Goal: Task Accomplishment & Management: Use online tool/utility

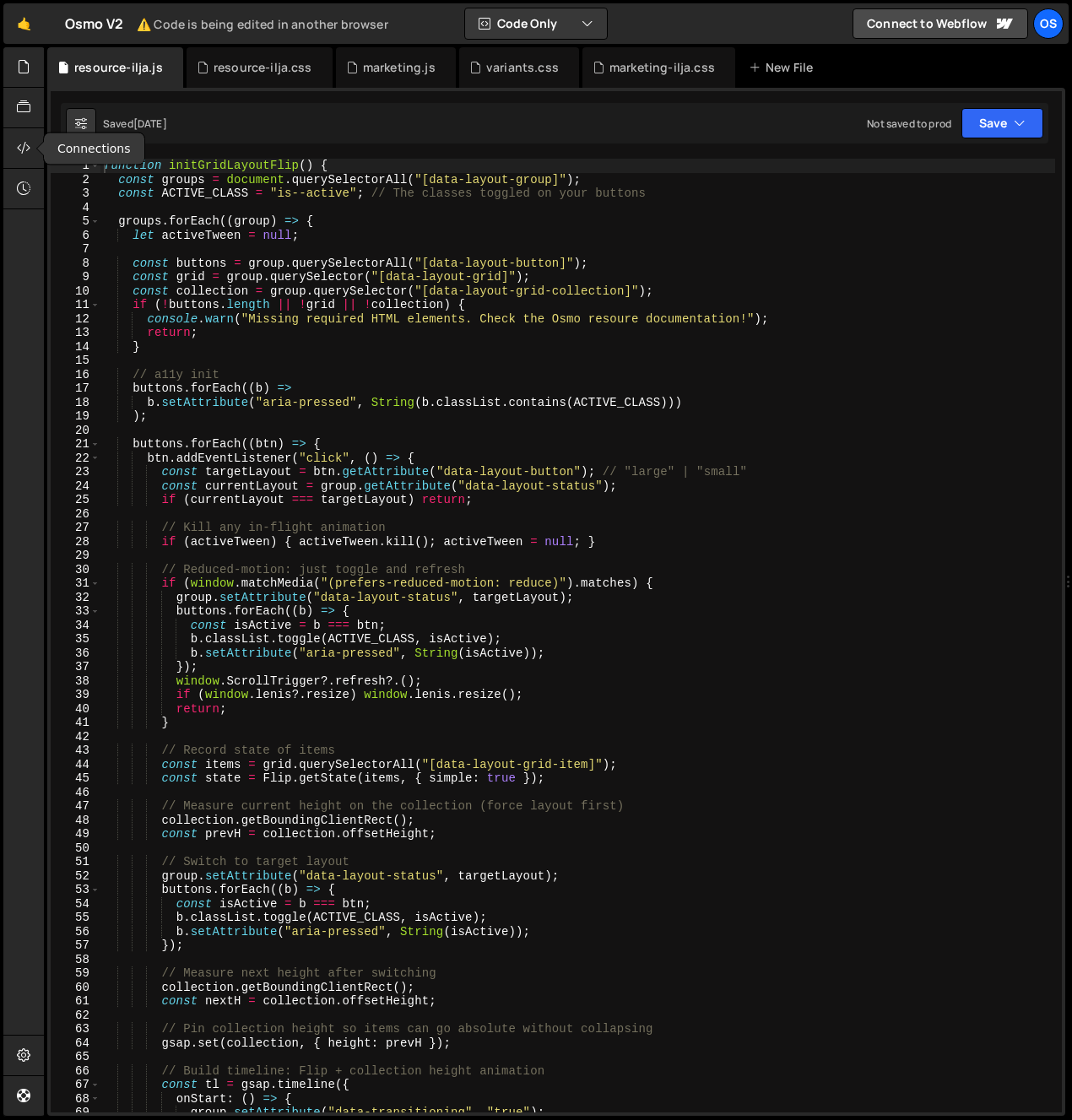
click at [184, 207] on div "function initGridLayoutFlip ( ) { const groups = document . querySelectorAll ( …" at bounding box center [578, 650] width 955 height 982
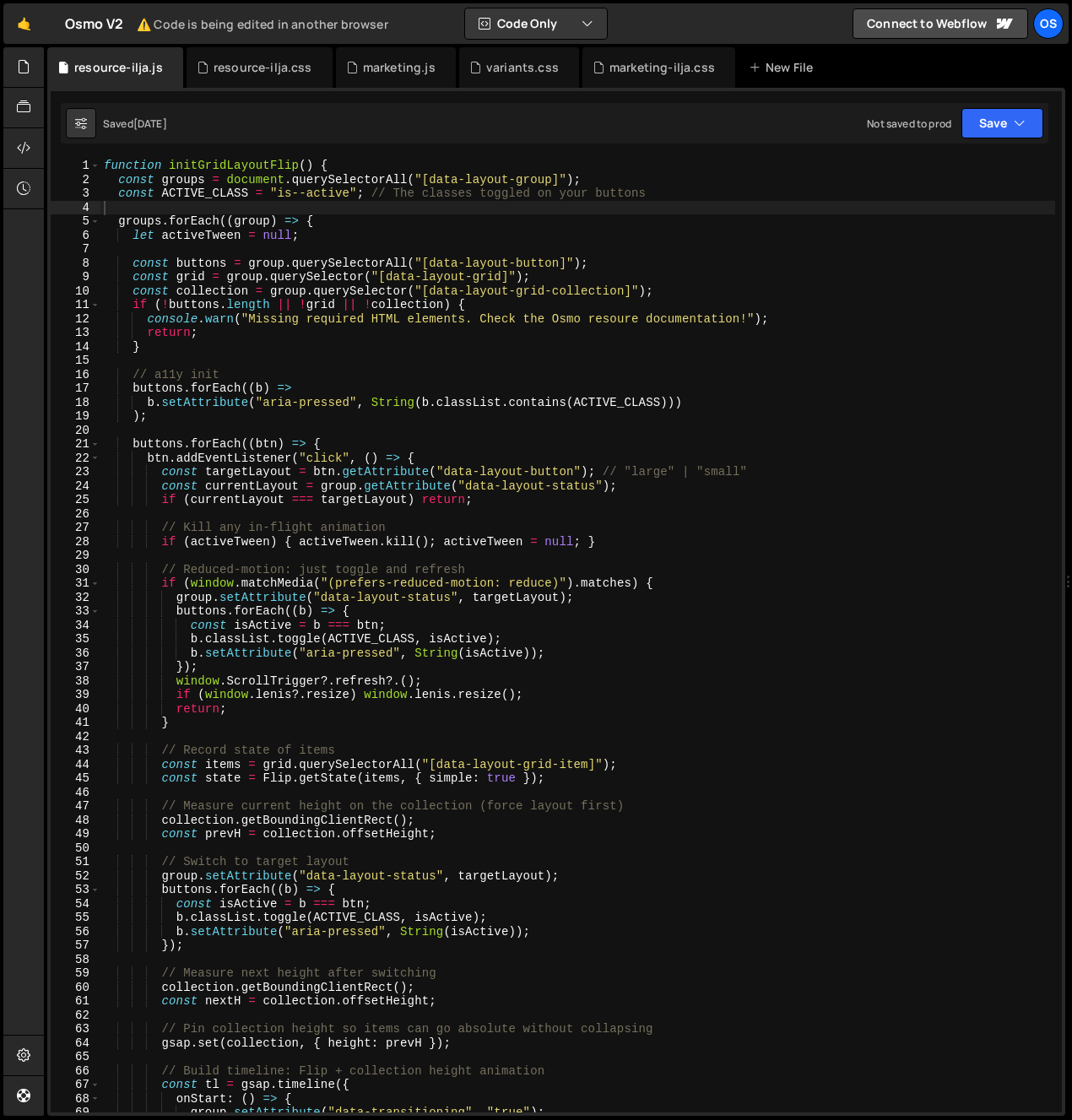
click at [513, 550] on div "function initGridLayoutFlip ( ) { const groups = document . querySelectorAll ( …" at bounding box center [578, 650] width 955 height 982
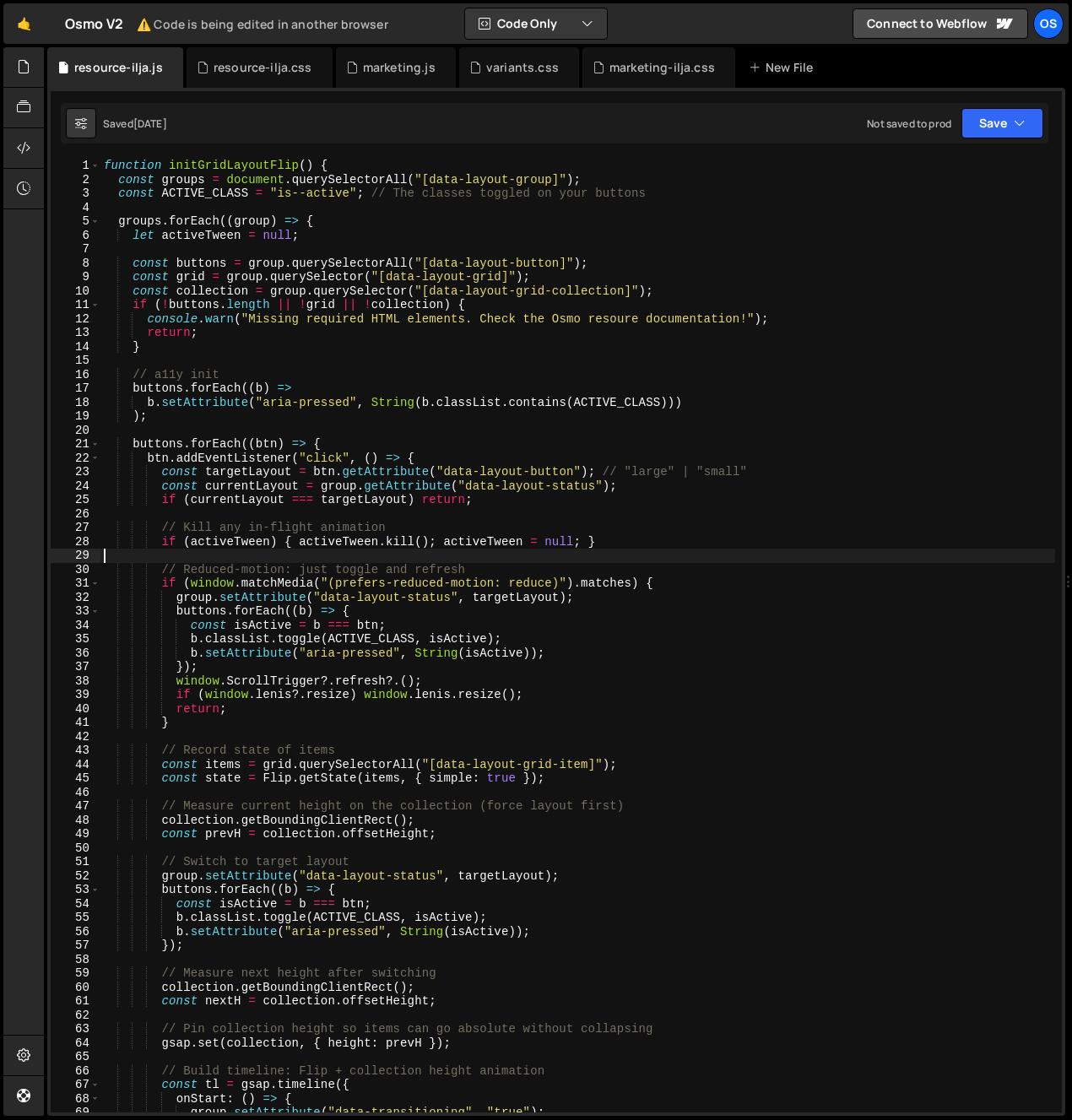
click at [513, 550] on div "function initGridLayoutFlip ( ) { const groups = document . querySelectorAll ( …" at bounding box center [578, 650] width 955 height 982
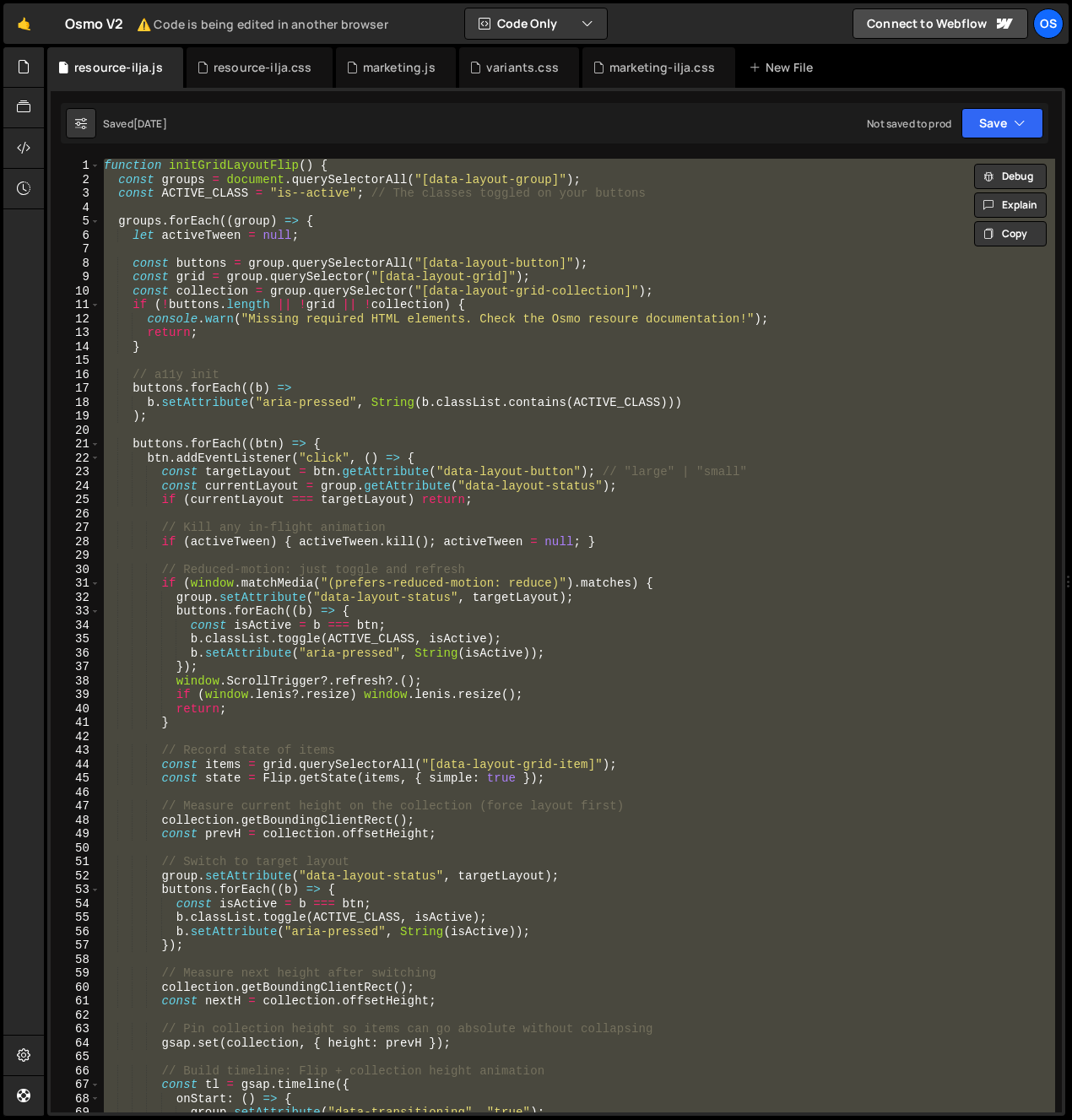
paste textarea "}"
type textarea "}"
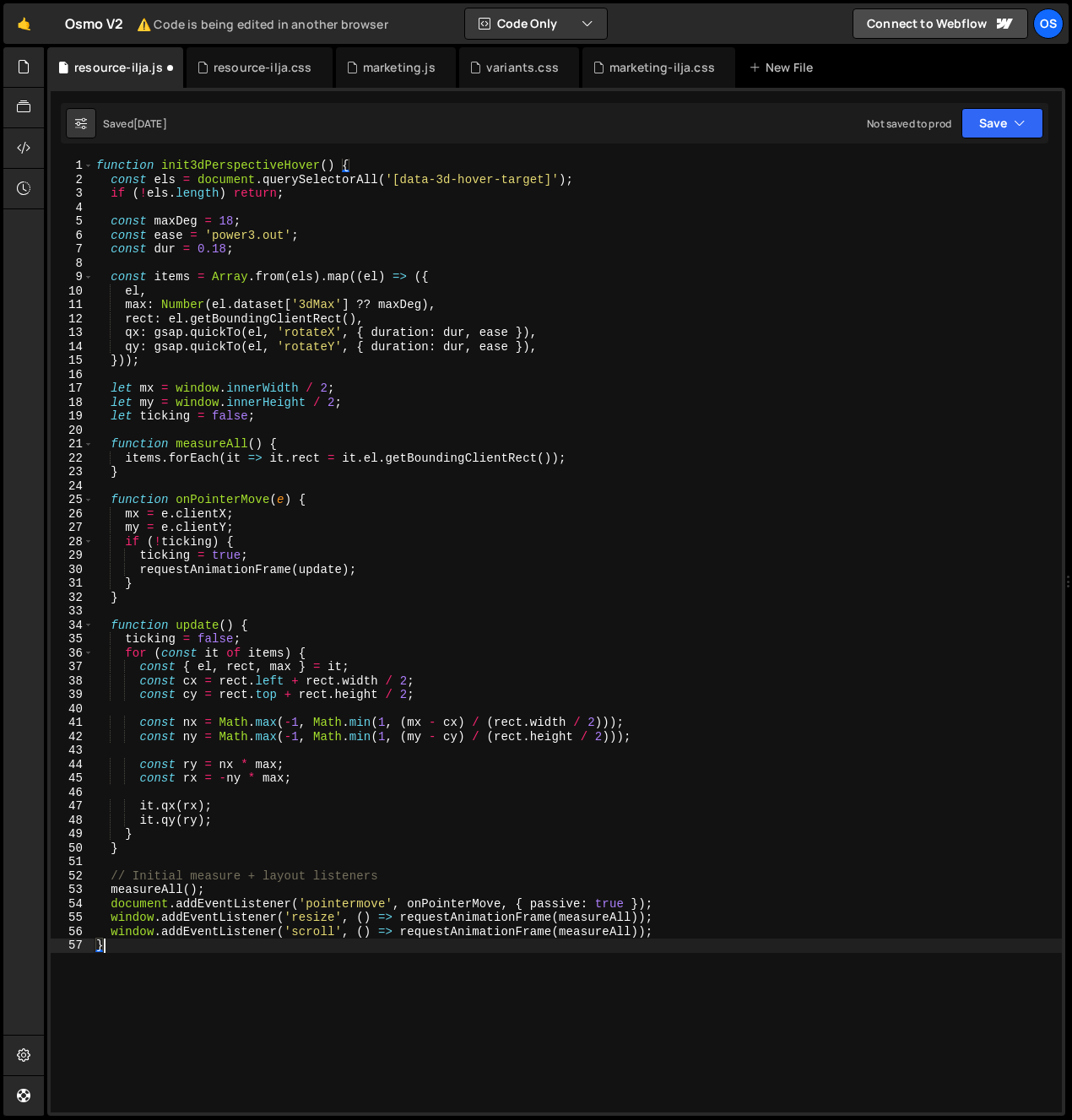
click at [552, 974] on div "function init3dPerspectiveHover ( ) { const els = document . querySelectorAll (…" at bounding box center [577, 650] width 969 height 982
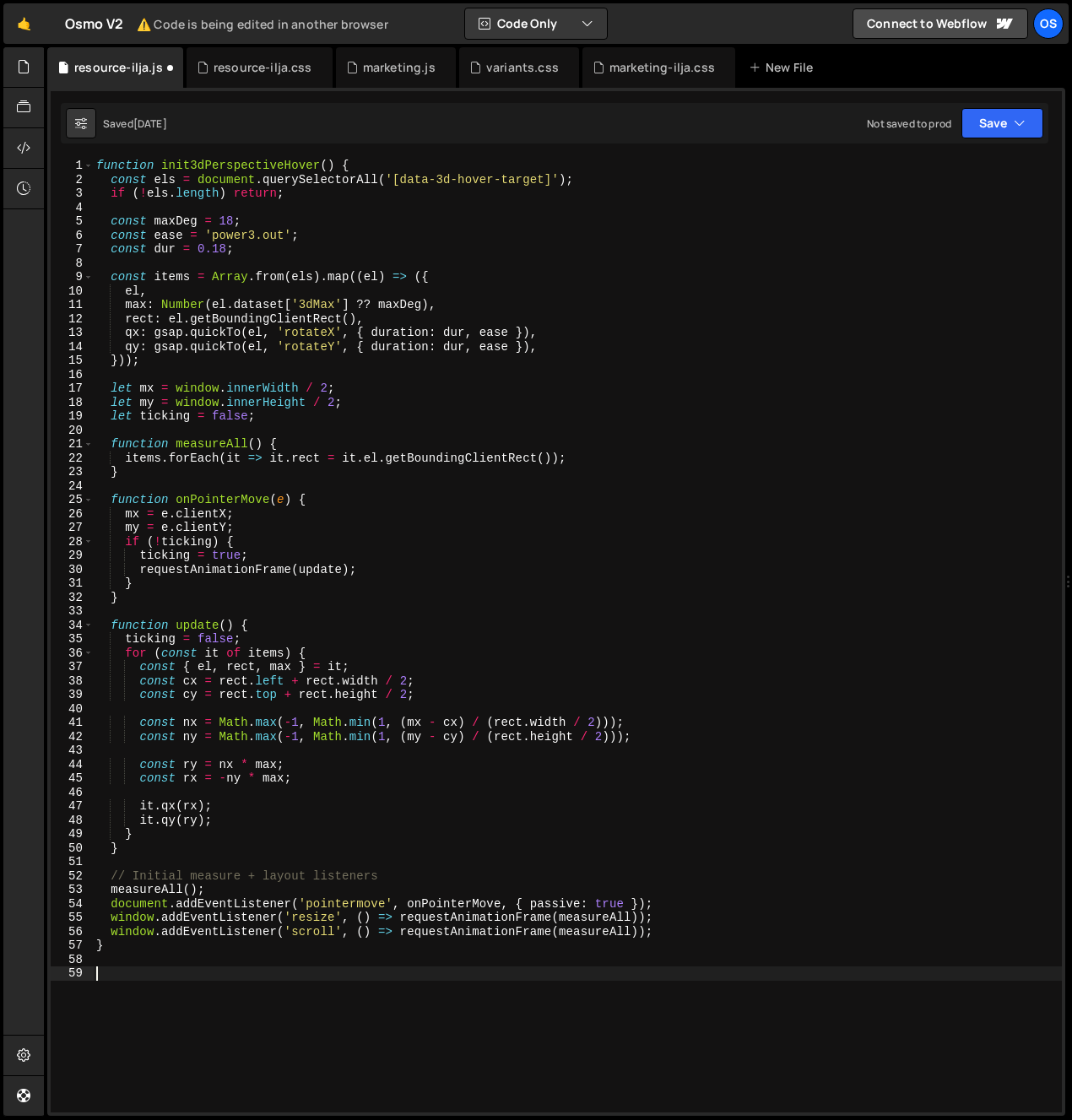
paste textarea "});"
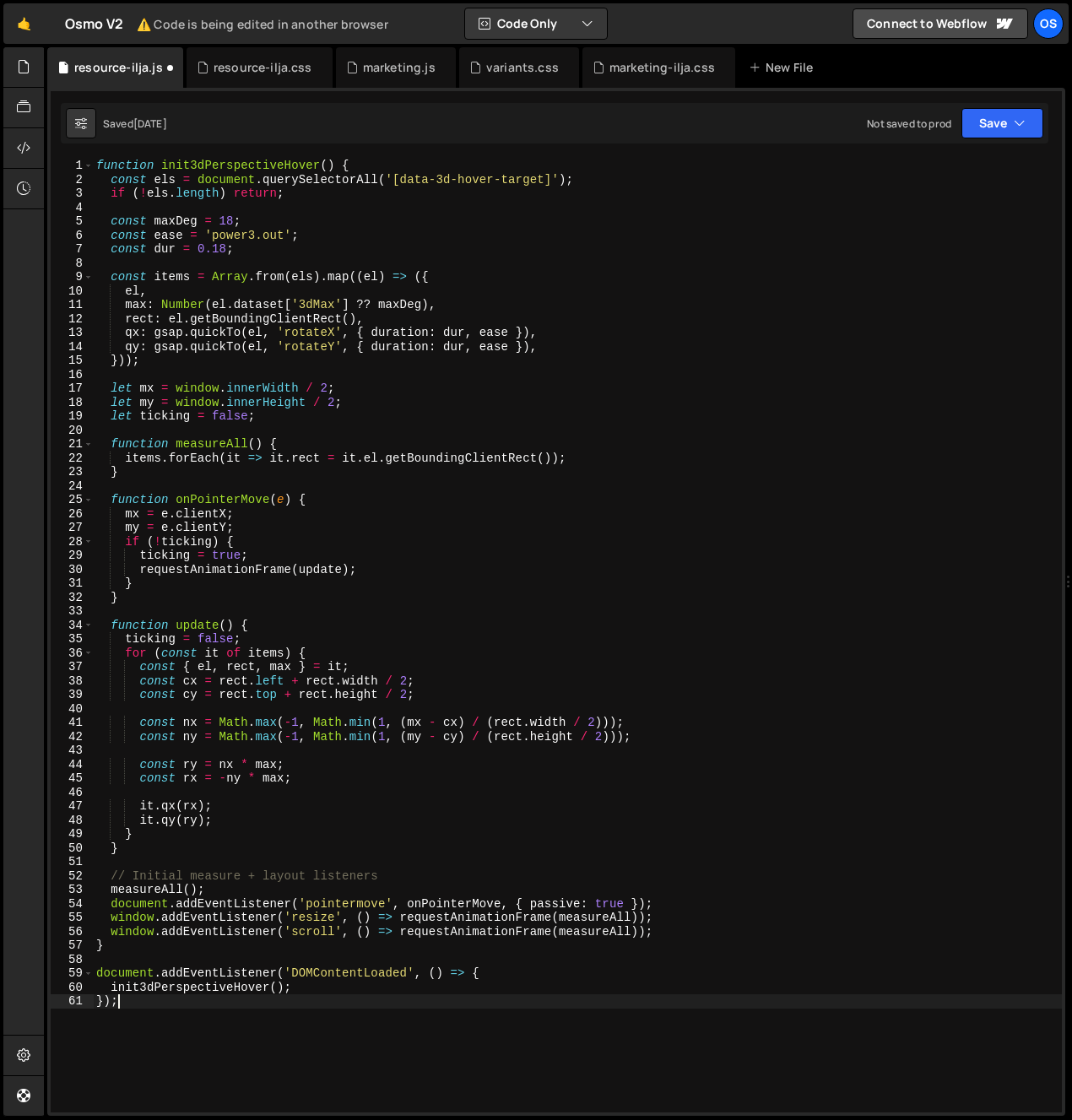
click at [541, 774] on div "function init3dPerspectiveHover ( ) { const els = document . querySelectorAll (…" at bounding box center [577, 650] width 969 height 982
type textarea "const rx = -ny * max;"
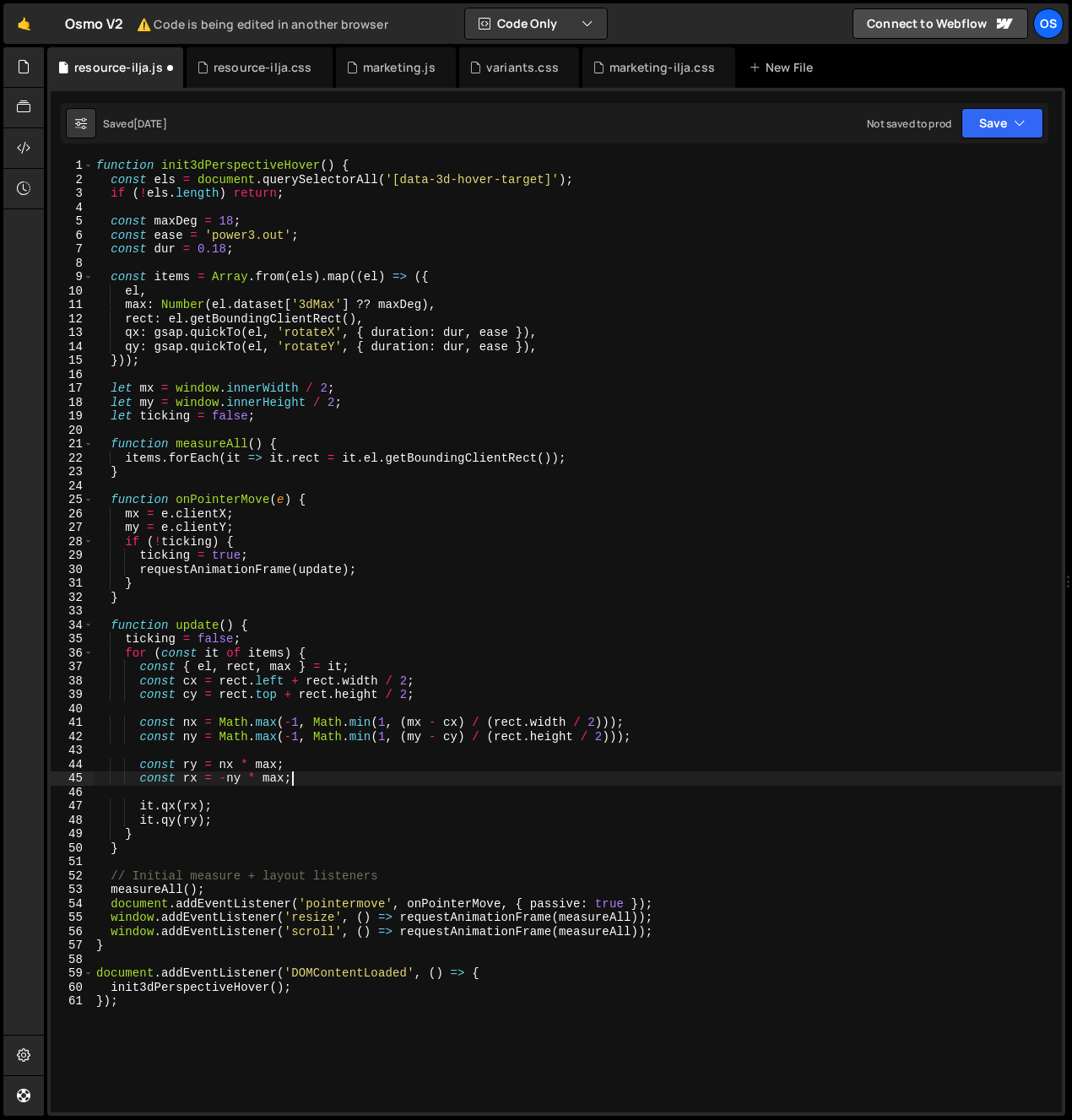
click at [539, 432] on div "function init3dPerspectiveHover ( ) { const els = document . querySelectorAll (…" at bounding box center [577, 650] width 969 height 982
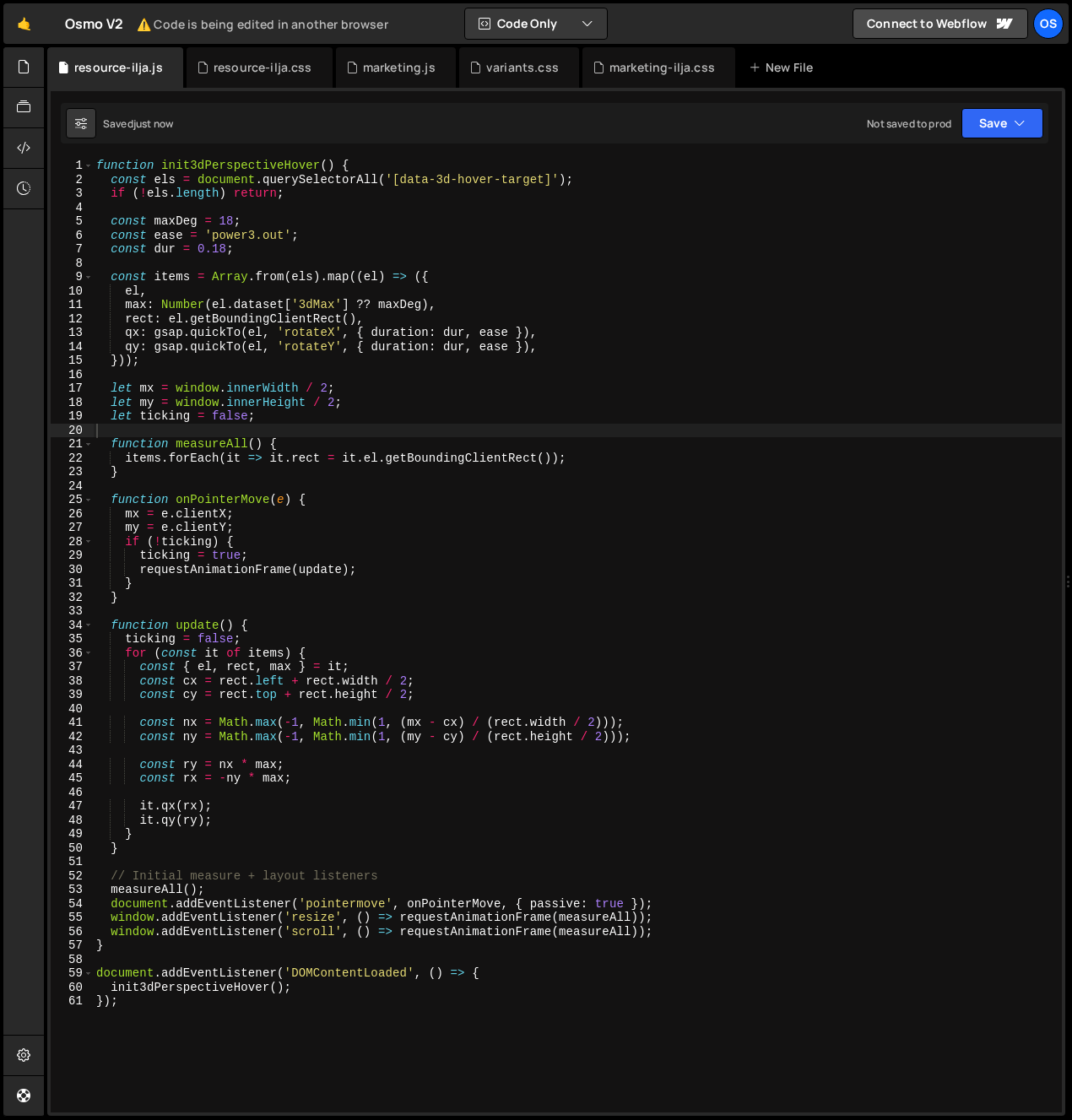
click at [498, 419] on div "function init3dPerspectiveHover ( ) { const els = document . querySelectorAll (…" at bounding box center [577, 650] width 969 height 982
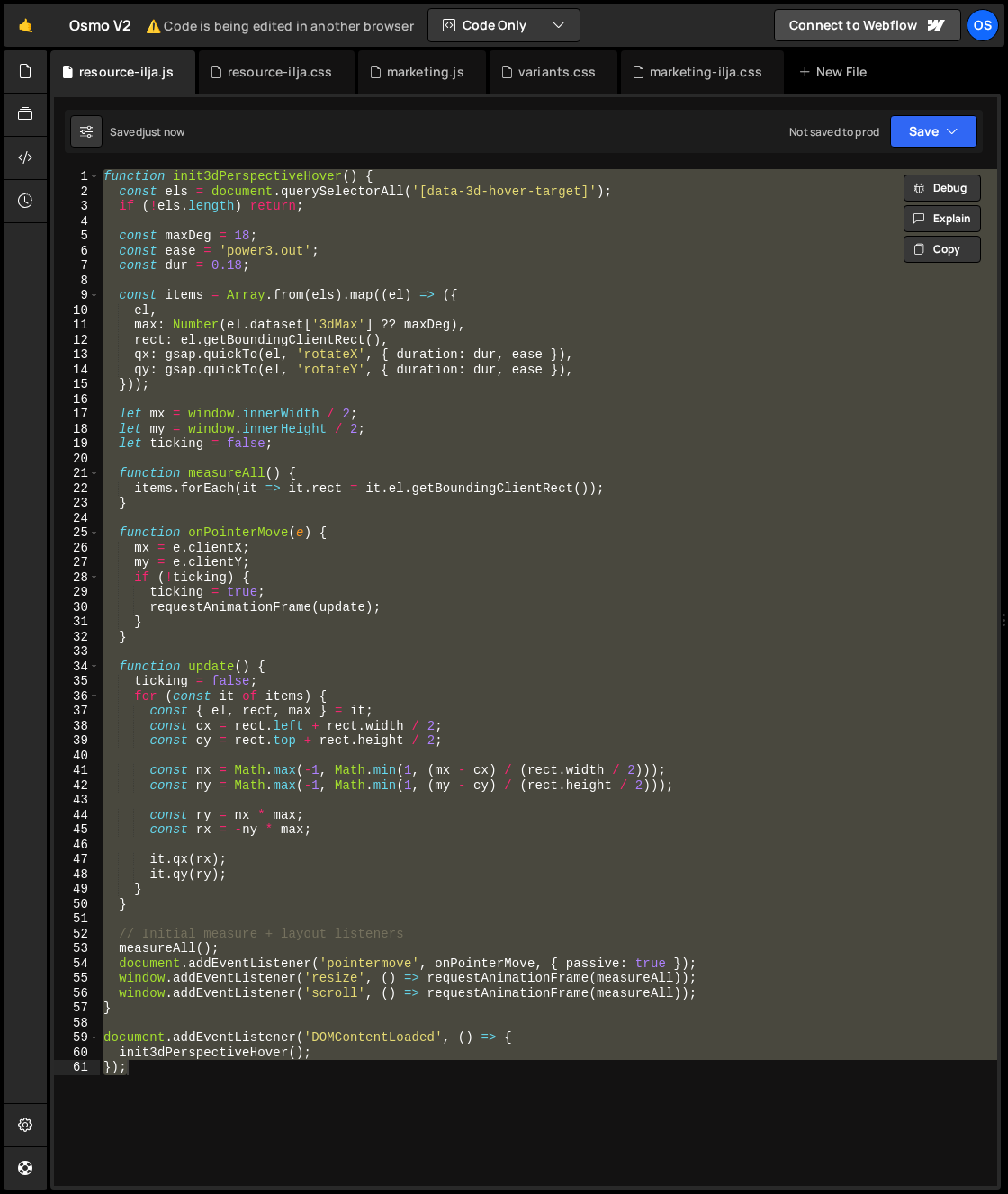
click at [565, 508] on div "function init3dPerspectiveHover ( ) { const els = document . querySelectorAll (…" at bounding box center [549, 693] width 897 height 1047
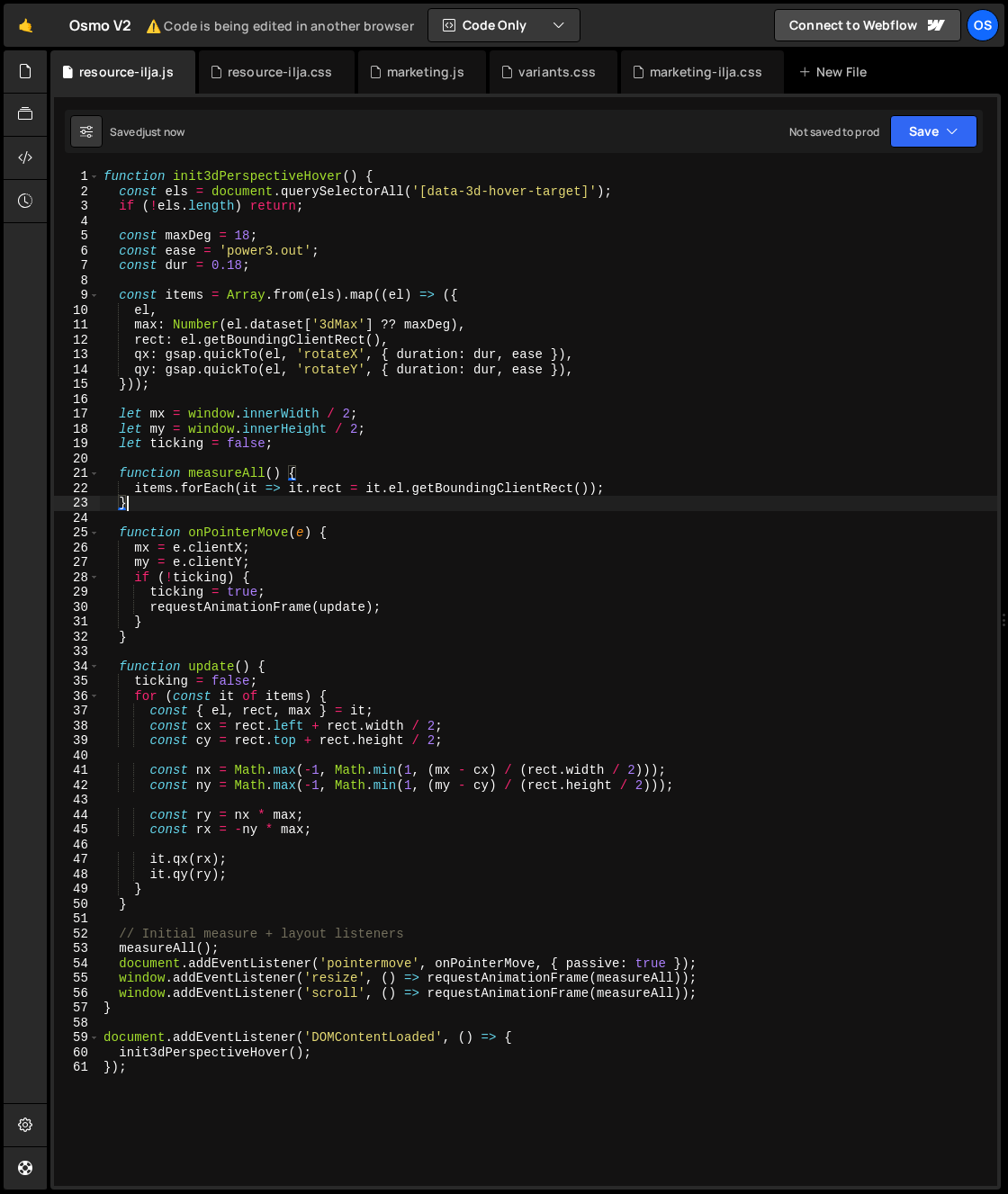
click at [273, 811] on div "function init3dPerspectiveHover ( ) { const els = document . querySelectorAll (…" at bounding box center [549, 693] width 897 height 1047
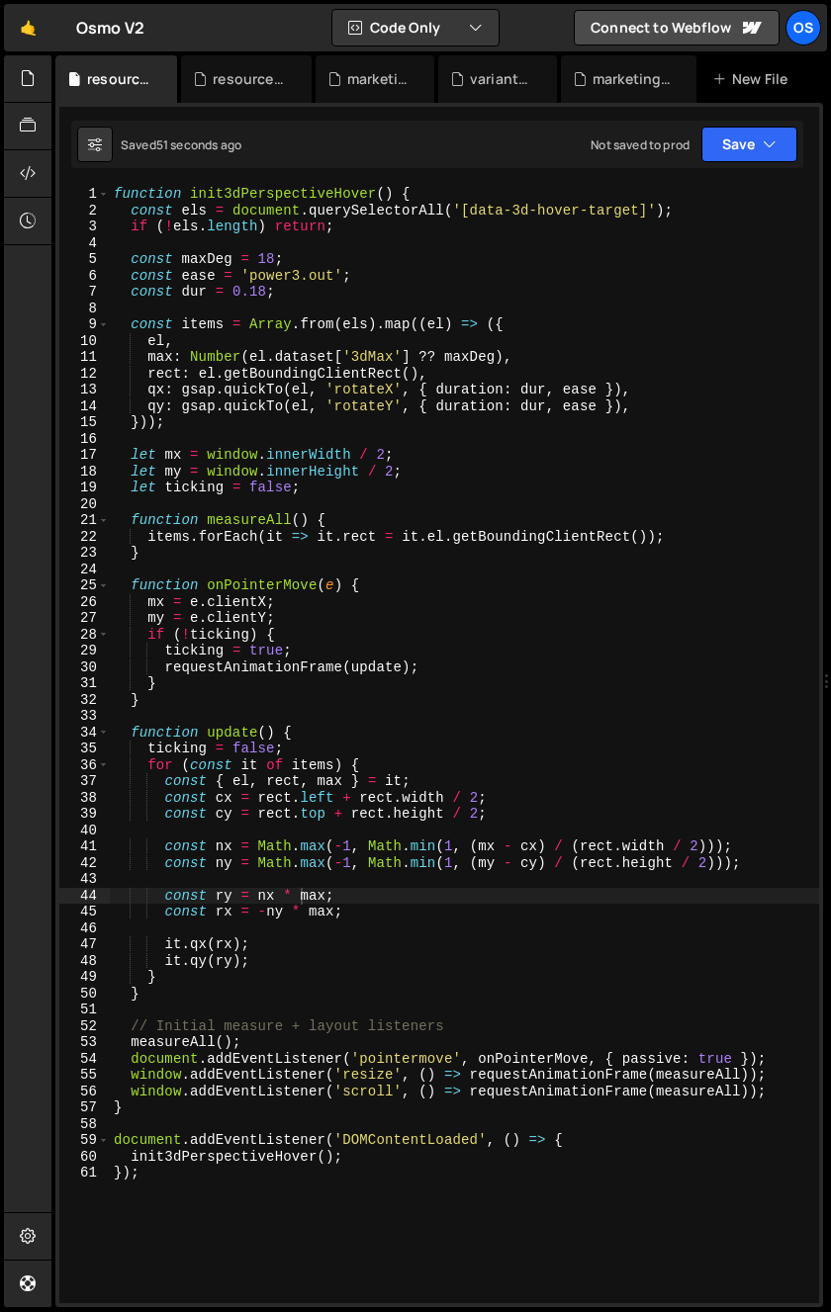
click at [303, 626] on div "function init3dPerspectiveHover ( ) { const els = document . querySelectorAll (…" at bounding box center [464, 761] width 709 height 1150
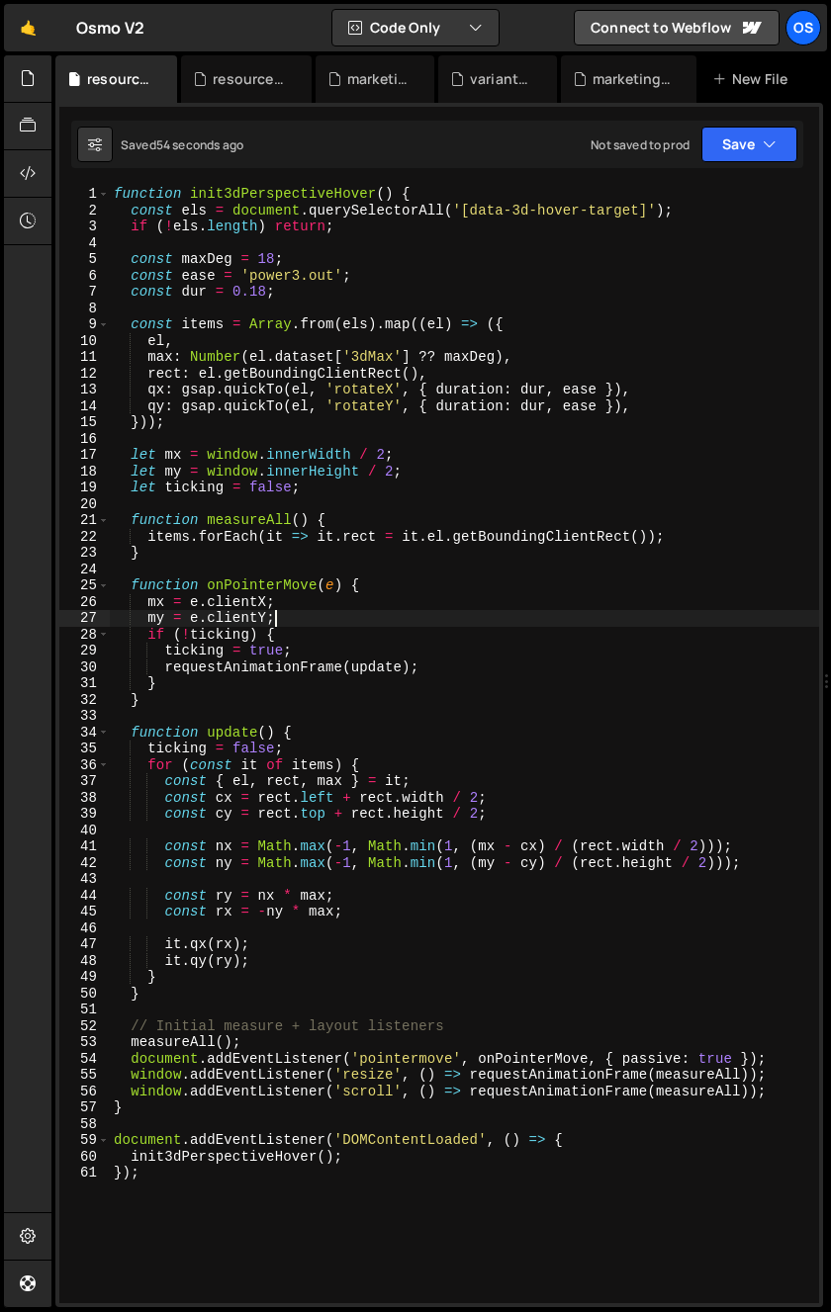
click at [241, 392] on div "function init3dPerspectiveHover ( ) { const els = document . querySelectorAll (…" at bounding box center [464, 761] width 709 height 1150
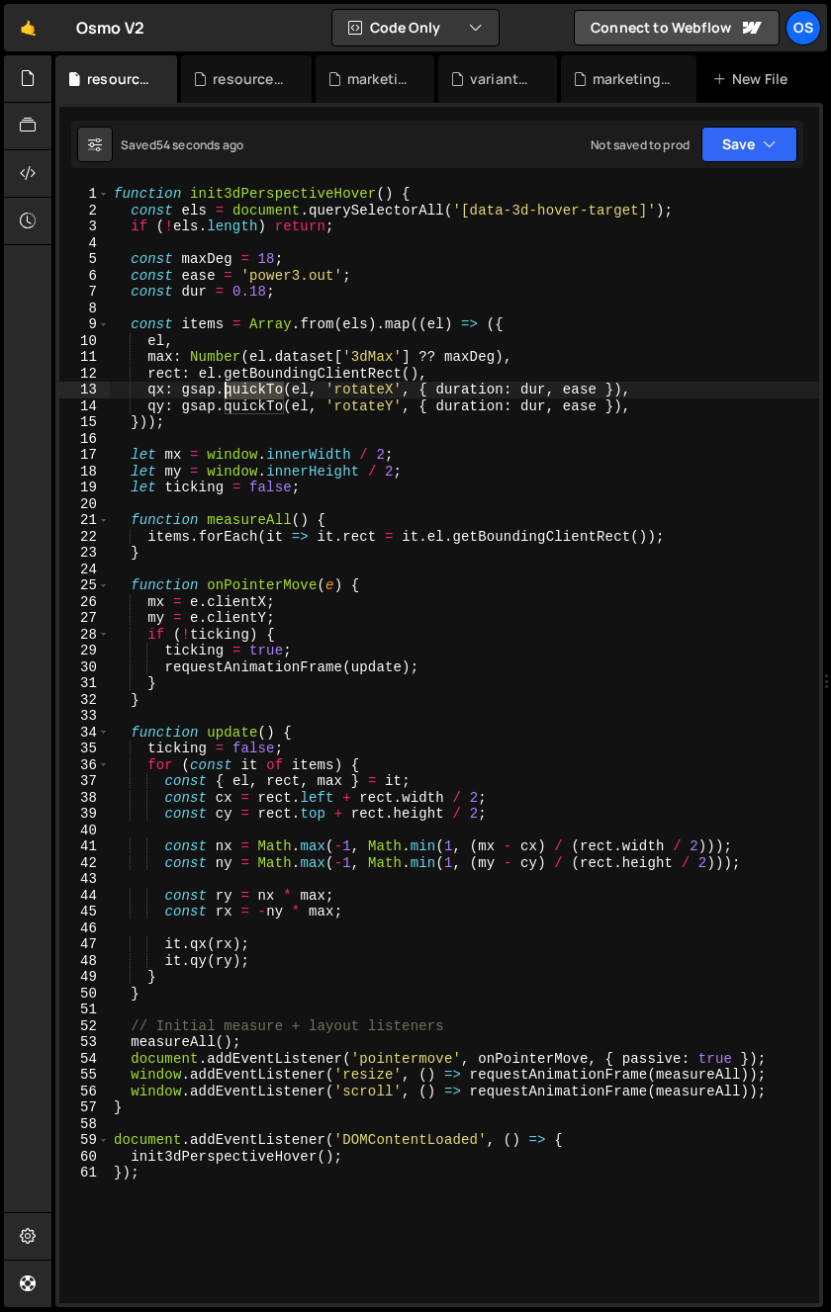
click at [241, 392] on div "function init3dPerspectiveHover ( ) { const els = document . querySelectorAll (…" at bounding box center [464, 761] width 709 height 1150
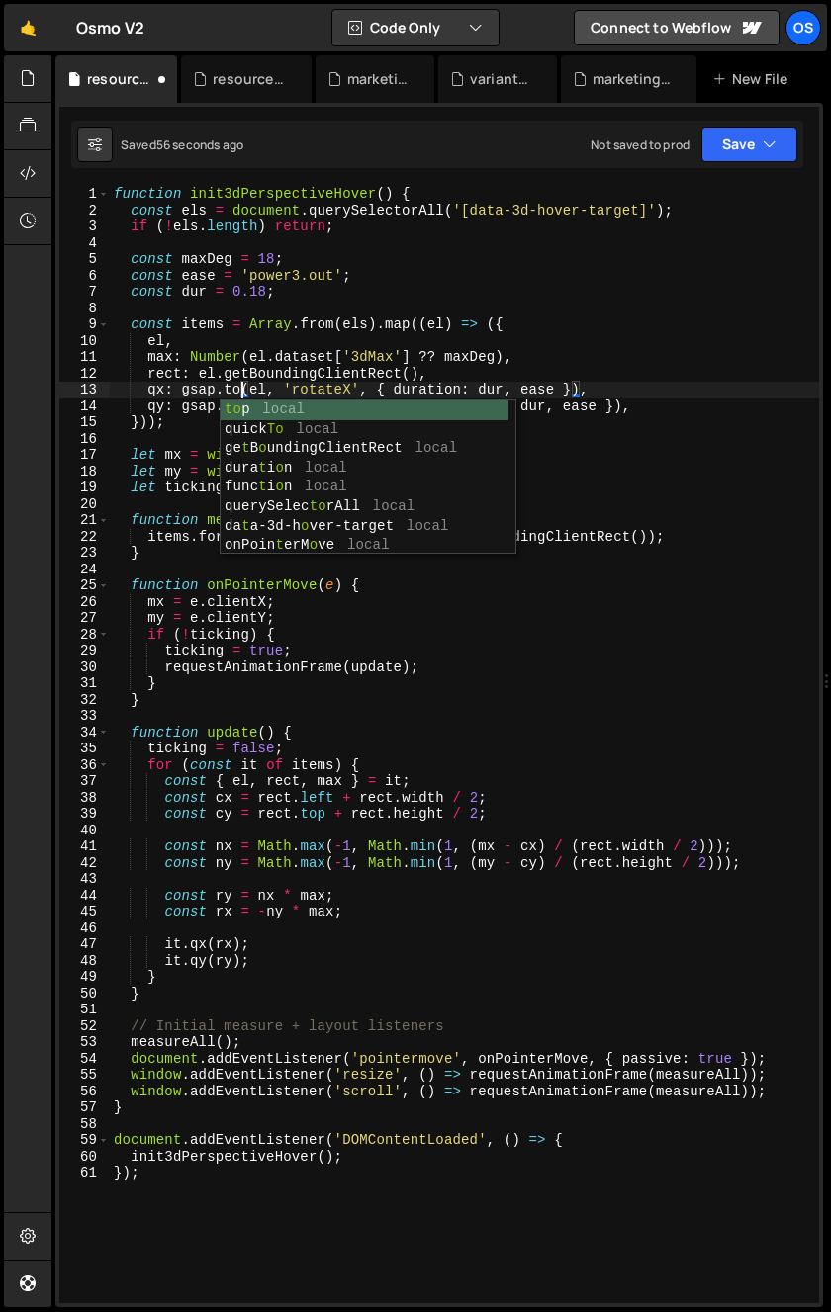
click at [235, 390] on div "function init3dPerspectiveHover ( ) { const els = document . querySelectorAll (…" at bounding box center [464, 761] width 709 height 1150
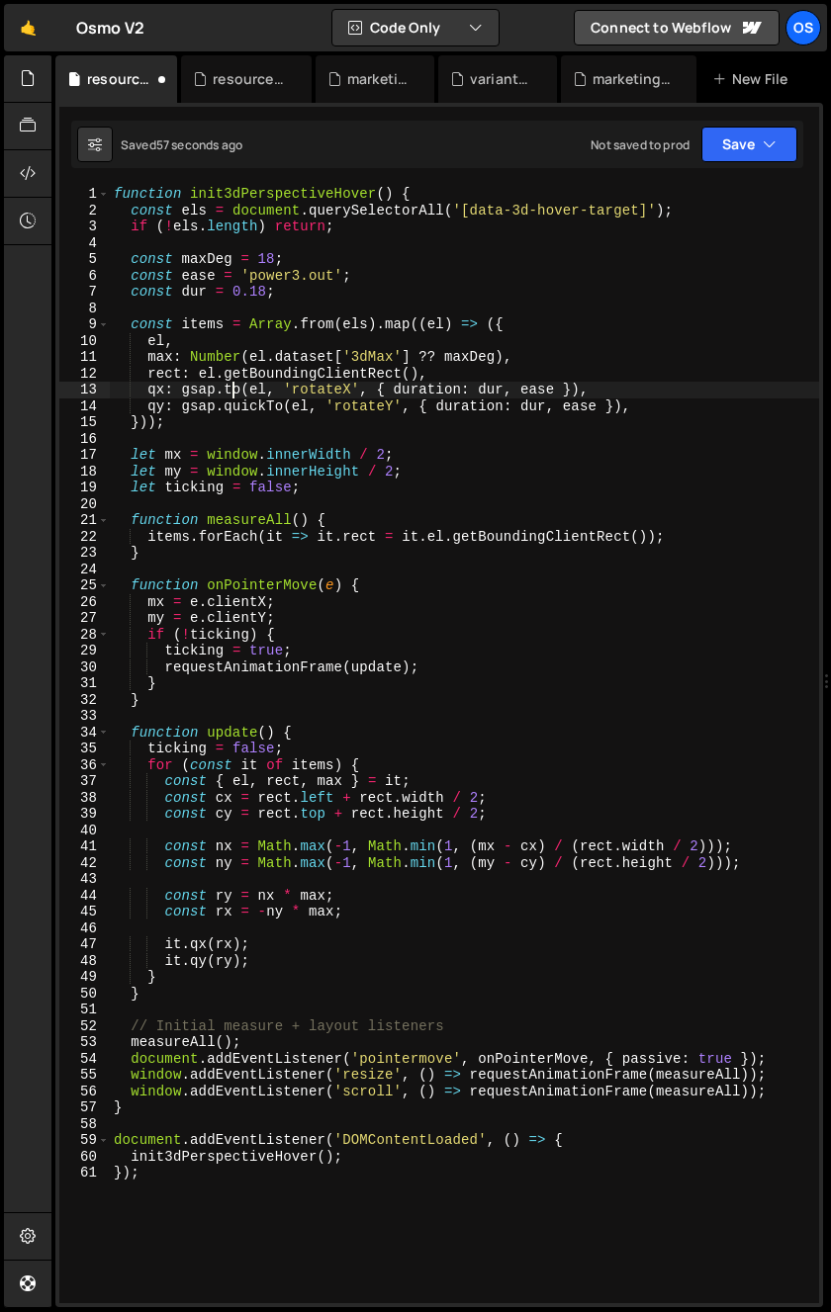
drag, startPoint x: 235, startPoint y: 390, endPoint x: 234, endPoint y: 417, distance: 27.7
click at [235, 390] on div "function init3dPerspectiveHover ( ) { const els = document . querySelectorAll (…" at bounding box center [464, 761] width 709 height 1150
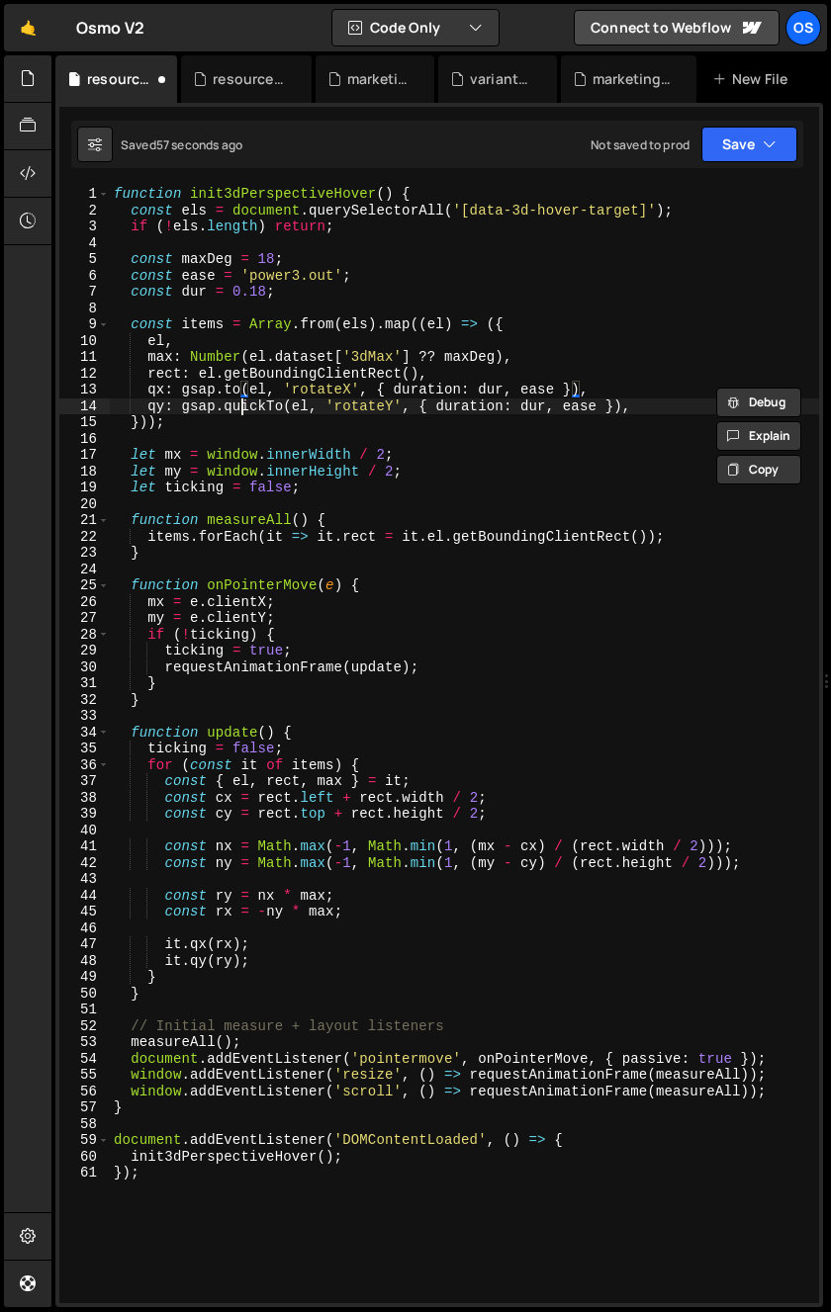
click at [239, 409] on div "function init3dPerspectiveHover ( ) { const els = document . querySelectorAll (…" at bounding box center [464, 761] width 709 height 1150
paste textarea "t"
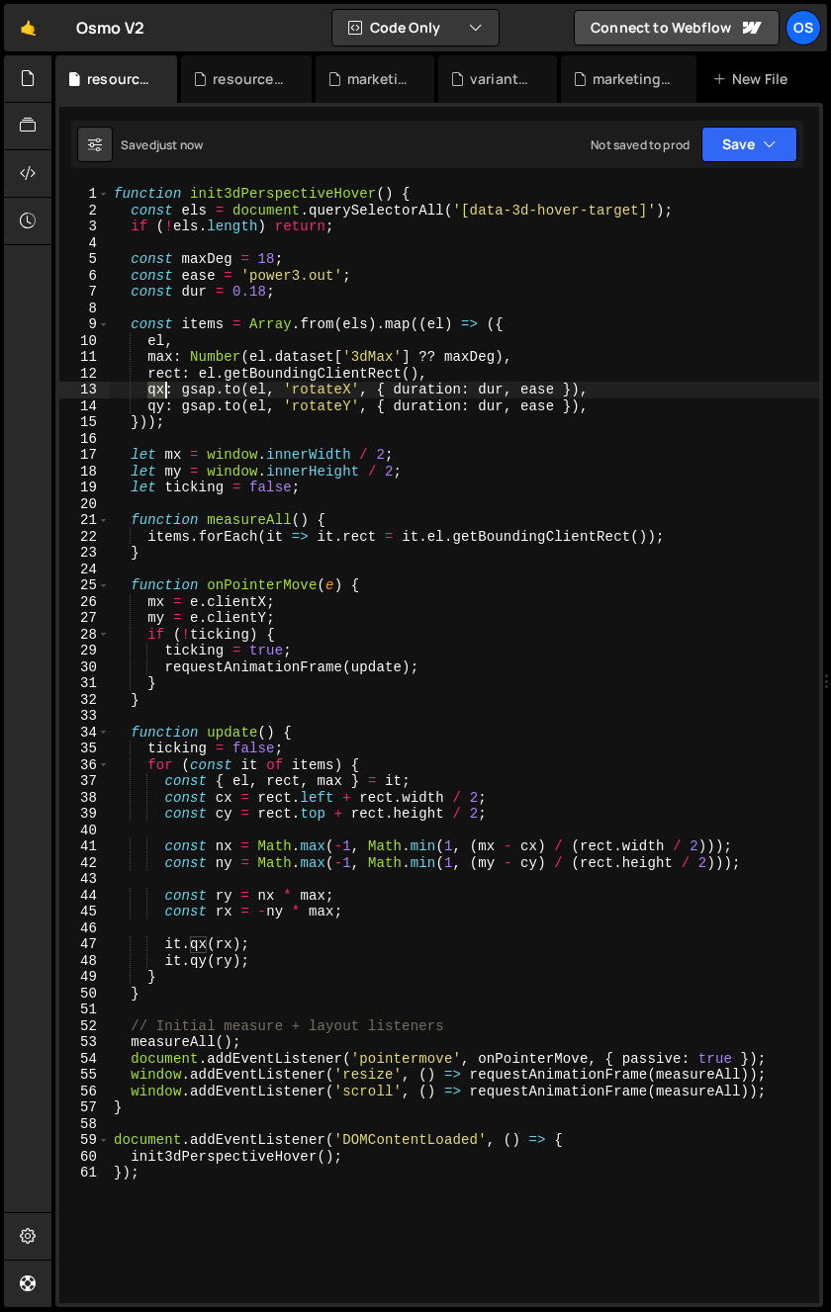
drag, startPoint x: 155, startPoint y: 394, endPoint x: 166, endPoint y: 395, distance: 10.9
click at [166, 395] on div "function init3dPerspectiveHover ( ) { const els = document . querySelectorAll (…" at bounding box center [464, 761] width 709 height 1150
click at [172, 945] on div "function init3dPerspectiveHover ( ) { const els = document . querySelectorAll (…" at bounding box center [464, 761] width 709 height 1150
type textarea "it.qx(rx);"
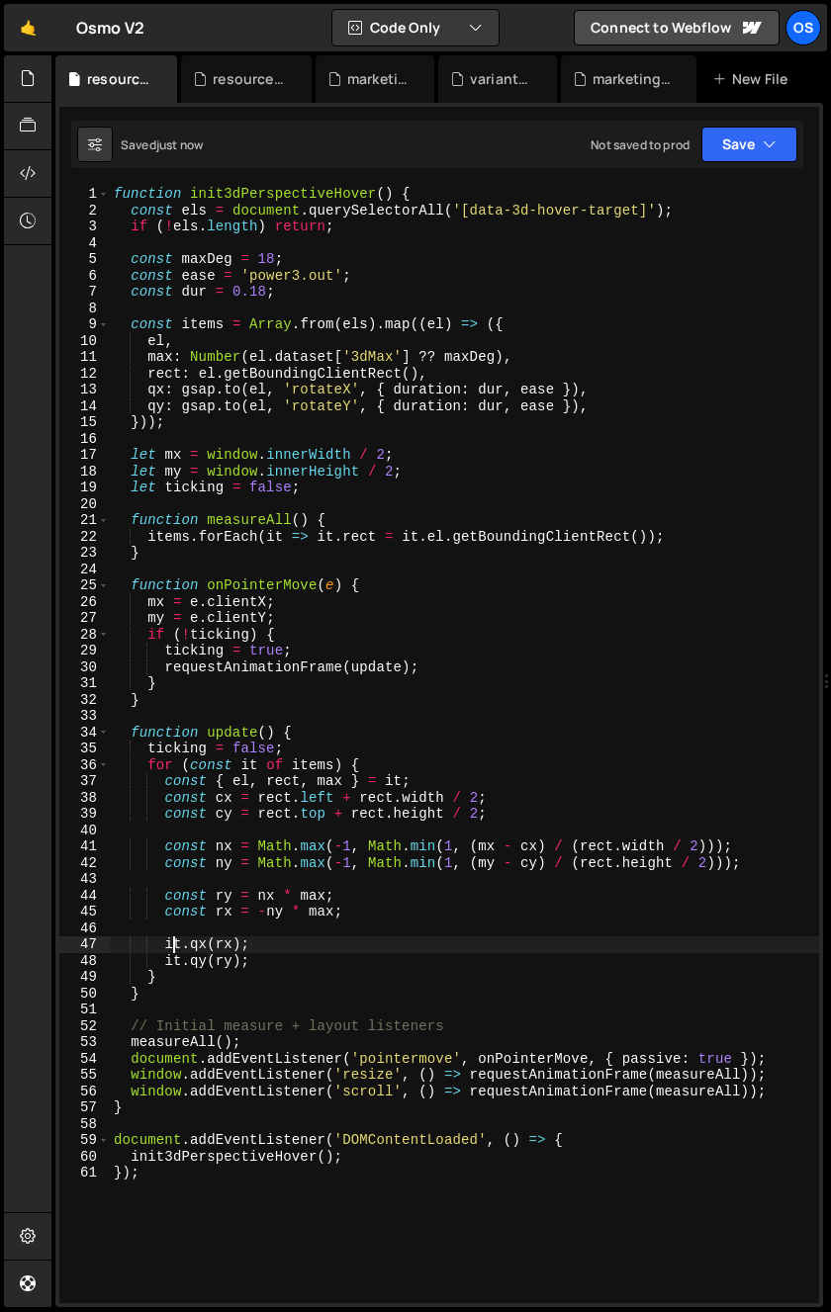
click at [172, 945] on div "function init3dPerspectiveHover ( ) { const els = document . querySelectorAll (…" at bounding box center [464, 761] width 709 height 1150
click at [172, 945] on div "function init3dPerspectiveHover ( ) { const els = document . querySelectorAll (…" at bounding box center [464, 745] width 709 height 1118
click at [199, 943] on div "function init3dPerspectiveHover ( ) { const els = document . querySelectorAll (…" at bounding box center [464, 761] width 709 height 1150
click at [316, 886] on div "function init3dPerspectiveHover ( ) { const els = document . querySelectorAll (…" at bounding box center [464, 761] width 709 height 1150
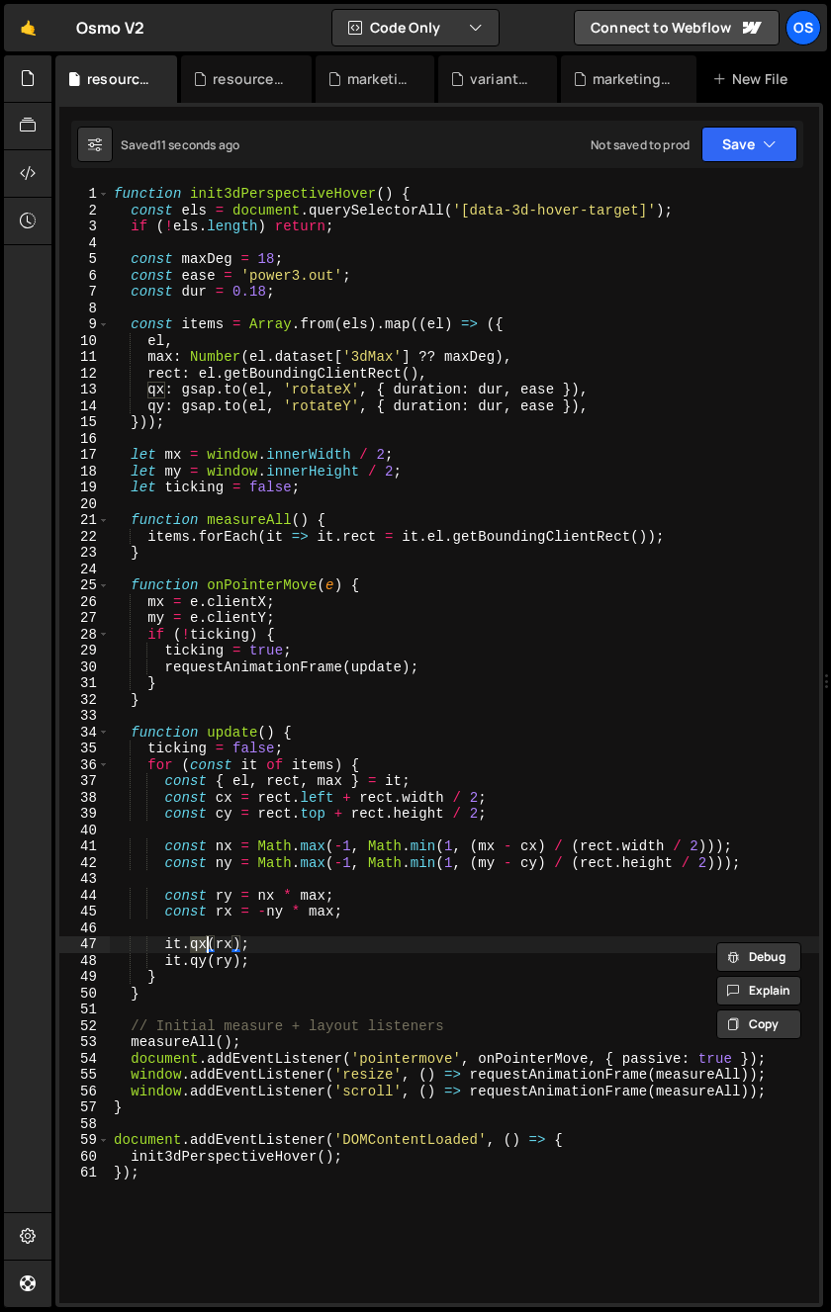
scroll to position [0, 0]
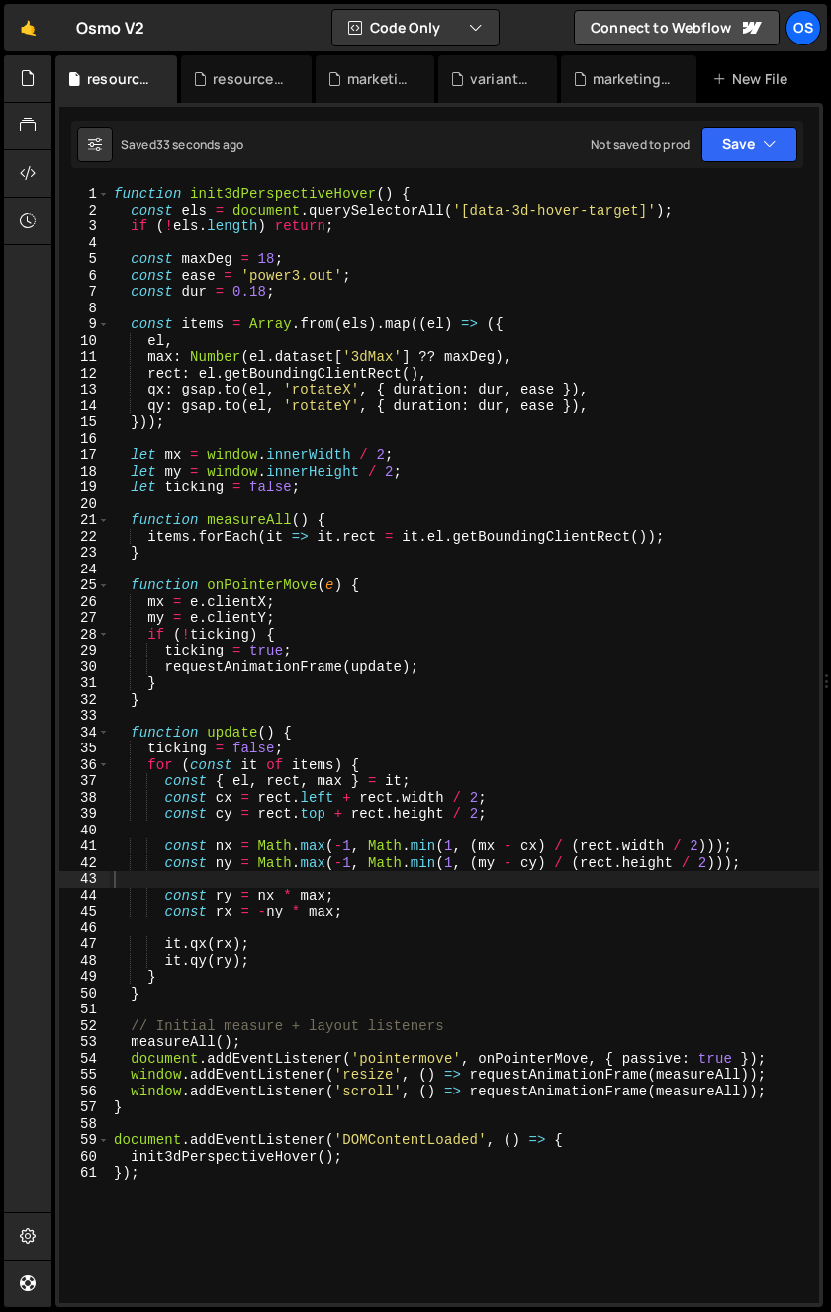
click at [383, 704] on div "function init3dPerspectiveHover ( ) { const els = document . querySelectorAll (…" at bounding box center [464, 761] width 709 height 1150
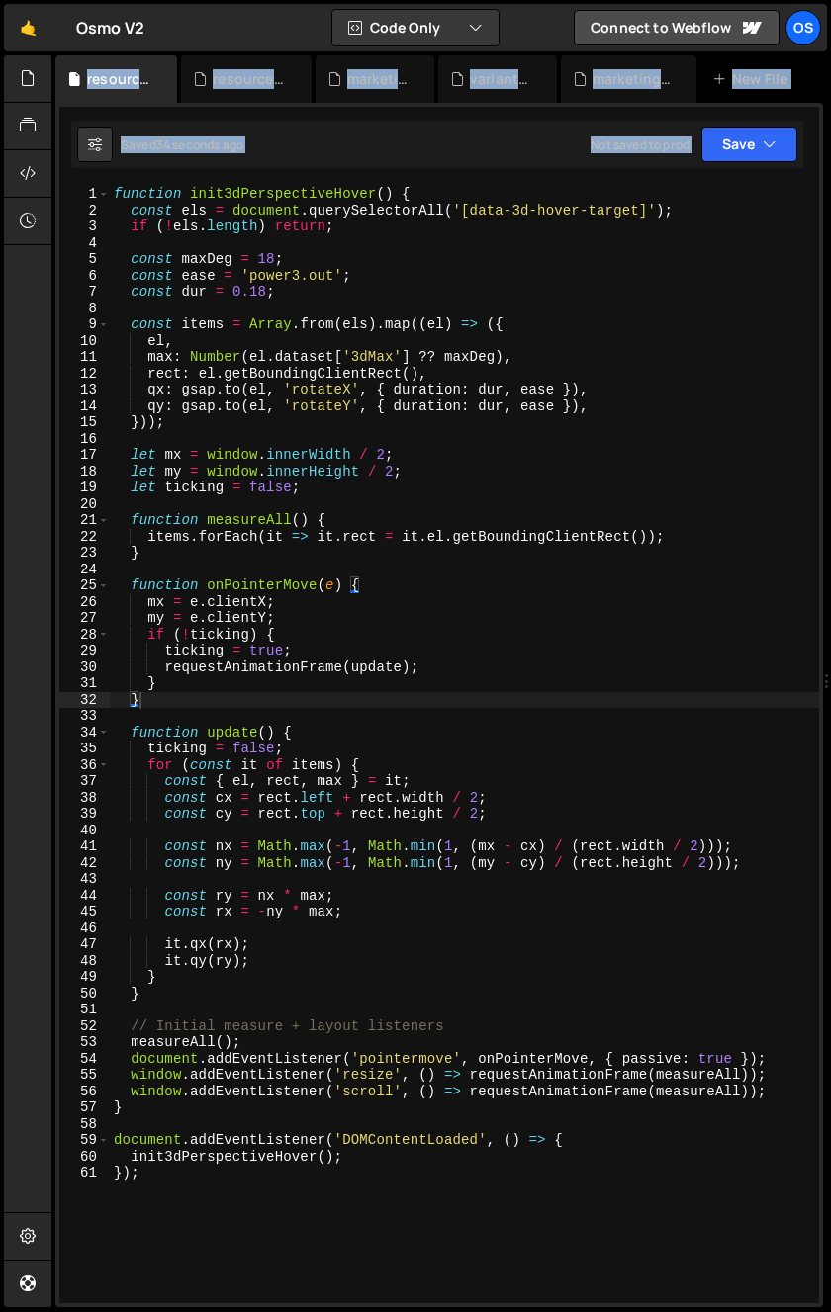
drag, startPoint x: 130, startPoint y: 976, endPoint x: 211, endPoint y: 966, distance: 81.7
click at [54, 591] on div "Files New File Javascript files 0 archive.js 0 0 list.js 0 0 marketing.js 0 0 0…" at bounding box center [440, 681] width 779 height 1253
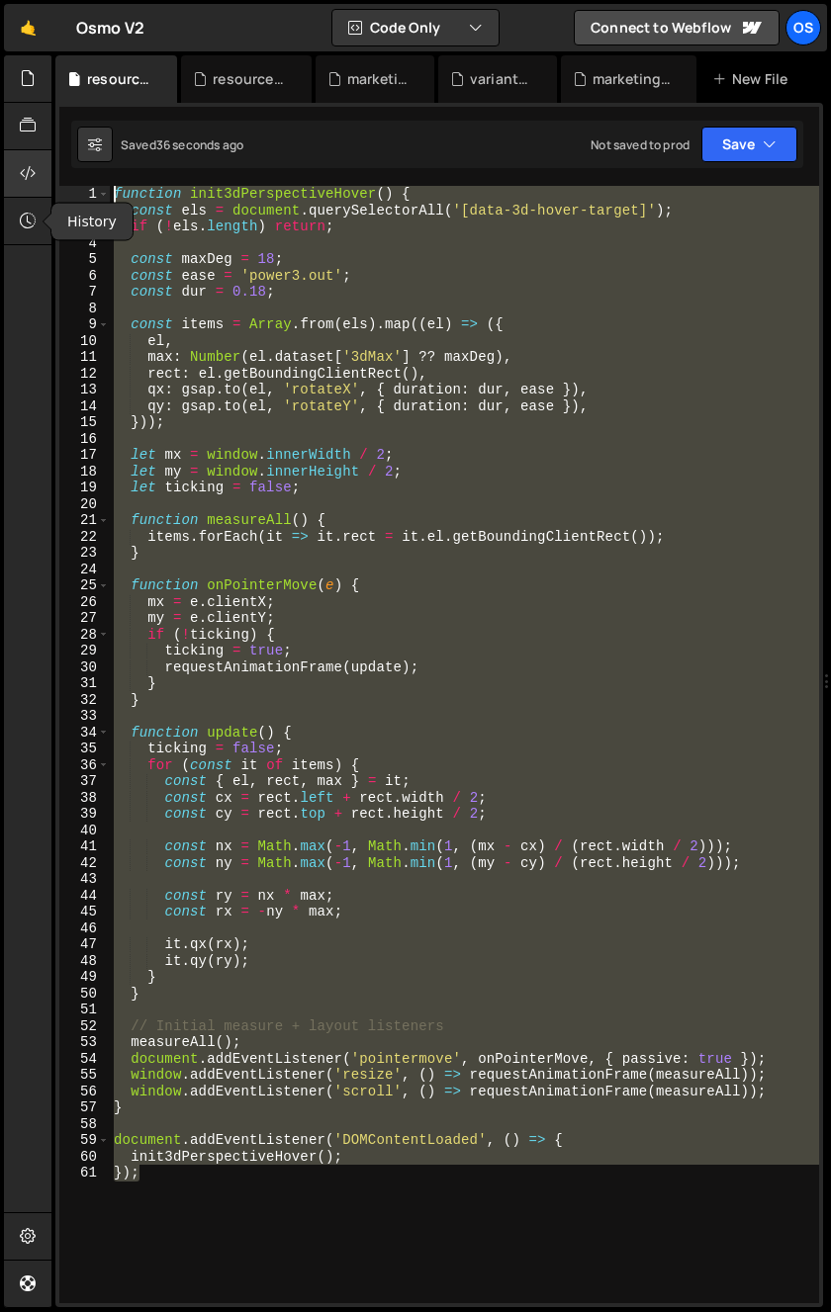
drag, startPoint x: 229, startPoint y: 1209, endPoint x: 48, endPoint y: 194, distance: 1030.7
click at [48, 194] on div "Hold on a sec... Are you certain you wish to leave this page? Any changes you'v…" at bounding box center [415, 656] width 831 height 1312
type textarea "function init3dPerspectiveHover() { const els = document.querySelectorAll('[dat…"
click at [251, 75] on div "resource-ilja.css" at bounding box center [250, 79] width 74 height 20
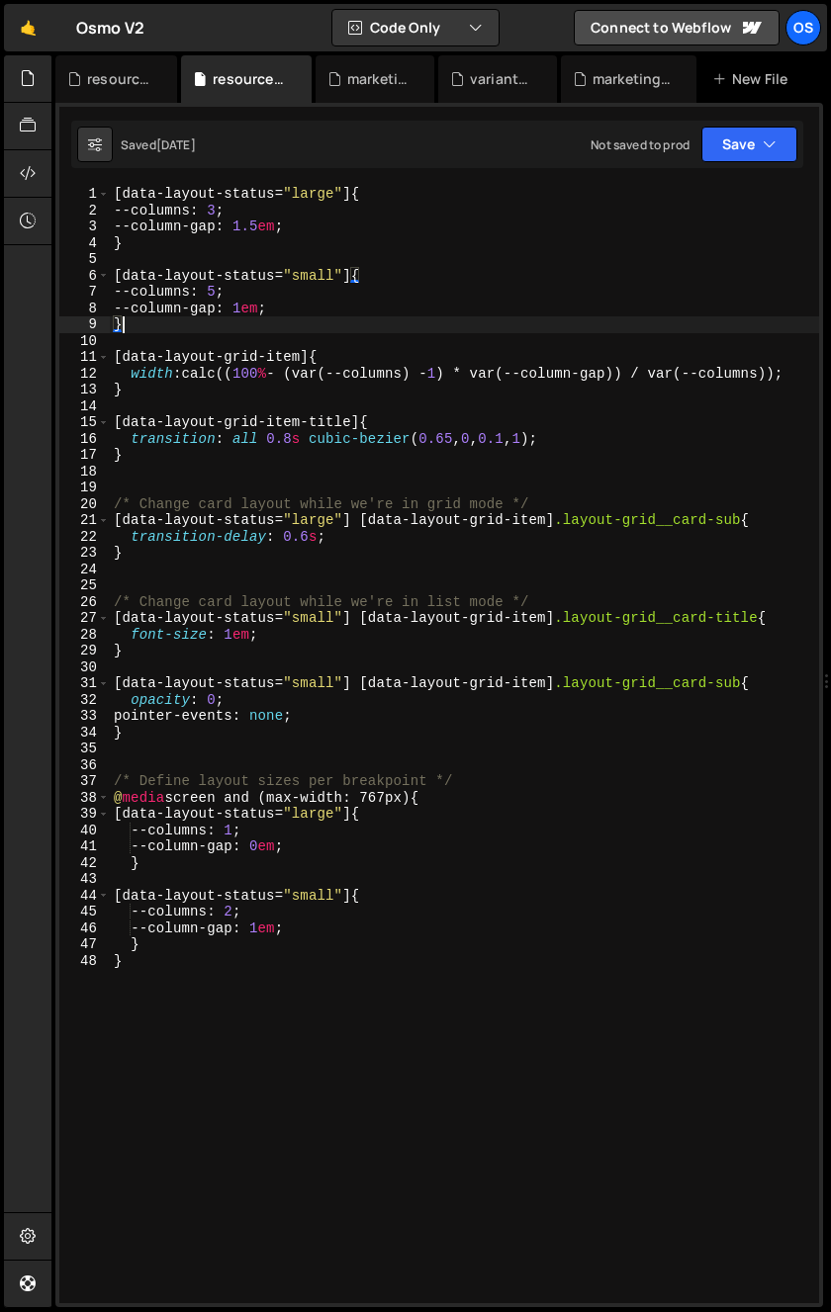
type textarea "} }"
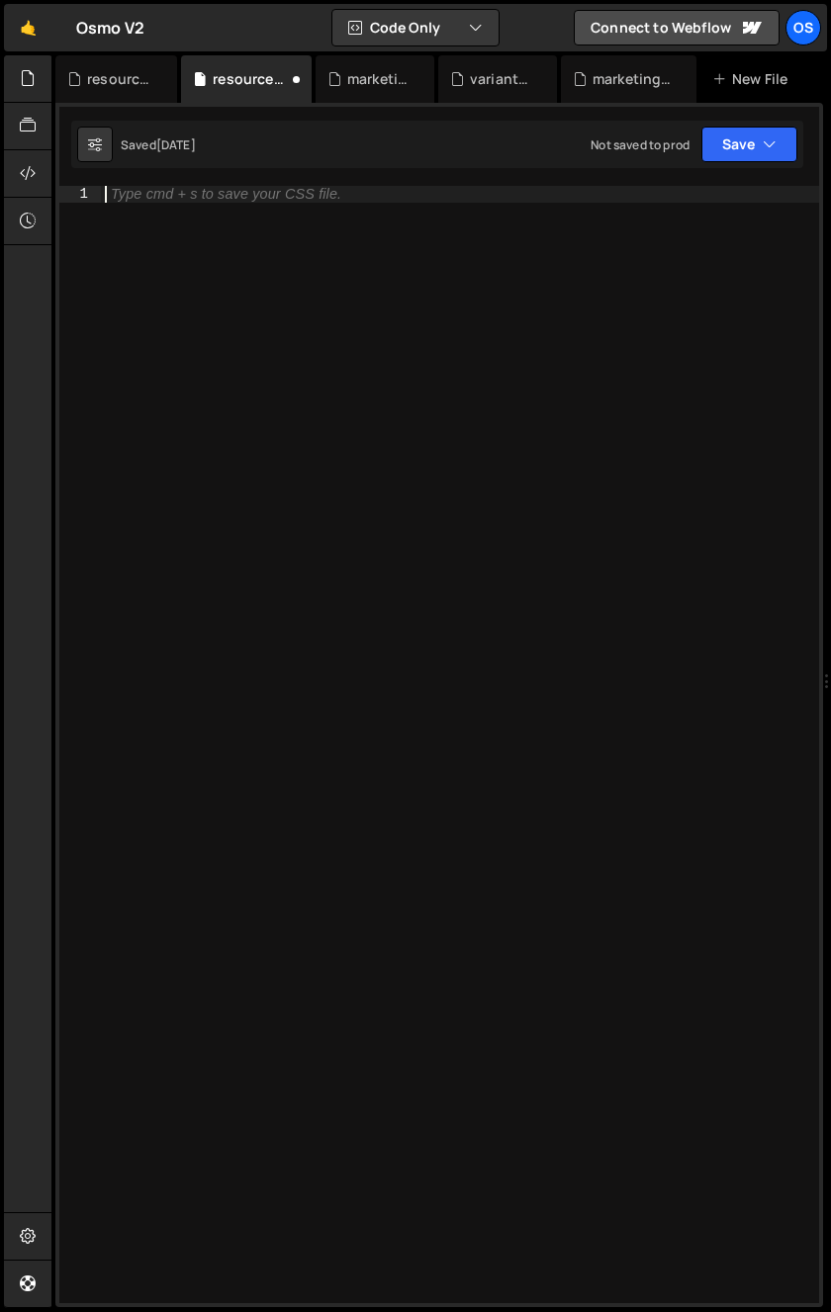
click at [335, 638] on div "Type cmd + s to save your CSS file." at bounding box center [460, 761] width 718 height 1150
click at [323, 332] on div "Type cmd + s to save your CSS file." at bounding box center [460, 761] width 718 height 1150
click at [320, 331] on div "Type cmd + s to save your CSS file." at bounding box center [460, 761] width 718 height 1150
paste textarea "data-3d-hover-target"
type textarea "[data-3d-hover-target]{"
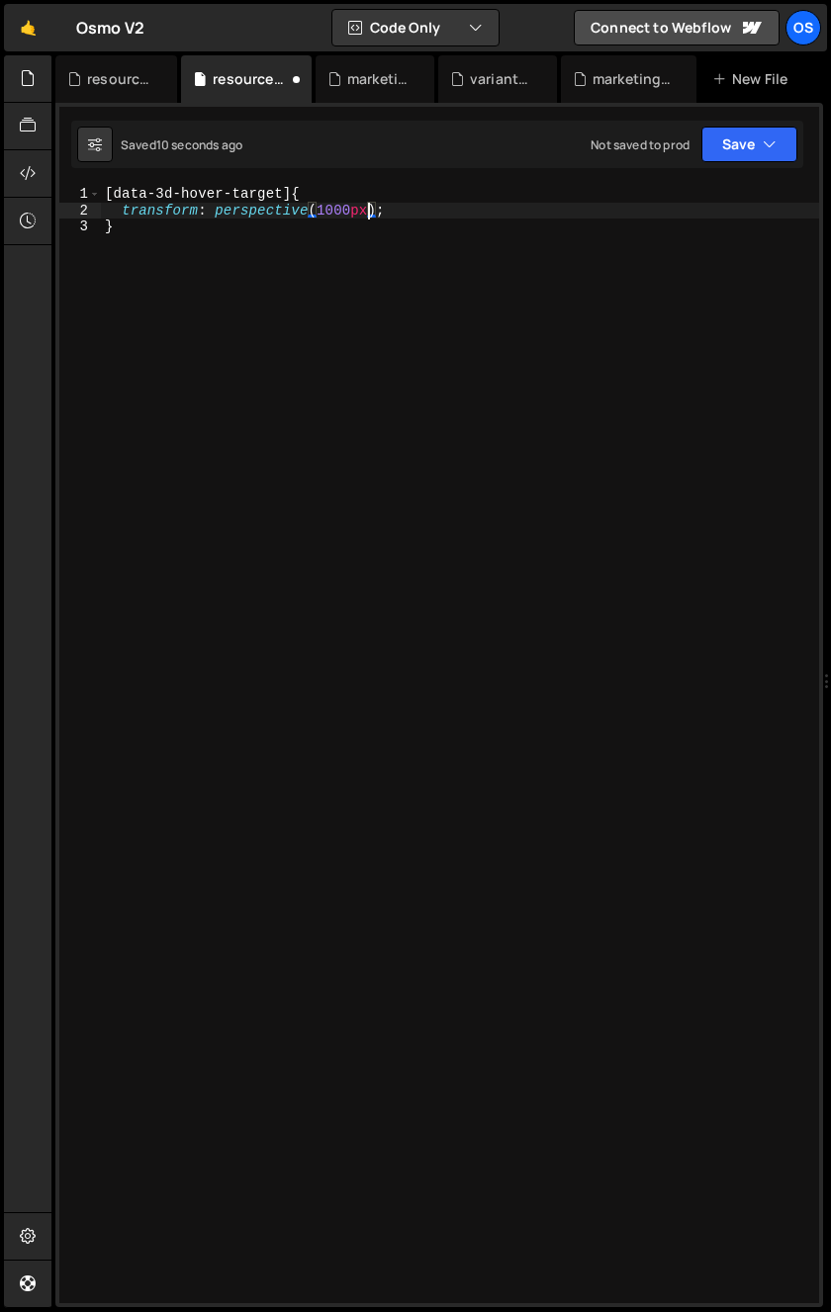
scroll to position [0, 18]
click at [436, 535] on div "[ data-3d-hover-target ] { transform : perspective ( 1000 px ) ; }" at bounding box center [460, 761] width 718 height 1150
drag, startPoint x: 363, startPoint y: 212, endPoint x: 11, endPoint y: 214, distance: 352.1
click at [11, 214] on div "Hold on a sec... Are you certain you wish to leave this page? Any changes you'v…" at bounding box center [415, 656] width 831 height 1312
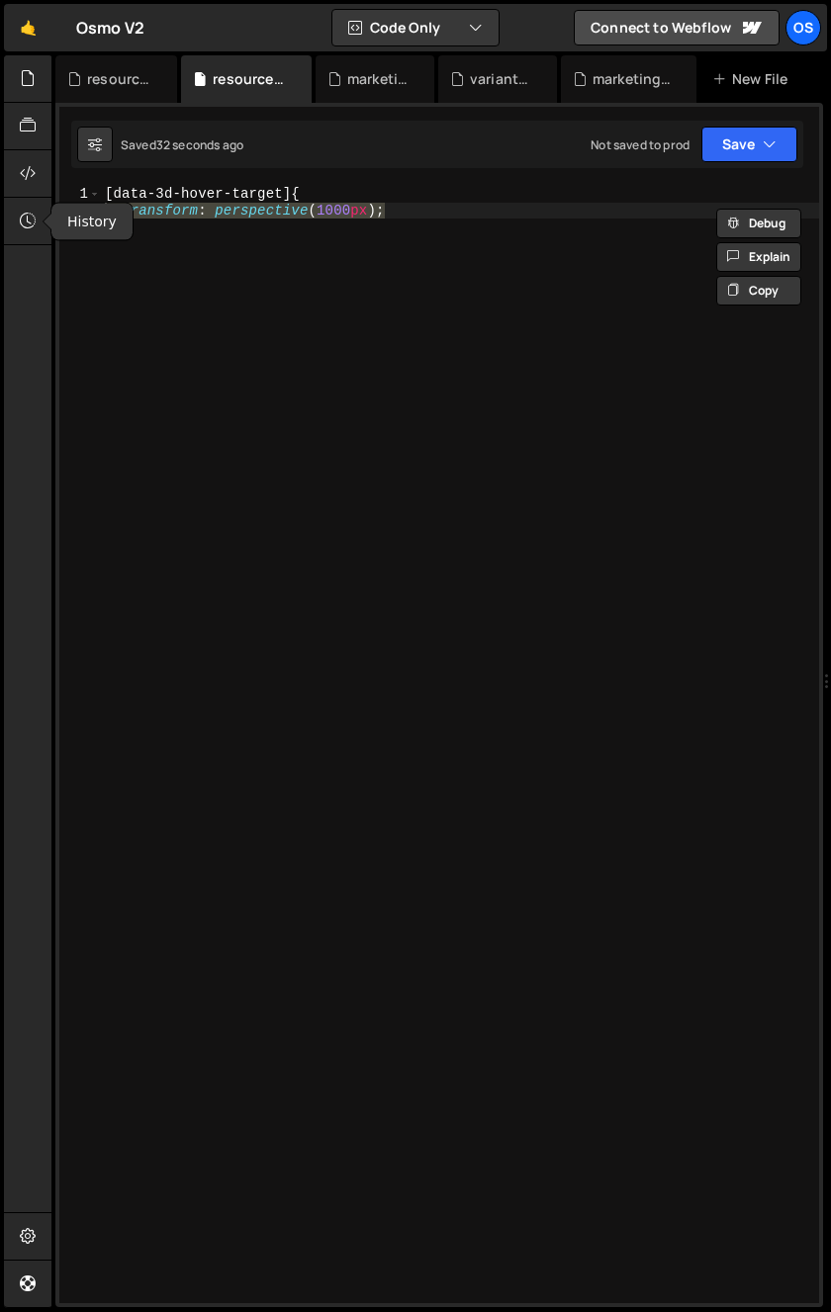
paste textarea "will-change: transform"
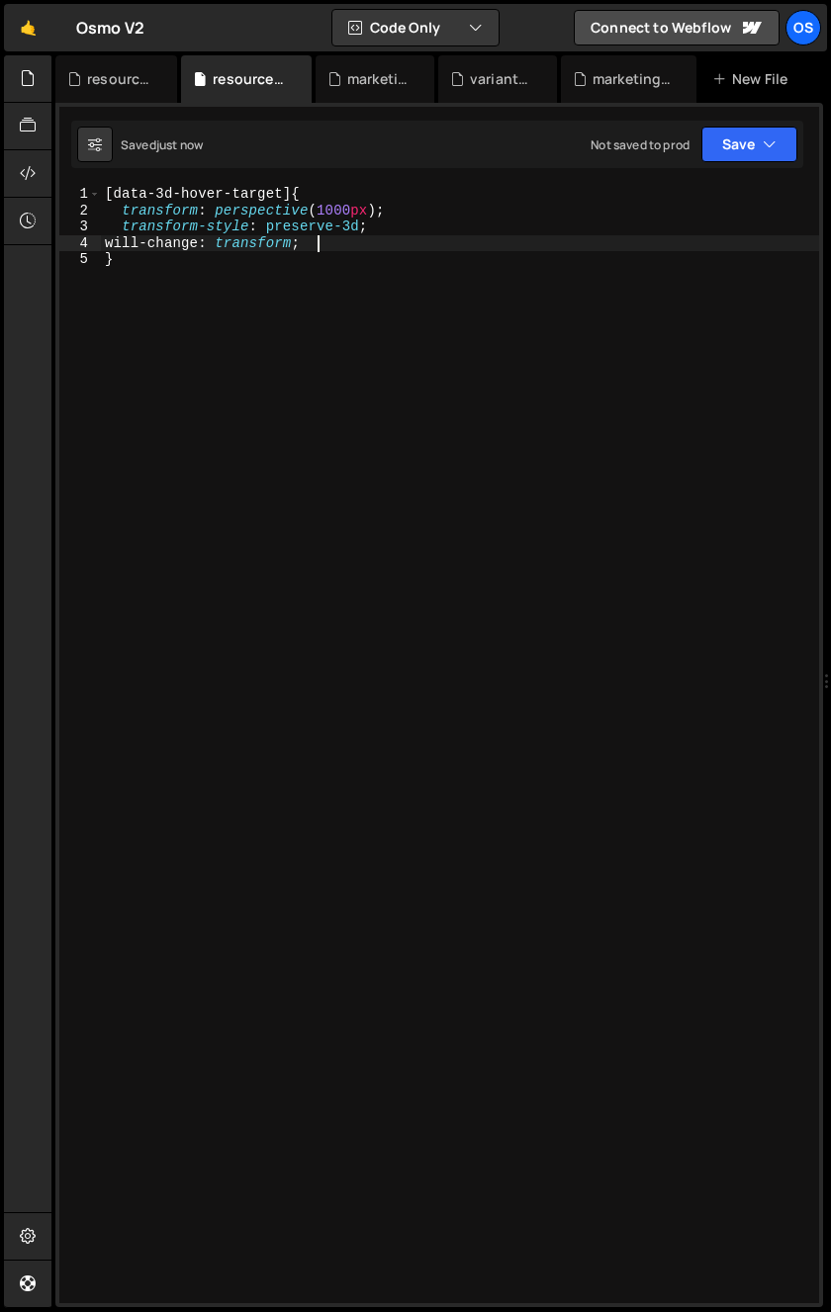
click at [342, 588] on div "[ data-3d-hover-target ] { transform : perspective ( 1000 px ) ; transform-styl…" at bounding box center [460, 761] width 718 height 1150
type textarea "}"
click at [120, 51] on div "Hold on a sec... Are you certain you wish to leave this page? Any changes you'v…" at bounding box center [415, 656] width 831 height 1312
click at [107, 83] on div "resource-ilja.js" at bounding box center [120, 79] width 66 height 20
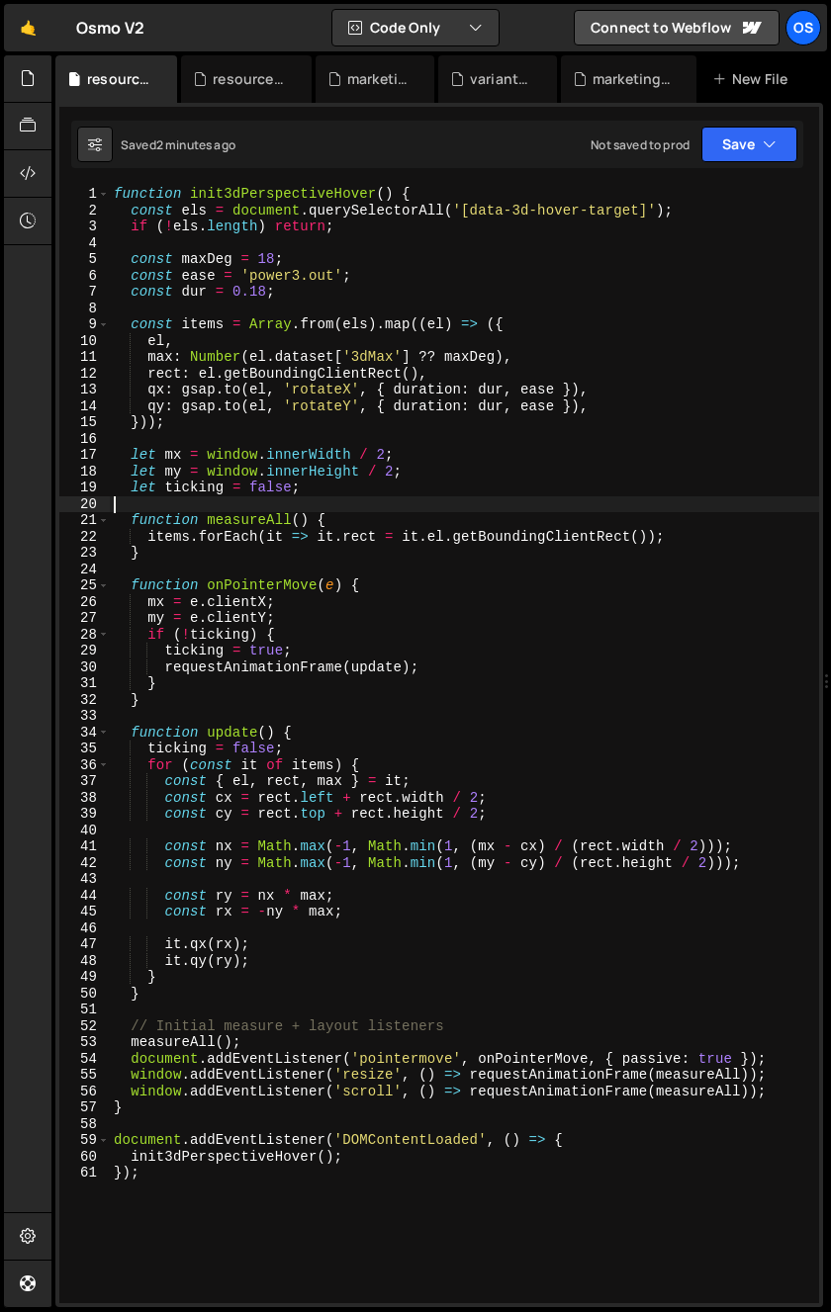
click at [322, 504] on div "function init3dPerspectiveHover ( ) { const els = document . querySelectorAll (…" at bounding box center [464, 761] width 709 height 1150
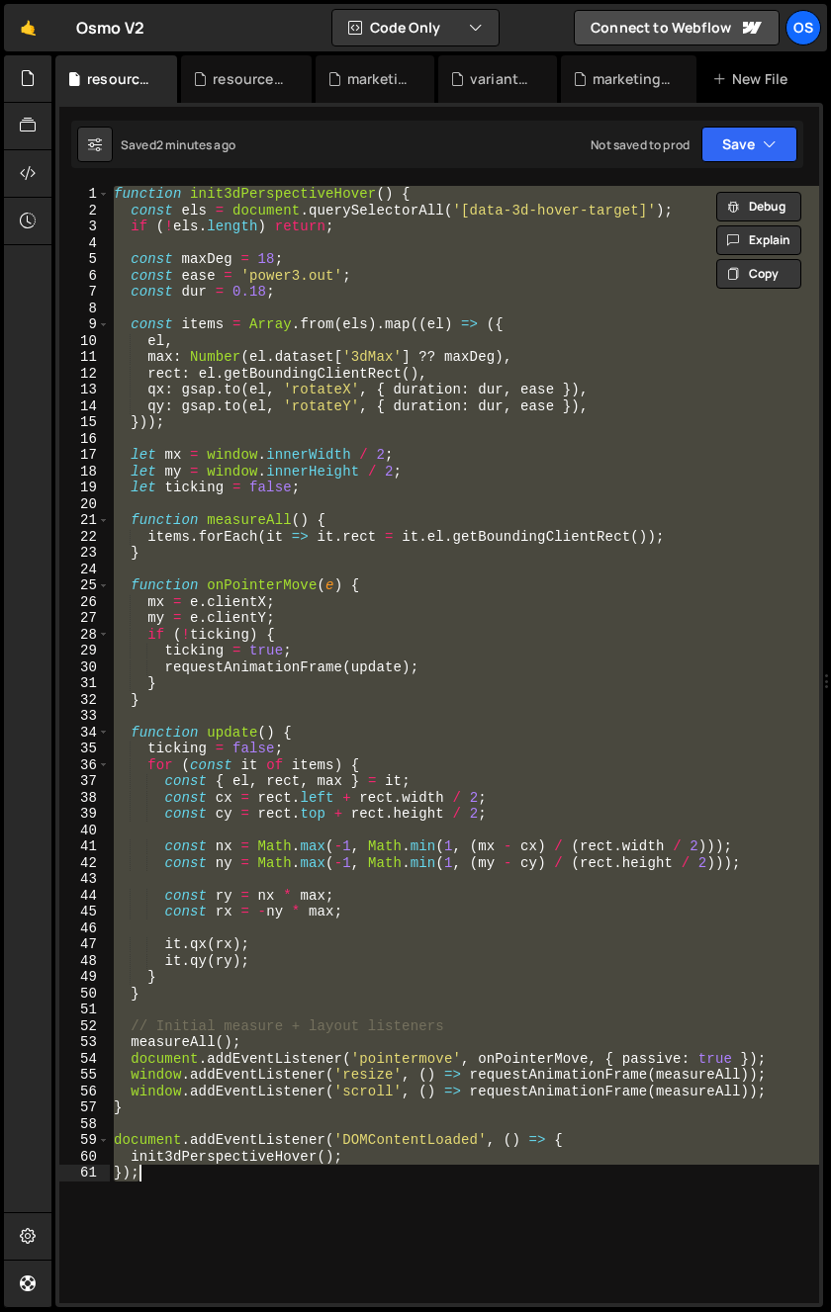
paste textarea "}"
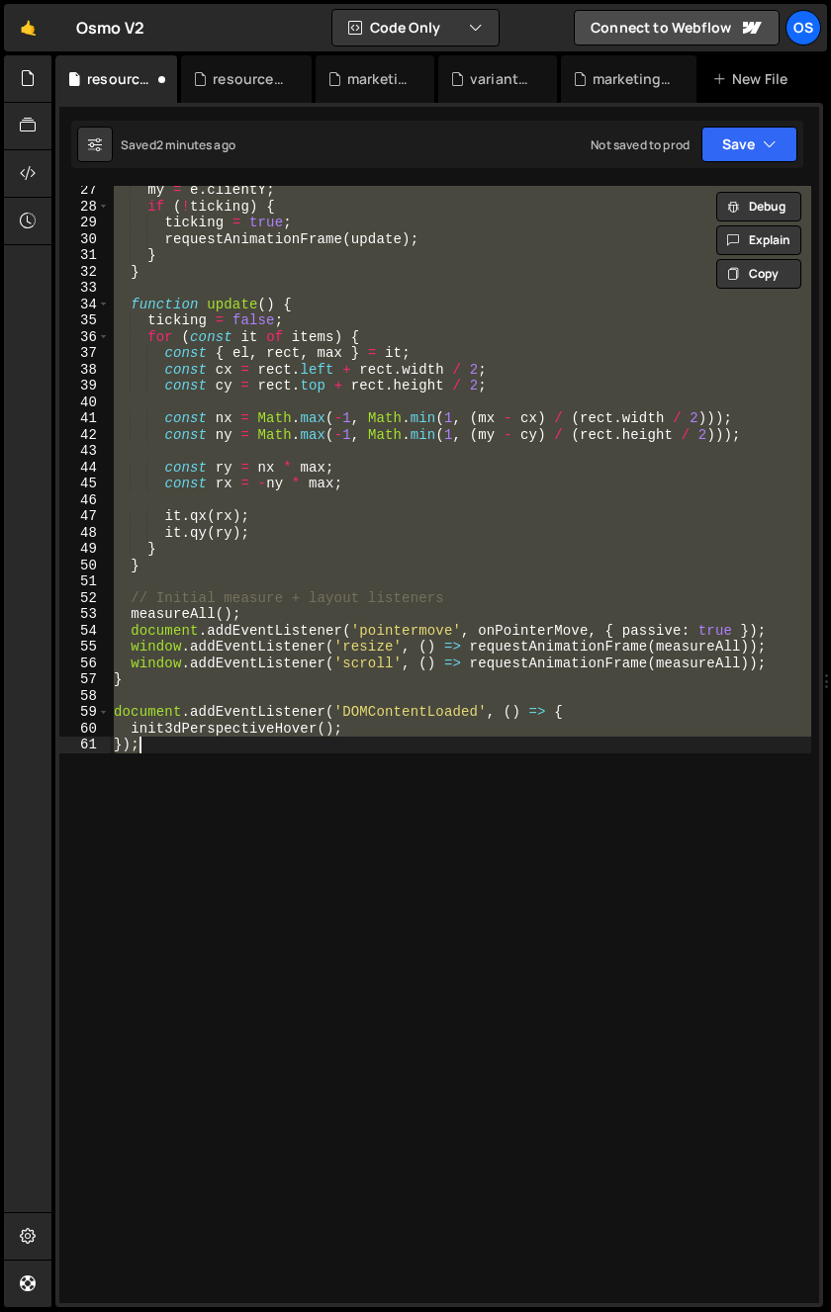
scroll to position [428, 0]
click at [159, 886] on div "my = e . clientY ; if ( ! ticking ) { ticking = true ; requestAnimationFrame ( …" at bounding box center [460, 745] width 701 height 1118
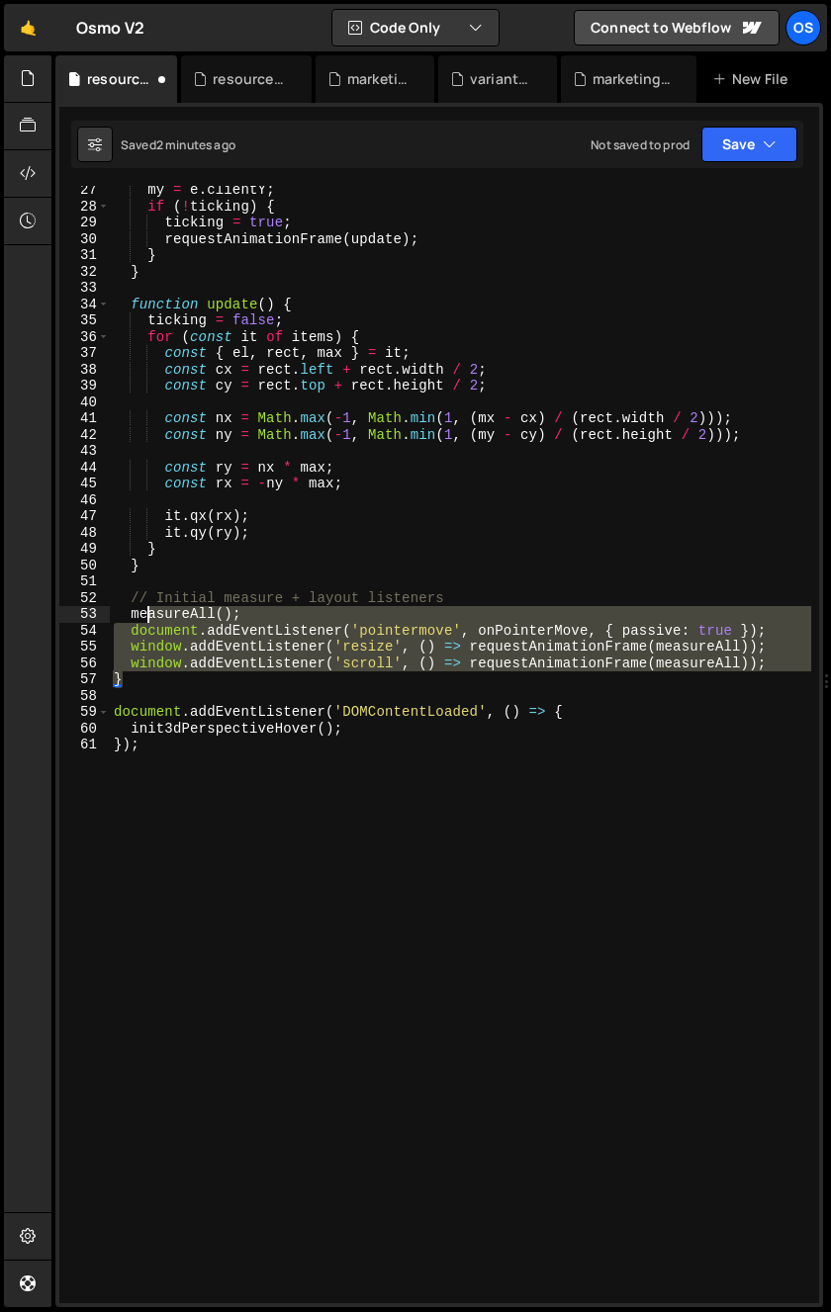
scroll to position [0, 0]
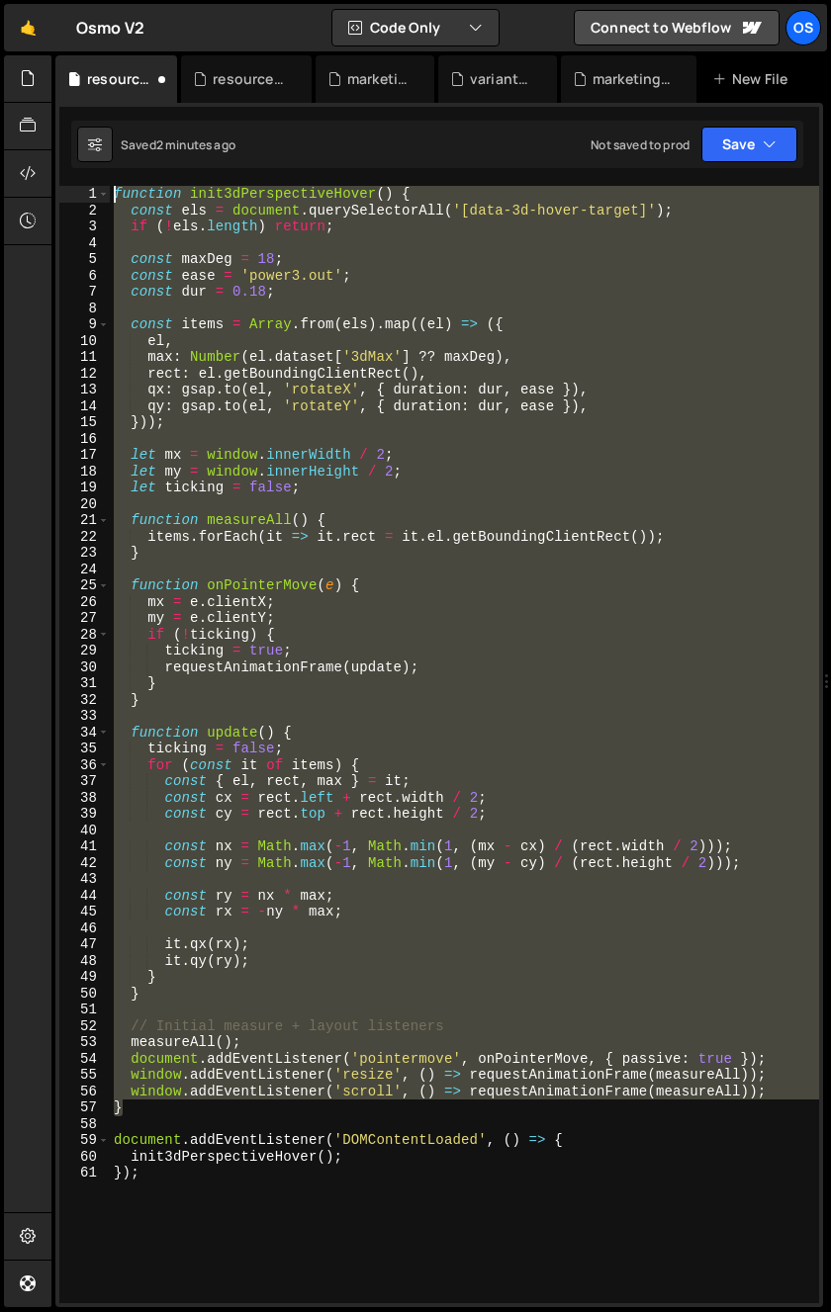
drag, startPoint x: 139, startPoint y: 678, endPoint x: 67, endPoint y: 104, distance: 579.1
click at [67, 104] on div "1 2 3 4 5 6 7 8 9 10 11 12 13 14 15 16 17 18 19 20 21 22 23 24 25 26 27 28 29 3…" at bounding box center [438, 705] width 767 height 1205
paste textarea "}"
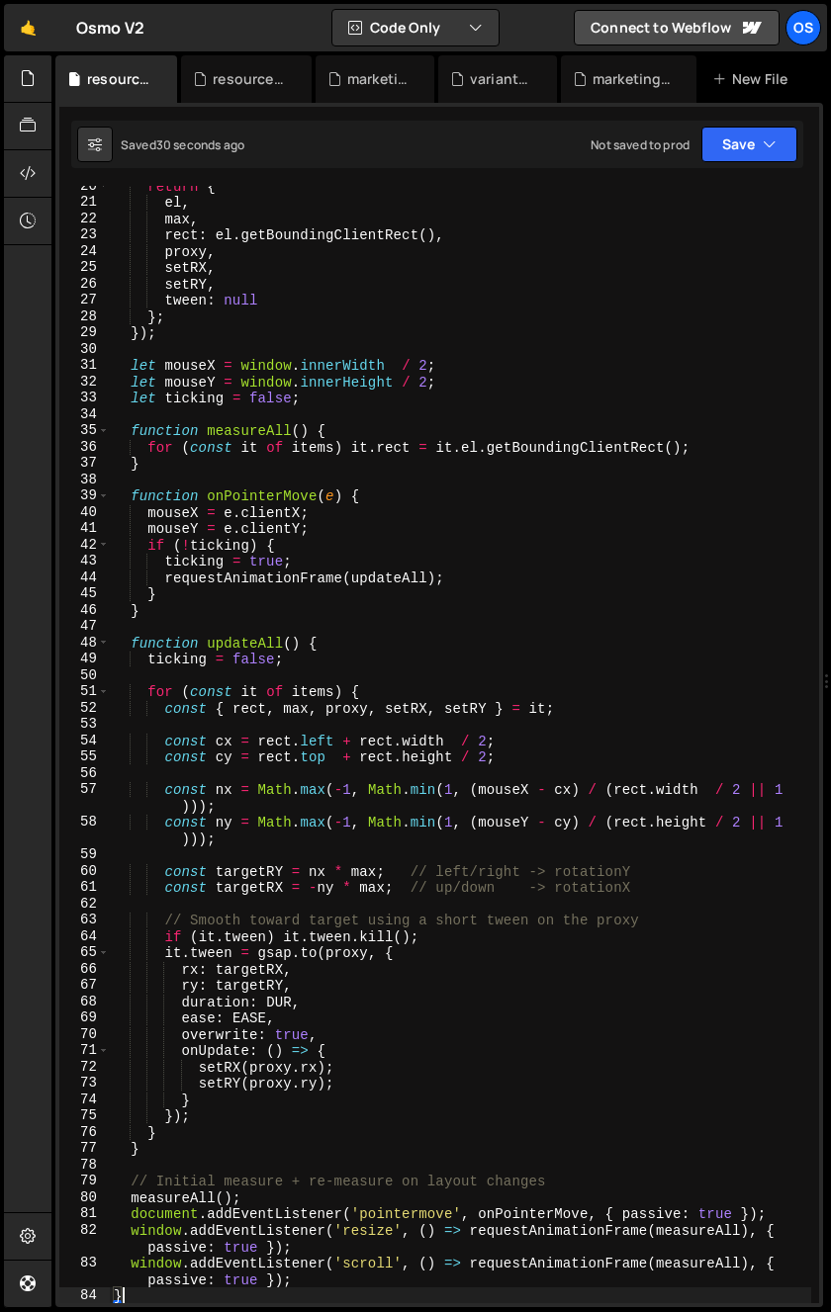
click at [324, 527] on div "return { el , max , rect : el . getBoundingClientRect ( ) , proxy , setRX , set…" at bounding box center [460, 753] width 701 height 1150
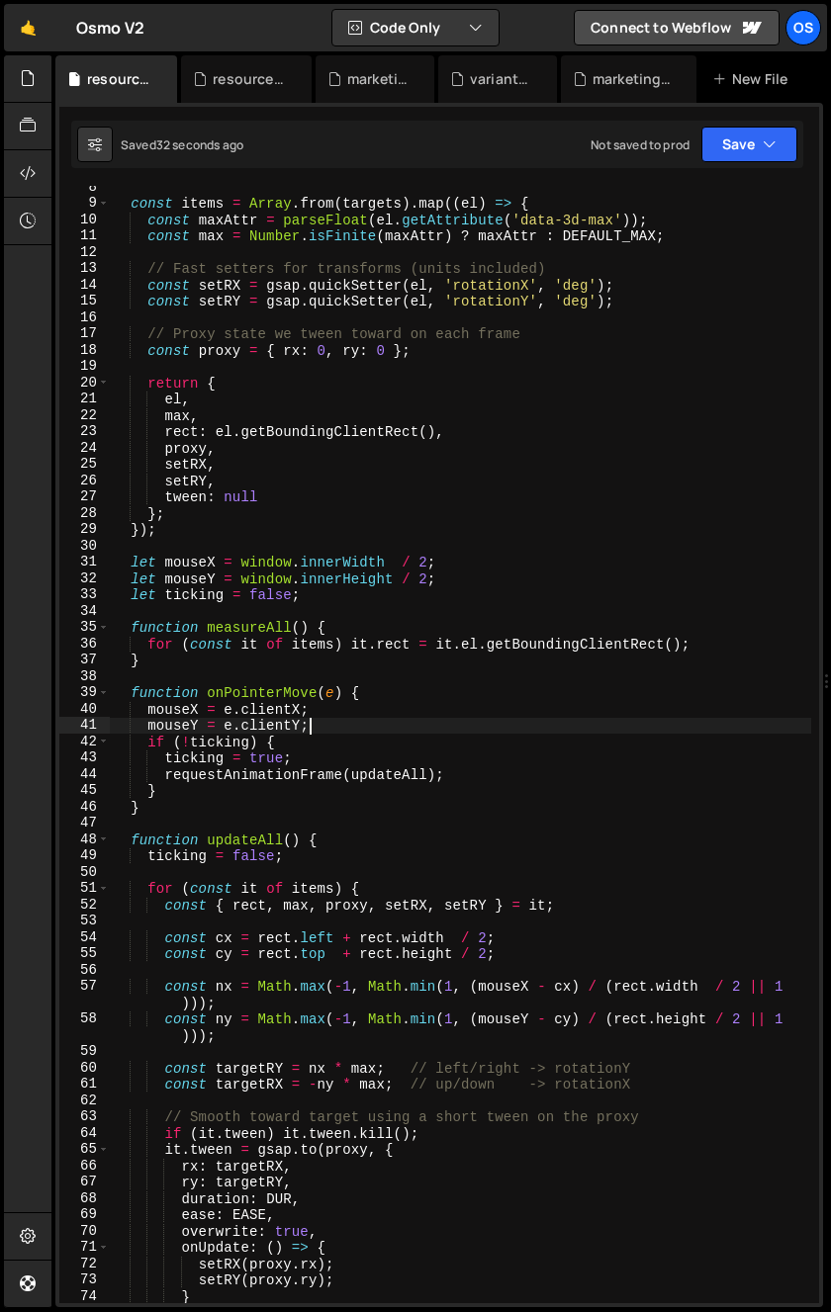
scroll to position [0, 0]
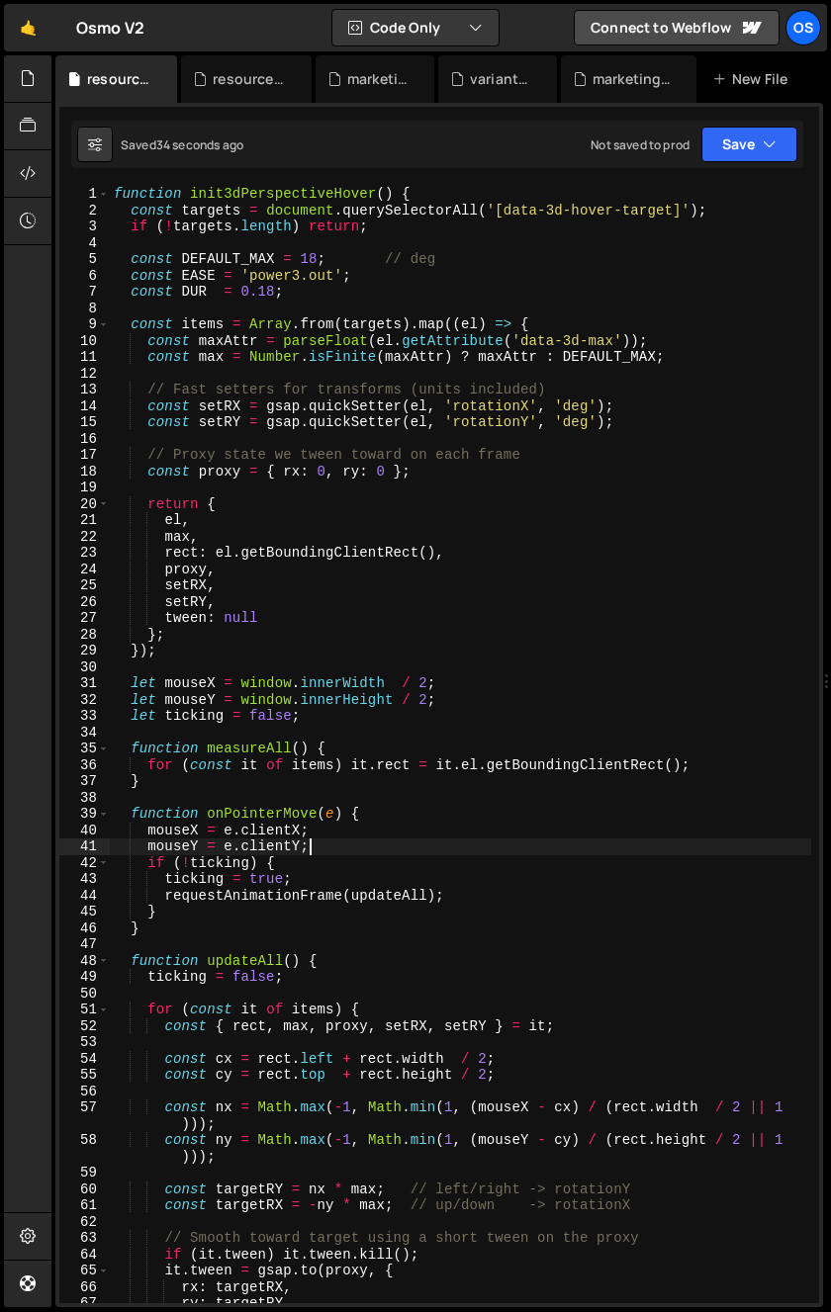
click at [492, 404] on div "function init3dPerspectiveHover ( ) { const targets = document . querySelectorA…" at bounding box center [460, 761] width 701 height 1150
type textarea "const setRX = gsap.quickSetter(el, 'rotationX', 'deg');"
click at [492, 404] on div "function init3dPerspectiveHover ( ) { const targets = document . querySelectorA…" at bounding box center [460, 761] width 701 height 1150
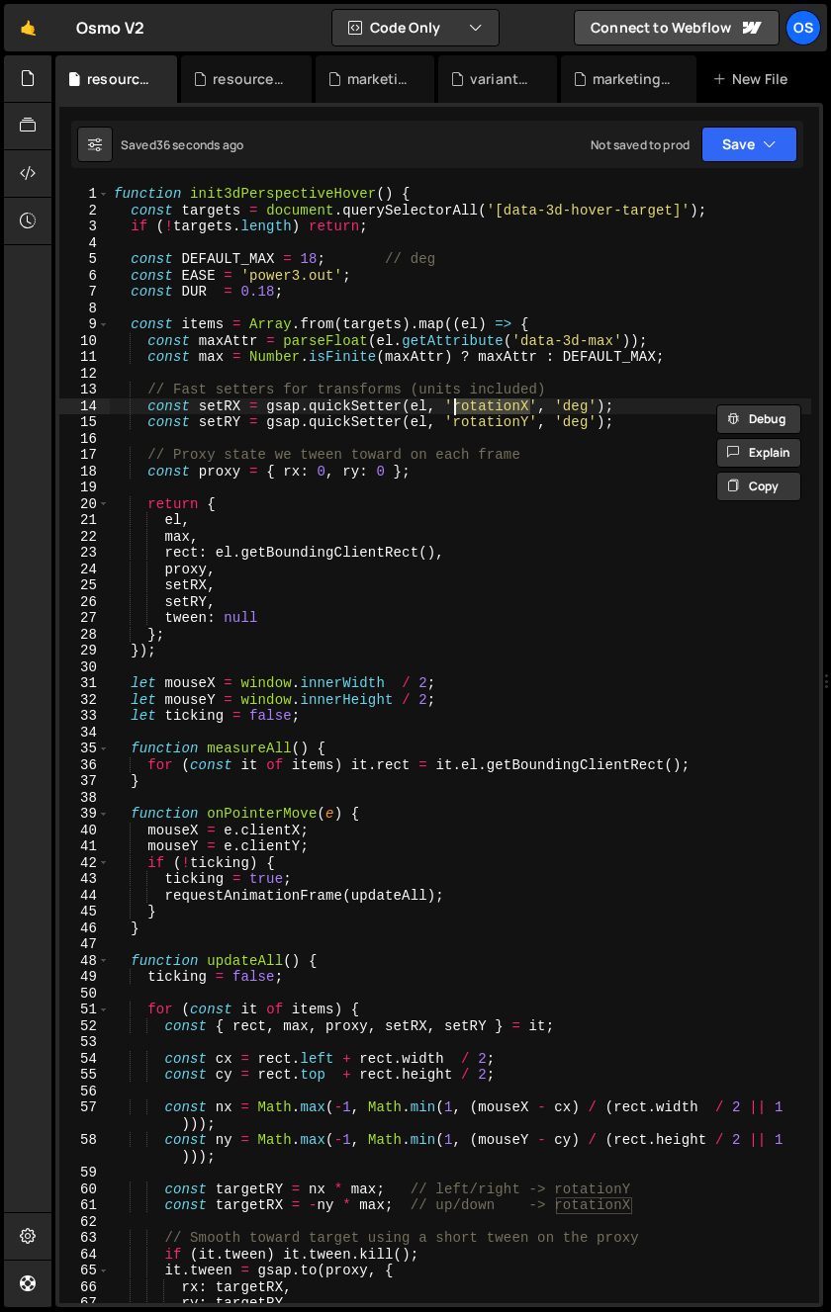
click at [217, 381] on div "function init3dPerspectiveHover ( ) { const targets = document . querySelectorA…" at bounding box center [460, 761] width 701 height 1150
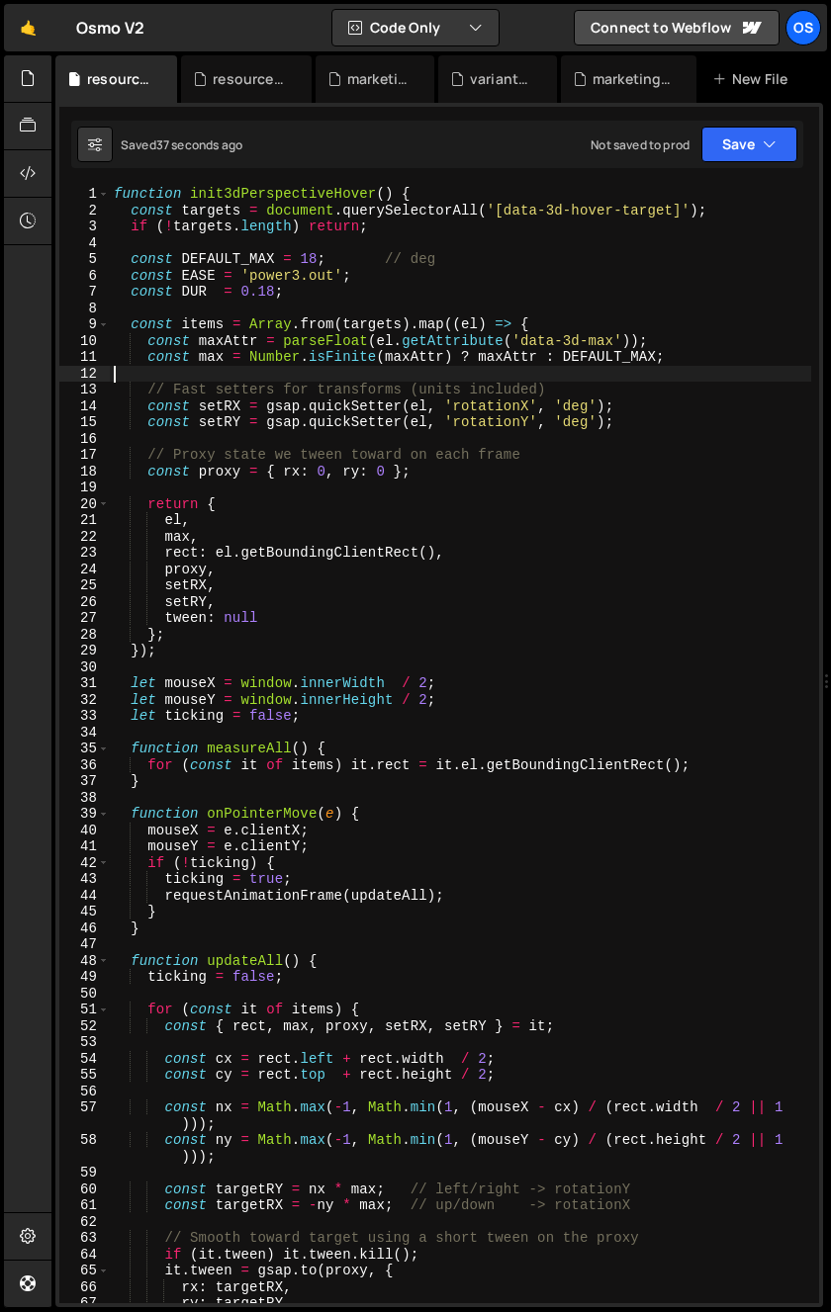
click at [232, 411] on div "function init3dPerspectiveHover ( ) { const targets = document . querySelectorA…" at bounding box center [460, 761] width 701 height 1150
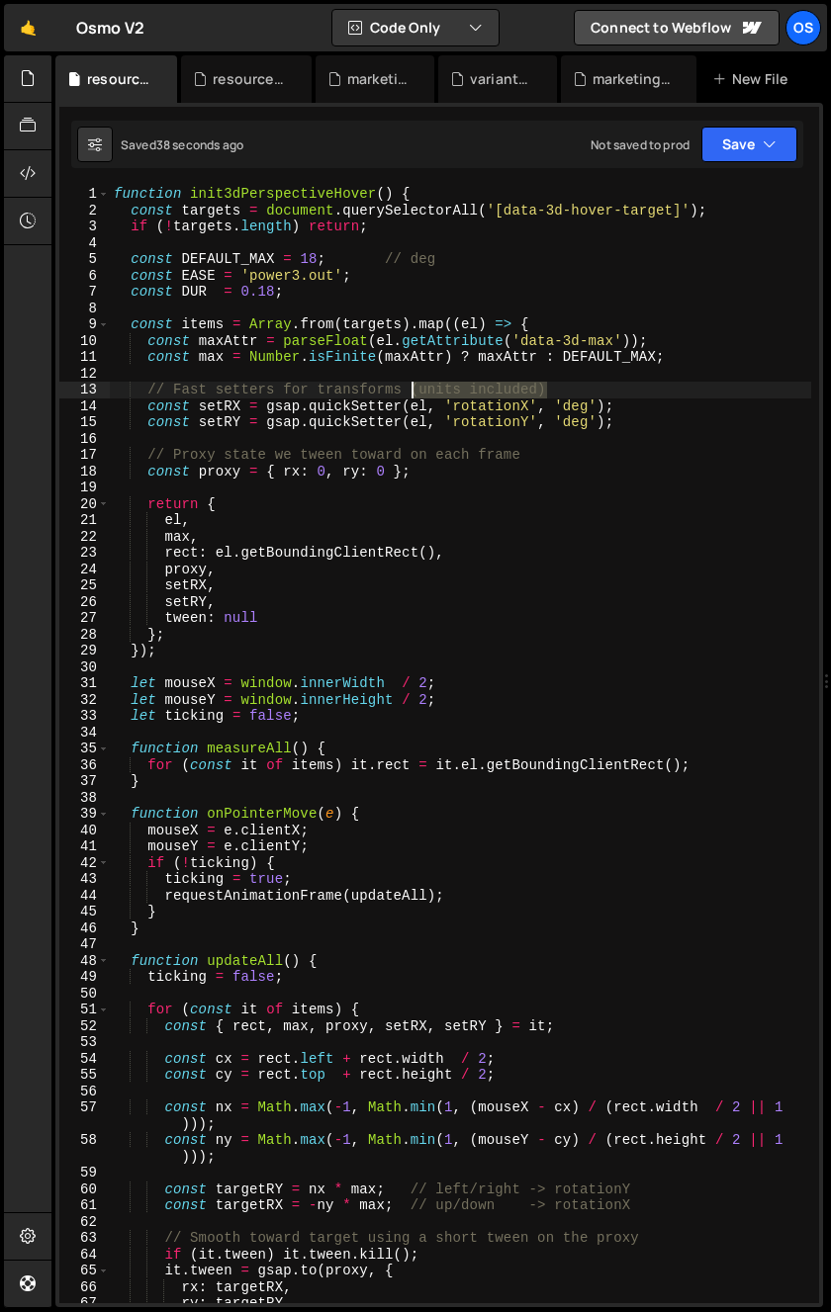
drag, startPoint x: 555, startPoint y: 390, endPoint x: 408, endPoint y: 392, distance: 146.4
click at [408, 392] on div "function init3dPerspectiveHover ( ) { const targets = document . querySelectorA…" at bounding box center [460, 761] width 701 height 1150
type textarea "// Fast setters for transforms"
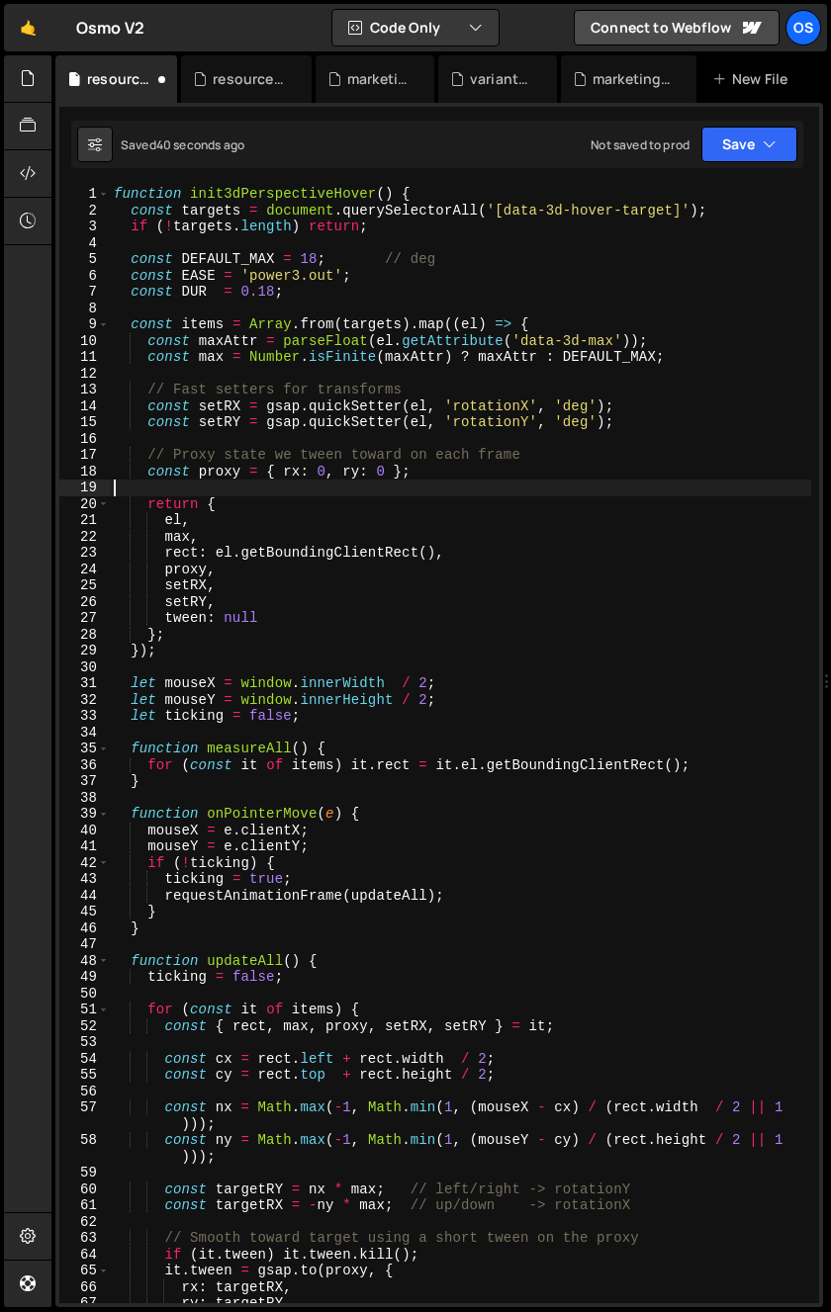
click at [345, 493] on div "function init3dPerspectiveHover ( ) { const targets = document . querySelectorA…" at bounding box center [460, 761] width 701 height 1150
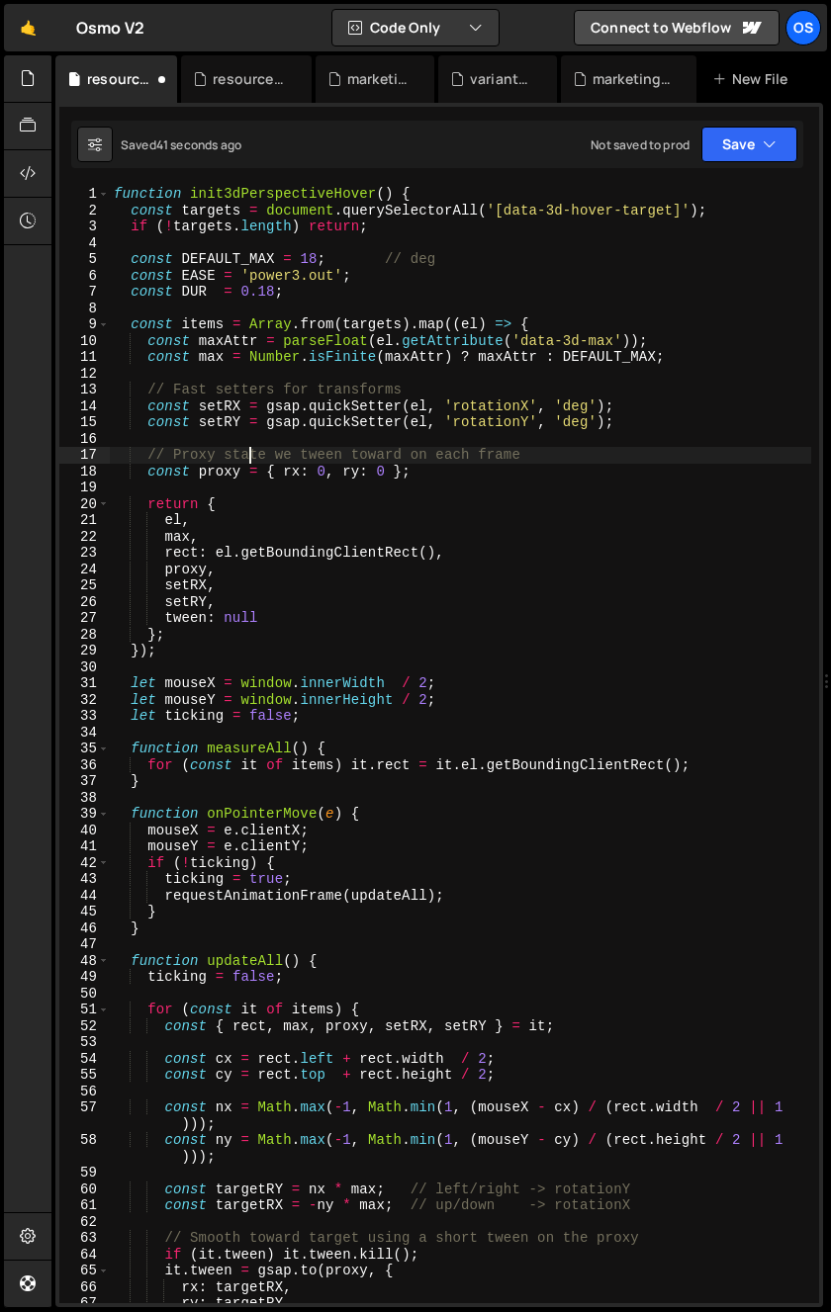
click at [250, 447] on div "function init3dPerspectiveHover ( ) { const targets = document . querySelectorA…" at bounding box center [460, 761] width 701 height 1150
drag, startPoint x: 476, startPoint y: 259, endPoint x: 331, endPoint y: 263, distance: 144.5
click at [331, 263] on div "function init3dPerspectiveHover ( ) { const targets = document . querySelectorA…" at bounding box center [460, 761] width 701 height 1150
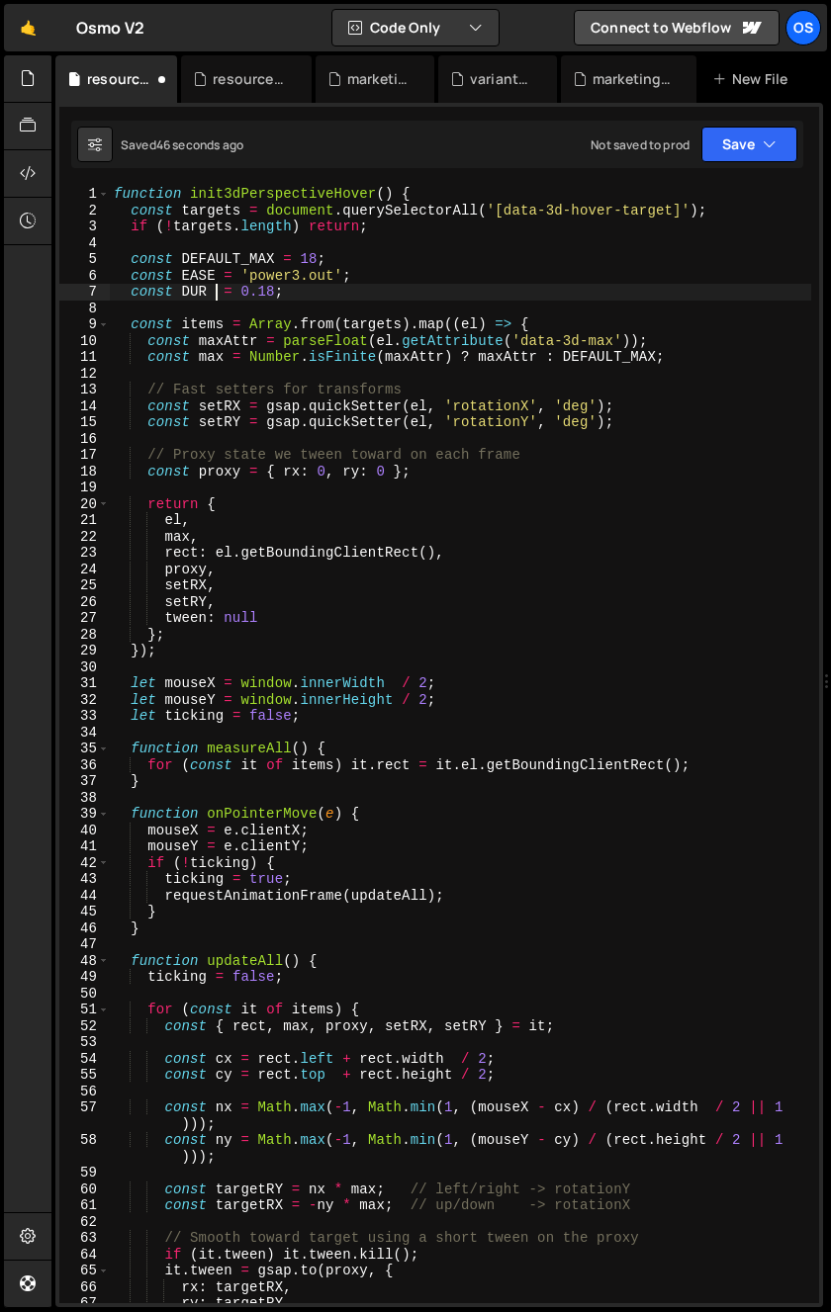
click at [220, 295] on div "function init3dPerspectiveHover ( ) { const targets = document . querySelectorA…" at bounding box center [460, 761] width 701 height 1150
click at [210, 281] on div "function init3dPerspectiveHover ( ) { const targets = document . querySelectorA…" at bounding box center [460, 761] width 701 height 1150
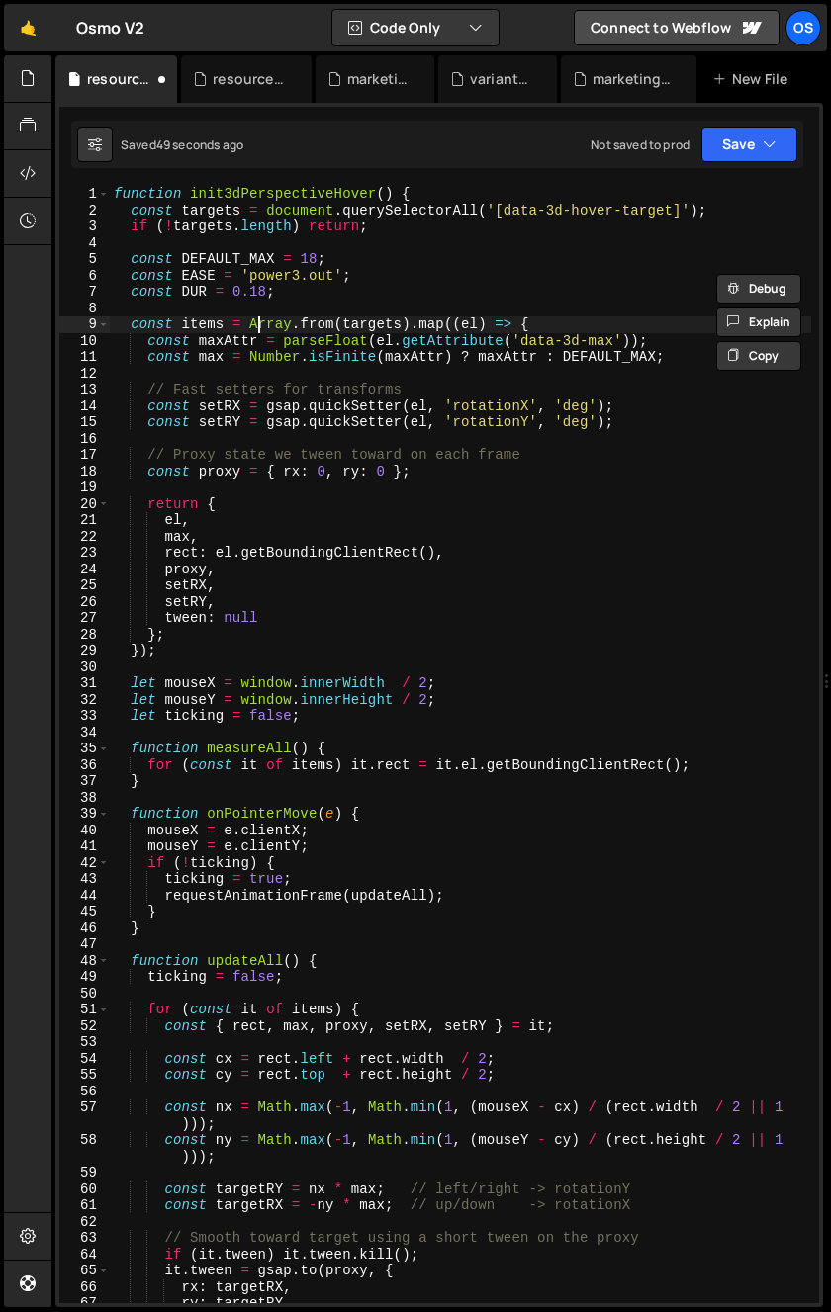
click at [255, 331] on div "function init3dPerspectiveHover ( ) { const targets = document . querySelectorA…" at bounding box center [460, 761] width 701 height 1150
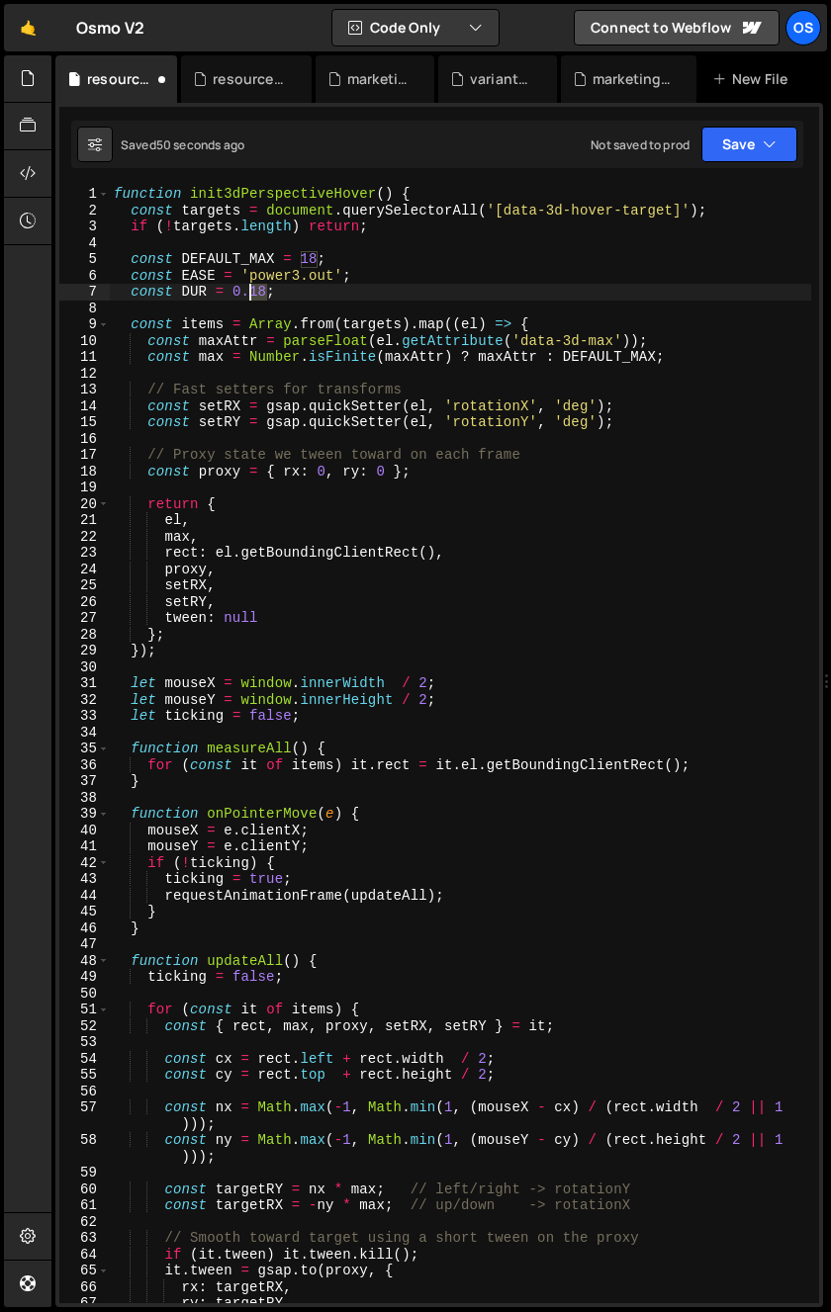
drag, startPoint x: 266, startPoint y: 286, endPoint x: 249, endPoint y: 291, distance: 17.5
click at [249, 291] on div "function init3dPerspectiveHover ( ) { const targets = document . querySelectorA…" at bounding box center [460, 761] width 701 height 1150
type textarea "const DUR = 0.5;"
click at [261, 69] on div "resource-ilja.css" at bounding box center [250, 79] width 74 height 20
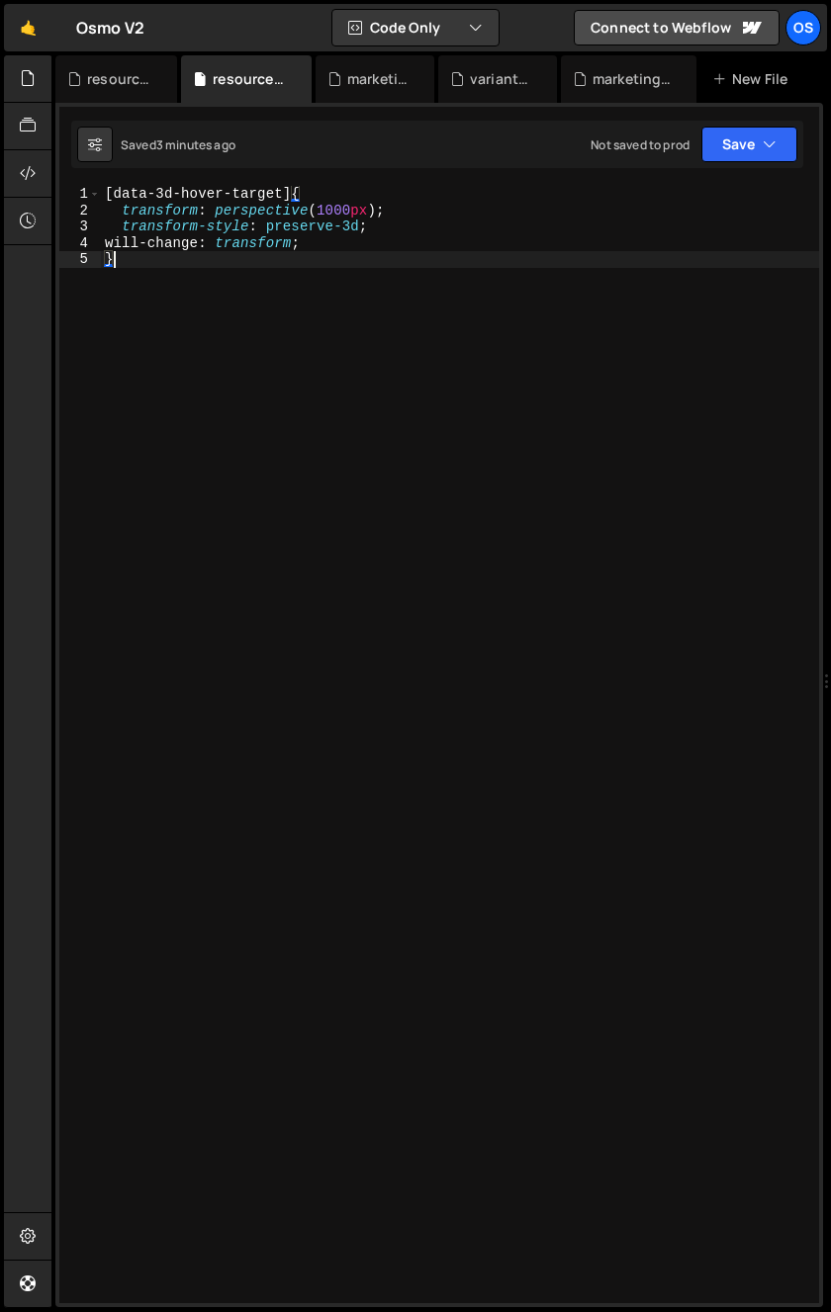
click at [258, 268] on div "[ data-3d-hover-target ] { transform : perspective ( 1000 px ) ; transform-styl…" at bounding box center [460, 761] width 718 height 1150
click at [324, 213] on div "[ data-3d-hover-target ] { transform : perspective ( 1000 px ) ; transform-styl…" at bounding box center [460, 761] width 718 height 1150
click at [155, 365] on div "[ data-3d-hover-target ] { transform : perspective ( 50 vw ) ; transform-style …" at bounding box center [460, 761] width 718 height 1150
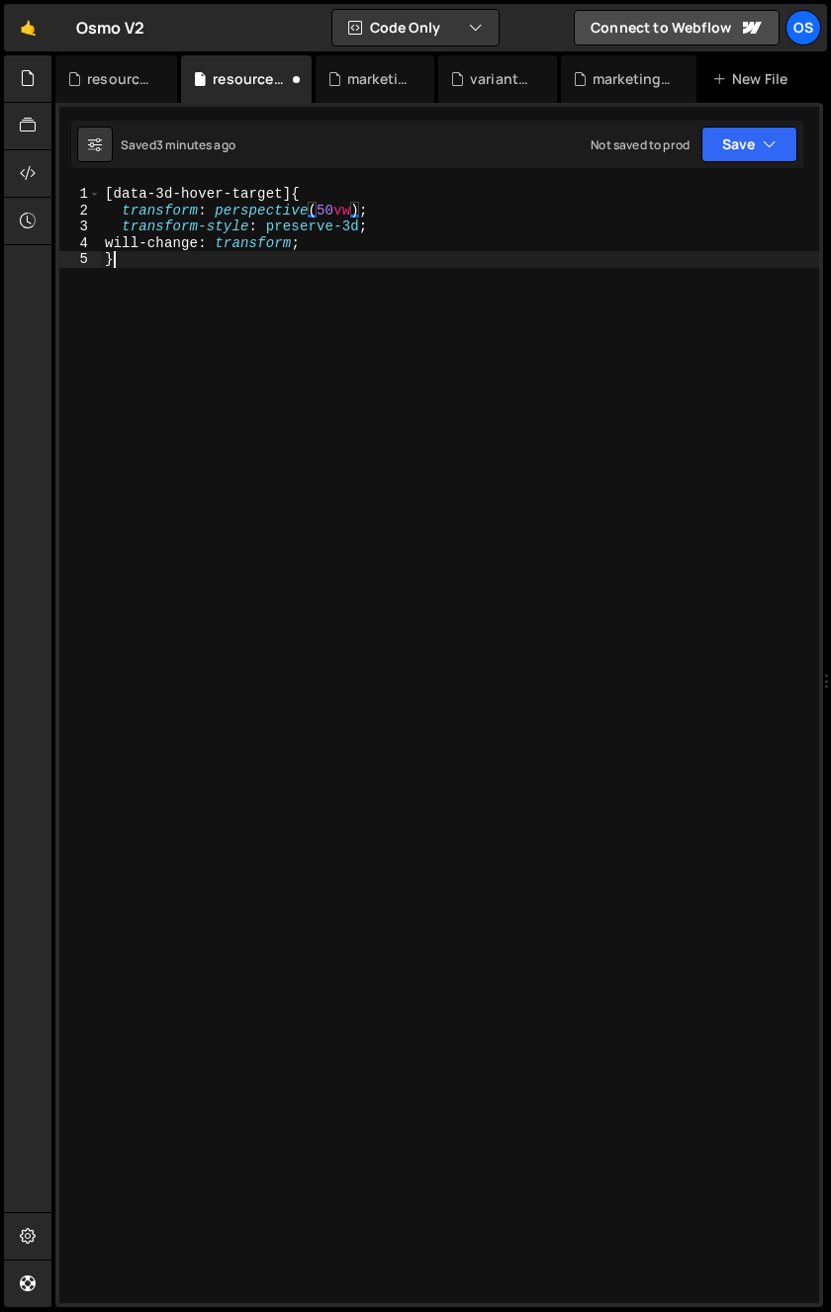
scroll to position [0, 0]
click at [180, 232] on div "[ data-3d-hover-target ] { transform : perspective ( 50 vw ) ; transform-style …" at bounding box center [460, 761] width 718 height 1150
click at [175, 216] on div "[ data-3d-hover-target ] { transform : perspective ( 50 vw ) ; transform-style …" at bounding box center [460, 761] width 718 height 1150
type textarea "transform: perspective(50vw);"
click at [175, 216] on div "[ data-3d-hover-target ] { transform : perspective ( 50 vw ) ; transform-style …" at bounding box center [460, 761] width 718 height 1150
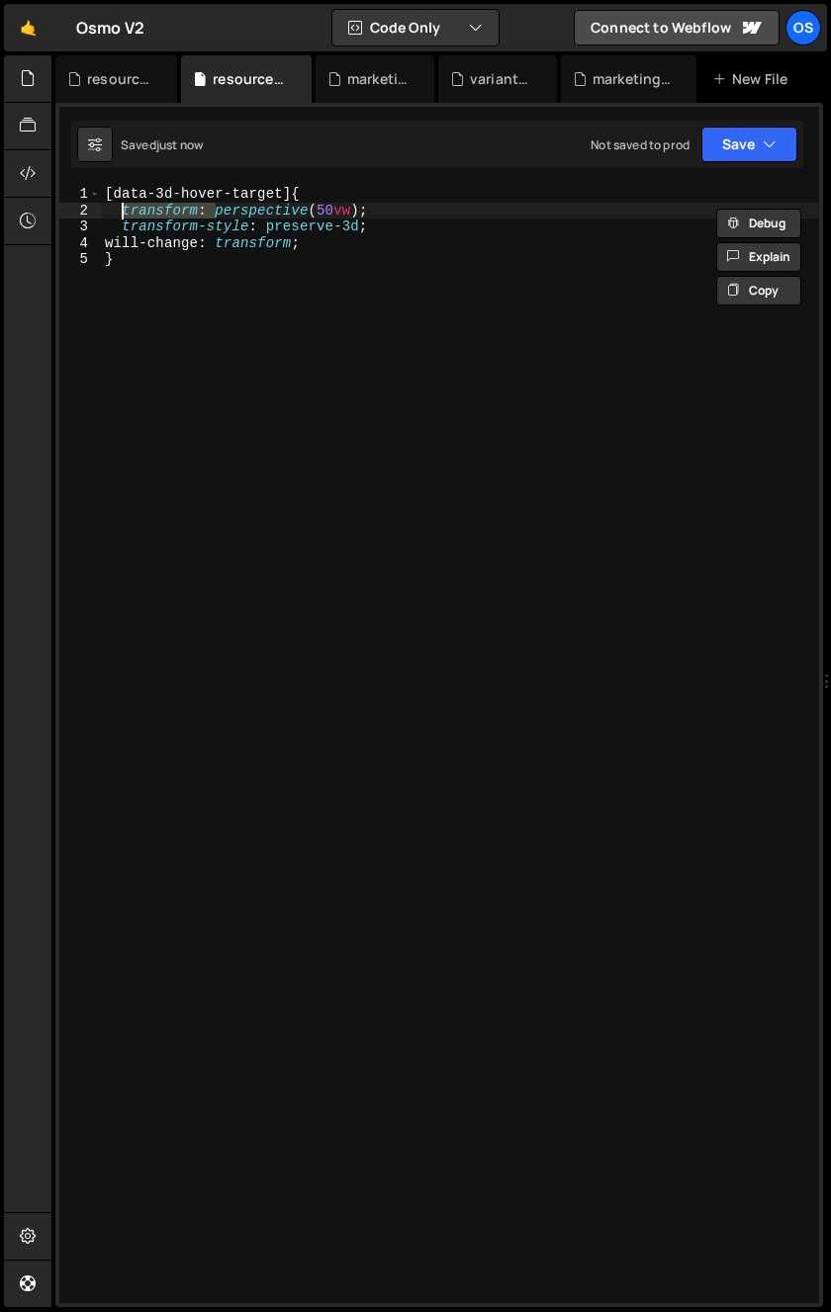
drag, startPoint x: 214, startPoint y: 212, endPoint x: 120, endPoint y: 212, distance: 94.0
click at [120, 212] on div "[ data-3d-hover-target ] { transform : perspective ( 50 vw ) ; transform-style …" at bounding box center [460, 761] width 718 height 1150
click at [390, 210] on div "[ data-3d-hover-target ] { transform : perspective ( 50 vw ) ; transform-style …" at bounding box center [460, 761] width 718 height 1150
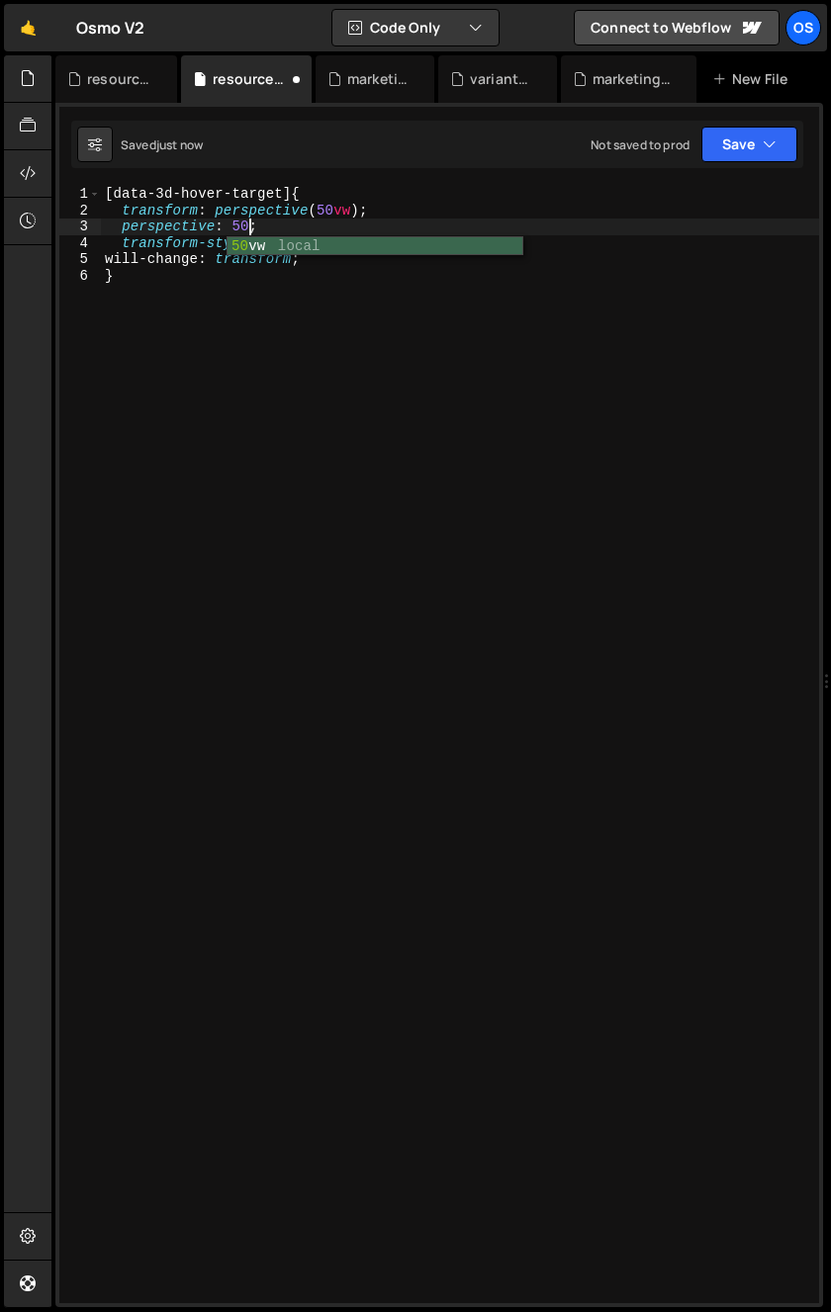
scroll to position [0, 11]
click at [122, 210] on div "[ data-3d-hover-target ] { transform : perspective ( 50 vw ) ; perspective : 50…" at bounding box center [460, 761] width 718 height 1150
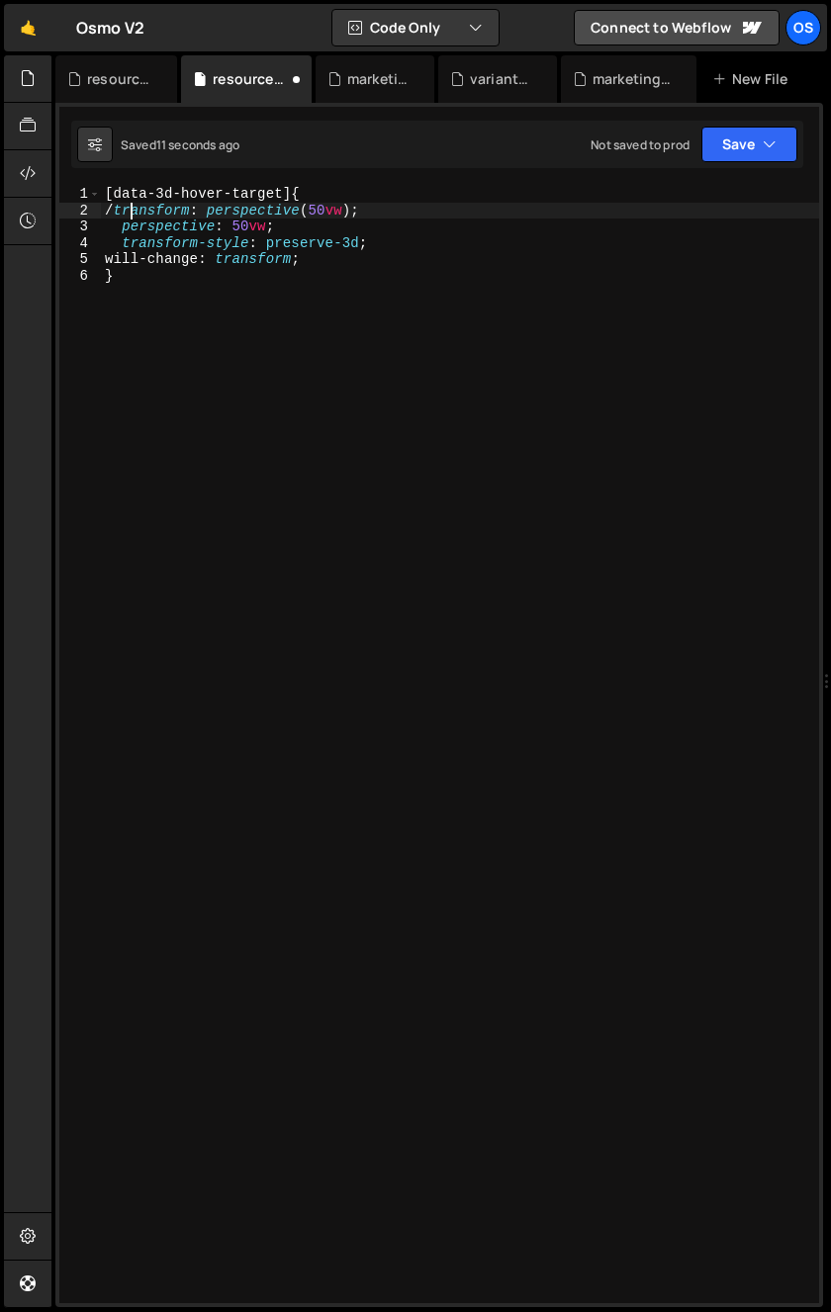
scroll to position [0, 2]
click at [125, 214] on div "[ data-3d-hover-target ] { transform : perspective ( 50 vw ) ; perspective : 50…" at bounding box center [460, 761] width 718 height 1150
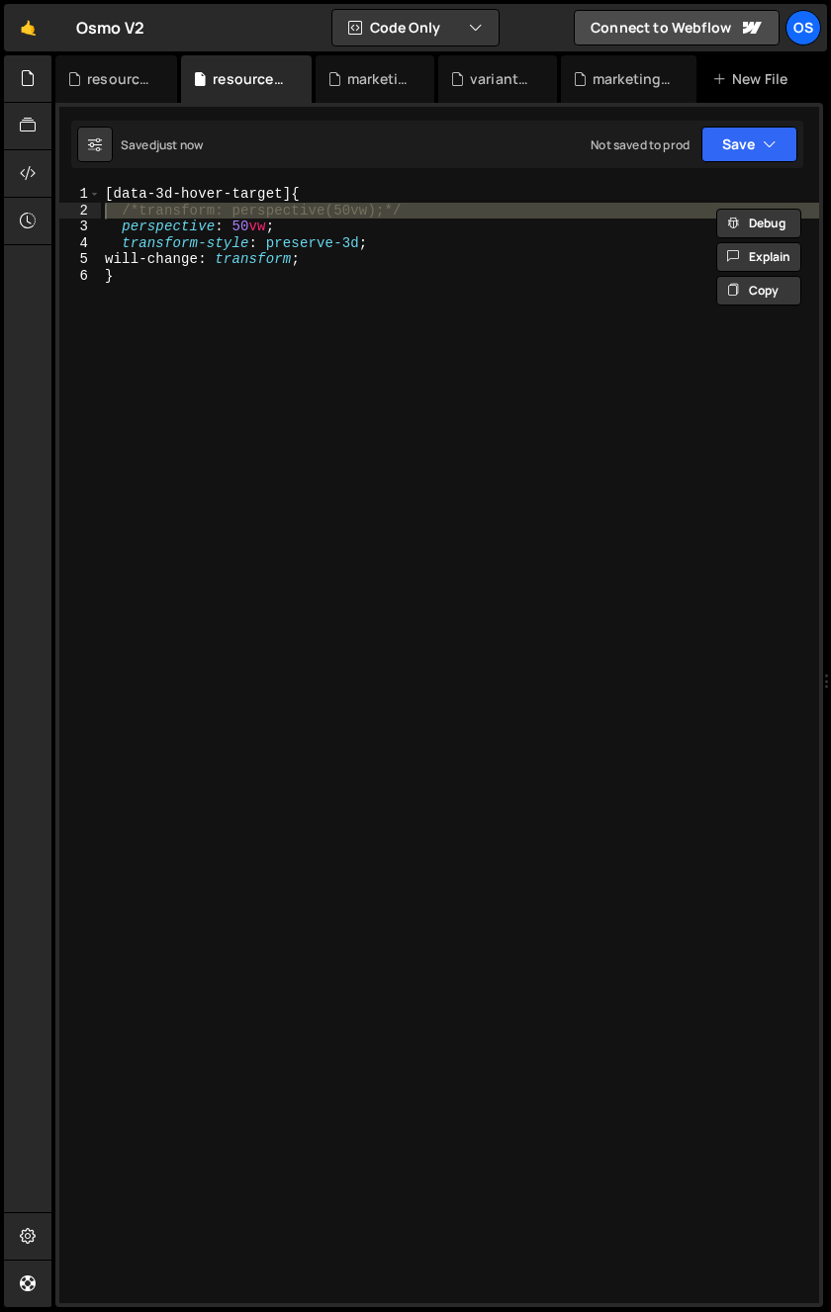
click at [388, 299] on div "[ data-3d-hover-target ] { /*transform: perspective(50vw);*/ perspective : 50 v…" at bounding box center [460, 761] width 718 height 1150
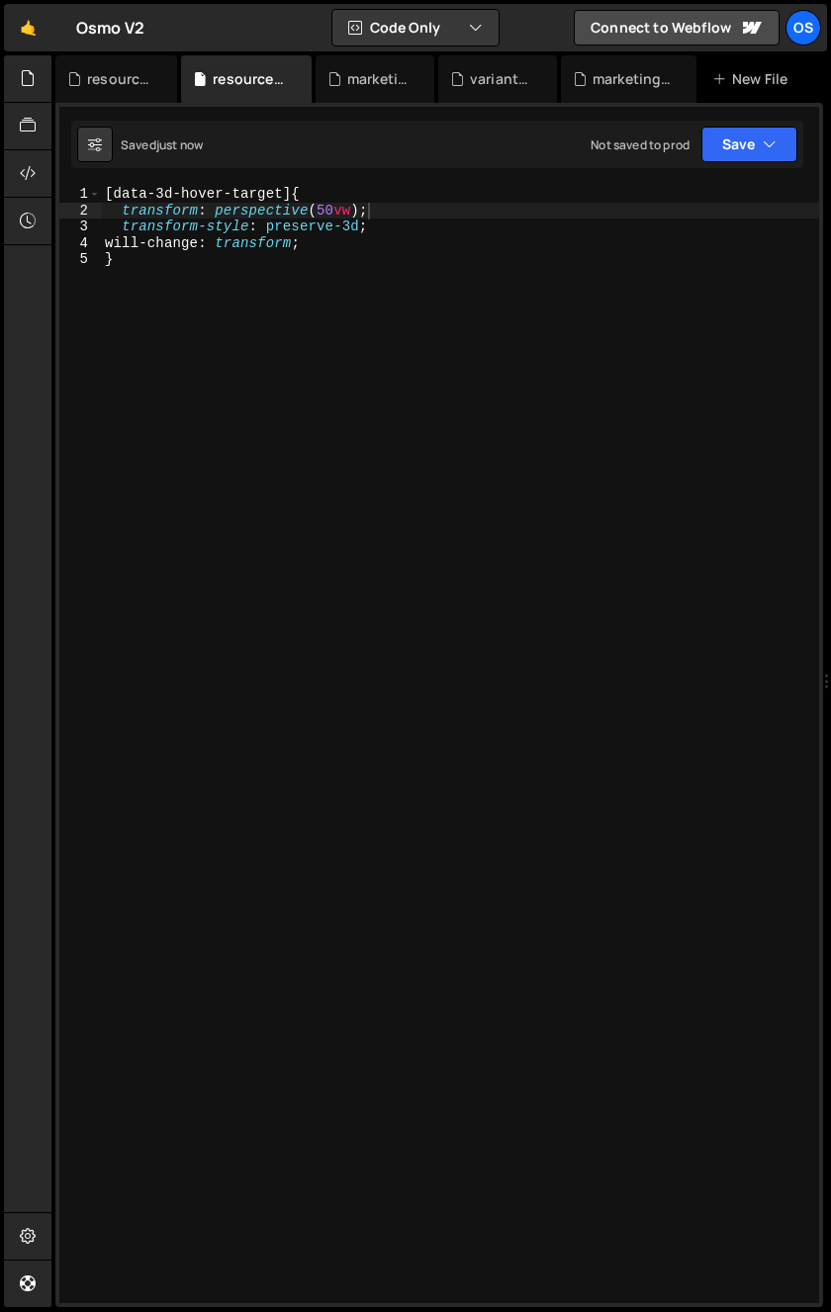
click at [445, 262] on div "[ data-3d-hover-target ] { transform : perspective ( 50 vw ) ; transform-style …" at bounding box center [460, 761] width 718 height 1150
drag, startPoint x: 309, startPoint y: 347, endPoint x: -43, endPoint y: 93, distance: 433.4
click at [0, 93] on html "Projects [GEOGRAPHIC_DATA] Blog Os Your current team is [PERSON_NAME] Projects …" at bounding box center [415, 656] width 831 height 1312
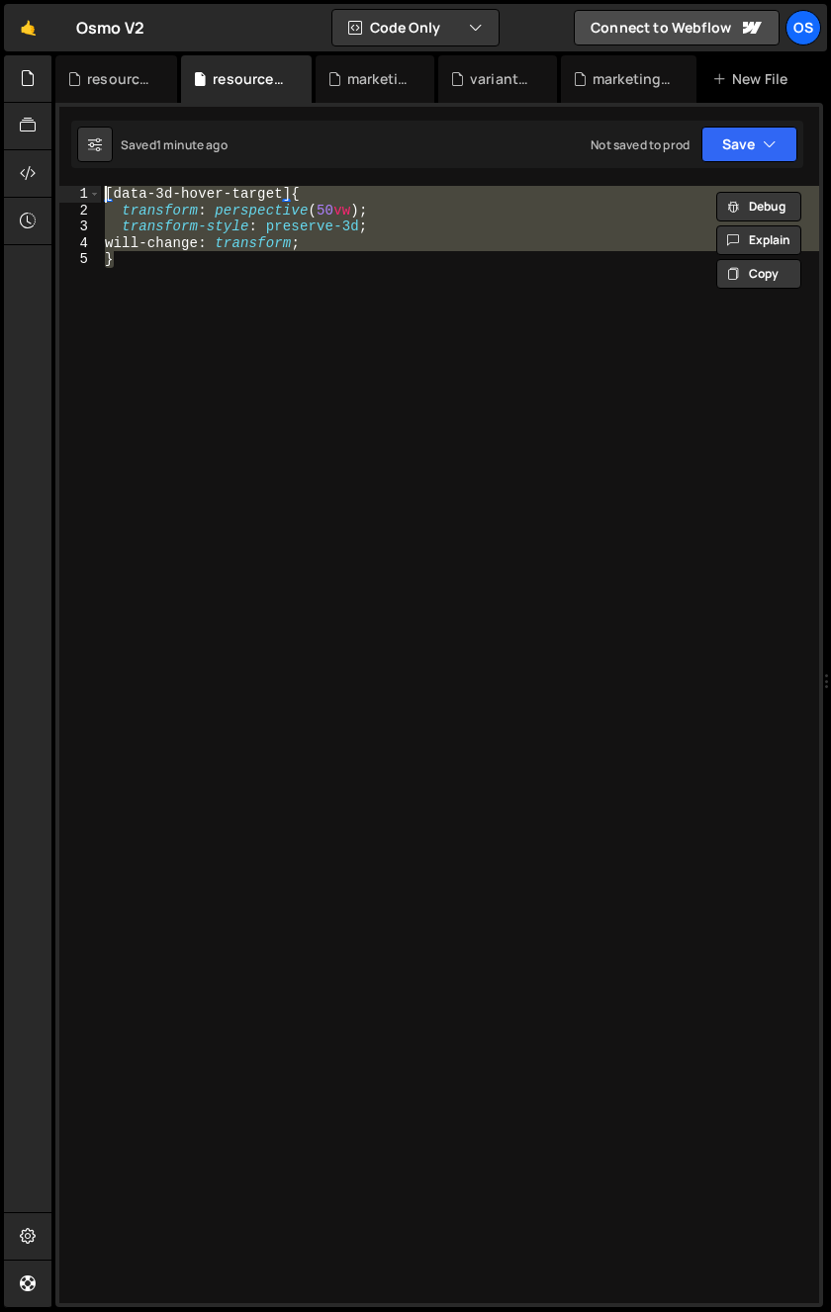
click at [664, 604] on div "[ data-3d-hover-target ] { transform : perspective ( 50 vw ) ; transform-style …" at bounding box center [460, 745] width 718 height 1118
type textarea "}"
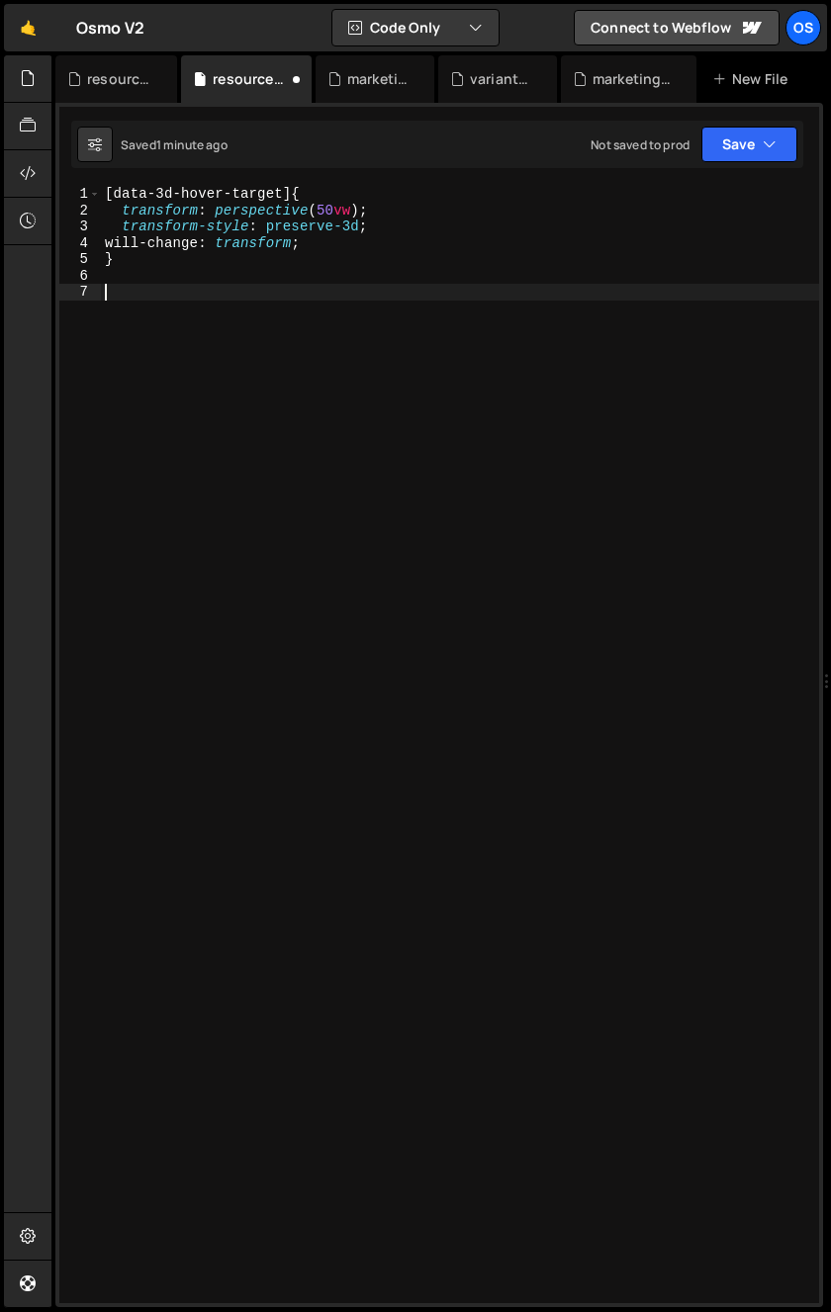
type textarea "]"
paste textarea "data-3d-hover-inner]"
click at [402, 336] on div "[ data-3d-hover-target ] { transform : perspective ( 50 vw ) ; transform-style …" at bounding box center [460, 761] width 718 height 1150
click at [273, 286] on div "[ data-3d-hover-target ] { transform : perspective ( 50 vw ) ; transform-style …" at bounding box center [460, 761] width 718 height 1150
type textarea "[data-3d-hover-inner="layer-1"]{"
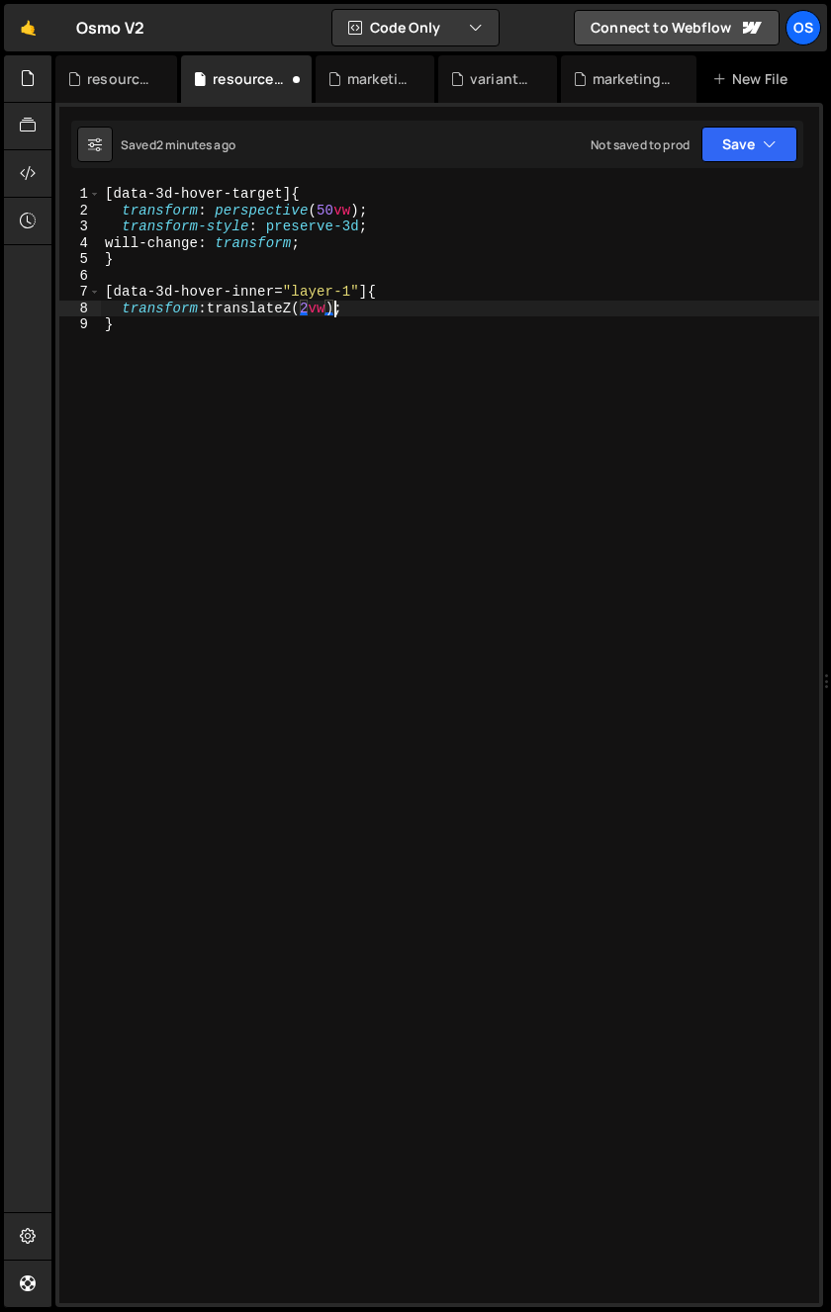
scroll to position [0, 15]
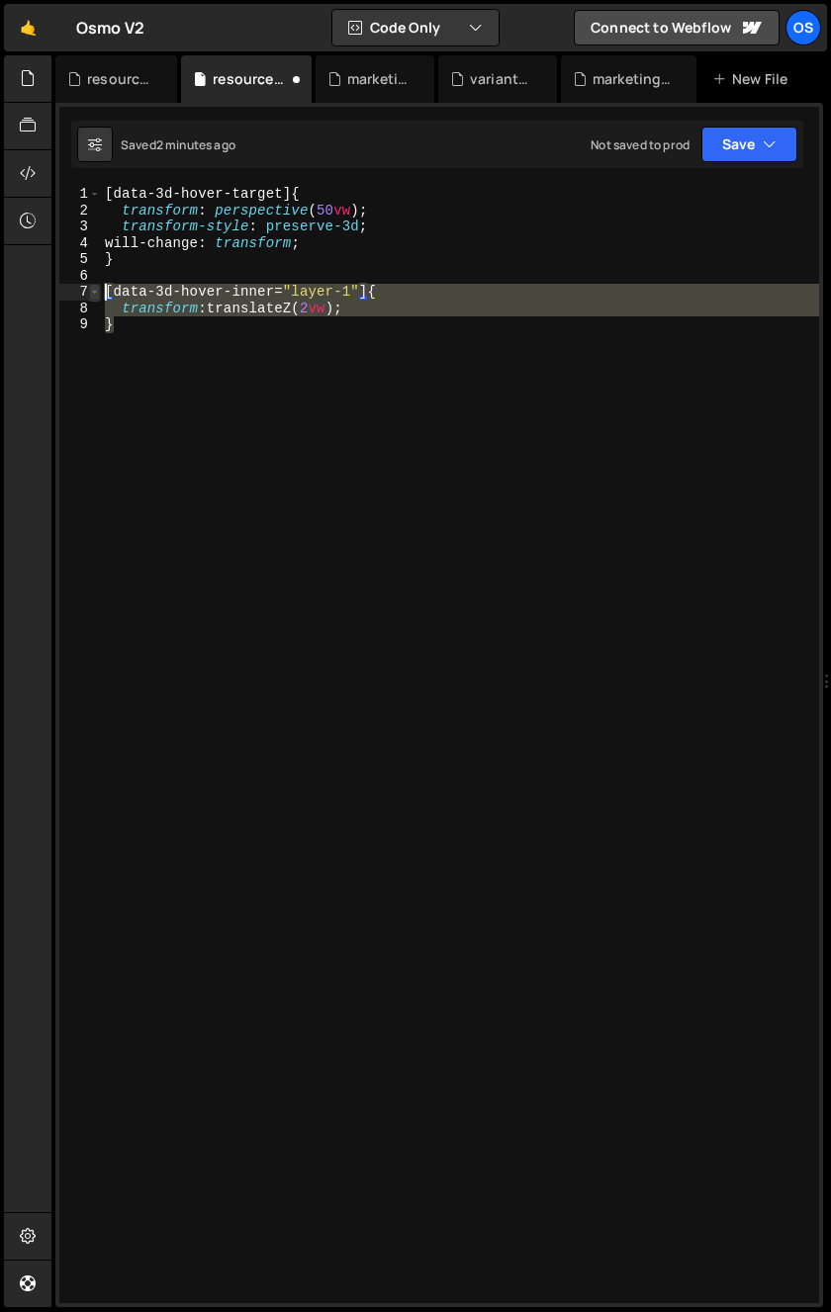
drag, startPoint x: 177, startPoint y: 369, endPoint x: 91, endPoint y: 285, distance: 120.3
click at [91, 285] on div "transform: translateZ(2vw; 1 2 3 4 5 6 7 8 9 [ data-3d-hover-target ] { transfo…" at bounding box center [439, 745] width 760 height 1118
click at [143, 343] on div "[ data-3d-hover-target ] { transform : perspective ( 50 vw ) ; transform-style …" at bounding box center [460, 745] width 718 height 1118
type textarea "}"
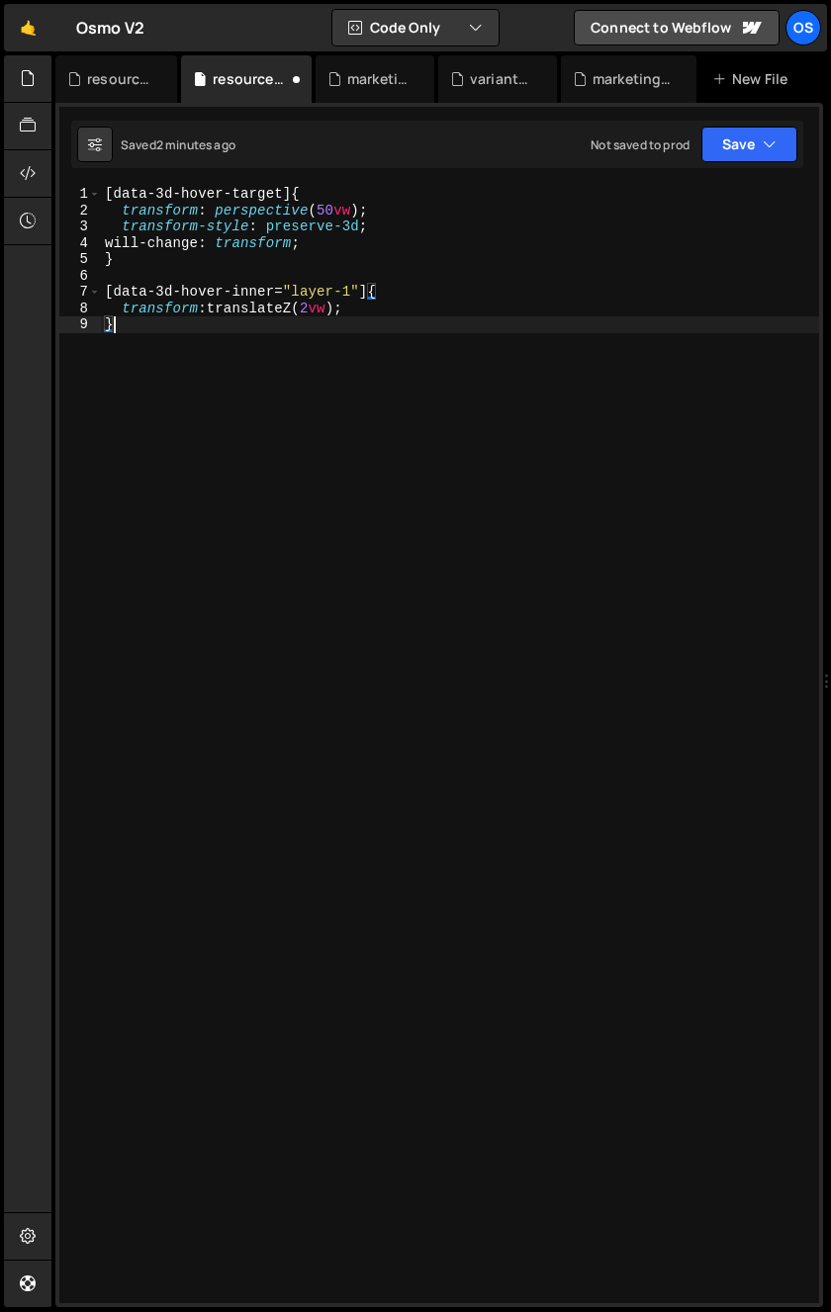
scroll to position [0, 0]
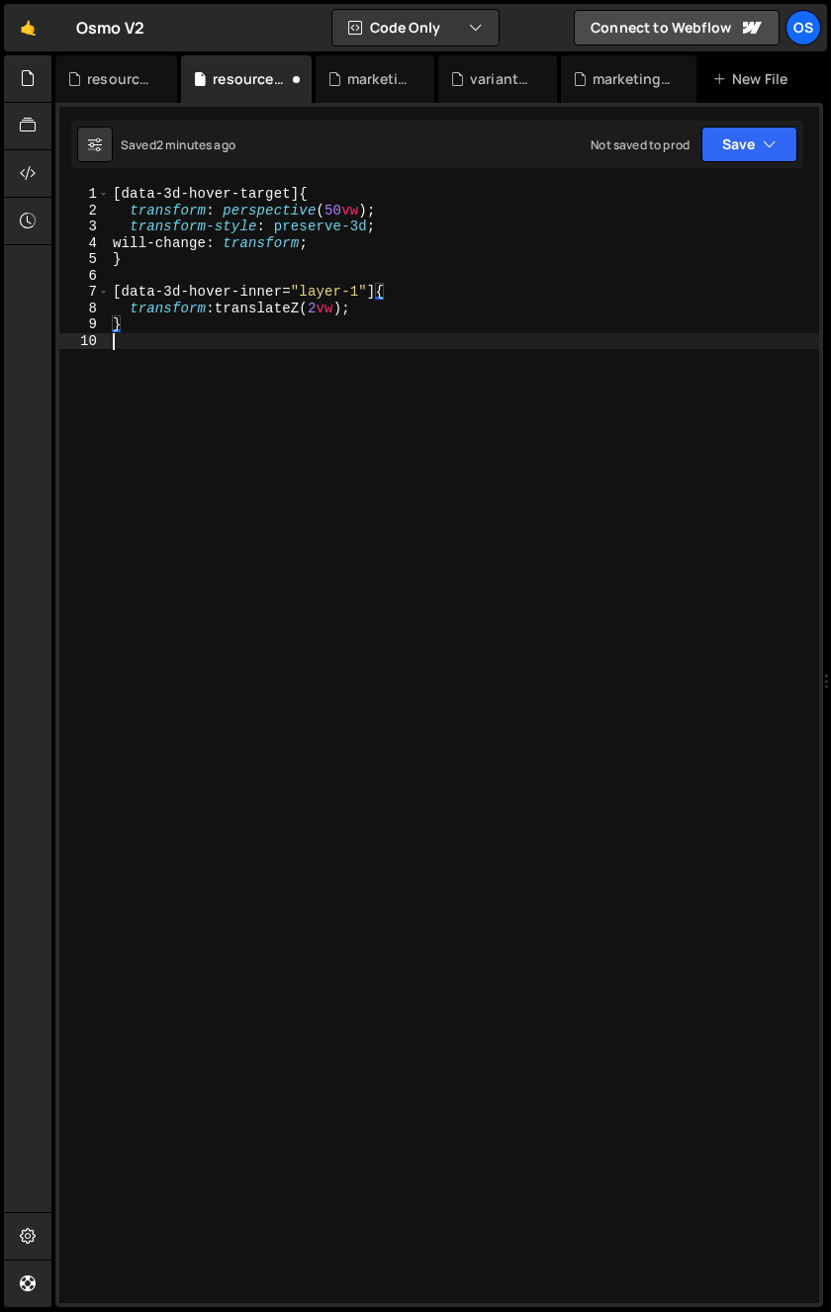
paste textarea "}"
type textarea "}"
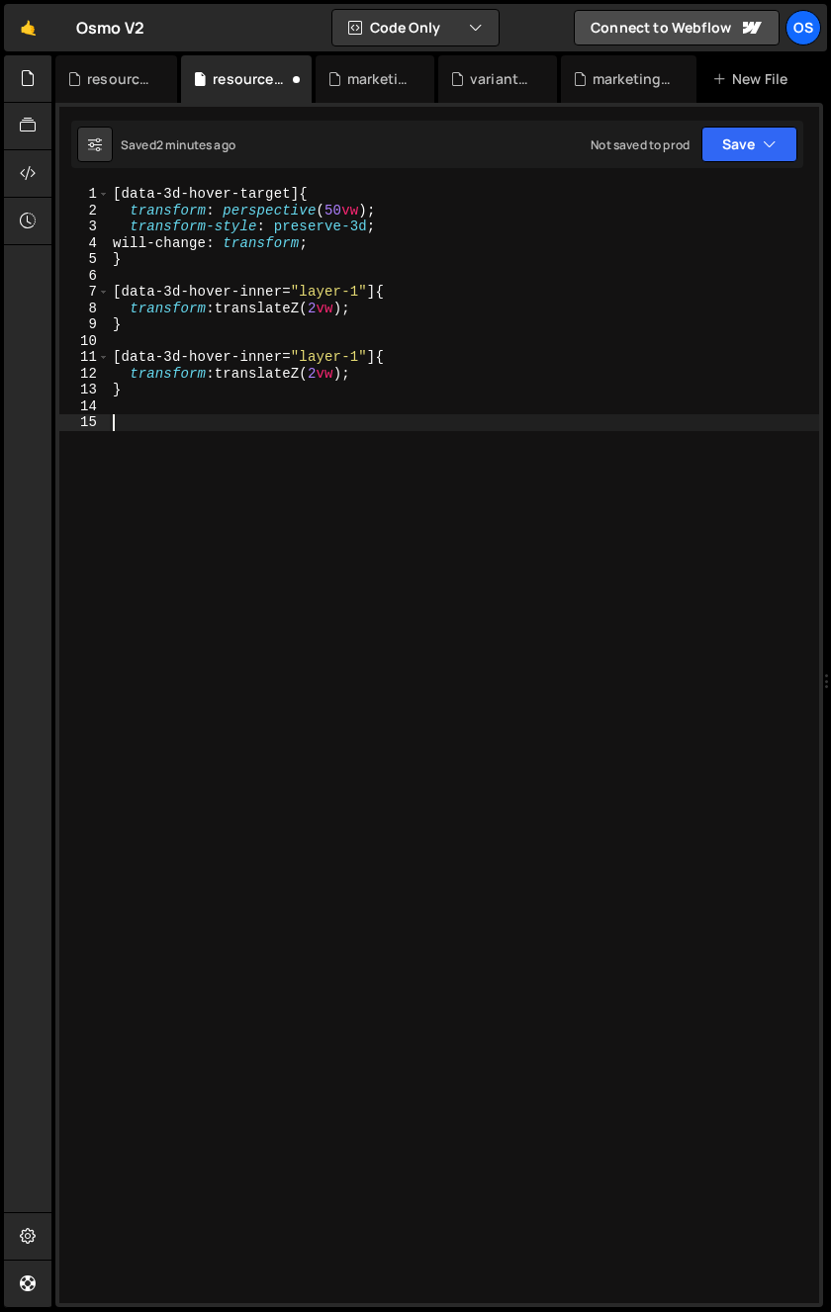
paste textarea "}"
type textarea "}"
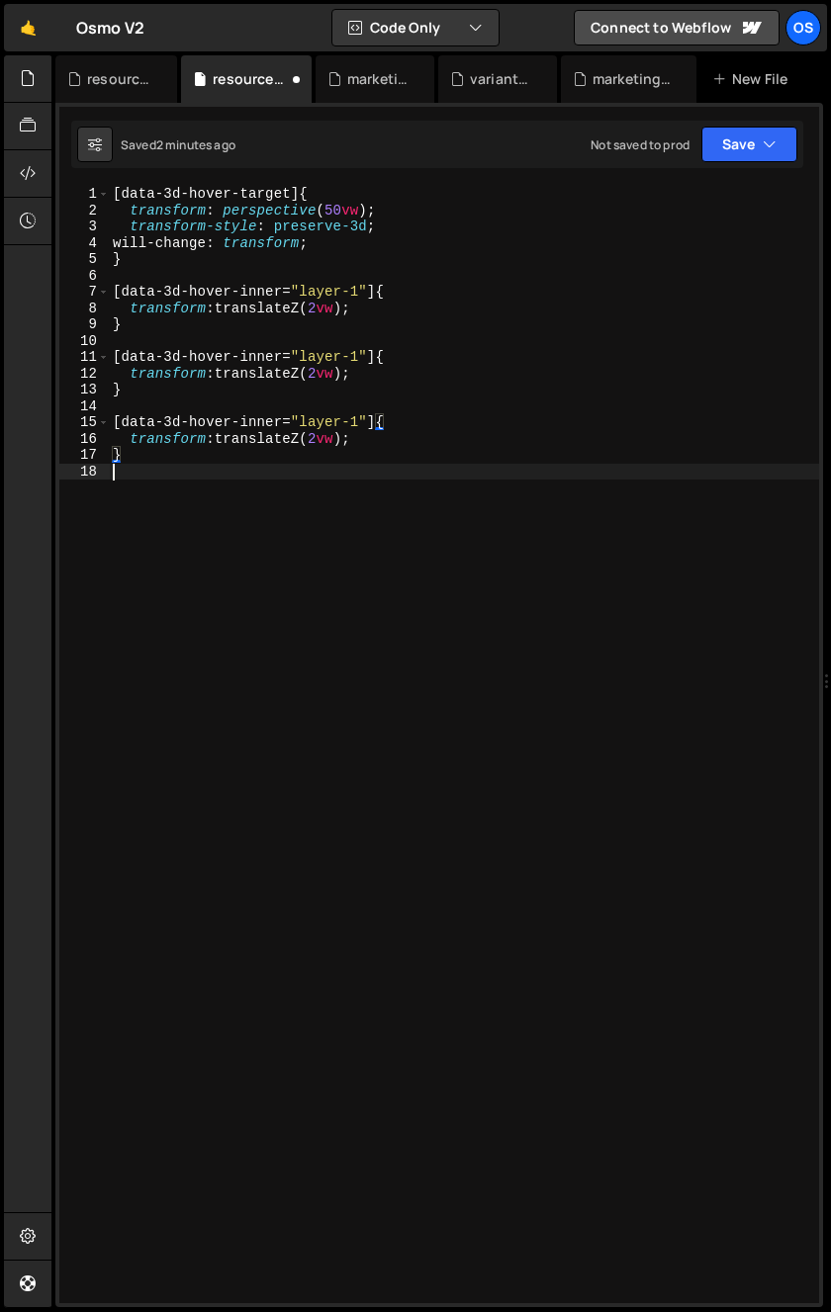
paste textarea "}"
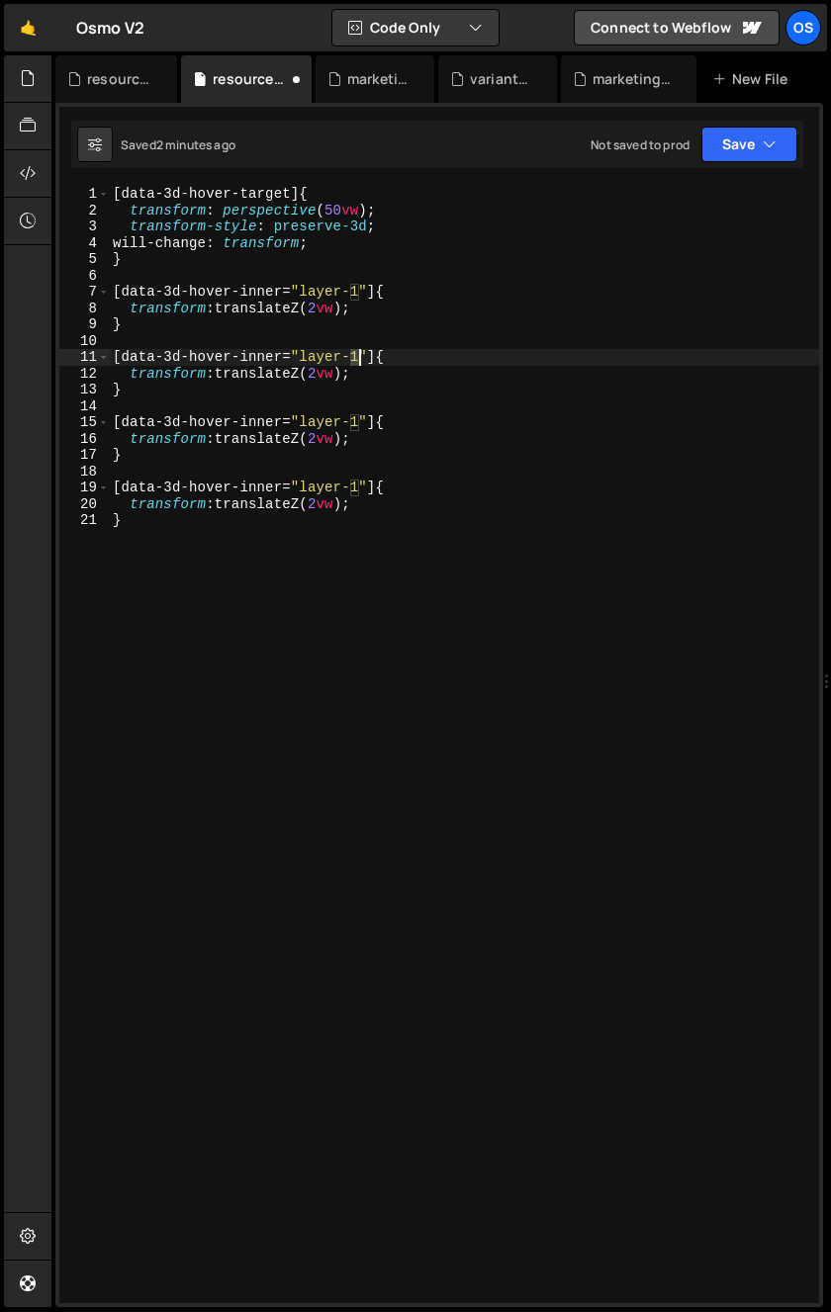
click at [357, 360] on div "[ data-3d-hover-target ] { transform : perspective ( 50 vw ) ; transform-style …" at bounding box center [464, 761] width 710 height 1150
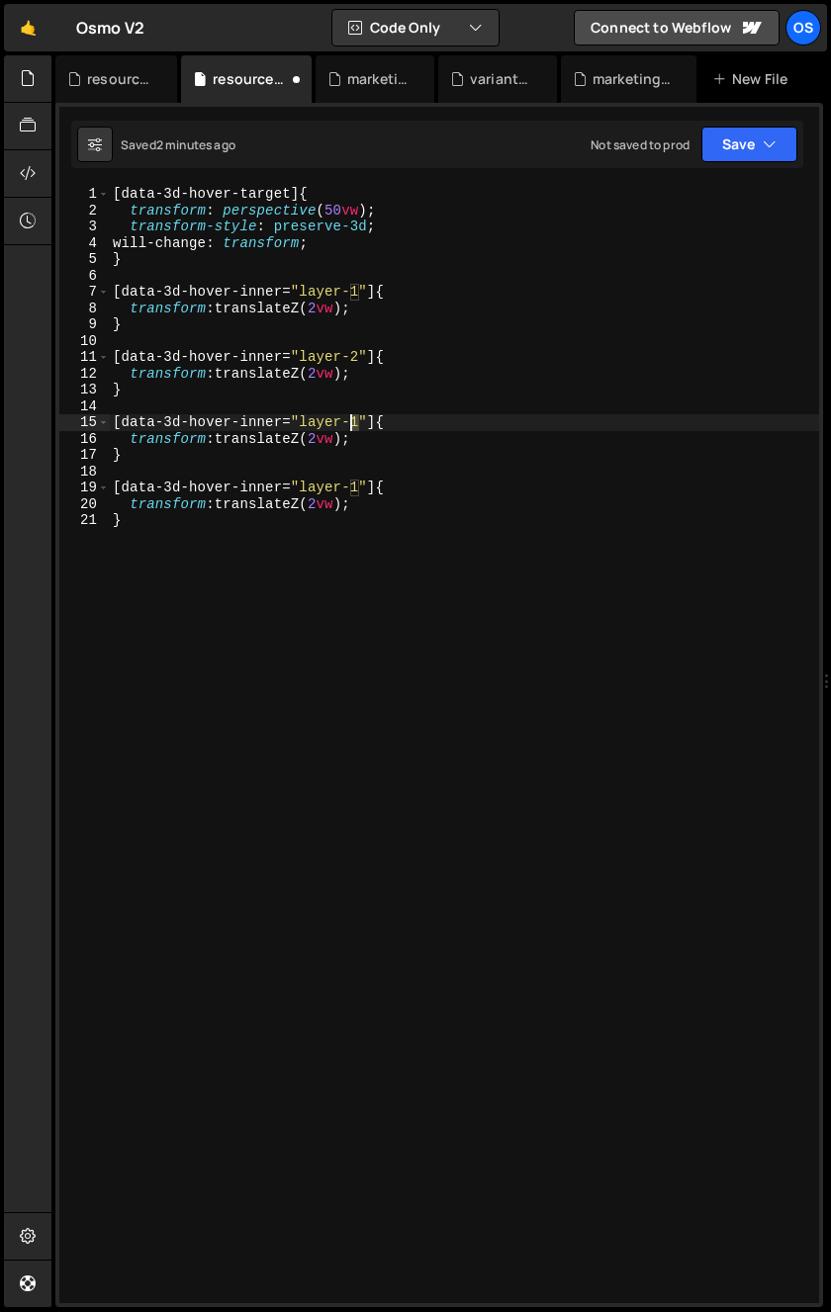
click at [354, 429] on div "[ data-3d-hover-target ] { transform : perspective ( 50 vw ) ; transform-style …" at bounding box center [464, 761] width 710 height 1150
click at [324, 491] on div "[ data-3d-hover-target ] { transform : perspective ( 50 vw ) ; transform-style …" at bounding box center [464, 761] width 710 height 1150
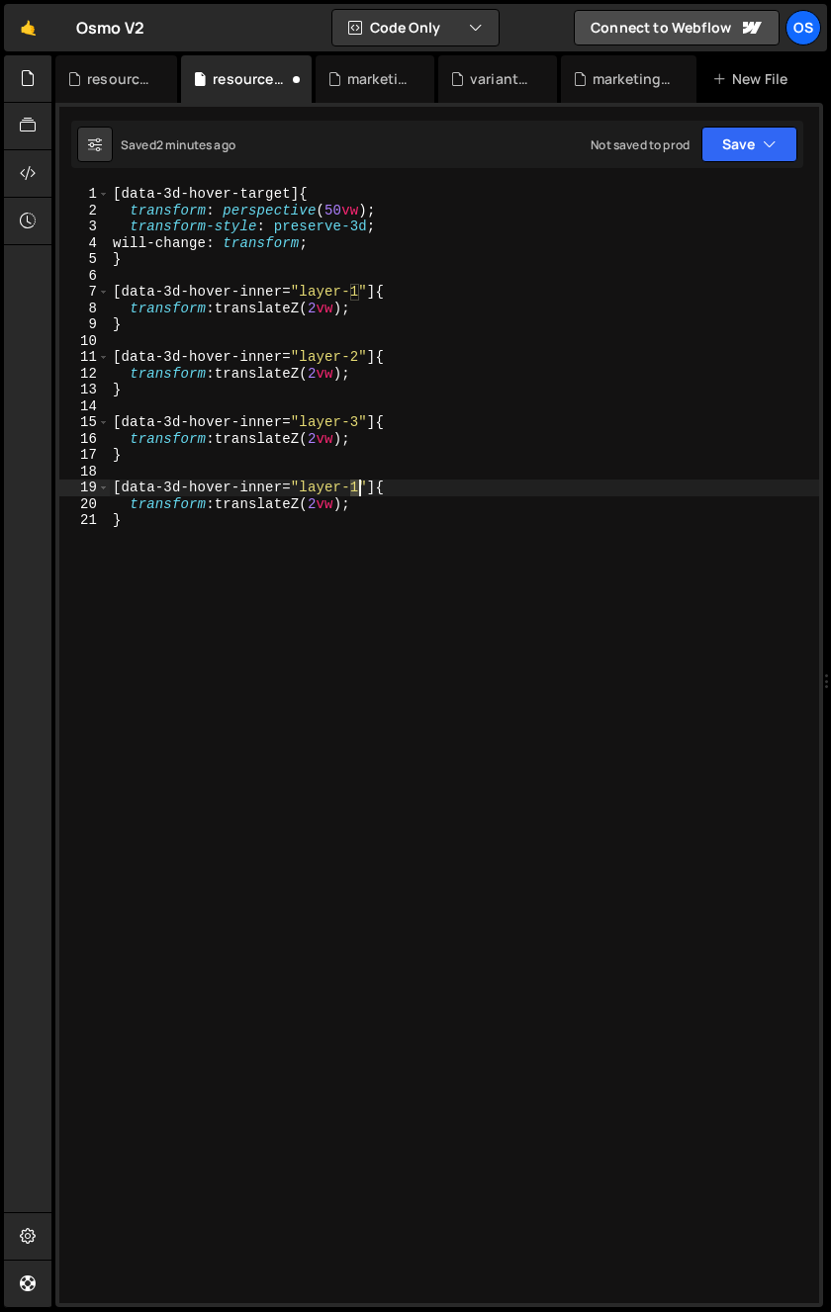
click at [360, 491] on div "[ data-3d-hover-target ] { transform : perspective ( 50 vw ) ; transform-style …" at bounding box center [464, 761] width 710 height 1150
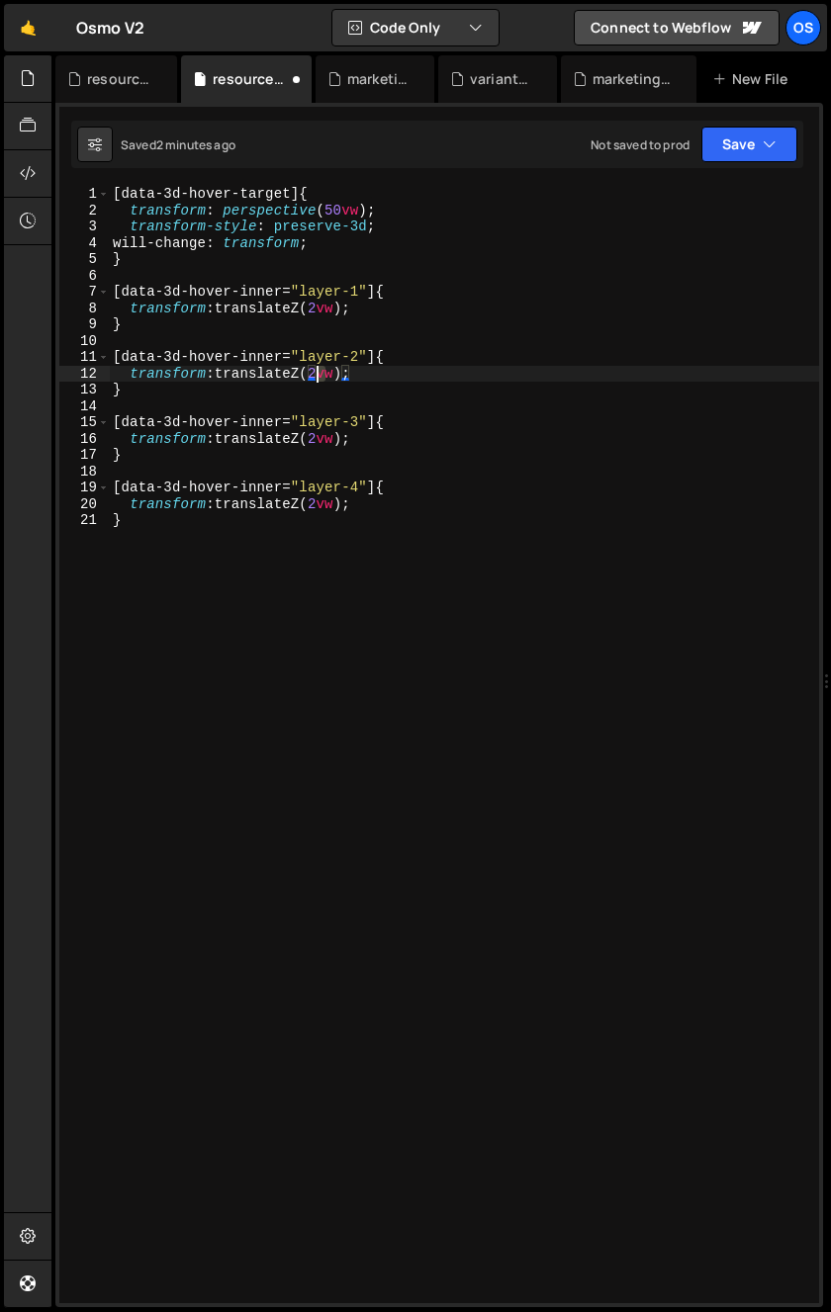
click at [317, 377] on div "[ data-3d-hover-target ] { transform : perspective ( 50 vw ) ; transform-style …" at bounding box center [464, 761] width 710 height 1150
click at [319, 377] on div "[ data-3d-hover-target ] { transform : perspective ( 50 vw ) ; transform-style …" at bounding box center [464, 761] width 710 height 1150
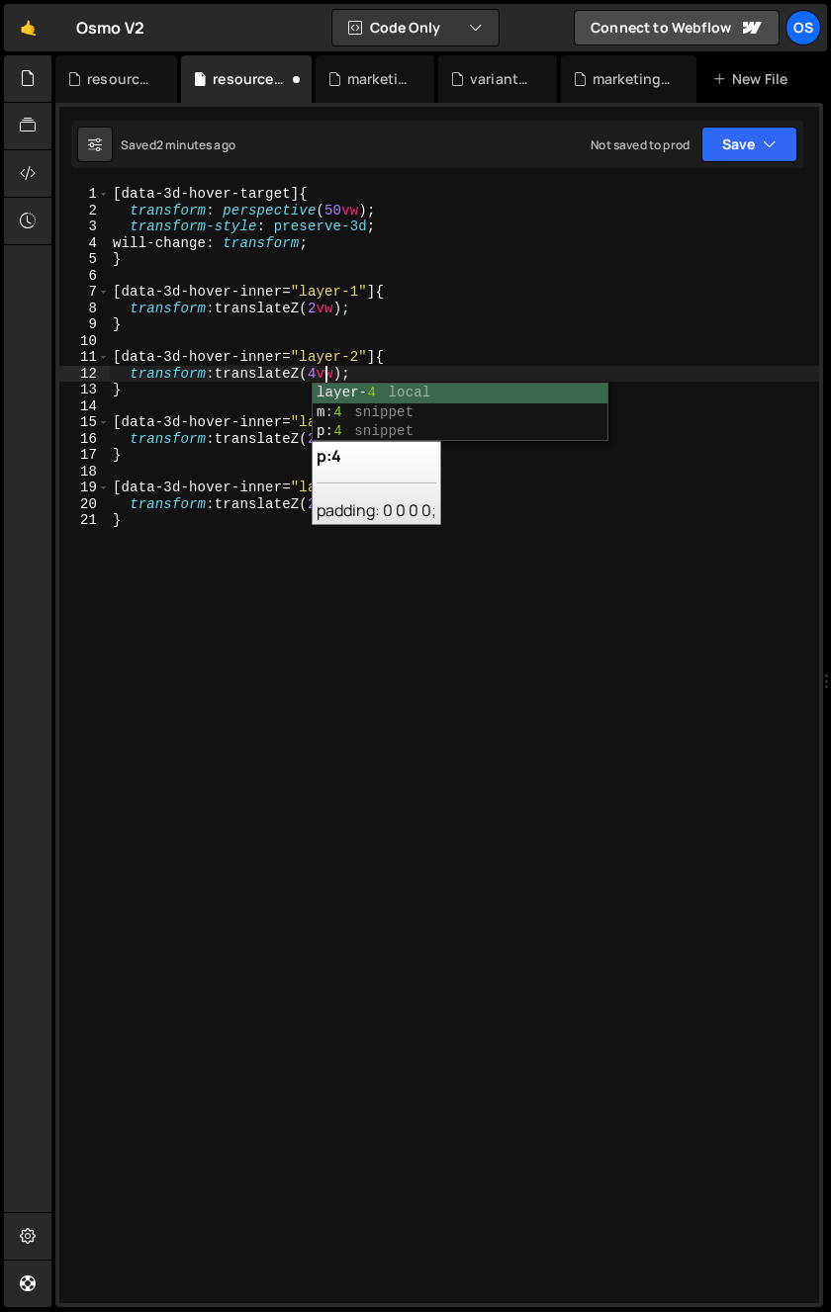
drag, startPoint x: 284, startPoint y: 435, endPoint x: 307, endPoint y: 443, distance: 24.1
click at [285, 435] on div "[ data-3d-hover-target ] { transform : perspective ( 50 vw ) ; transform-style …" at bounding box center [464, 761] width 710 height 1150
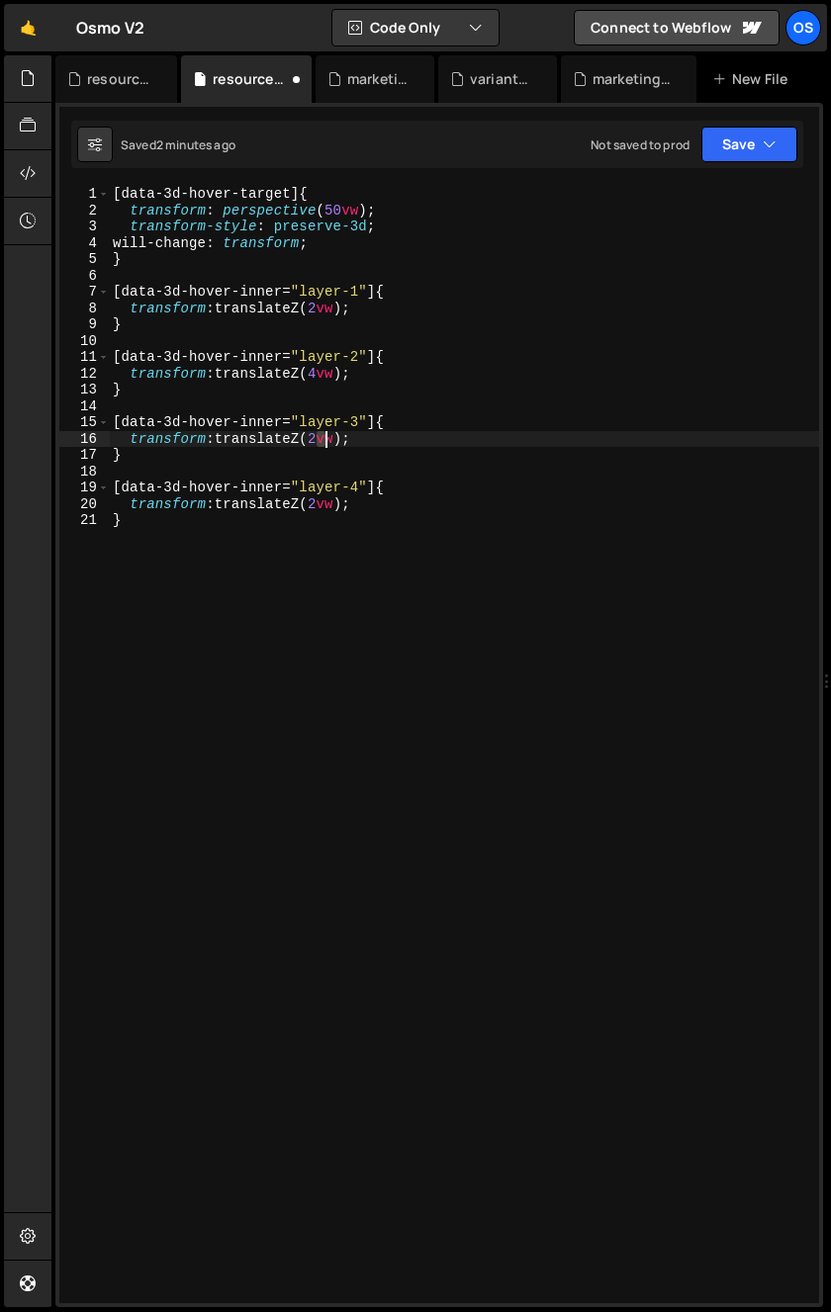
click at [323, 443] on div "[ data-3d-hover-target ] { transform : perspective ( 50 vw ) ; transform-style …" at bounding box center [464, 761] width 710 height 1150
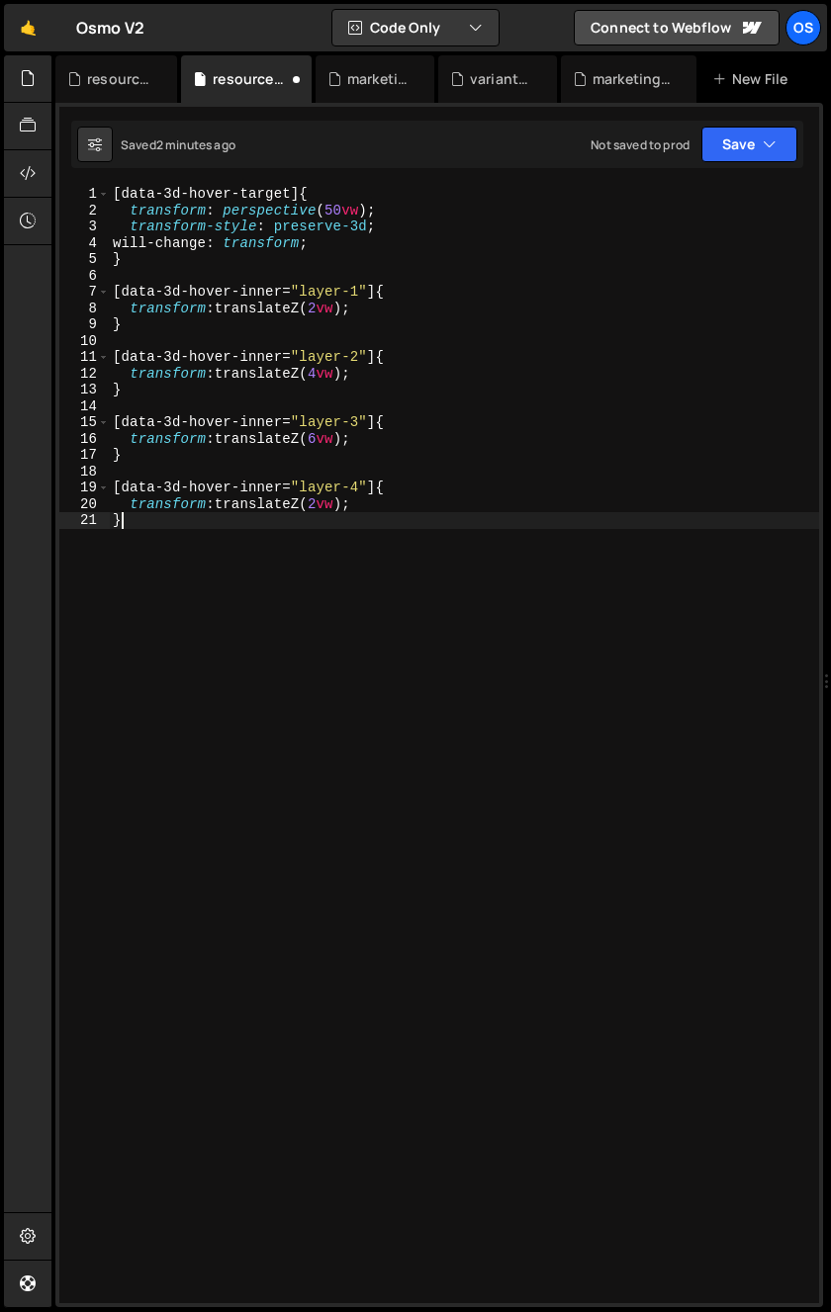
drag, startPoint x: 259, startPoint y: 535, endPoint x: 272, endPoint y: 537, distance: 13.0
click at [262, 536] on div "[ data-3d-hover-target ] { transform : perspective ( 50 vw ) ; transform-style …" at bounding box center [464, 761] width 710 height 1150
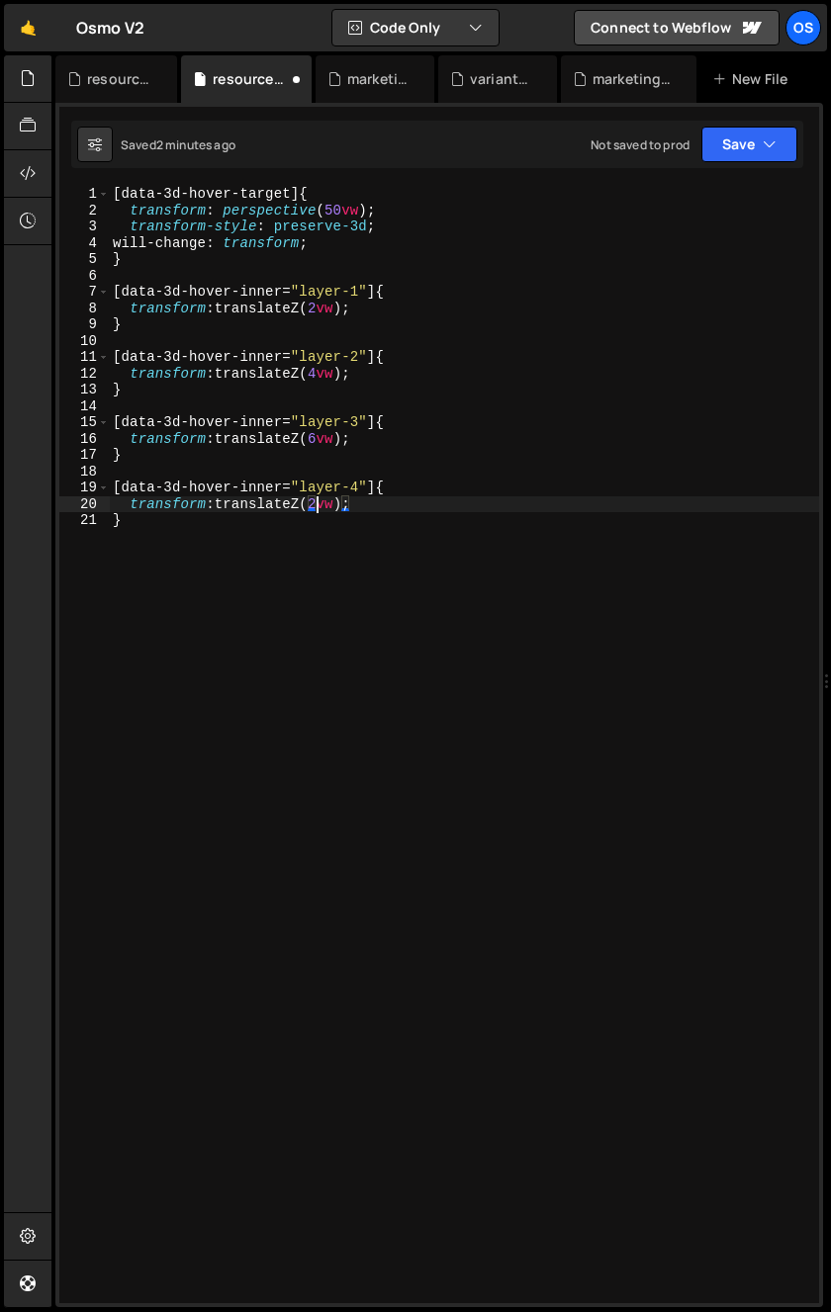
click at [323, 509] on div "[ data-3d-hover-target ] { transform : perspective ( 50 vw ) ; transform-style …" at bounding box center [464, 761] width 710 height 1150
type textarea "transform: translateZ(8vw);"
click at [122, 114] on div "1 2 3 4 5 6 7 8 9 10 11 12 13 14 15 16 17 18 19 20 21 22 23 24 25 26 27 28 29 3…" at bounding box center [438, 705] width 767 height 1205
click at [118, 82] on div "resource-ilja.js" at bounding box center [120, 79] width 66 height 20
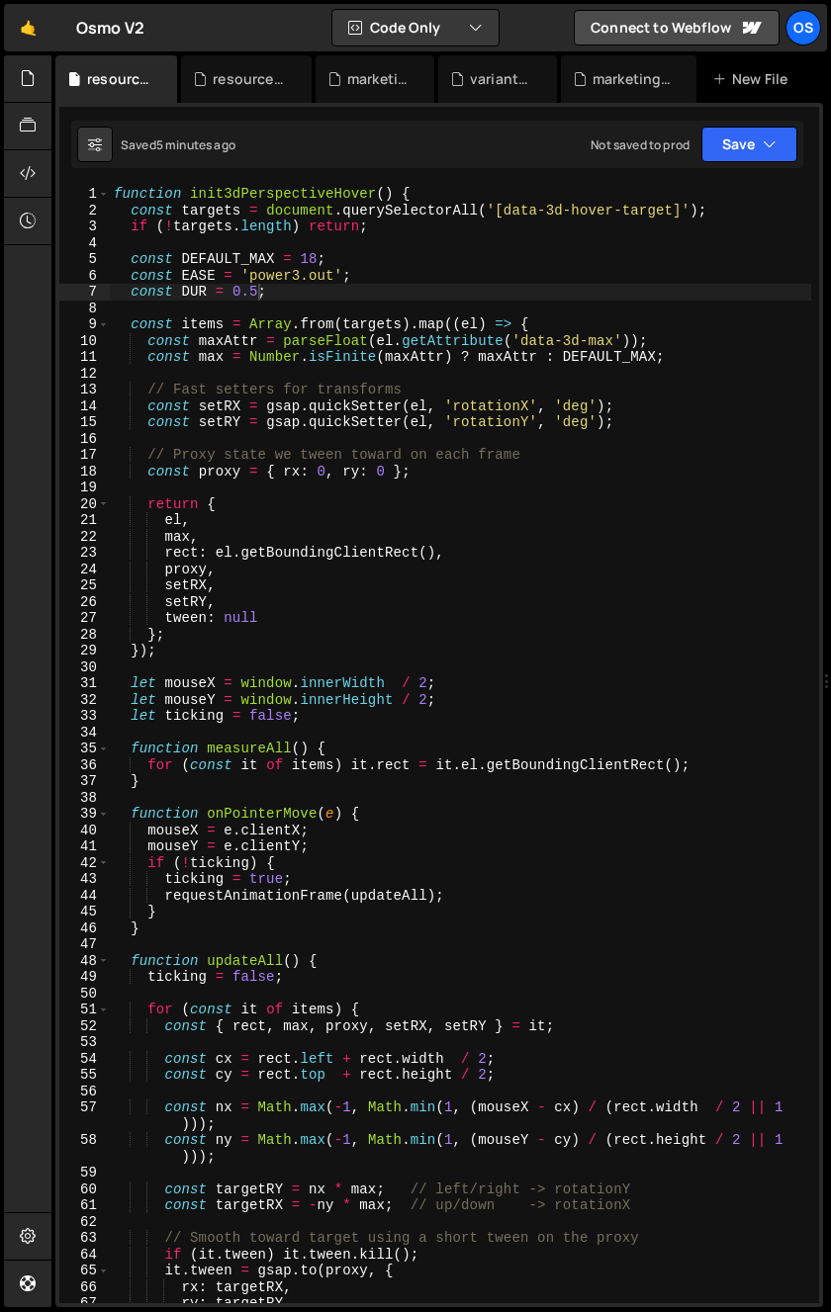
click at [266, 508] on div "function init3dPerspectiveHover ( ) { const targets = document . querySelectorA…" at bounding box center [460, 761] width 701 height 1150
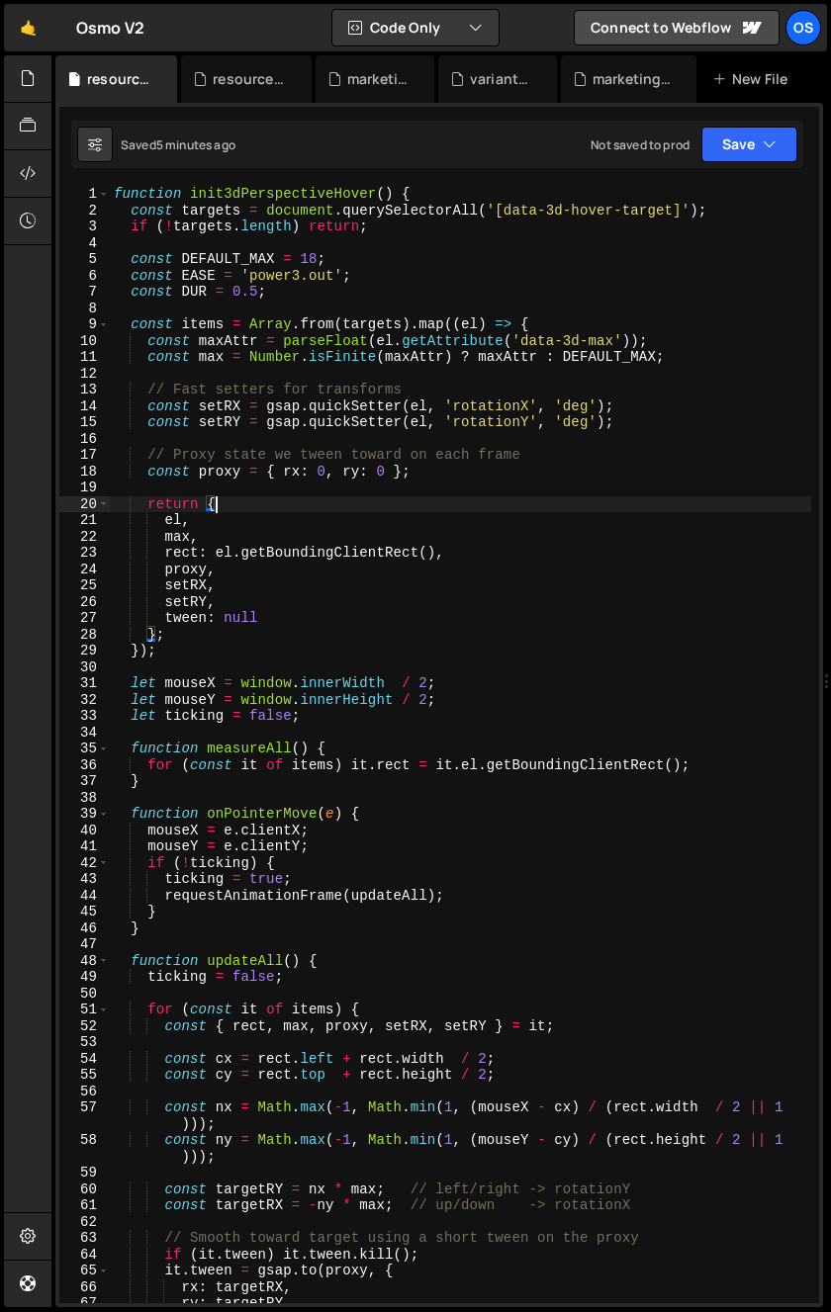
click at [308, 254] on div "function init3dPerspectiveHover ( ) { const targets = document . querySelectorA…" at bounding box center [460, 761] width 701 height 1150
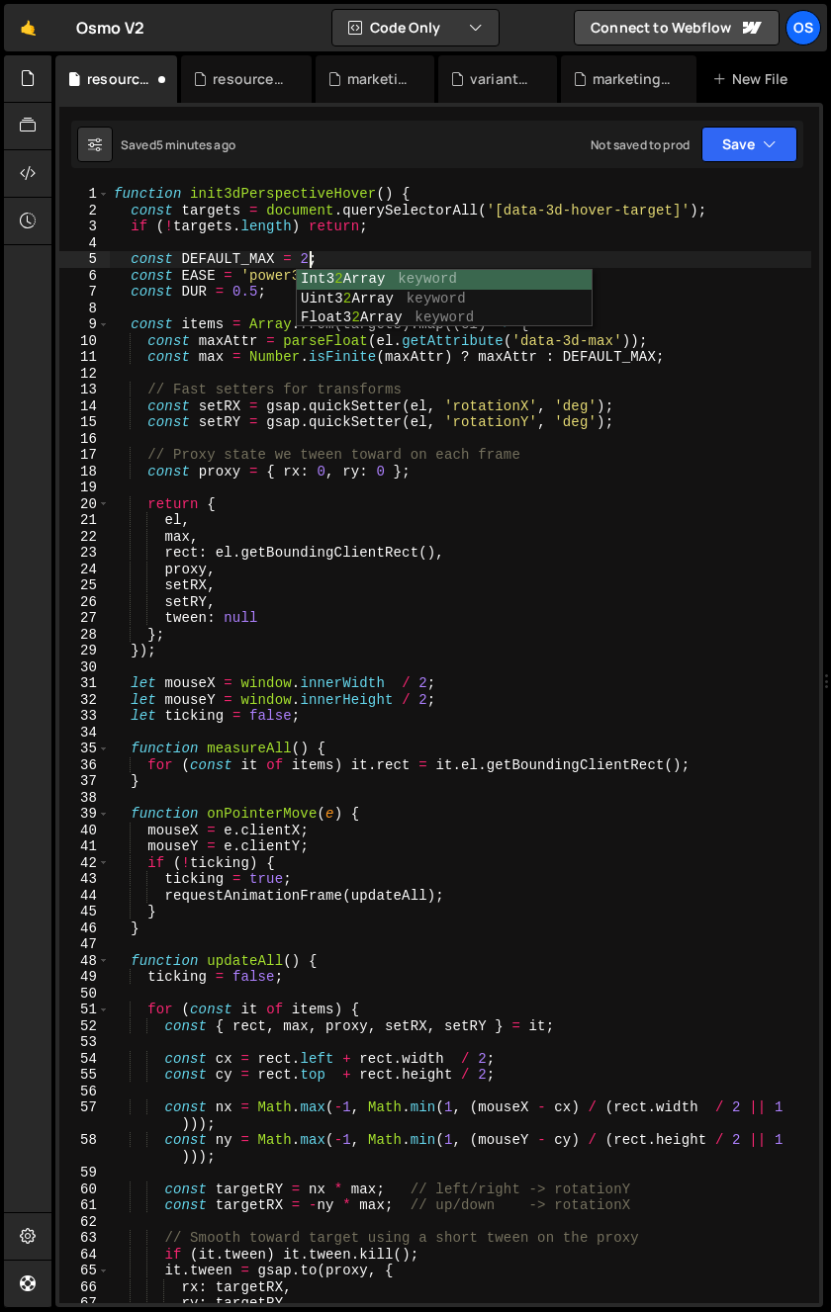
scroll to position [0, 14]
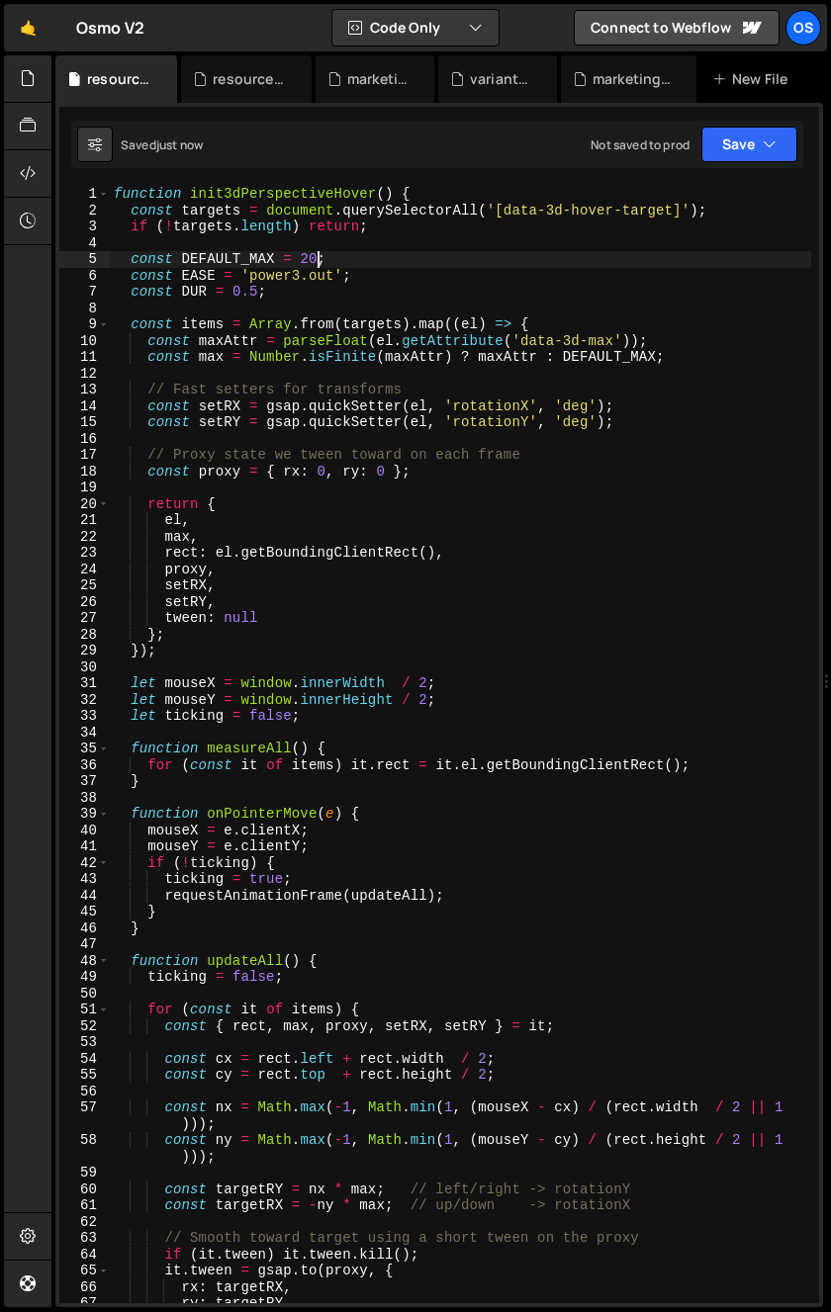
type textarea "const DEFAULT_MAX = 20;"
click at [239, 74] on div "resource-ilja.css" at bounding box center [250, 79] width 74 height 20
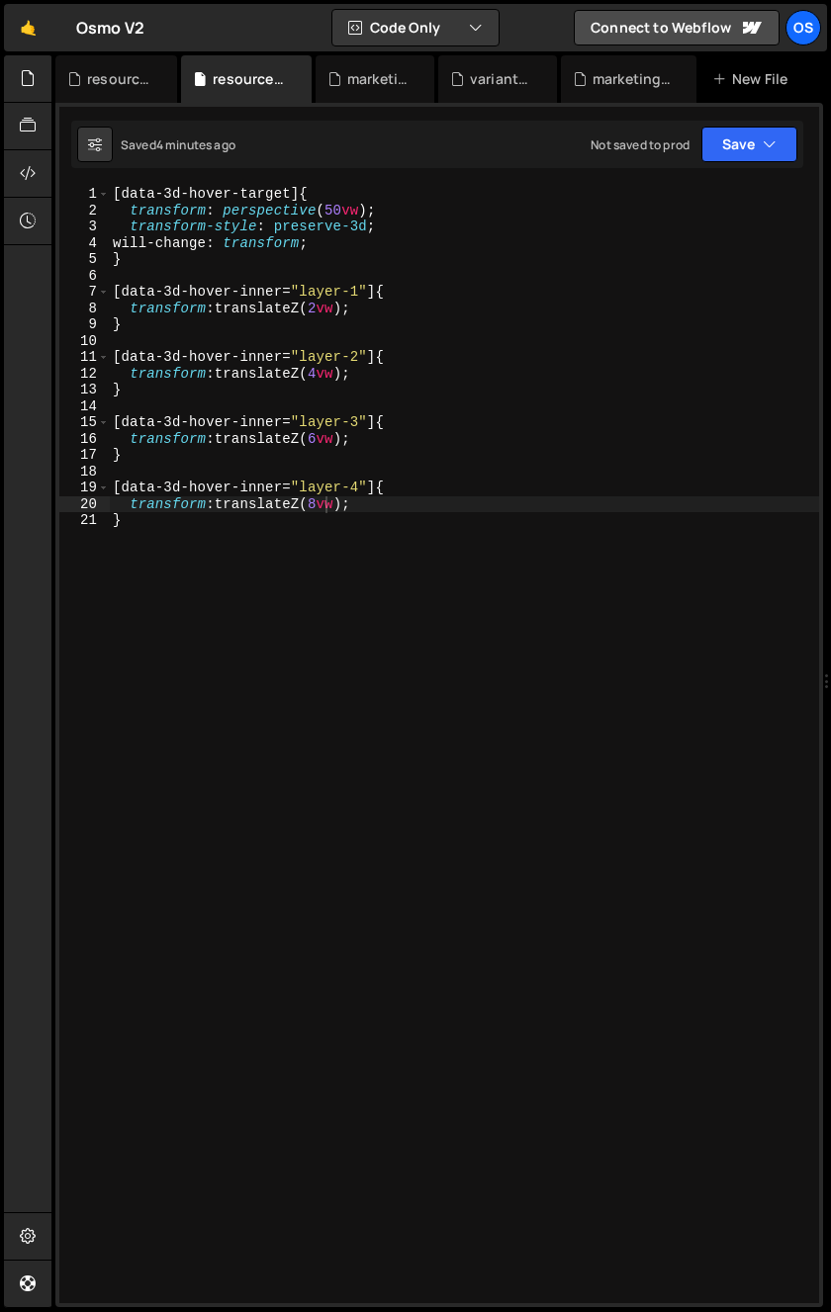
click at [499, 583] on div "[ data-3d-hover-target ] { transform : perspective ( 50 vw ) ; transform-style …" at bounding box center [464, 761] width 710 height 1150
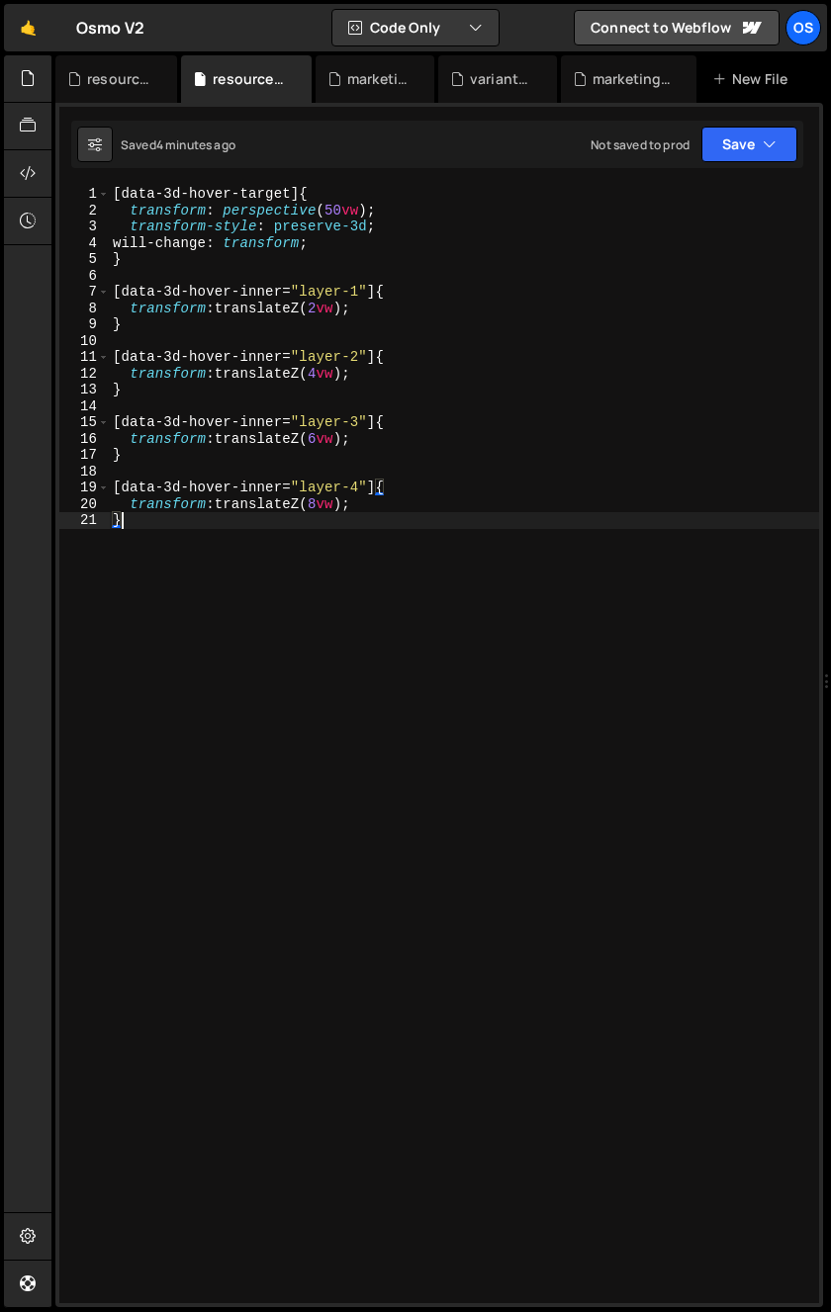
click at [366, 575] on div "[ data-3d-hover-target ] { transform : perspective ( 50 vw ) ; transform-style …" at bounding box center [464, 761] width 710 height 1150
click at [259, 584] on div "[ data-3d-hover-target ] { transform : perspective ( 50 vw ) ; transform-style …" at bounding box center [464, 761] width 710 height 1150
click at [447, 302] on div "[ data-3d-hover-target ] { transform : perspective ( 50 vw ) ; transform-style …" at bounding box center [464, 761] width 710 height 1150
click at [604, 797] on div "[ data-3d-hover-target ] { transform : perspective ( 50 vw ) ; transform-style …" at bounding box center [464, 761] width 710 height 1150
type textarea "}"
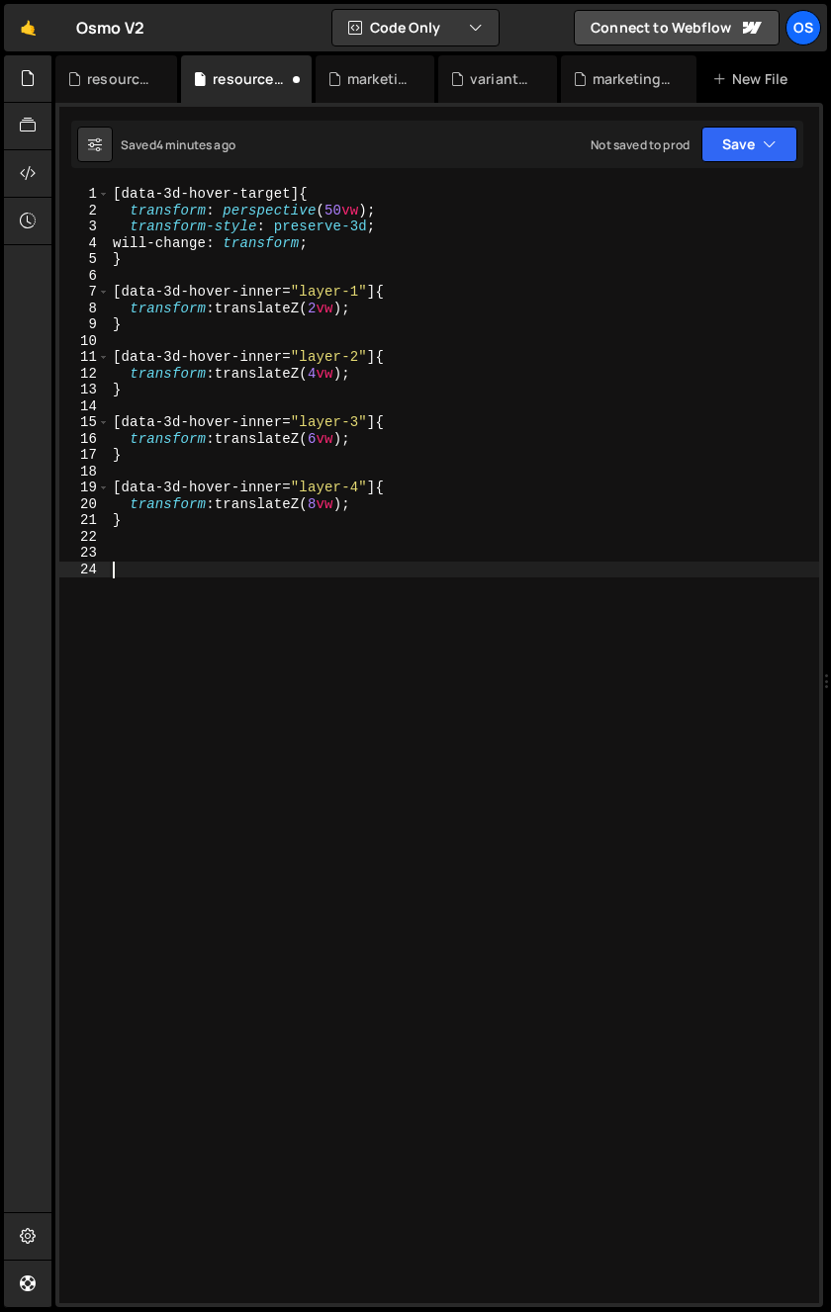
paste textarea "}"
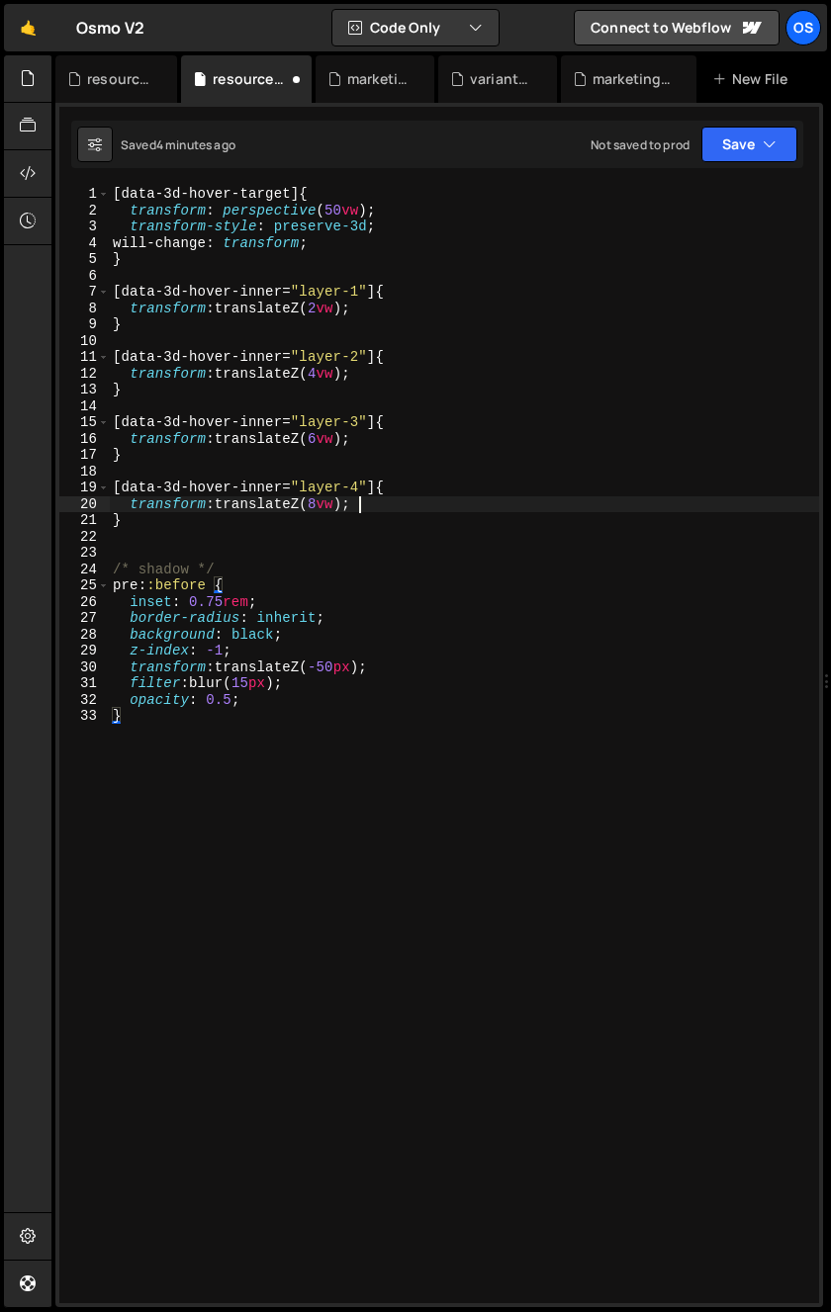
click at [398, 510] on div "[ data-3d-hover-target ] { transform : perspective ( 50 vw ) ; transform-style …" at bounding box center [464, 761] width 710 height 1150
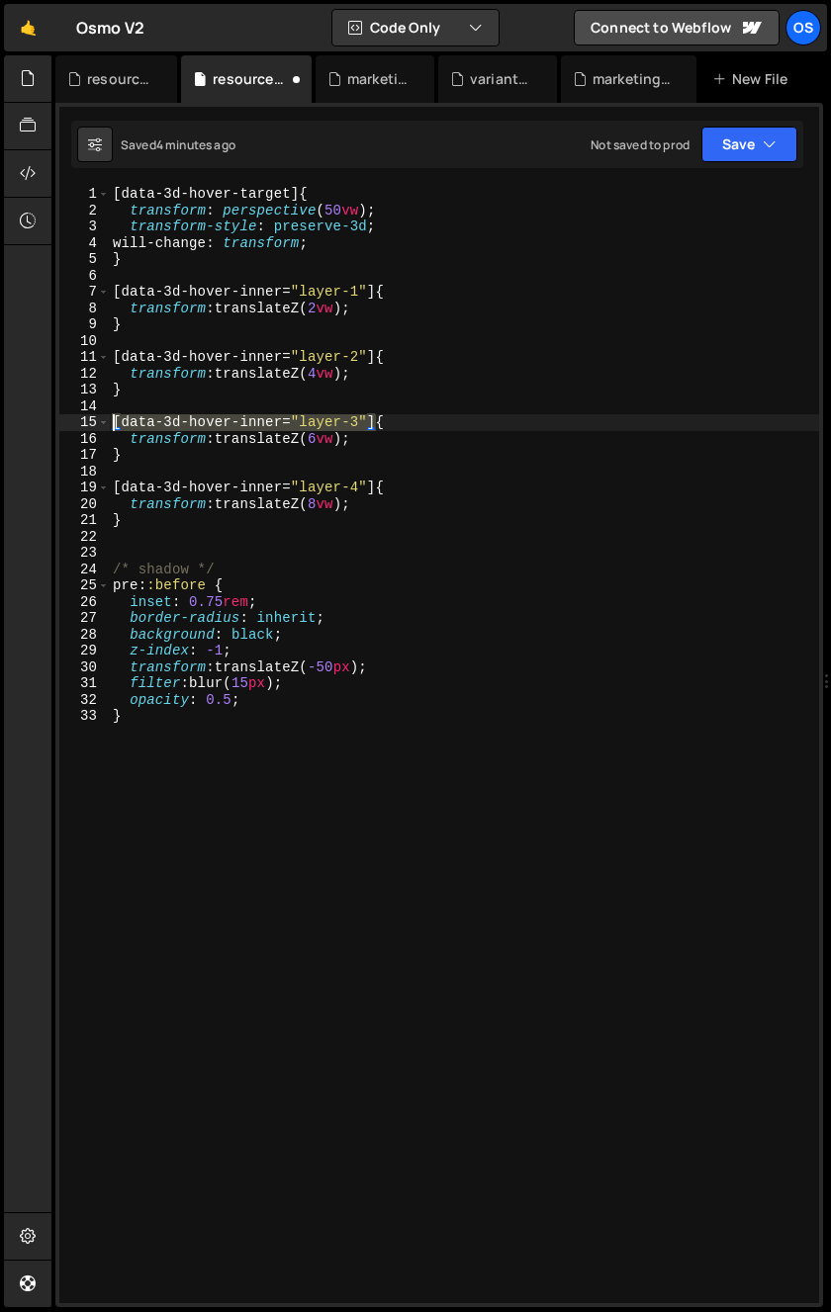
drag, startPoint x: 376, startPoint y: 424, endPoint x: 53, endPoint y: 425, distance: 322.4
click at [53, 425] on div "Files New File Javascript files 0 archive.js 0 0 list.js 0 0 marketing.js 0 0 0…" at bounding box center [440, 681] width 779 height 1253
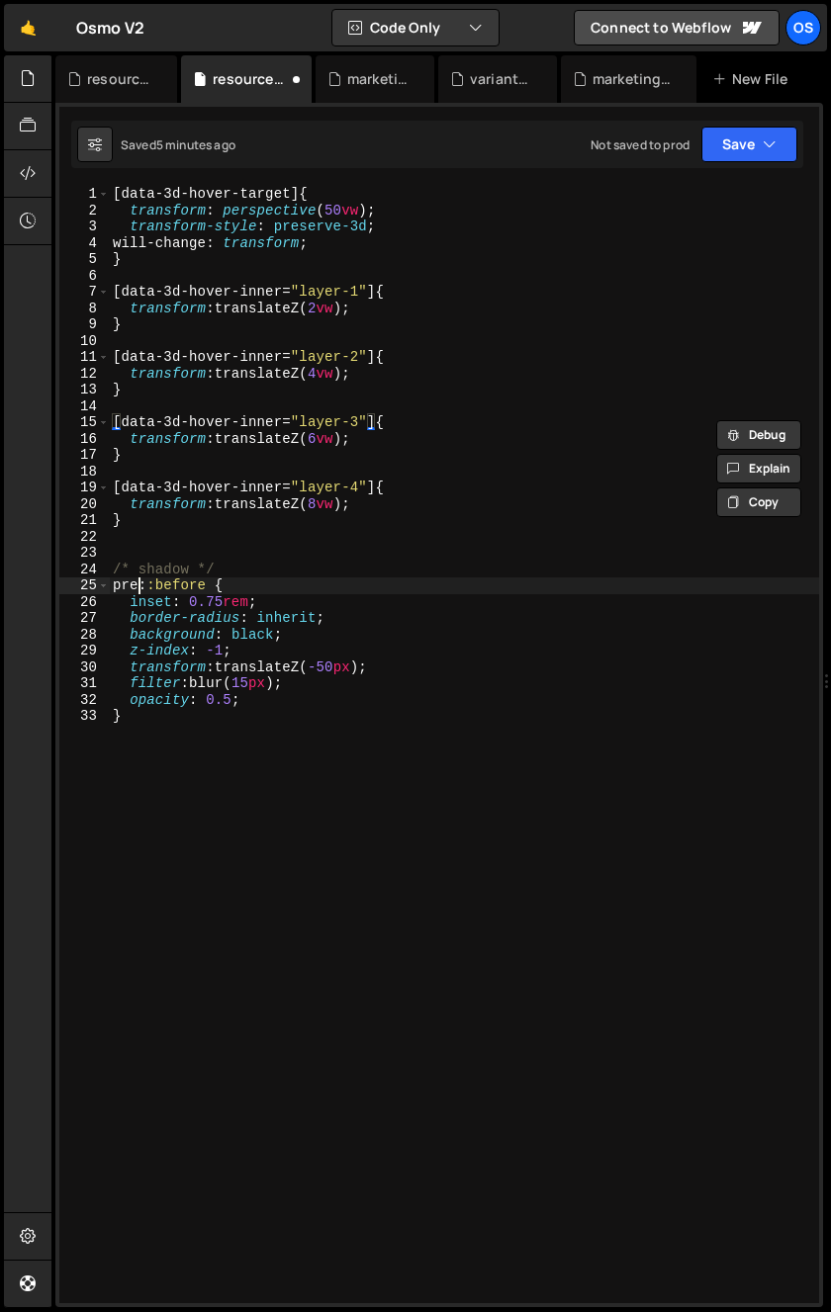
drag, startPoint x: 136, startPoint y: 588, endPoint x: 71, endPoint y: 586, distance: 65.3
click at [71, 586] on div "[data-3d-hover-inner="layer-3"]{ 1 2 3 4 5 6 7 8 9 10 11 12 13 14 15 16 17 18 1…" at bounding box center [439, 745] width 760 height 1118
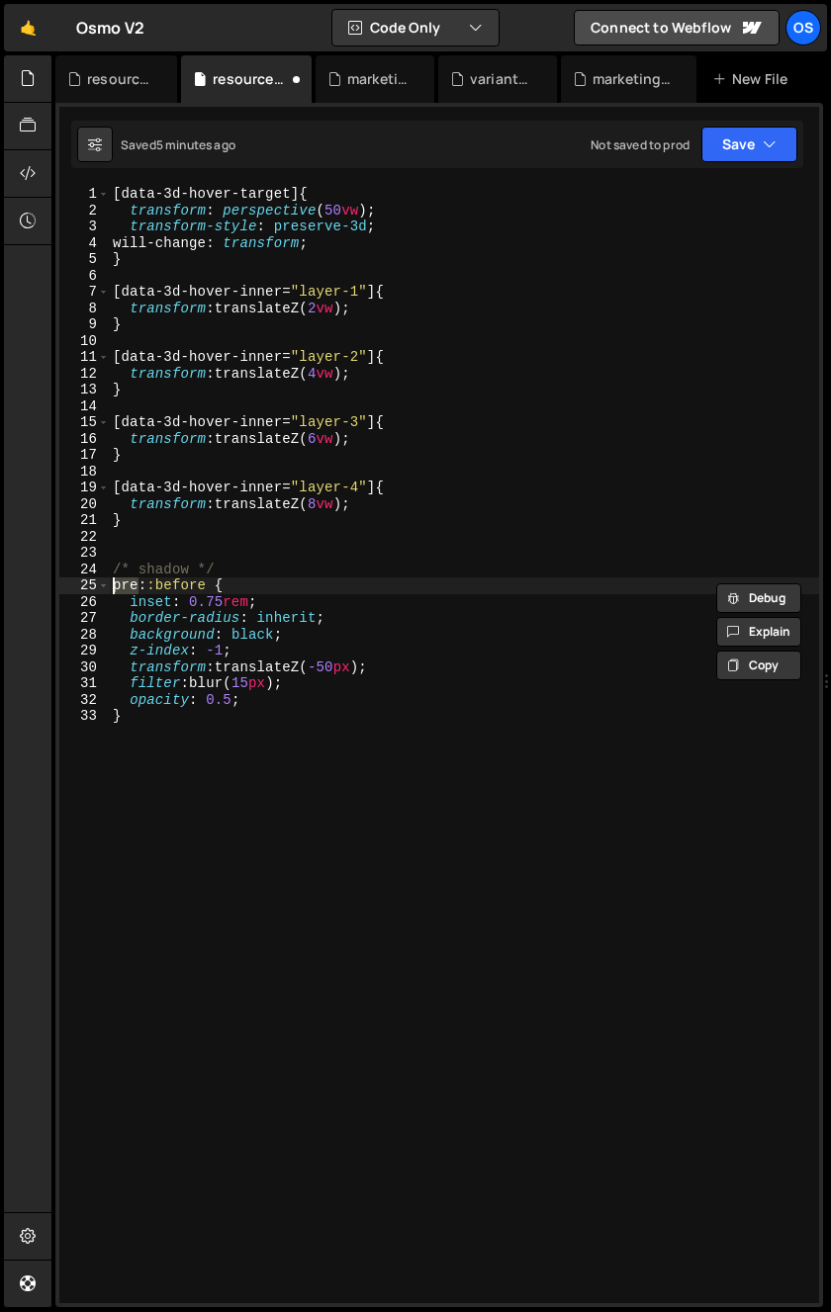
paste textarea "[data-3d-hover-inner="layer-3"]"
type textarea "[data-3d-hover-inner="layer-3"]::before {"
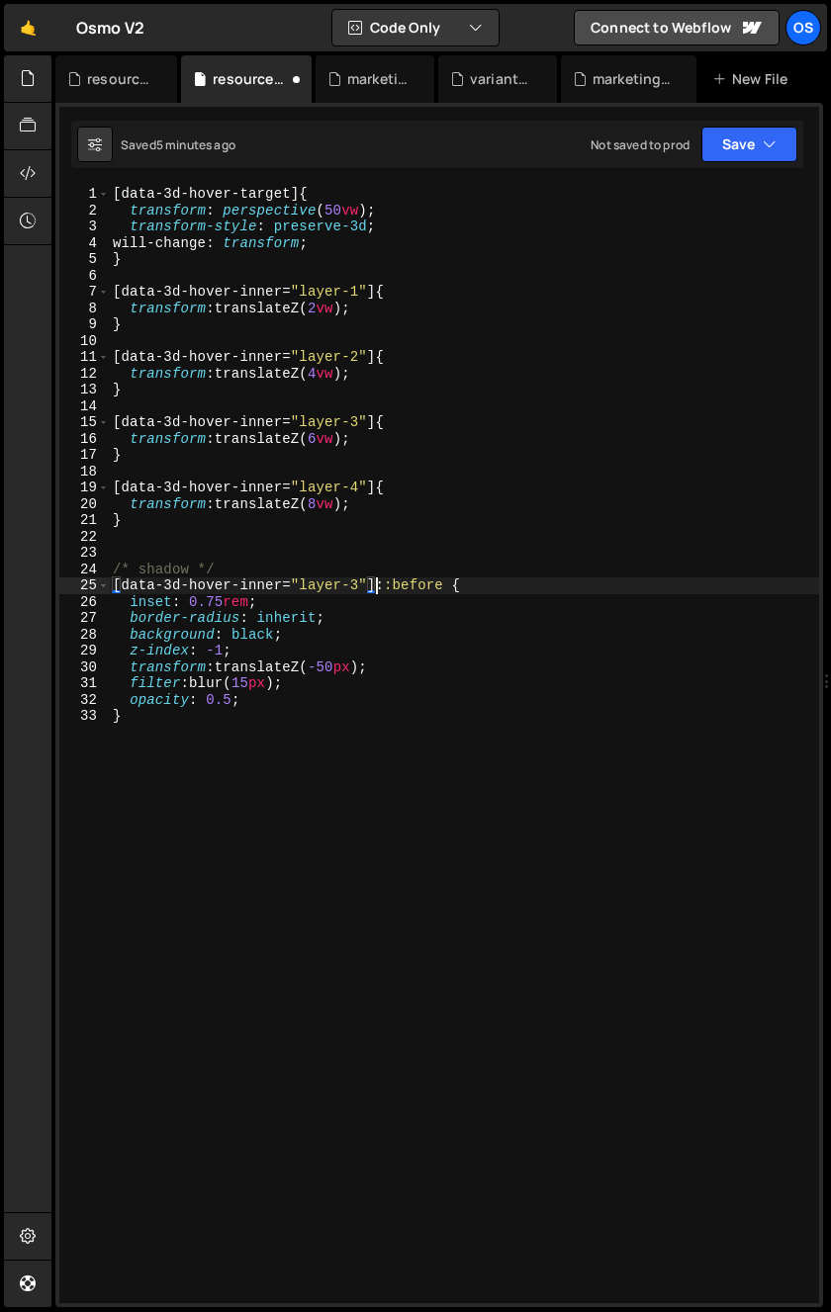
click at [249, 560] on div "[ data-3d-hover-target ] { transform : perspective ( 50 vw ) ; transform-style …" at bounding box center [464, 761] width 710 height 1150
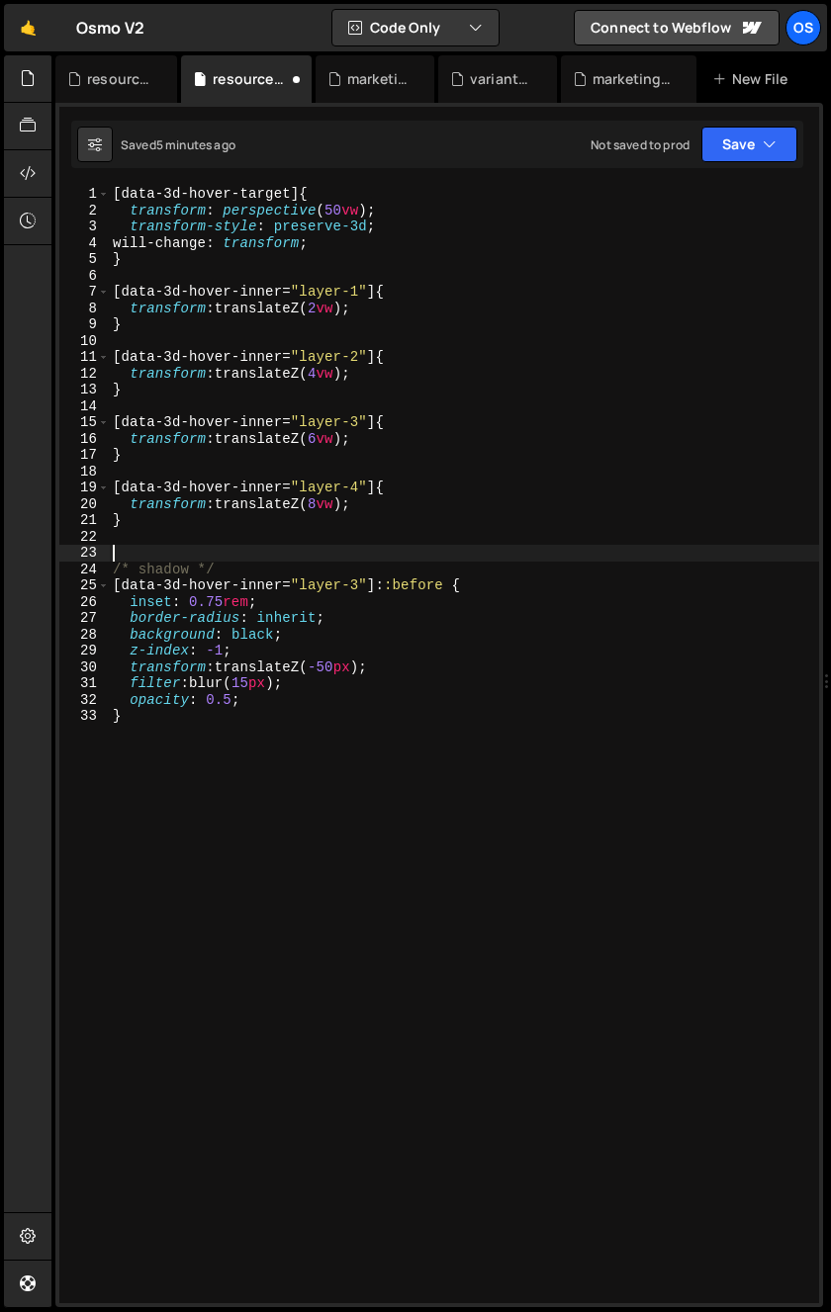
click at [250, 560] on div "[ data-3d-hover-target ] { transform : perspective ( 50 vw ) ; transform-style …" at bounding box center [464, 761] width 710 height 1150
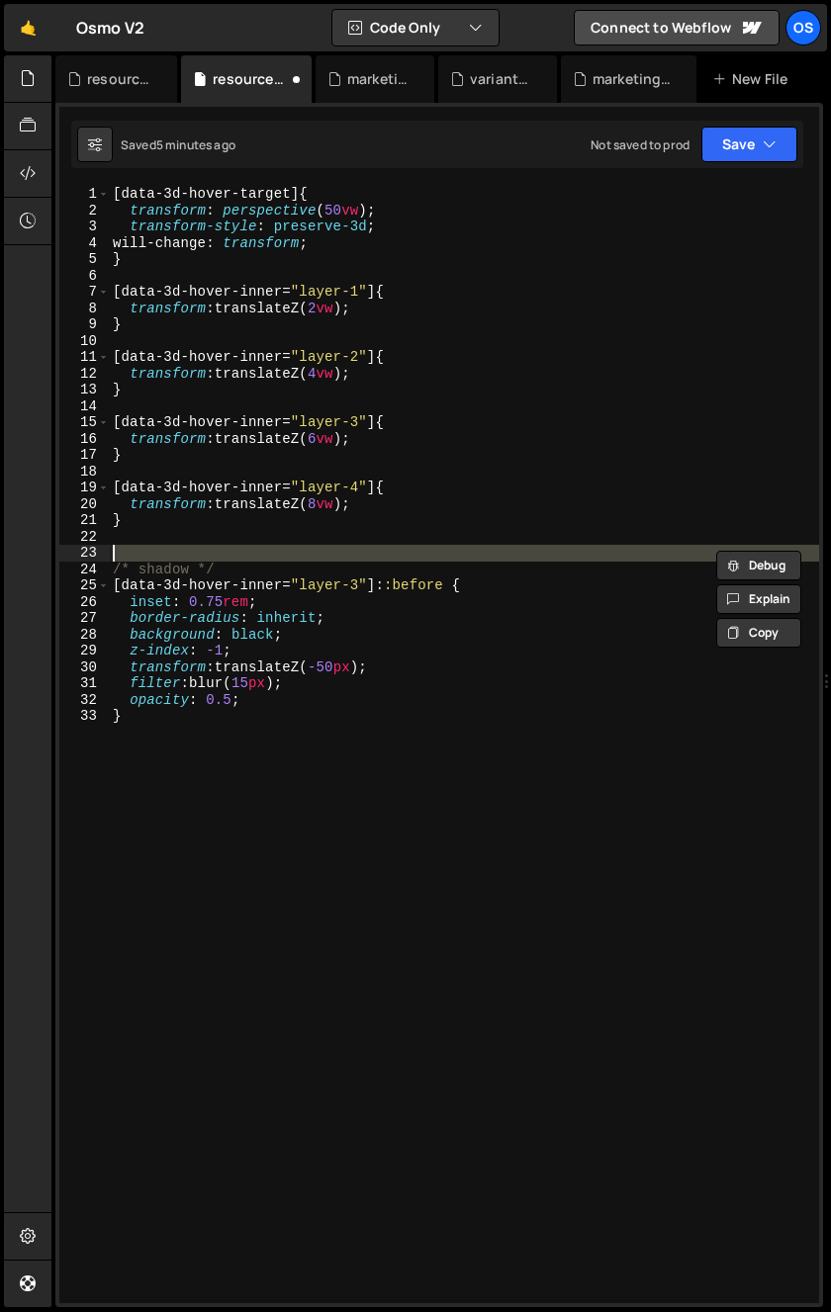
click at [245, 570] on div "[ data-3d-hover-target ] { transform : perspective ( 50 vw ) ; transform-style …" at bounding box center [464, 761] width 710 height 1150
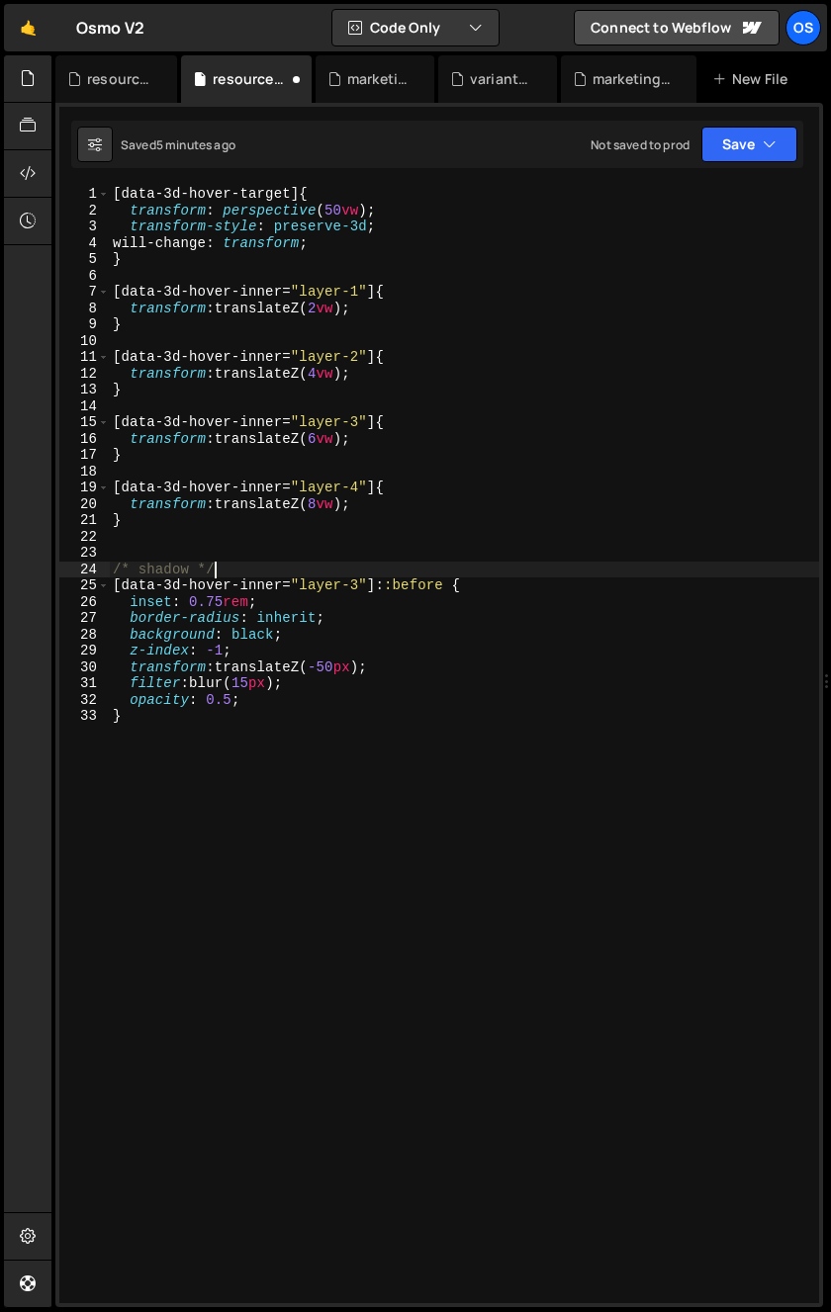
click at [523, 588] on div "[ data-3d-hover-target ] { transform : perspective ( 50 vw ) ; transform-style …" at bounding box center [464, 761] width 710 height 1150
click at [286, 618] on div "[ data-3d-hover-target ] { transform : perspective ( 50 vw ) ; transform-style …" at bounding box center [464, 761] width 710 height 1150
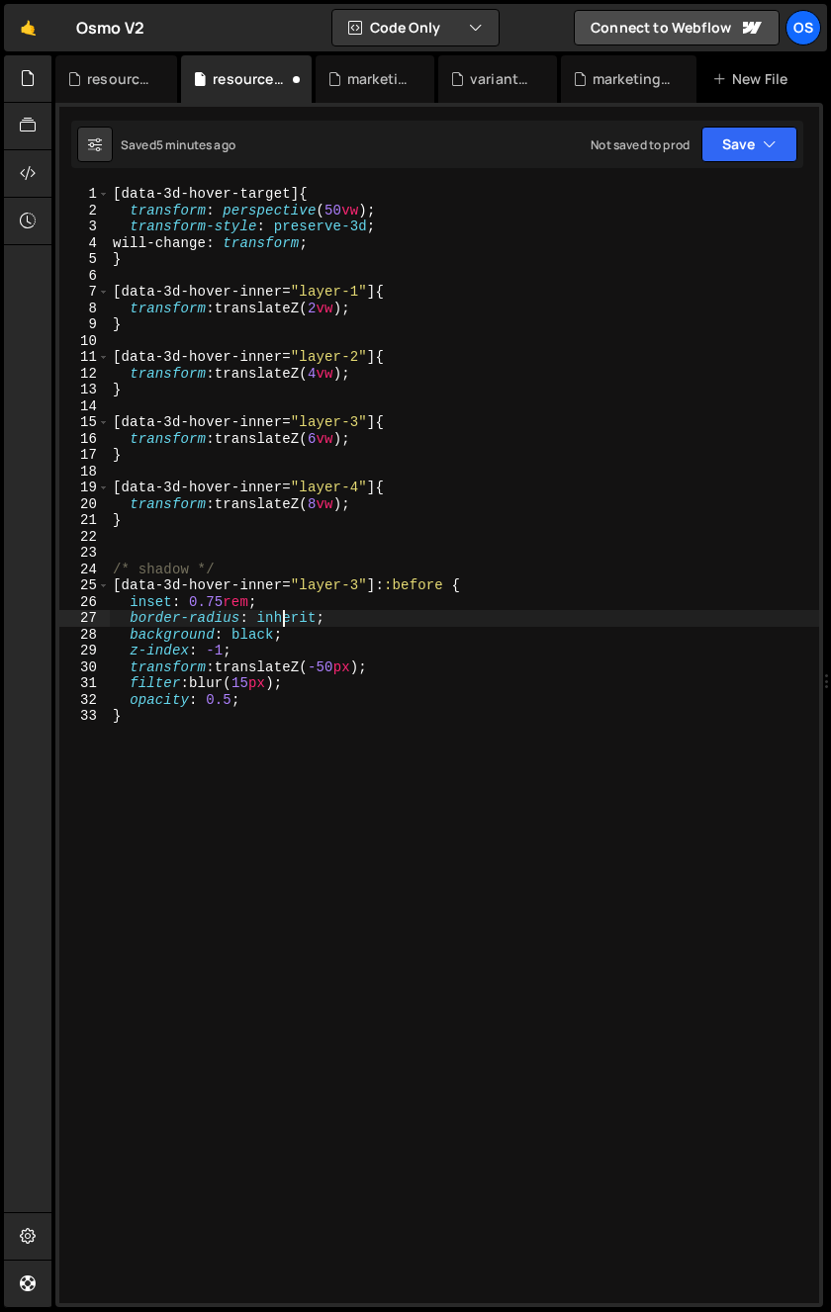
click at [400, 648] on div "[ data-3d-hover-target ] { transform : perspective ( 50 vw ) ; transform-style …" at bounding box center [464, 761] width 710 height 1150
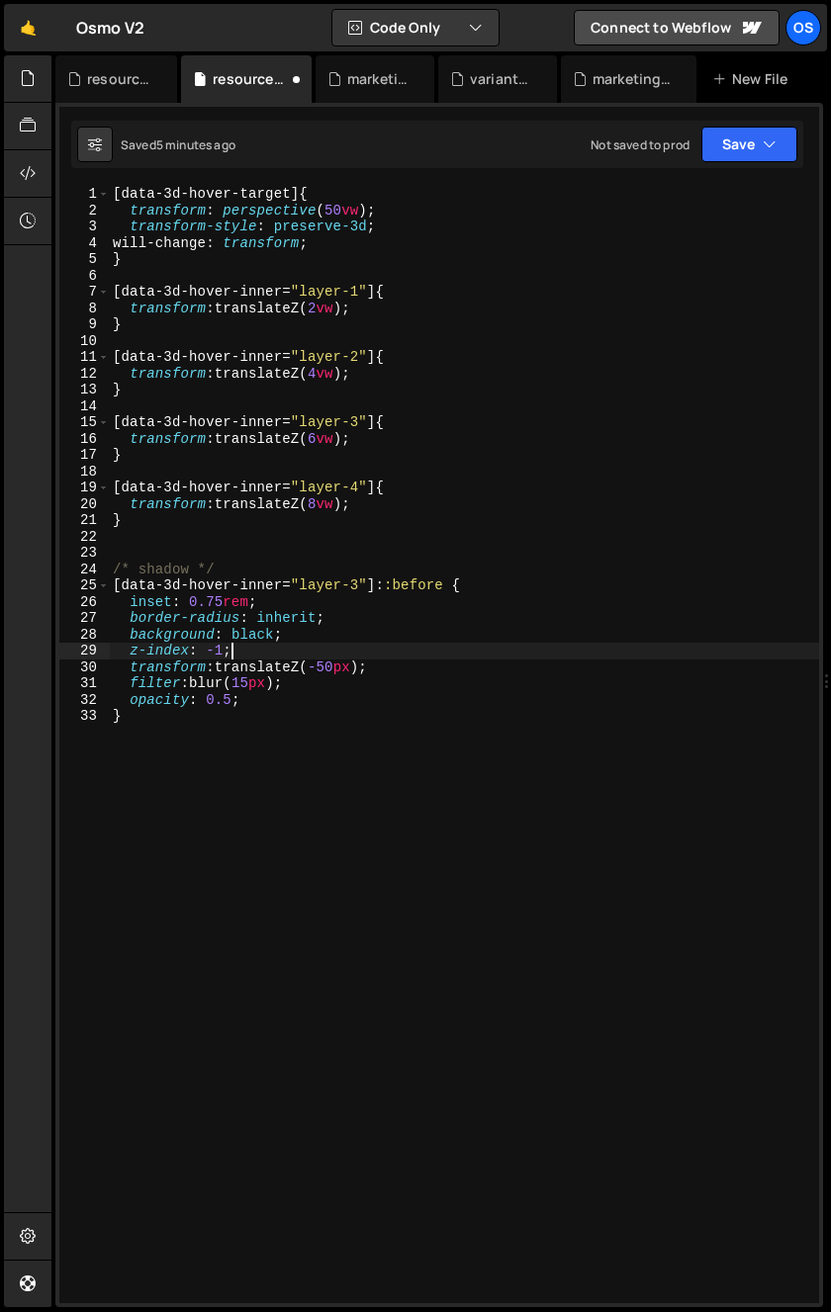
click at [406, 638] on div "[ data-3d-hover-target ] { transform : perspective ( 50 vw ) ; transform-style …" at bounding box center [464, 761] width 710 height 1150
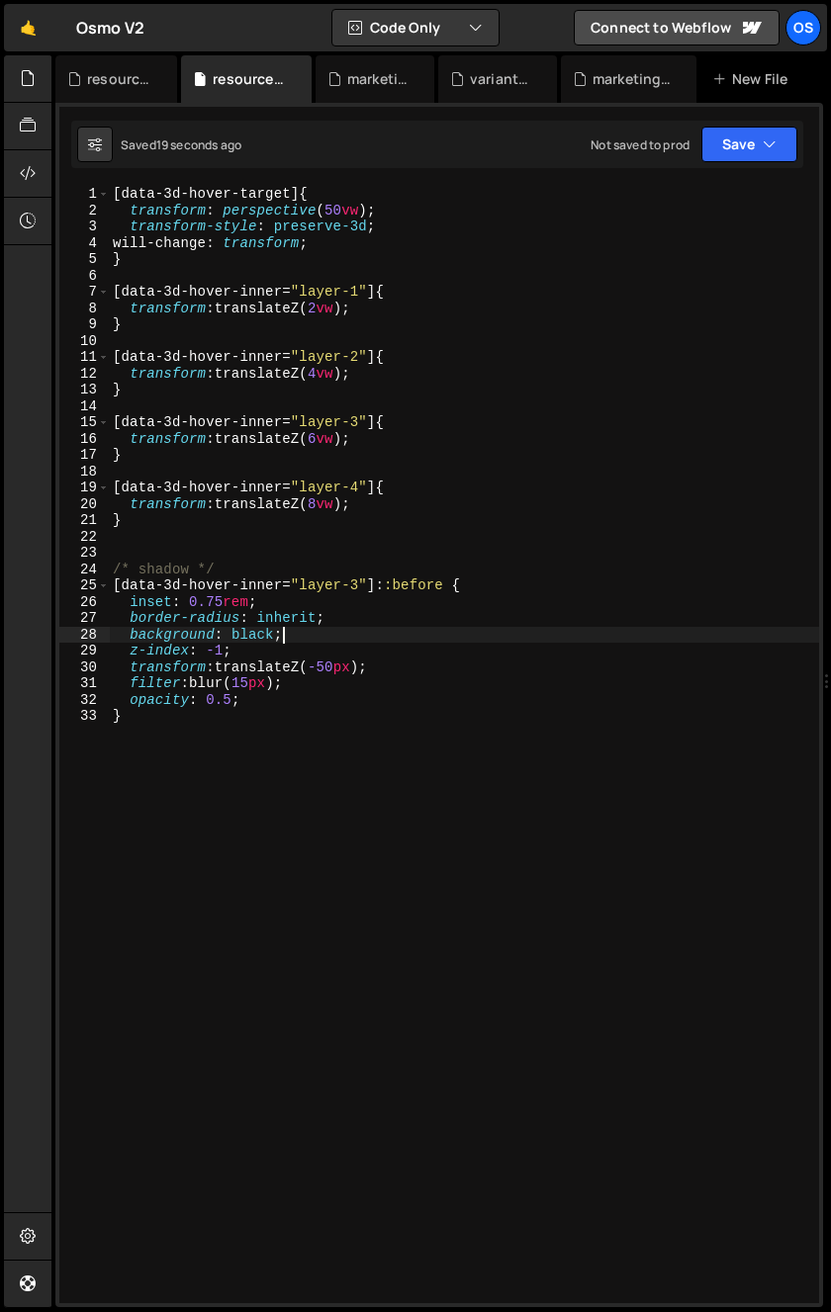
click at [525, 585] on div "[ data-3d-hover-target ] { transform : perspective ( 50 vw ) ; transform-style …" at bounding box center [464, 761] width 710 height 1150
type textarea "[data-3d-hover-inner="layer-3"]::before {"
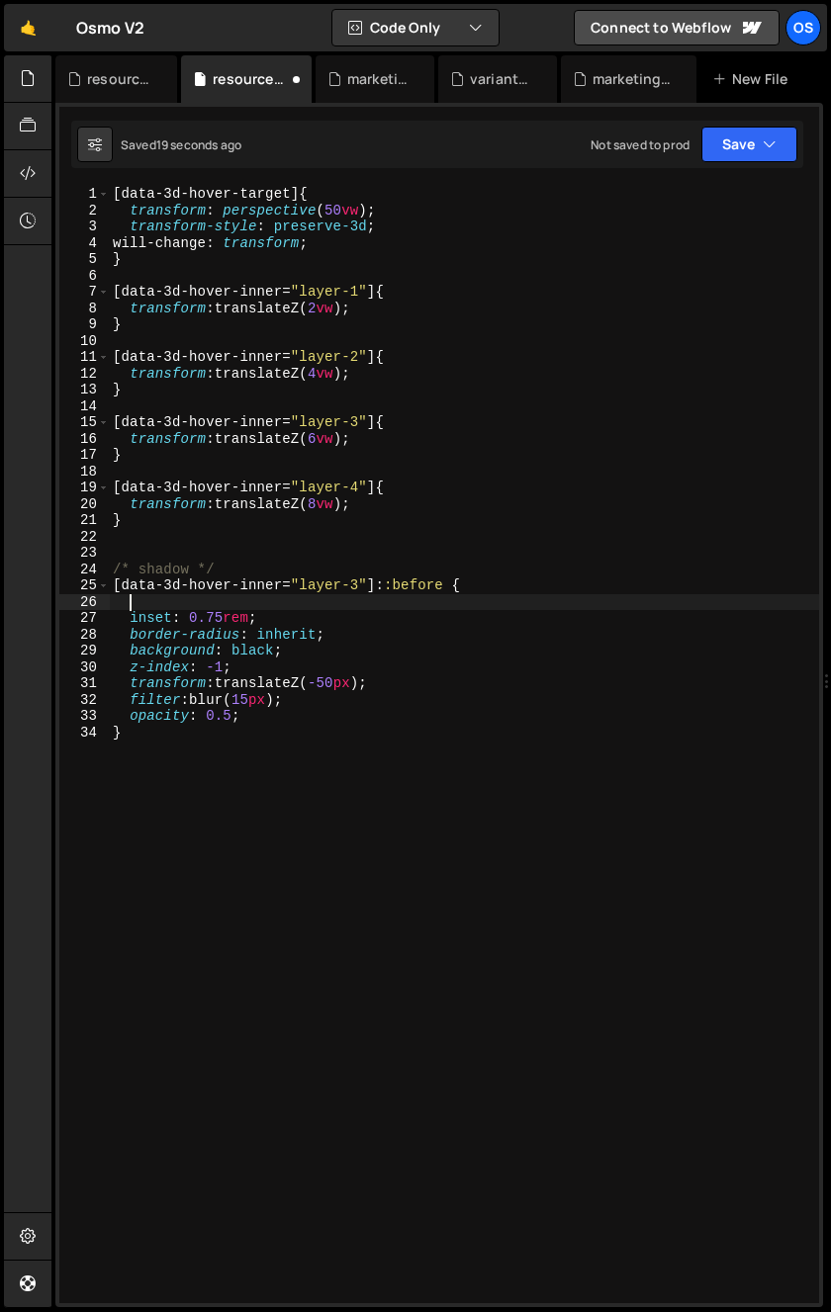
paste textarea "border-radius: inherit;"
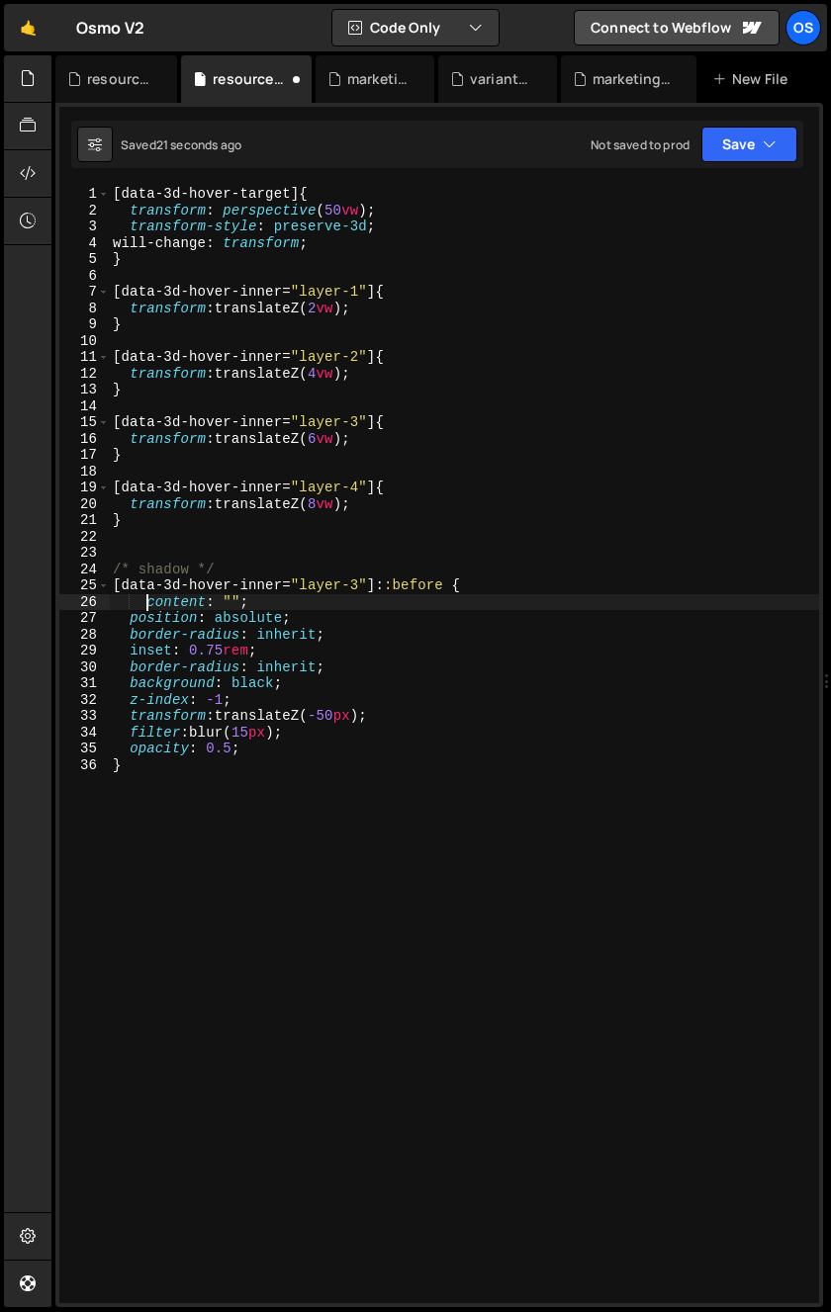
click at [148, 602] on div "[ data-3d-hover-target ] { transform : perspective ( 50 vw ) ; transform-style …" at bounding box center [464, 761] width 710 height 1150
drag, startPoint x: 209, startPoint y: 759, endPoint x: 207, endPoint y: 860, distance: 101.9
click at [209, 758] on div "[ data-3d-hover-target ] { transform : perspective ( 50 vw ) ; transform-style …" at bounding box center [464, 761] width 710 height 1150
type textarea "}"
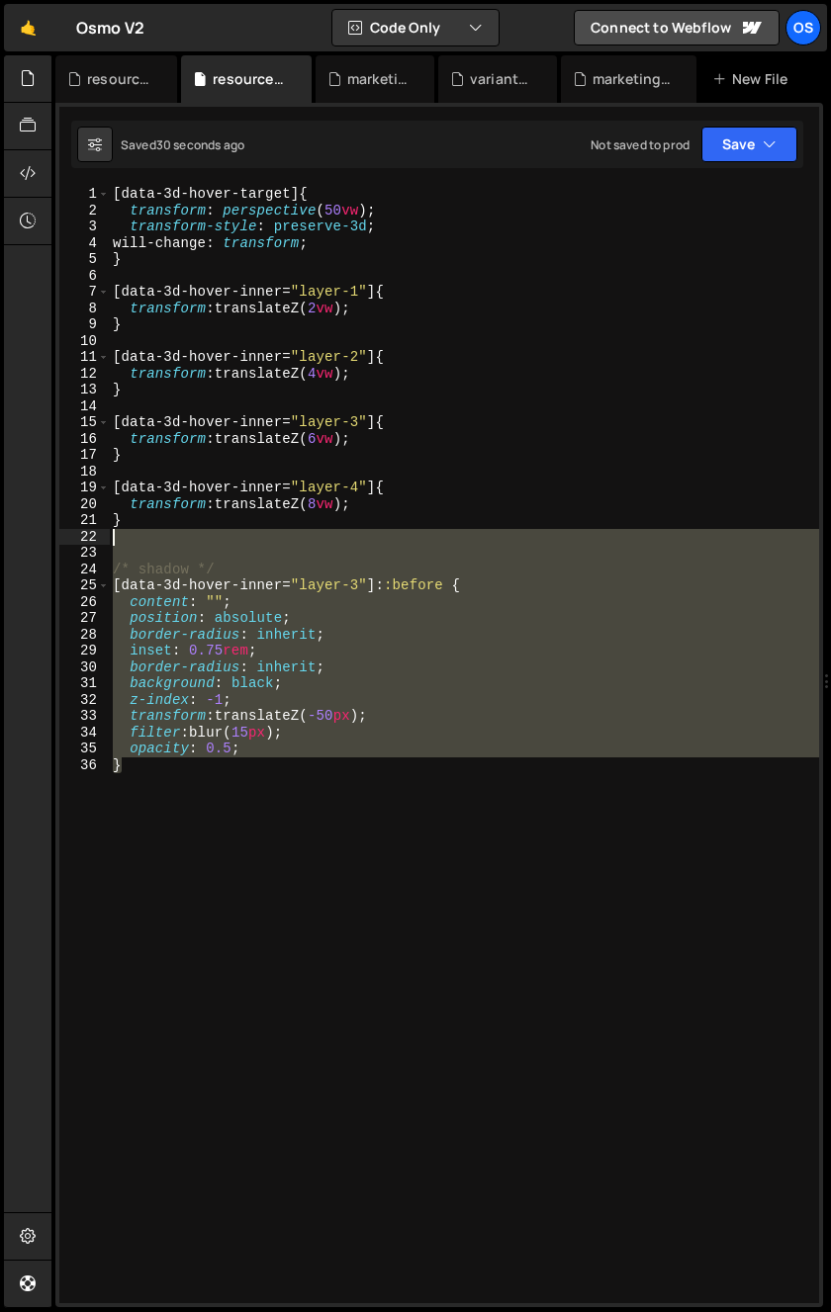
drag, startPoint x: 207, startPoint y: 860, endPoint x: 97, endPoint y: 539, distance: 339.7
click at [97, 539] on div "} 1 2 3 4 5 6 7 8 9 10 11 12 13 14 15 16 17 18 19 20 21 22 23 24 25 26 27 28 29…" at bounding box center [439, 745] width 760 height 1118
type textarea "}"
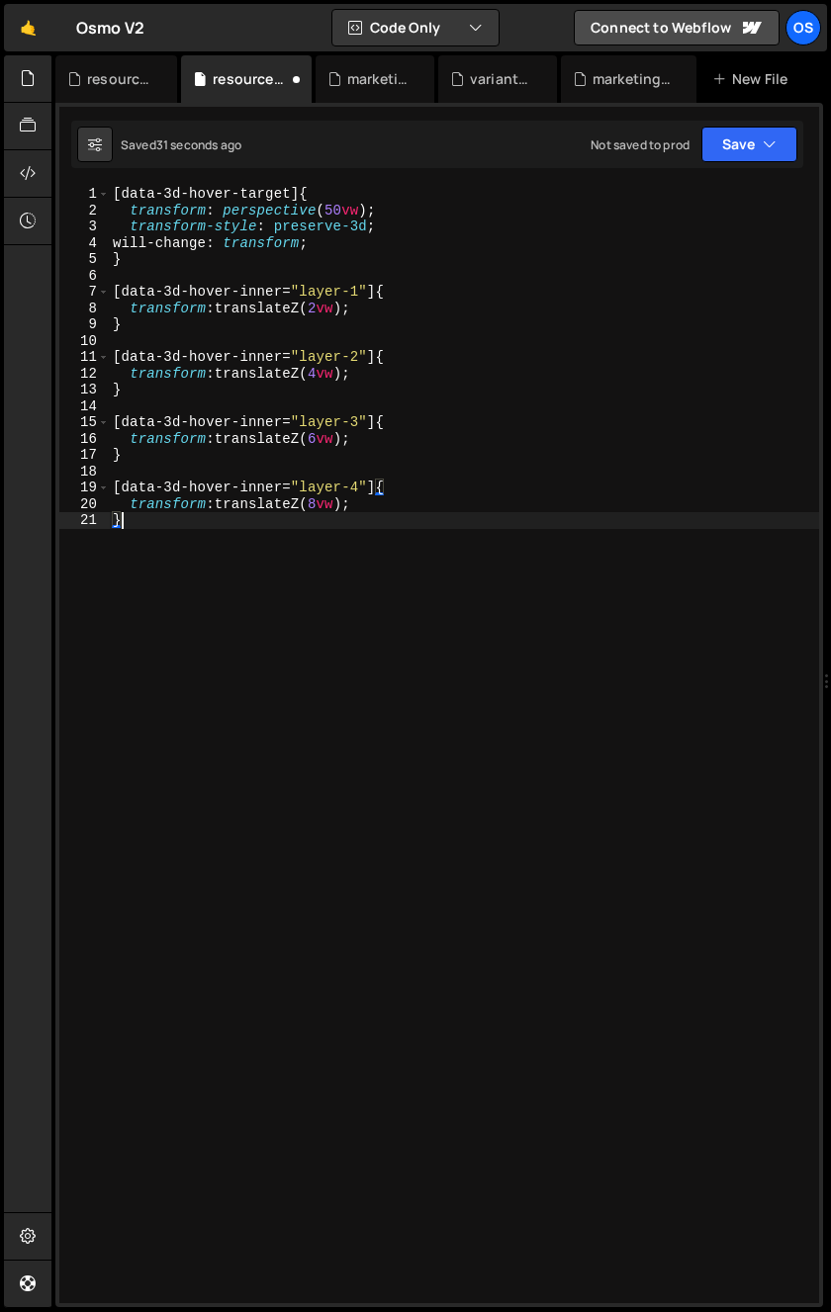
click at [296, 628] on div "[ data-3d-hover-target ] { transform : perspective ( 50 vw ) ; transform-style …" at bounding box center [464, 761] width 710 height 1150
click at [125, 83] on div "resource-ilja.js" at bounding box center [120, 79] width 66 height 20
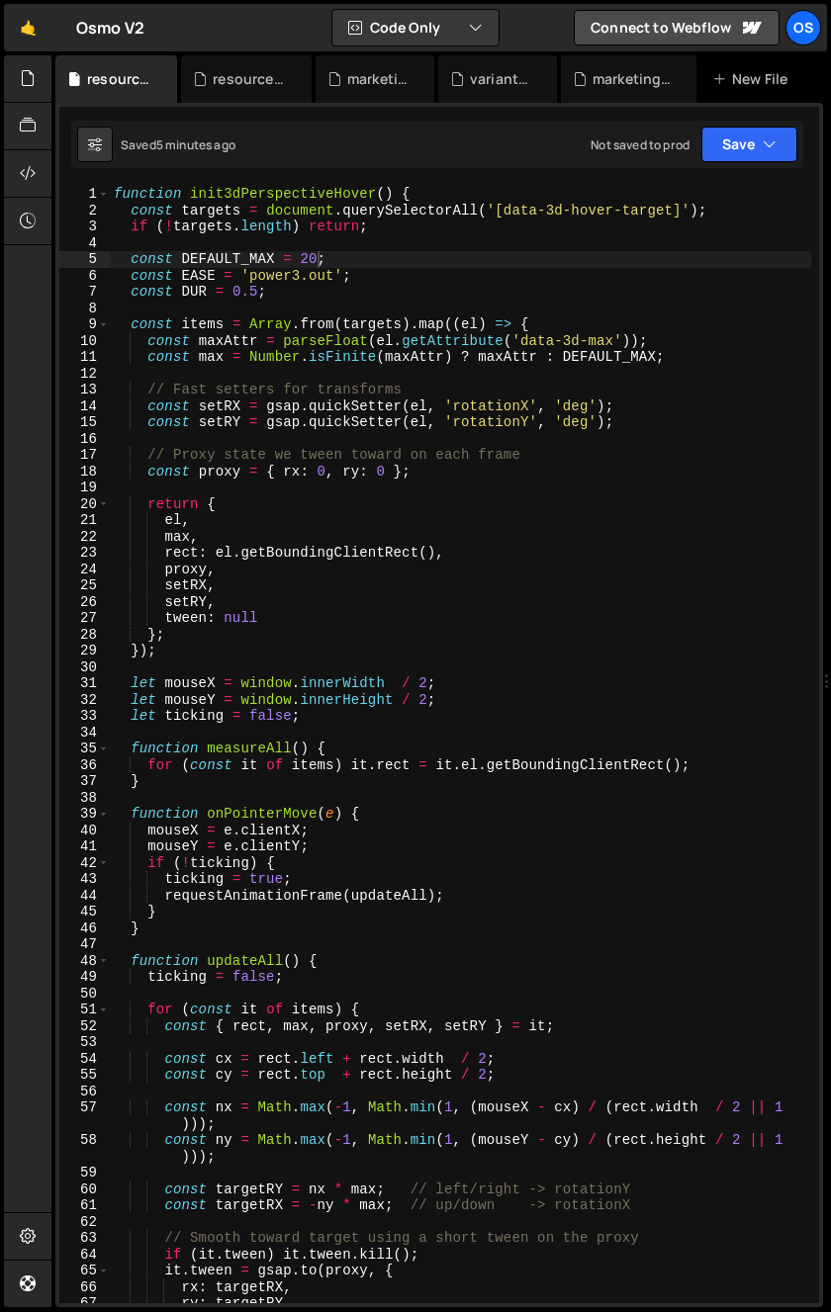
click at [254, 596] on div "function init3dPerspectiveHover ( ) { const targets = document . querySelectorA…" at bounding box center [460, 761] width 701 height 1150
click at [252, 463] on div "function init3dPerspectiveHover ( ) { const targets = document . querySelectorA…" at bounding box center [460, 761] width 701 height 1150
click at [256, 596] on div "function init3dPerspectiveHover ( ) { const targets = document . querySelectorA…" at bounding box center [460, 761] width 701 height 1150
type textarea "setRY,"
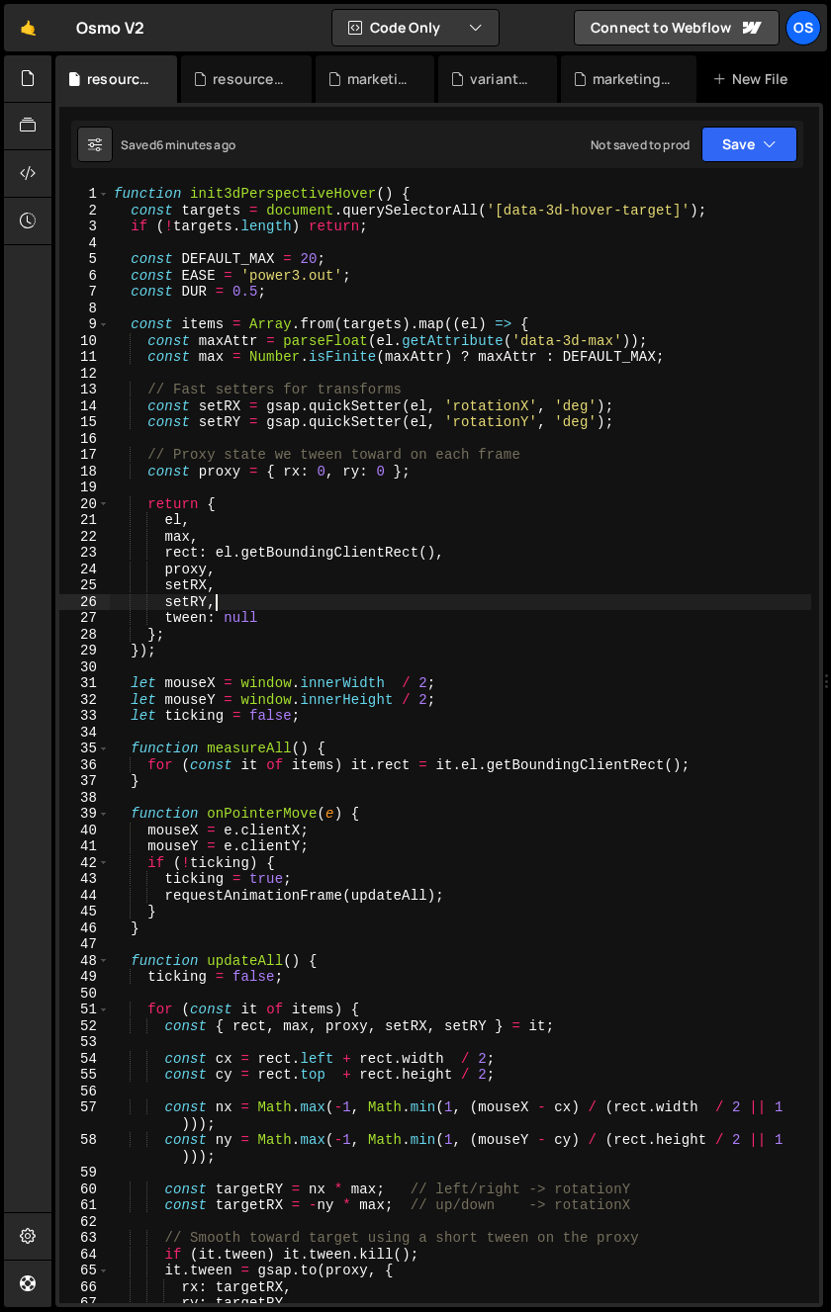
click at [259, 50] on div "🤙 Osmo V2 ⚠️ Code is being edited in another browser Code Only Code Only Code +…" at bounding box center [415, 27] width 823 height 47
click at [249, 69] on div "resource-ilja.css" at bounding box center [250, 79] width 74 height 20
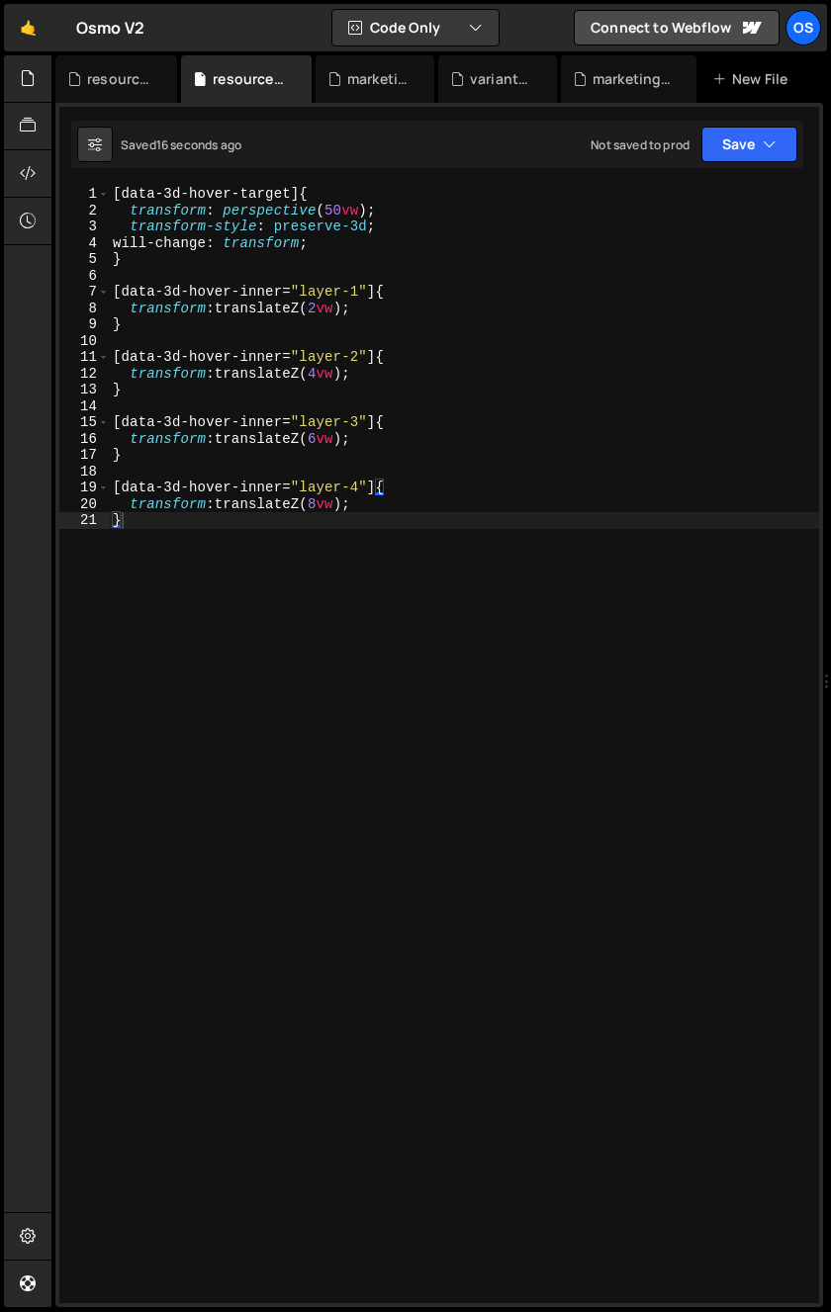
click at [421, 330] on div "[ data-3d-hover-target ] { transform : perspective ( 50 vw ) ; transform-style …" at bounding box center [464, 761] width 710 height 1150
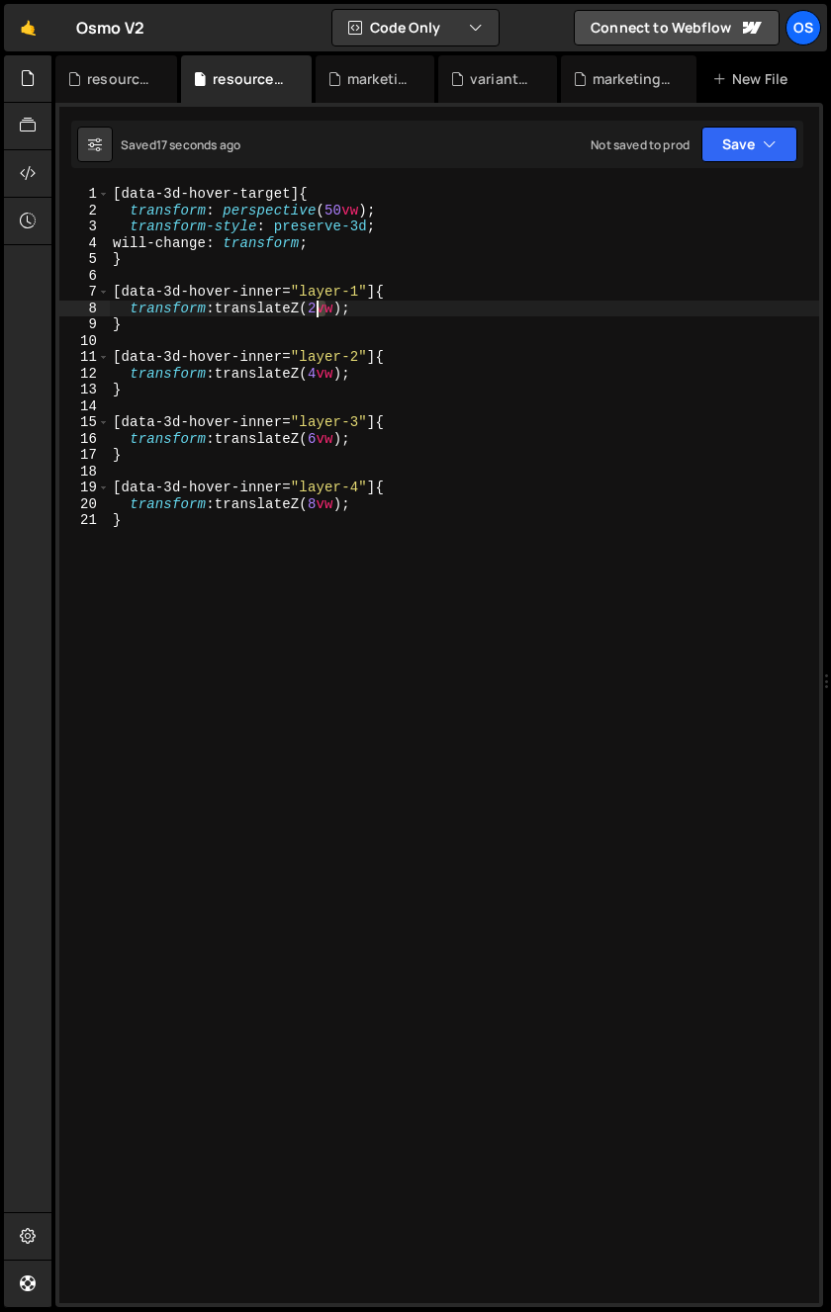
click at [316, 315] on div "[ data-3d-hover-target ] { transform : perspective ( 50 vw ) ; transform-style …" at bounding box center [464, 761] width 710 height 1150
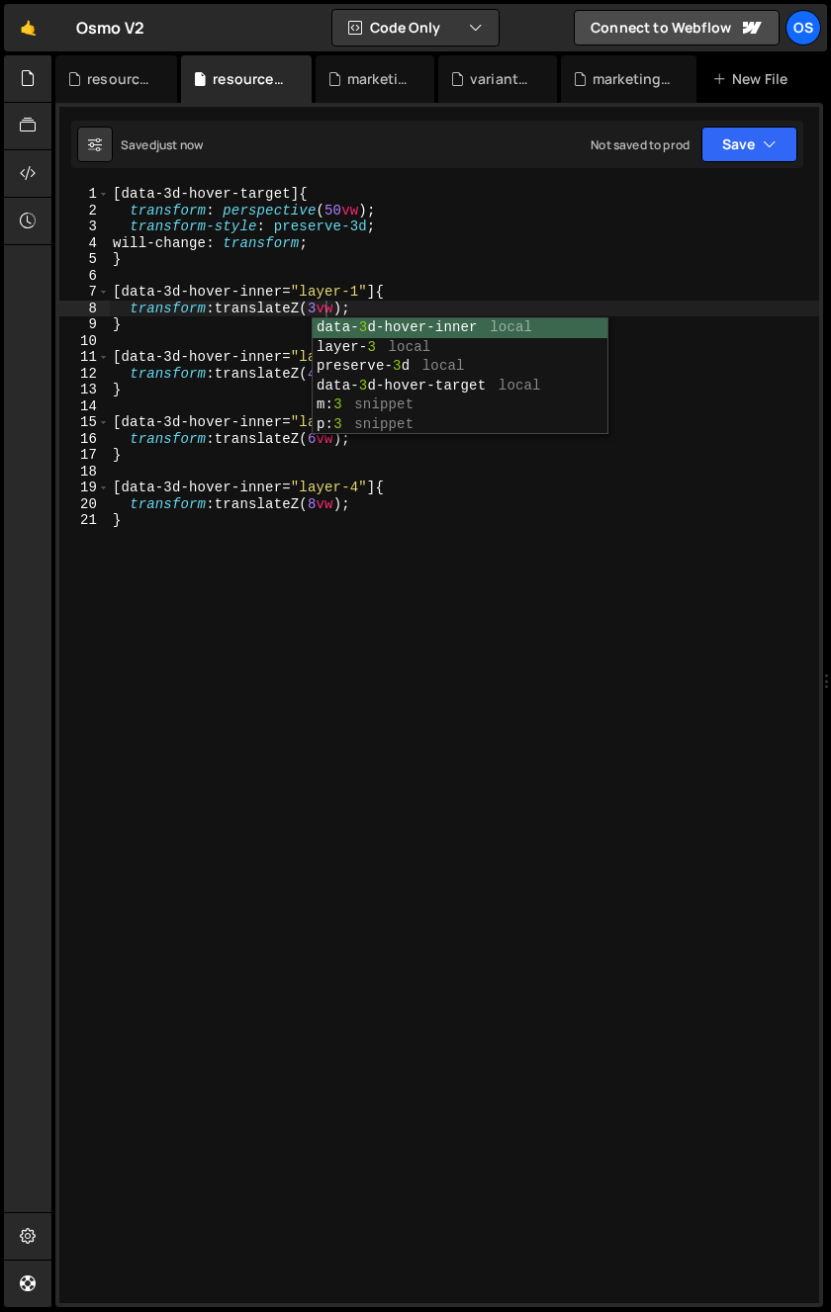
click at [223, 295] on div "[ data-3d-hover-target ] { transform : perspective ( 50 vw ) ; transform-style …" at bounding box center [464, 761] width 710 height 1150
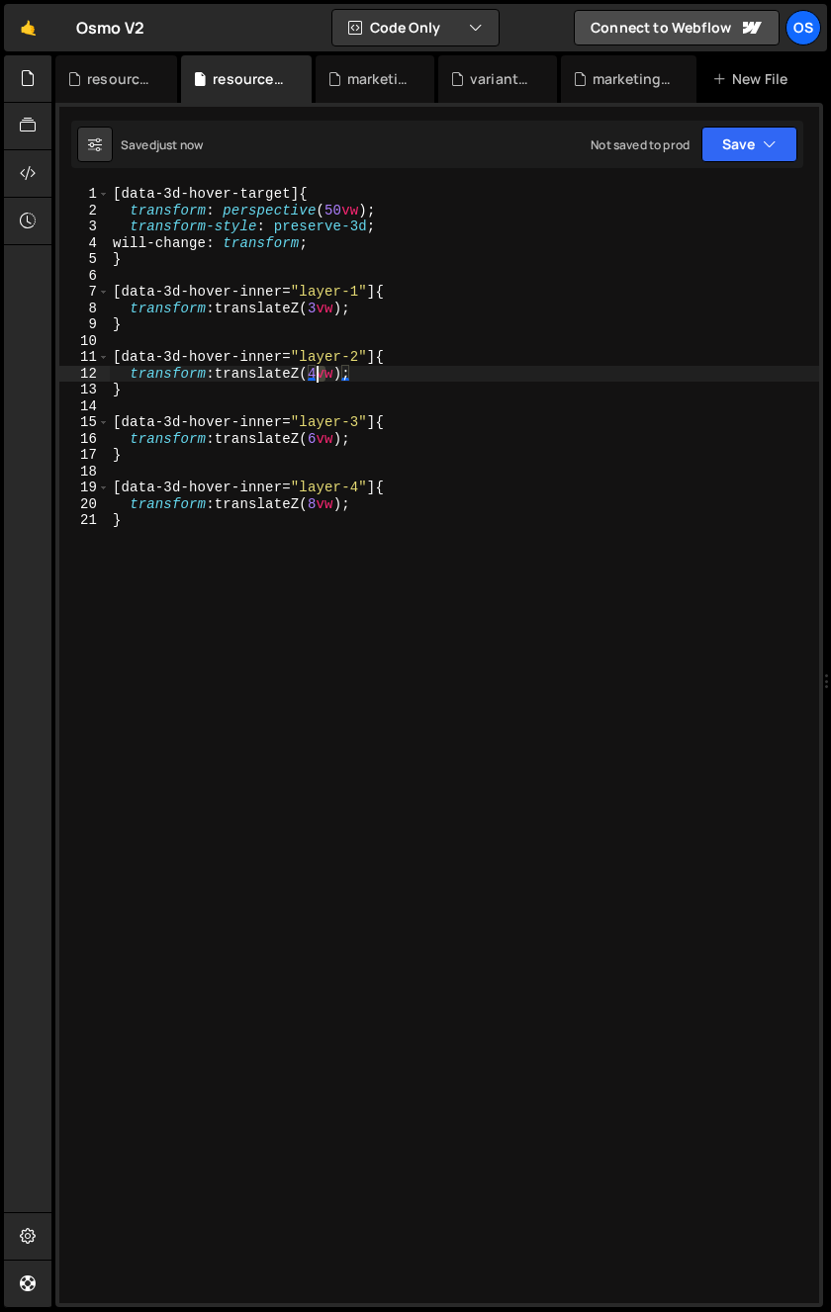
click at [319, 380] on div "[ data-3d-hover-target ] { transform : perspective ( 50 vw ) ; transform-style …" at bounding box center [464, 761] width 710 height 1150
click at [334, 595] on div "[ data-3d-hover-target ] { transform : perspective ( 50 vw ) ; transform-style …" at bounding box center [464, 761] width 710 height 1150
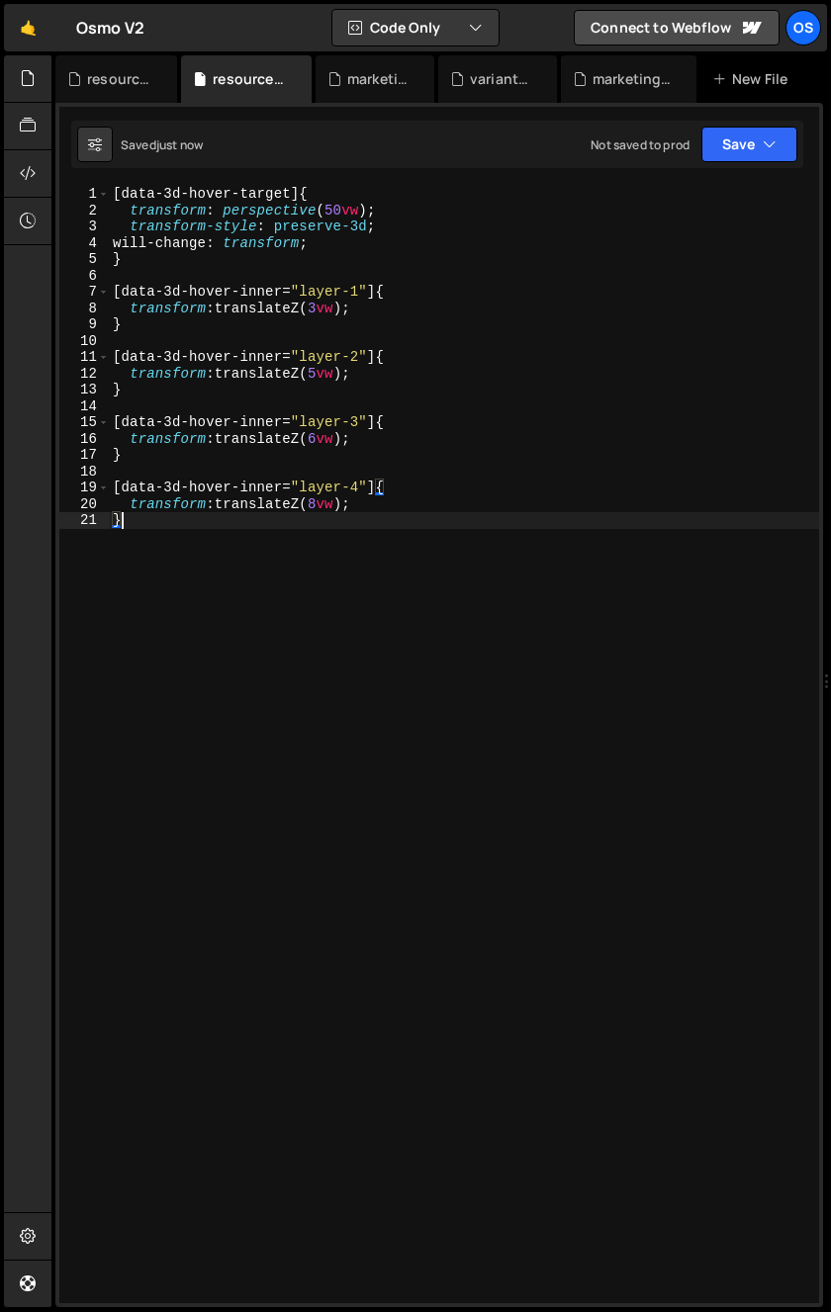
scroll to position [0, 0]
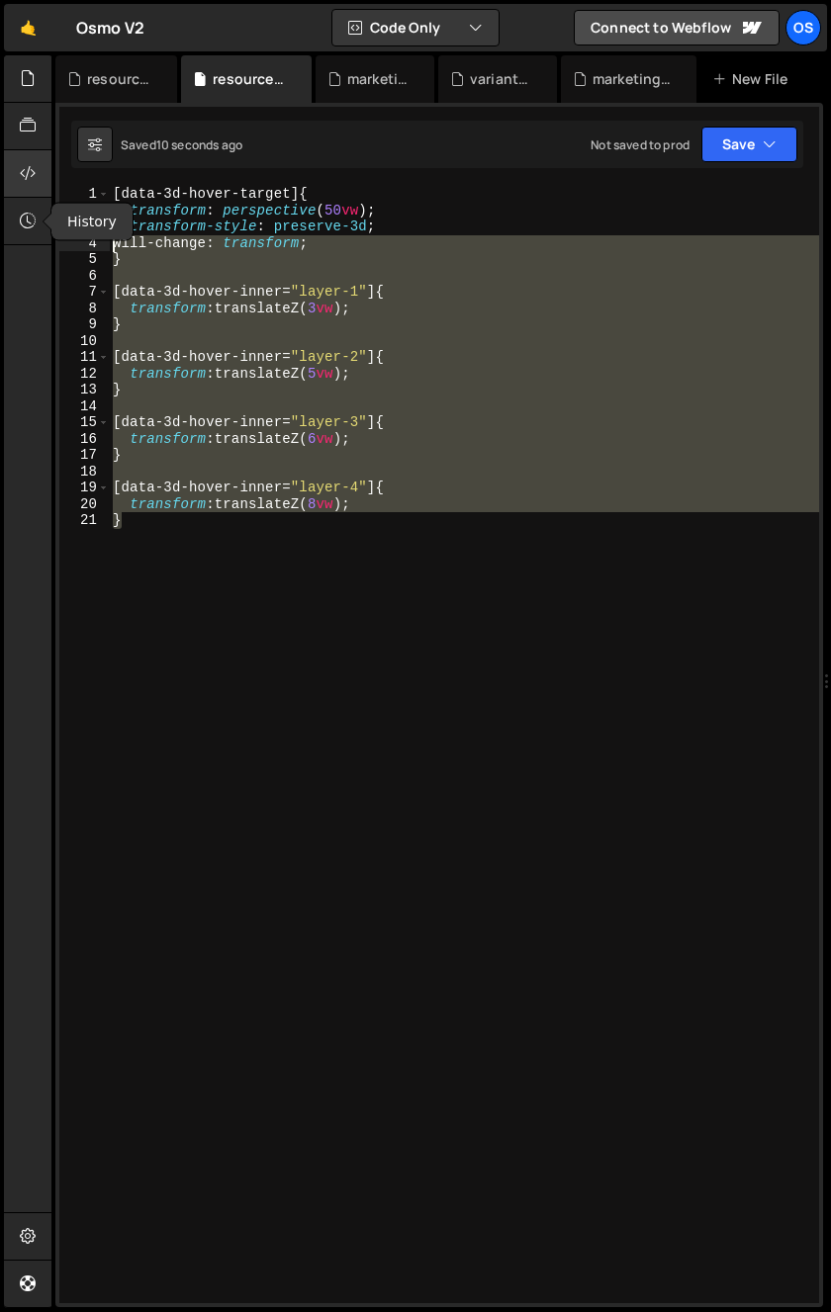
drag, startPoint x: 143, startPoint y: 568, endPoint x: 30, endPoint y: 188, distance: 396.4
click at [30, 188] on div "Hold on a sec... Are you certain you wish to leave this page? Any changes you'v…" at bounding box center [415, 656] width 831 height 1312
type textarea "[data-3d-hover-target]{ transform: perspective(50vw);"
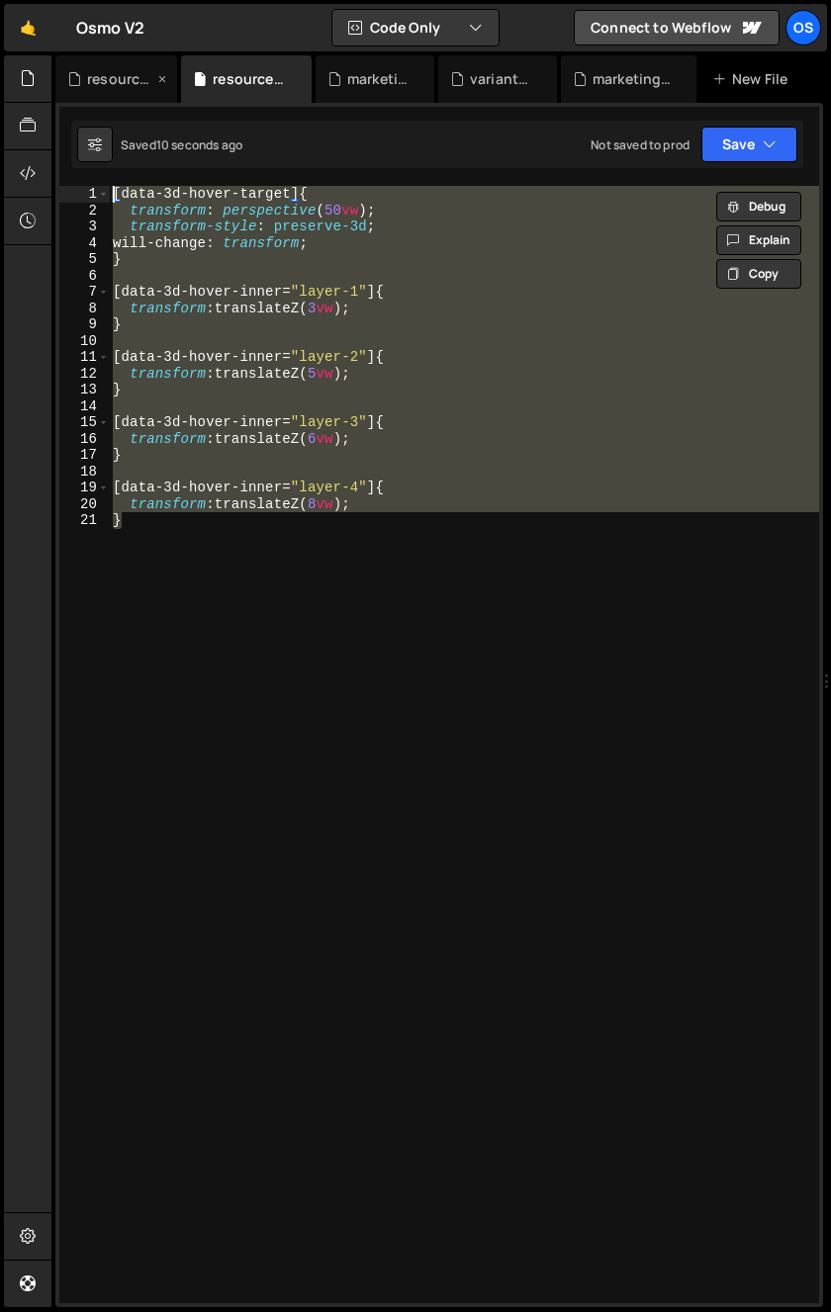
click at [91, 83] on div "resource-ilja.js" at bounding box center [120, 79] width 66 height 20
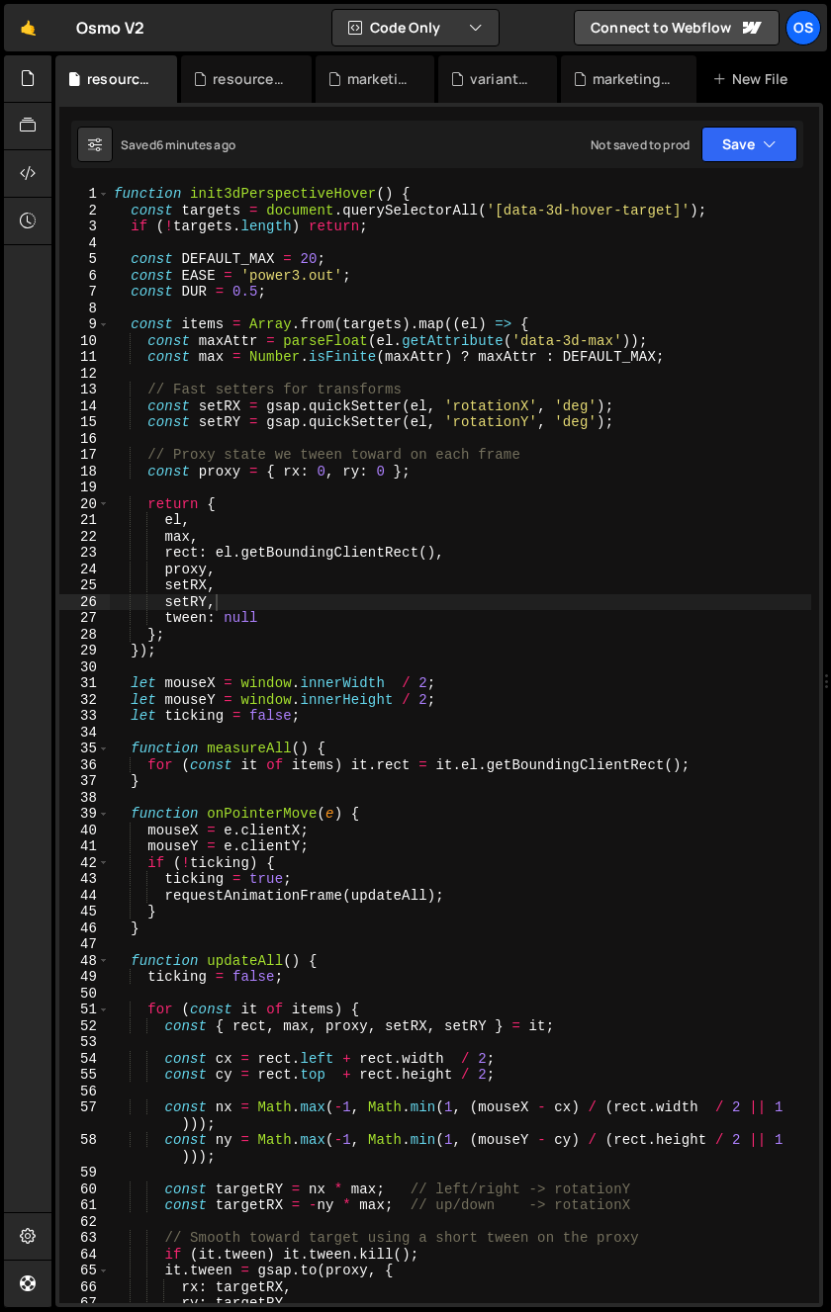
click at [315, 408] on div "function init3dPerspectiveHover ( ) { const targets = document . querySelectorA…" at bounding box center [460, 761] width 701 height 1150
type textarea "// Fast setters for transforms const setRX = gsap.quickSetter(el, 'rotationX', …"
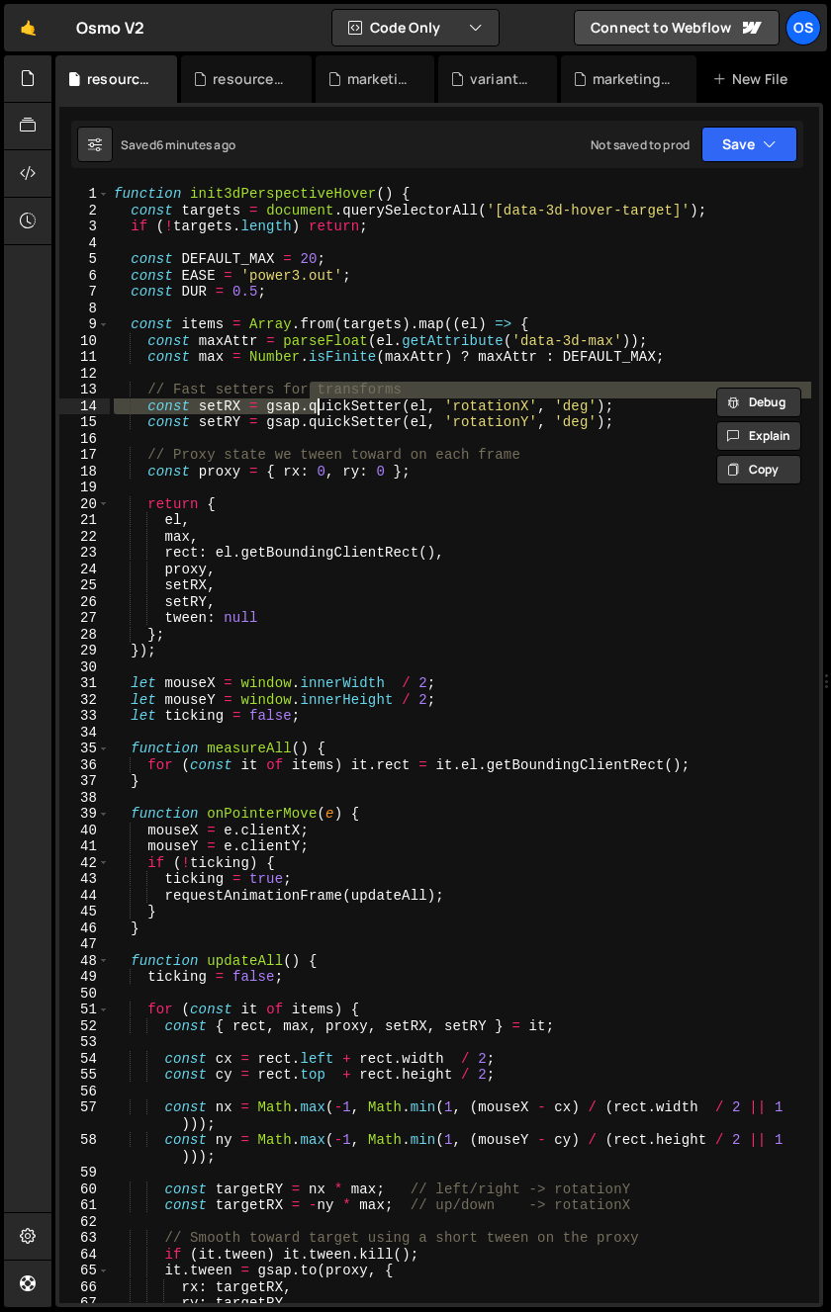
click at [240, 482] on div "function init3dPerspectiveHover ( ) { const targets = document . querySelectorA…" at bounding box center [460, 761] width 701 height 1150
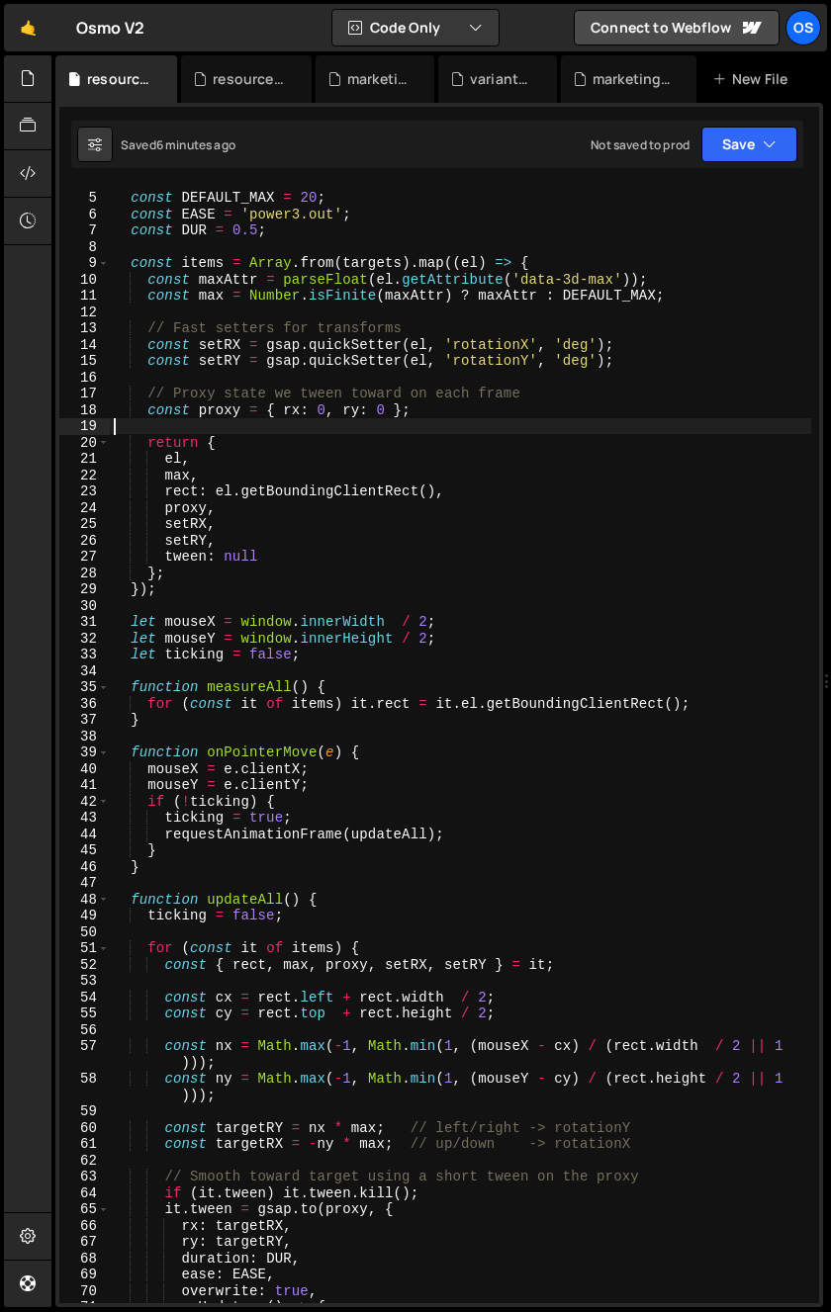
click at [260, 431] on div "const DEFAULT_MAX = 20 ; const EASE = 'power3.out' ; const DUR = 0.5 ; const it…" at bounding box center [460, 748] width 701 height 1150
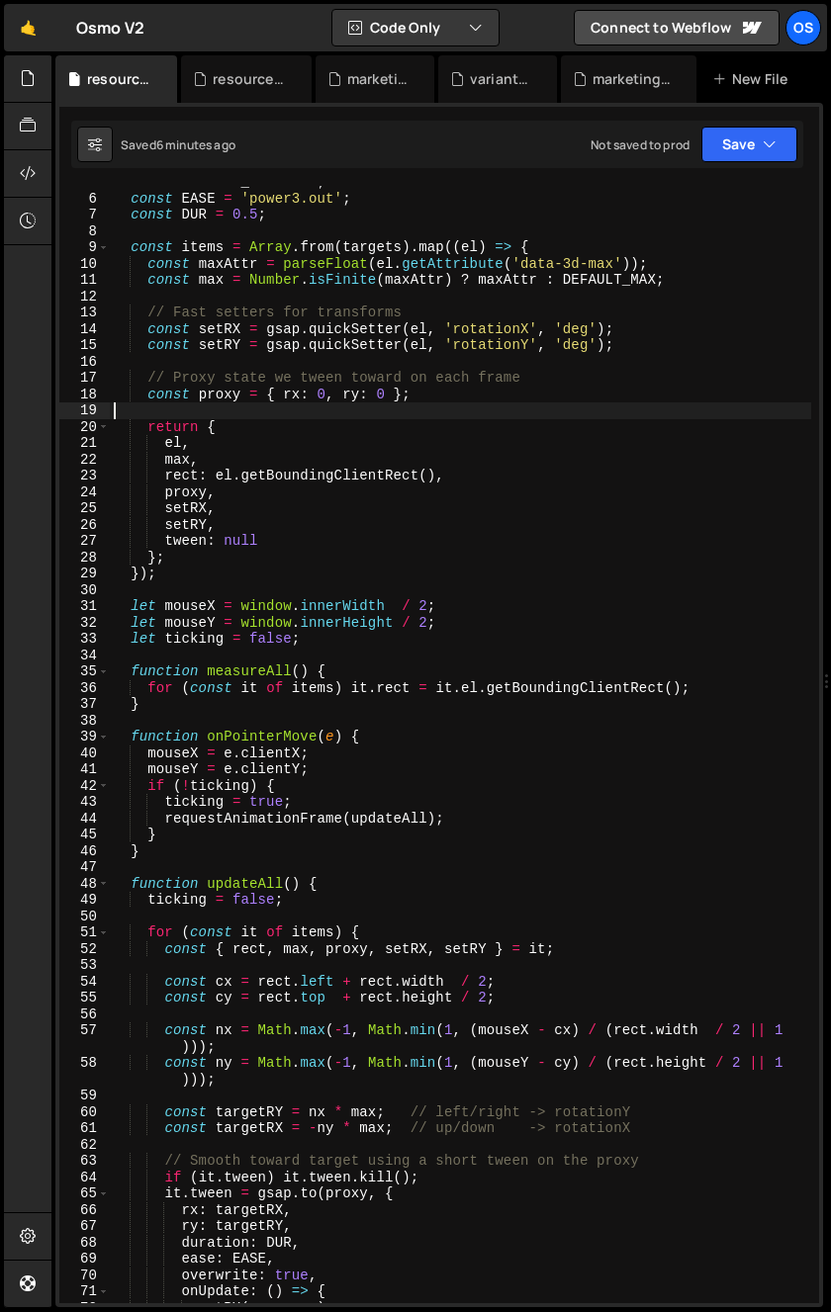
click at [170, 433] on div "const DEFAULT_MAX = 20 ; const EASE = 'power3.out' ; const DUR = 0.5 ; const it…" at bounding box center [460, 749] width 701 height 1150
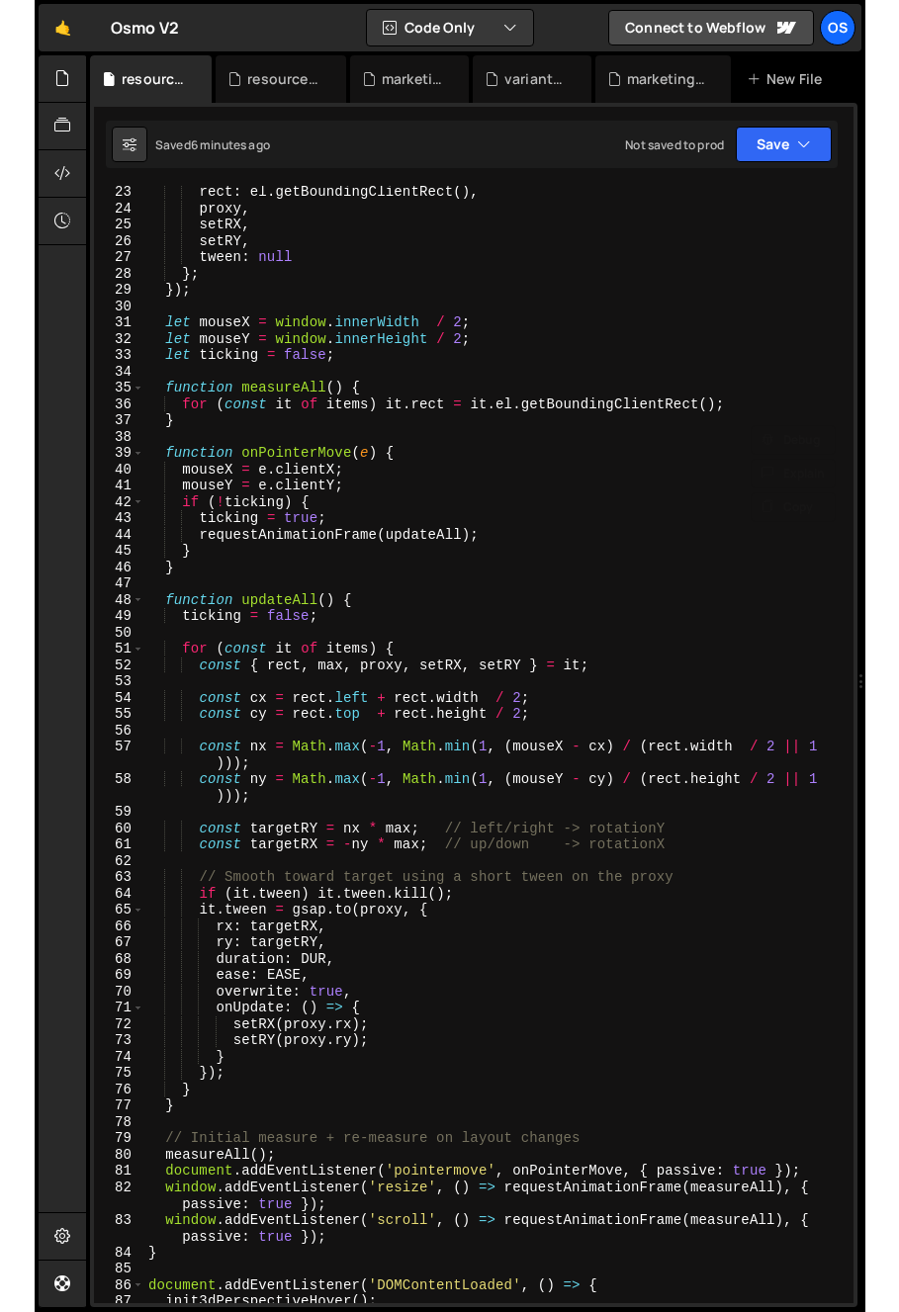
scroll to position [552, 0]
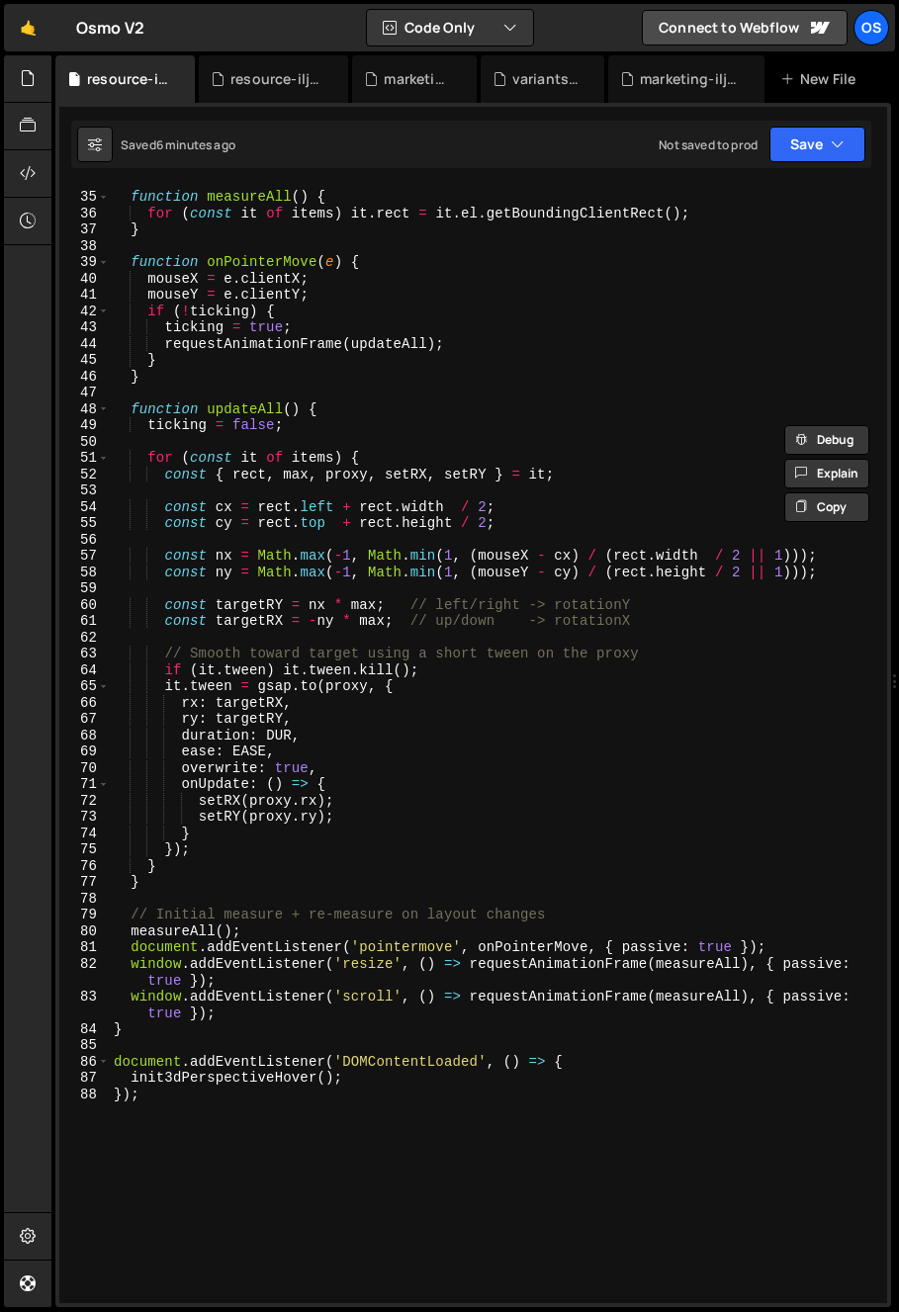
click at [244, 570] on div "function measureAll ( ) { for ( const it of items ) it . rect = it . el . getBo…" at bounding box center [494, 747] width 769 height 1150
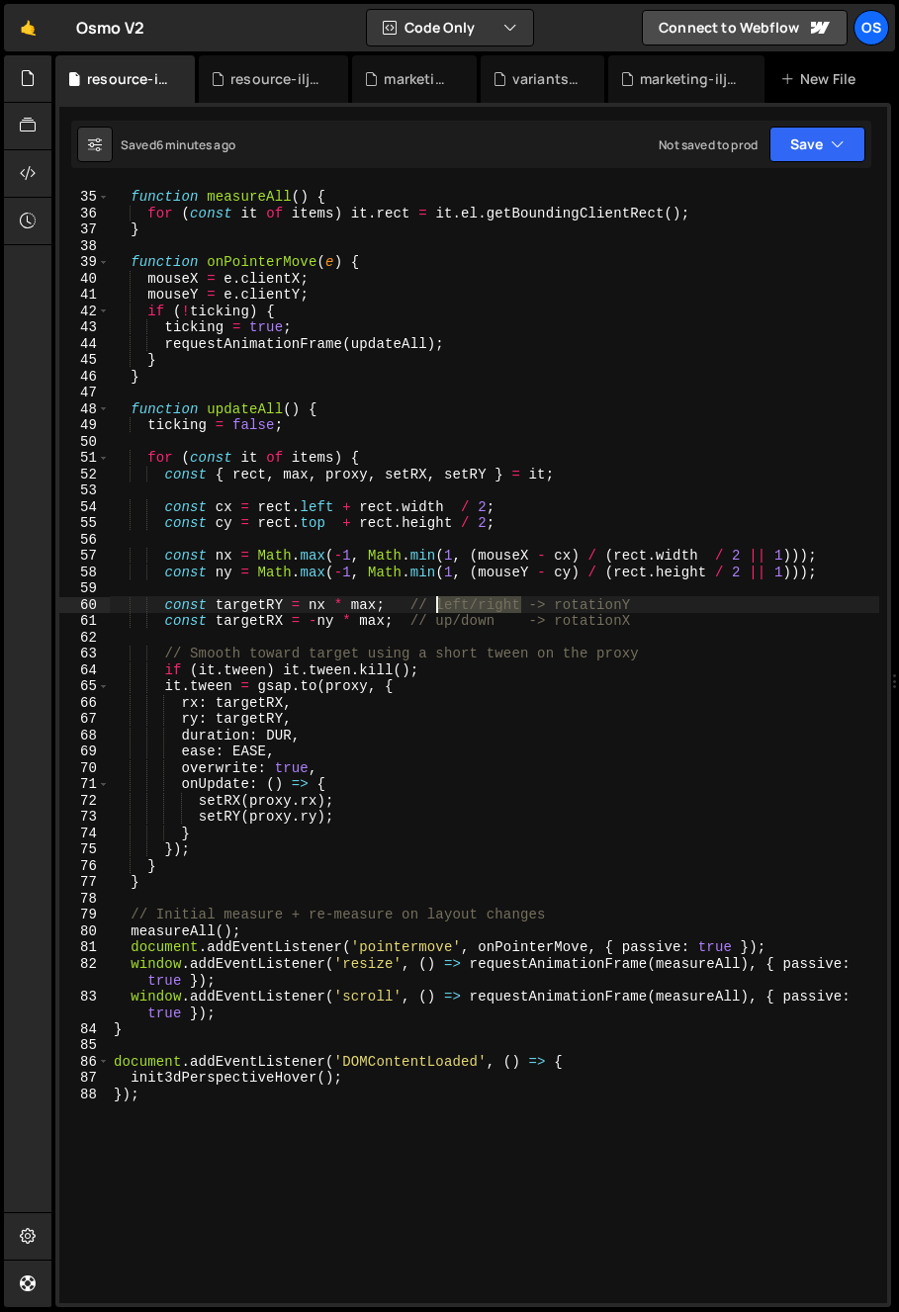
drag, startPoint x: 521, startPoint y: 609, endPoint x: 447, endPoint y: 613, distance: 74.3
click at [437, 609] on div "function measureAll ( ) { for ( const it of items ) it . rect = it . el . getBo…" at bounding box center [494, 747] width 769 height 1150
drag, startPoint x: 464, startPoint y: 609, endPoint x: 443, endPoint y: 611, distance: 20.9
click at [441, 609] on div "function measureAll ( ) { for ( const it of items ) it . rect = it . el . getBo…" at bounding box center [494, 747] width 769 height 1150
drag, startPoint x: 433, startPoint y: 620, endPoint x: 554, endPoint y: 624, distance: 120.7
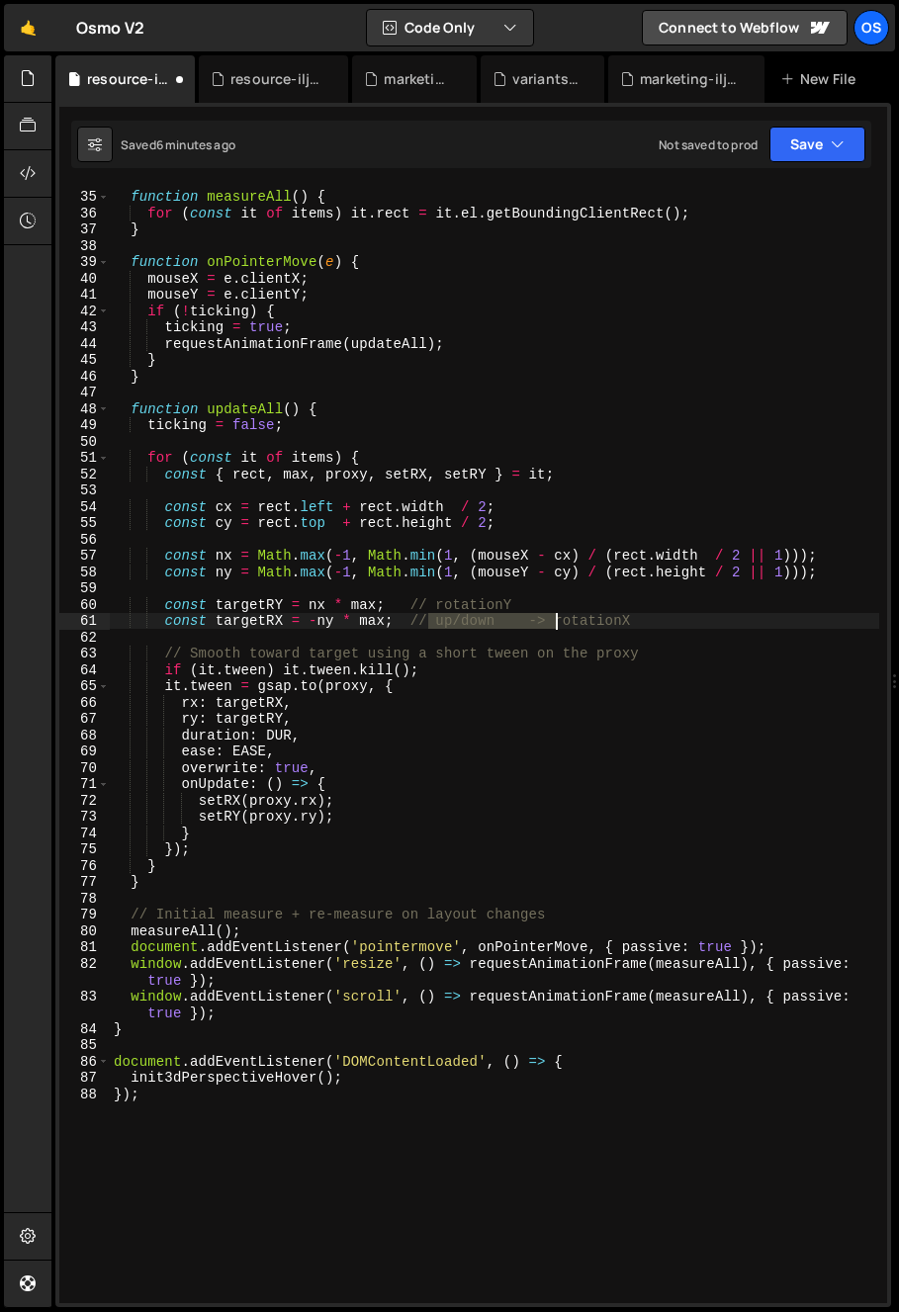
click at [554, 624] on div "function measureAll ( ) { for ( const it of items ) it . rect = it . el . getBo…" at bounding box center [494, 747] width 769 height 1150
click at [262, 661] on div "function measureAll ( ) { for ( const it of items ) it . rect = it . el . getBo…" at bounding box center [494, 747] width 769 height 1150
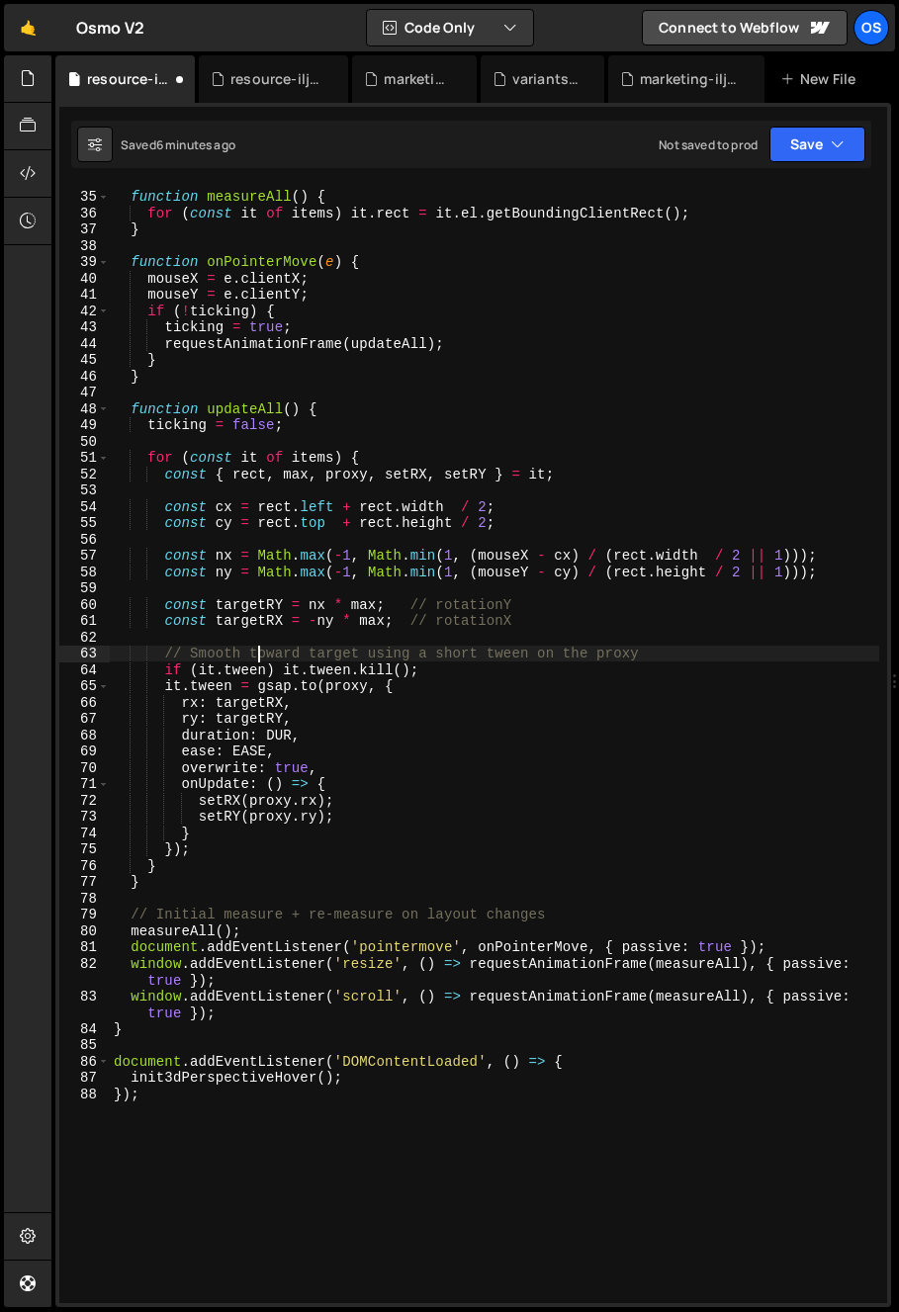
click at [483, 655] on div "function measureAll ( ) { for ( const it of items ) it . rect = it . el . getBo…" at bounding box center [494, 747] width 769 height 1150
click at [651, 656] on div "function measureAll ( ) { for ( const it of items ) it . rect = it . el . getBo…" at bounding box center [494, 747] width 769 height 1150
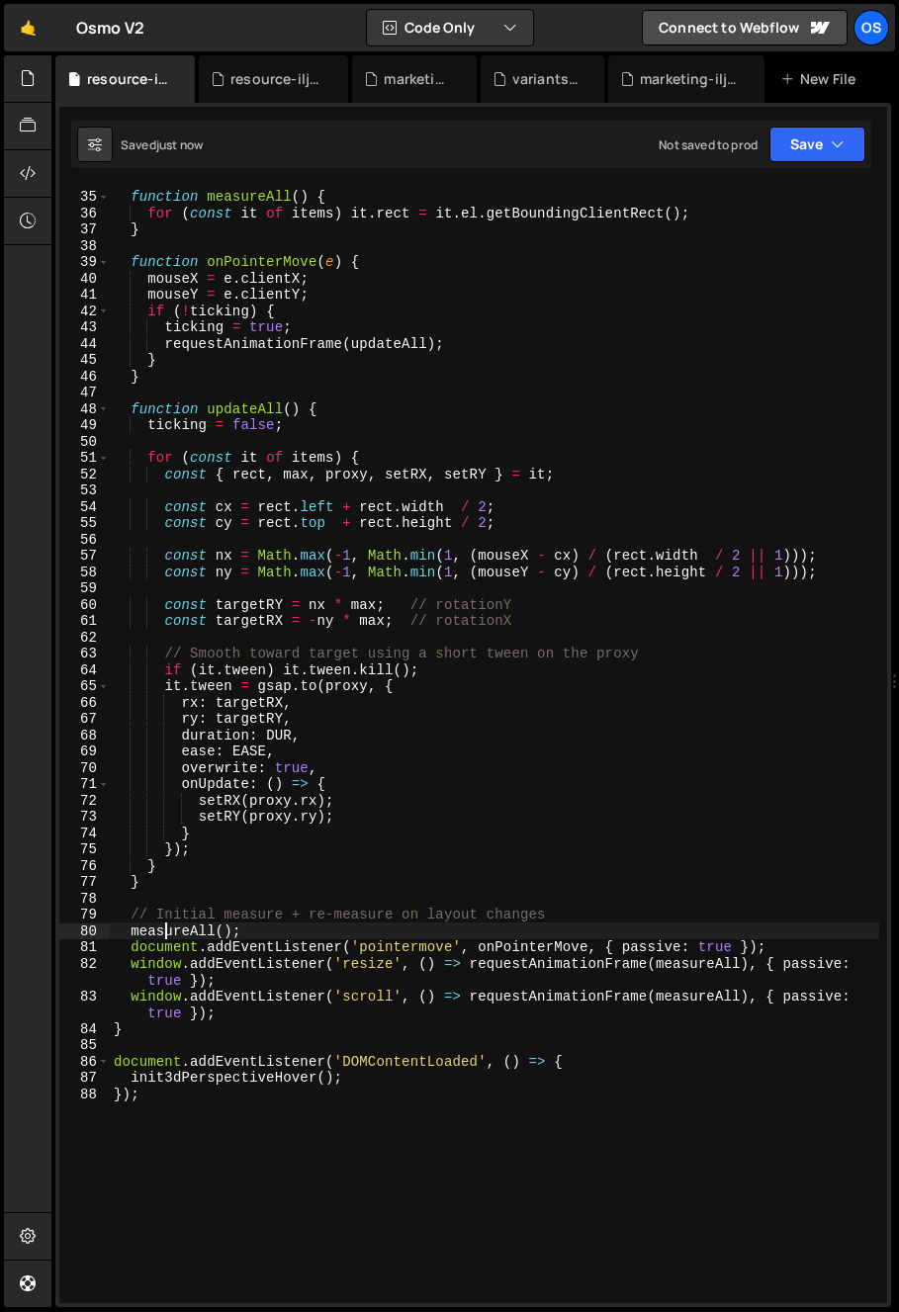
click at [167, 926] on div "function measureAll ( ) { for ( const it of items ) it . rect = it . el . getBo…" at bounding box center [494, 747] width 769 height 1150
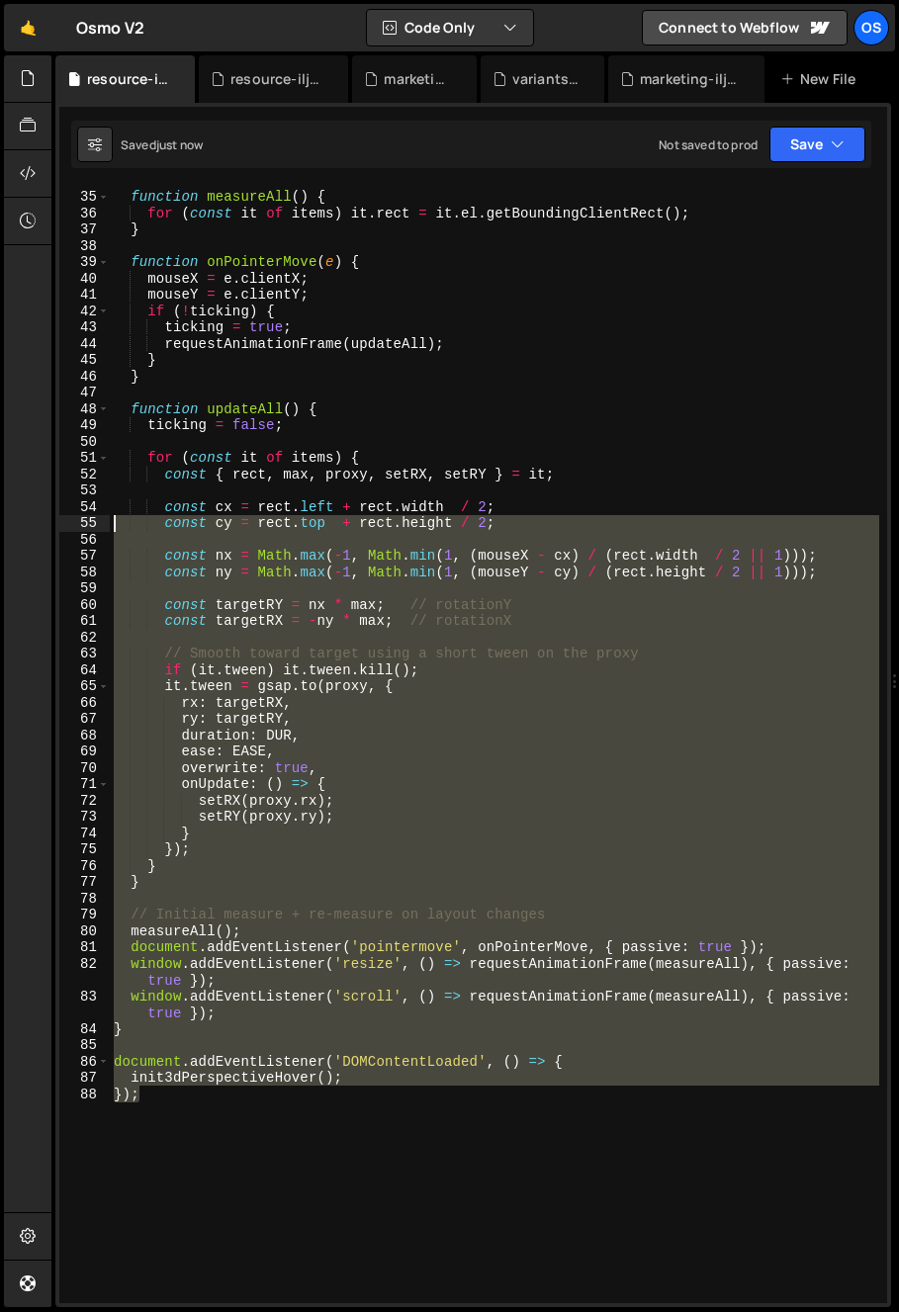
scroll to position [0, 0]
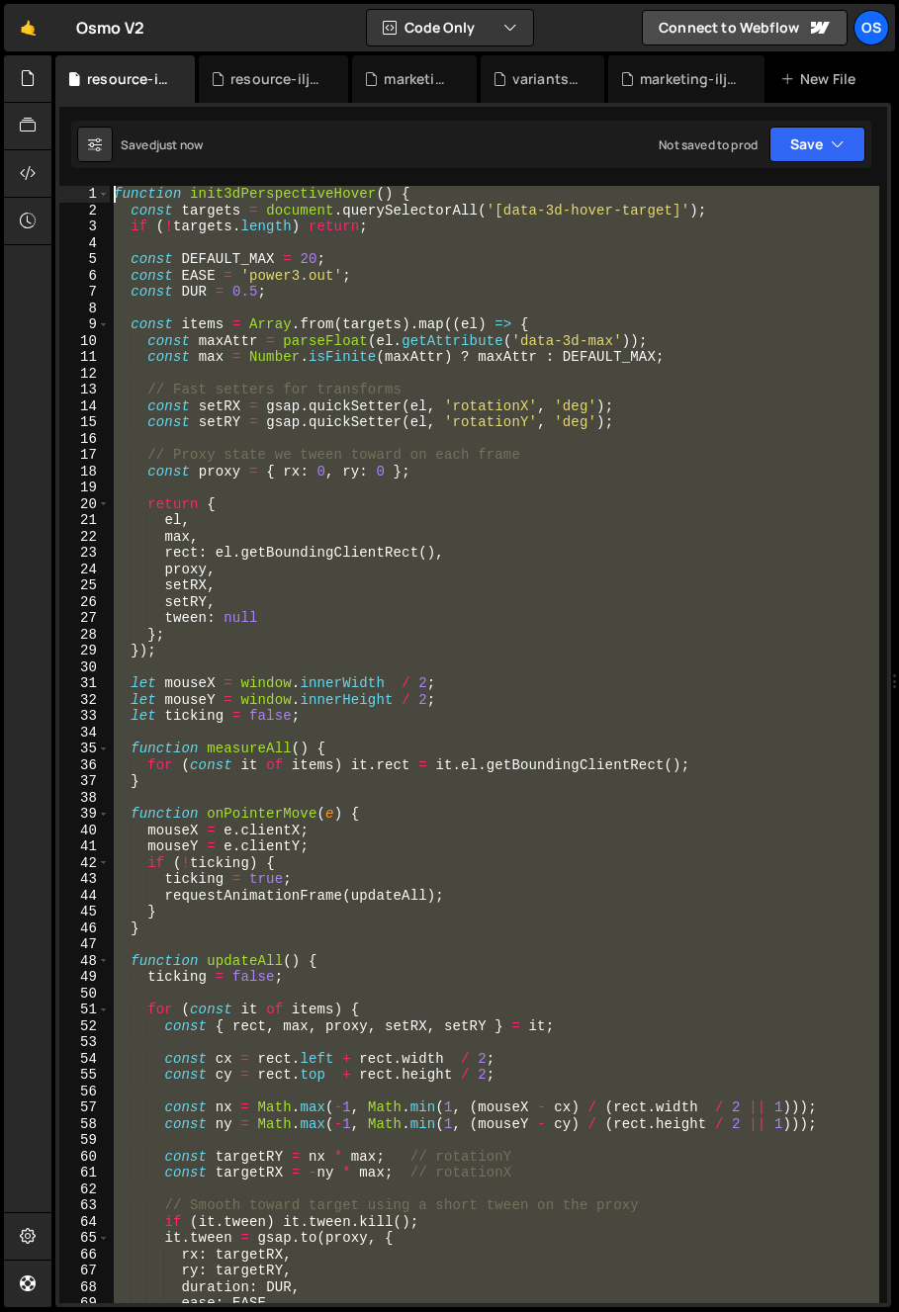
drag, startPoint x: 158, startPoint y: 829, endPoint x: 77, endPoint y: 175, distance: 658.8
click at [77, 175] on div "1 2 3 4 5 6 7 8 9 10 11 12 13 14 15 16 17 18 19 20 21 22 23 24 25 26 27 28 29 3…" at bounding box center [473, 705] width 836 height 1205
drag, startPoint x: 138, startPoint y: 1087, endPoint x: 52, endPoint y: 200, distance: 891.3
click at [52, 200] on div "Files New File Javascript files 0 archive.js 0 0 list.js 0 0 marketing.js 0 0 0…" at bounding box center [475, 681] width 848 height 1253
paste textarea "}"
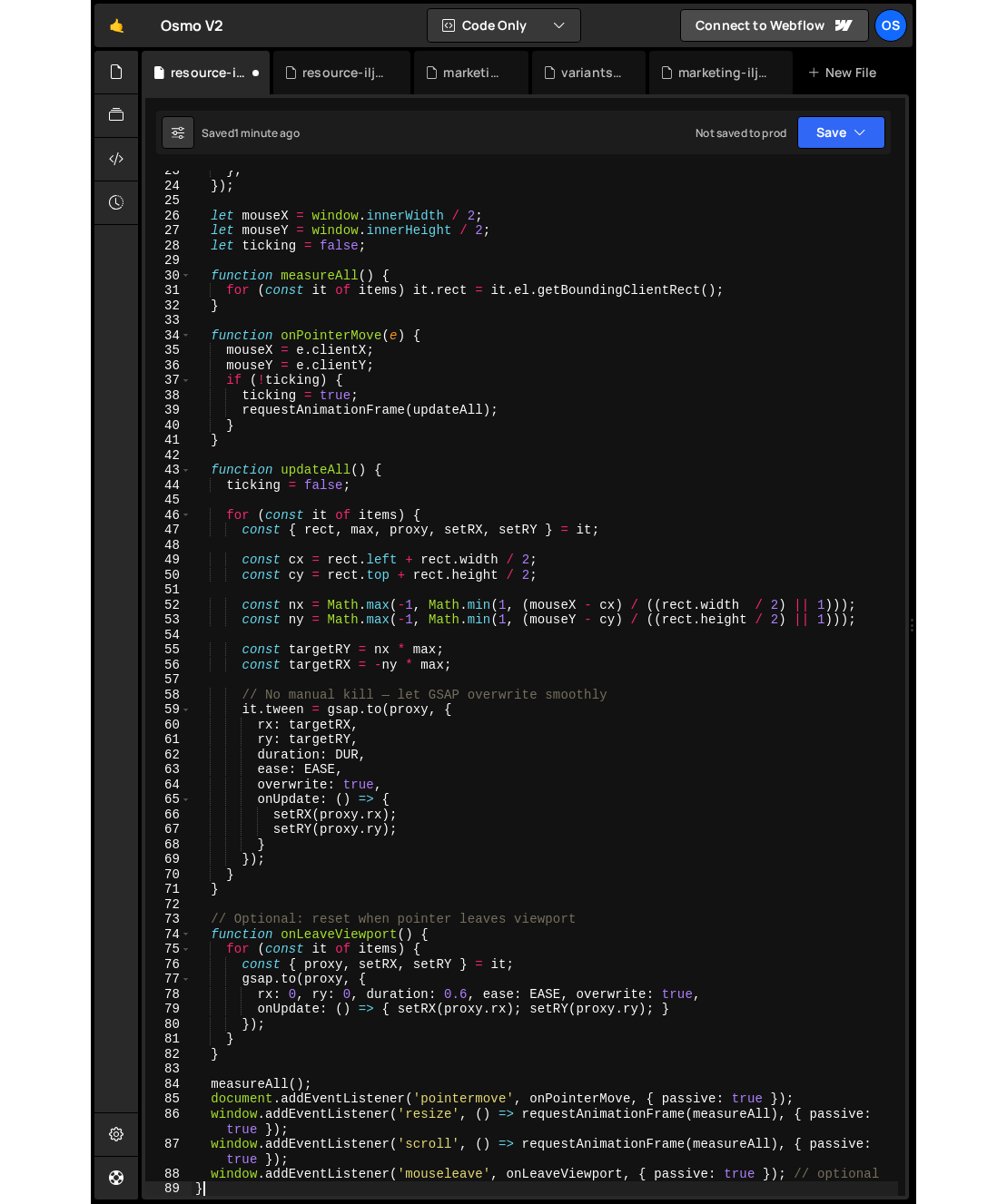
scroll to position [337, 0]
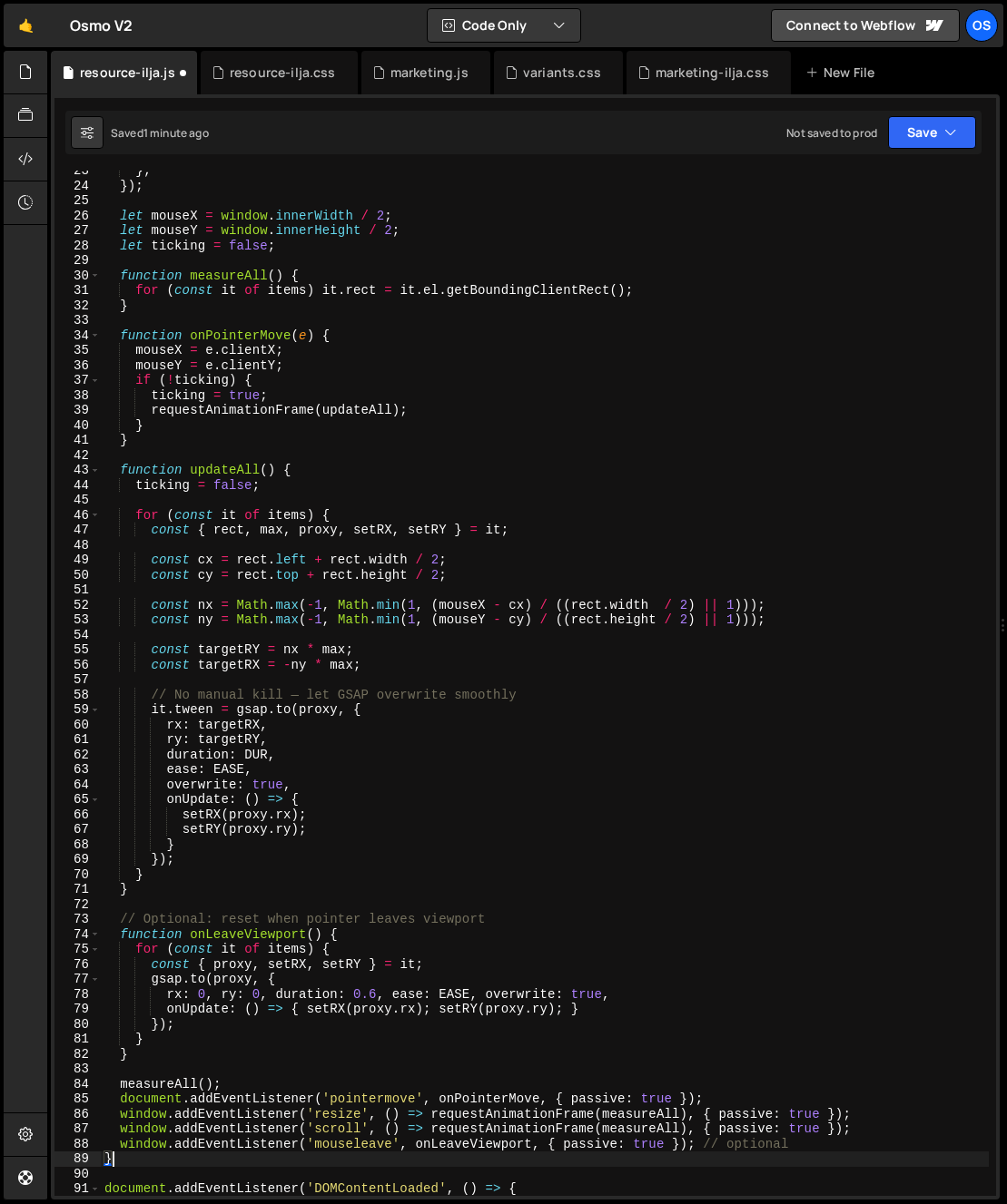
click at [397, 552] on div "} ; }) ; let mouseX = window . innerWidth / 2 ; let mouseY = window . innerHeig…" at bounding box center [544, 691] width 888 height 1055
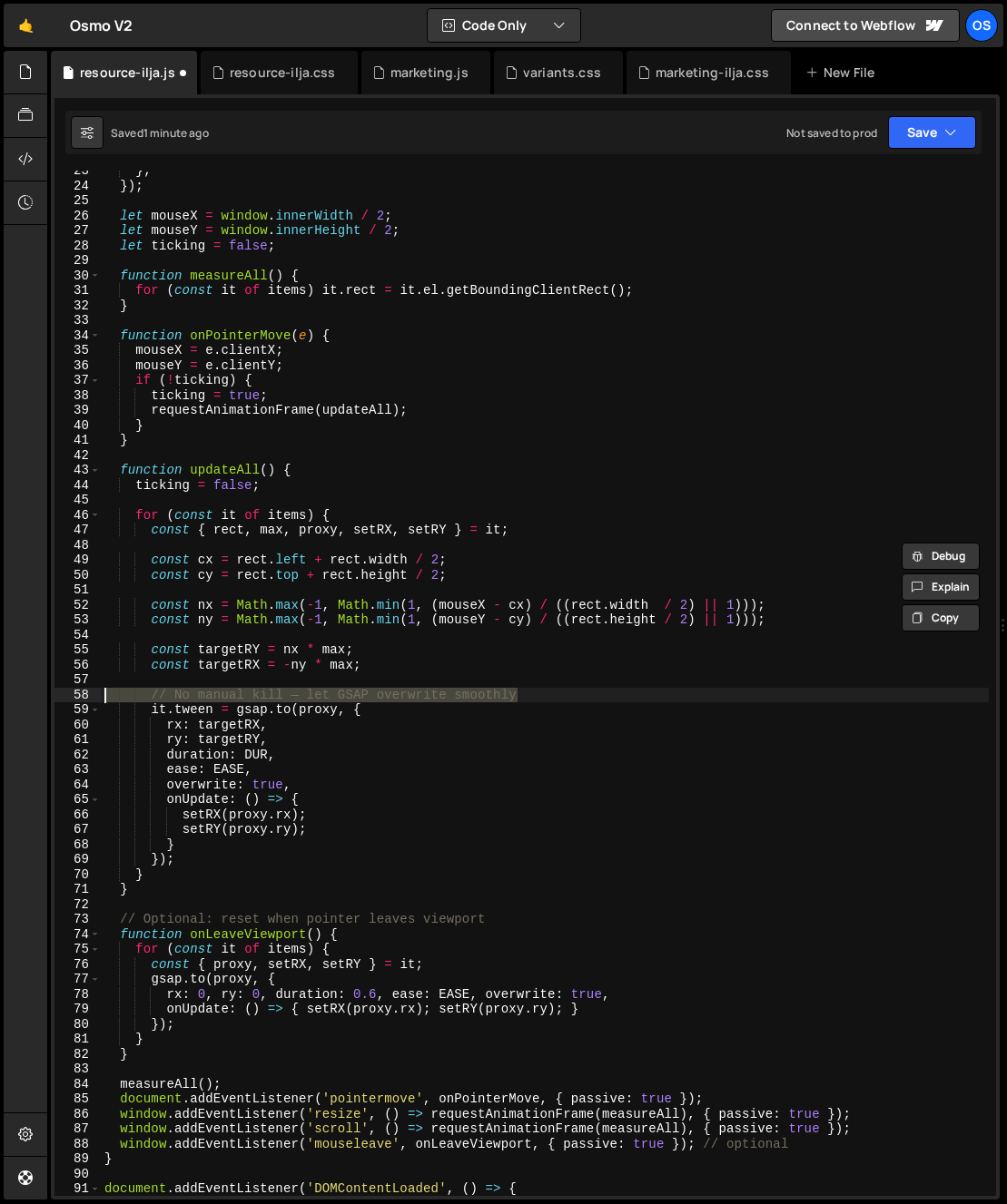
drag, startPoint x: 468, startPoint y: 687, endPoint x: 29, endPoint y: 690, distance: 439.0
click at [29, 690] on div "Hold on a sec... Are you certain you wish to leave this page? Any changes you'v…" at bounding box center [503, 602] width 1007 height 1204
type textarea "// No manual kill — let GSAP overwrite smoothly"
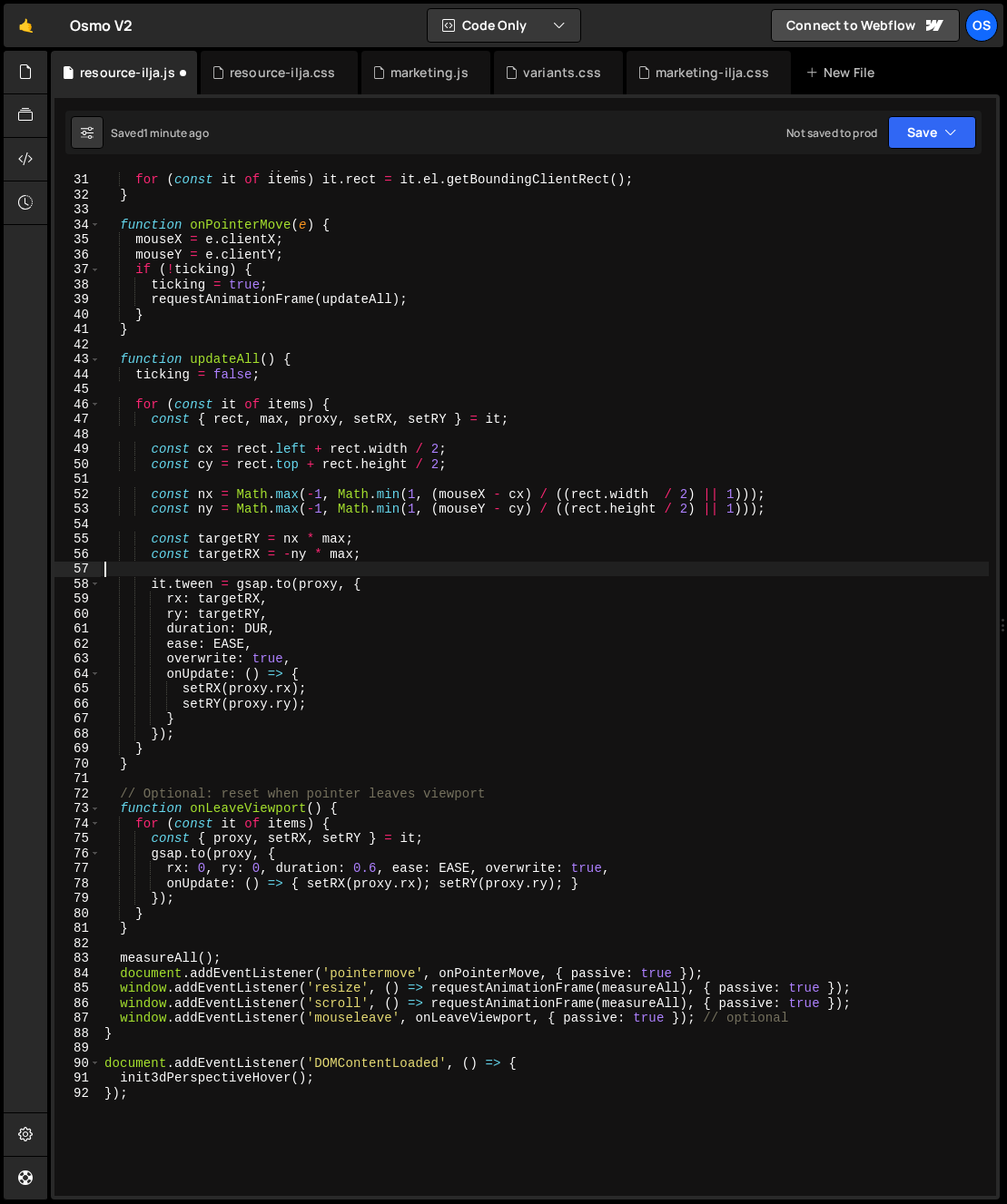
scroll to position [504, 0]
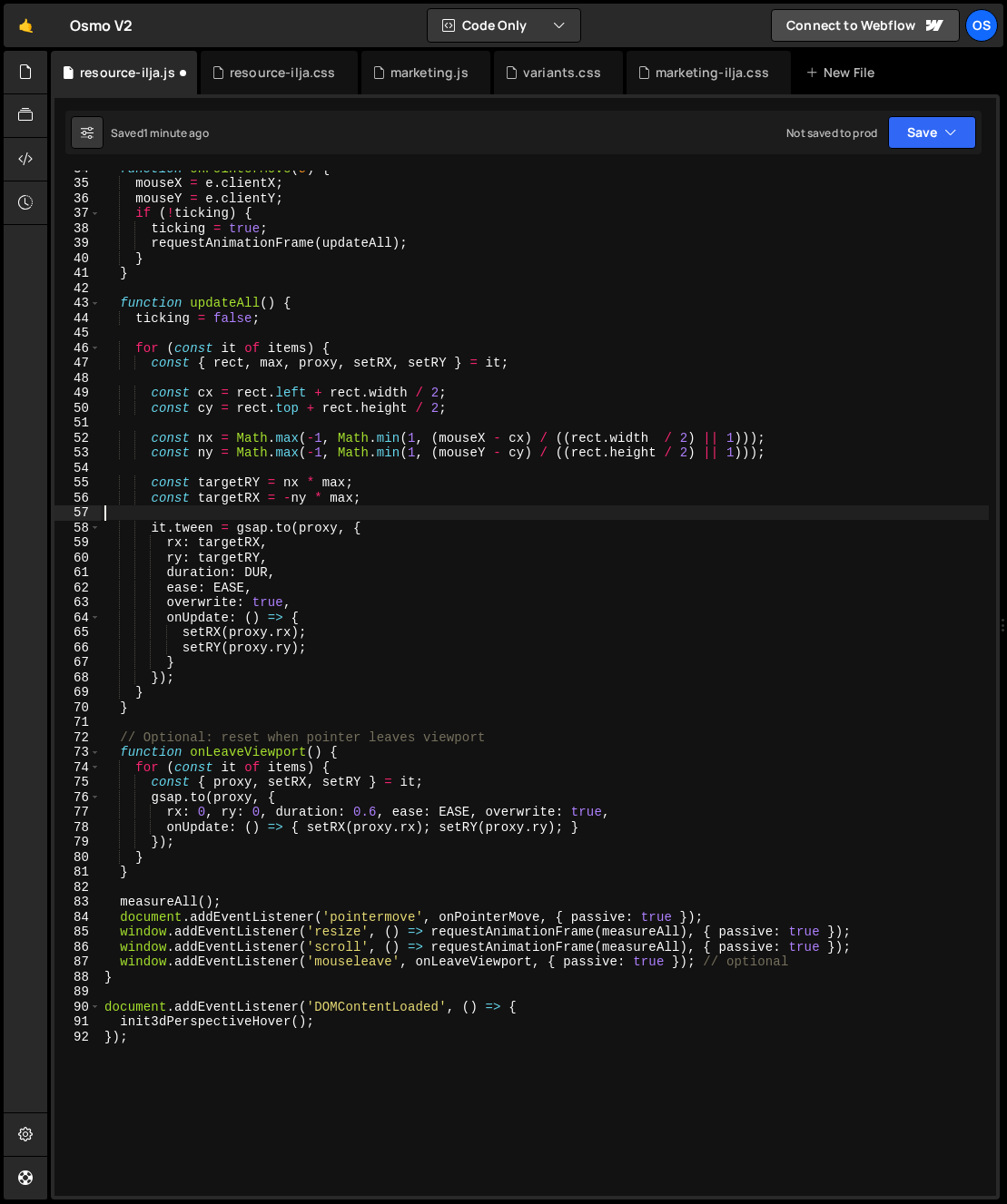
click at [371, 736] on div "function onPointerMove ( e ) { mouseX = e . clientX ; mouseY = e . clientY ; if…" at bounding box center [544, 688] width 888 height 1055
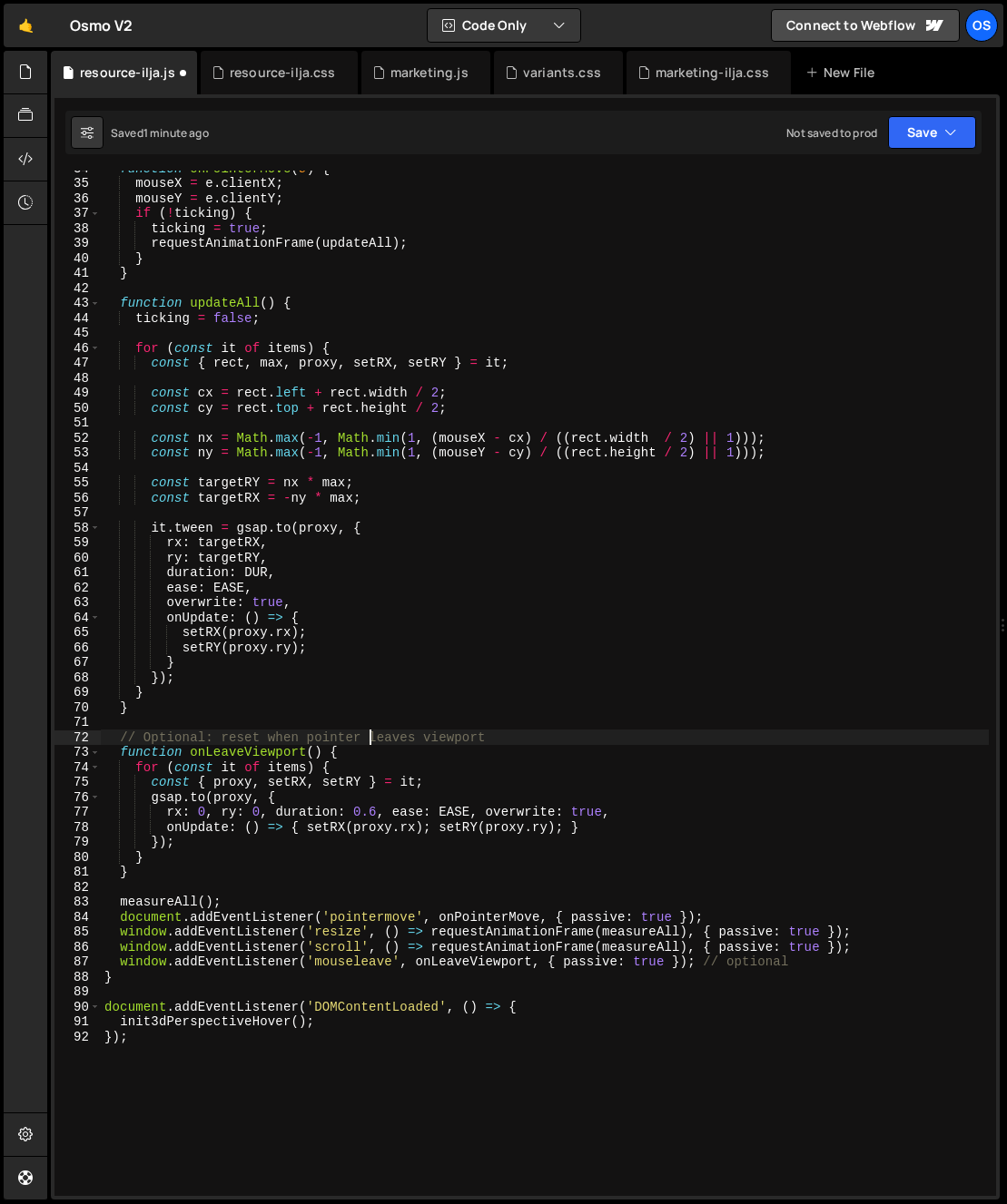
click at [371, 736] on div "function onPointerMove ( e ) { mouseX = e . clientX ; mouseY = e . clientY ; if…" at bounding box center [544, 688] width 888 height 1055
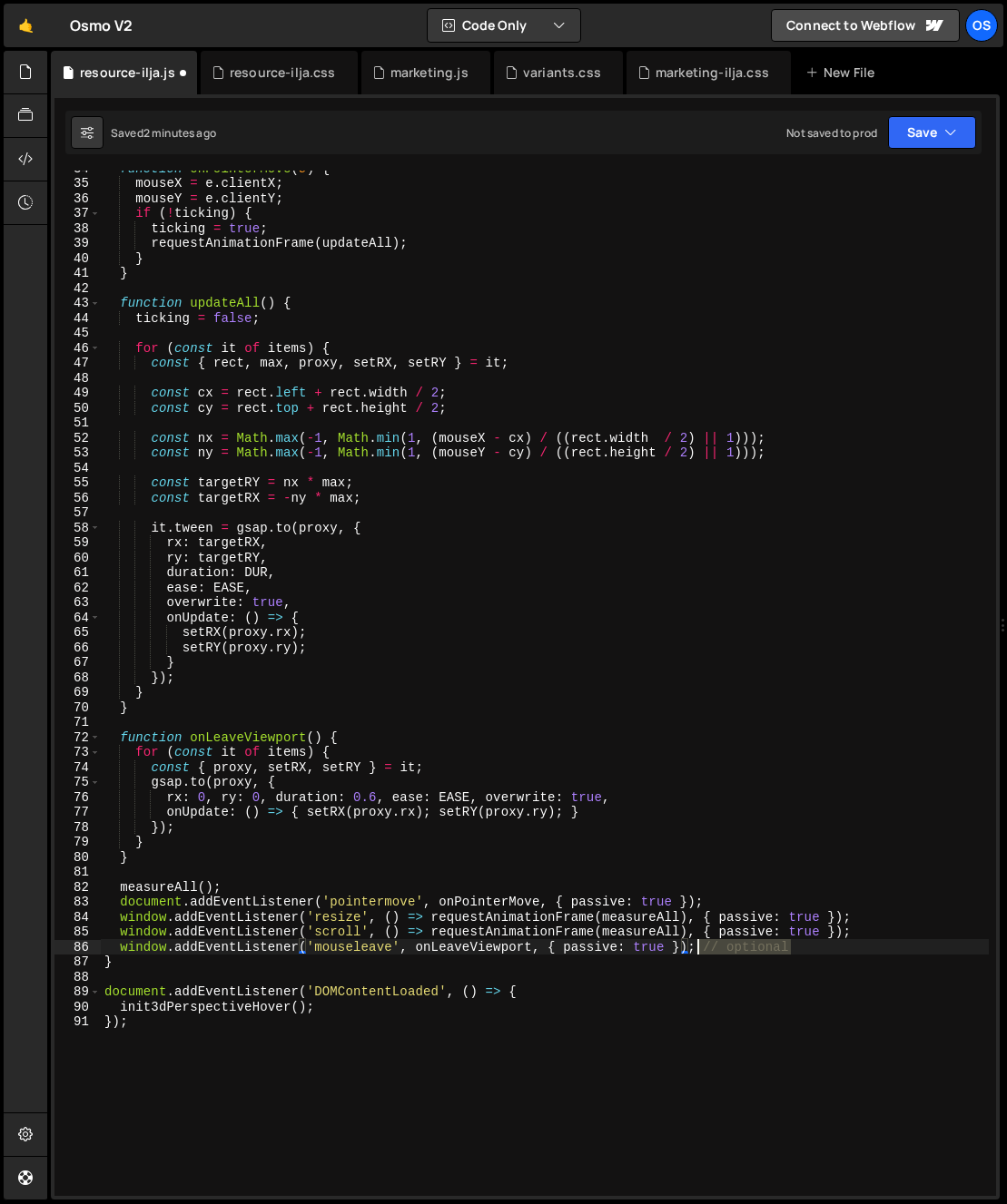
drag, startPoint x: 822, startPoint y: 950, endPoint x: 701, endPoint y: 949, distance: 121.0
click at [701, 949] on div "function onPointerMove ( e ) { mouseX = e . clientX ; mouseY = e . clientY ; if…" at bounding box center [544, 688] width 888 height 1055
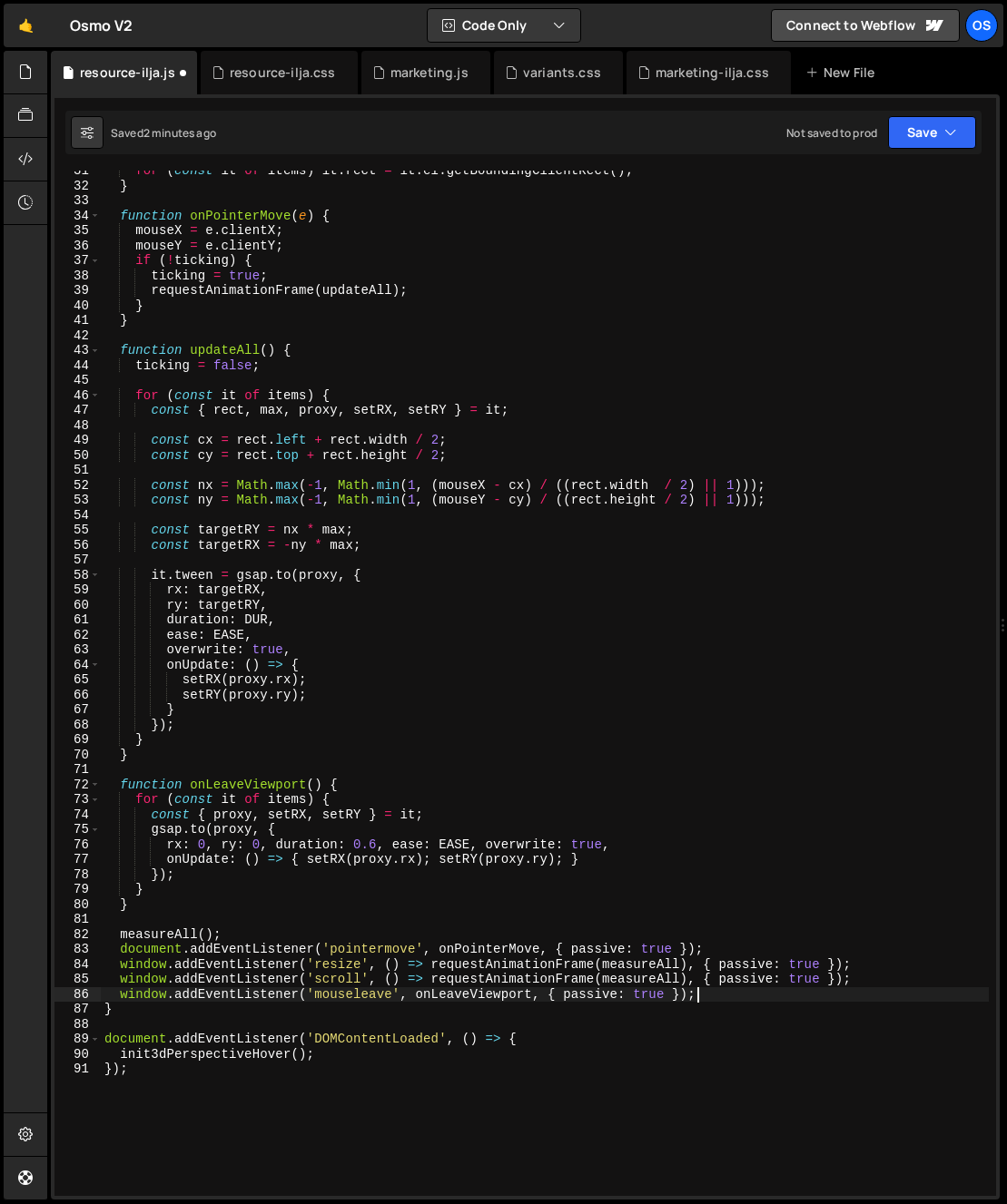
scroll to position [0, 0]
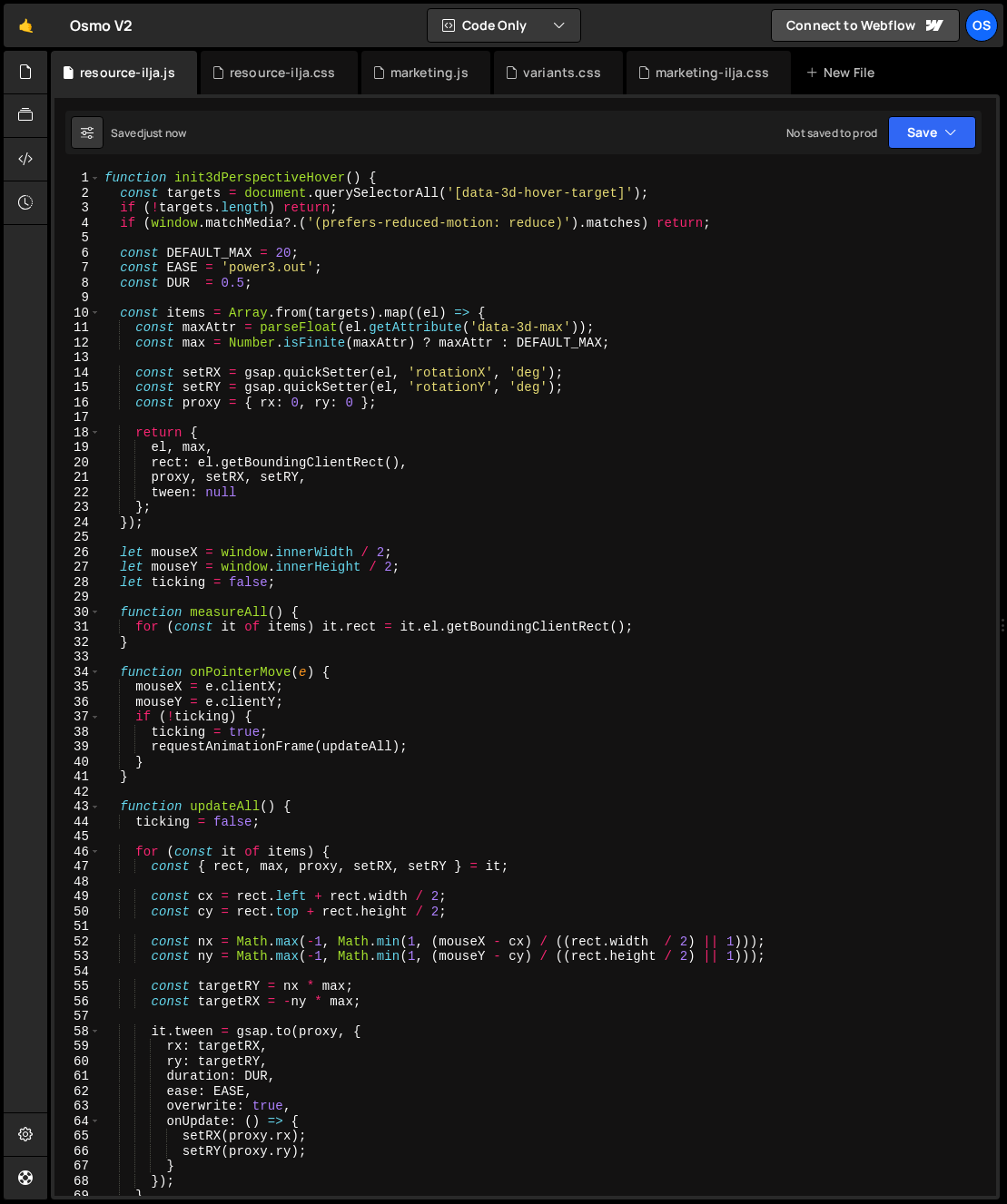
click at [319, 777] on div "function init3dPerspectiveHover ( ) { const targets = document . querySelectorA…" at bounding box center [544, 698] width 888 height 1055
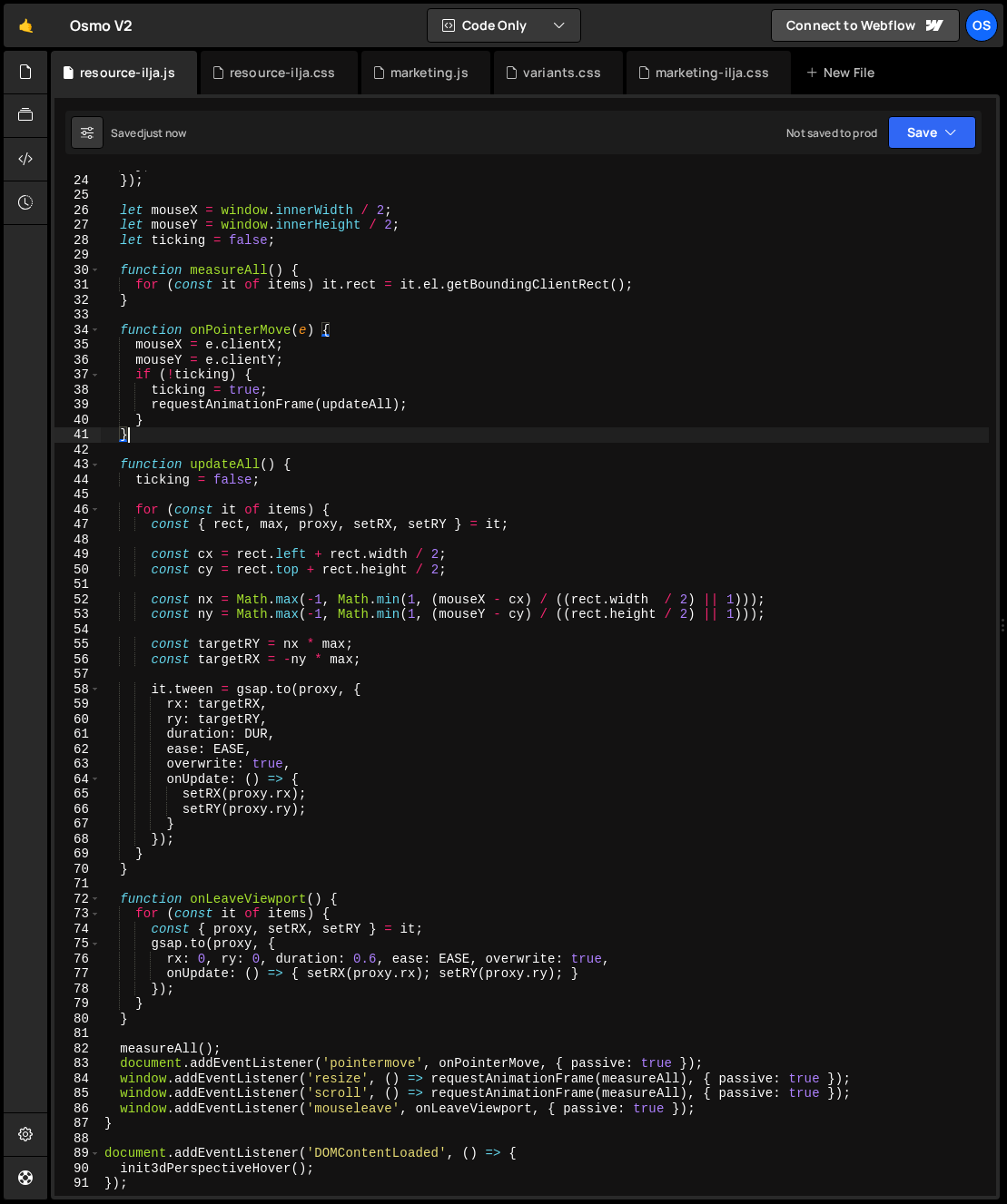
scroll to position [475, 0]
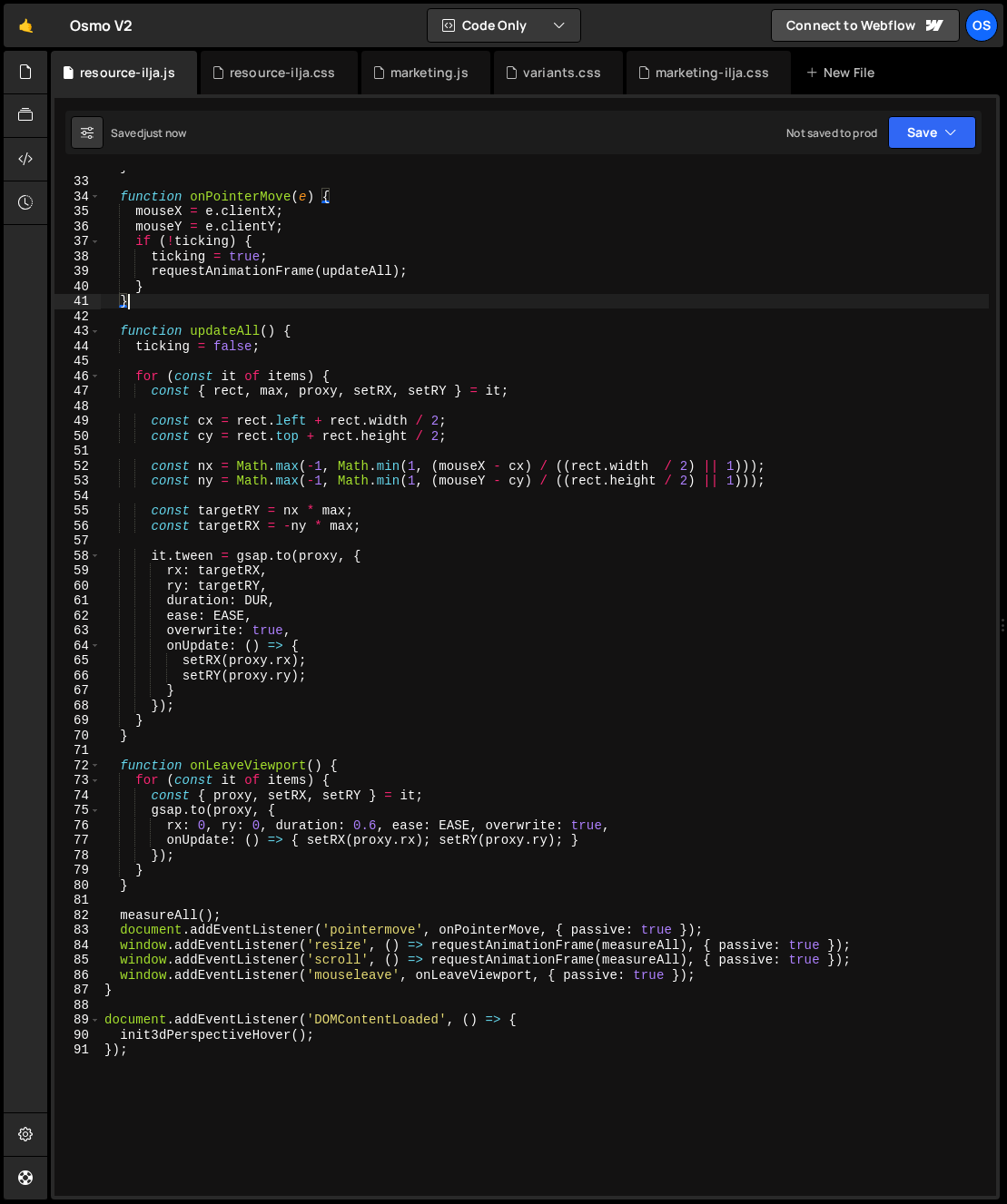
click at [221, 990] on div "} function onPointerMove ( e ) { mouseX = e . clientX ; mouseY = e . clientY ; …" at bounding box center [544, 686] width 888 height 1055
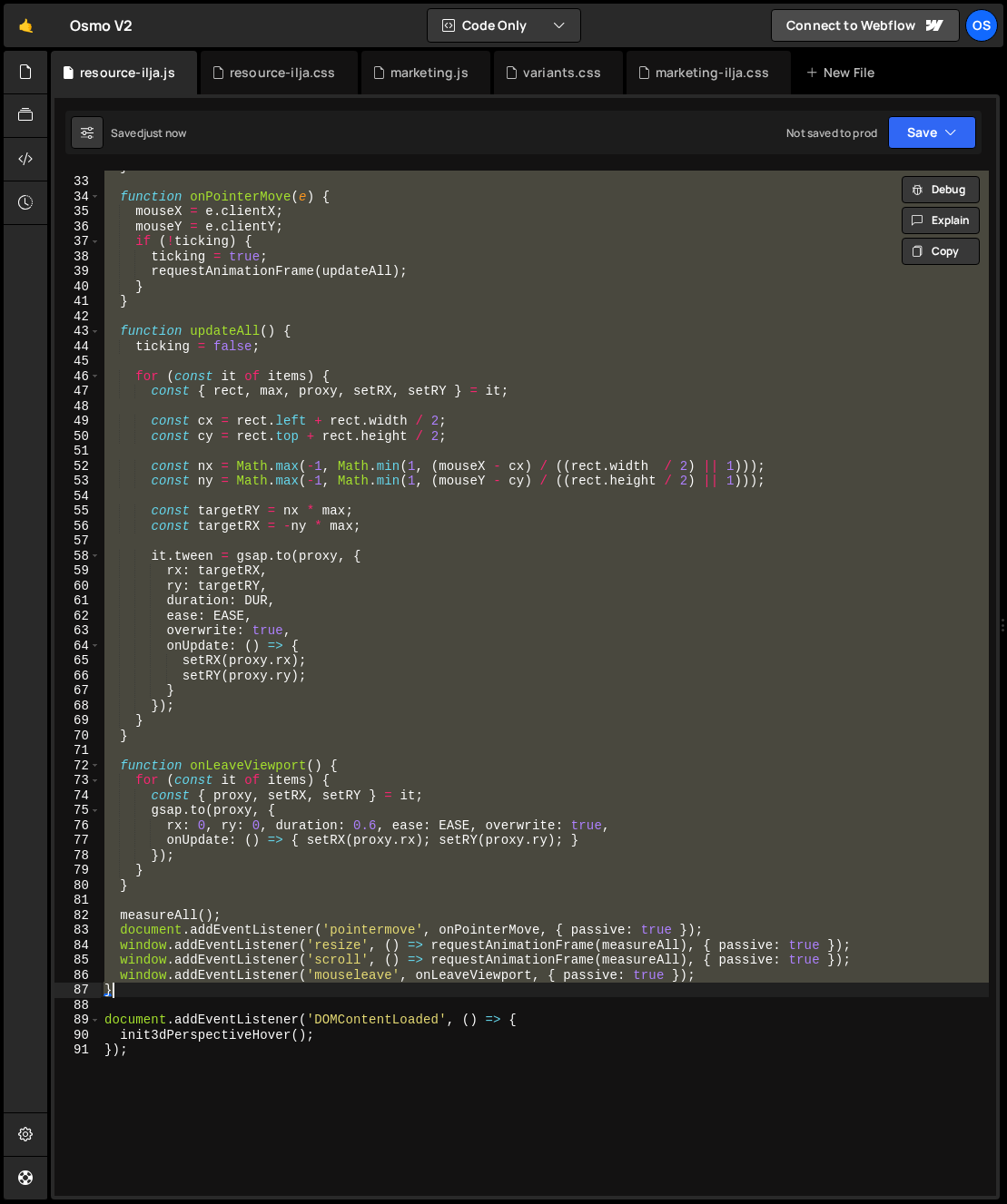
click at [136, 981] on div "} function onPointerMove ( e ) { mouseX = e . clientX ; mouseY = e . clientY ; …" at bounding box center [544, 684] width 888 height 1026
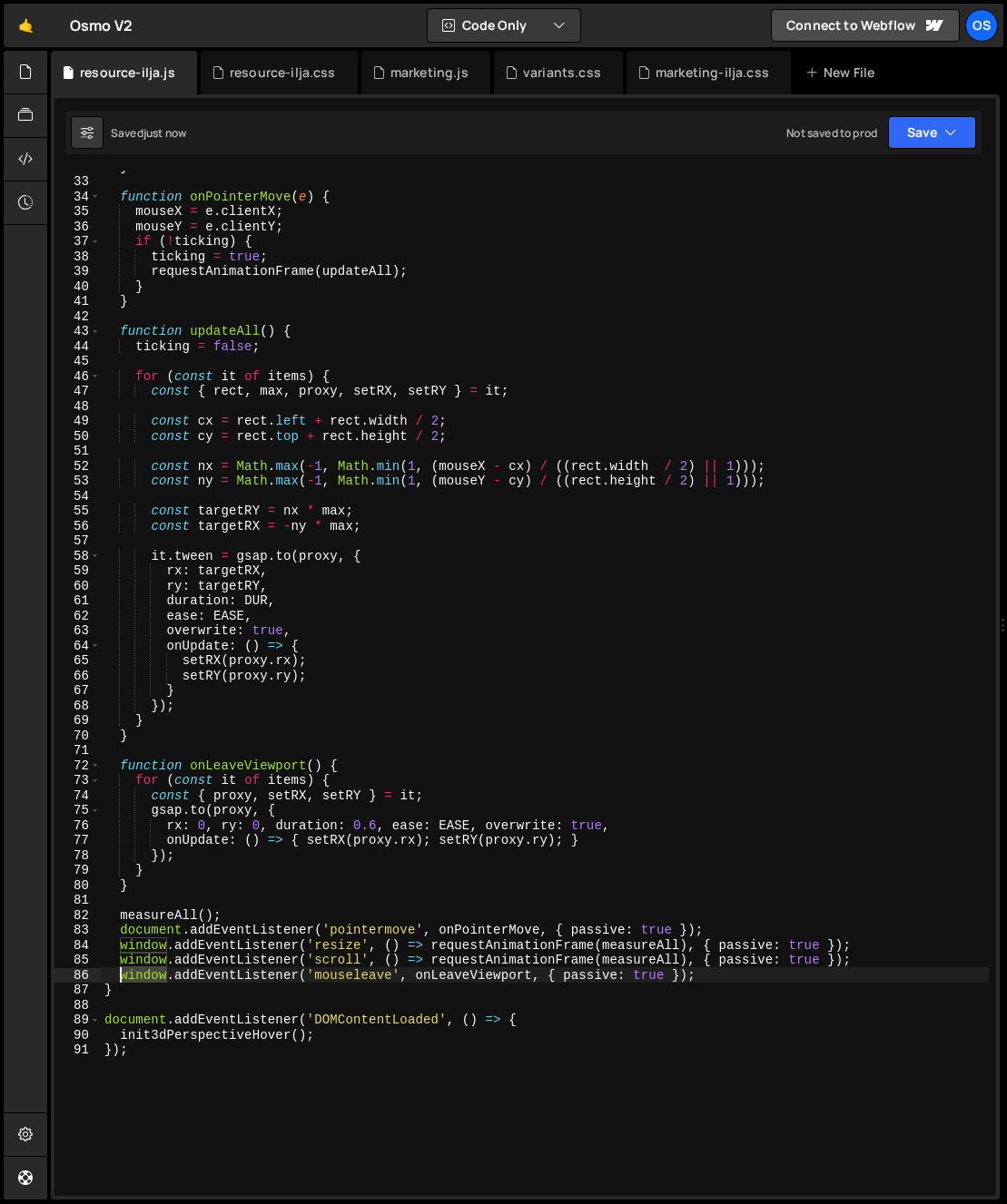
click at [136, 981] on div "} function onPointerMove ( e ) { mouseX = e . clientX ; mouseY = e . clientY ; …" at bounding box center [544, 686] width 888 height 1055
click at [280, 1021] on div "} function onPointerMove ( e ) { mouseX = e . clientX ; mouseY = e . clientY ; …" at bounding box center [544, 686] width 888 height 1055
type textarea "document.addEventListener('DOMContentLoaded', () => {"
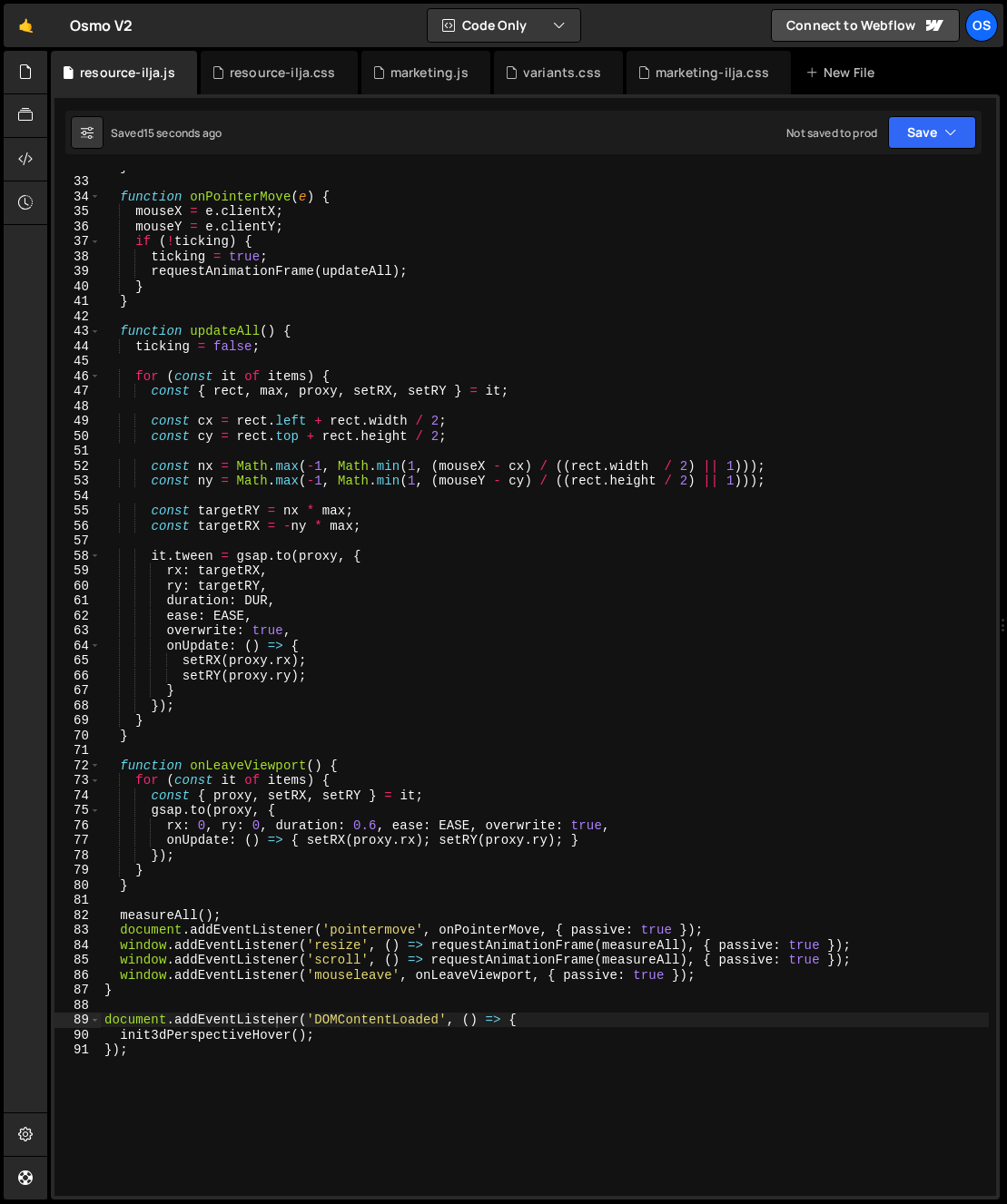
click at [385, 757] on div "} function onPointerMove ( e ) { mouseX = e . clientX ; mouseY = e . clientY ; …" at bounding box center [544, 686] width 888 height 1055
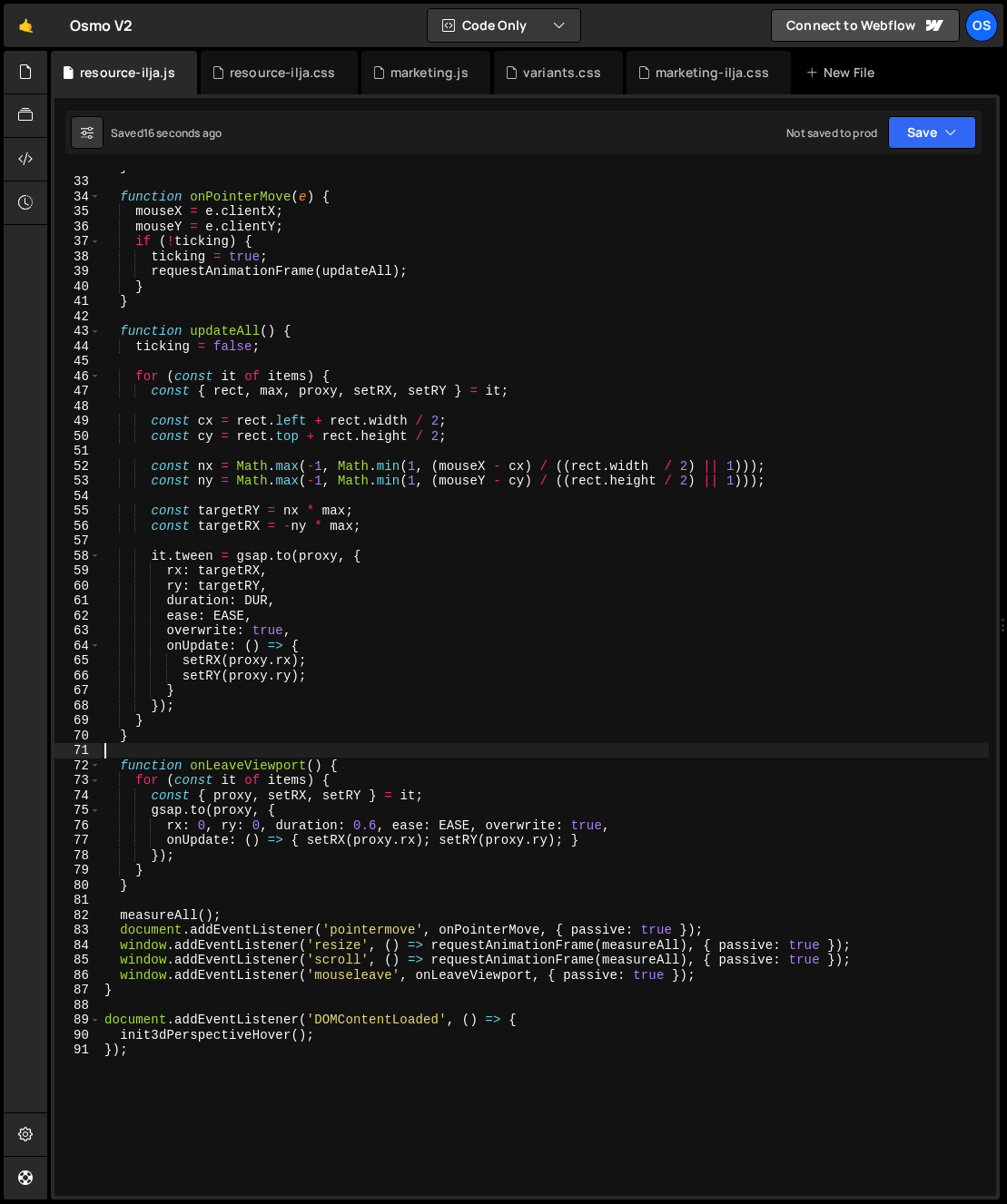
click at [382, 882] on div "} function onPointerMove ( e ) { mouseX = e . clientX ; mouseY = e . clientY ; …" at bounding box center [544, 686] width 888 height 1055
type textarea "}"
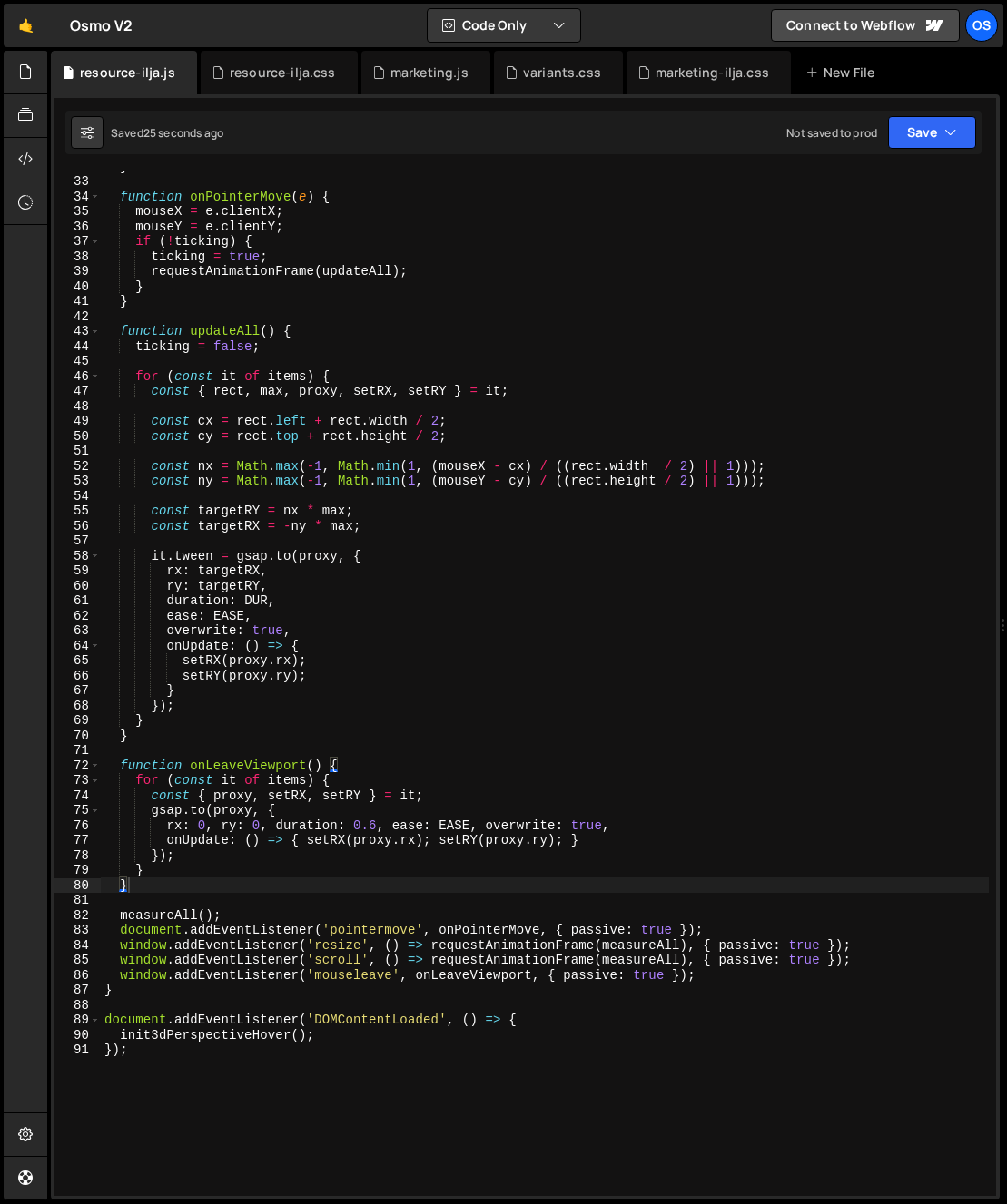
click at [858, 898] on div "} function onPointerMove ( e ) { mouseX = e . clientX ; mouseY = e . clientY ; …" at bounding box center [544, 686] width 888 height 1055
click at [397, 771] on div "} function onPointerMove ( e ) { mouseX = e . clientX ; mouseY = e . clientY ; …" at bounding box center [544, 686] width 888 height 1055
type textarea "function onLeaveViewport() {"
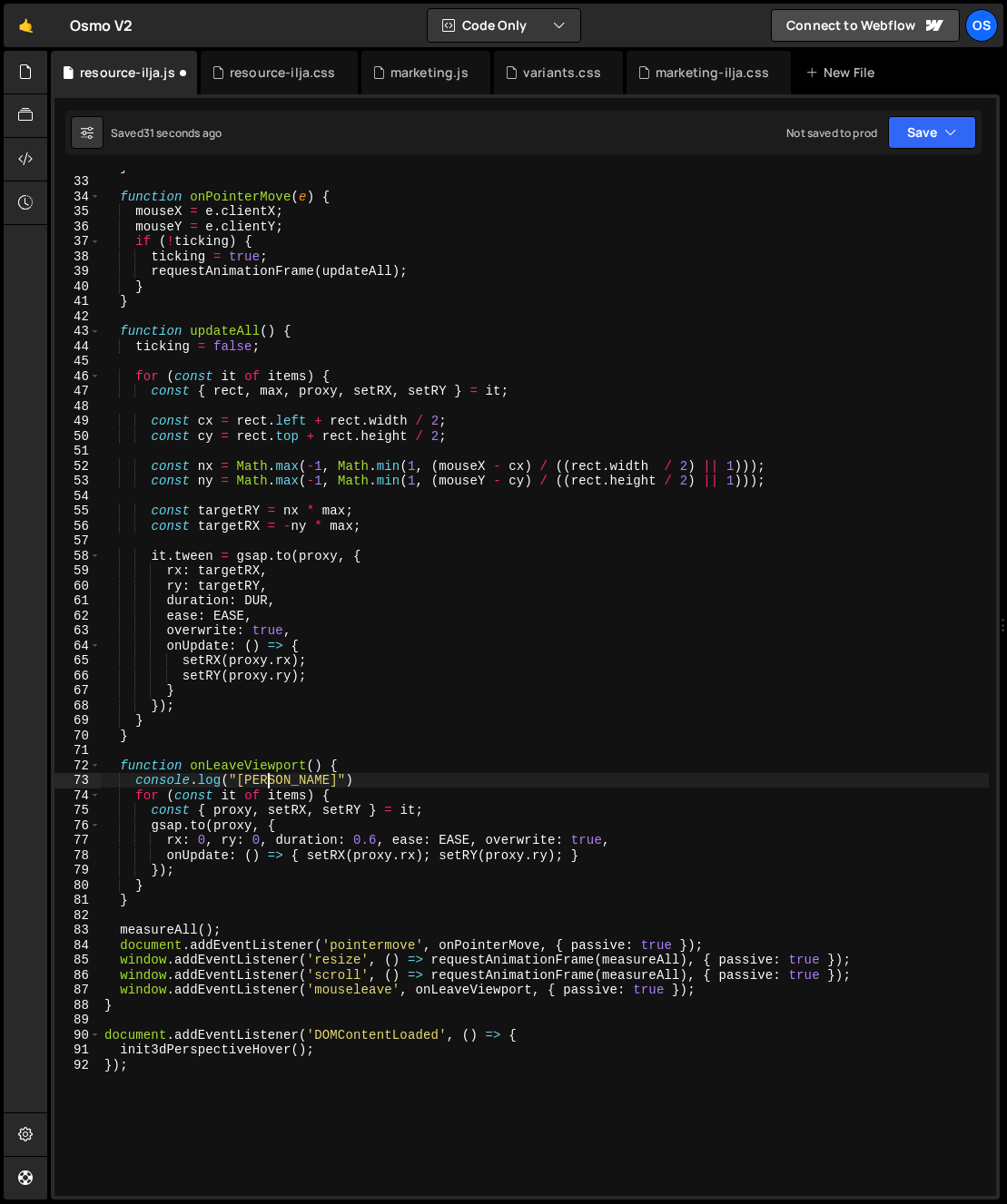
scroll to position [0, 11]
click at [656, 739] on div "} function onPointerMove ( e ) { mouseX = e . clientX ; mouseY = e . clientY ; …" at bounding box center [544, 686] width 888 height 1055
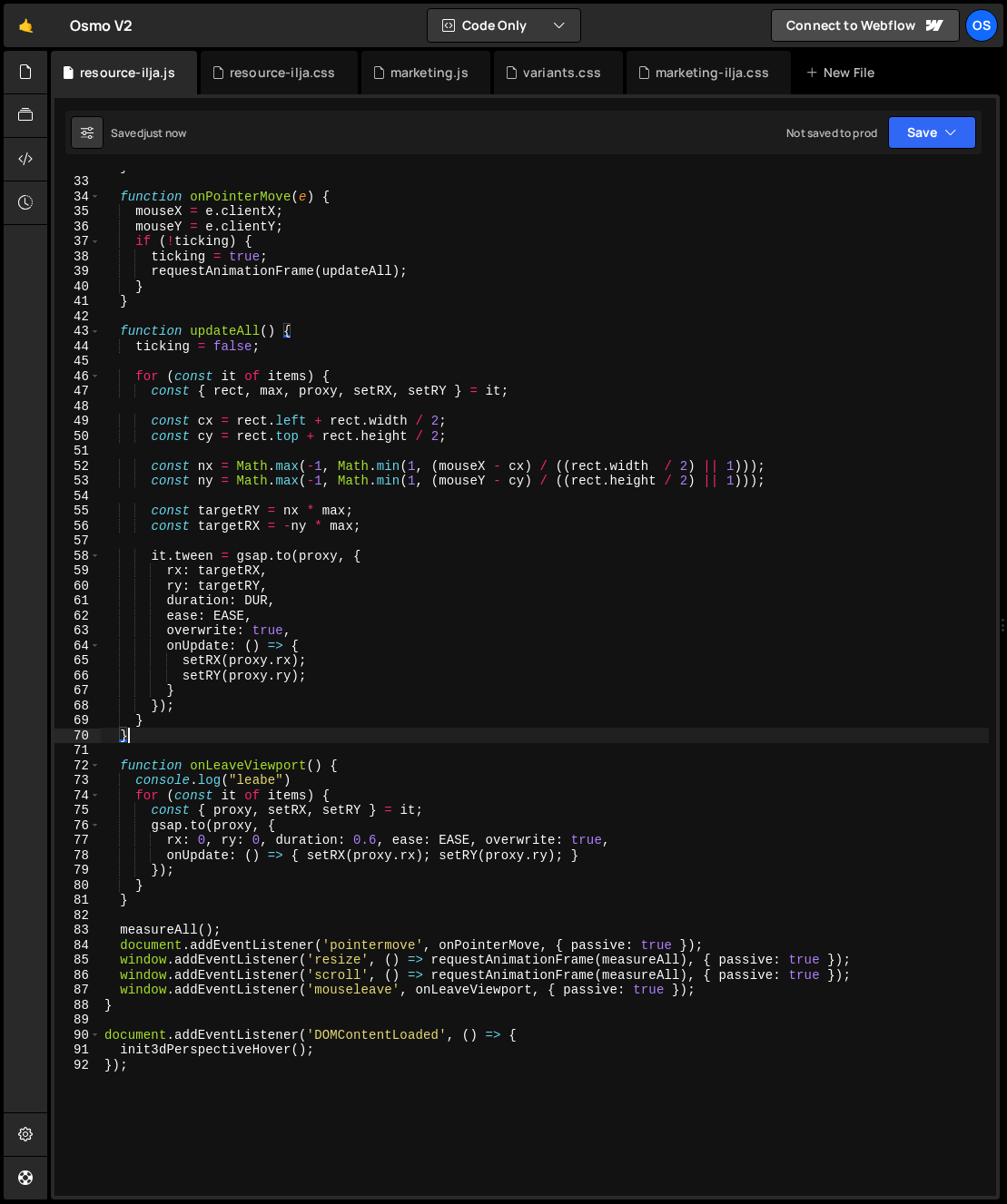
click at [570, 982] on div "} function onPointerMove ( e ) { mouseX = e . clientX ; mouseY = e . clientY ; …" at bounding box center [544, 686] width 888 height 1055
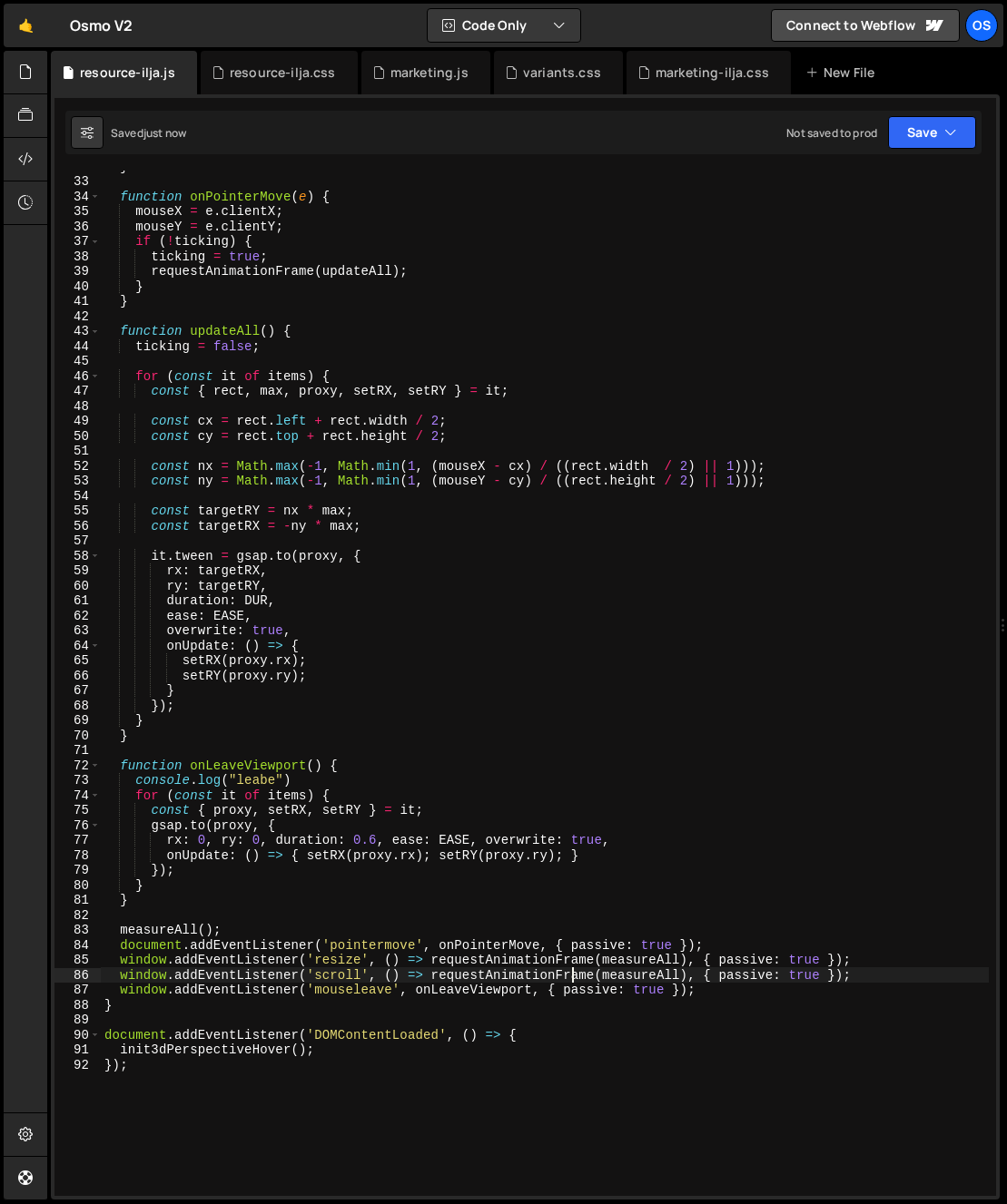
click at [250, 982] on div "} function onPointerMove ( e ) { mouseX = e . clientX ; mouseY = e . clientY ; …" at bounding box center [544, 686] width 888 height 1055
click at [140, 991] on div "} function onPointerMove ( e ) { mouseX = e . clientX ; mouseY = e . clientY ; …" at bounding box center [544, 686] width 888 height 1055
click at [282, 988] on div "} function onPointerMove ( e ) { mouseX = e . clientX ; mouseY = e . clientY ; …" at bounding box center [544, 686] width 888 height 1055
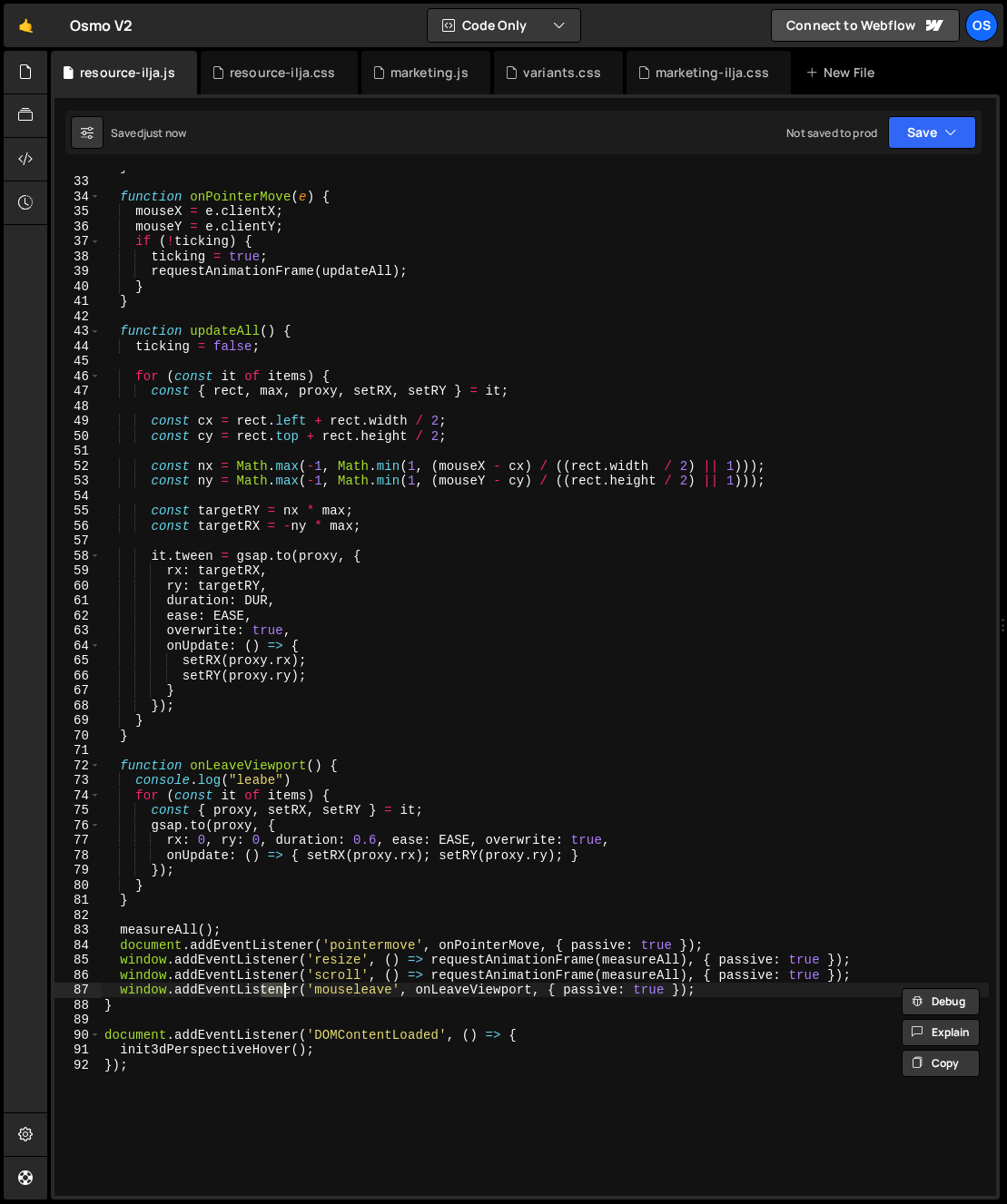
click at [597, 960] on div "} function onPointerMove ( e ) { mouseX = e . clientX ; mouseY = e . clientY ; …" at bounding box center [544, 686] width 888 height 1055
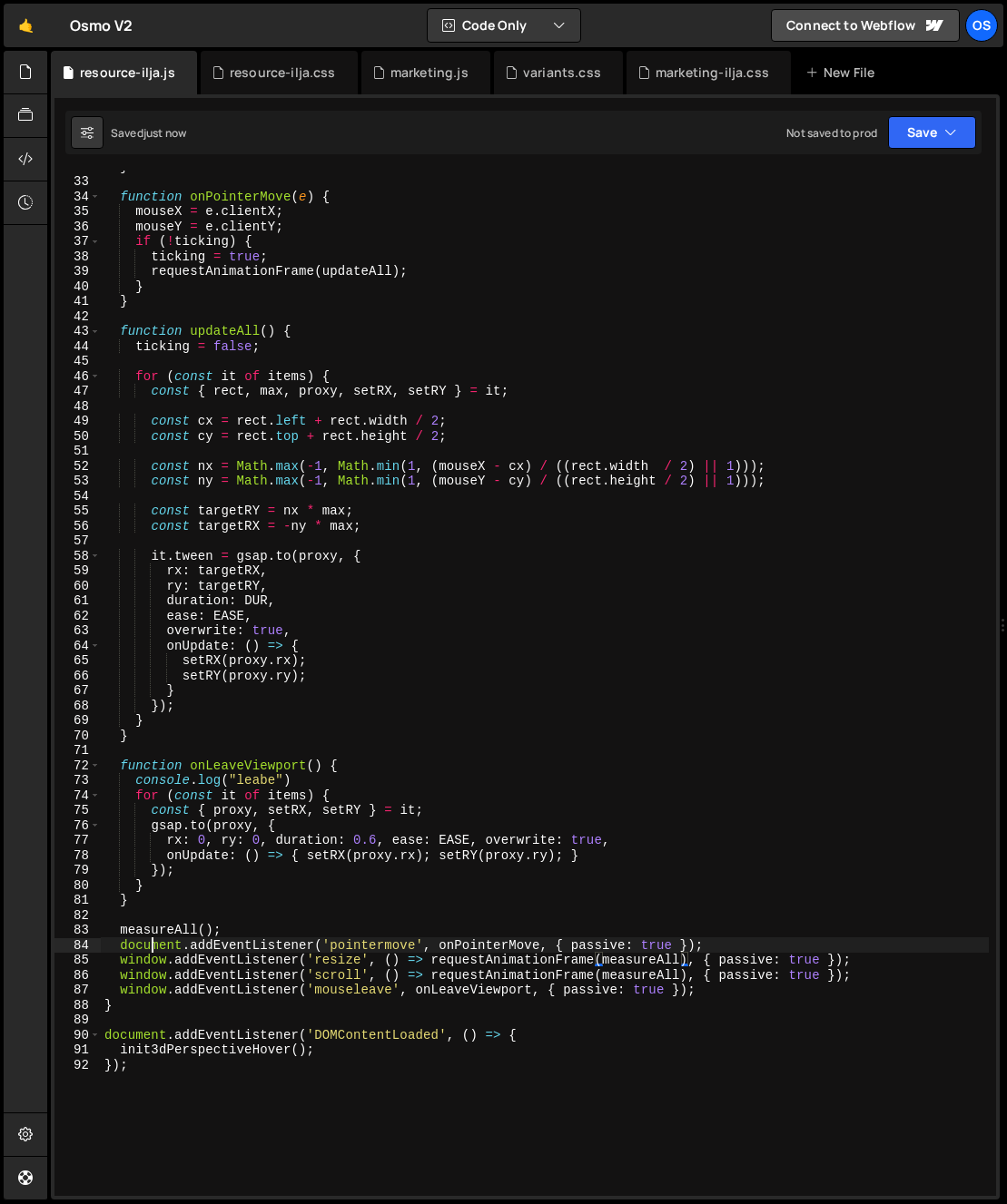
click at [149, 946] on div "} function onPointerMove ( e ) { mouseX = e . clientX ; mouseY = e . clientY ; …" at bounding box center [544, 686] width 888 height 1055
click at [139, 987] on div "} function onPointerMove ( e ) { mouseX = e . clientX ; mouseY = e . clientY ; …" at bounding box center [544, 686] width 888 height 1055
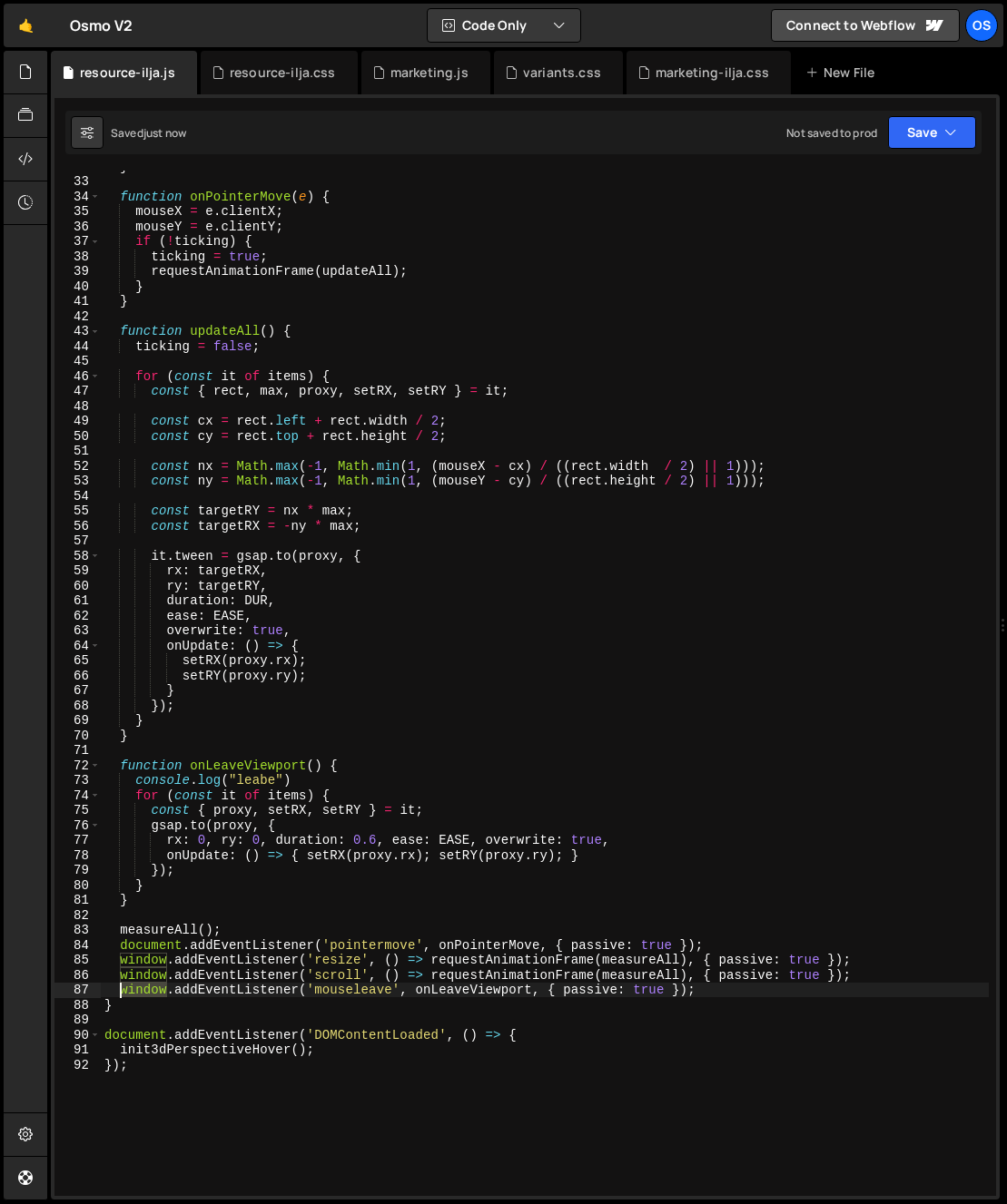
click at [139, 987] on div "} function onPointerMove ( e ) { mouseX = e . clientX ; mouseY = e . clientY ; …" at bounding box center [544, 686] width 888 height 1055
paste textarea "document"
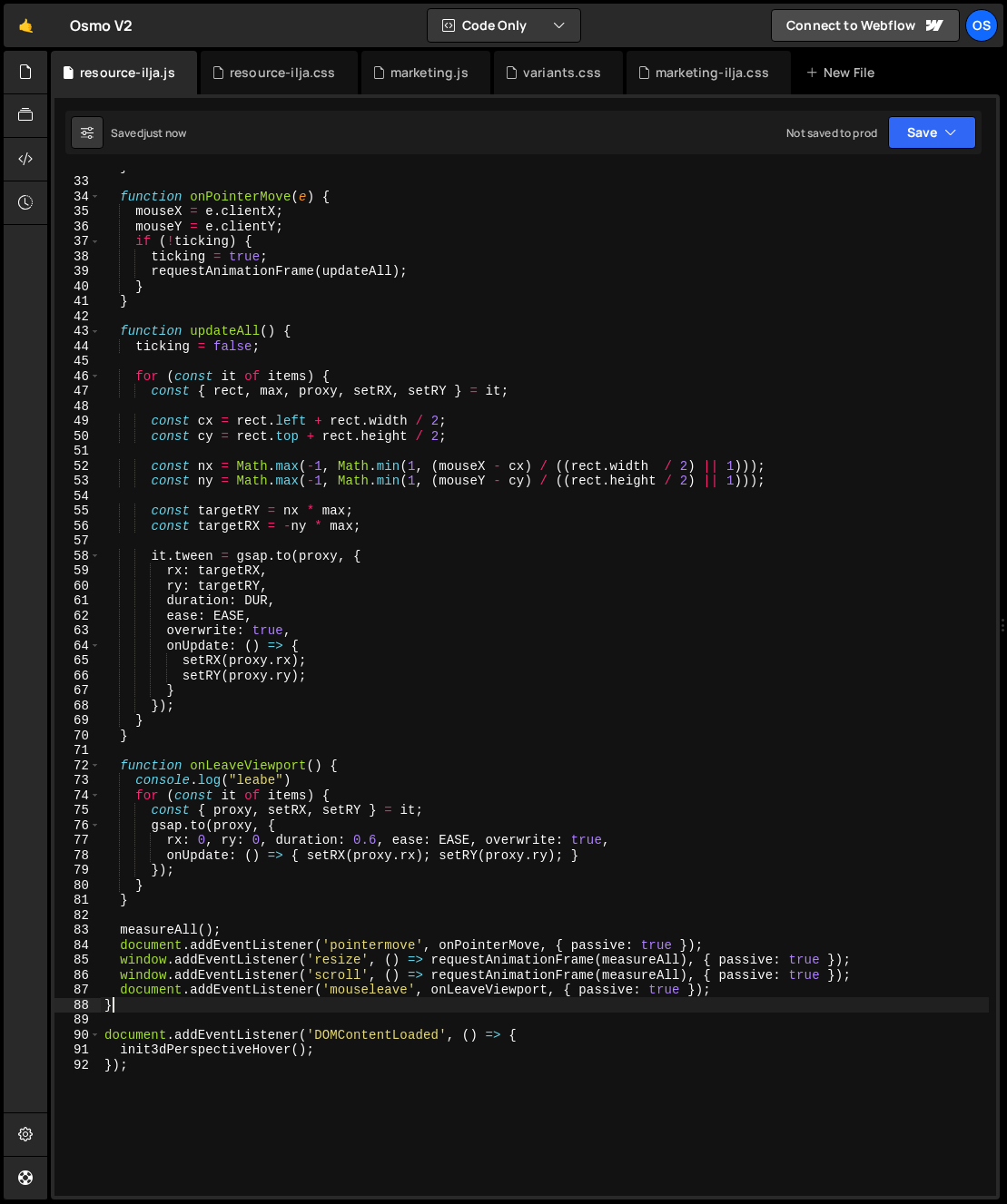
click at [637, 1011] on div "} function onPointerMove ( e ) { mouseX = e . clientX ; mouseY = e . clientY ; …" at bounding box center [544, 686] width 888 height 1055
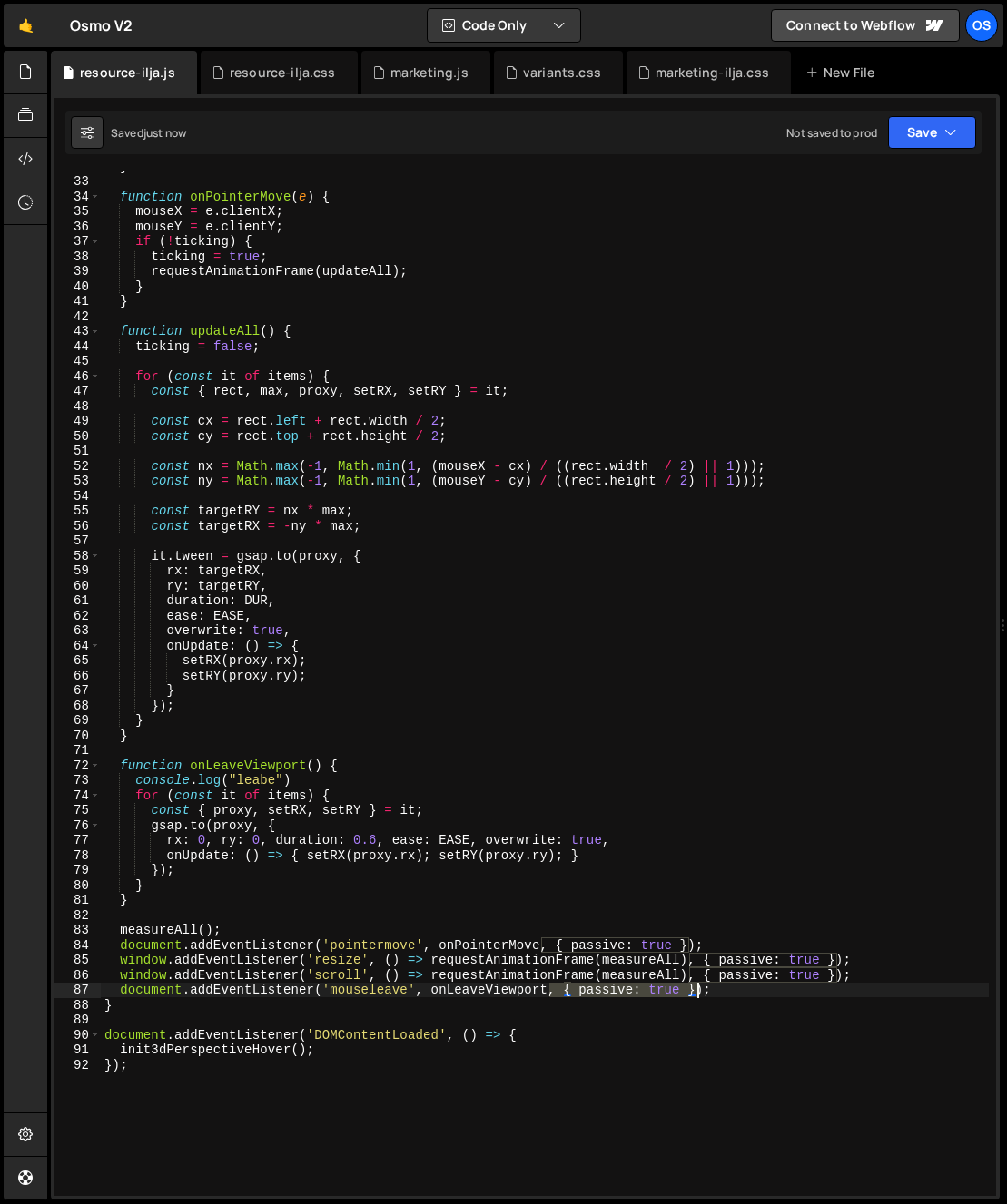
drag, startPoint x: 549, startPoint y: 996, endPoint x: 696, endPoint y: 997, distance: 147.0
click at [696, 997] on div "} function onPointerMove ( e ) { mouseX = e . clientX ; mouseY = e . clientY ; …" at bounding box center [544, 686] width 888 height 1055
click at [508, 529] on div "} function onPointerMove ( e ) { mouseX = e . clientX ; mouseY = e . clientY ; …" at bounding box center [544, 686] width 888 height 1055
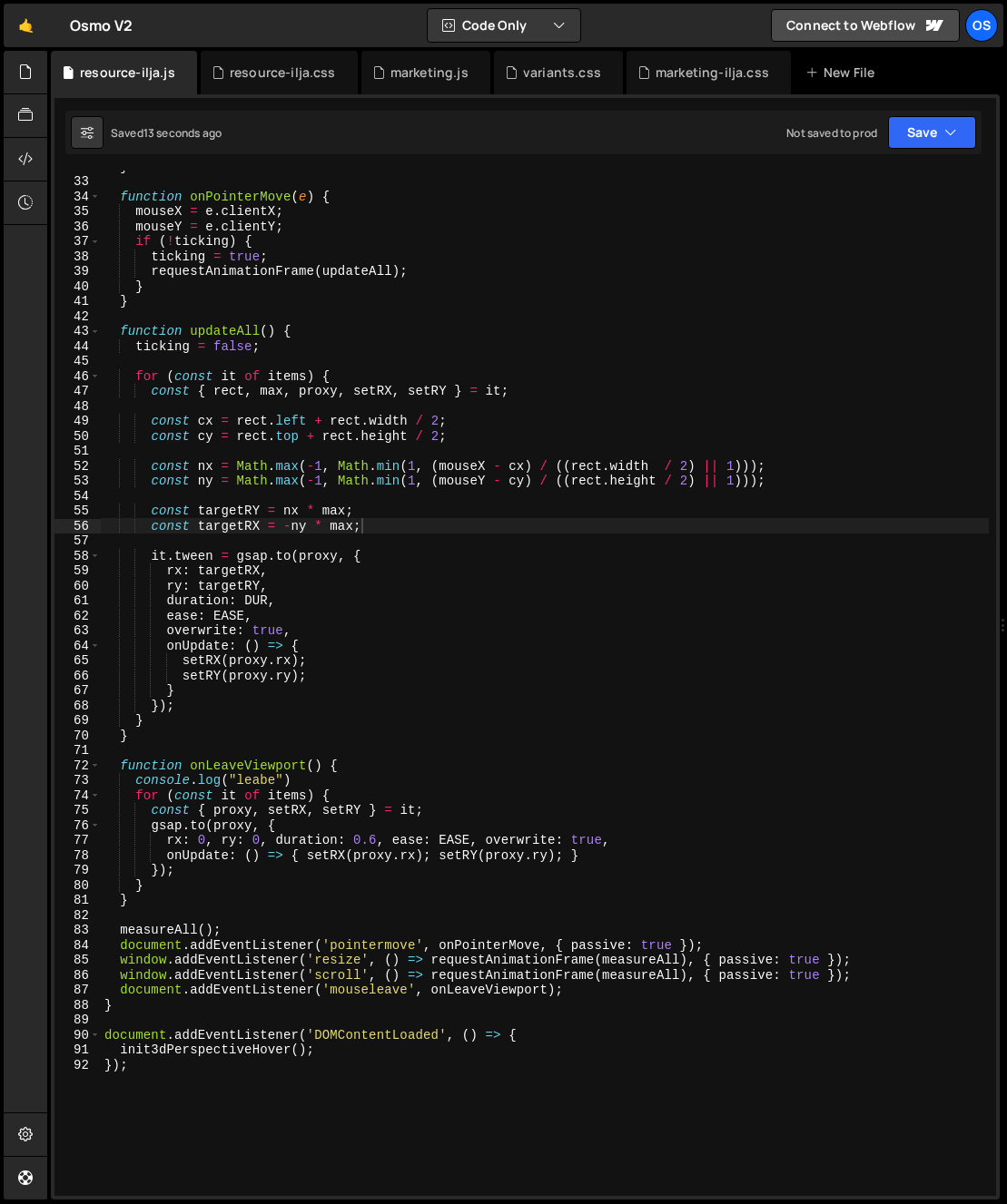
click at [312, 765] on div "} function onPointerMove ( e ) { mouseX = e . clientX ; mouseY = e . clientY ; …" at bounding box center [544, 686] width 888 height 1055
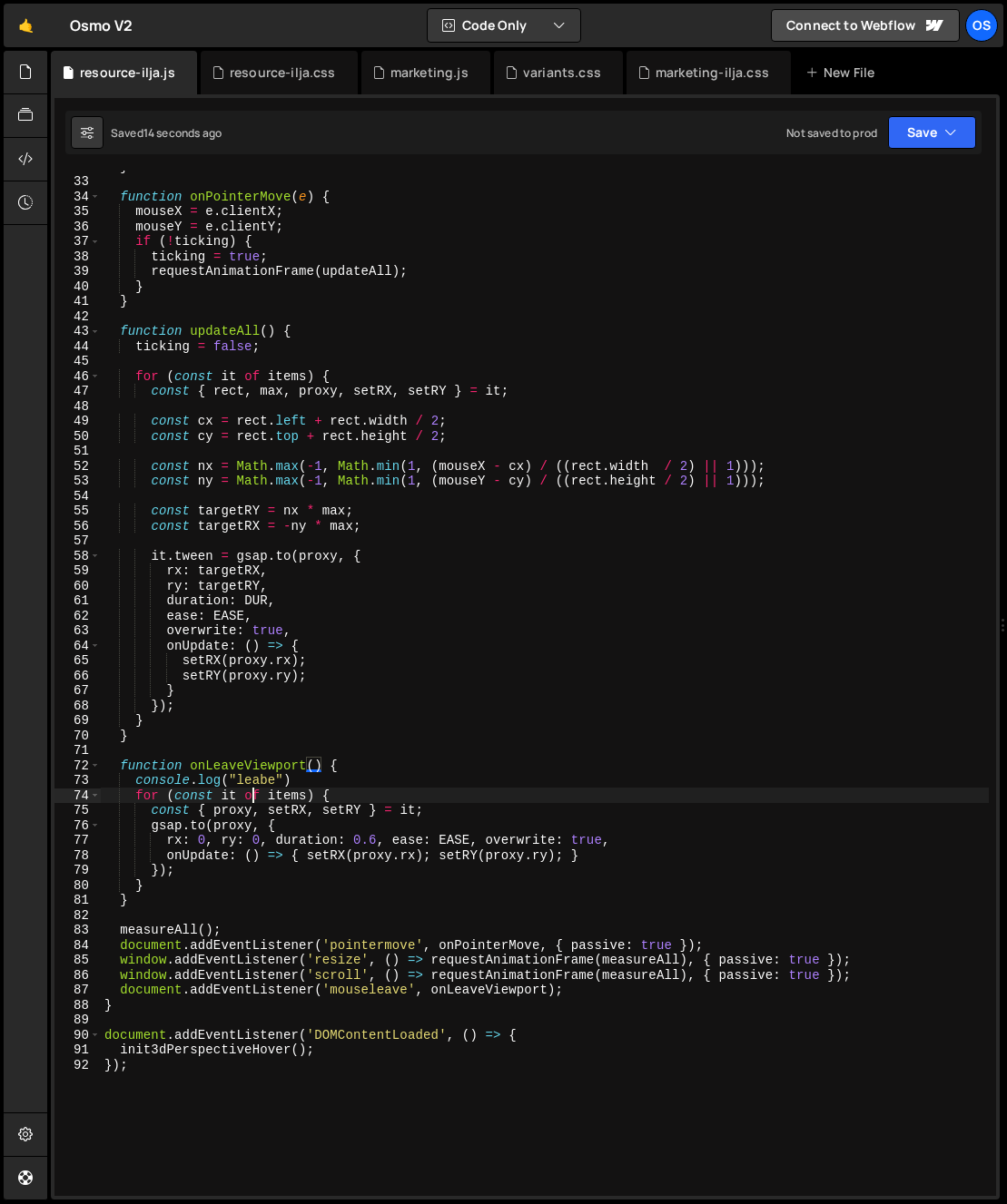
click at [251, 788] on div "} function onPointerMove ( e ) { mouseX = e . clientX ; mouseY = e . clientY ; …" at bounding box center [544, 686] width 888 height 1055
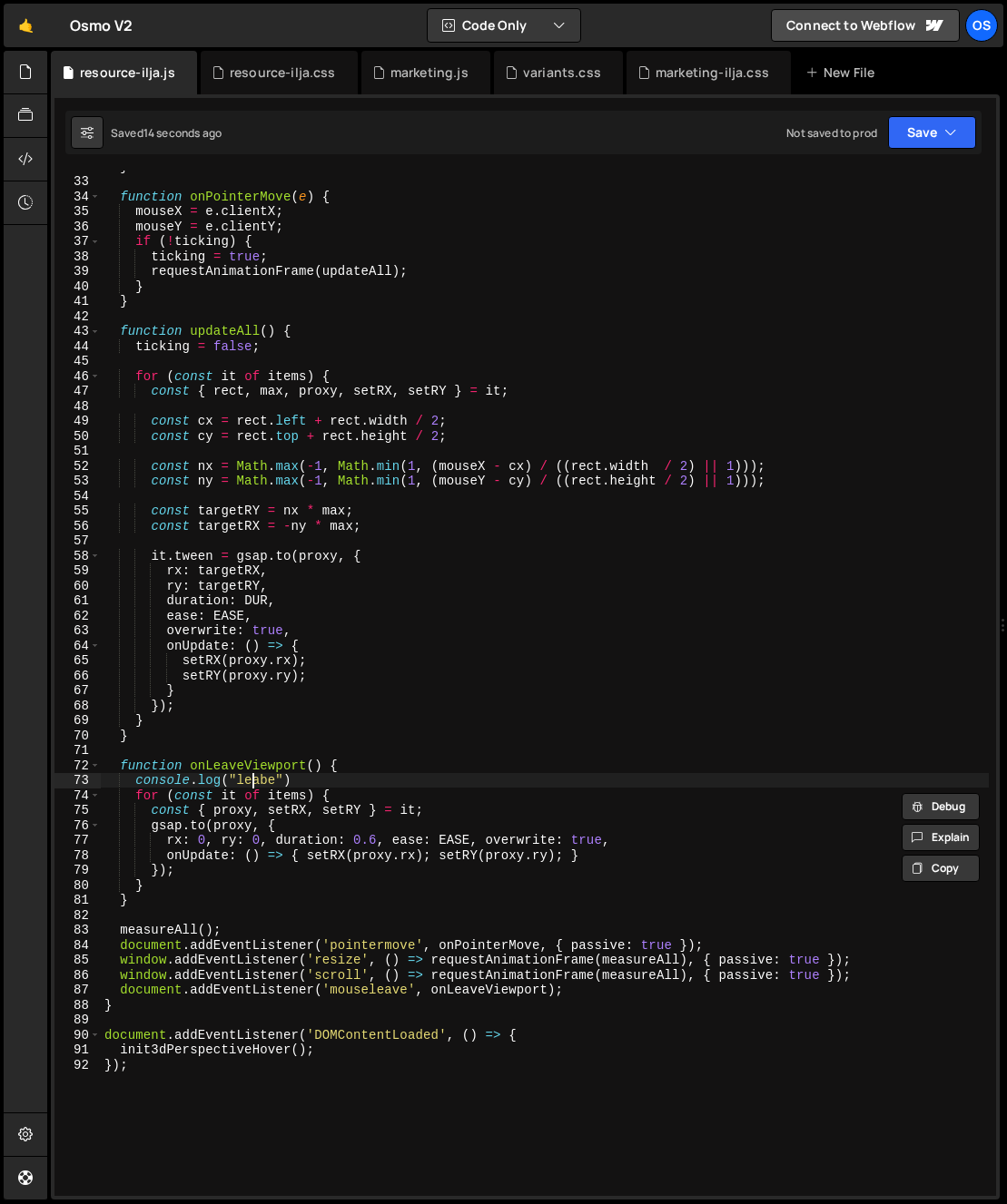
click at [253, 785] on div "} function onPointerMove ( e ) { mouseX = e . clientX ; mouseY = e . clientY ; …" at bounding box center [544, 686] width 888 height 1055
click at [267, 785] on div "} function onPointerMove ( e ) { mouseX = e . clientX ; mouseY = e . clientY ; …" at bounding box center [544, 686] width 888 height 1055
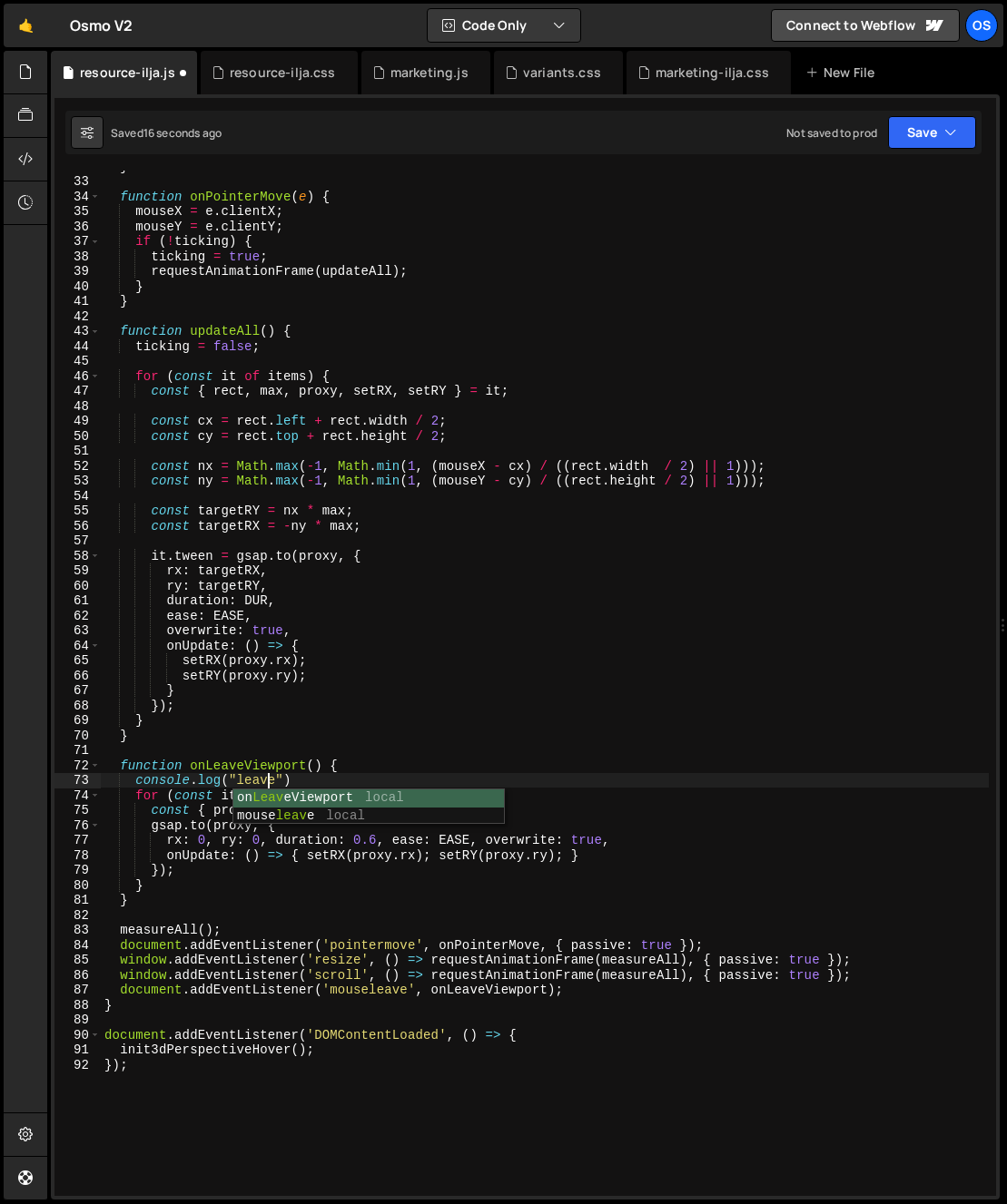
click at [239, 1070] on div "} function onPointerMove ( e ) { mouseX = e . clientX ; mouseY = e . clientY ; …" at bounding box center [544, 686] width 888 height 1055
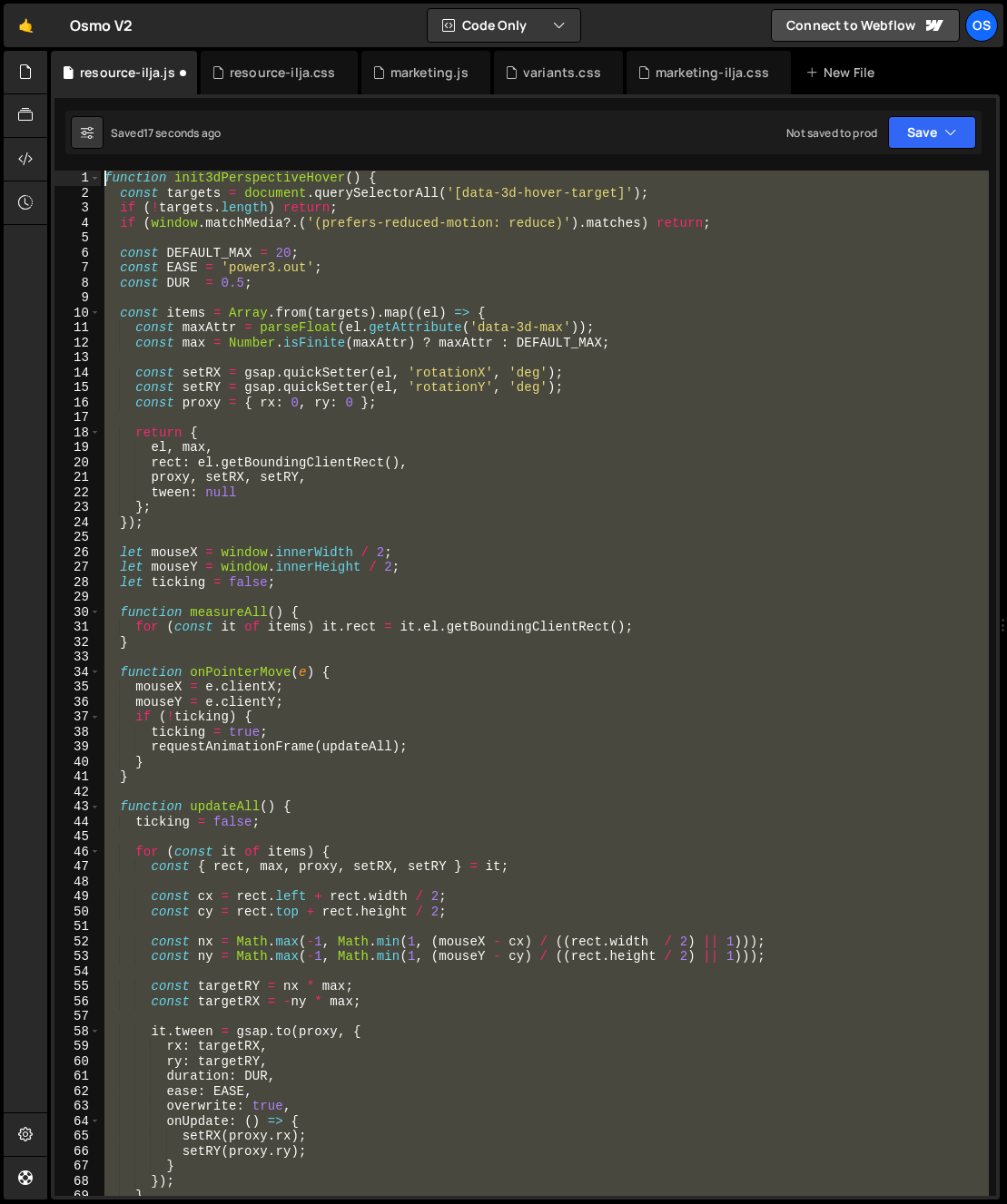
drag, startPoint x: 225, startPoint y: 1123, endPoint x: 73, endPoint y: 48, distance: 1085.7
click at [73, 48] on div "Hold on a sec... Are you certain you wish to leave this page? Any changes you'v…" at bounding box center [503, 602] width 1007 height 1204
click at [545, 806] on div "function init3dPerspectiveHover ( ) { const targets = document . querySelectorA…" at bounding box center [544, 684] width 888 height 1026
drag, startPoint x: 127, startPoint y: 1040, endPoint x: -12, endPoint y: 165, distance: 886.0
click at [0, 165] on html "Projects [GEOGRAPHIC_DATA] Blog Os Your current team is [PERSON_NAME] Projects …" at bounding box center [503, 602] width 1007 height 1204
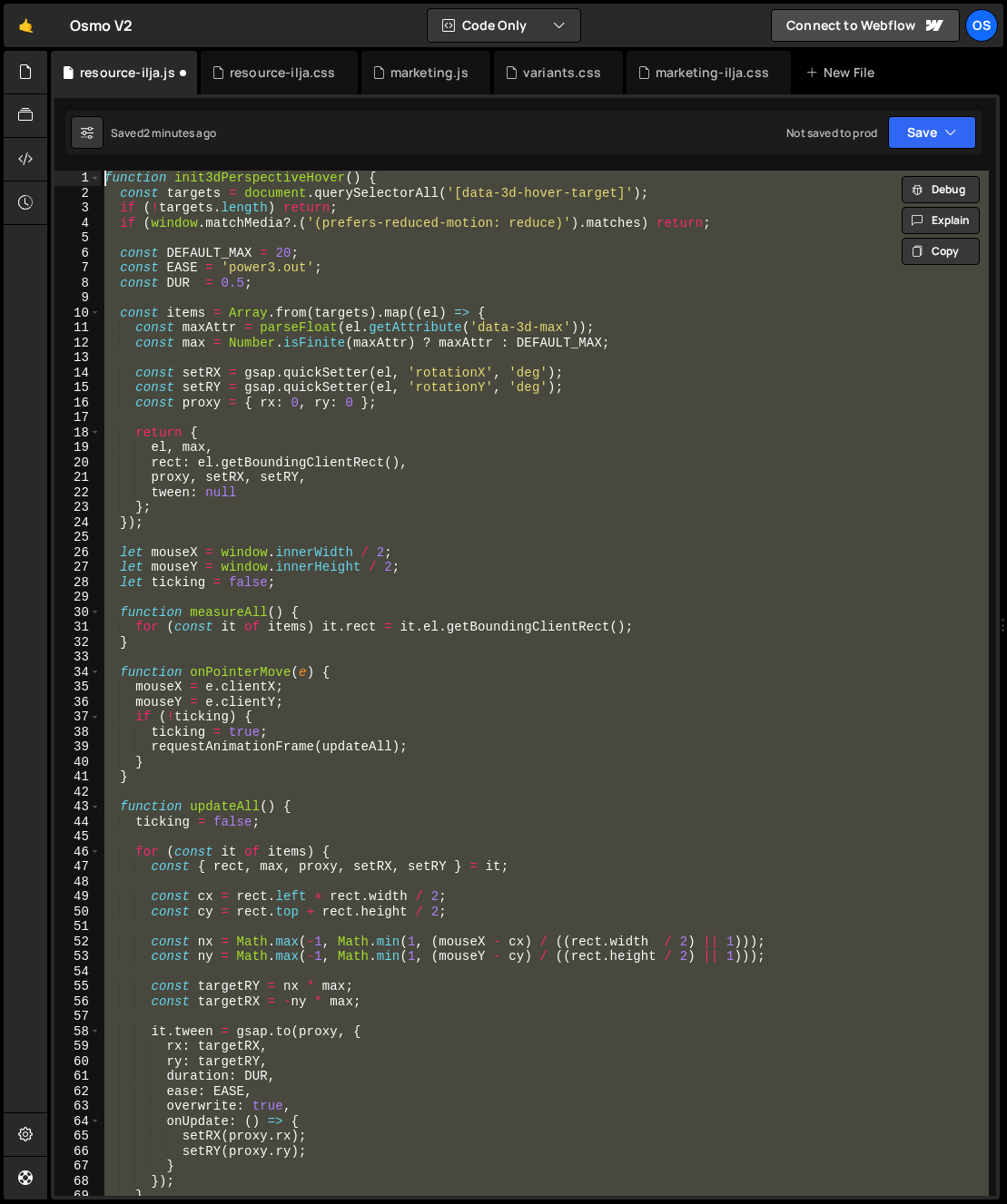
paste textarea "}"
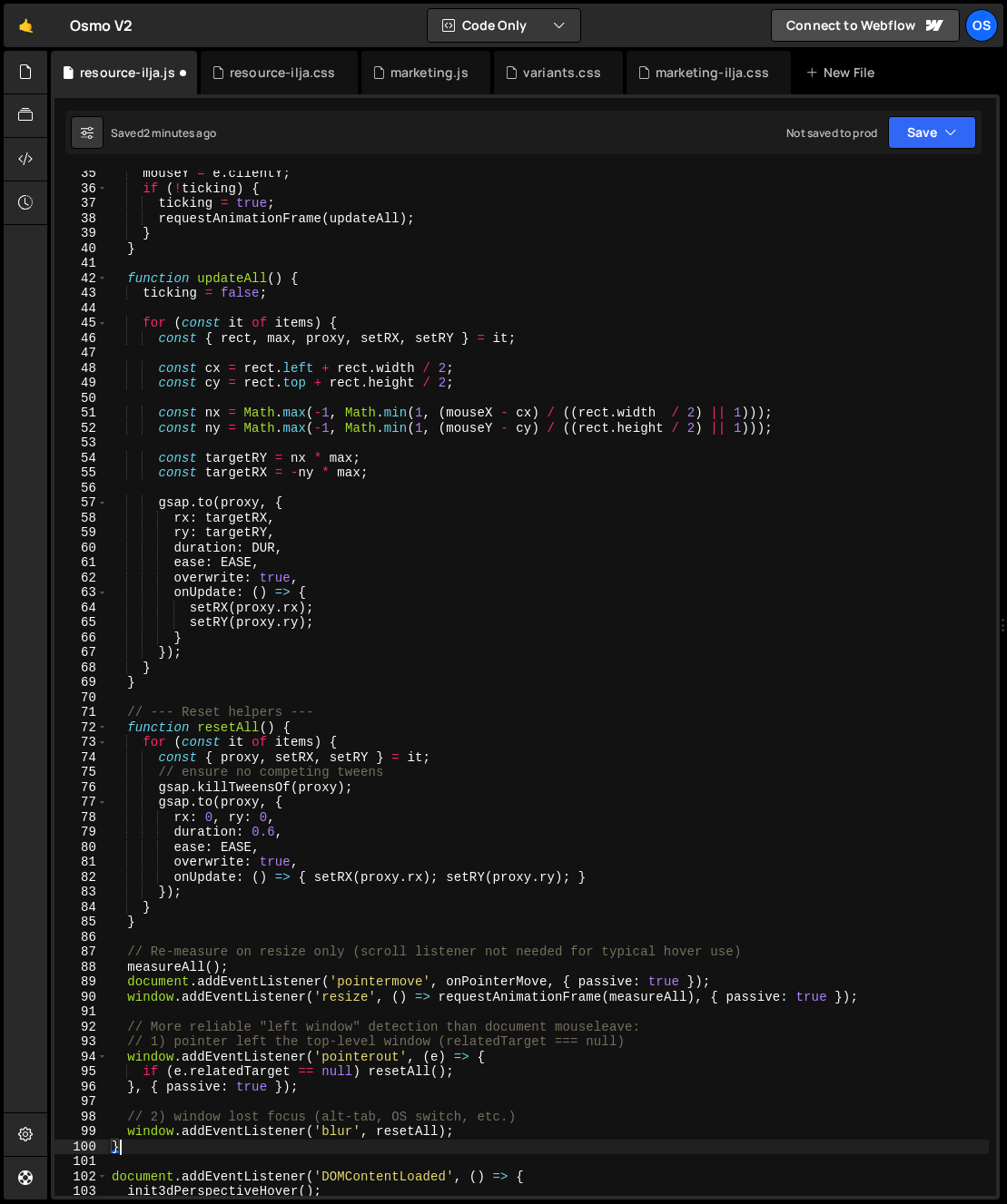
scroll to position [682, 0]
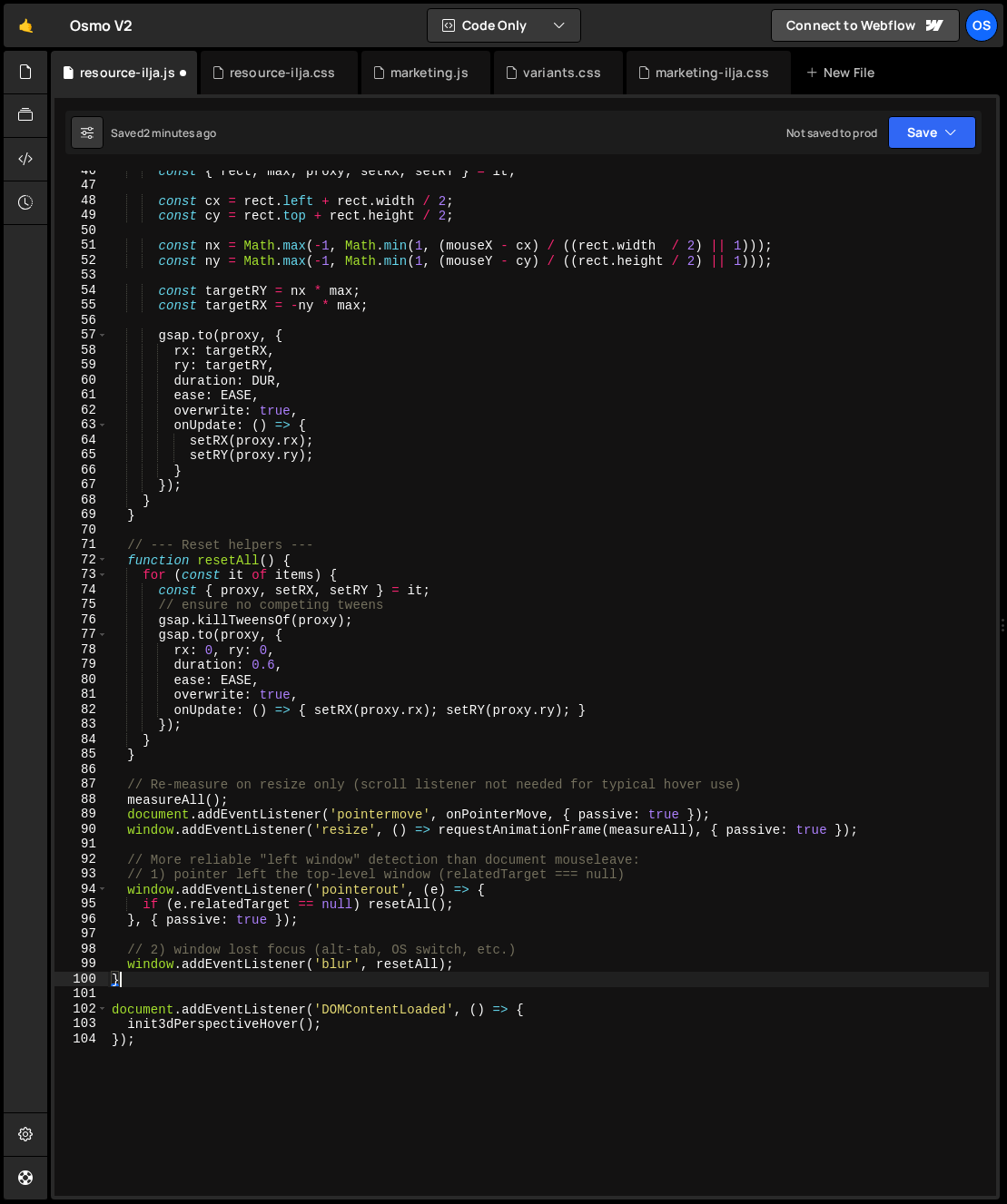
click at [233, 947] on div "const { rect , max , proxy , setRX , setRY } = it ; const cx = rect . left + re…" at bounding box center [548, 691] width 880 height 1055
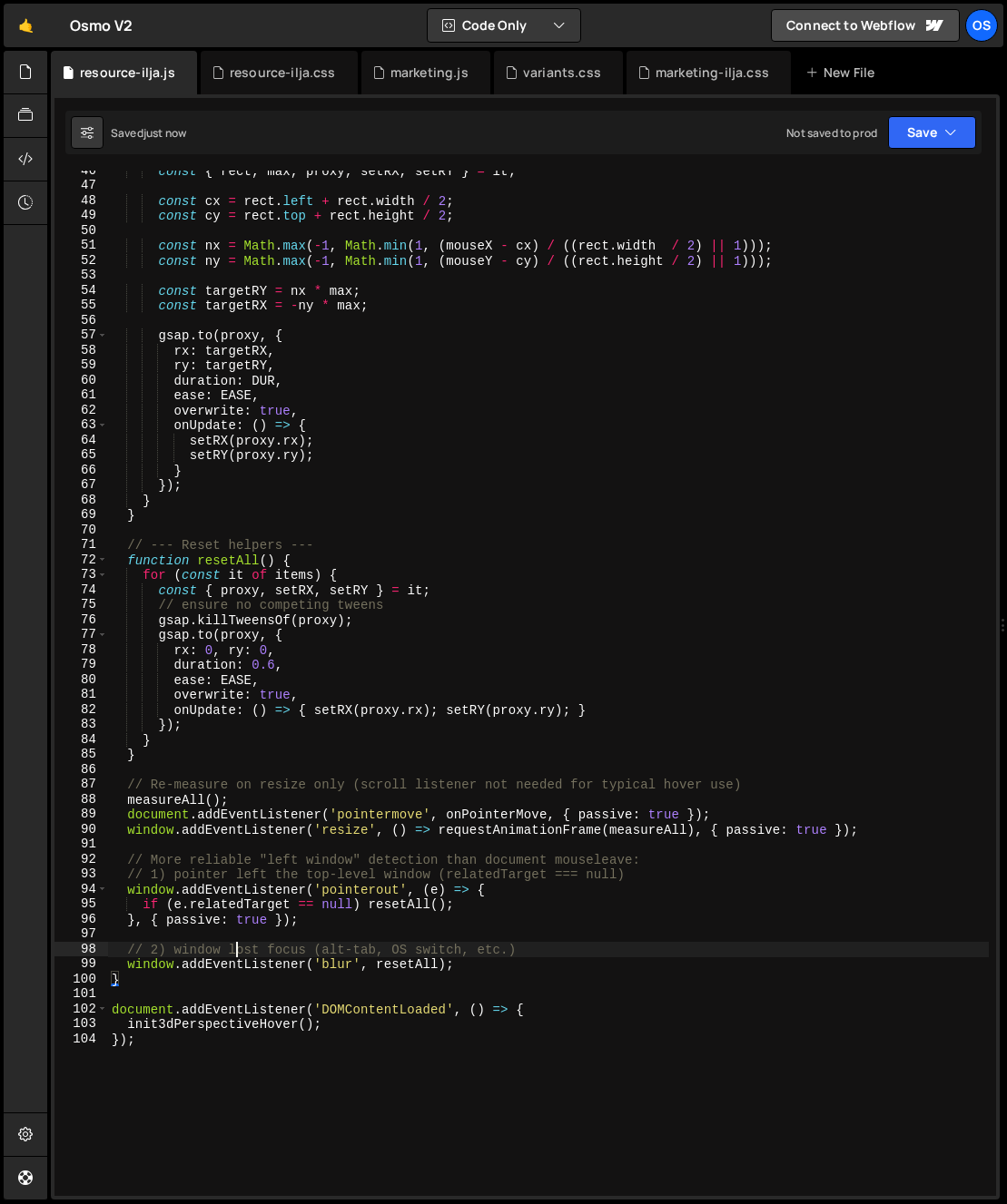
click at [233, 947] on div "const { rect , max , proxy , setRX , setRY } = it ; const cx = rect . left + re…" at bounding box center [548, 691] width 880 height 1055
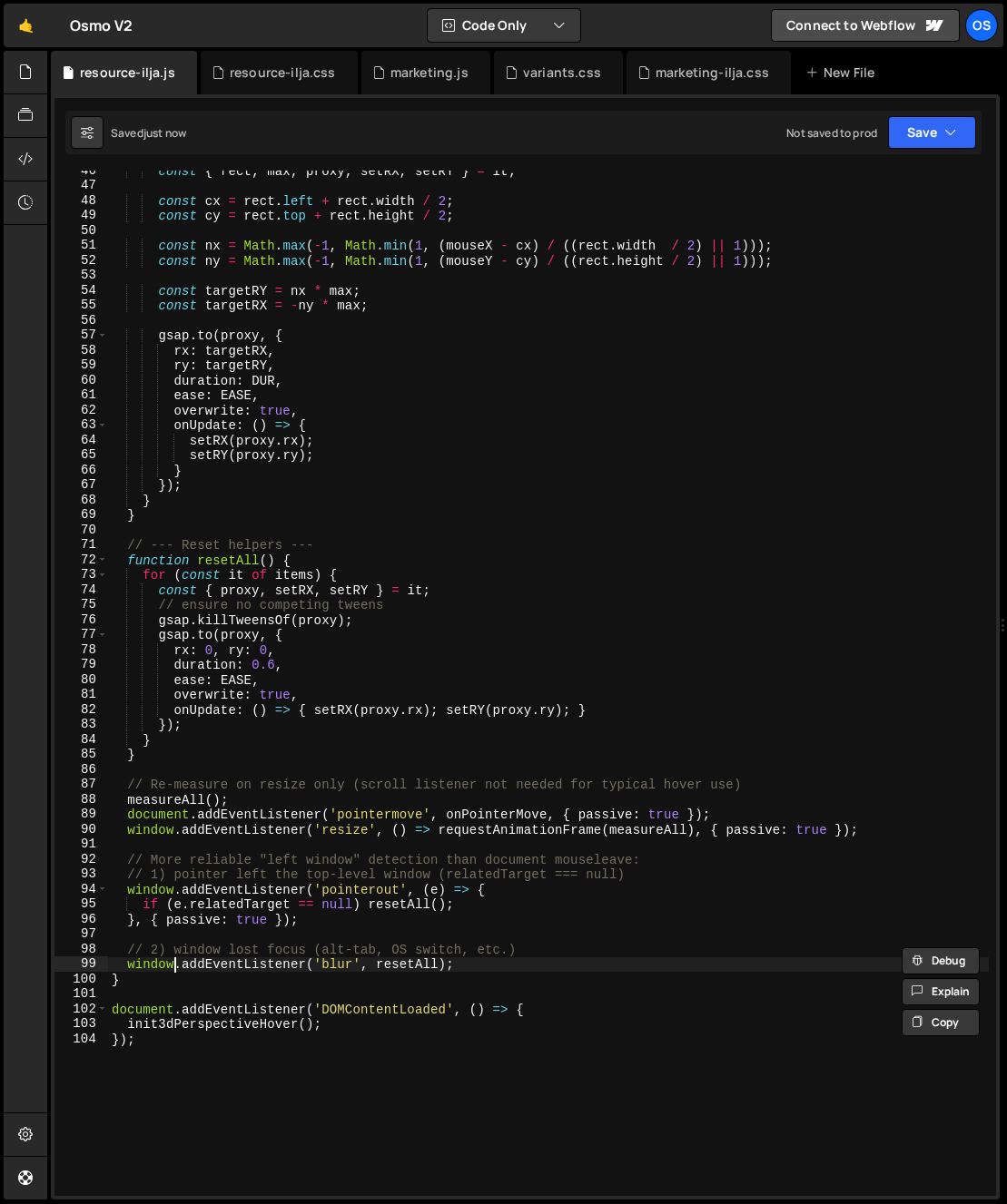
click at [175, 968] on div "const { rect , max , proxy , setRX , setRY } = it ; const cx = rect . left + re…" at bounding box center [548, 691] width 880 height 1055
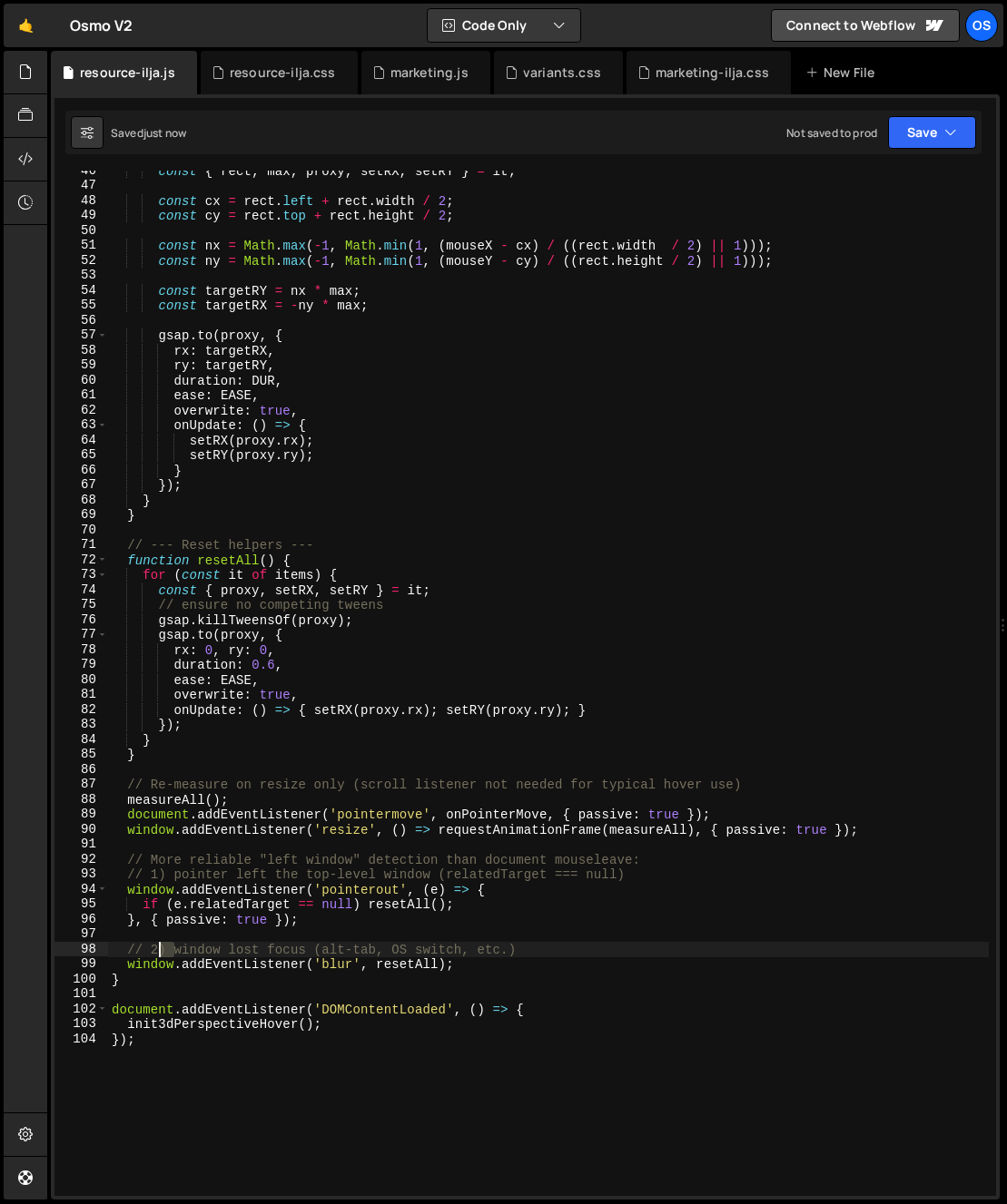
drag, startPoint x: 174, startPoint y: 952, endPoint x: 149, endPoint y: 953, distance: 25.0
click at [149, 953] on div "const { rect , max , proxy , setRX , setRY } = it ; const cx = rect . left + re…" at bounding box center [548, 691] width 880 height 1055
drag, startPoint x: 557, startPoint y: 948, endPoint x: 287, endPoint y: 946, distance: 270.0
click at [287, 946] on div "const { rect , max , proxy , setRX , setRY } = it ; const cx = rect . left + re…" at bounding box center [548, 691] width 880 height 1055
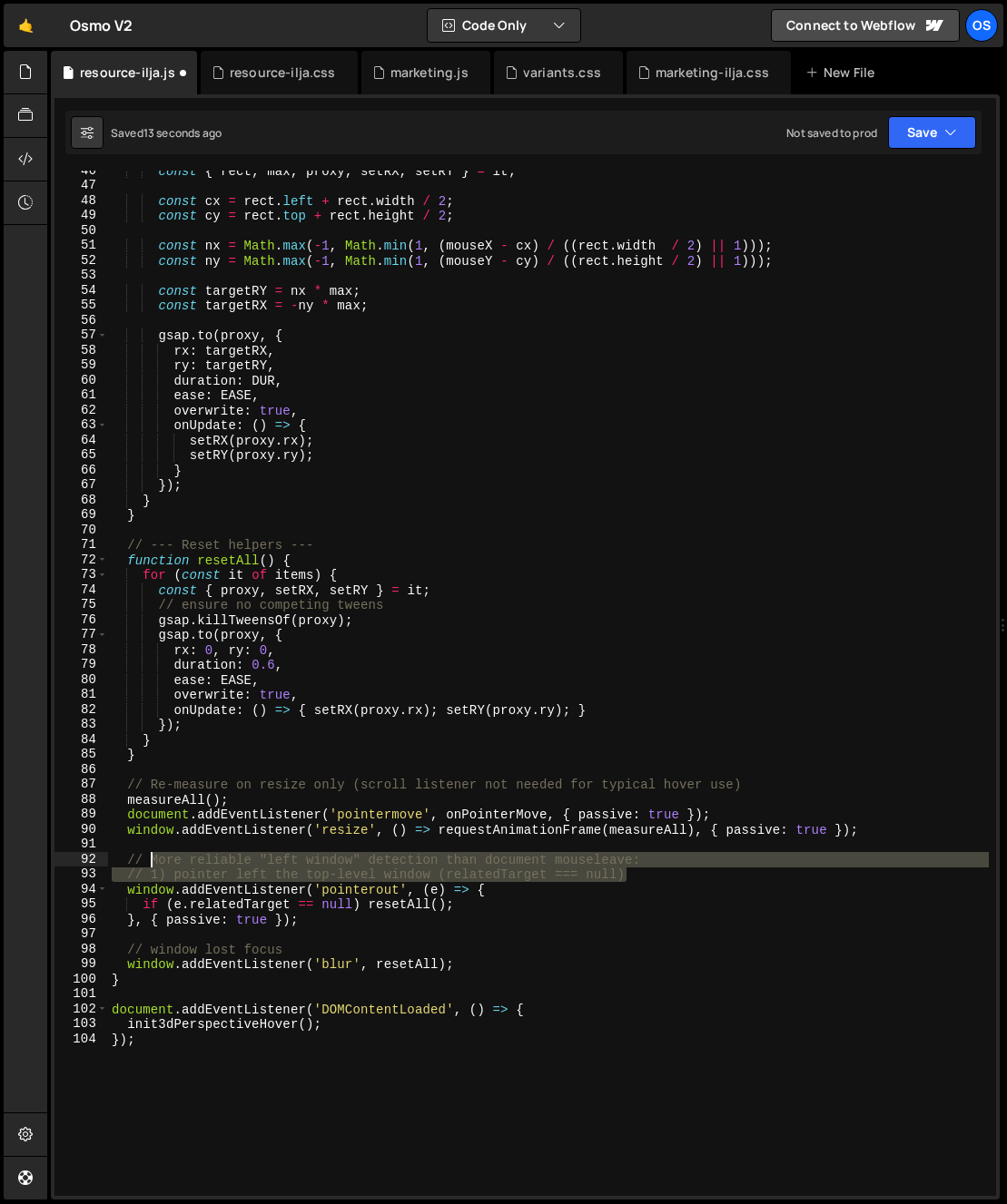
drag, startPoint x: 648, startPoint y: 872, endPoint x: 149, endPoint y: 864, distance: 499.1
click at [149, 864] on div "const { rect , max , proxy , setRX , setRY } = it ; const cx = rect . left + re…" at bounding box center [548, 691] width 880 height 1055
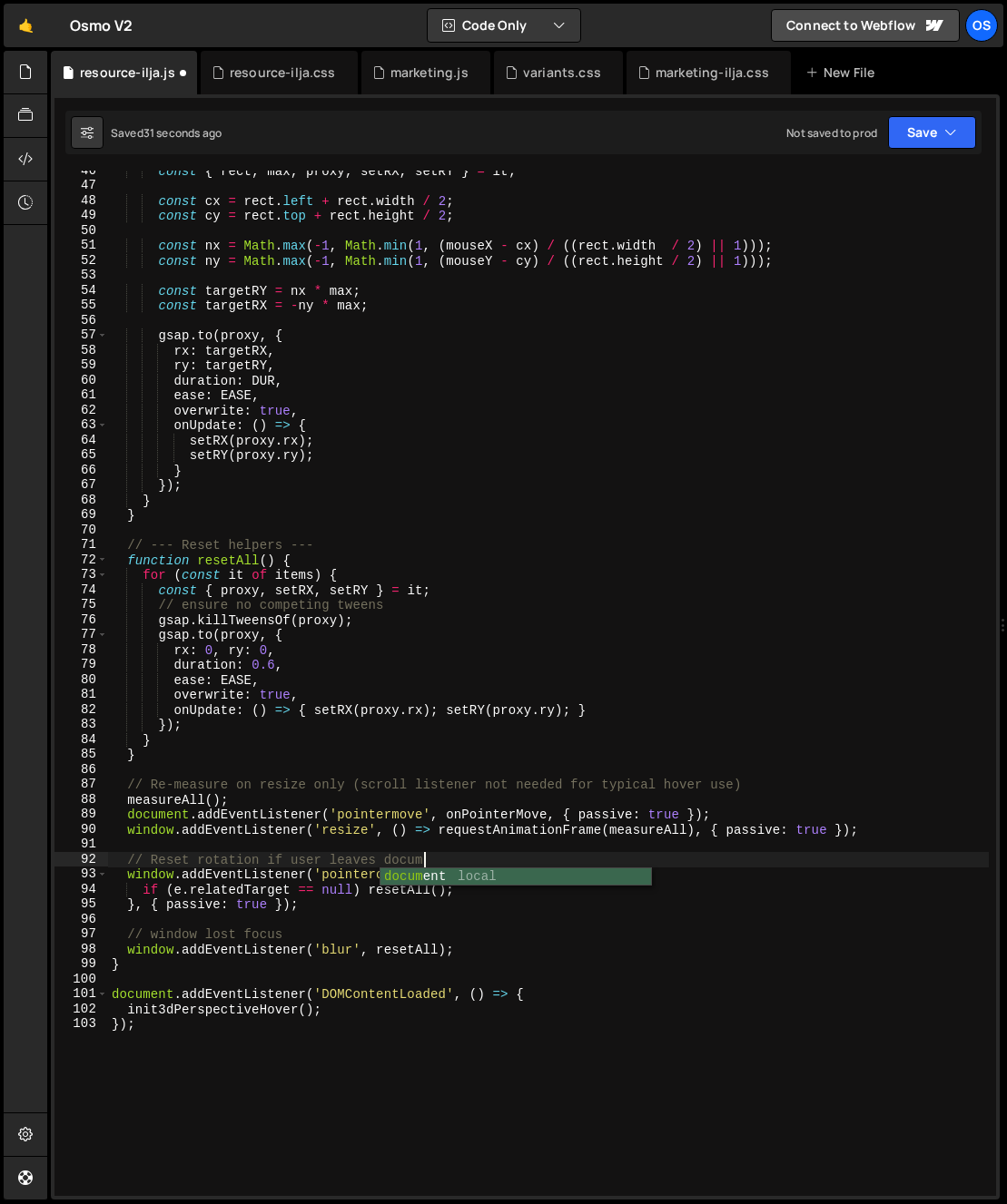
scroll to position [0, 22]
click at [439, 931] on div "const { rect , max , proxy , setRX , setRY } = it ; const cx = rect . left + re…" at bounding box center [548, 691] width 880 height 1055
click at [454, 860] on div "const { rect , max , proxy , setRX , setRY } = it ; const cx = rect . left + re…" at bounding box center [548, 691] width 880 height 1055
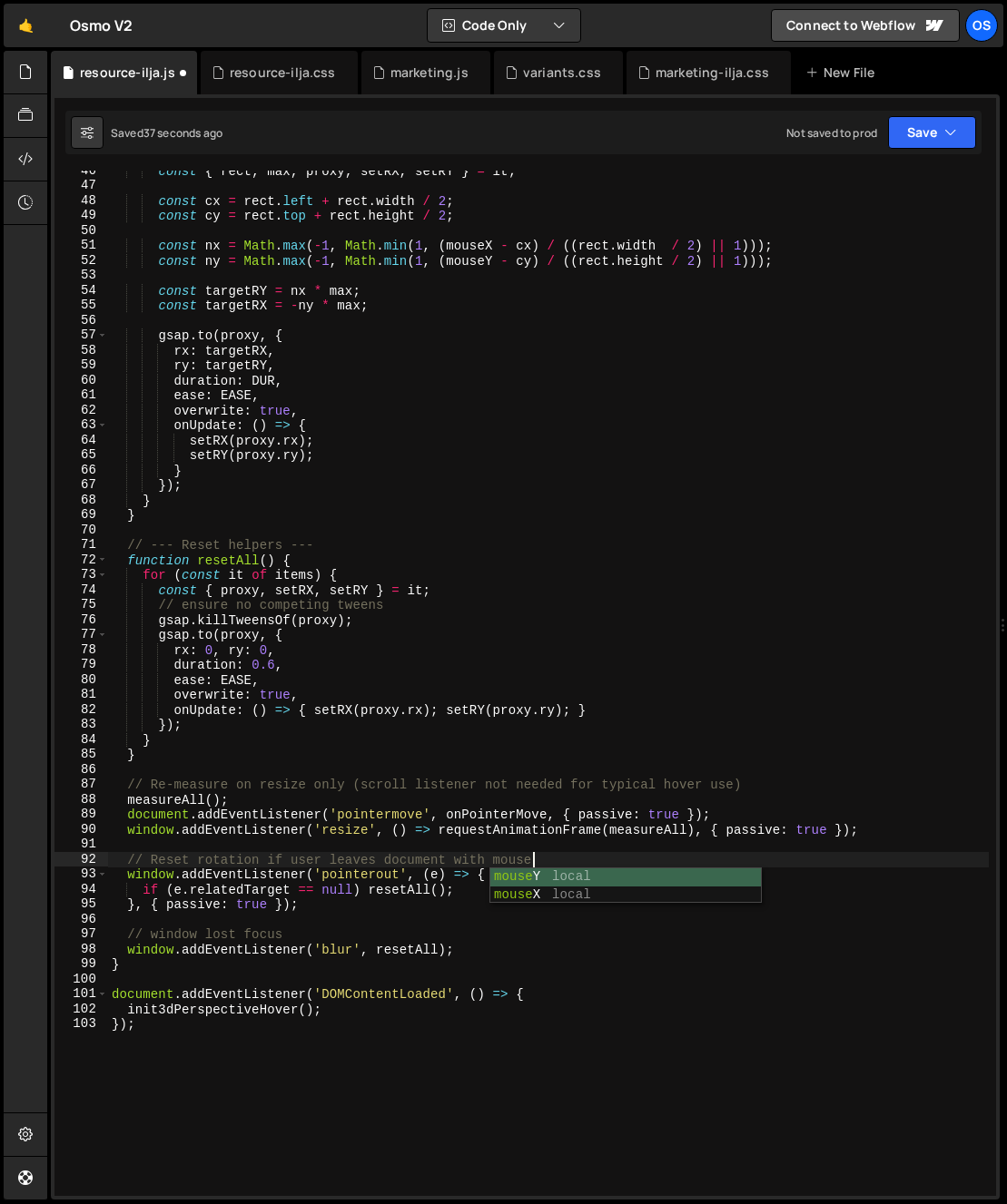
click at [299, 800] on div "const { rect , max , proxy , setRX , setRY } = it ; const cx = rect . left + re…" at bounding box center [548, 691] width 880 height 1055
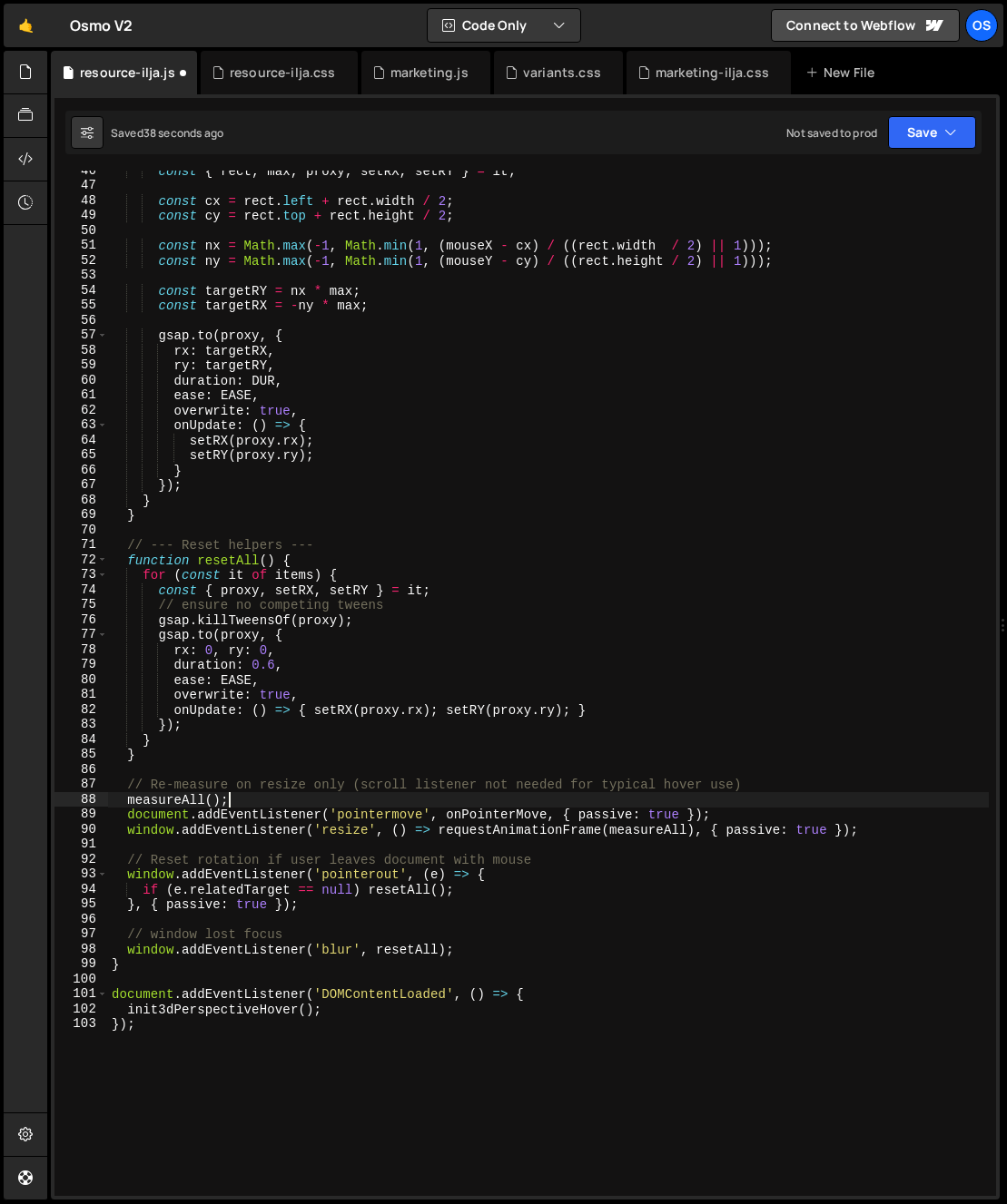
scroll to position [0, 7]
click at [263, 786] on div "const { rect , max , proxy , setRX , setRY } = it ; const cx = rect . left + re…" at bounding box center [548, 691] width 880 height 1055
type textarea "// Re-measure on resize only (scroll listener not needed for typical hover use)"
click at [264, 784] on div "const { rect , max , proxy , setRX , setRY } = it ; const cx = rect . left + re…" at bounding box center [548, 691] width 880 height 1055
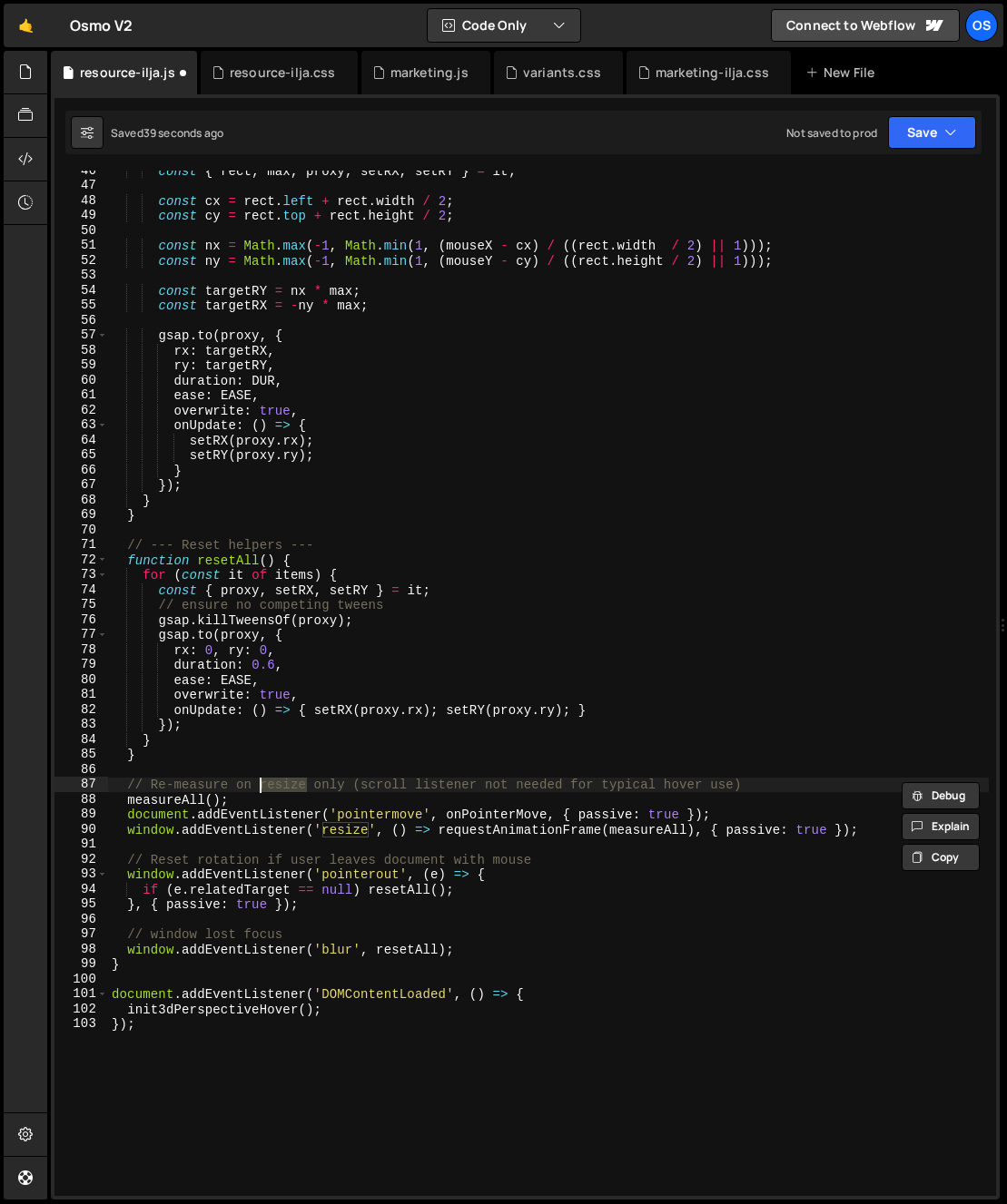
click at [323, 769] on div "const { rect , max , proxy , setRX , setRY } = it ; const cx = rect . left + re…" at bounding box center [548, 691] width 880 height 1055
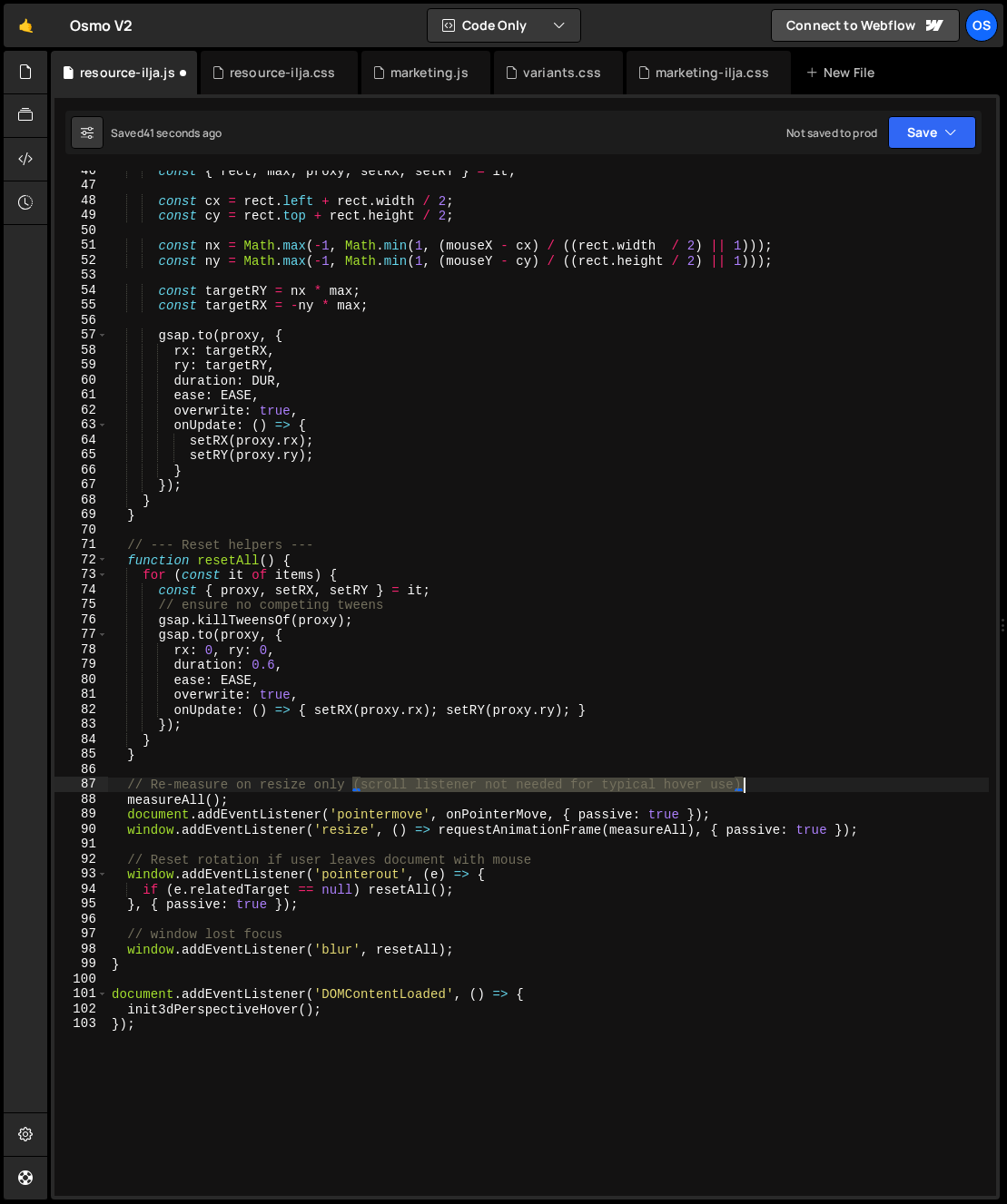
drag, startPoint x: 352, startPoint y: 785, endPoint x: 822, endPoint y: 780, distance: 470.0
click at [822, 780] on div "const { rect , max , proxy , setRX , setRY } = it ; const cx = rect . left + re…" at bounding box center [548, 691] width 880 height 1055
click at [346, 795] on div "const { rect , max , proxy , setRX , setRY } = it ; const cx = rect . left + re…" at bounding box center [548, 691] width 880 height 1055
type textarea "measureAll();"
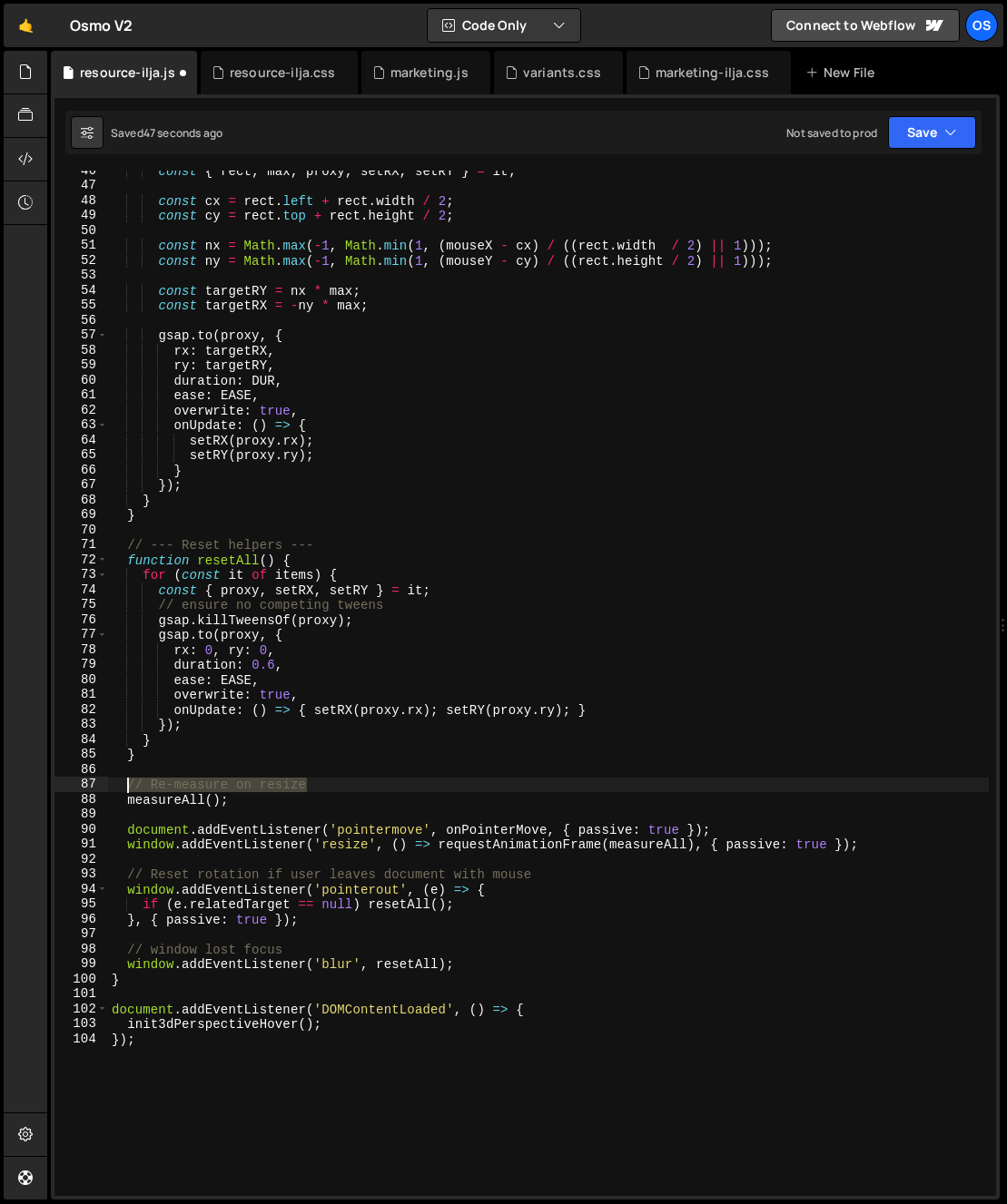
drag, startPoint x: 367, startPoint y: 784, endPoint x: 129, endPoint y: 786, distance: 238.0
click at [129, 786] on div "const { rect , max , proxy , setRX , setRY } = it ; const cx = rect . left + re…" at bounding box center [548, 691] width 880 height 1055
click at [153, 789] on div "const { rect , max , proxy , setRX , setRY } = it ; const cx = rect . left + re…" at bounding box center [548, 684] width 880 height 1026
drag, startPoint x: 152, startPoint y: 785, endPoint x: 344, endPoint y: 784, distance: 192.0
click at [344, 784] on div "const { rect , max , proxy , setRX , setRY } = it ; const cx = rect . left + re…" at bounding box center [548, 691] width 880 height 1055
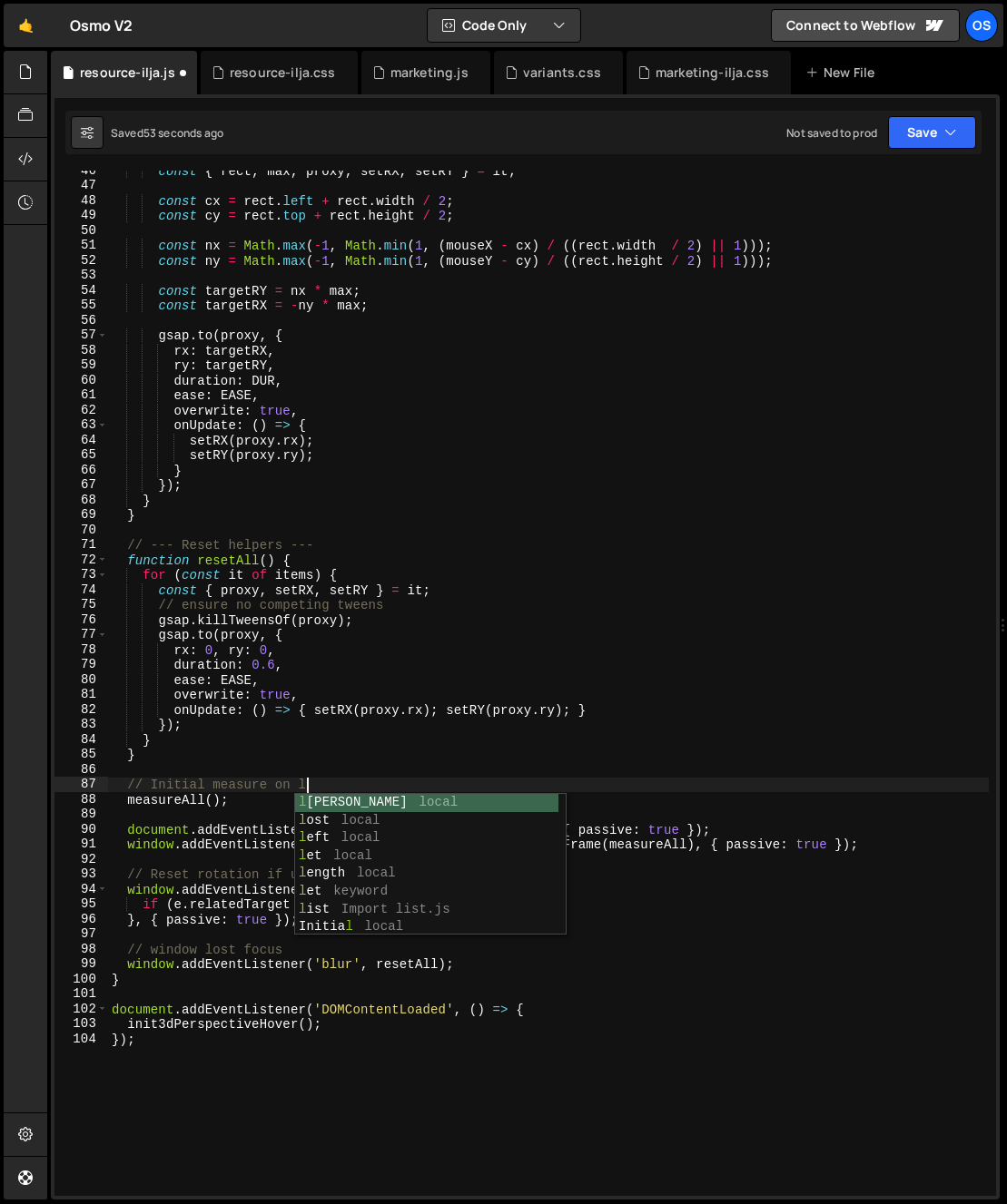
scroll to position [0, 14]
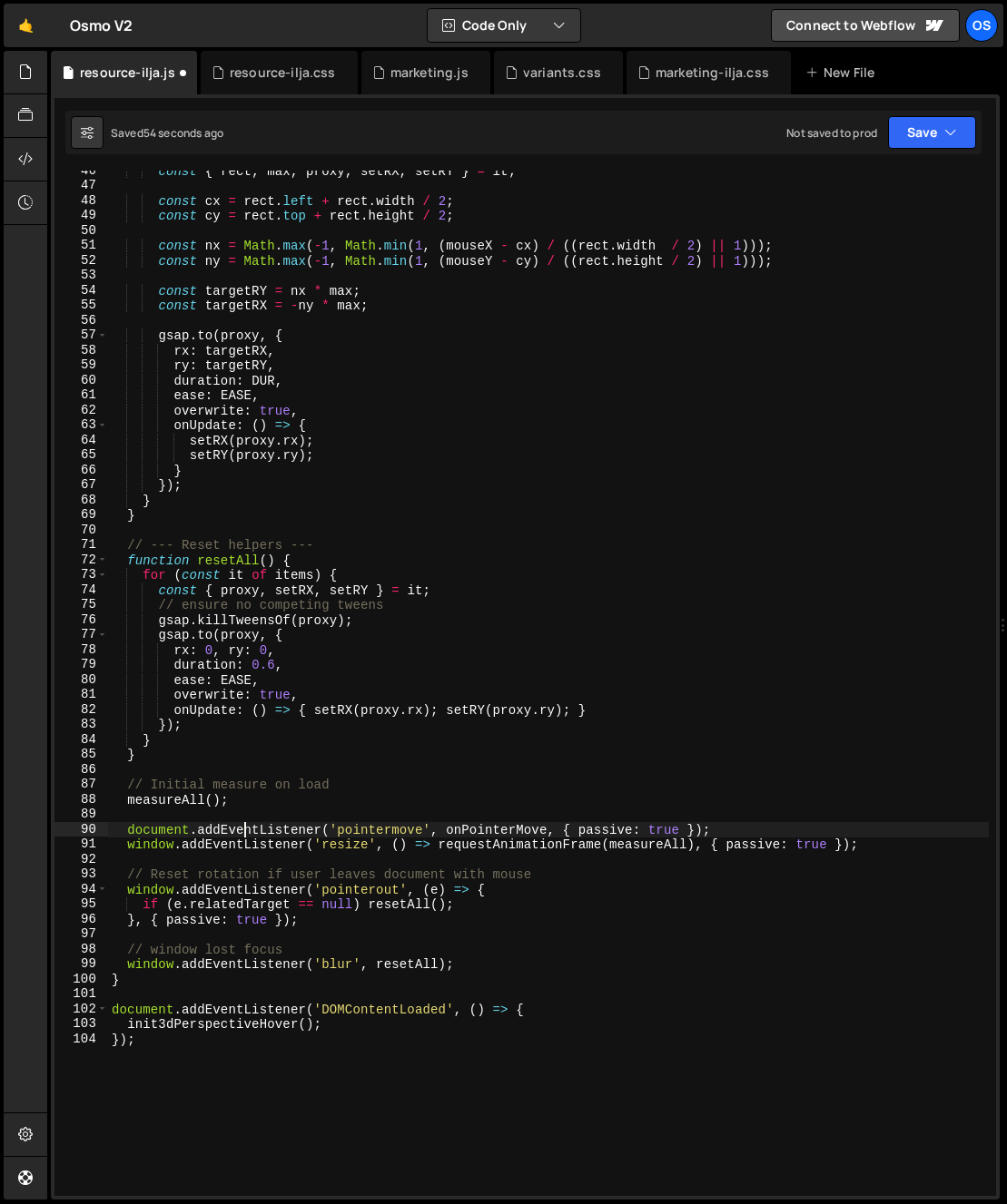
click at [248, 830] on div "const { rect , max , proxy , setRX , setRY } = it ; const cx = rect . left + re…" at bounding box center [548, 691] width 880 height 1055
type textarea "document.addEventListener('pointermove', onPointerMove, { passive: true });"
click at [300, 817] on div "const { rect , max , proxy , setRX , setRY } = it ; const cx = rect . left + re…" at bounding box center [548, 691] width 880 height 1055
click at [351, 819] on div "const { rect , max , proxy , setRX , setRY } = it ; const cx = rect . left + re…" at bounding box center [548, 691] width 880 height 1055
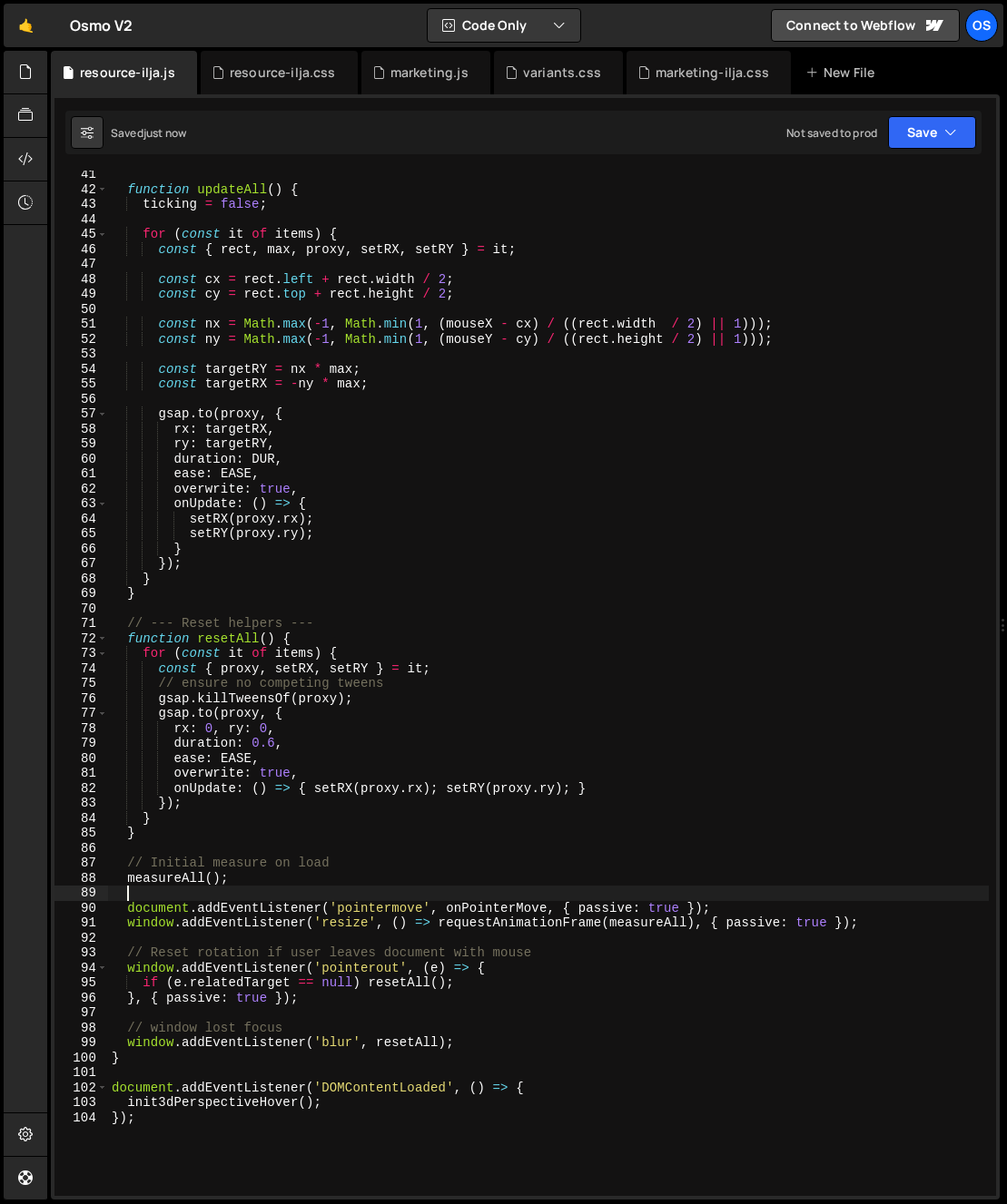
scroll to position [549, 0]
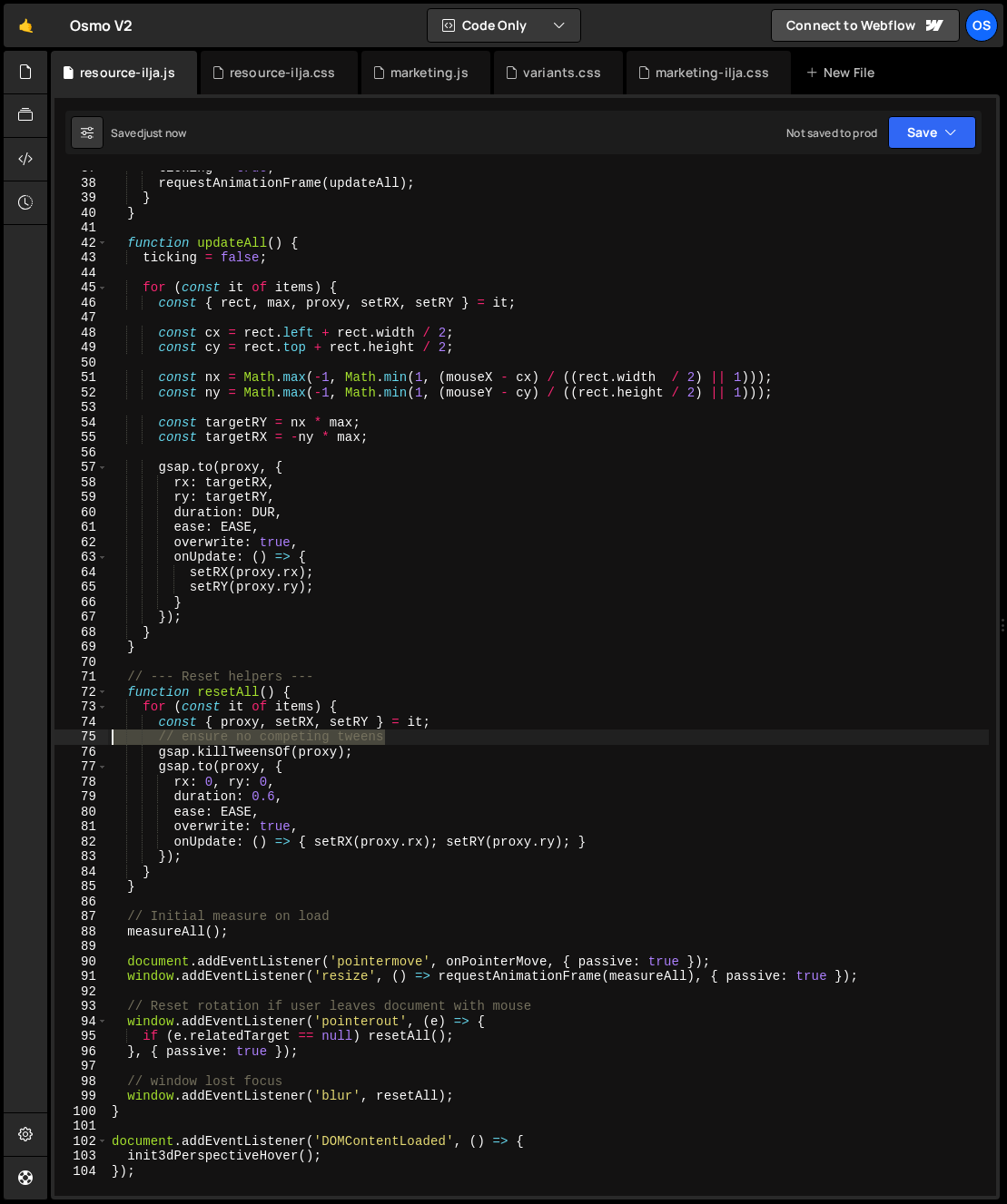
drag, startPoint x: 414, startPoint y: 735, endPoint x: 14, endPoint y: 735, distance: 400.0
click at [14, 735] on div "Hold on a sec... Are you certain you wish to leave this page? Any changes you'v…" at bounding box center [503, 602] width 1007 height 1204
type textarea "// ensure no competing tweens"
type textarea "const { proxy, setRX, setRY } = it;"
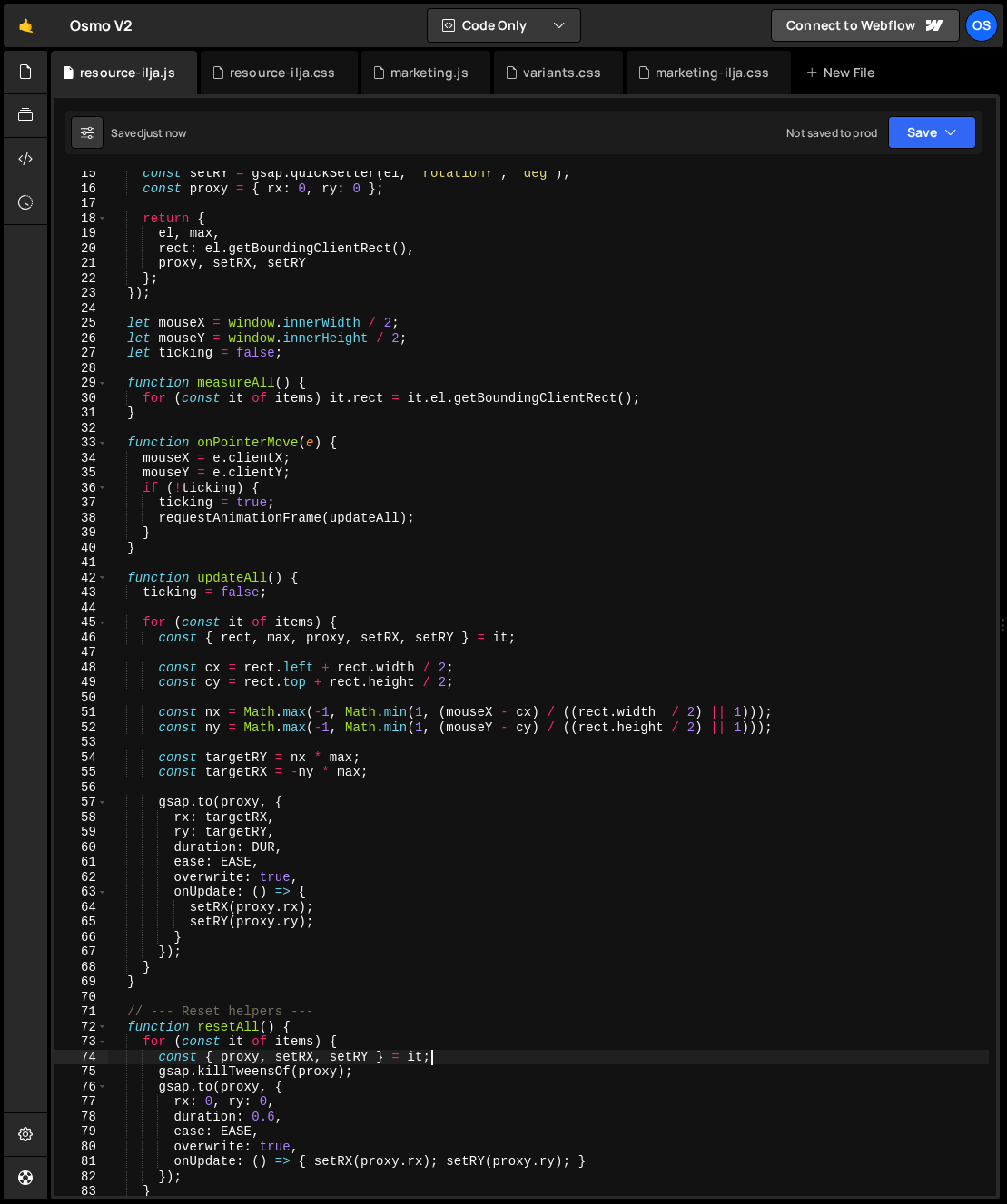
click at [569, 790] on div "const setRY = gsap . quickSetter ( el , 'rotationY' , 'deg' ) ; const proxy = {…" at bounding box center [548, 694] width 880 height 1055
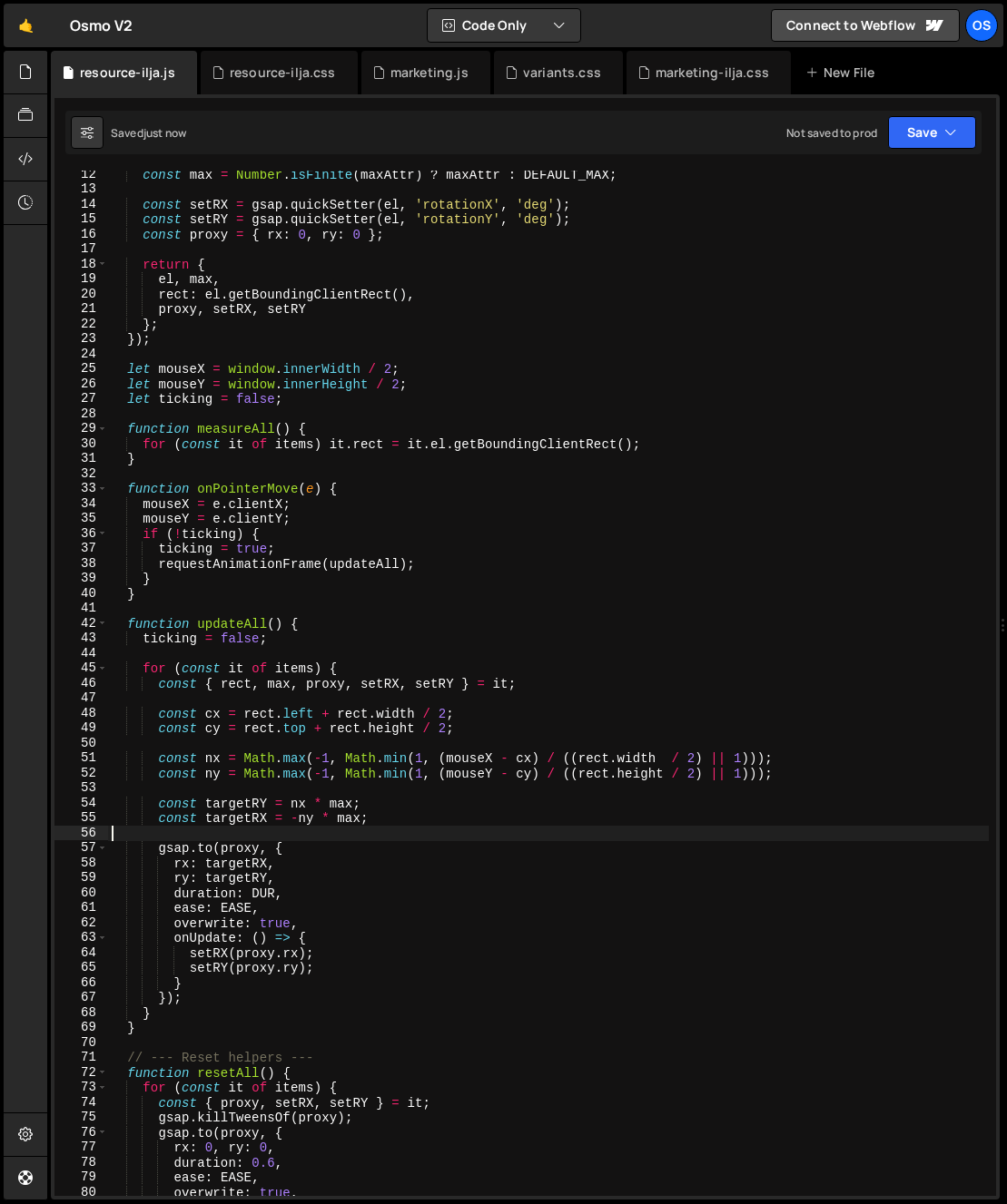
scroll to position [0, 0]
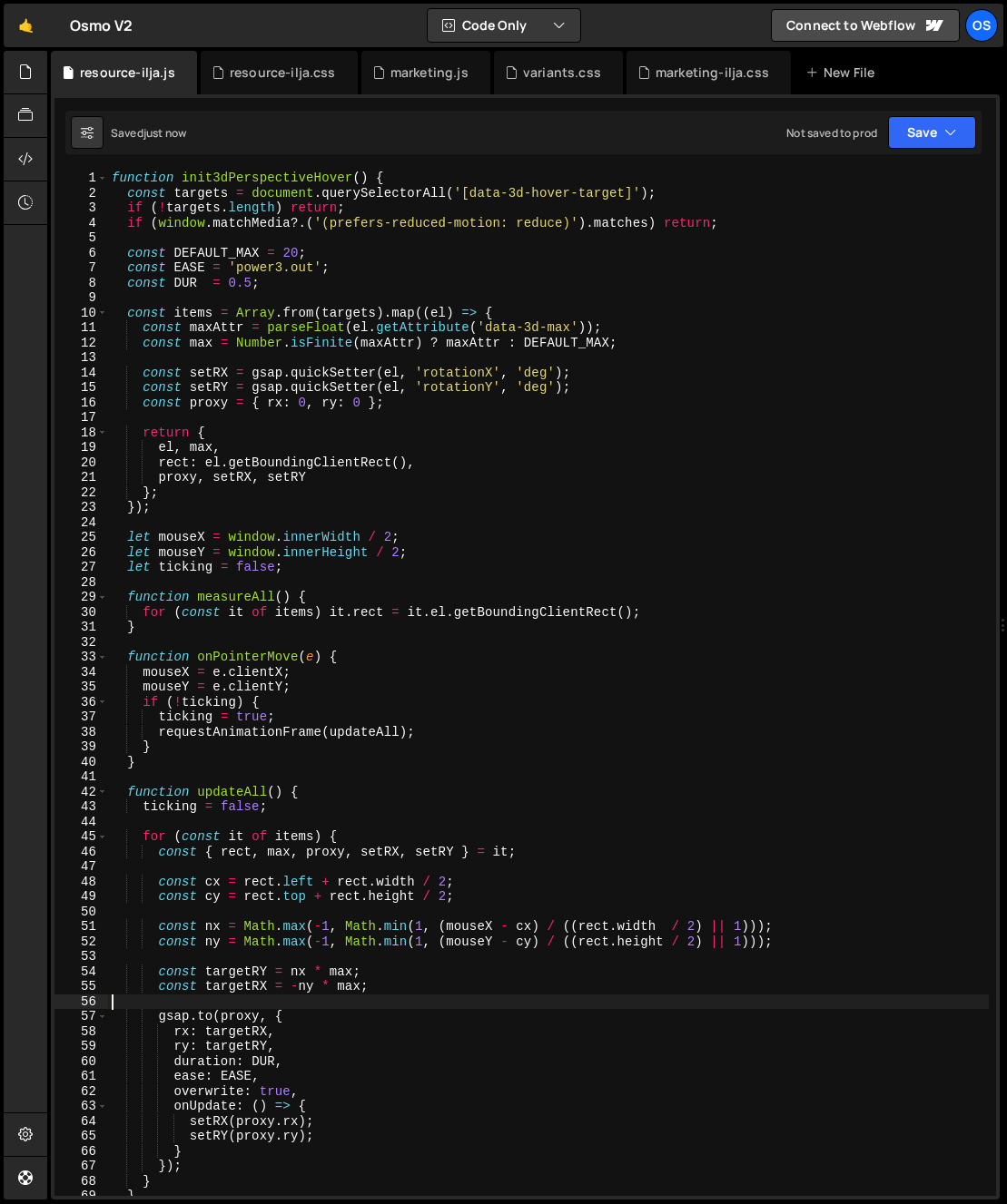
click at [563, 755] on div "function init3dPerspectiveHover ( ) { const targets = document . querySelectorA…" at bounding box center [548, 698] width 880 height 1055
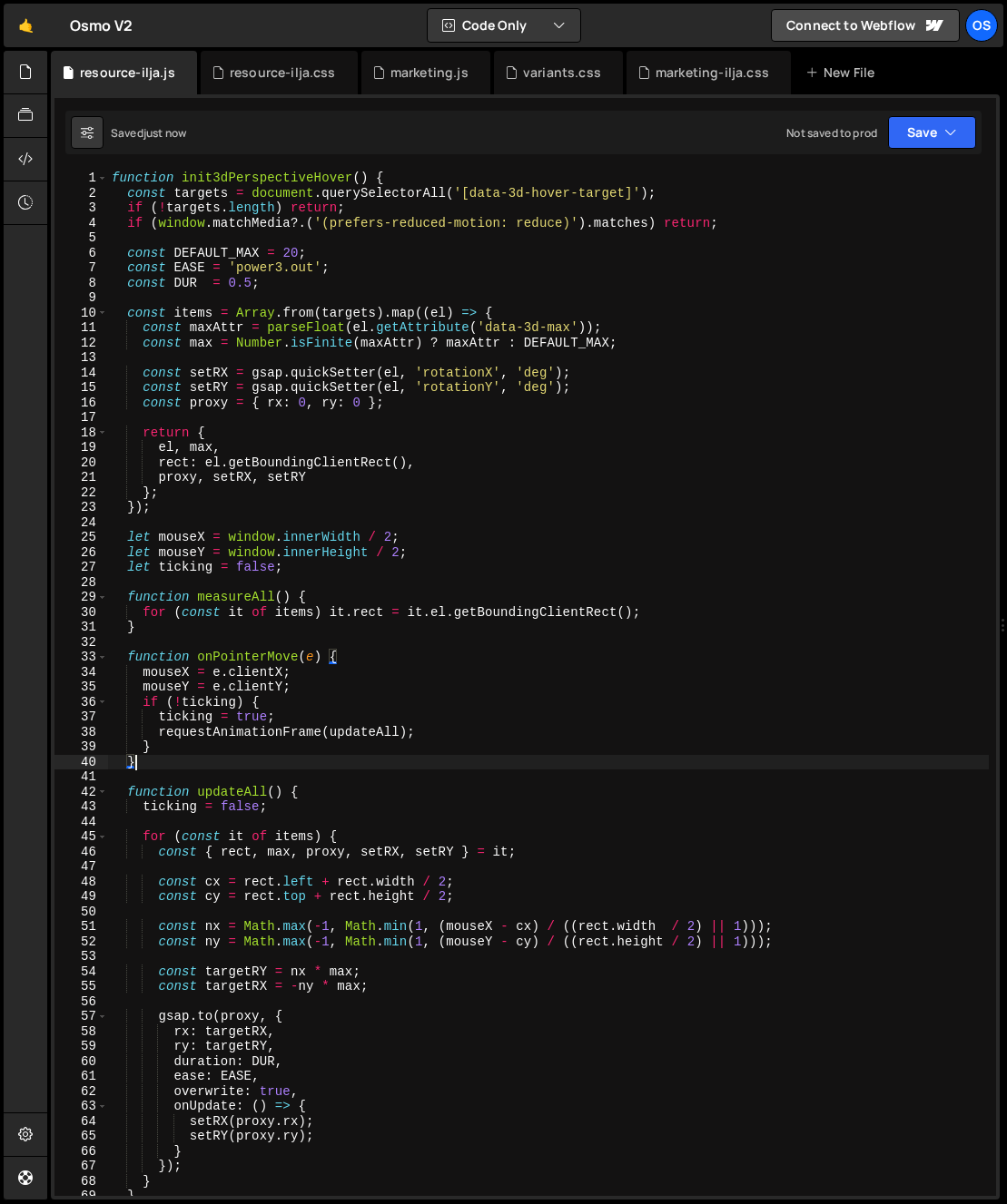
click at [563, 755] on div "function init3dPerspectiveHover ( ) { const targets = document . querySelectorA…" at bounding box center [548, 698] width 880 height 1055
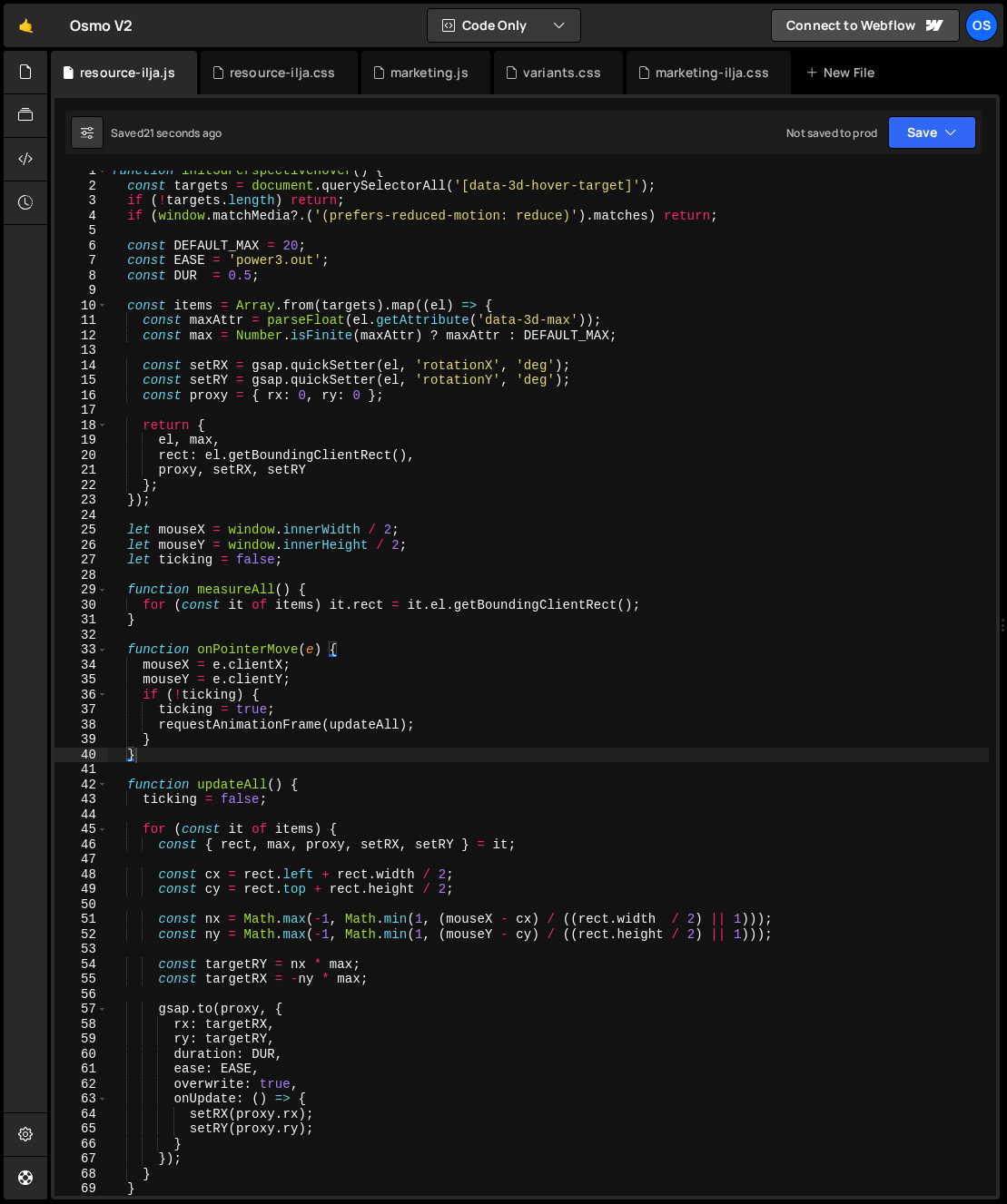
click at [259, 1035] on div "function init3dPerspectiveHover ( ) { const targets = document . querySelectorA…" at bounding box center [548, 691] width 880 height 1055
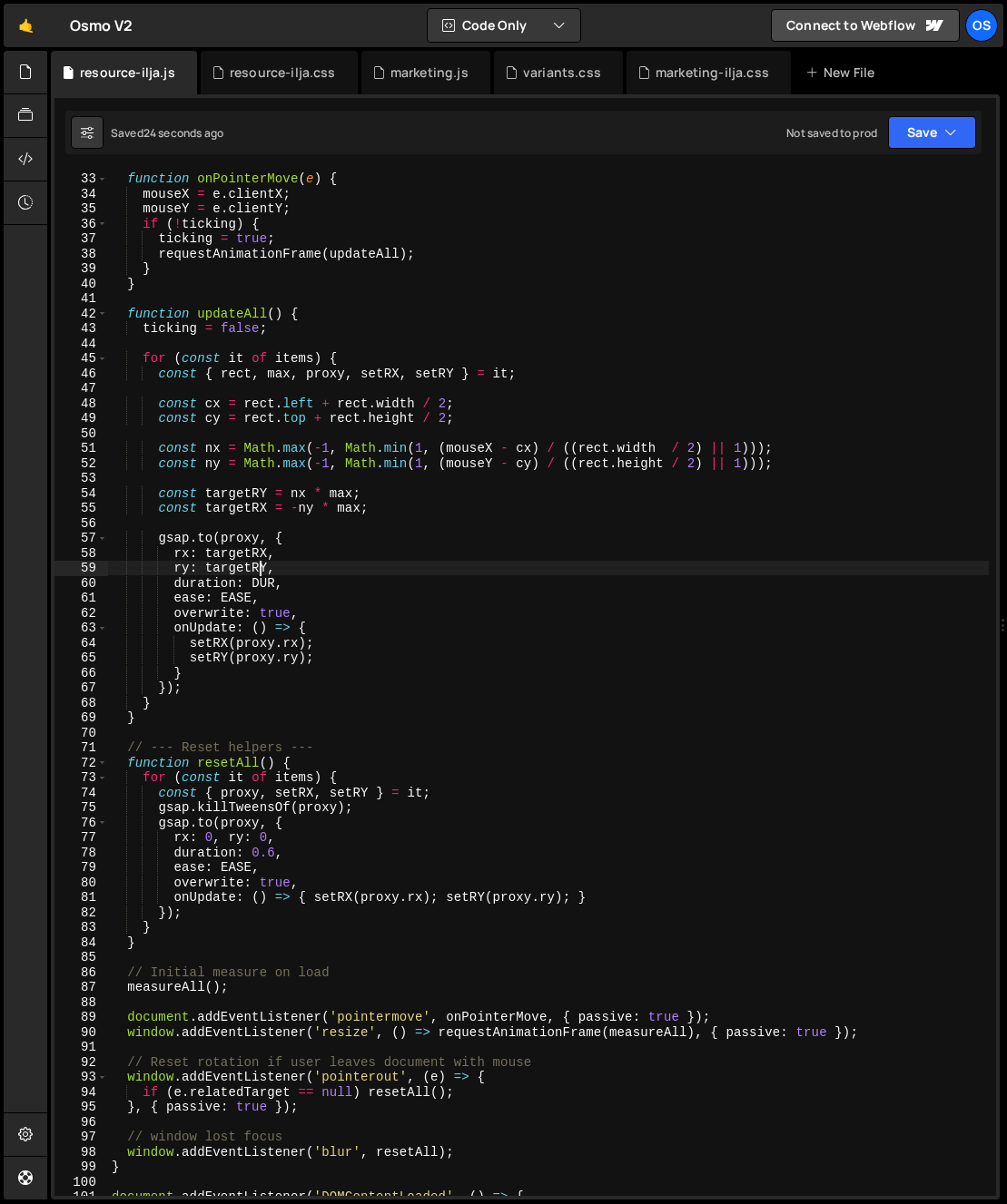
scroll to position [478, 0]
click at [495, 1016] on div "function onPointerMove ( e ) { mouseX = e . clientX ; mouseY = e . clientY ; if…" at bounding box center [548, 684] width 880 height 1055
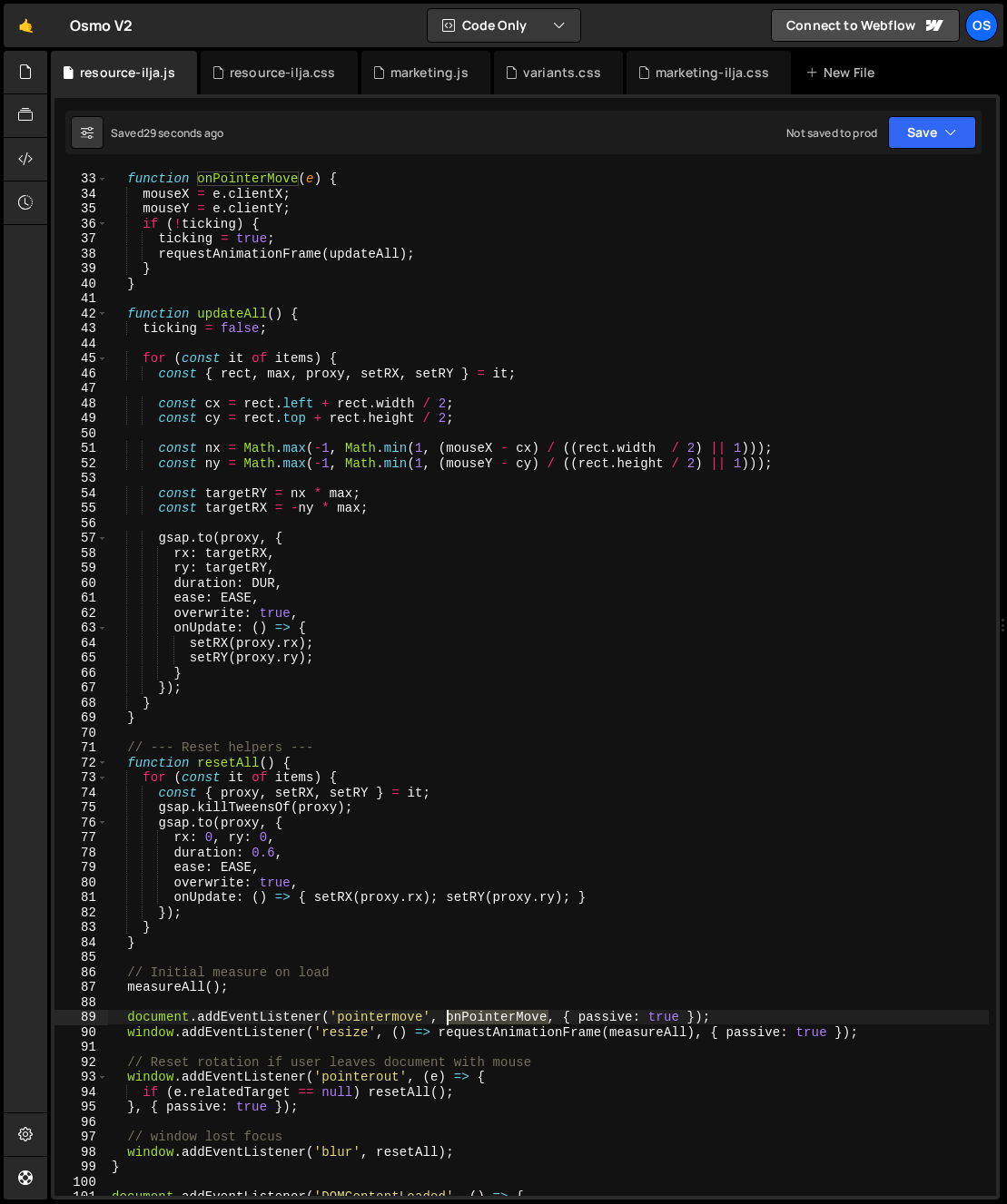
click at [495, 1016] on div "function onPointerMove ( e ) { mouseX = e . clientX ; mouseY = e . clientY ; if…" at bounding box center [548, 684] width 880 height 1055
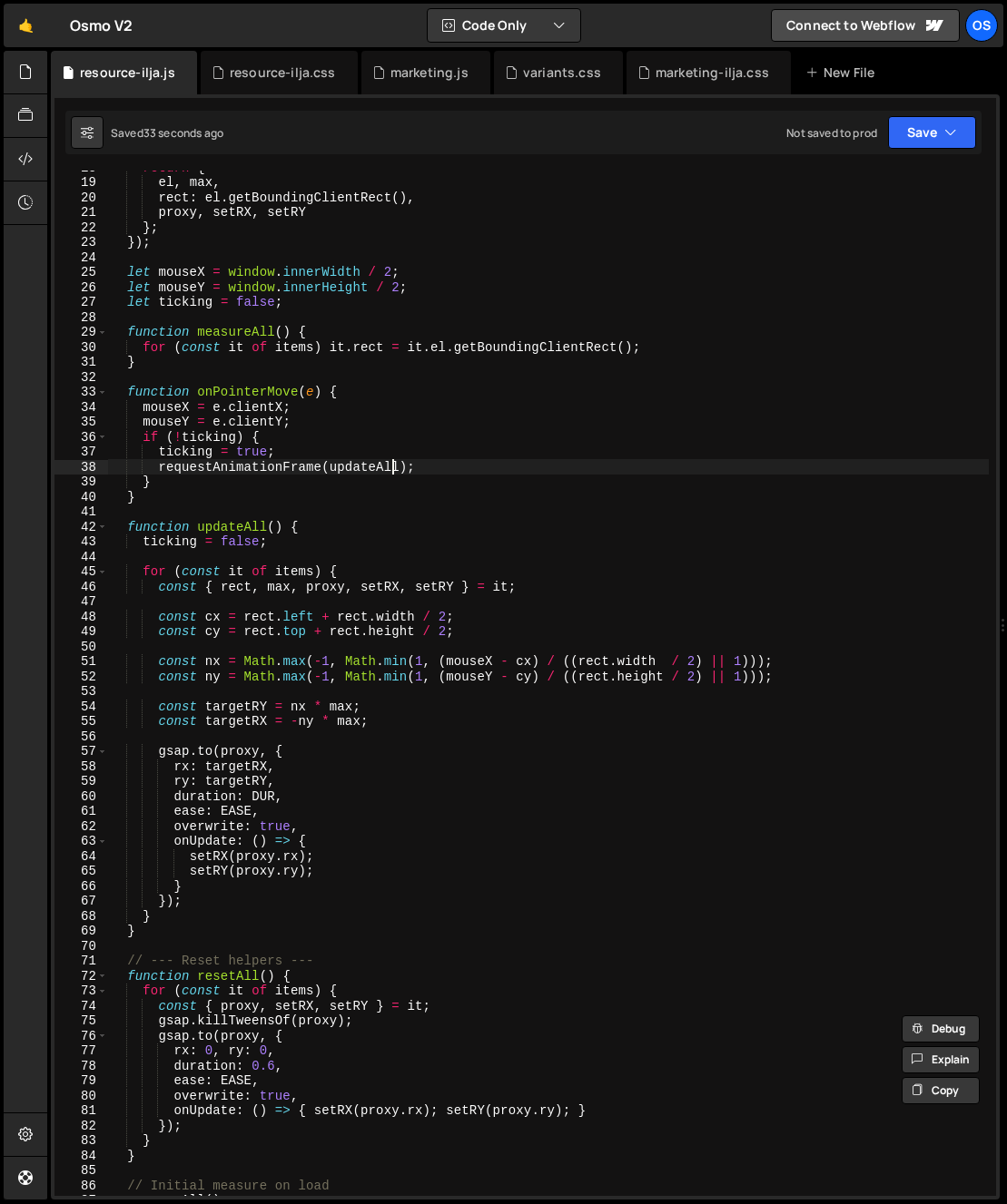
click at [394, 463] on div "return { el , max , rect : el . getBoundingClientRect ( ) , proxy , setRX , set…" at bounding box center [548, 687] width 880 height 1055
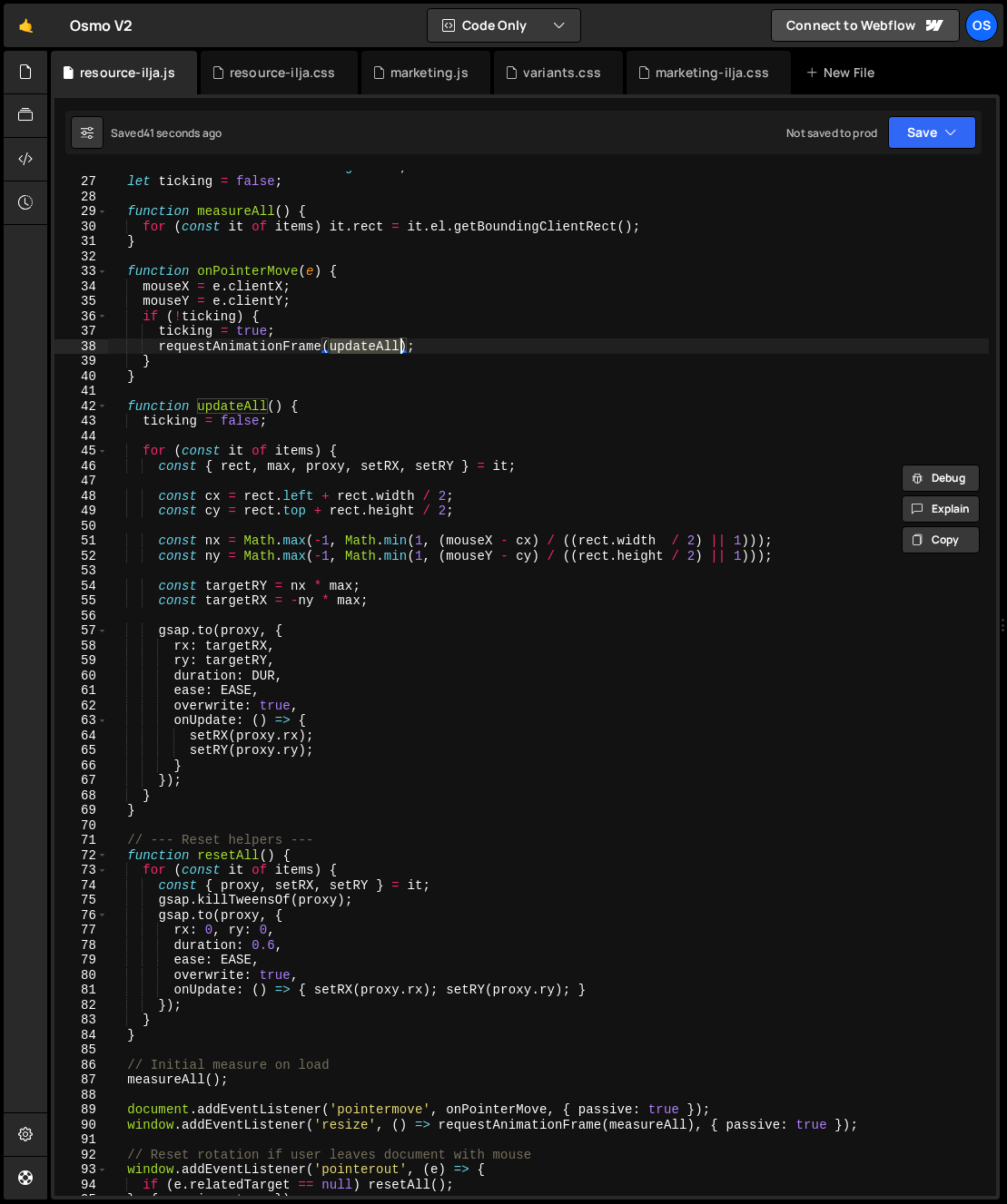
scroll to position [385, 0]
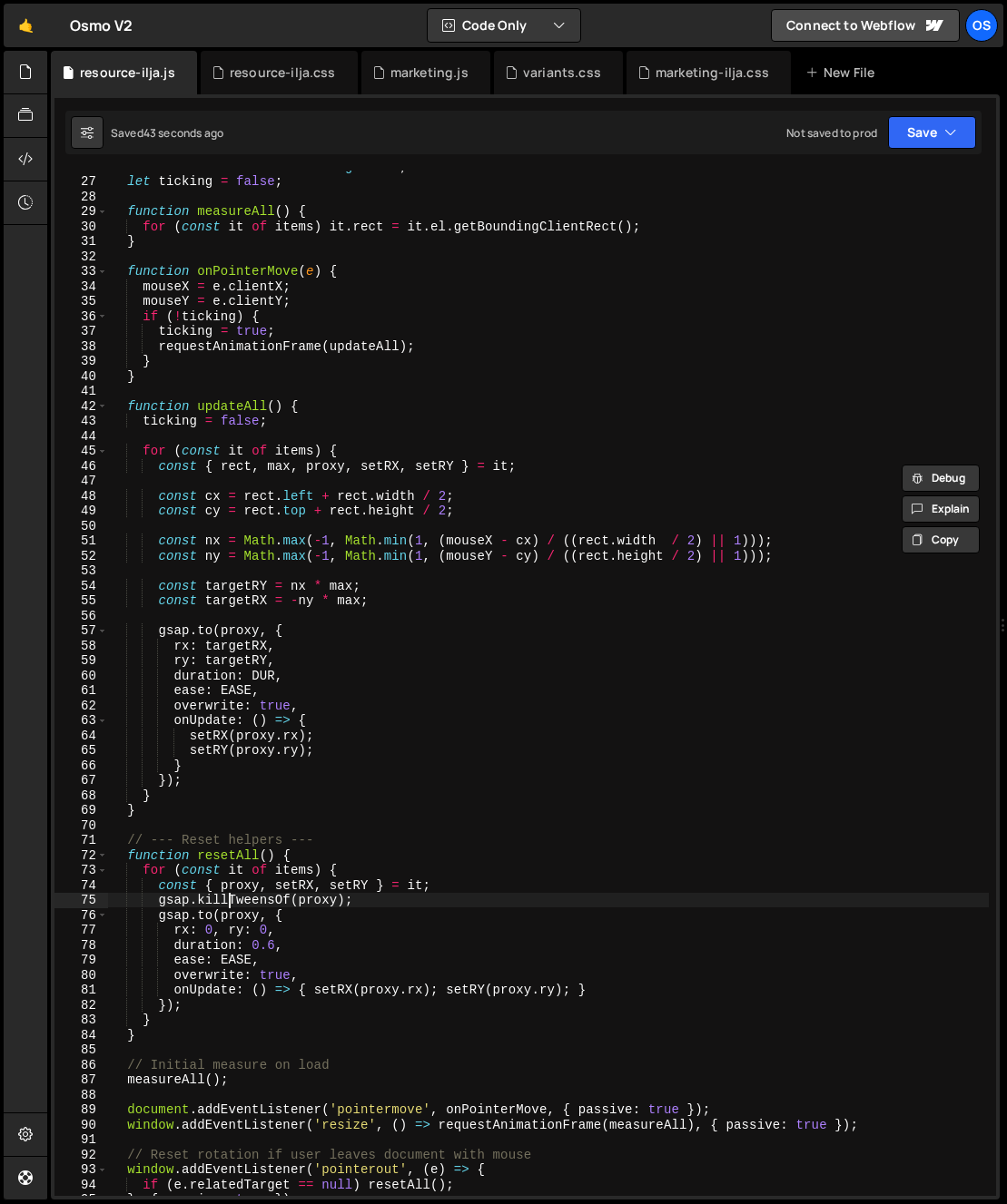
click at [228, 903] on div "let mouseY = window . innerHeight / 2 ; let ticking = false ; function measureA…" at bounding box center [548, 686] width 880 height 1055
click at [205, 860] on div "let mouseY = window . innerHeight / 2 ; let ticking = false ; function measureA…" at bounding box center [548, 686] width 880 height 1055
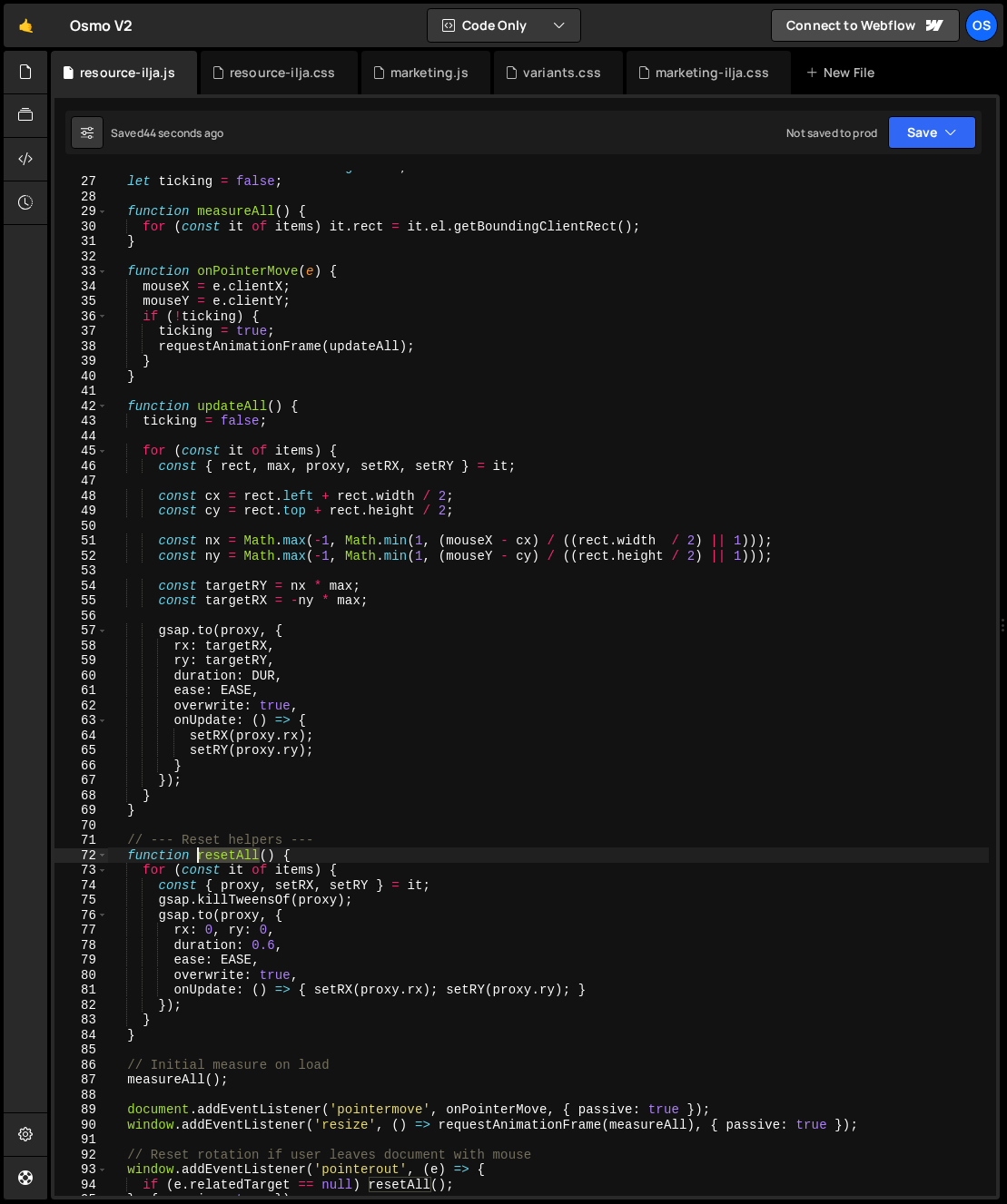
click at [205, 860] on div "let mouseY = window . innerHeight / 2 ; let ticking = false ; function measureA…" at bounding box center [548, 686] width 880 height 1055
click at [232, 866] on div "let mouseY = window . innerHeight / 2 ; let ticking = false ; function measureA…" at bounding box center [548, 686] width 880 height 1055
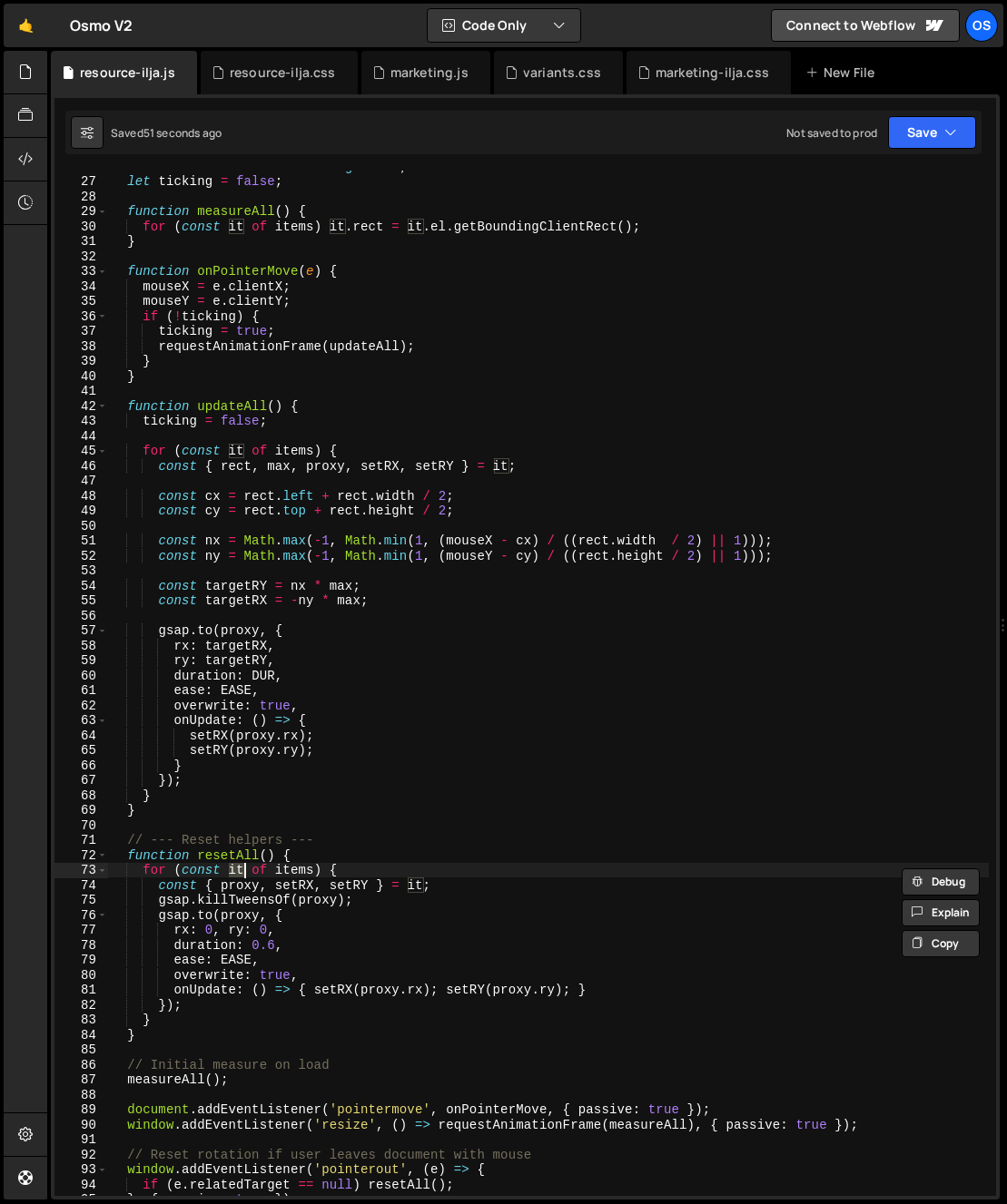
click at [232, 886] on div "let mouseY = window . innerHeight / 2 ; let ticking = false ; function measureA…" at bounding box center [548, 686] width 880 height 1055
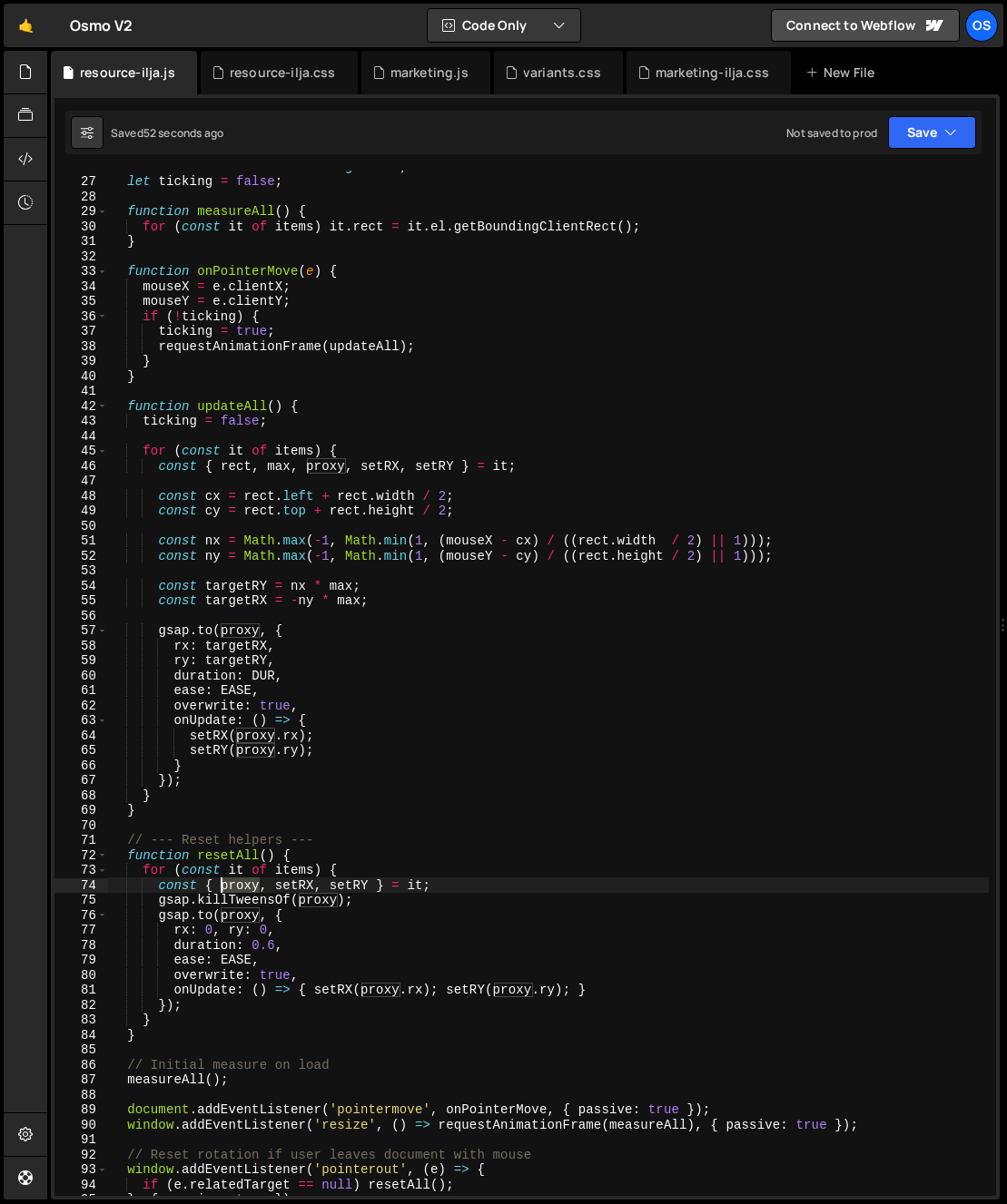
click at [232, 886] on div "let mouseY = window . innerHeight / 2 ; let ticking = false ; function measureA…" at bounding box center [548, 686] width 880 height 1055
click at [414, 886] on div "let mouseY = window . innerHeight / 2 ; let ticking = false ; function measureA…" at bounding box center [548, 686] width 880 height 1055
click at [171, 883] on div "let mouseY = window . innerHeight / 2 ; let ticking = false ; function measureA…" at bounding box center [548, 686] width 880 height 1055
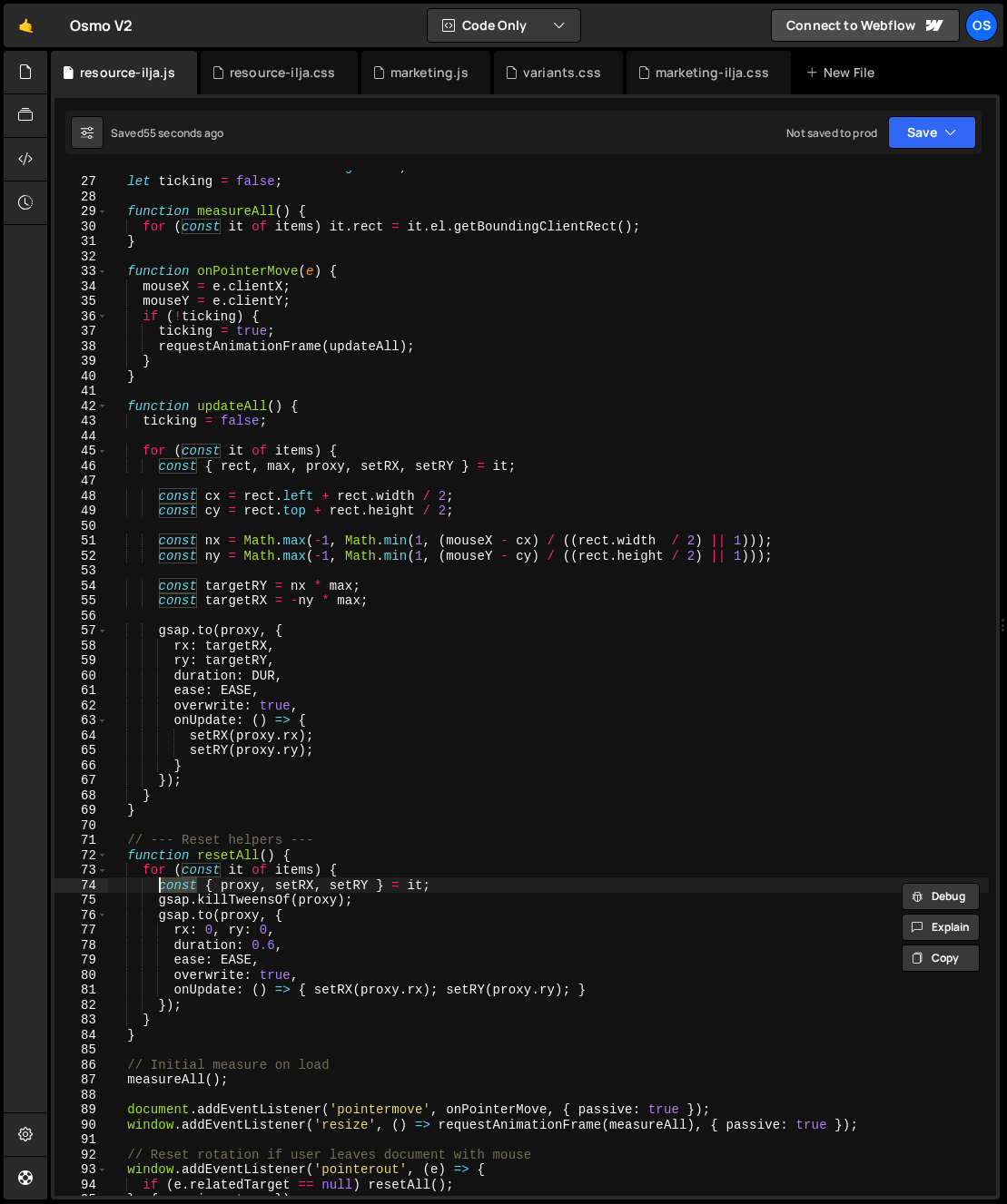
click at [233, 888] on div "let mouseY = window . innerHeight / 2 ; let ticking = false ; function measureA…" at bounding box center [548, 686] width 880 height 1055
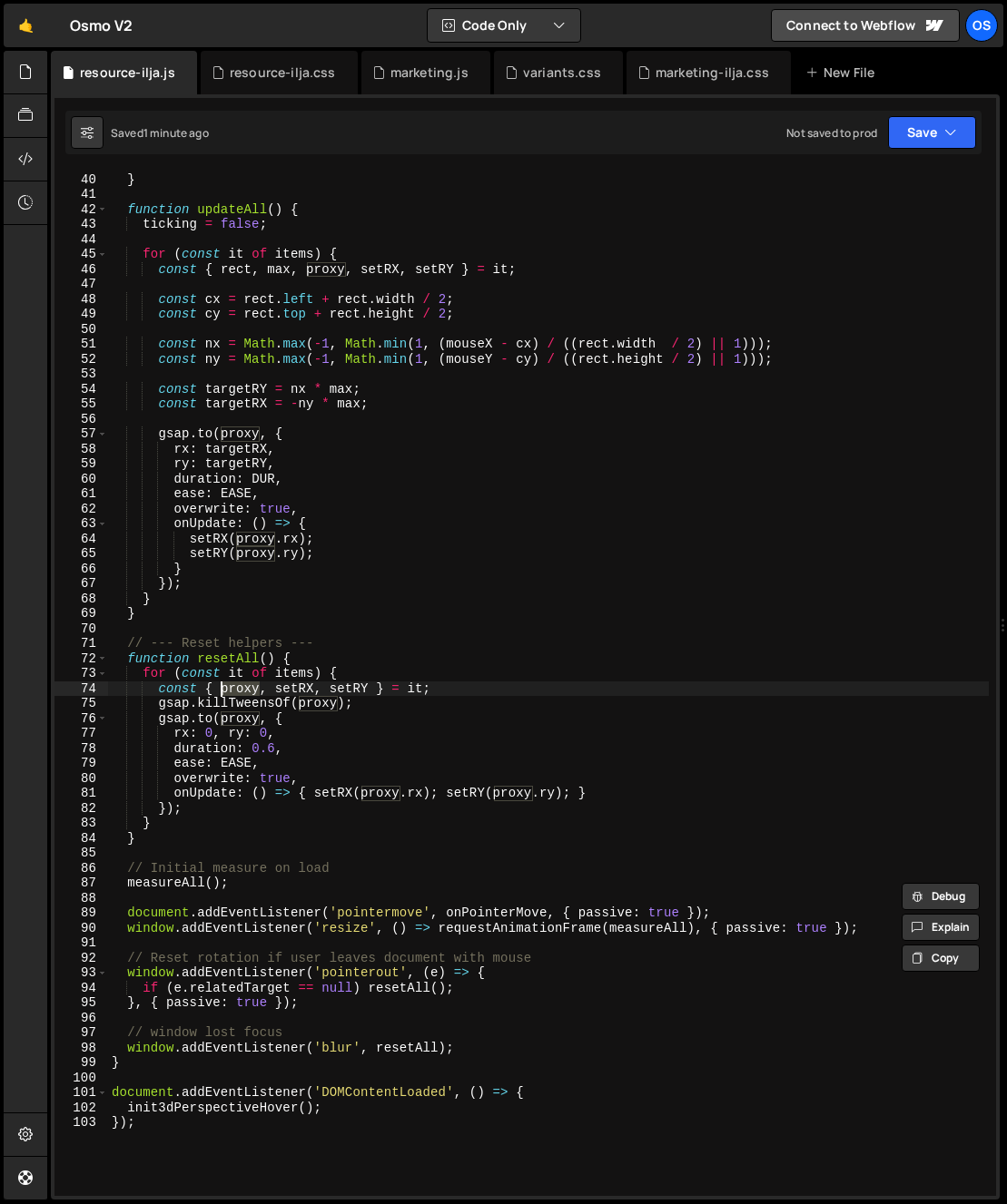
scroll to position [583, 0]
drag, startPoint x: 179, startPoint y: 815, endPoint x: 182, endPoint y: 897, distance: 82.1
click at [179, 815] on div "} } function updateAll ( ) { ticking = false ; for ( const it of items ) { cons…" at bounding box center [548, 685] width 880 height 1055
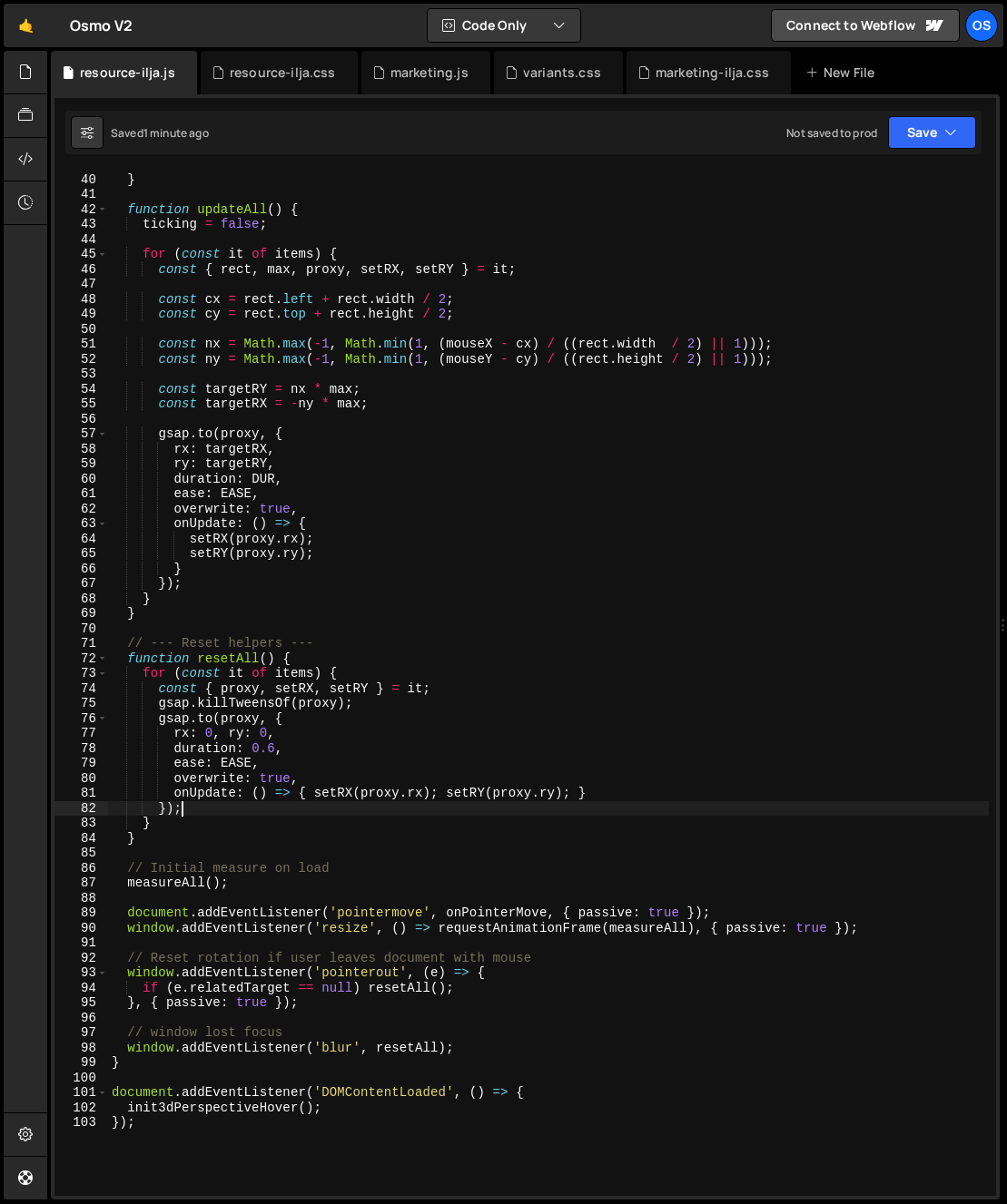
click at [218, 645] on div "} } function updateAll ( ) { ticking = false ; for ( const it of items ) { cons…" at bounding box center [548, 685] width 880 height 1055
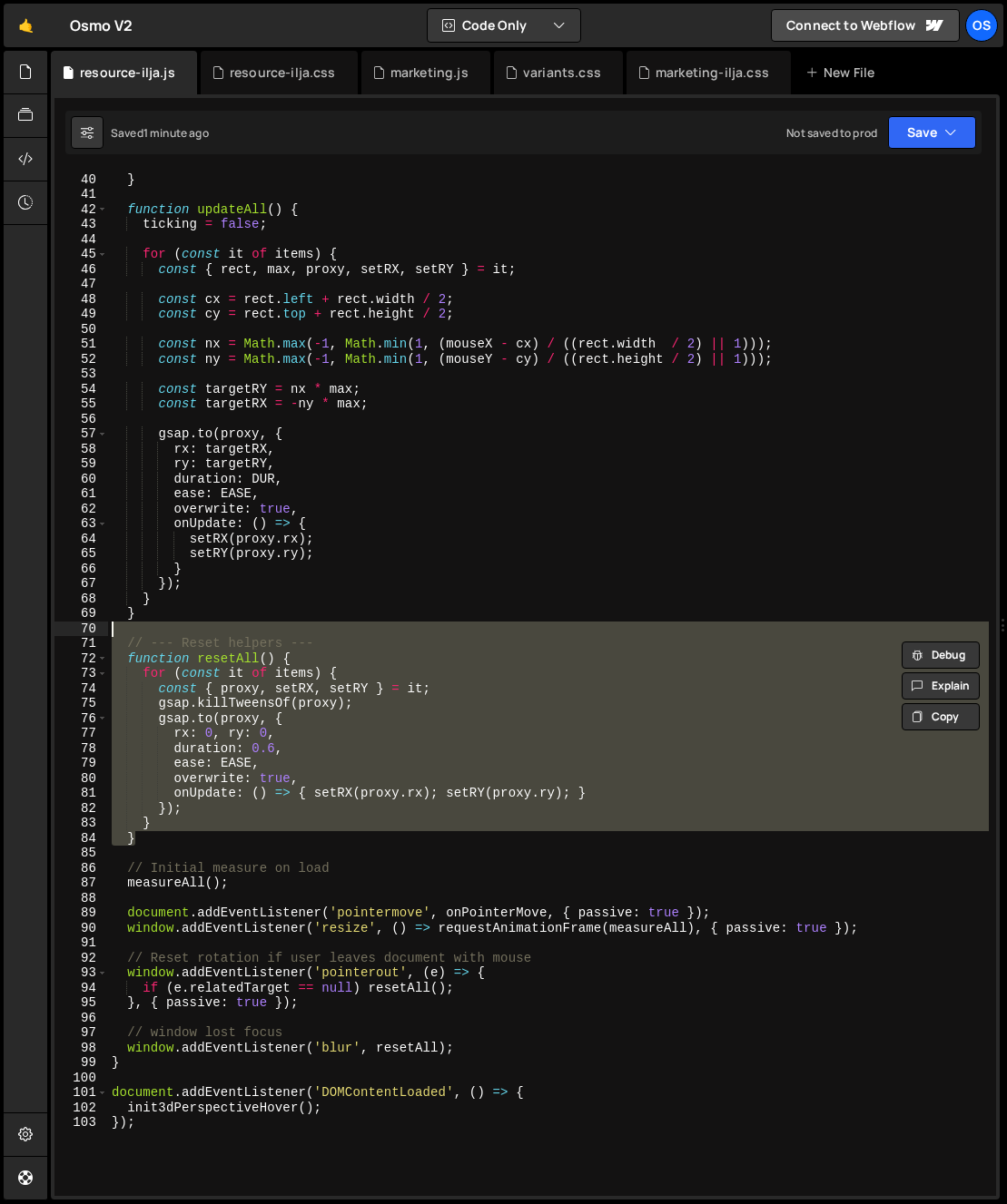
drag, startPoint x: 137, startPoint y: 808, endPoint x: 44, endPoint y: 632, distance: 199.1
click at [44, 632] on div "Hold on a sec... Are you certain you wish to leave this page? Any changes you'v…" at bounding box center [503, 602] width 1007 height 1204
type textarea "// --- Reset helpers ---"
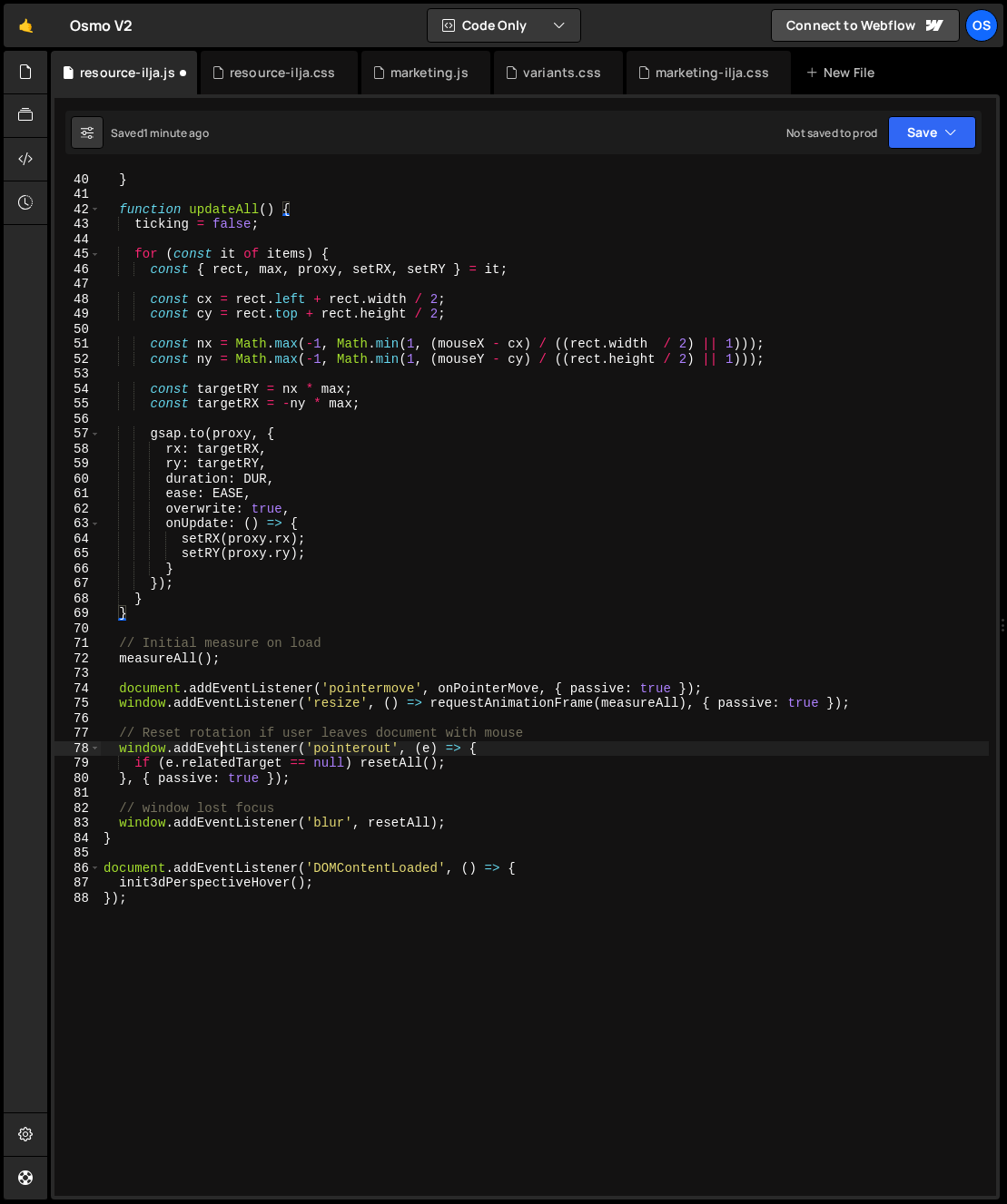
click at [218, 741] on div "} } function updateAll ( ) { ticking = false ; for ( const it of items ) { cons…" at bounding box center [544, 681] width 889 height 1048
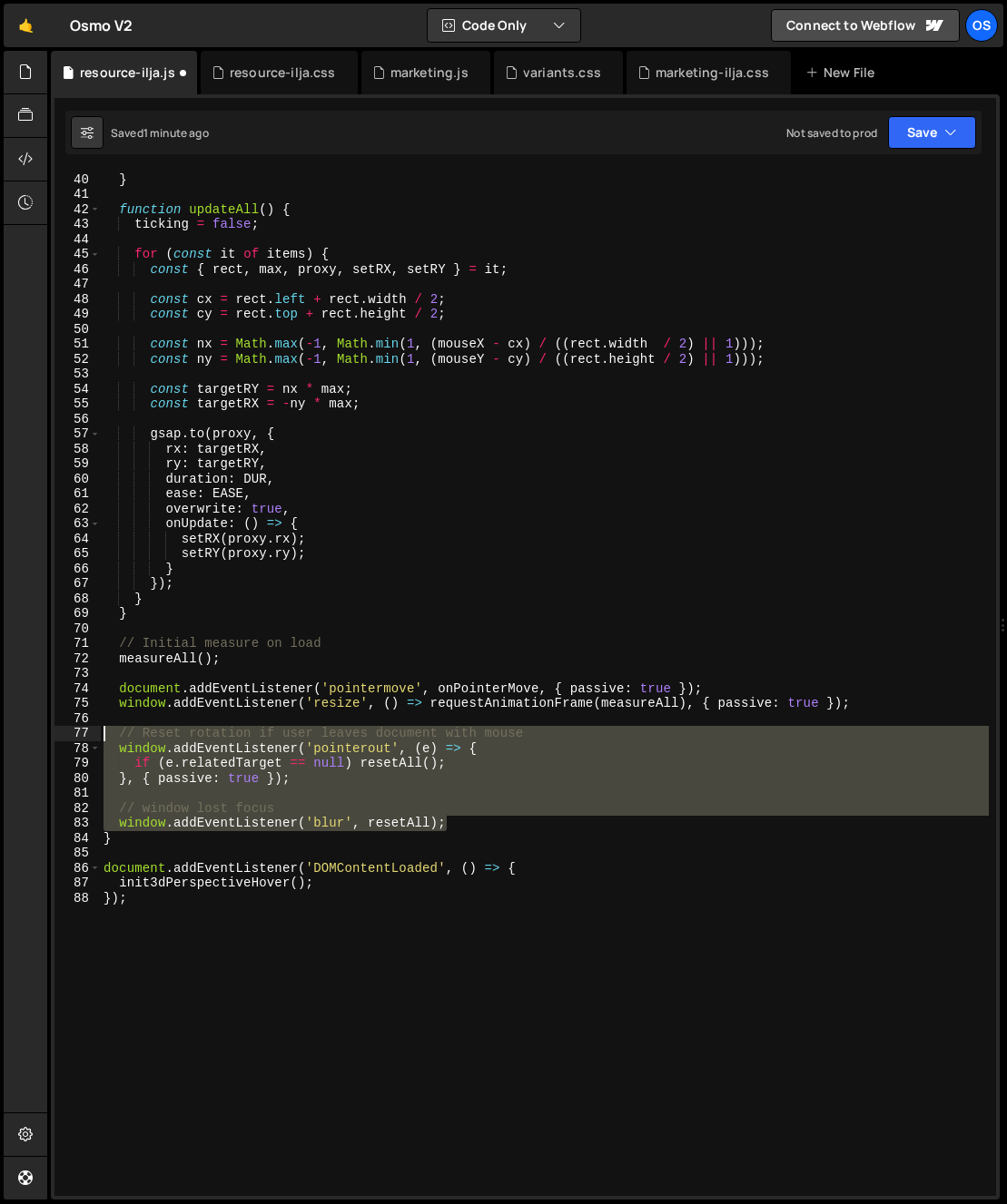
drag, startPoint x: 467, startPoint y: 821, endPoint x: -15, endPoint y: 727, distance: 491.1
click at [0, 727] on html "Projects [GEOGRAPHIC_DATA] Blog Os Your current team is [PERSON_NAME] Projects …" at bounding box center [503, 602] width 1007 height 1204
type textarea "// Reset rotation if user leaves document with mouse window.addEventListener('p…"
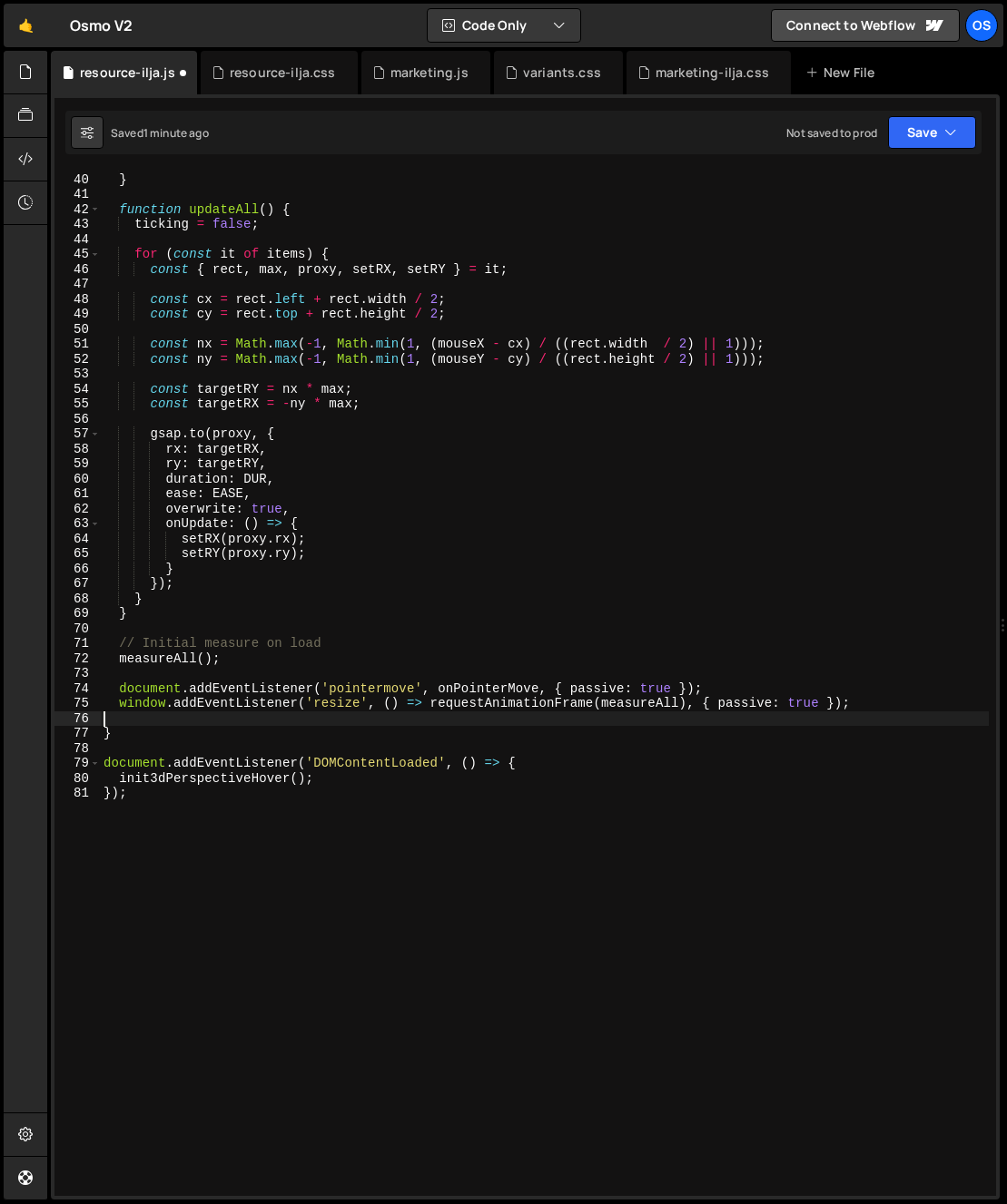
type textarea "window.addEventListener('resize', () => requestAnimationFrame(measureAll), { pa…"
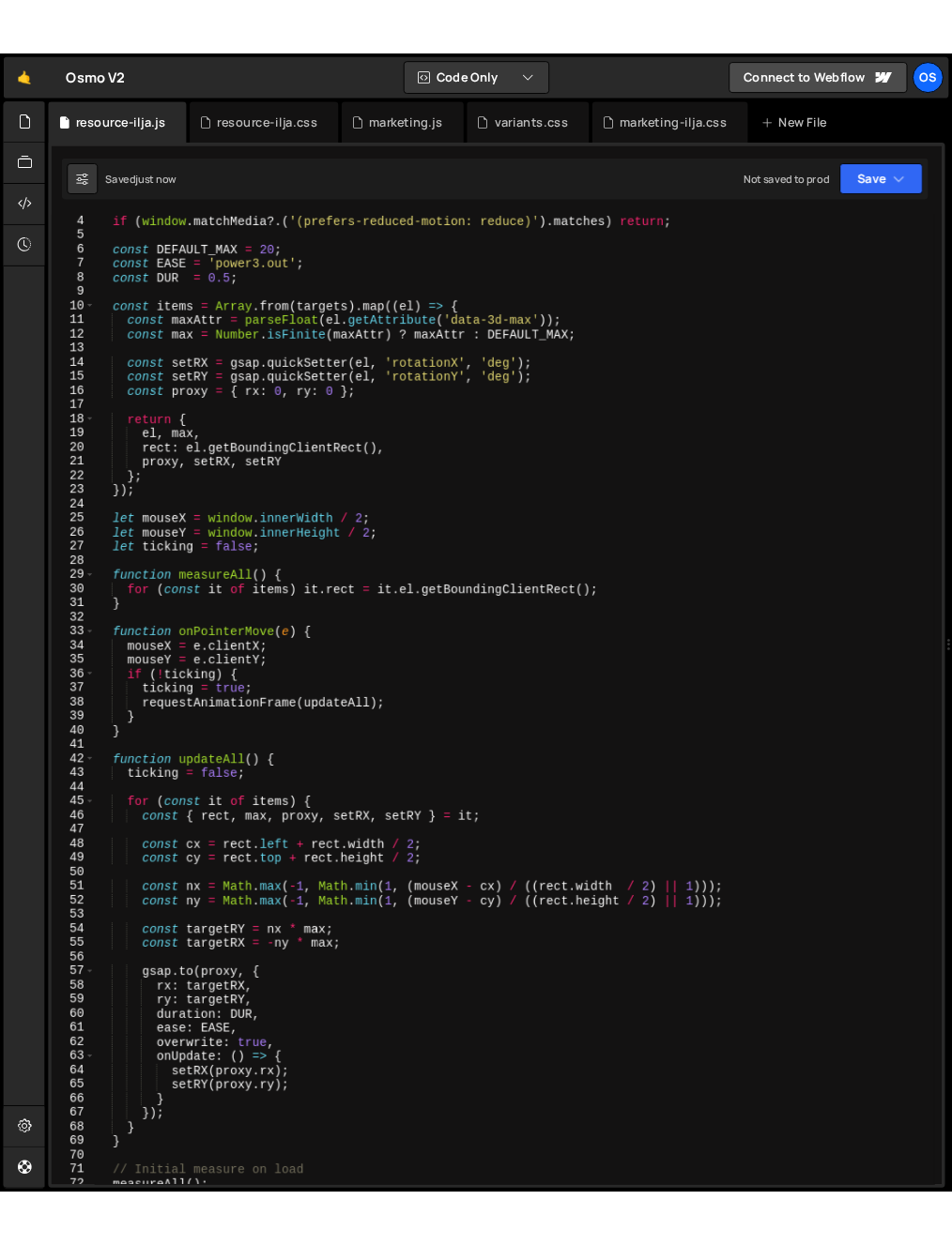
scroll to position [0, 0]
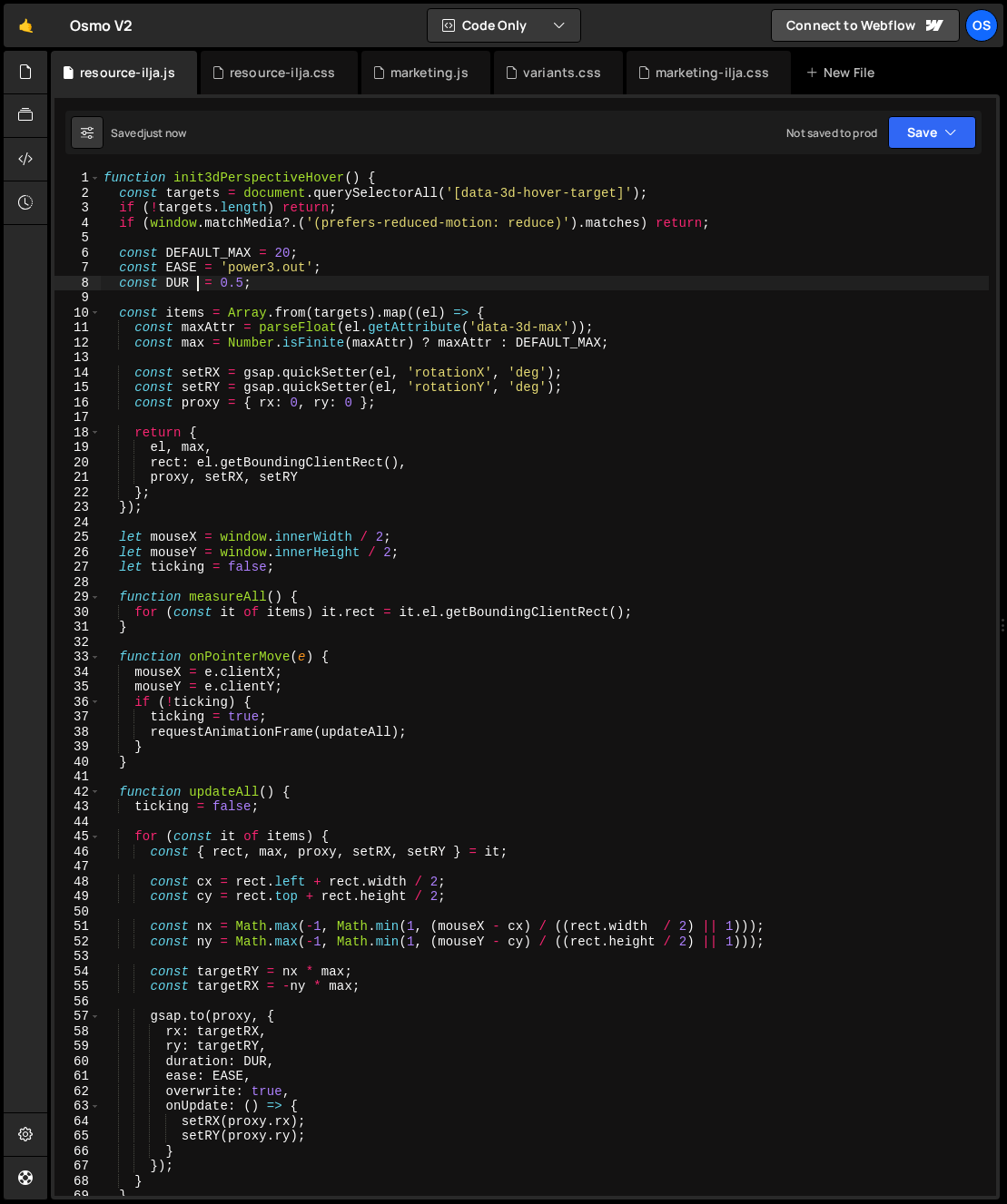
click at [195, 287] on div "function init3dPerspectiveHover ( ) { const targets = document . querySelectorA…" at bounding box center [544, 695] width 889 height 1048
click at [1, 260] on div "Hold on a sec... Are you certain you wish to leave this page? Any changes you'v…" at bounding box center [503, 602] width 1007 height 1204
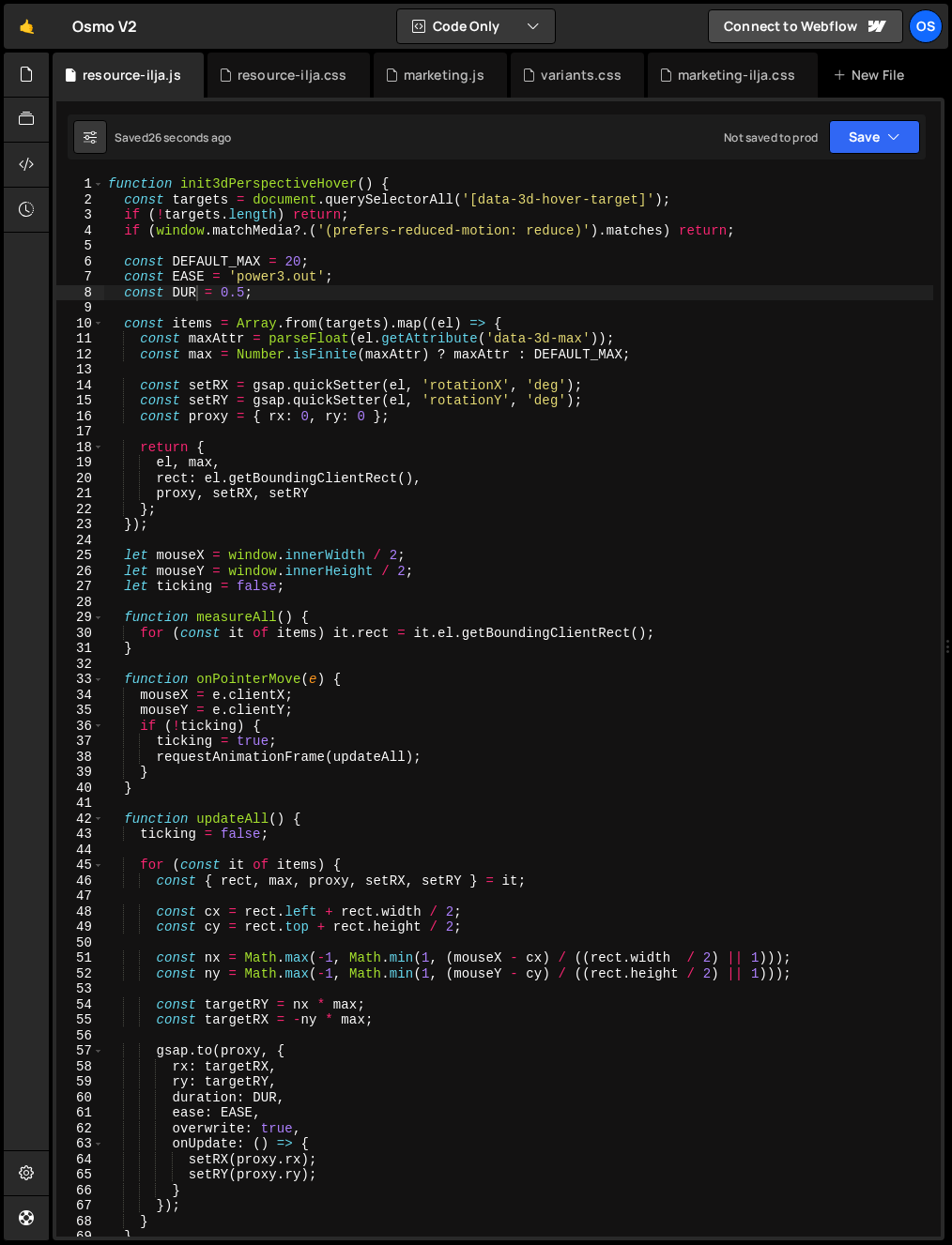
click at [222, 562] on div "function init3dPerspectiveHover ( ) { const targets = document . querySelectorA…" at bounding box center [518, 722] width 829 height 1091
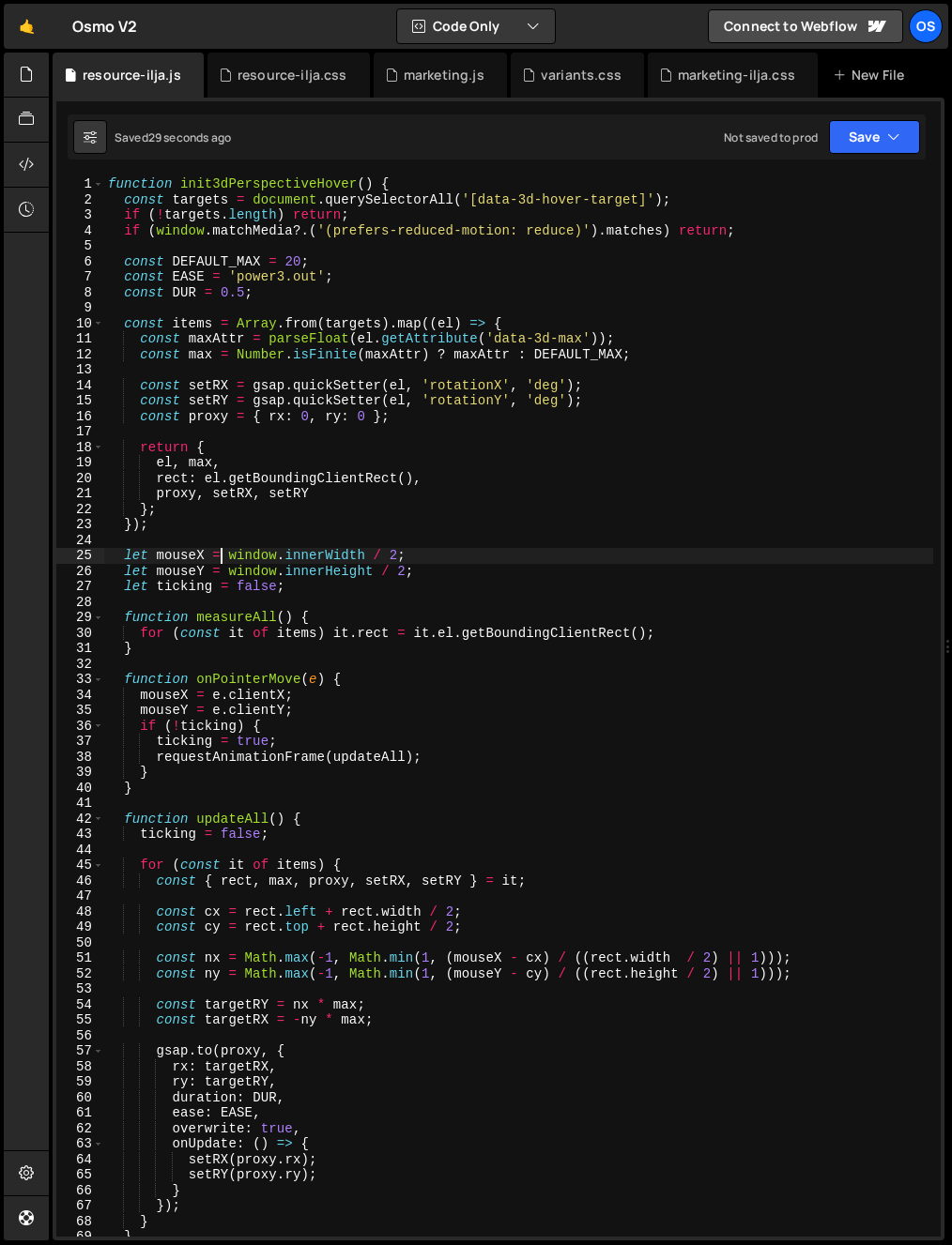
click at [211, 973] on div "function init3dPerspectiveHover ( ) { const targets = document . querySelectorA…" at bounding box center [518, 722] width 829 height 1091
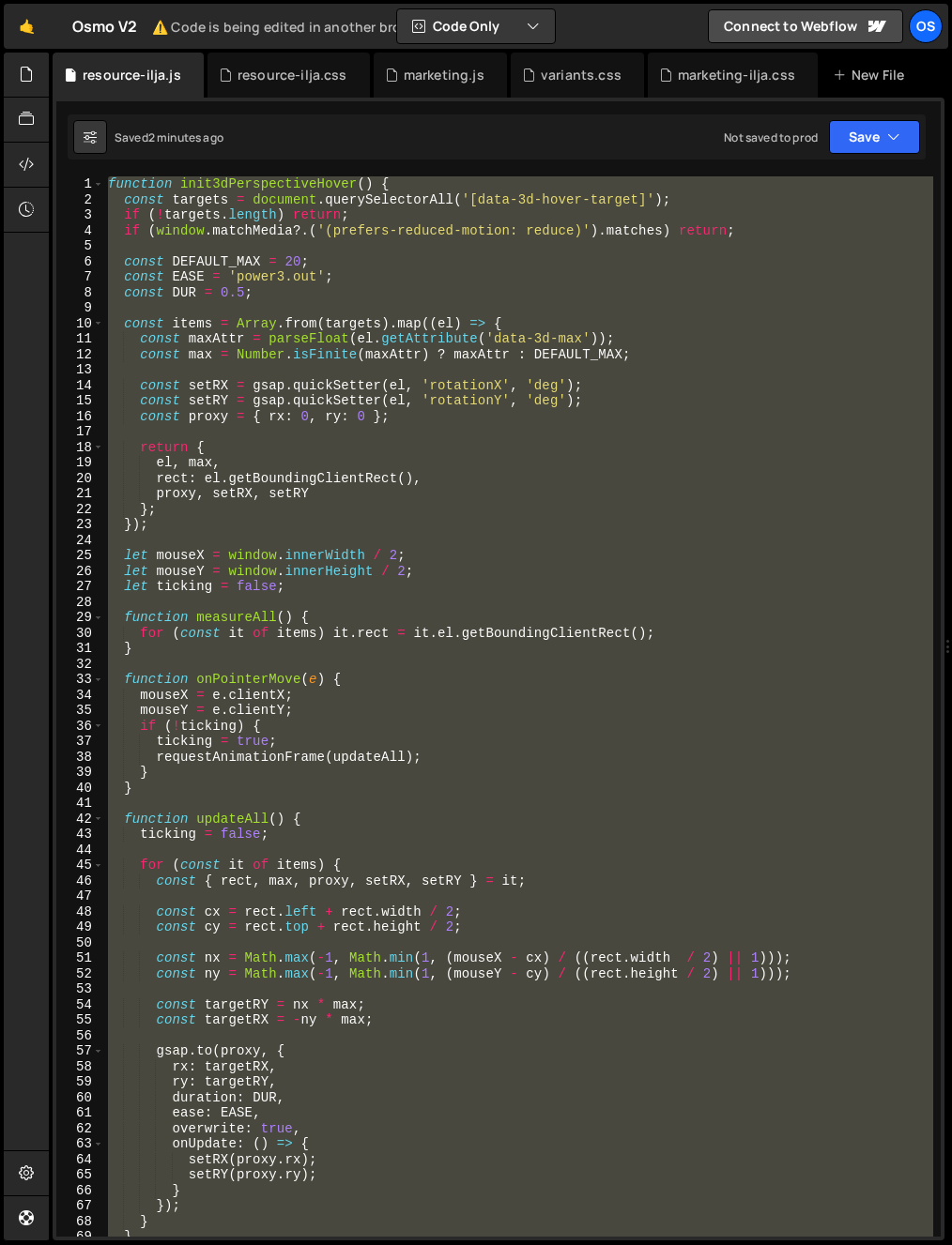
click at [546, 333] on div "function init3dPerspectiveHover ( ) { const targets = document . querySelectorA…" at bounding box center [518, 707] width 829 height 1061
click at [546, 333] on div "function init3dPerspectiveHover ( ) { const targets = document . querySelectorA…" at bounding box center [518, 722] width 829 height 1091
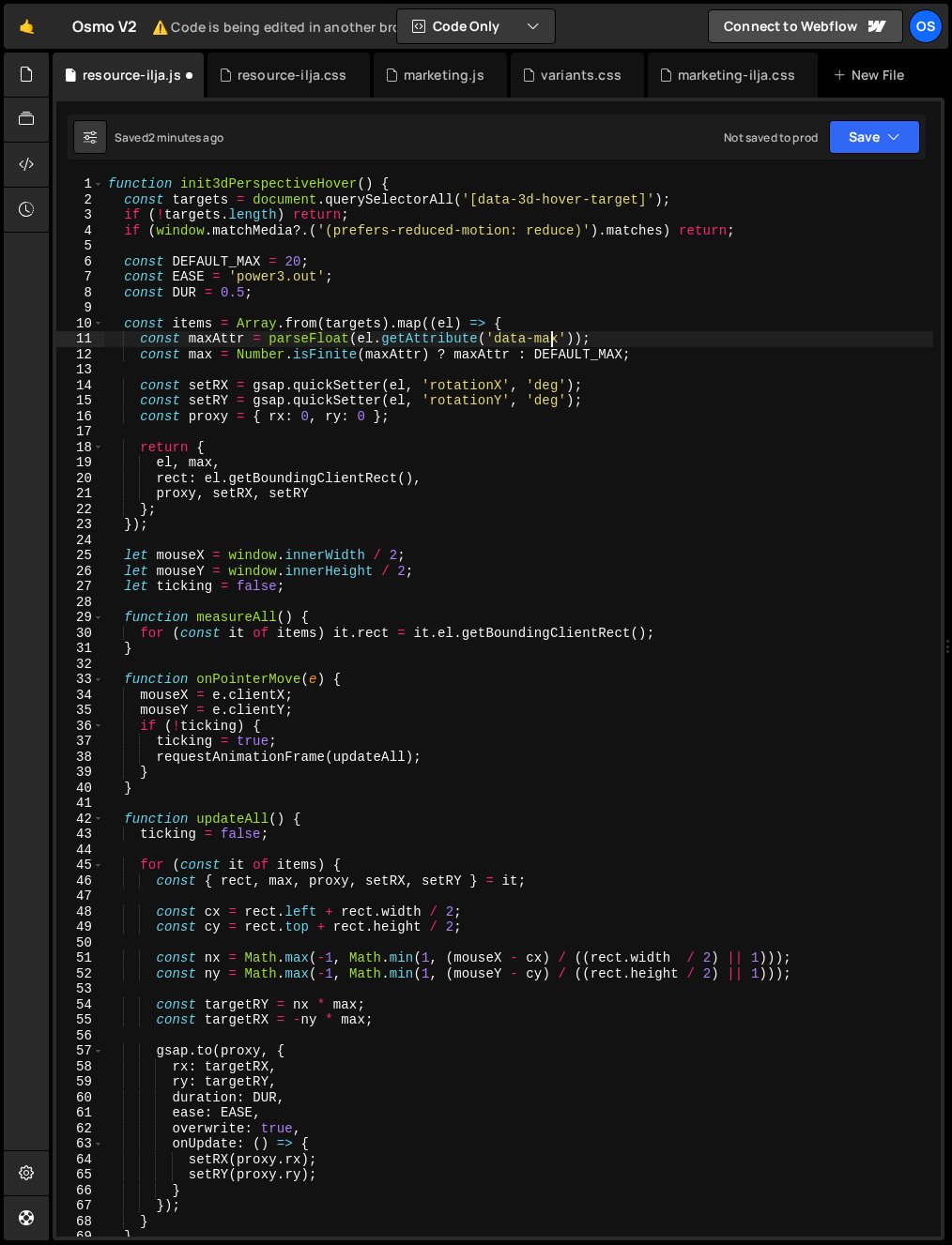
click at [555, 337] on div "function init3dPerspectiveHover ( ) { const targets = document . querySelectorA…" at bounding box center [518, 722] width 829 height 1091
click at [559, 339] on div "function init3dPerspectiveHover ( ) { const targets = document . querySelectorA…" at bounding box center [518, 722] width 829 height 1091
drag, startPoint x: 557, startPoint y: 336, endPoint x: 495, endPoint y: 344, distance: 62.5
click at [495, 344] on div "function init3dPerspectiveHover ( ) { const targets = document . querySelectorA…" at bounding box center [518, 722] width 829 height 1091
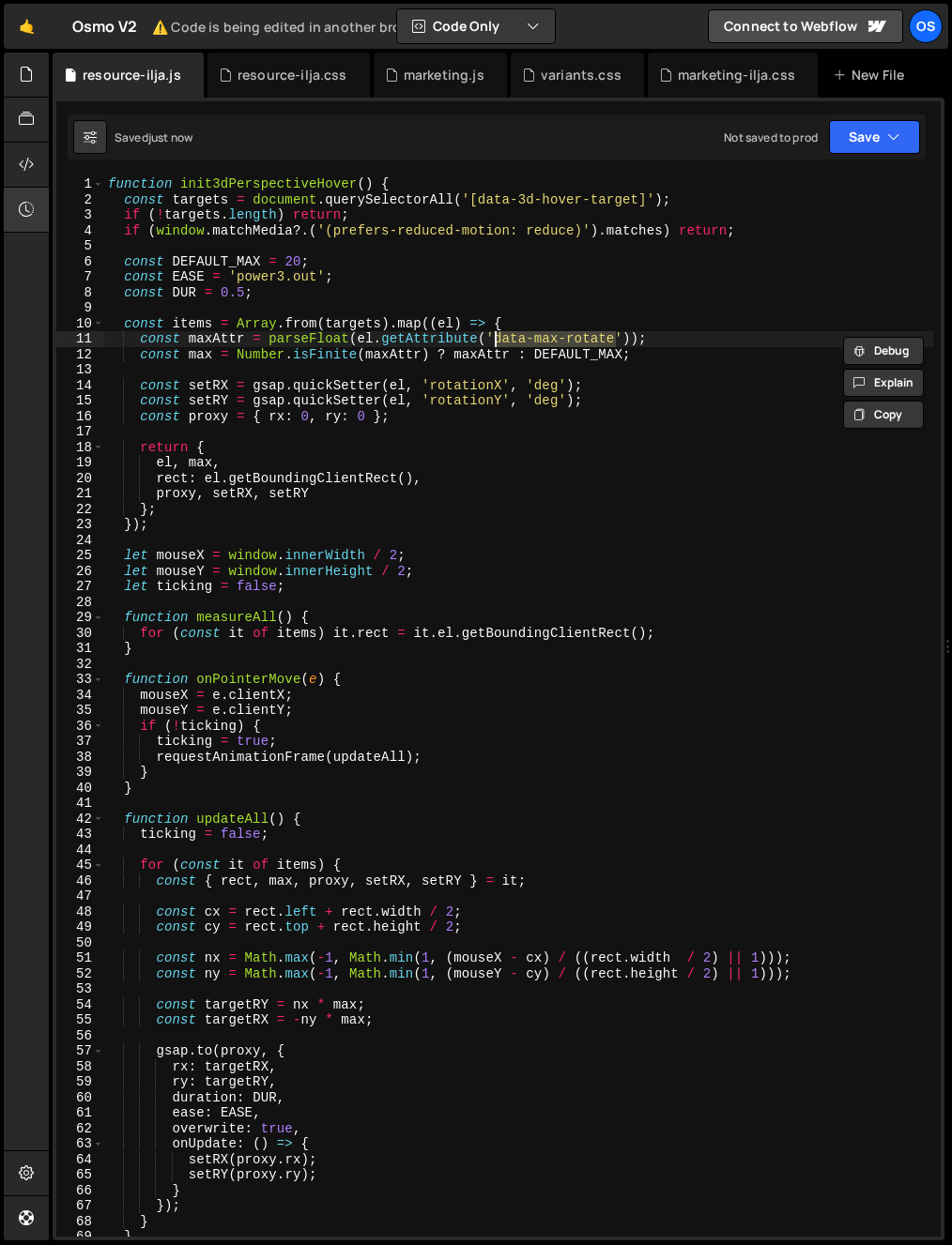
type textarea "const maxAttr = parseFloat(el.getAttribute('data-max-rotate'));"
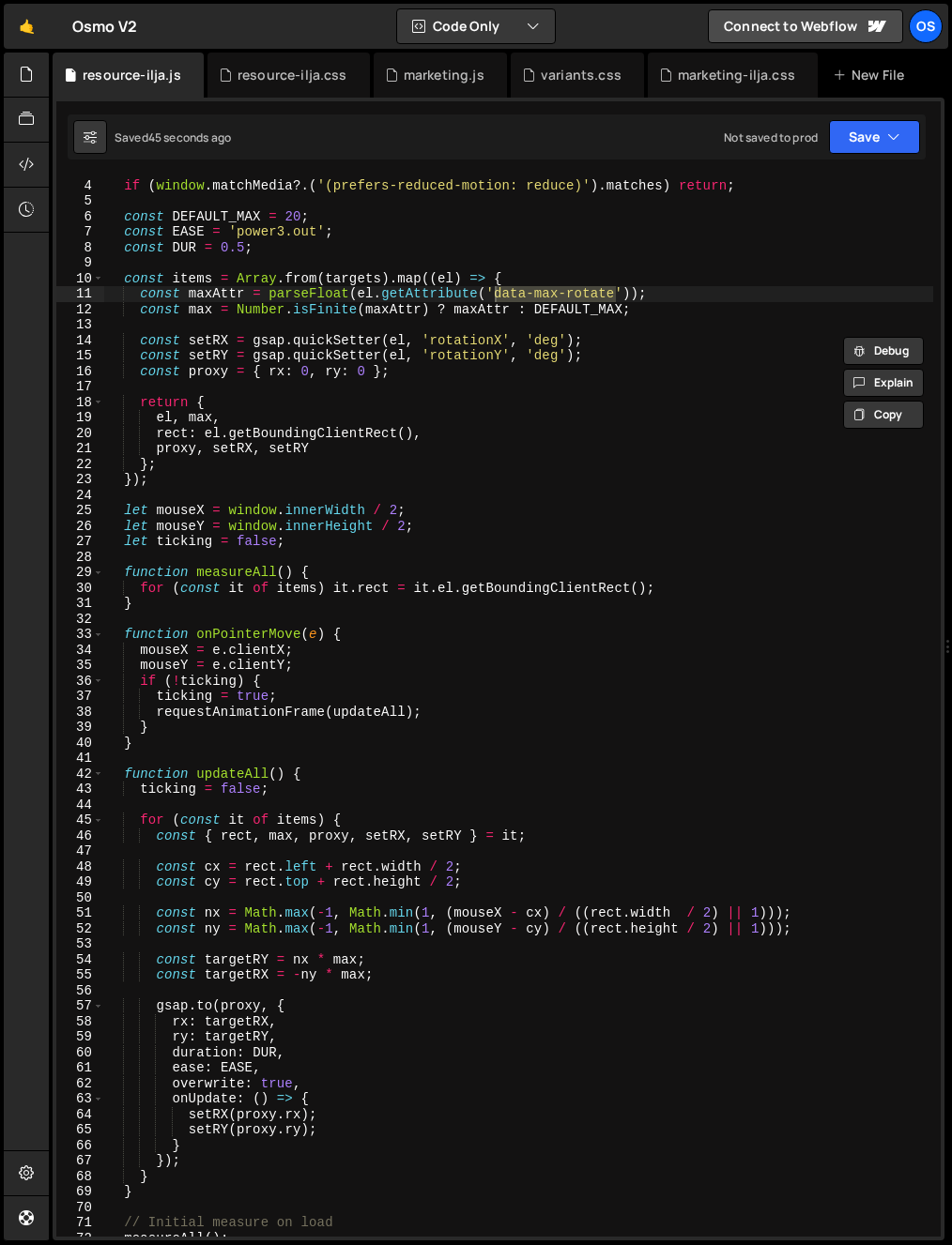
scroll to position [509, 0]
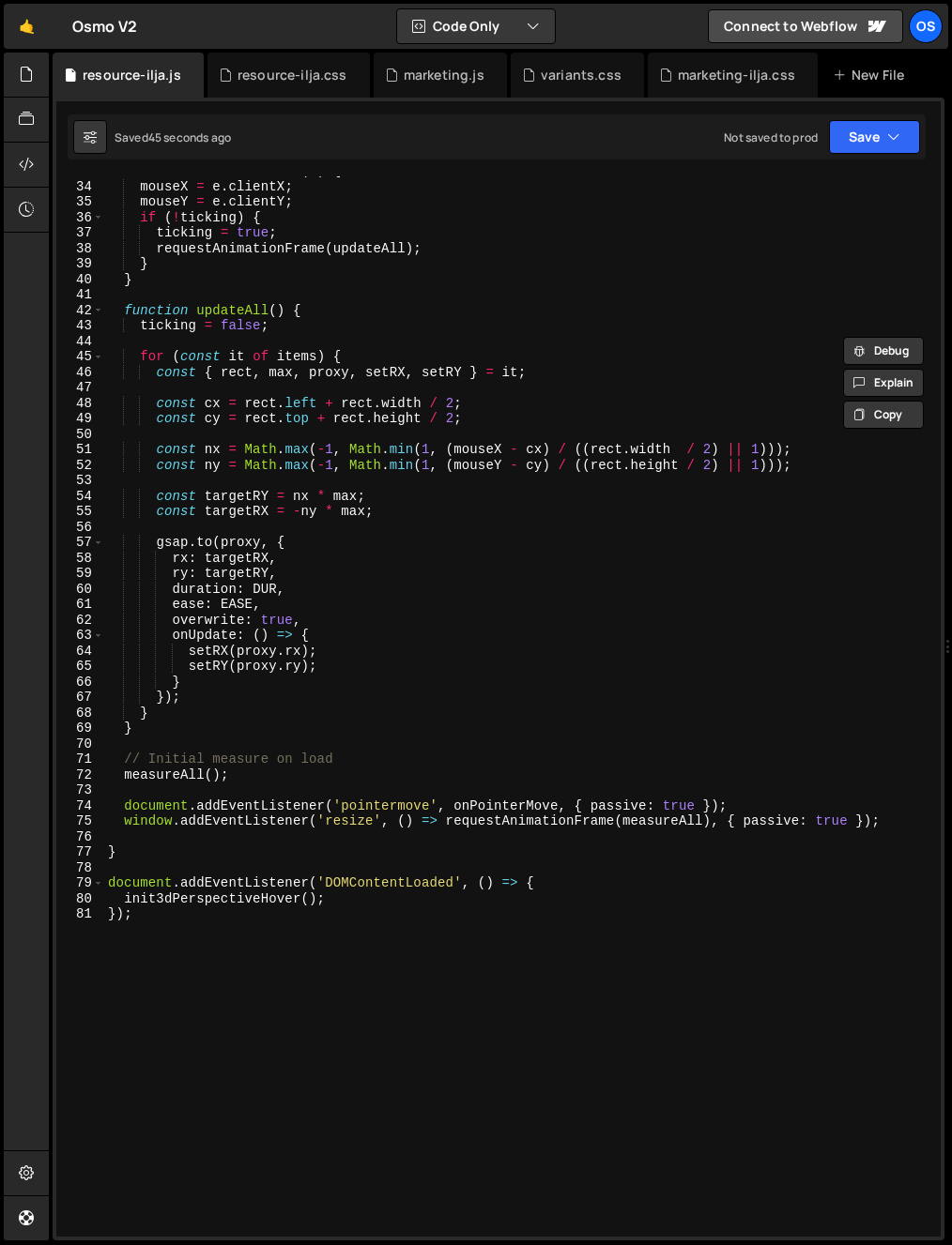
click at [439, 832] on div "function onPointerMove ( e ) { mouseX = e . clientX ; mouseY = e . clientY ; if…" at bounding box center [518, 709] width 829 height 1091
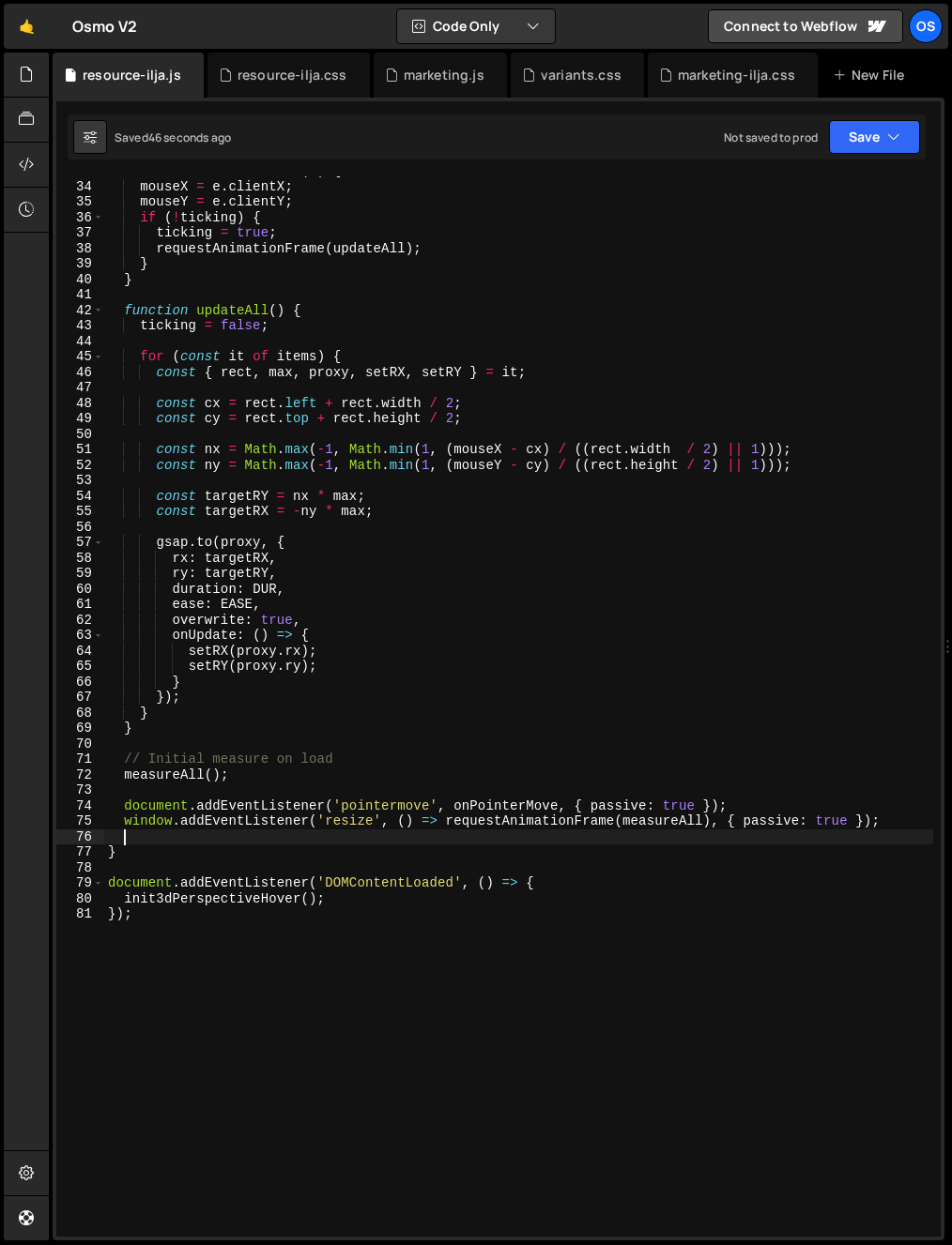
scroll to position [0, 0]
paste textarea "window.addEventListener('scroll', () => requestAnimationFrame(measureAll), { pa…"
type textarea "window.addEventListener('scroll', () => requestAnimationFrame(measureAll), { pa…"
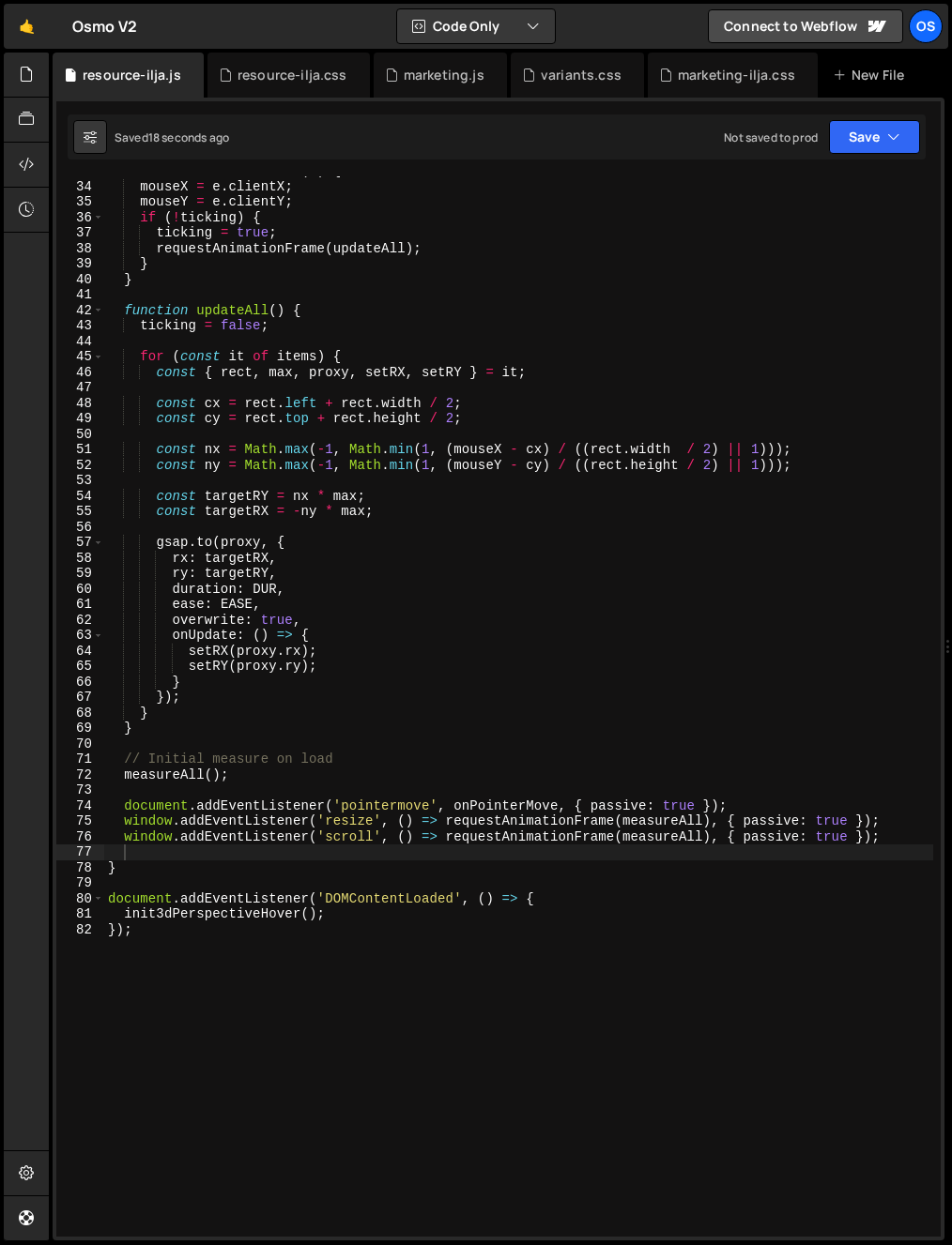
click at [708, 869] on div "function onPointerMove ( e ) { mouseX = e . clientX ; mouseY = e . clientY ; if…" at bounding box center [518, 709] width 829 height 1091
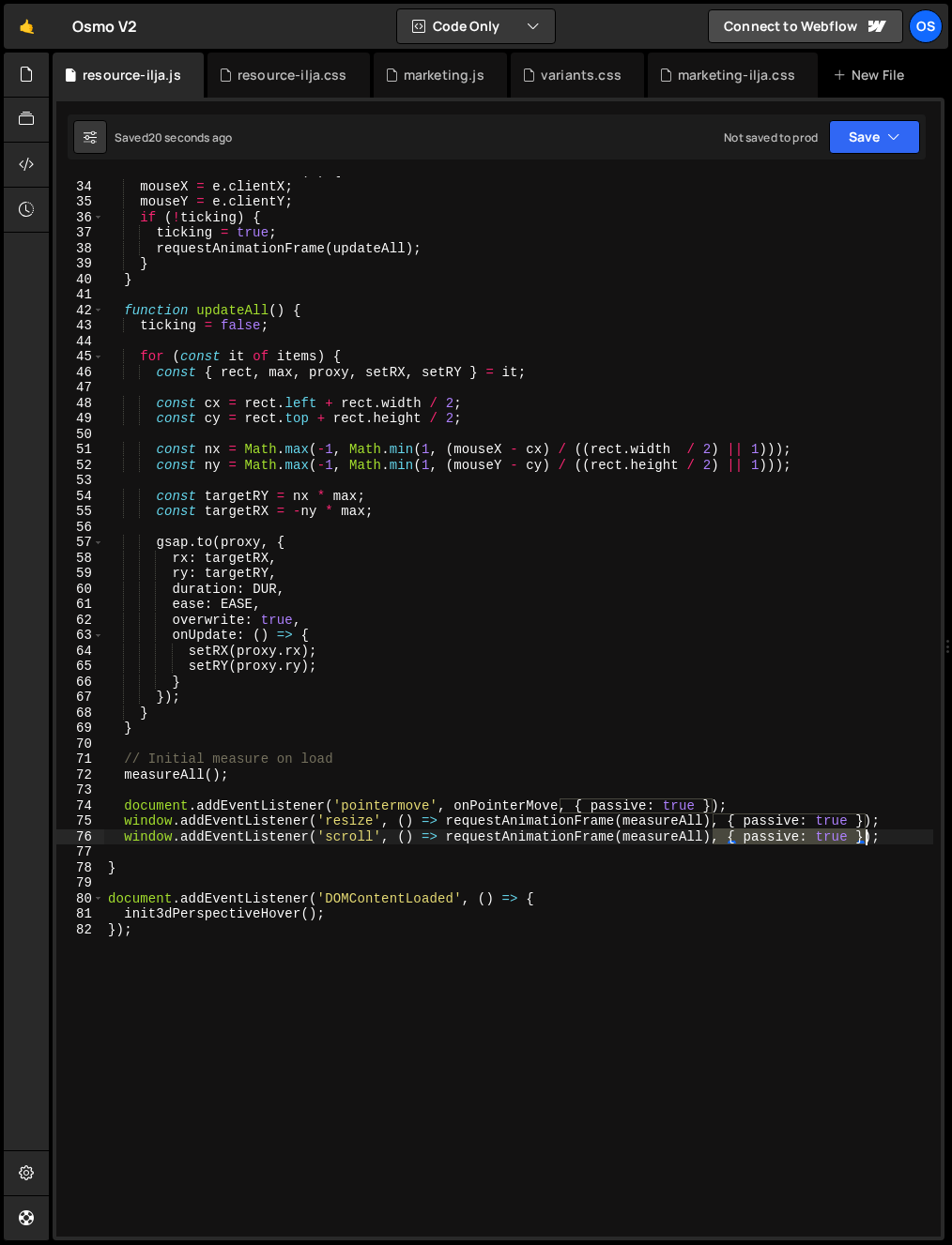
drag, startPoint x: 715, startPoint y: 837, endPoint x: 864, endPoint y: 841, distance: 149.1
click at [864, 841] on div "function onPointerMove ( e ) { mouseX = e . clientX ; mouseY = e . clientY ; if…" at bounding box center [518, 709] width 829 height 1091
click at [912, 769] on div "function onPointerMove ( e ) { mouseX = e . clientX ; mouseY = e . clientY ; if…" at bounding box center [518, 709] width 829 height 1091
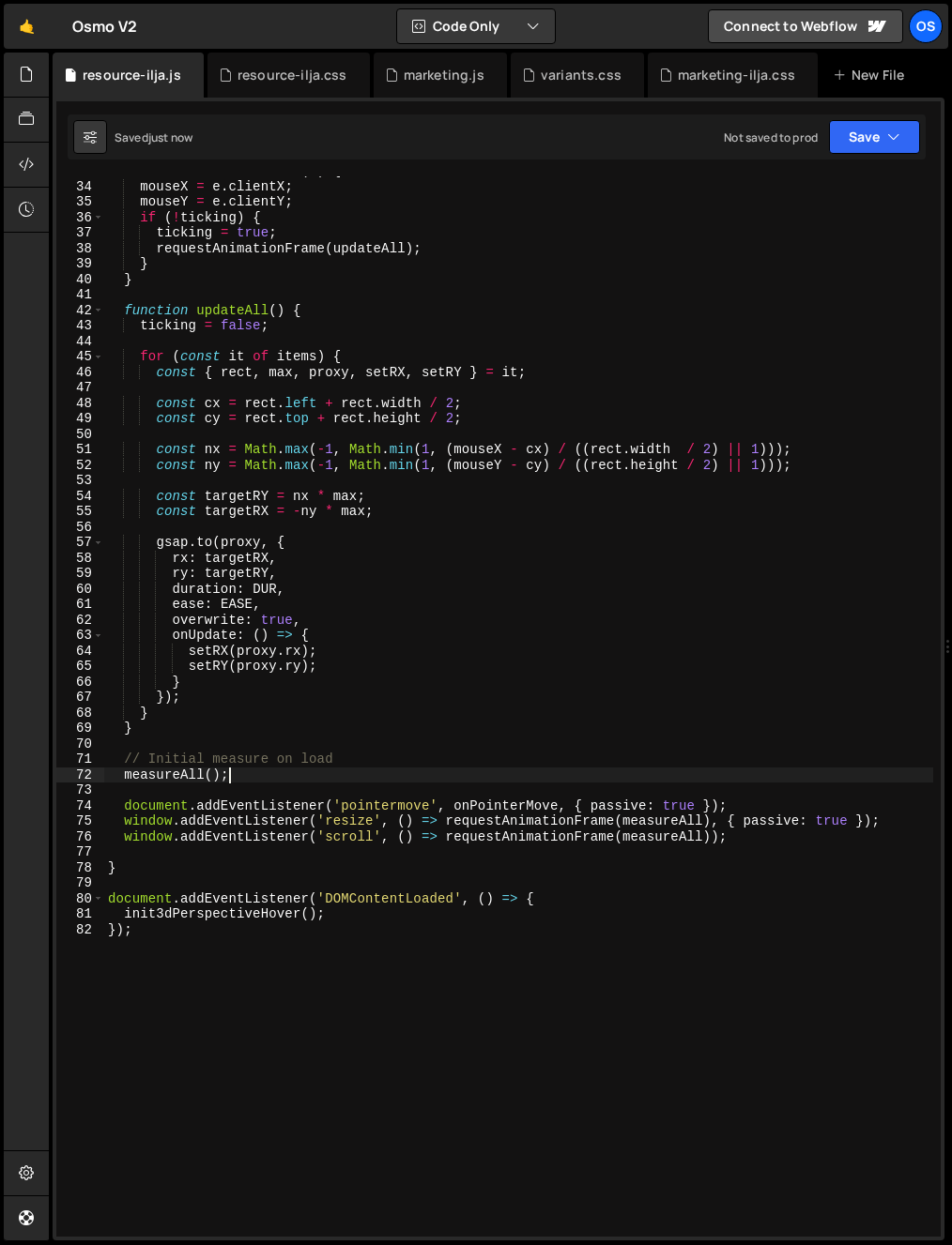
type textarea "window.addEventListener('scroll', () => requestAnimationFrame(measureAll), { pa…"
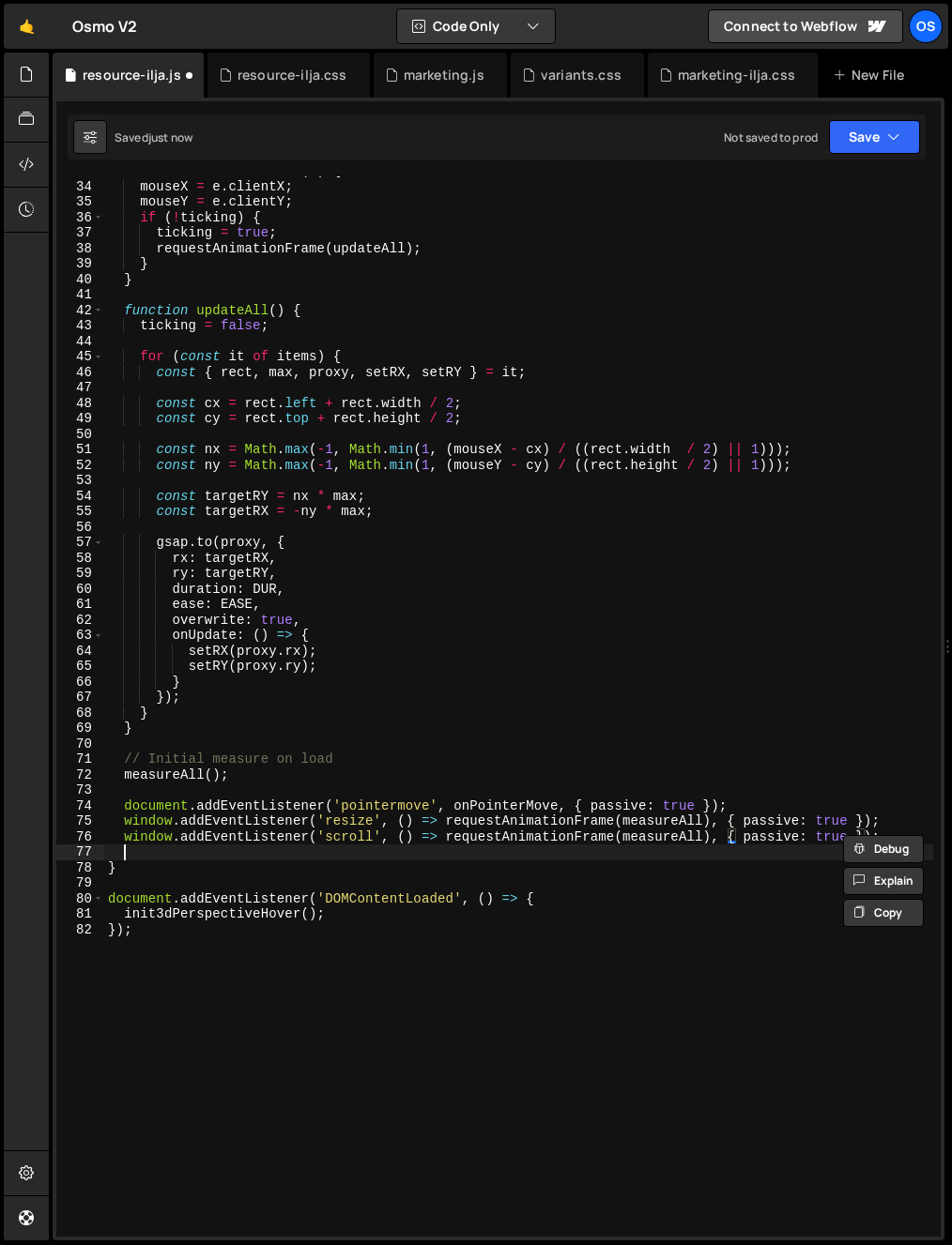
click at [744, 859] on div "function onPointerMove ( e ) { mouseX = e . clientX ; mouseY = e . clientY ; if…" at bounding box center [518, 709] width 829 height 1091
click at [737, 855] on div "function onPointerMove ( e ) { mouseX = e . clientX ; mouseY = e . clientY ; if…" at bounding box center [518, 709] width 829 height 1091
click at [762, 843] on div "function onPointerMove ( e ) { mouseX = e . clientX ; mouseY = e . clientY ; if…" at bounding box center [518, 709] width 829 height 1091
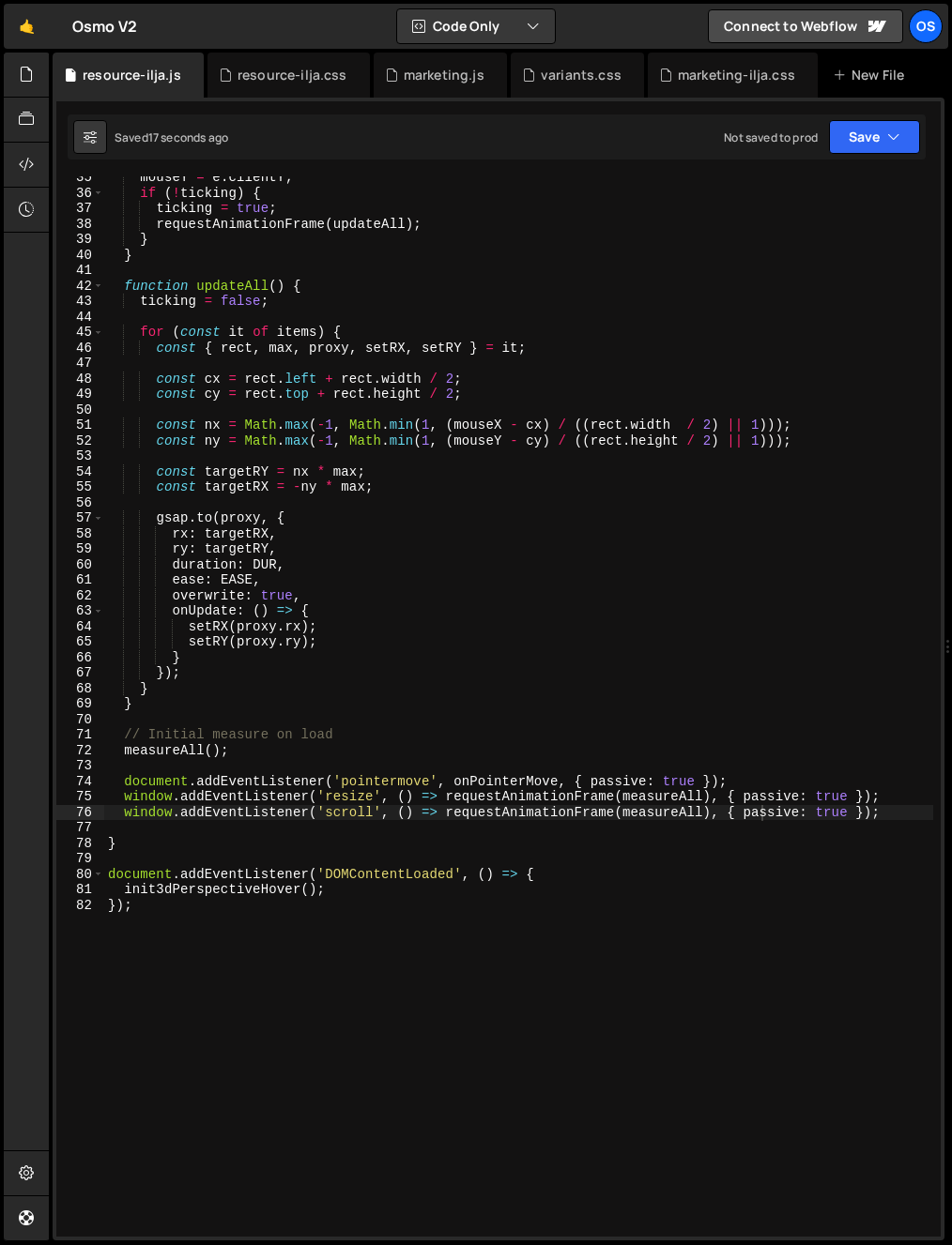
scroll to position [590, 0]
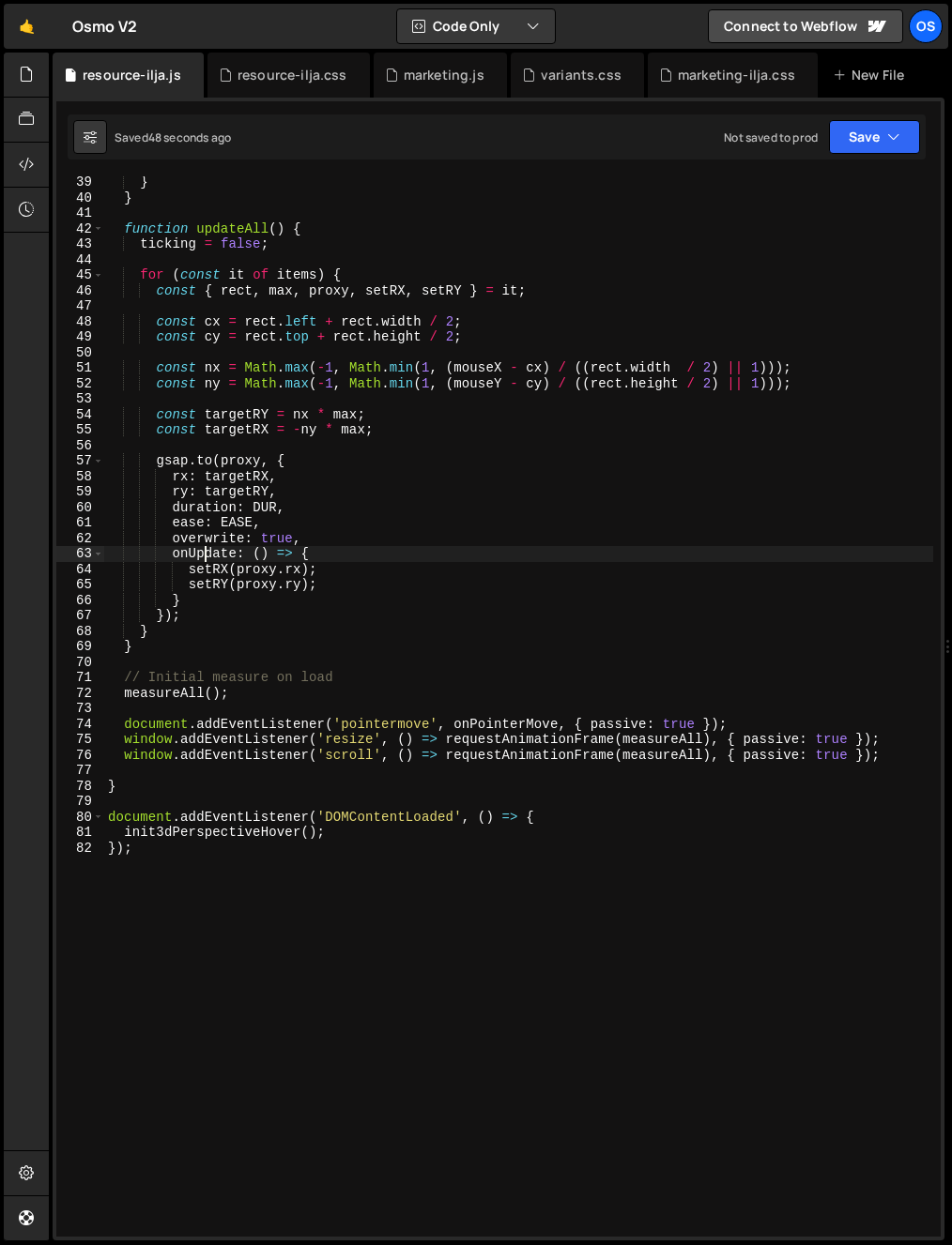
click at [202, 548] on div "} } function updateAll ( ) { ticking = false ; for ( const it of items ) { cons…" at bounding box center [518, 720] width 829 height 1091
type textarea "onUpdate: () => {"
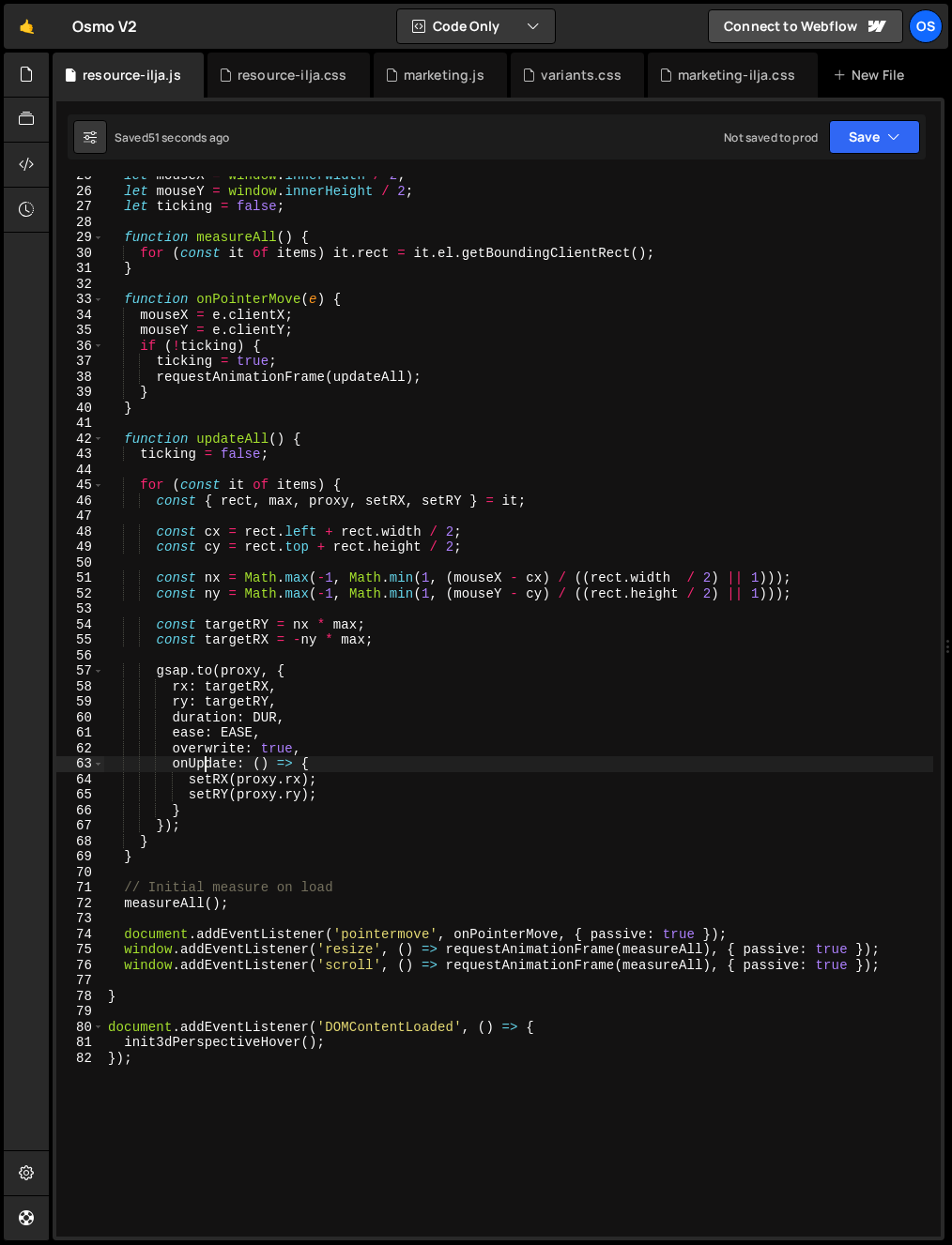
scroll to position [353, 0]
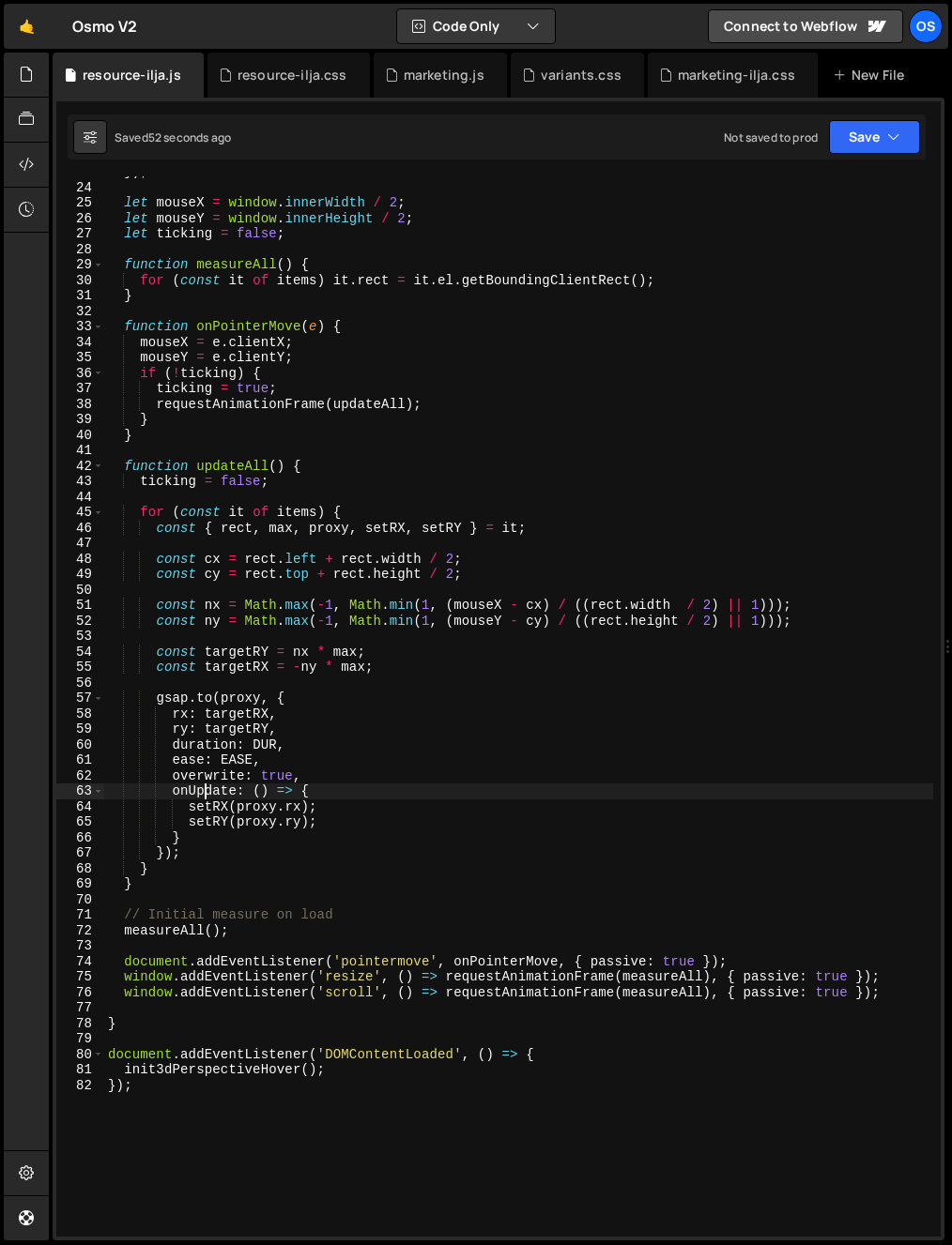
click at [204, 504] on div "}) ; let mouseX = window . innerWidth / 2 ; let mouseY = window . innerHeight /…" at bounding box center [518, 710] width 829 height 1091
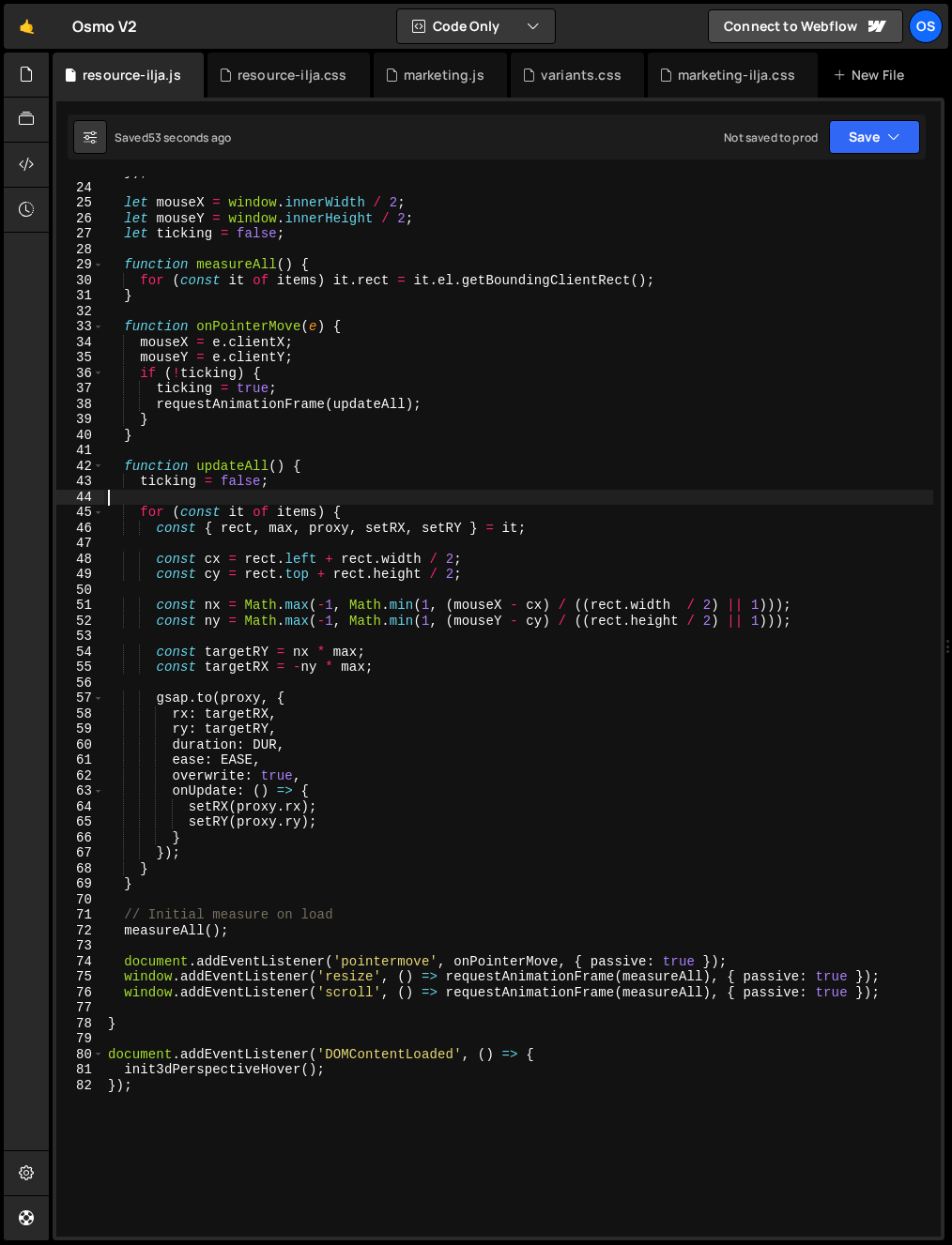
click at [252, 801] on div "}) ; let mouseX = window . innerWidth / 2 ; let mouseY = window . innerHeight /…" at bounding box center [518, 710] width 829 height 1091
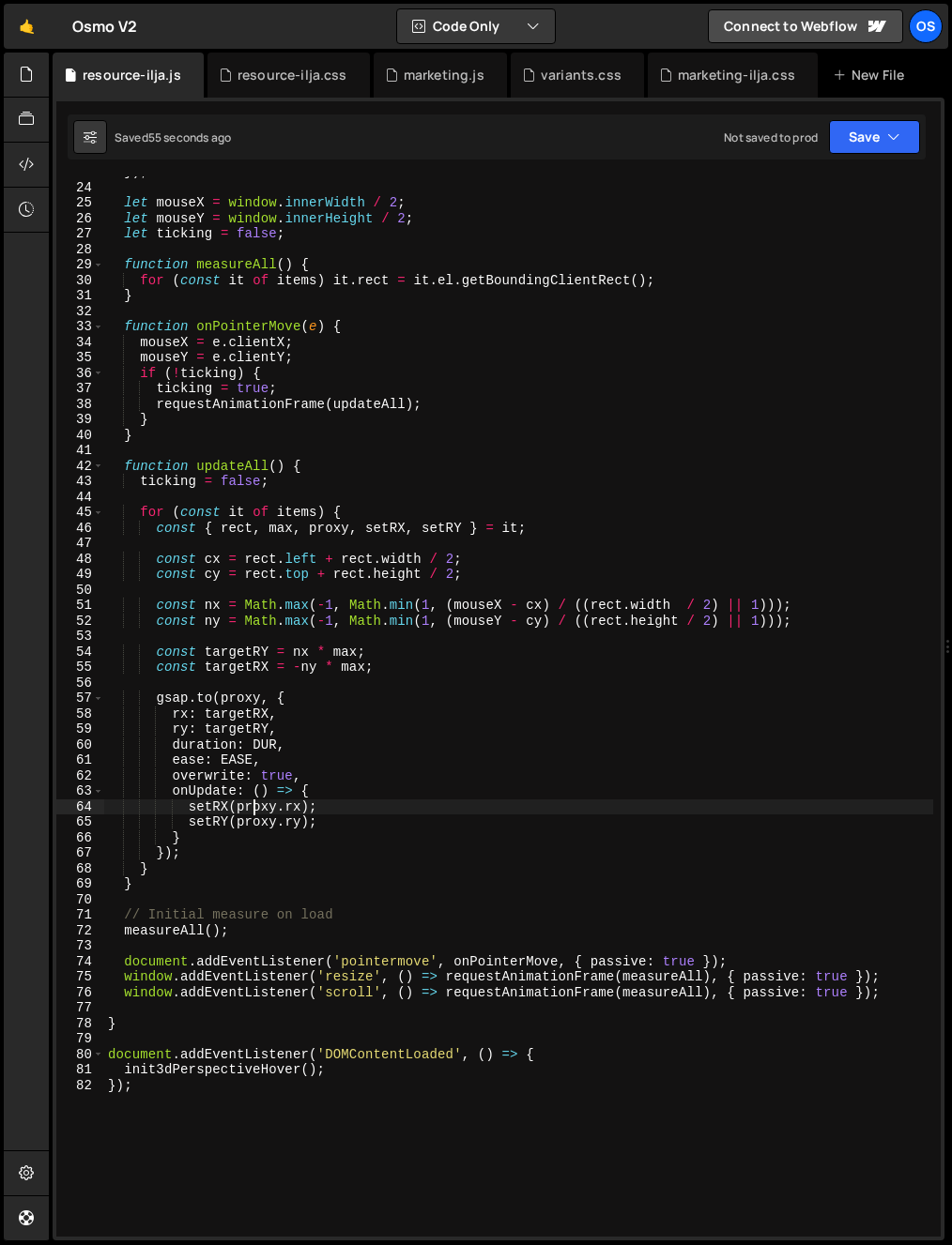
click at [210, 604] on div "}) ; let mouseX = window . innerWidth / 2 ; let mouseY = window . innerHeight /…" at bounding box center [518, 710] width 829 height 1091
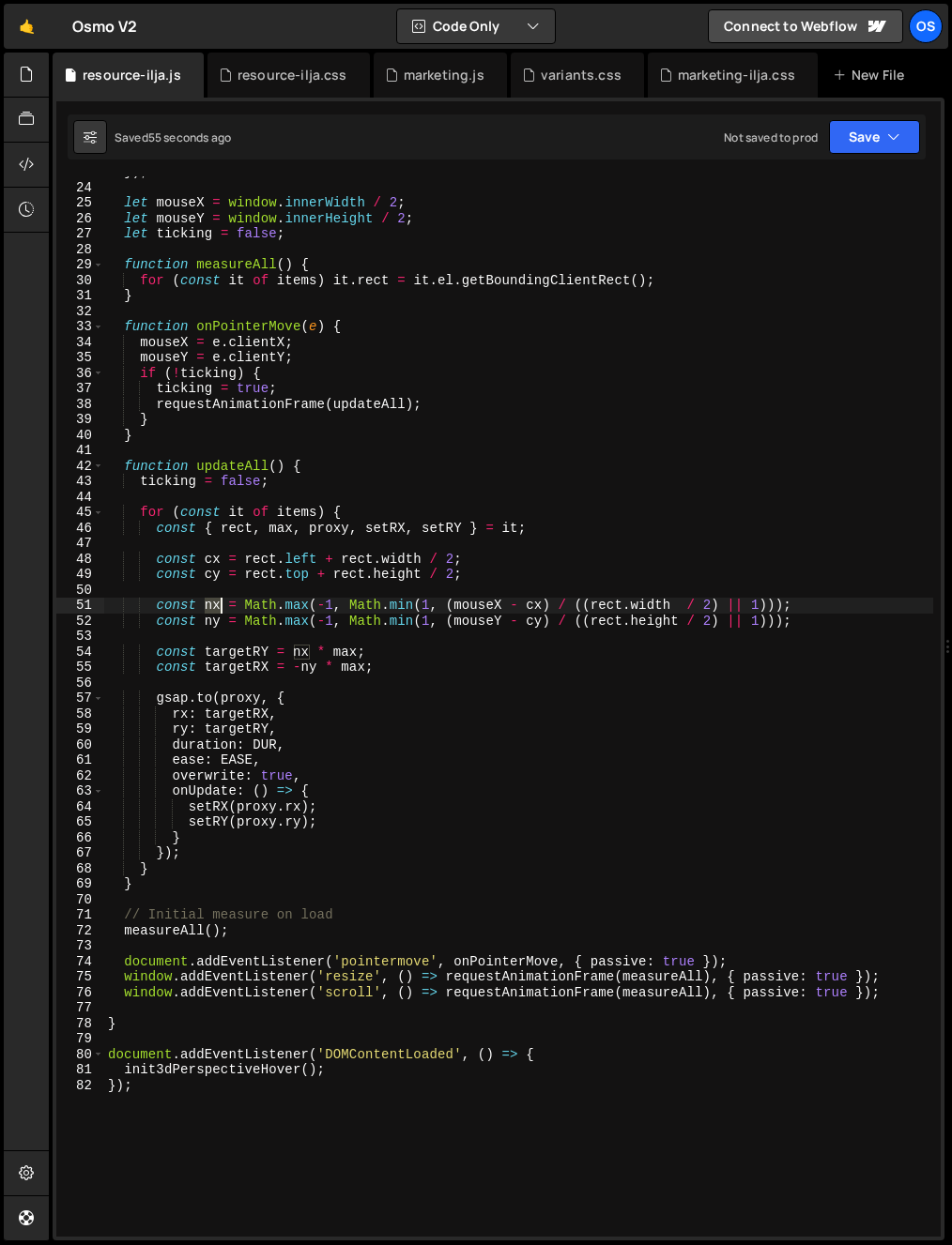
click at [210, 604] on div "}) ; let mouseX = window . innerWidth / 2 ; let mouseY = window . innerHeight /…" at bounding box center [518, 710] width 829 height 1091
drag, startPoint x: 212, startPoint y: 1075, endPoint x: 215, endPoint y: 1119, distance: 44.1
click at [212, 1076] on div "}) ; let mouseX = window . innerWidth / 2 ; let mouseY = window . innerHeight /…" at bounding box center [518, 710] width 829 height 1091
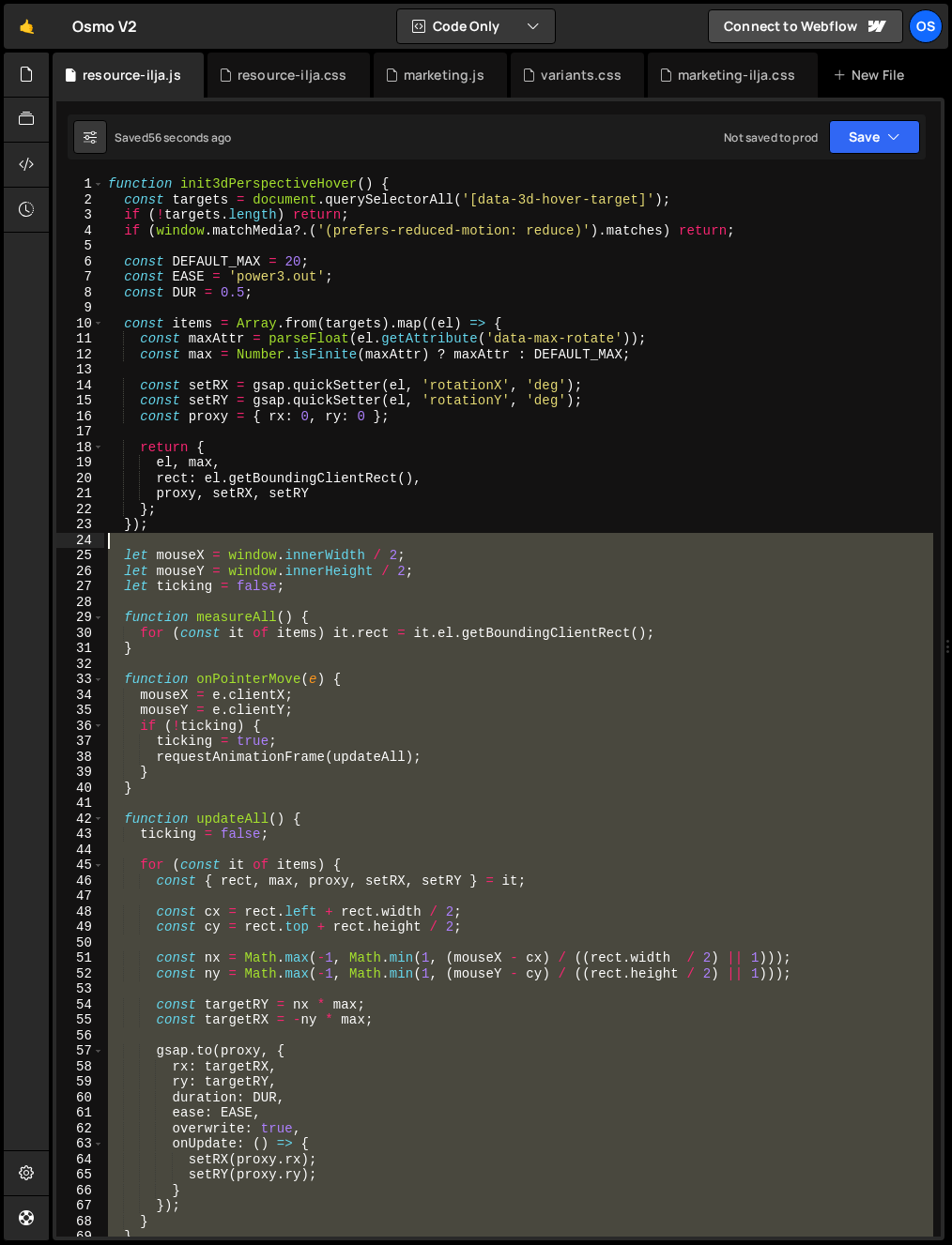
scroll to position [0, 0]
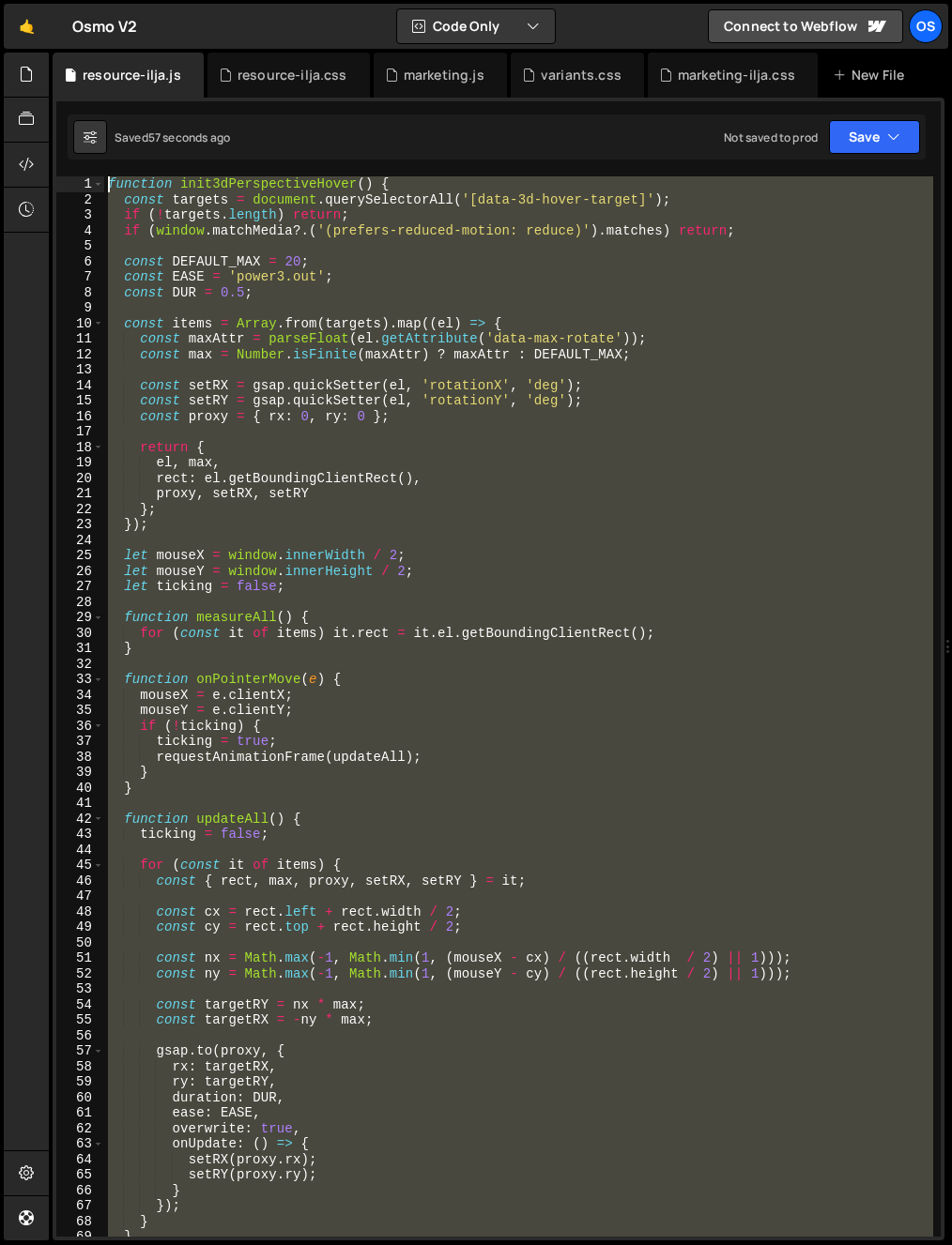
drag, startPoint x: 209, startPoint y: 1172, endPoint x: 88, endPoint y: 163, distance: 1016.2
click at [88, 163] on div "1 2 3 4 5 6 7 8 9 10 11 12 13 14 15 16 17 18 19 20 21 22 23 24 25 26 27 28 29 3…" at bounding box center [498, 669] width 892 height 1143
click at [364, 683] on div "function init3dPerspectiveHover ( ) { const targets = document . querySelectorA…" at bounding box center [518, 707] width 829 height 1061
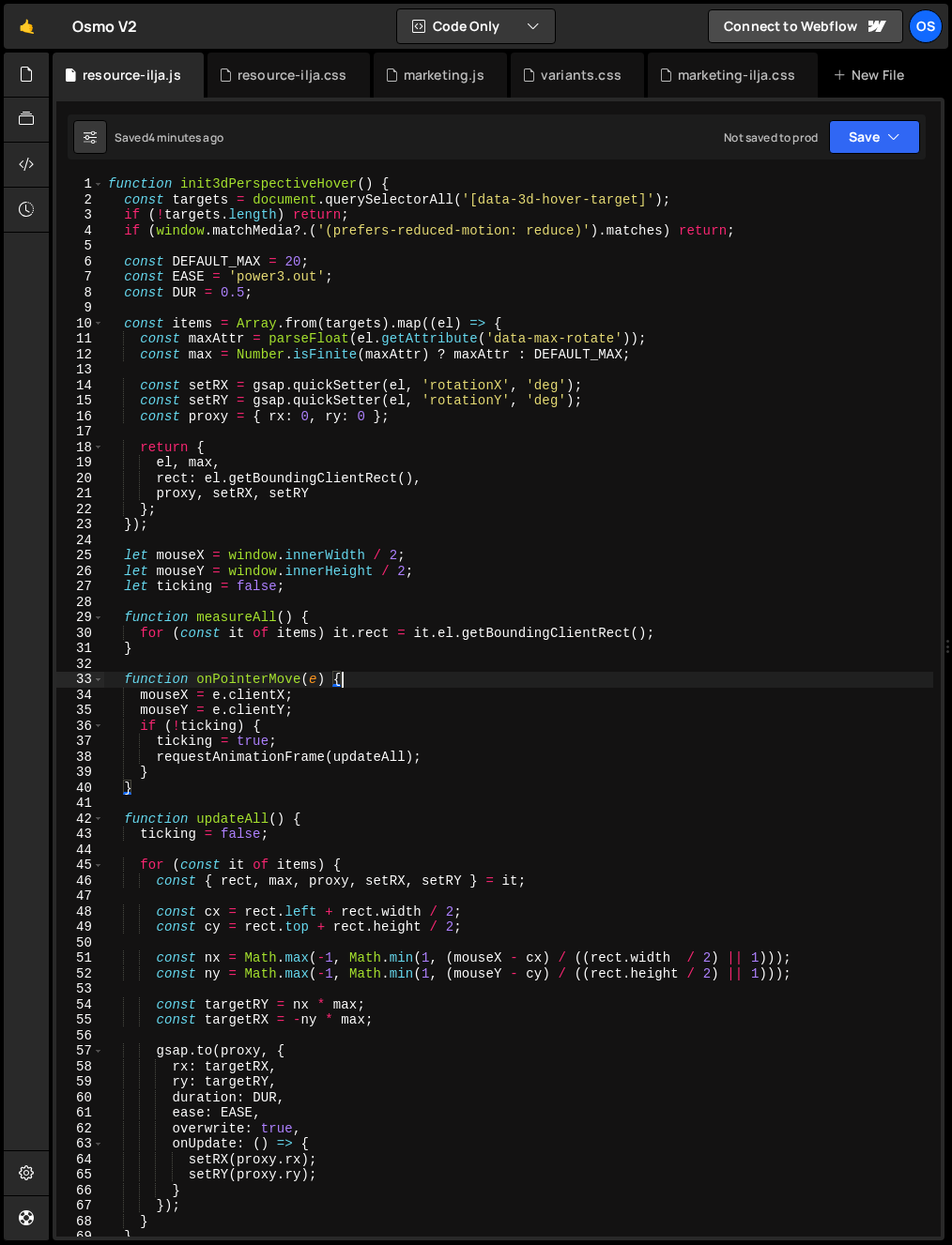
click at [265, 672] on div "function init3dPerspectiveHover ( ) { const targets = document . querySelectorA…" at bounding box center [518, 722] width 829 height 1091
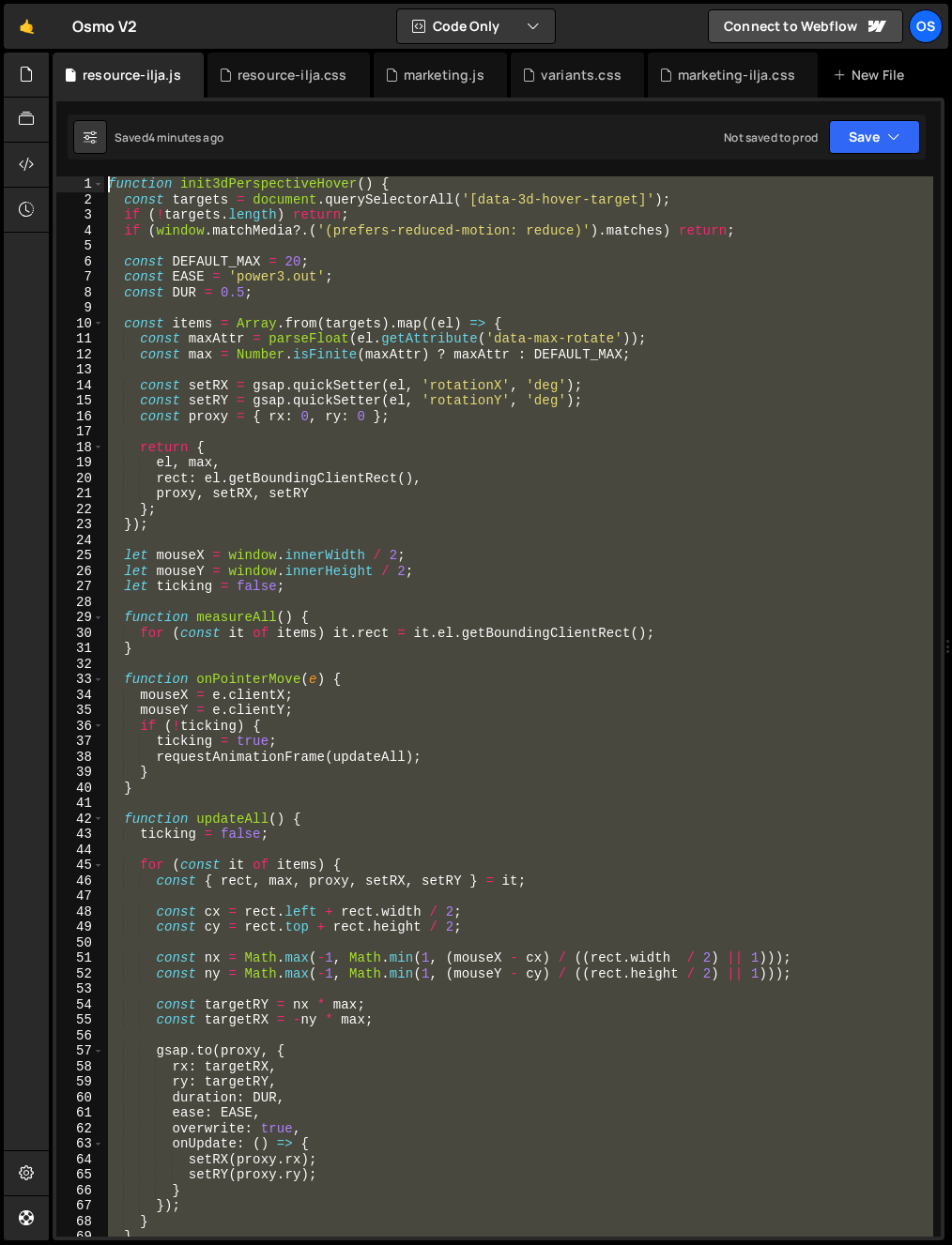
drag, startPoint x: 133, startPoint y: 671, endPoint x: 70, endPoint y: 188, distance: 487.1
click at [68, 177] on div "function onPointerMove(e) { 1 2 3 4 5 6 7 8 9 10 11 12 13 14 15 16 17 18 19 20 …" at bounding box center [498, 707] width 885 height 1061
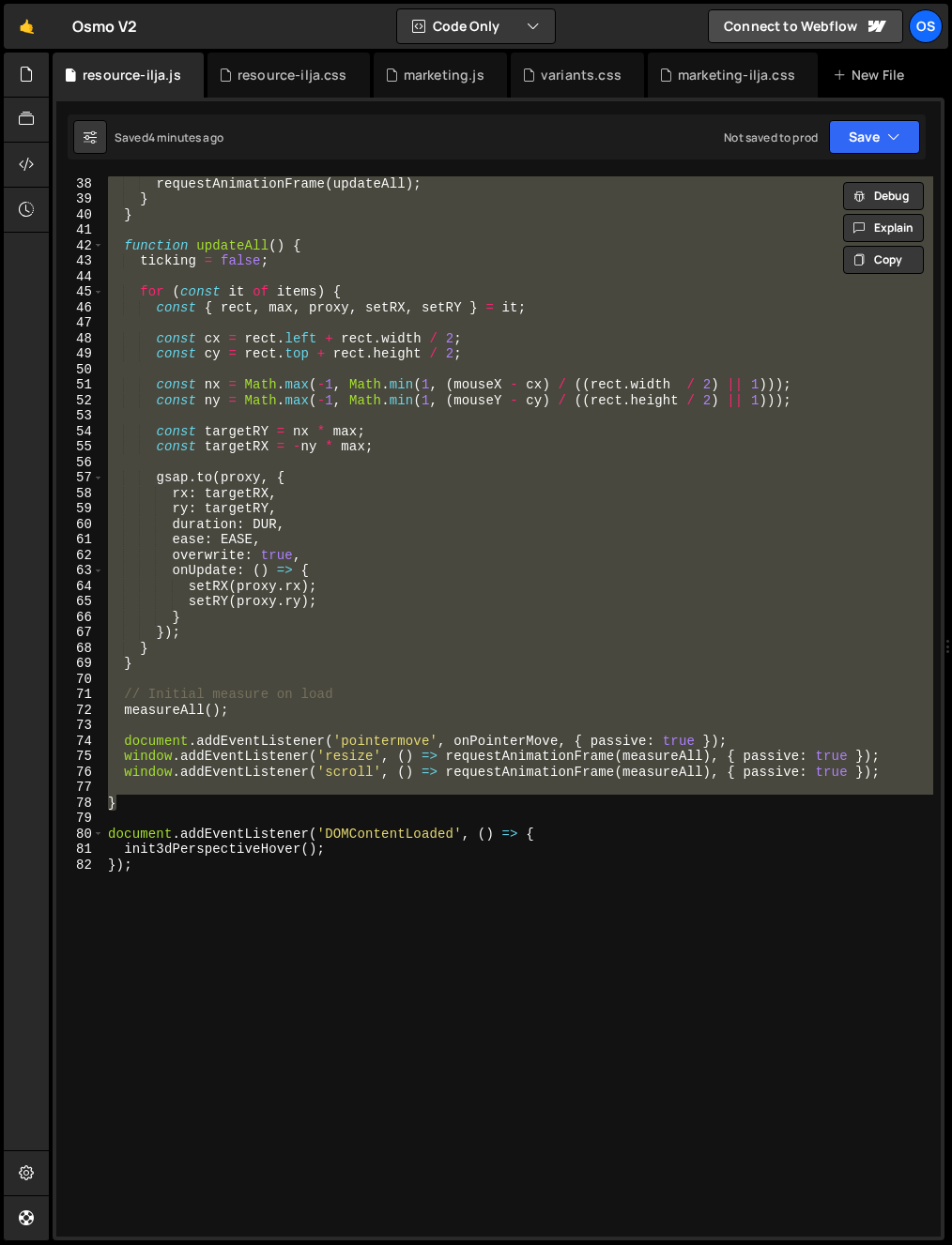
paste textarea "}"
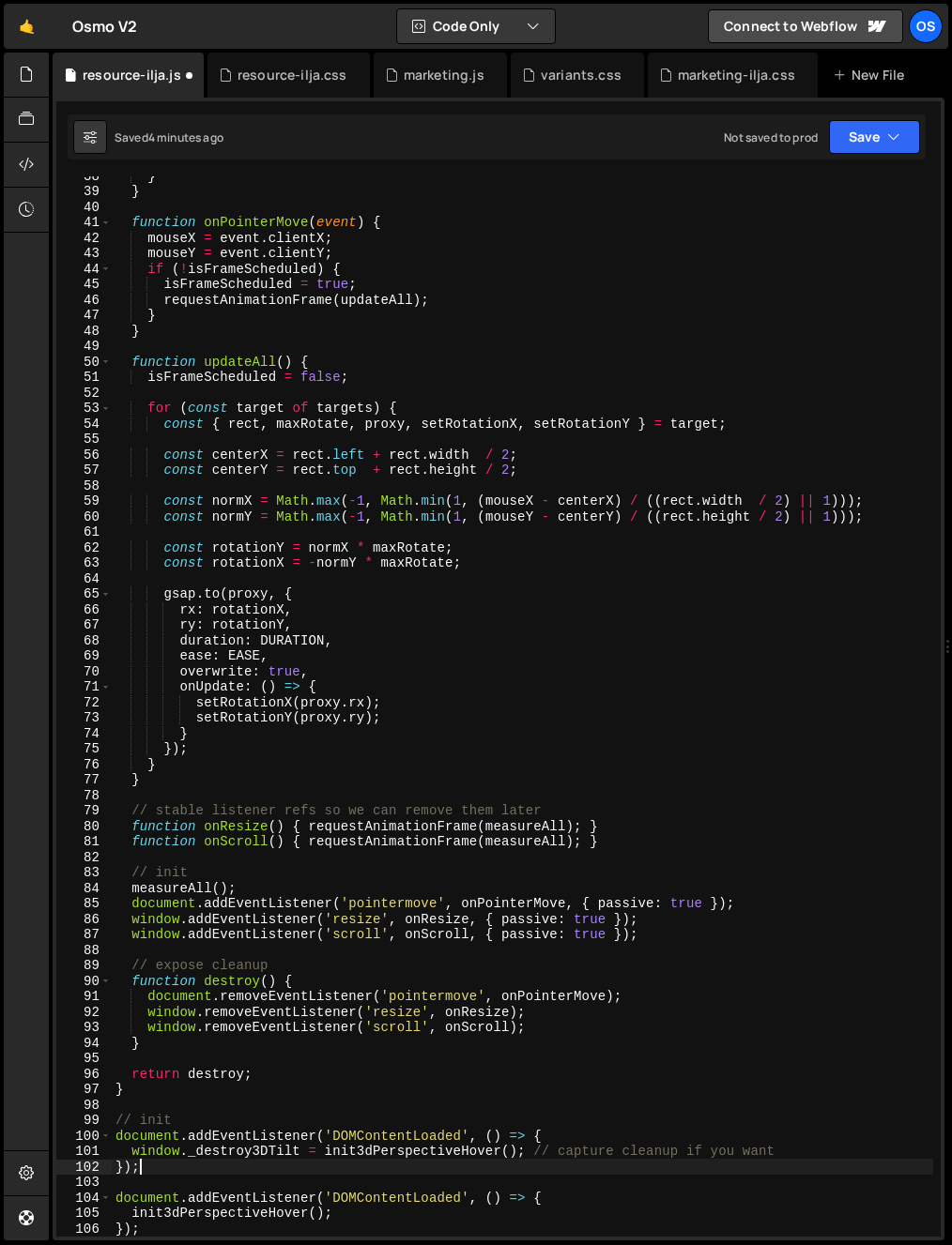
scroll to position [825, 0]
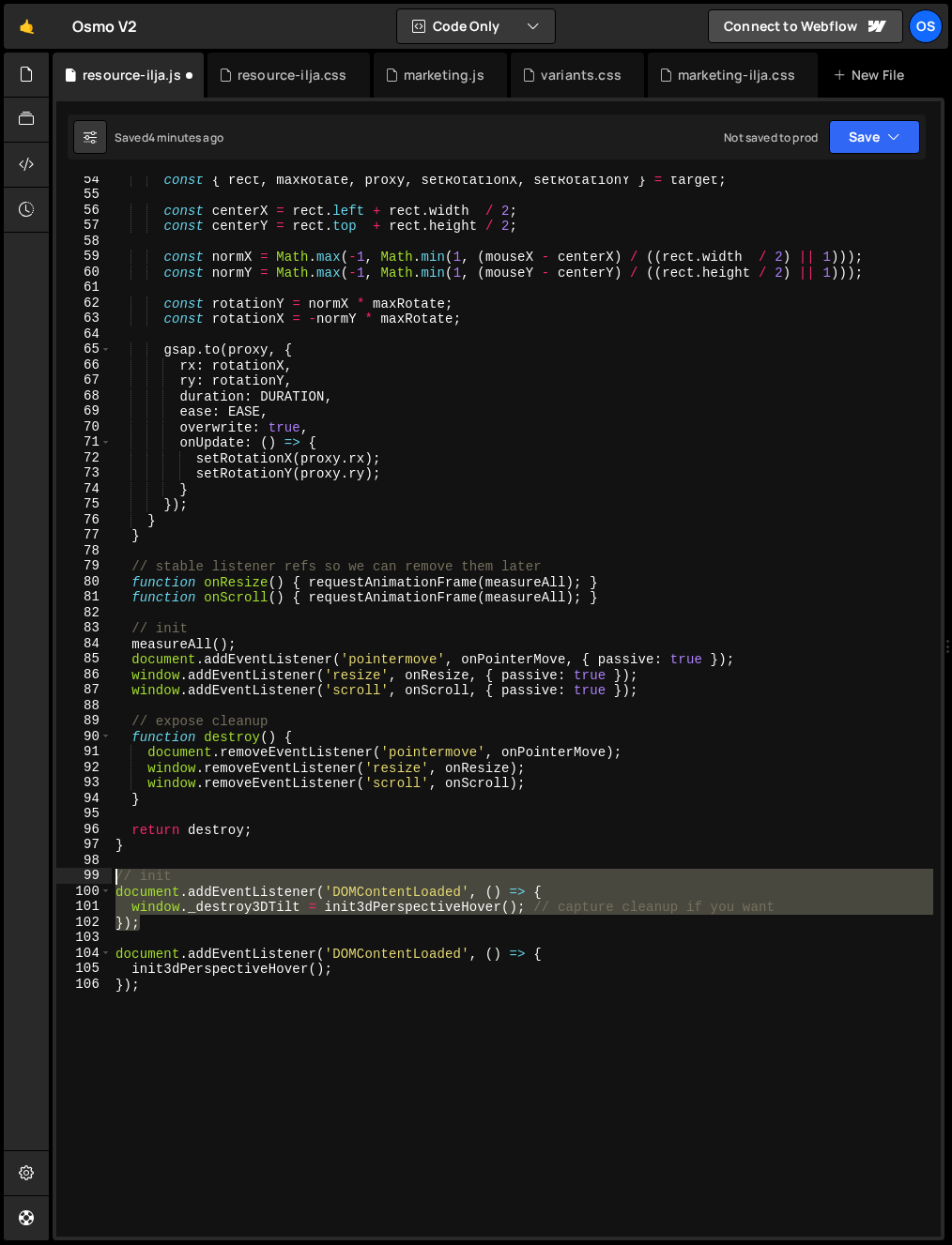
drag, startPoint x: 166, startPoint y: 929, endPoint x: 63, endPoint y: 869, distance: 119.2
click at [63, 869] on div "}); 54 55 56 57 58 59 60 61 62 63 64 65 66 67 68 69 70 71 72 73 74 75 76 77 78 …" at bounding box center [498, 707] width 885 height 1061
type textarea "// init document.addEventListener('DOMContentLoaded', () => {"
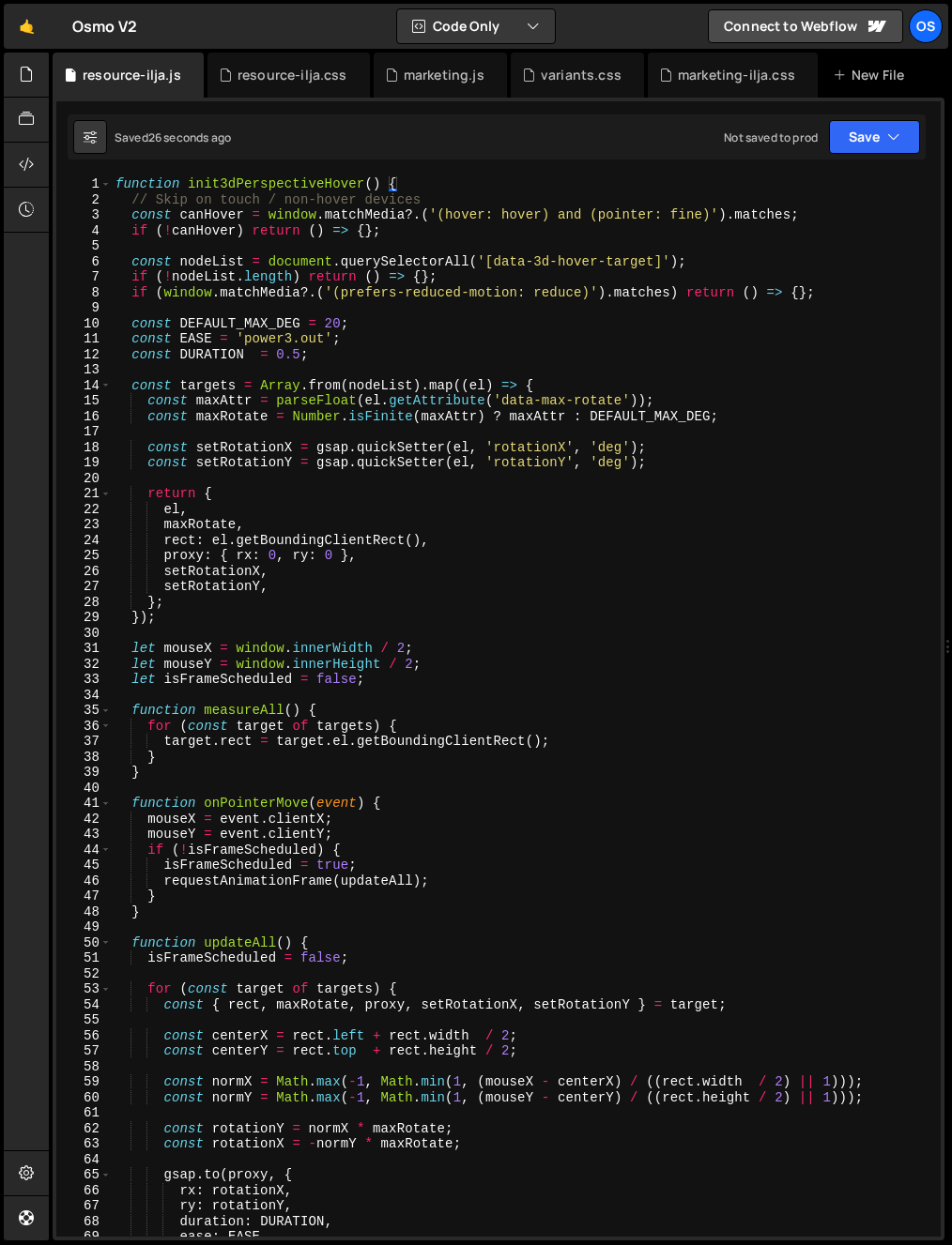
scroll to position [0, 0]
click at [597, 386] on div "function init3dPerspectiveHover ( ) { // Skip on touch / non-hover devices cons…" at bounding box center [522, 722] width 821 height 1091
type textarea "const targets = Array.from(nodeList).map((el) => {"
click at [561, 369] on div "function init3dPerspectiveHover ( ) { // Skip on touch / non-hover devices cons…" at bounding box center [522, 722] width 821 height 1091
click at [192, 255] on div "function init3dPerspectiveHover ( ) { // Skip on touch / non-hover devices cons…" at bounding box center [522, 722] width 821 height 1091
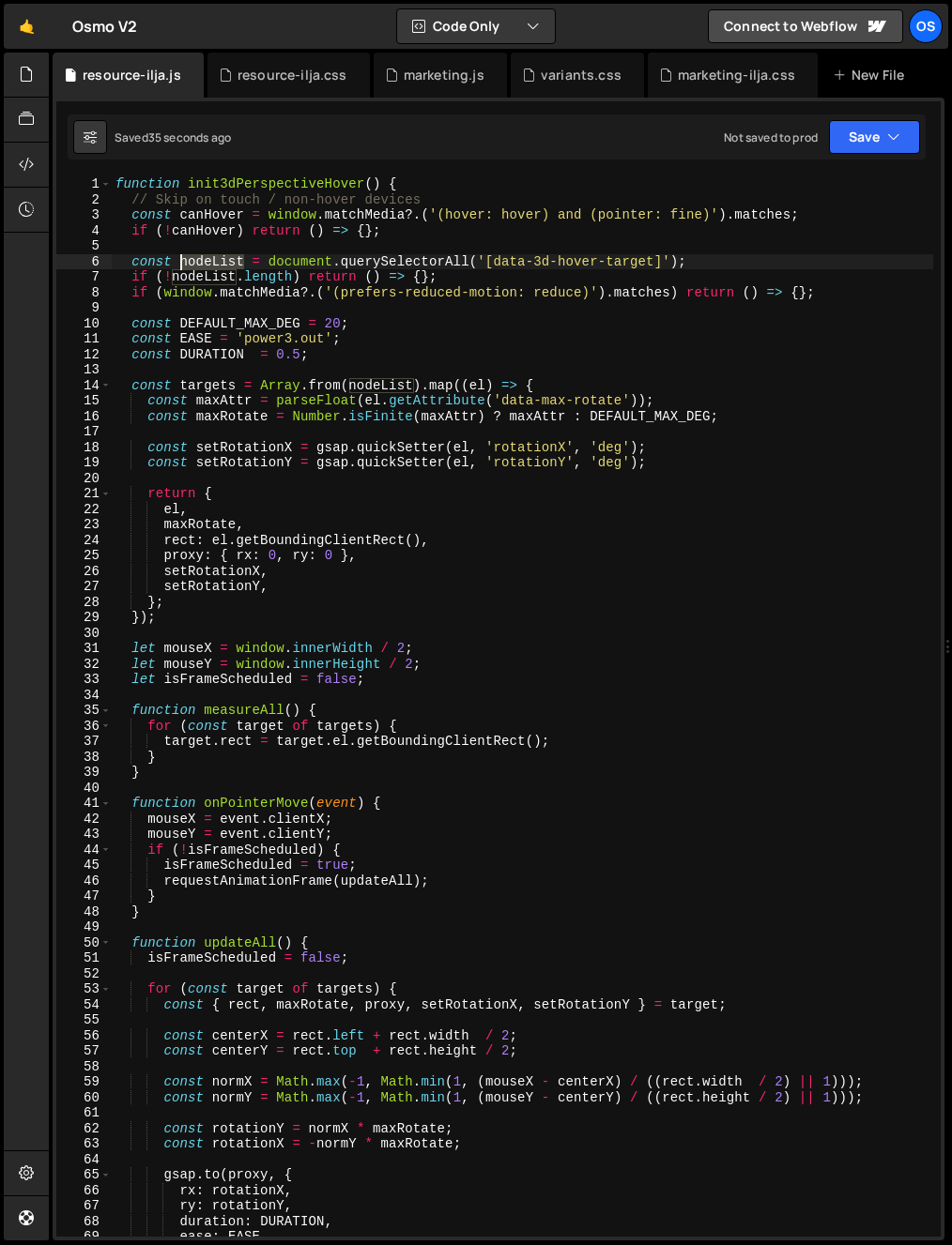
click at [192, 255] on div "function init3dPerspectiveHover ( ) { // Skip on touch / non-hover devices cons…" at bounding box center [522, 722] width 821 height 1091
click at [465, 284] on div "function init3dPerspectiveHover ( ) { // Skip on touch / non-hover devices cons…" at bounding box center [522, 722] width 821 height 1091
type textarea "if (!nodeList.length) return () => {};"
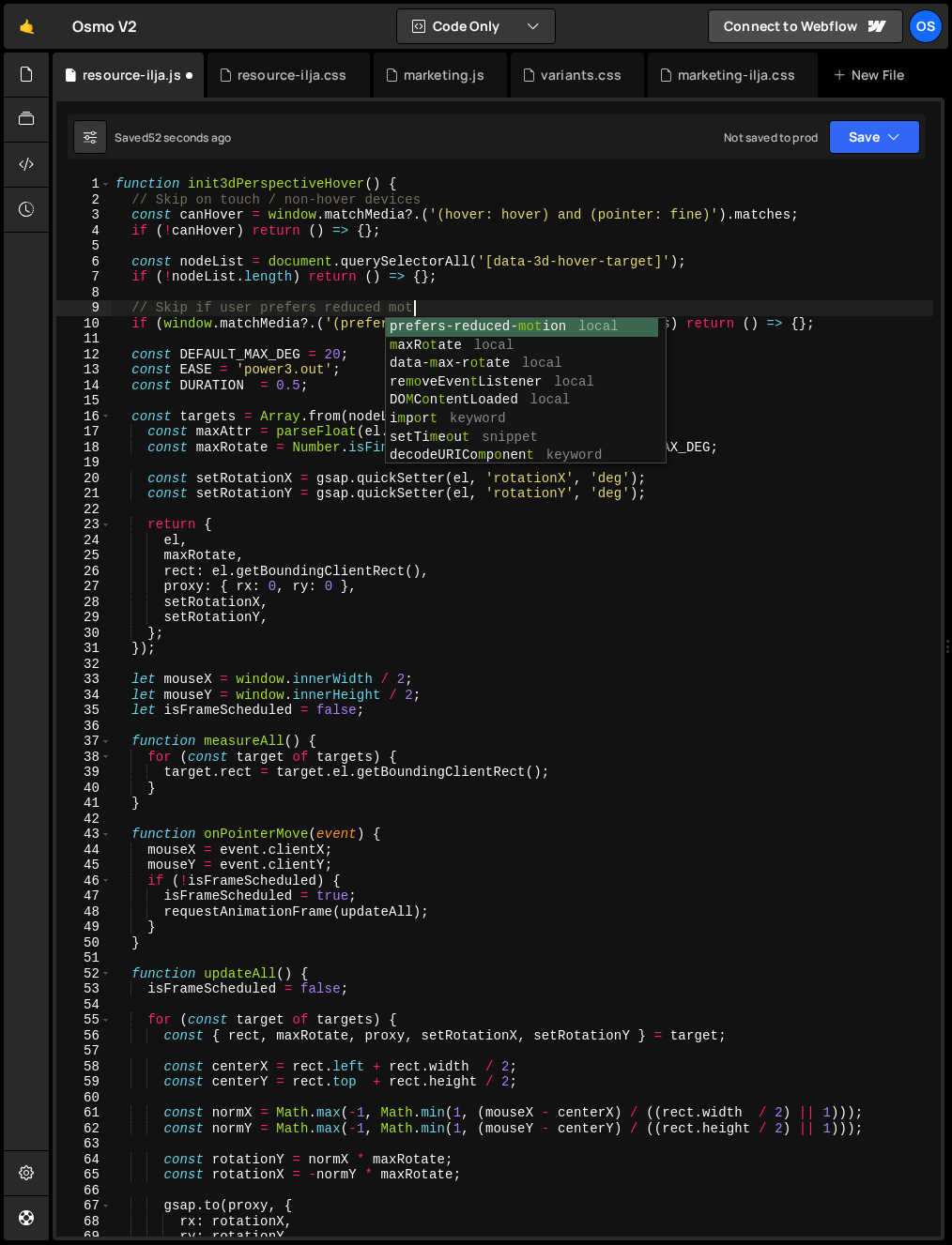
scroll to position [0, 22]
type textarea "// Skip if user prefers reduced motion"
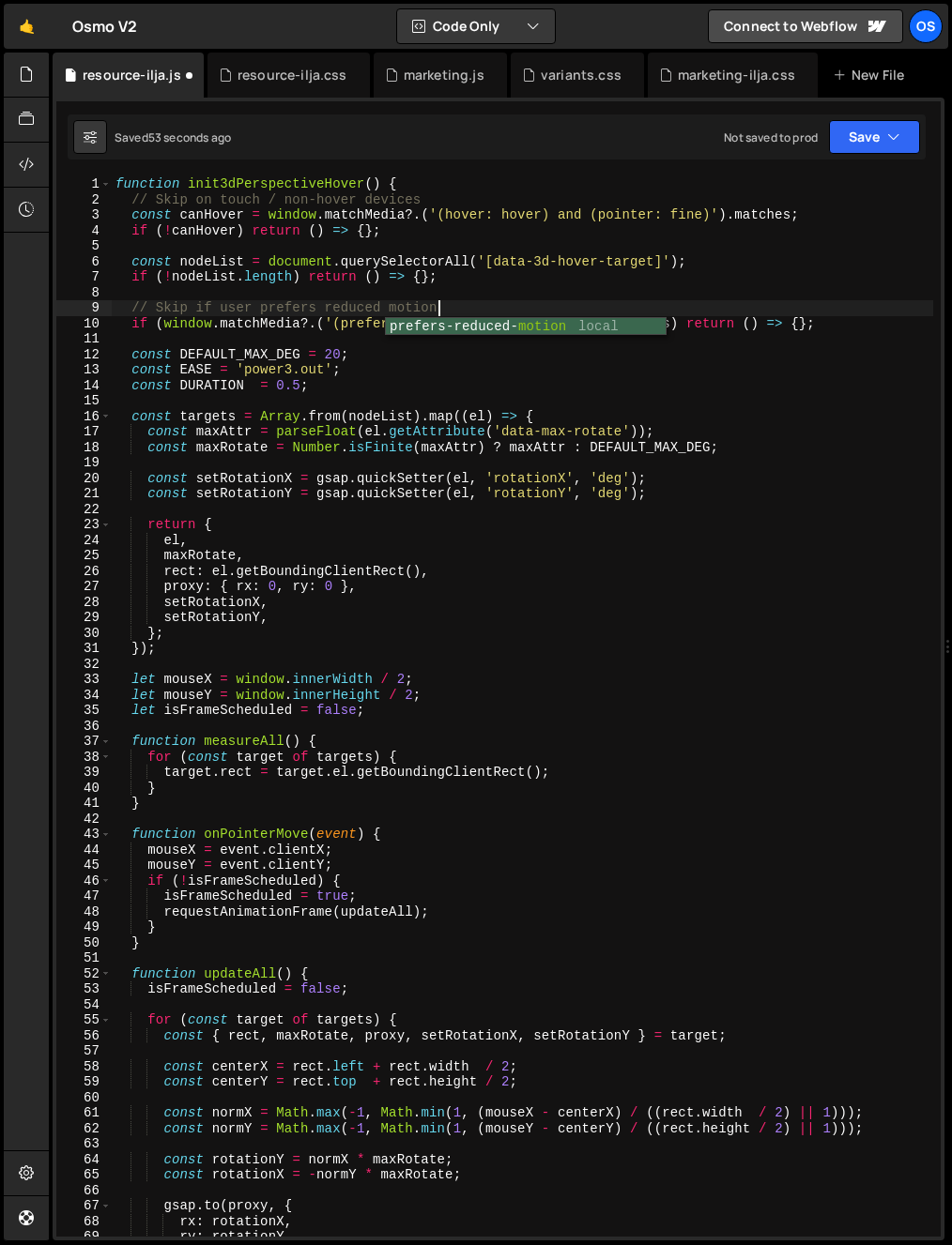
click at [191, 253] on div "function init3dPerspectiveHover ( ) { // Skip on touch / non-hover devices cons…" at bounding box center [522, 722] width 821 height 1091
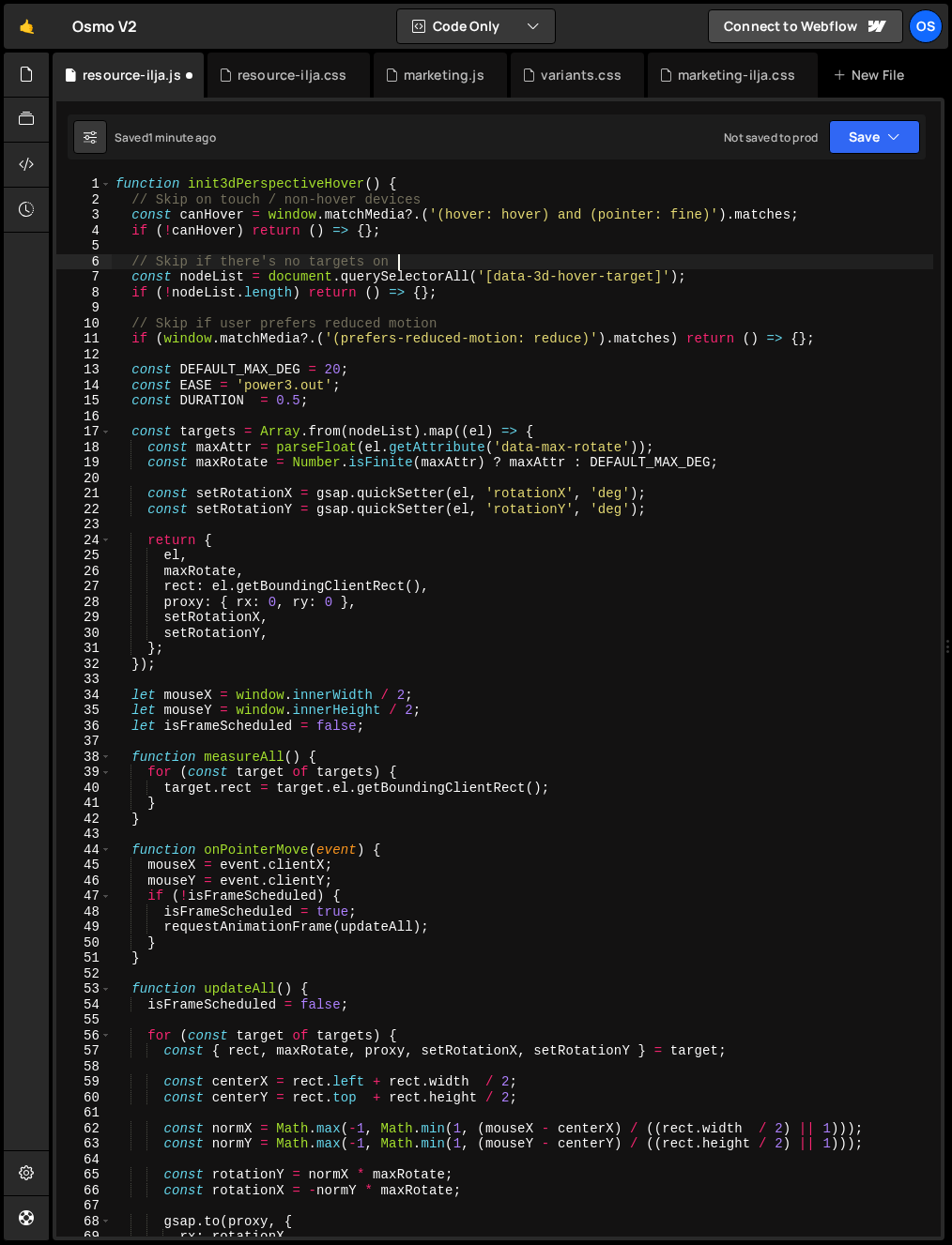
scroll to position [0, 21]
click at [336, 346] on div "function init3dPerspectiveHover ( ) { // Skip on touch / non-hover devices cons…" at bounding box center [522, 722] width 821 height 1091
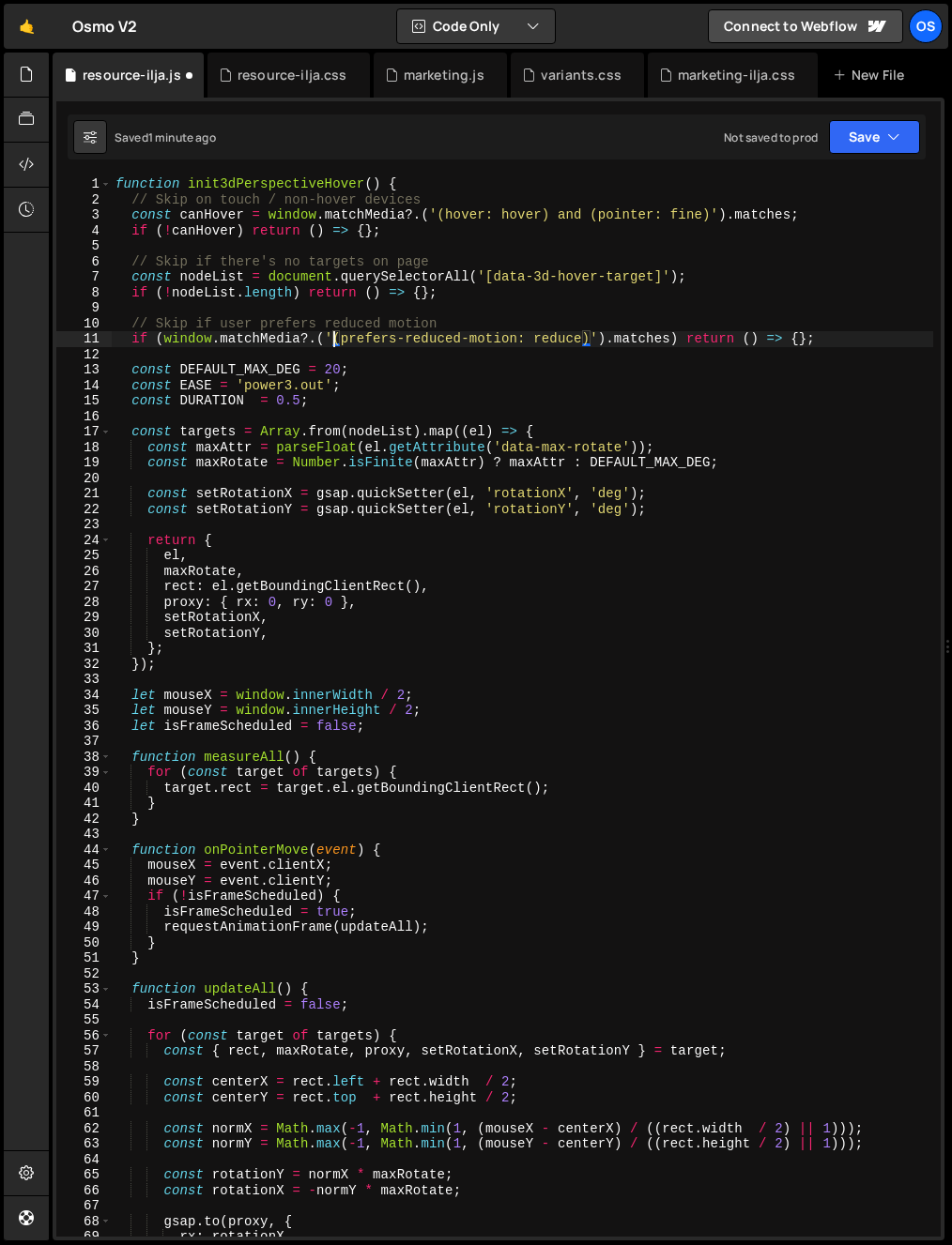
click at [209, 264] on div "function init3dPerspectiveHover ( ) { // Skip on touch / non-hover devices cons…" at bounding box center [522, 722] width 821 height 1091
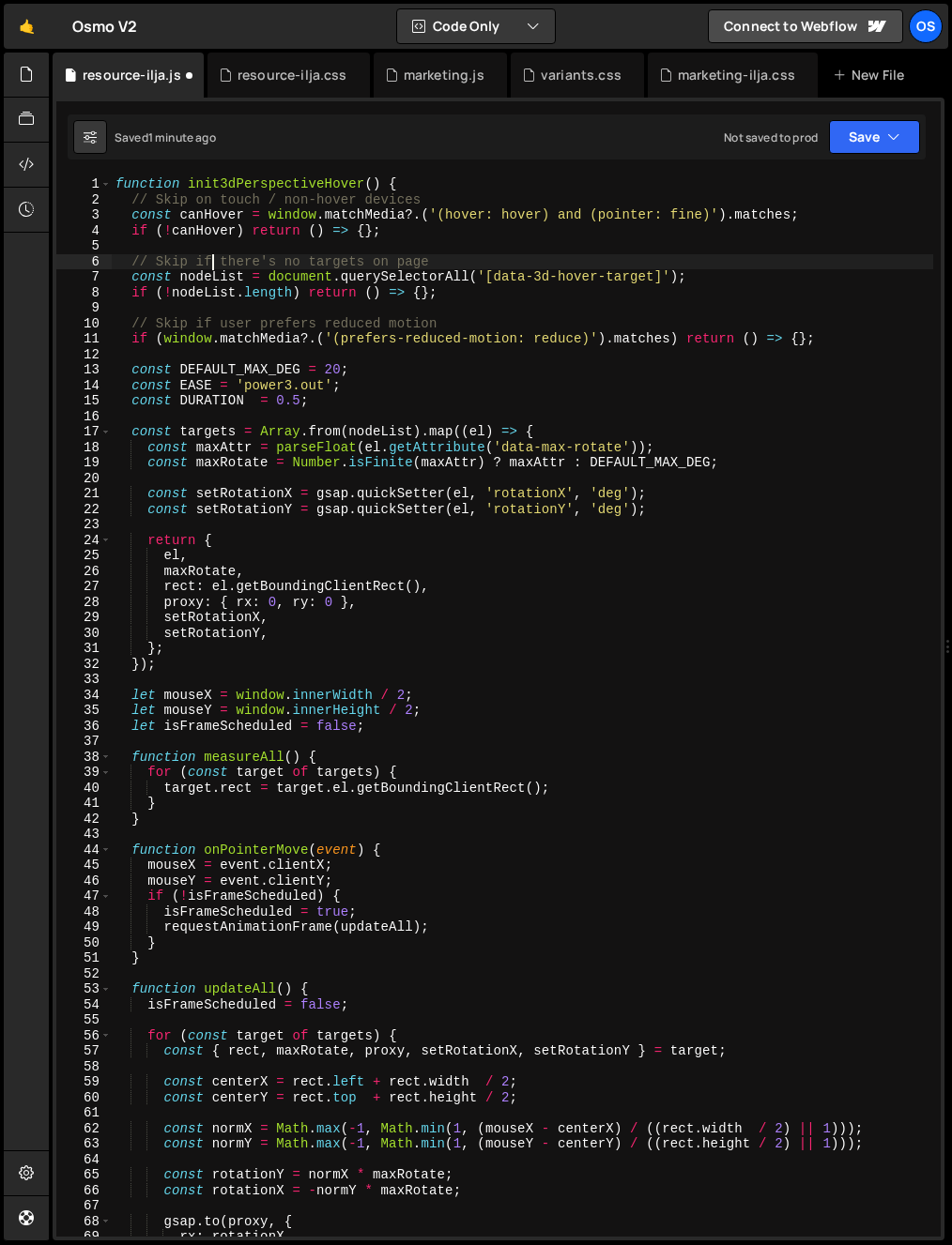
click at [207, 270] on div "function init3dPerspectiveHover ( ) { // Skip on touch / non-hover devices cons…" at bounding box center [522, 722] width 821 height 1091
click at [207, 271] on div "function init3dPerspectiveHover ( ) { // Skip on touch / non-hover devices cons…" at bounding box center [522, 722] width 821 height 1091
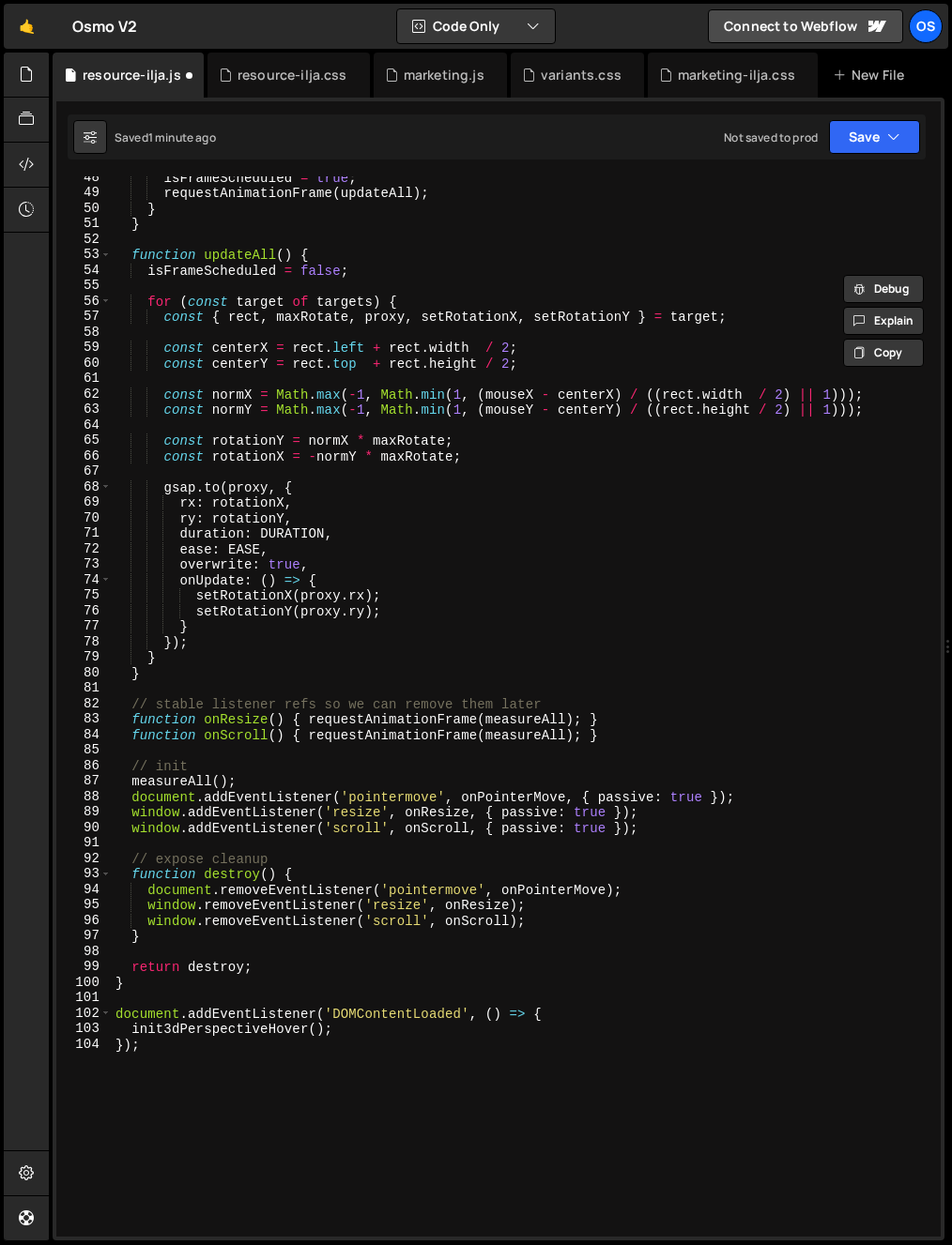
scroll to position [0, 0]
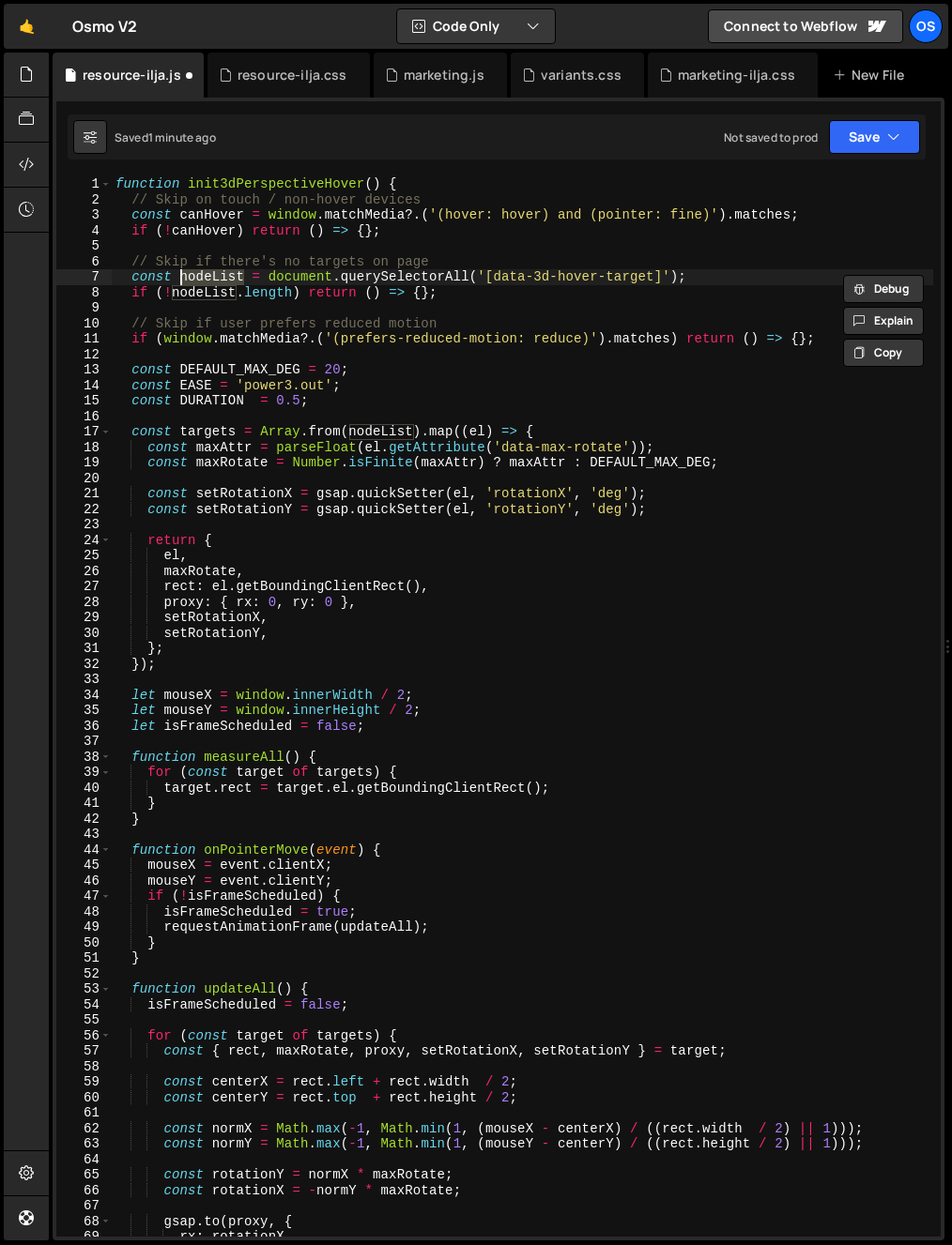
click at [226, 256] on div "function init3dPerspectiveHover ( ) { // Skip on touch / non-hover devices cons…" at bounding box center [522, 722] width 821 height 1091
type textarea "// Skip if there's no targets on page"
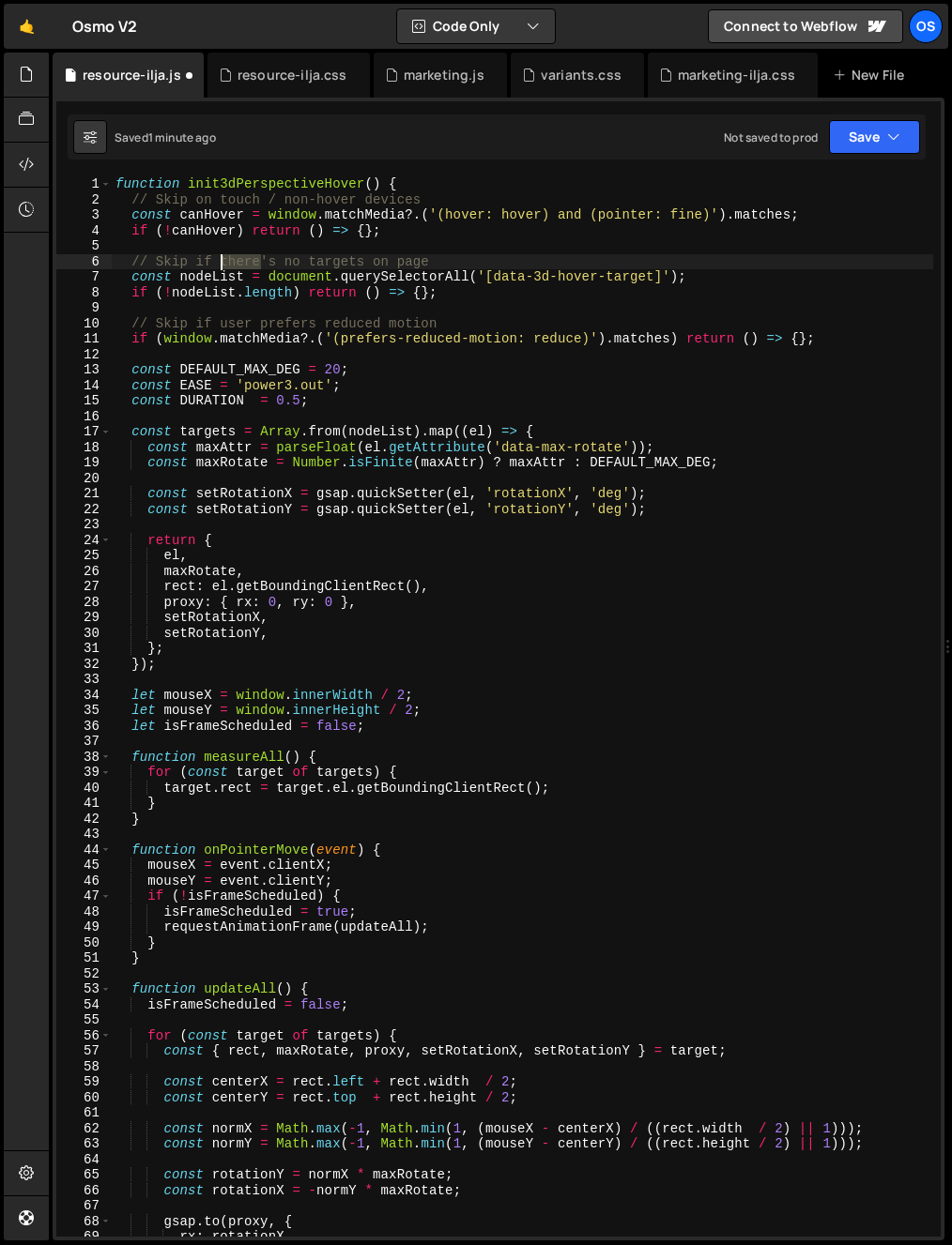
click at [226, 256] on div "function init3dPerspectiveHover ( ) { // Skip on touch / non-hover devices cons…" at bounding box center [522, 722] width 821 height 1091
click at [335, 253] on div "function init3dPerspectiveHover ( ) { // Skip on touch / non-hover devices cons…" at bounding box center [522, 722] width 821 height 1091
click at [513, 313] on div "function init3dPerspectiveHover ( ) { // Skip on touch / non-hover devices cons…" at bounding box center [522, 722] width 821 height 1091
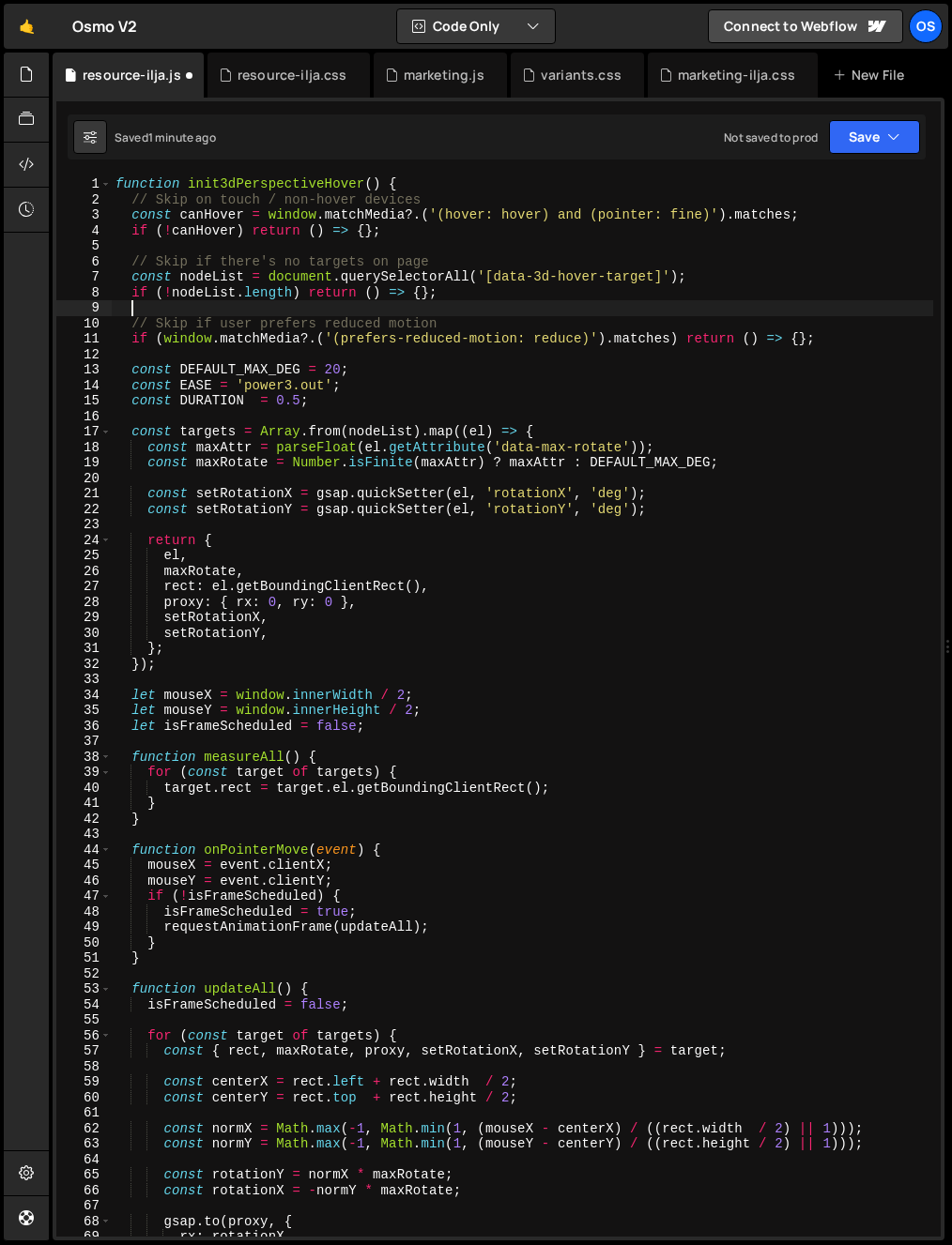
click at [247, 271] on div "function init3dPerspectiveHover ( ) { // Skip on touch / non-hover devices cons…" at bounding box center [522, 722] width 821 height 1091
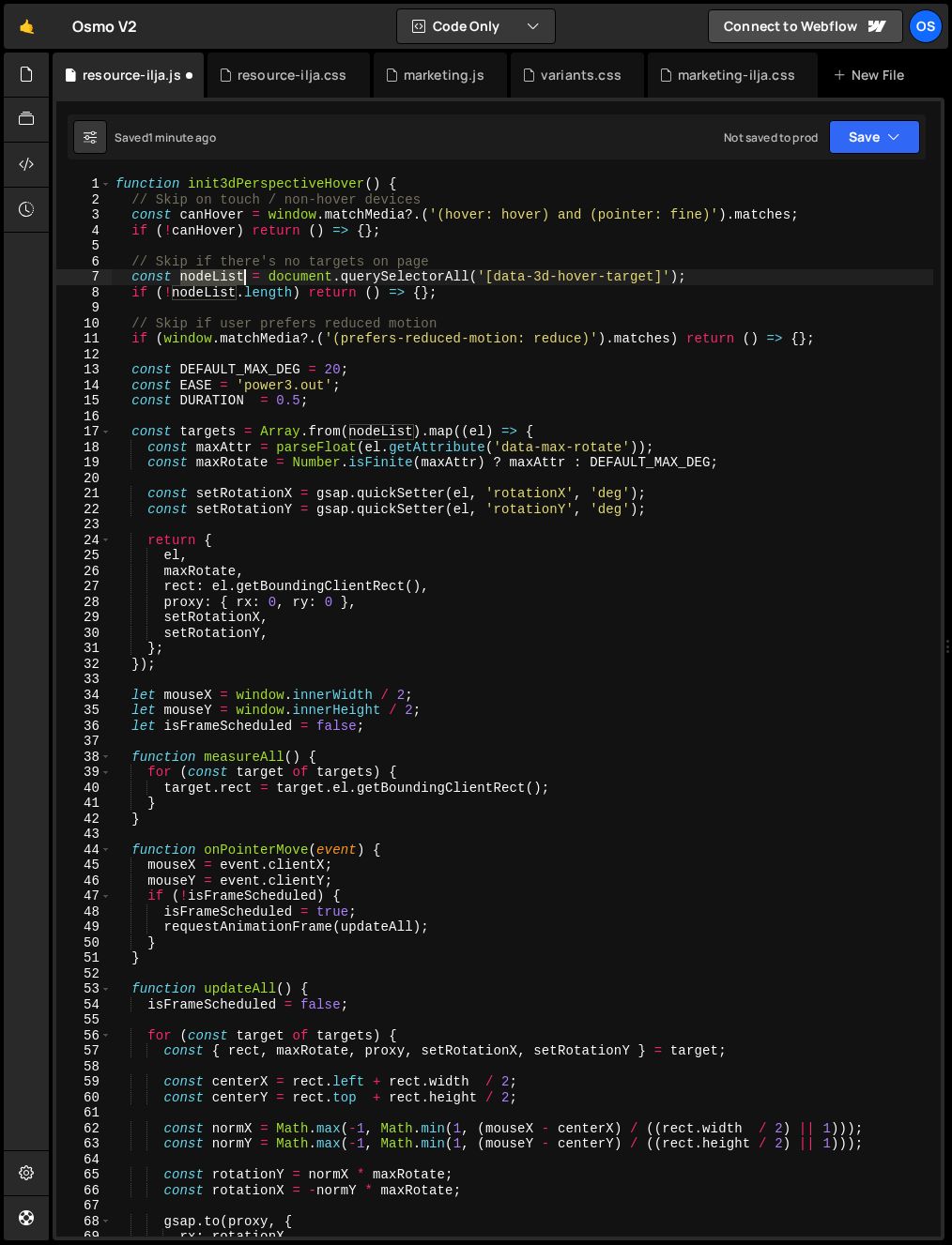
click at [247, 271] on div "function init3dPerspectiveHover ( ) { // Skip on touch / non-hover devices cons…" at bounding box center [522, 722] width 821 height 1091
type textarea "const nodeList = document.querySelectorAll('[data-3d-hover-target]');"
click at [243, 272] on div "function init3dPerspectiveHover ( ) { // Skip on touch / non-hover devices cons…" at bounding box center [522, 707] width 821 height 1061
click at [373, 307] on div "function init3dPerspectiveHover ( ) { // Skip on touch / non-hover devices cons…" at bounding box center [522, 722] width 821 height 1091
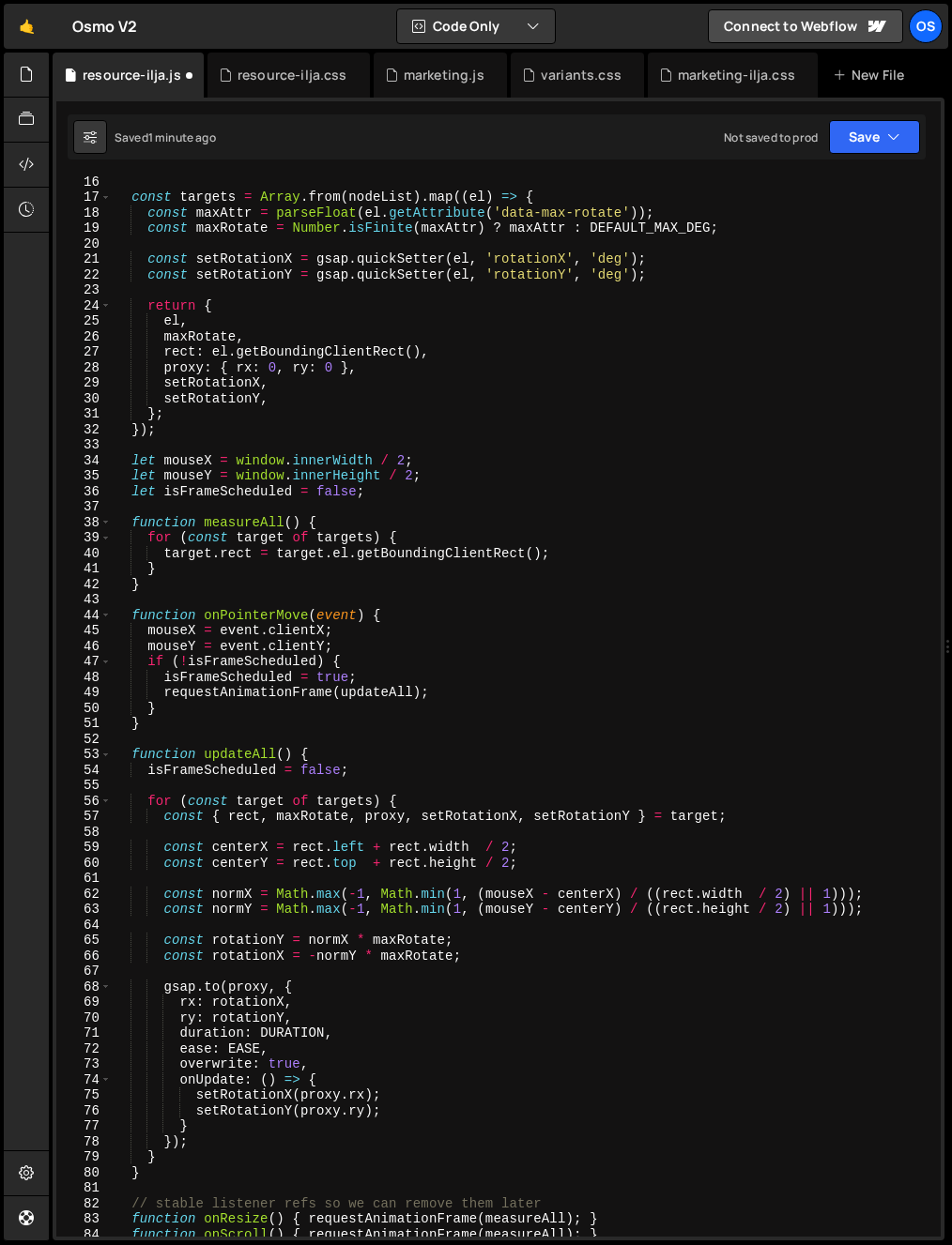
scroll to position [350, 0]
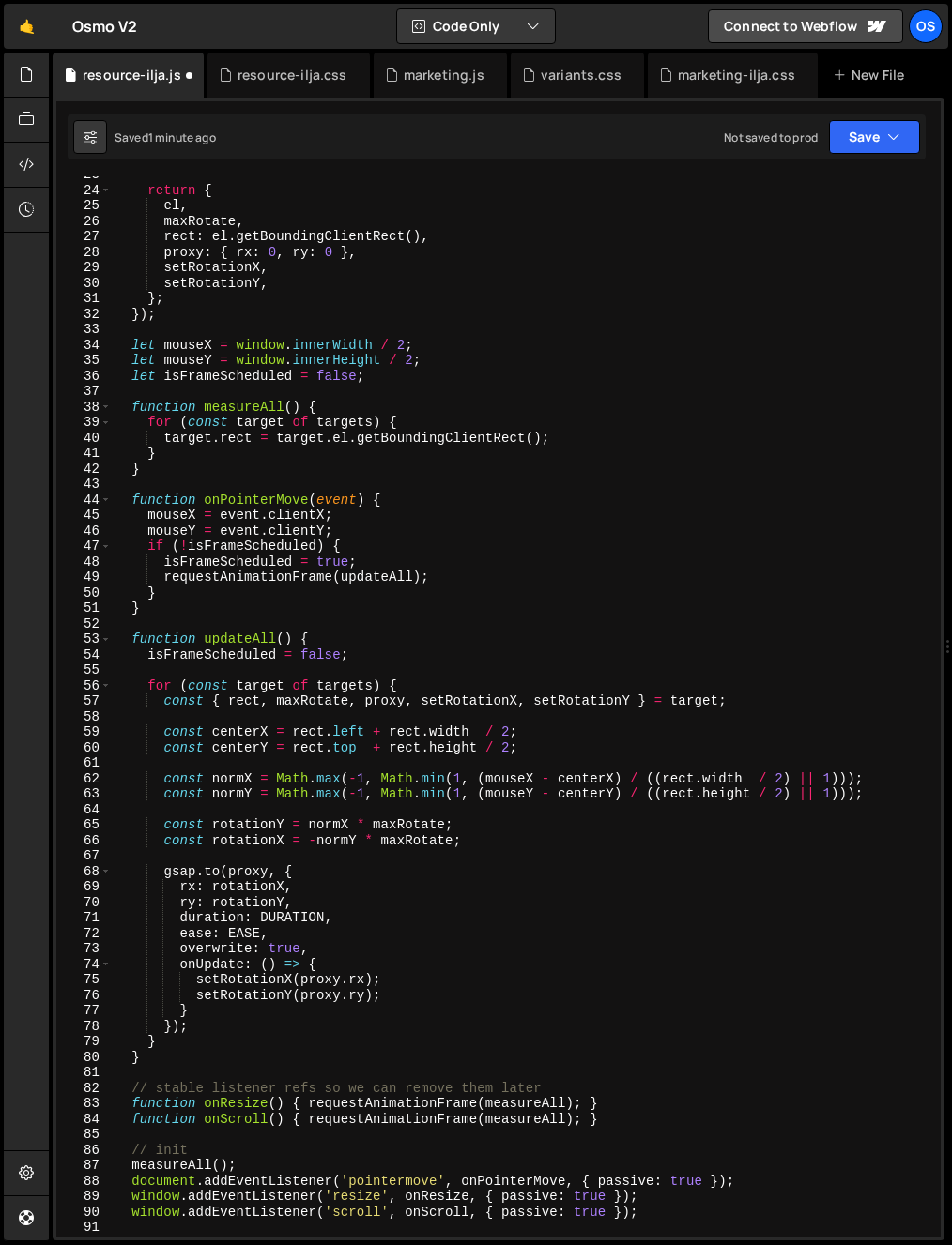
click at [292, 580] on div "return { el , maxRotate , rect : el . getBoundingClientRect ( ) , proxy : { rx …" at bounding box center [522, 713] width 821 height 1091
click at [281, 609] on div "return { el , maxRotate , rect : el . getBoundingClientRect ( ) , proxy : { rx …" at bounding box center [522, 713] width 821 height 1091
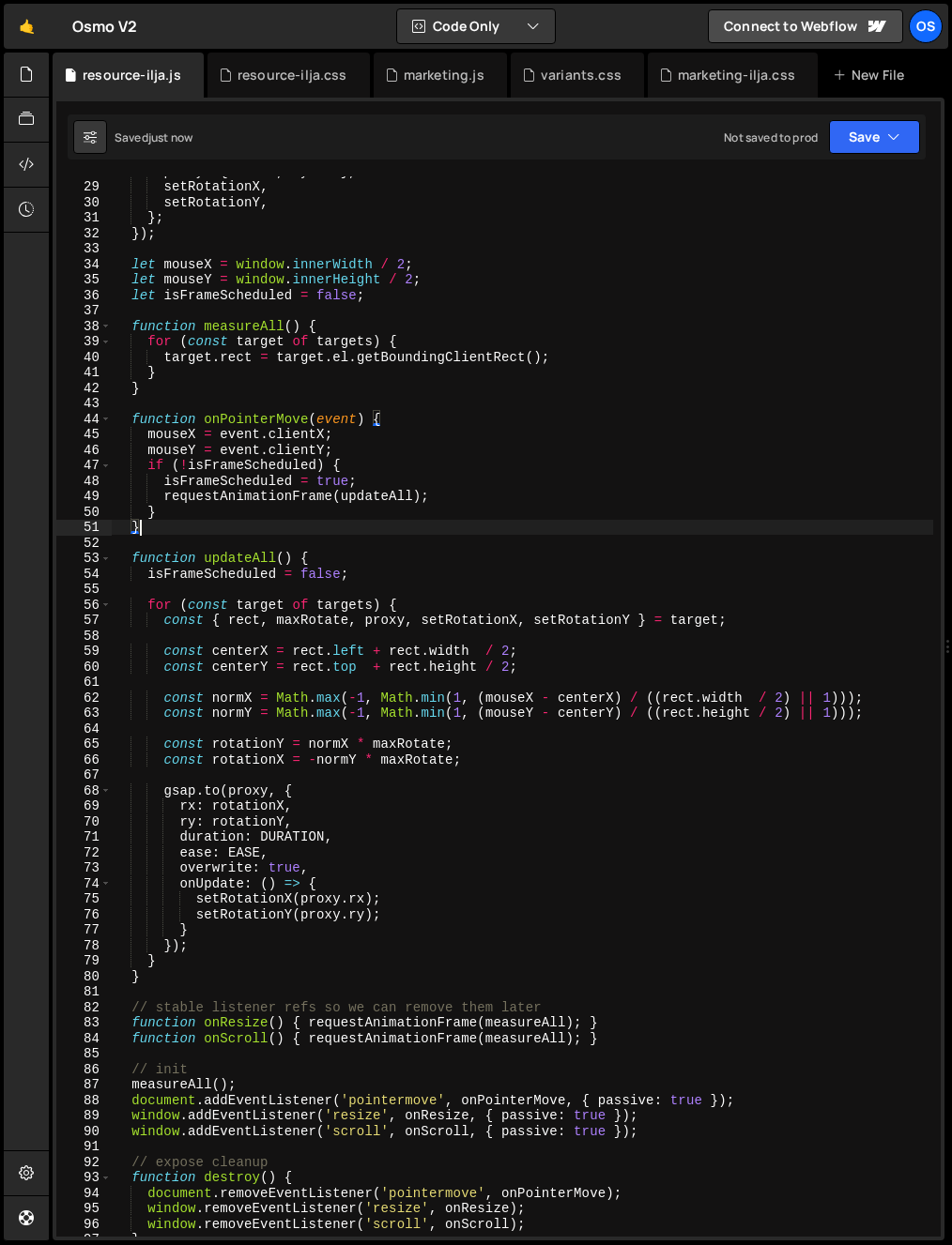
click at [249, 554] on div "proxy : { rx : 0 , ry : 0 } , setRotationX , setRotationY , } ; }) ; let mouseX…" at bounding box center [522, 709] width 821 height 1091
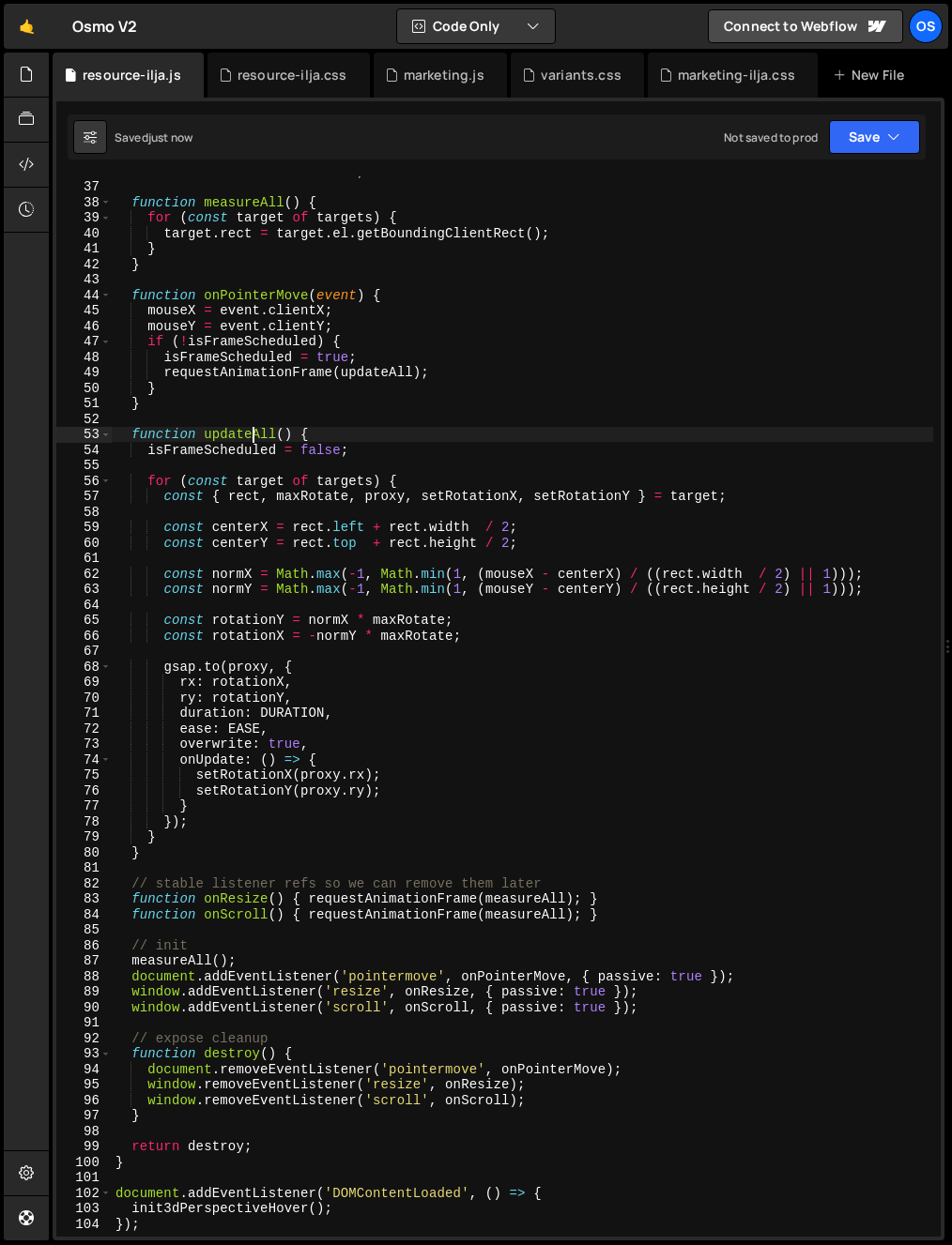
scroll to position [613, 0]
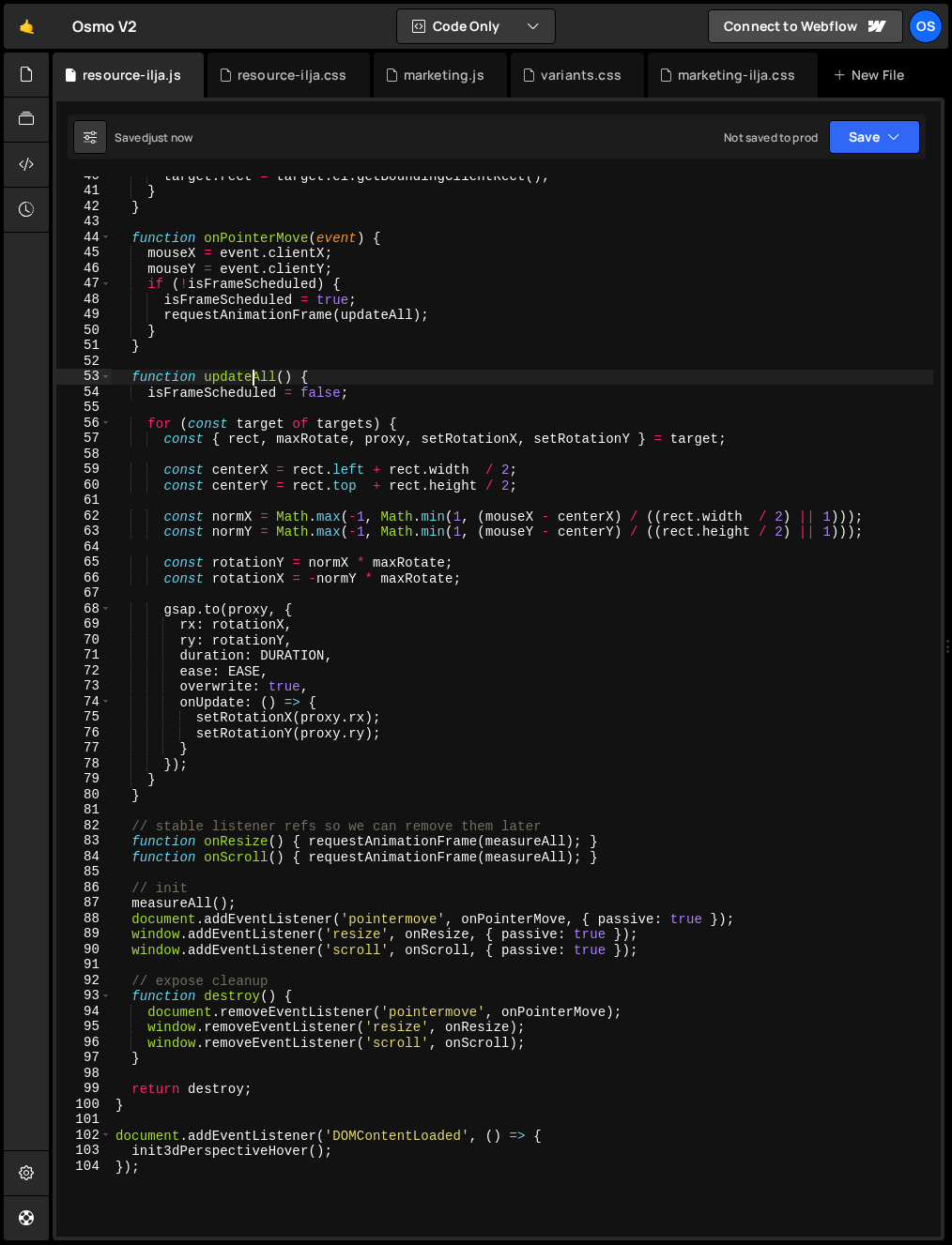
click at [249, 556] on div "target . rect = target . el . getBoundingClientRect ( ) ; } } function onPointe…" at bounding box center [522, 714] width 821 height 1091
type textarea "const rotationY = normX * maxRotate;"
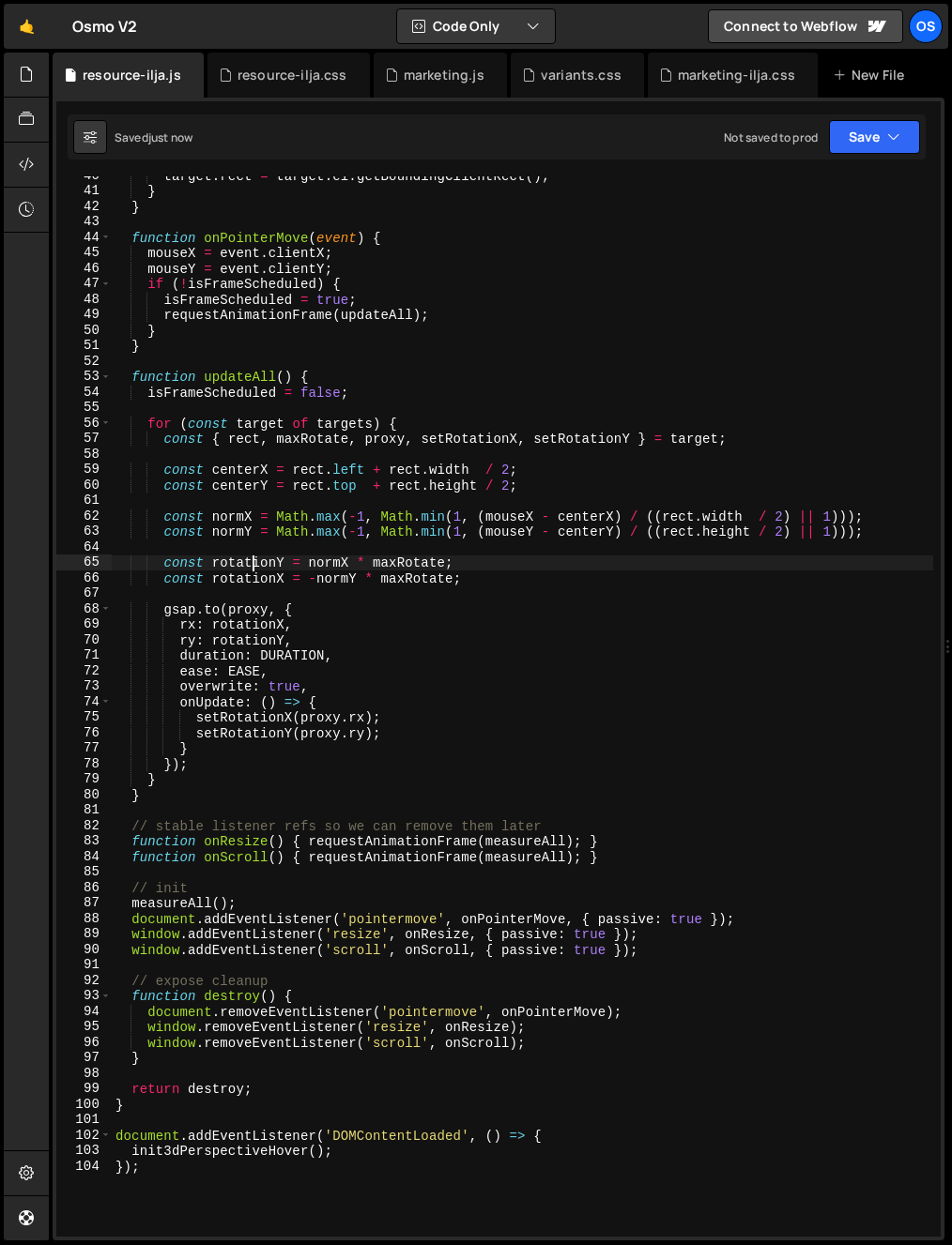
click at [221, 496] on div "target . rect = target . el . getBoundingClientRect ( ) ; } } function onPointe…" at bounding box center [522, 714] width 821 height 1091
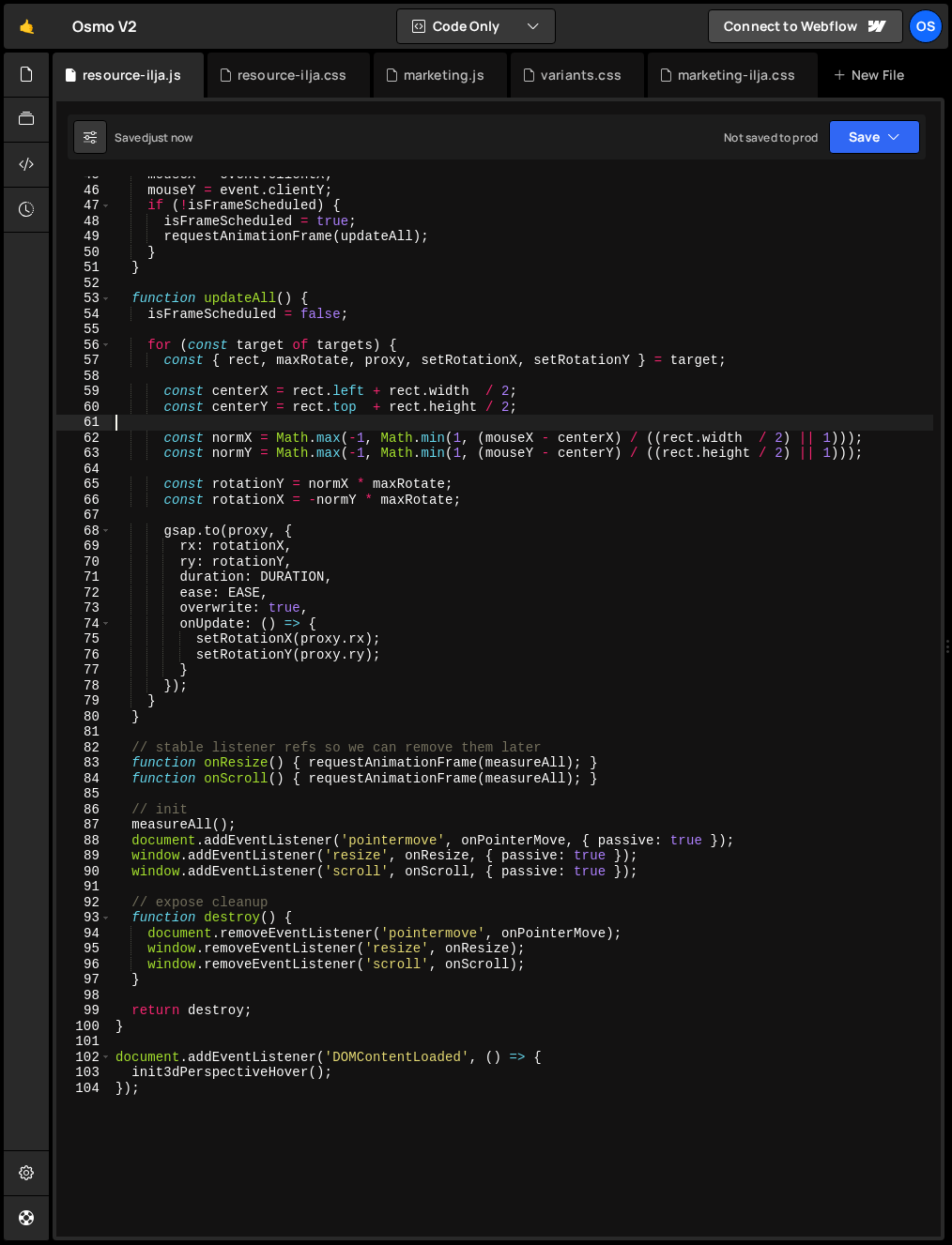
scroll to position [714, 0]
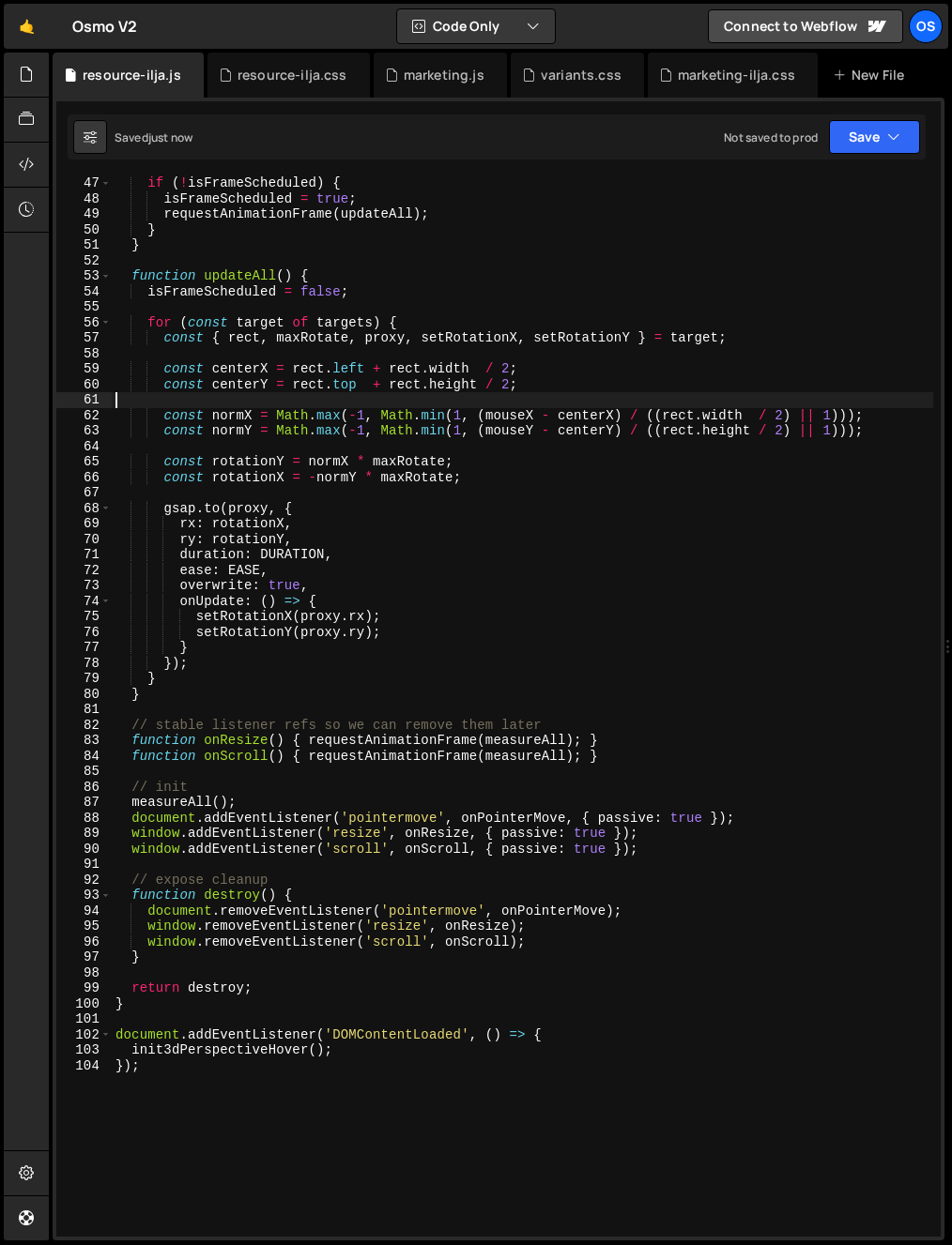
click at [222, 499] on div "if ( ! isFrameScheduled ) { isFrameScheduled = true ; requestAnimationFrame ( u…" at bounding box center [522, 721] width 821 height 1091
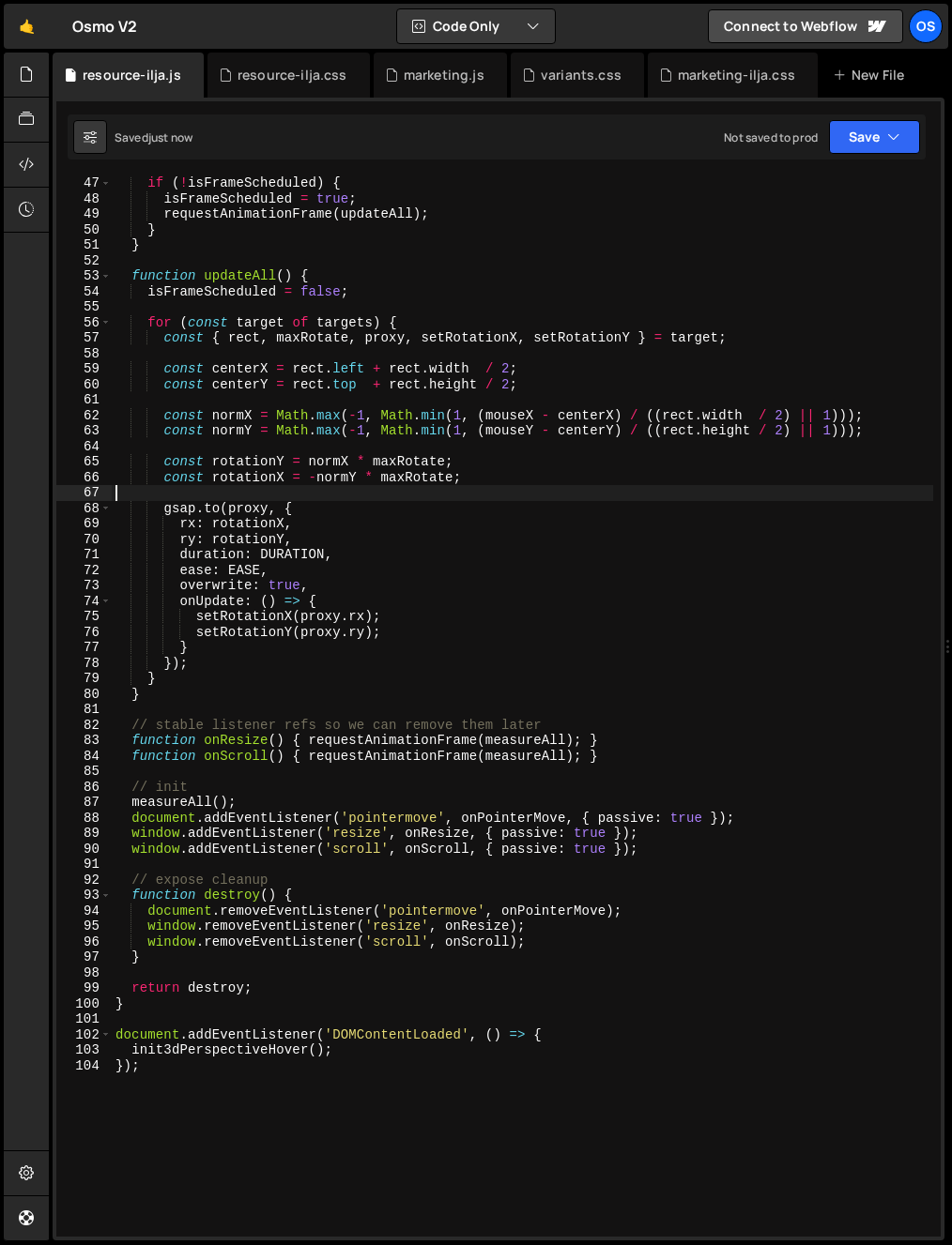
click at [222, 724] on div "if ( ! isFrameScheduled ) { isFrameScheduled = true ; requestAnimationFrame ( u…" at bounding box center [522, 721] width 821 height 1091
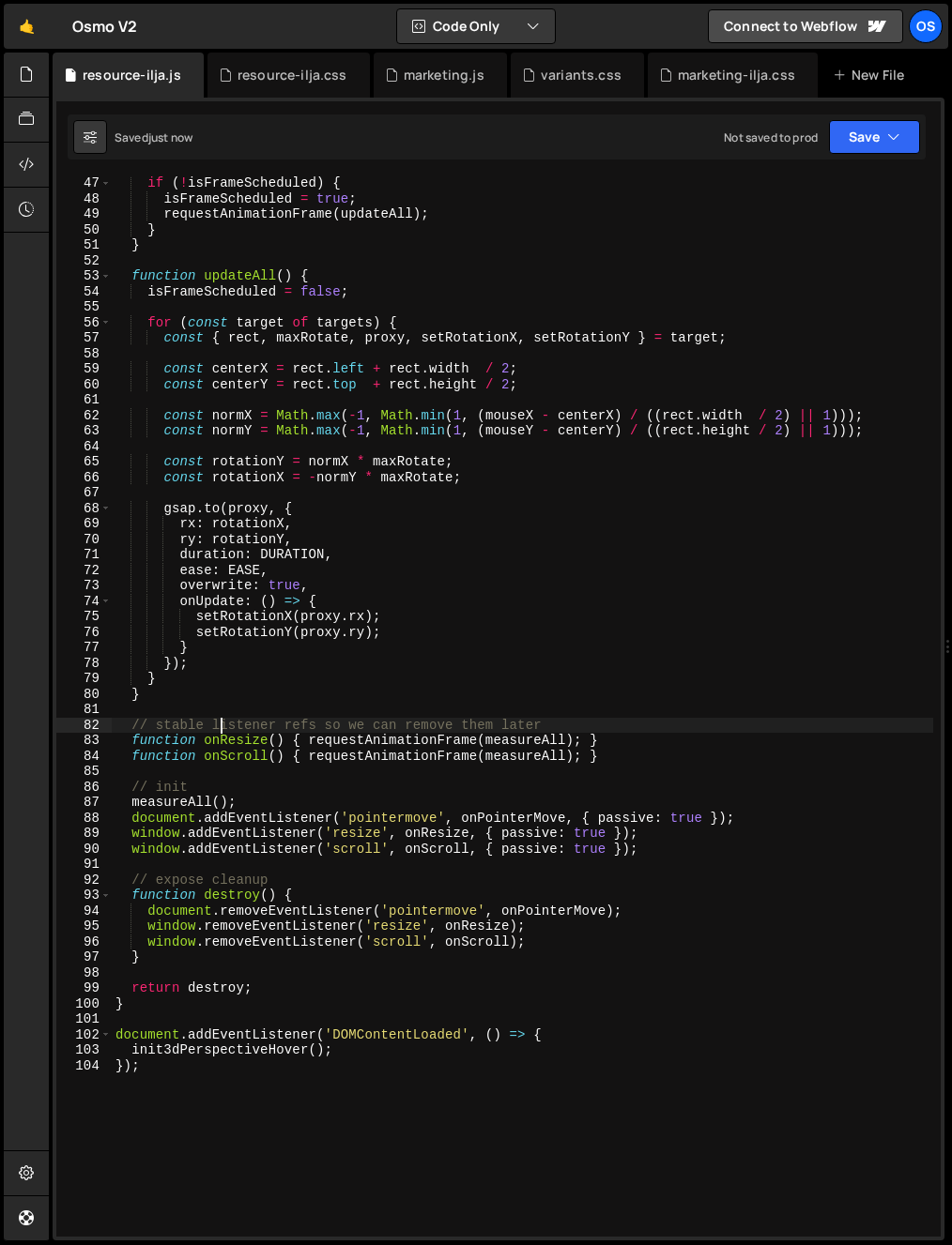
click at [222, 724] on div "if ( ! isFrameScheduled ) { isFrameScheduled = true ; requestAnimationFrame ( u…" at bounding box center [522, 721] width 821 height 1091
click at [312, 731] on div "if ( ! isFrameScheduled ) { isFrameScheduled = true ; requestAnimationFrame ( u…" at bounding box center [522, 721] width 821 height 1091
drag, startPoint x: 293, startPoint y: 727, endPoint x: 321, endPoint y: 730, distance: 28.2
click at [321, 730] on div "if ( ! isFrameScheduled ) { isFrameScheduled = true ; requestAnimationFrame ( u…" at bounding box center [522, 721] width 821 height 1091
click at [312, 722] on div "if ( ! isFrameScheduled ) { isFrameScheduled = true ; requestAnimationFrame ( u…" at bounding box center [522, 721] width 821 height 1091
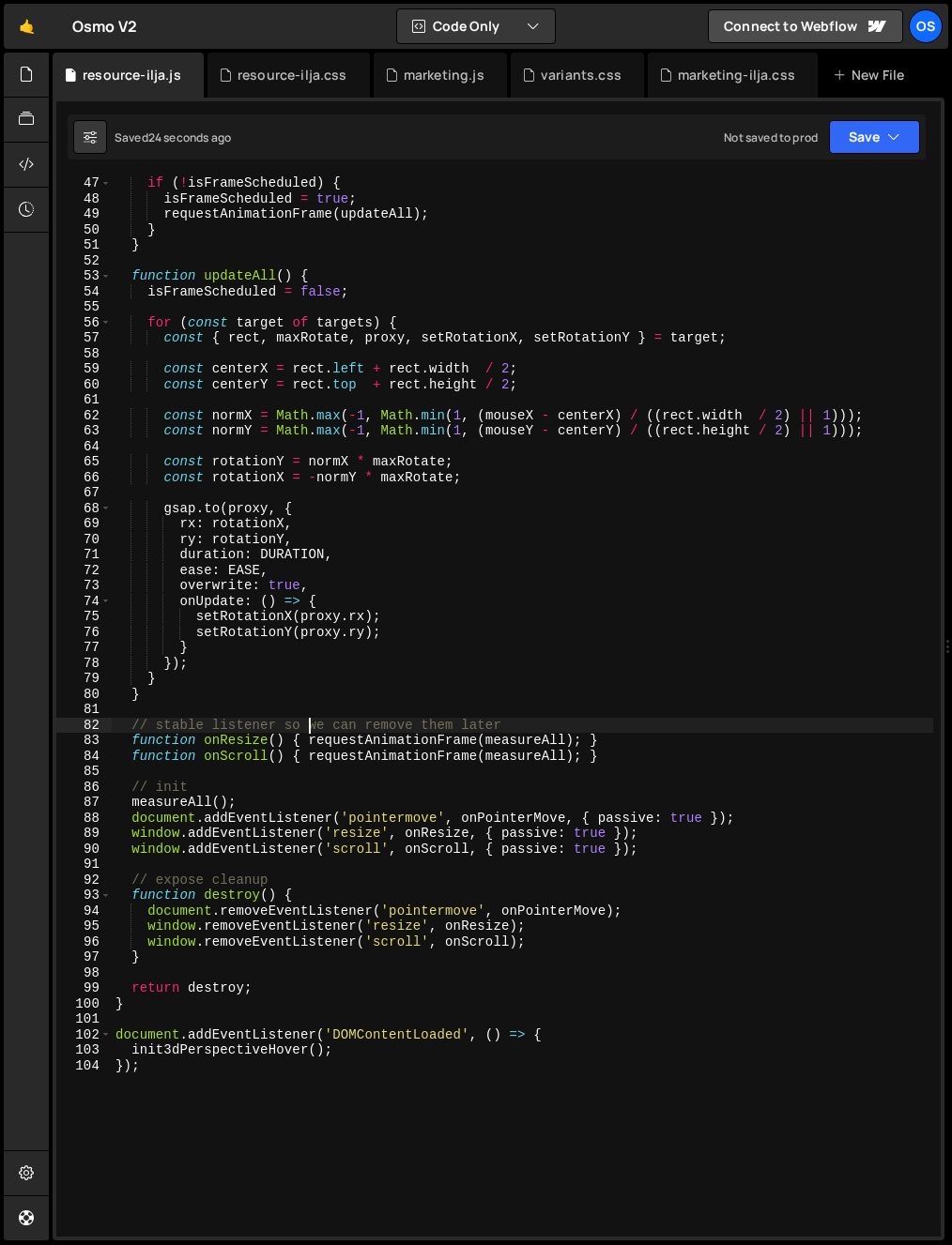
click at [132, 1053] on div "if ( ! isFrameScheduled ) { isFrameScheduled = true ; requestAnimationFrame ( u…" at bounding box center [522, 721] width 821 height 1091
paste textarea "window._destroy3DTilt ="
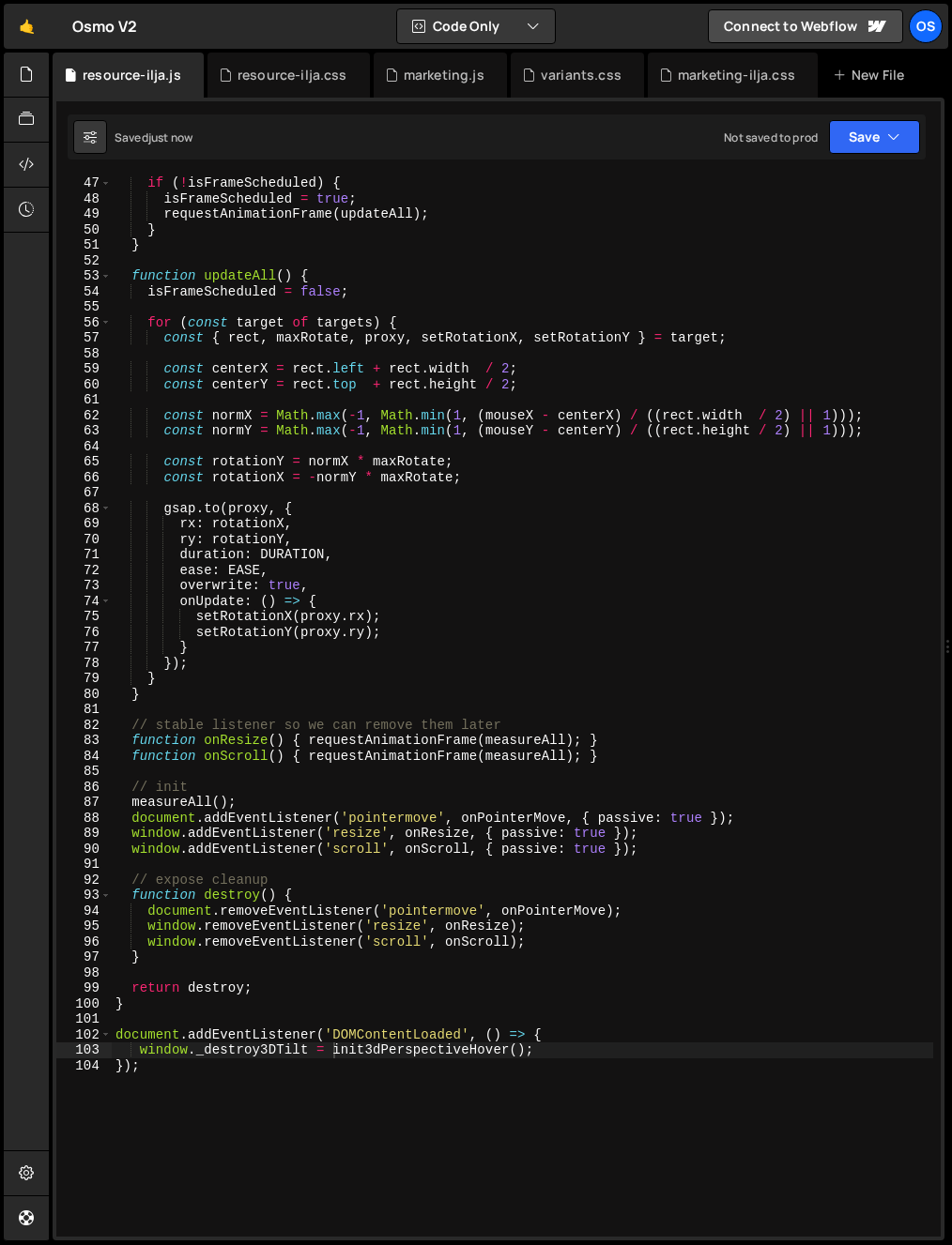
click at [394, 1075] on div "if ( ! isFrameScheduled ) { isFrameScheduled = true ; requestAnimationFrame ( u…" at bounding box center [522, 721] width 821 height 1091
drag, startPoint x: 115, startPoint y: 1049, endPoint x: 141, endPoint y: 1063, distance: 29.5
click at [115, 1049] on div "if ( ! isFrameScheduled ) { isFrameScheduled = true ; requestAnimationFrame ( u…" at bounding box center [522, 721] width 821 height 1091
drag, startPoint x: 142, startPoint y: 1055, endPoint x: 152, endPoint y: 1089, distance: 35.4
click at [142, 1056] on div "if ( ! isFrameScheduled ) { isFrameScheduled = true ; requestAnimationFrame ( u…" at bounding box center [522, 721] width 821 height 1091
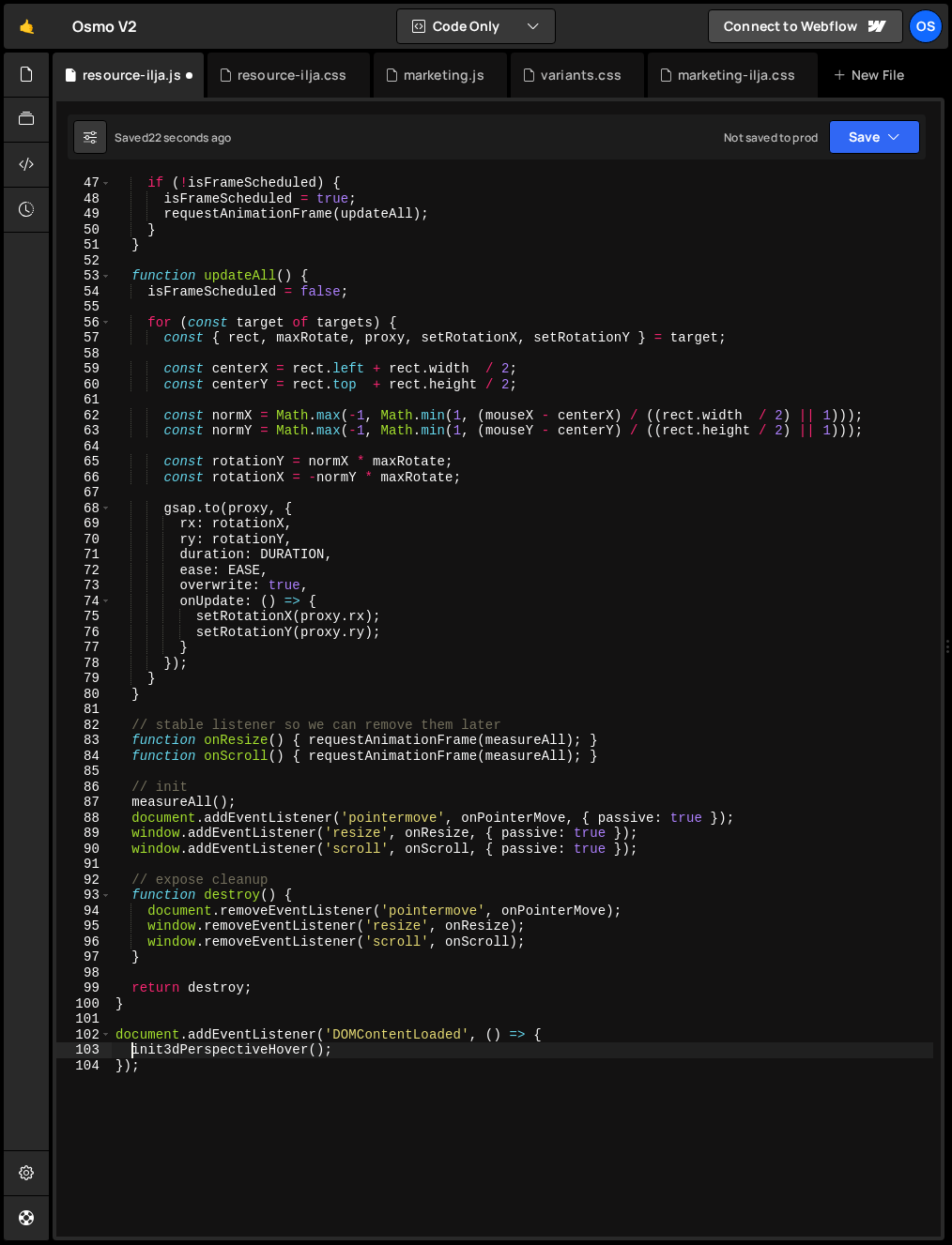
click at [402, 1037] on div "if ( ! isFrameScheduled ) { isFrameScheduled = true ; requestAnimationFrame ( u…" at bounding box center [522, 721] width 821 height 1091
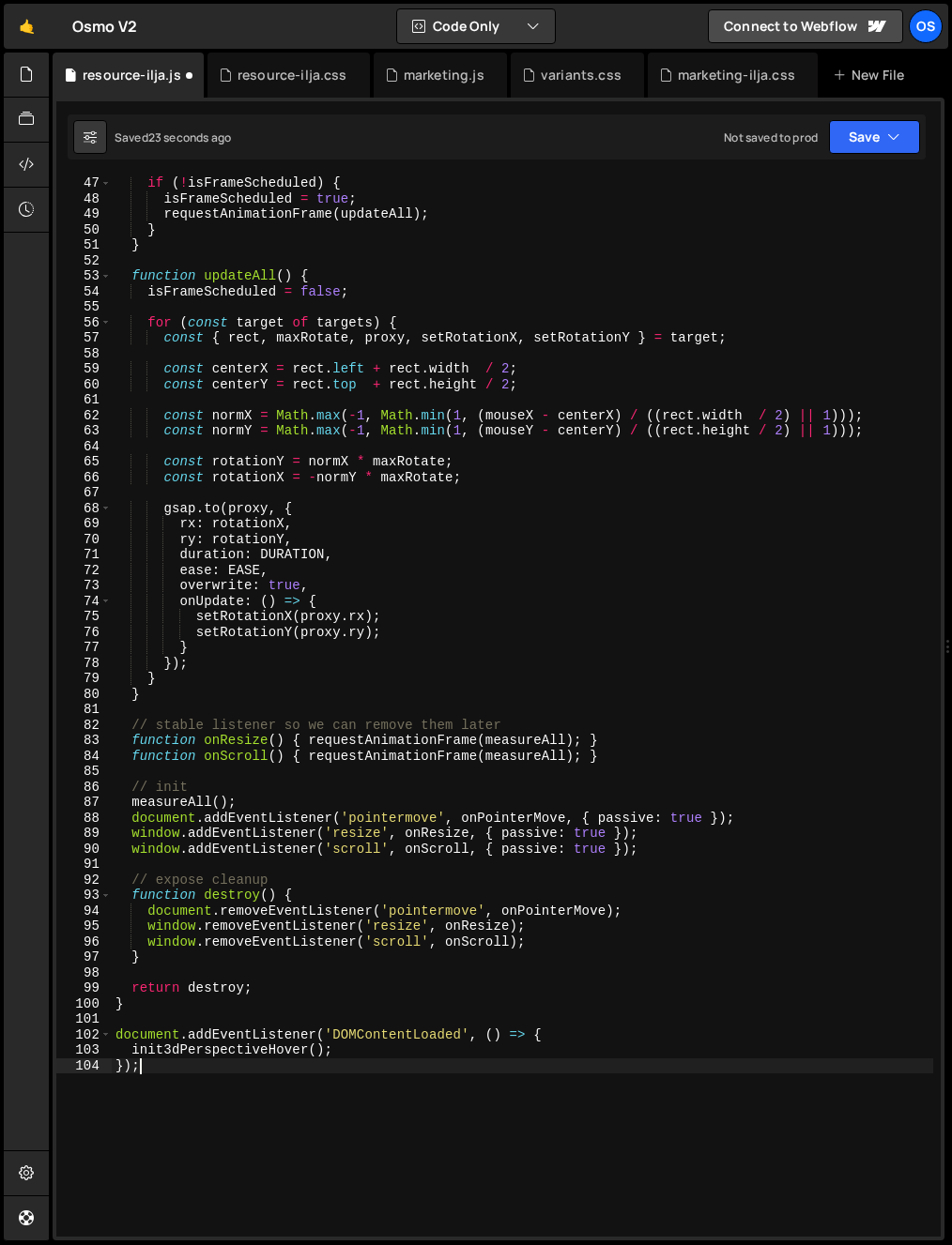
click at [393, 1067] on div "if ( ! isFrameScheduled ) { isFrameScheduled = true ; requestAnimationFrame ( u…" at bounding box center [522, 721] width 821 height 1091
click at [391, 1051] on div "if ( ! isFrameScheduled ) { isFrameScheduled = true ; requestAnimationFrame ( u…" at bounding box center [522, 721] width 821 height 1091
type textarea "init3dPerspectiveHover();"
type textarea "/"
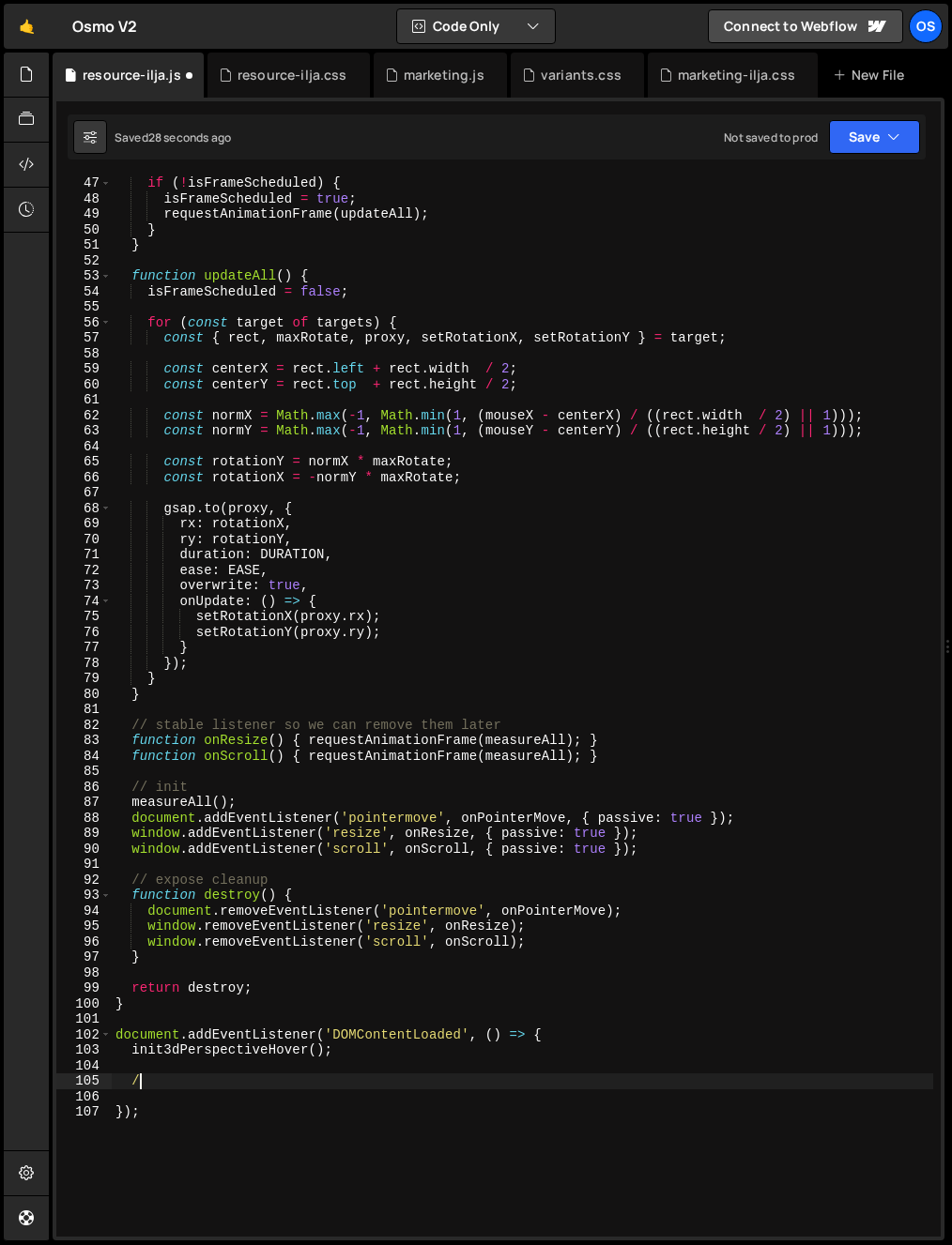
scroll to position [0, 0]
type textarea "init3dPerspectiveHover();"
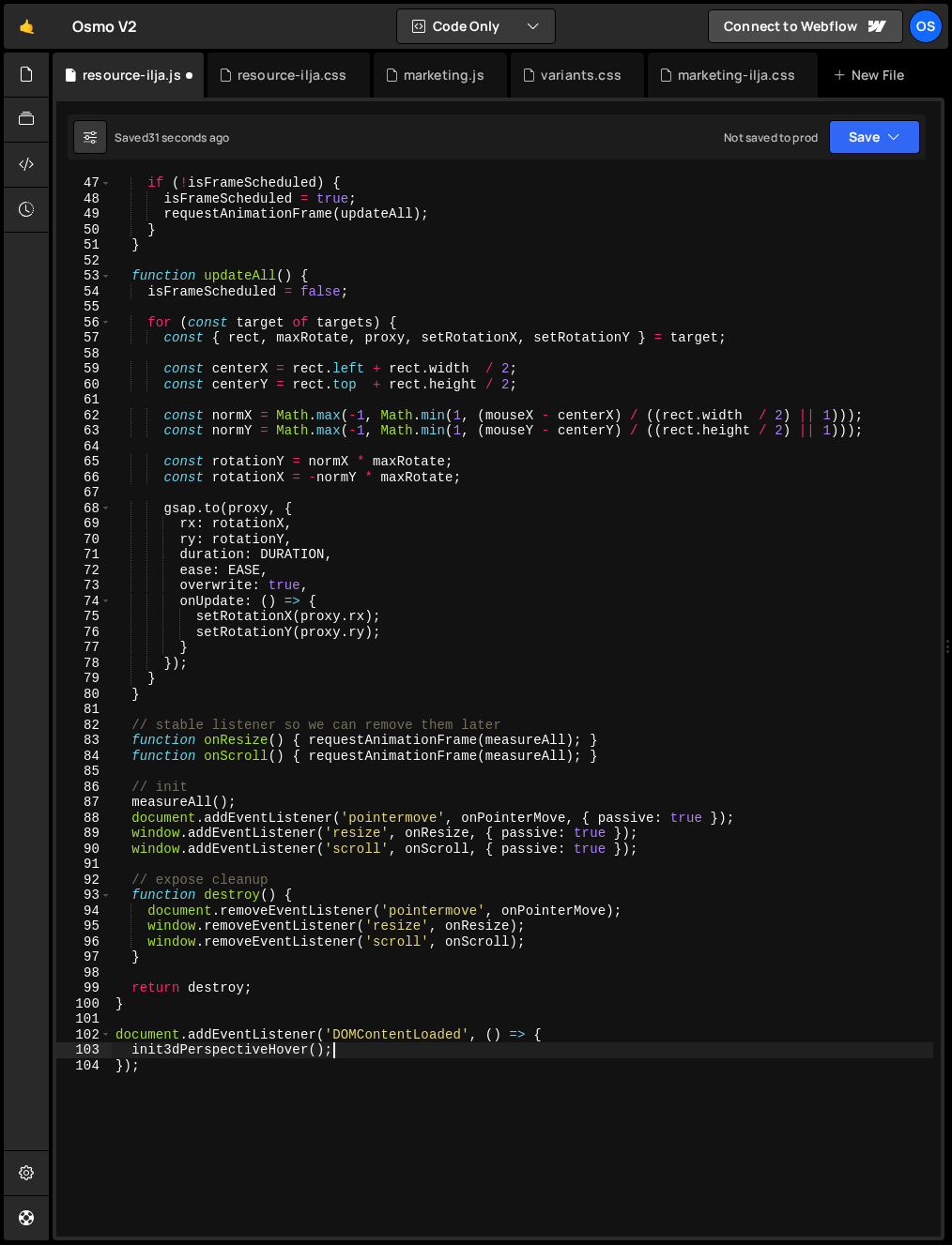
click at [331, 1068] on div "if ( ! isFrameScheduled ) { isFrameScheduled = true ; requestAnimationFrame ( u…" at bounding box center [522, 721] width 821 height 1091
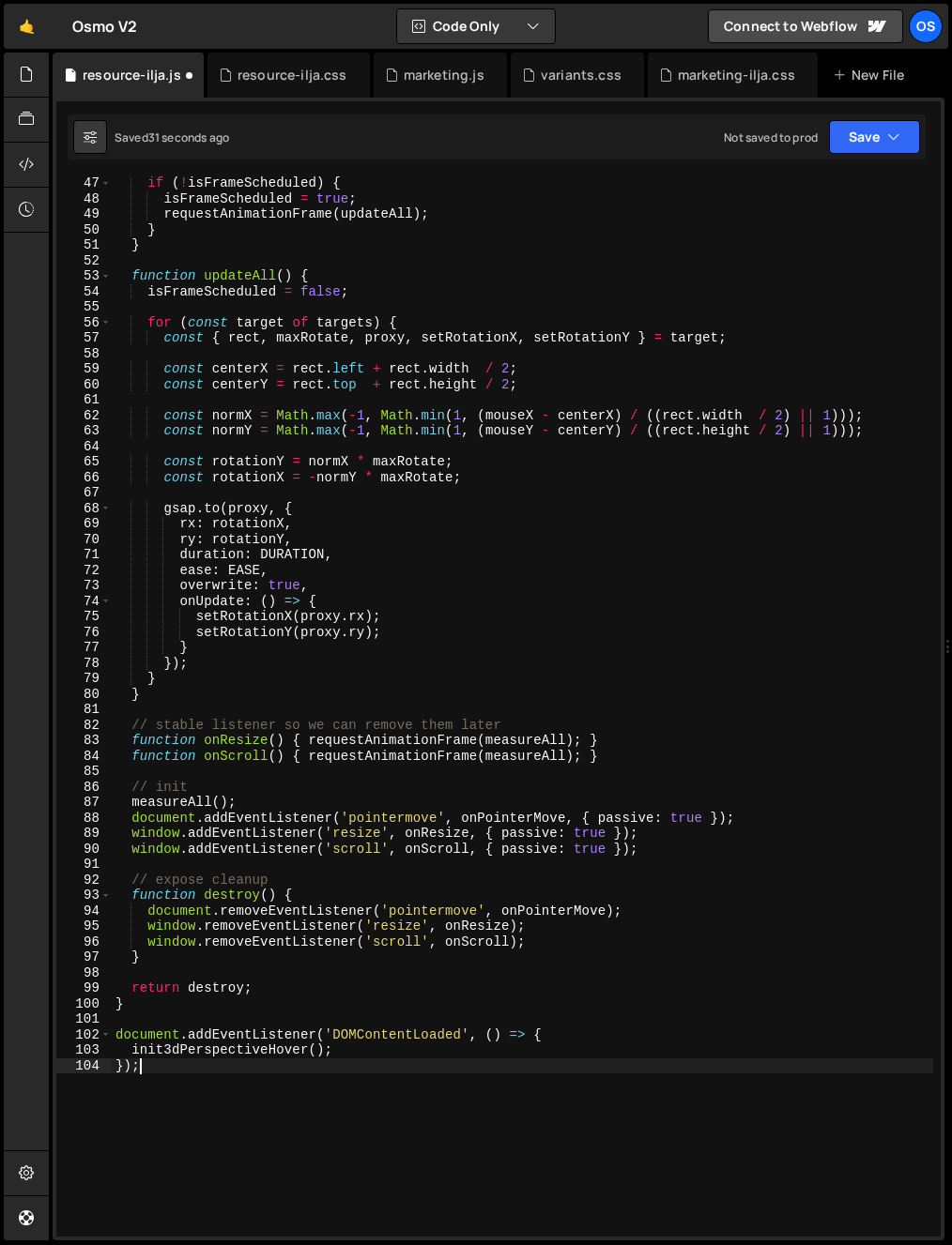
click at [317, 1091] on div "if ( ! isFrameScheduled ) { isFrameScheduled = true ; requestAnimationFrame ( u…" at bounding box center [522, 721] width 821 height 1091
click at [316, 1123] on div "if ( ! isFrameScheduled ) { isFrameScheduled = true ; requestAnimationFrame ( u…" at bounding box center [522, 721] width 821 height 1091
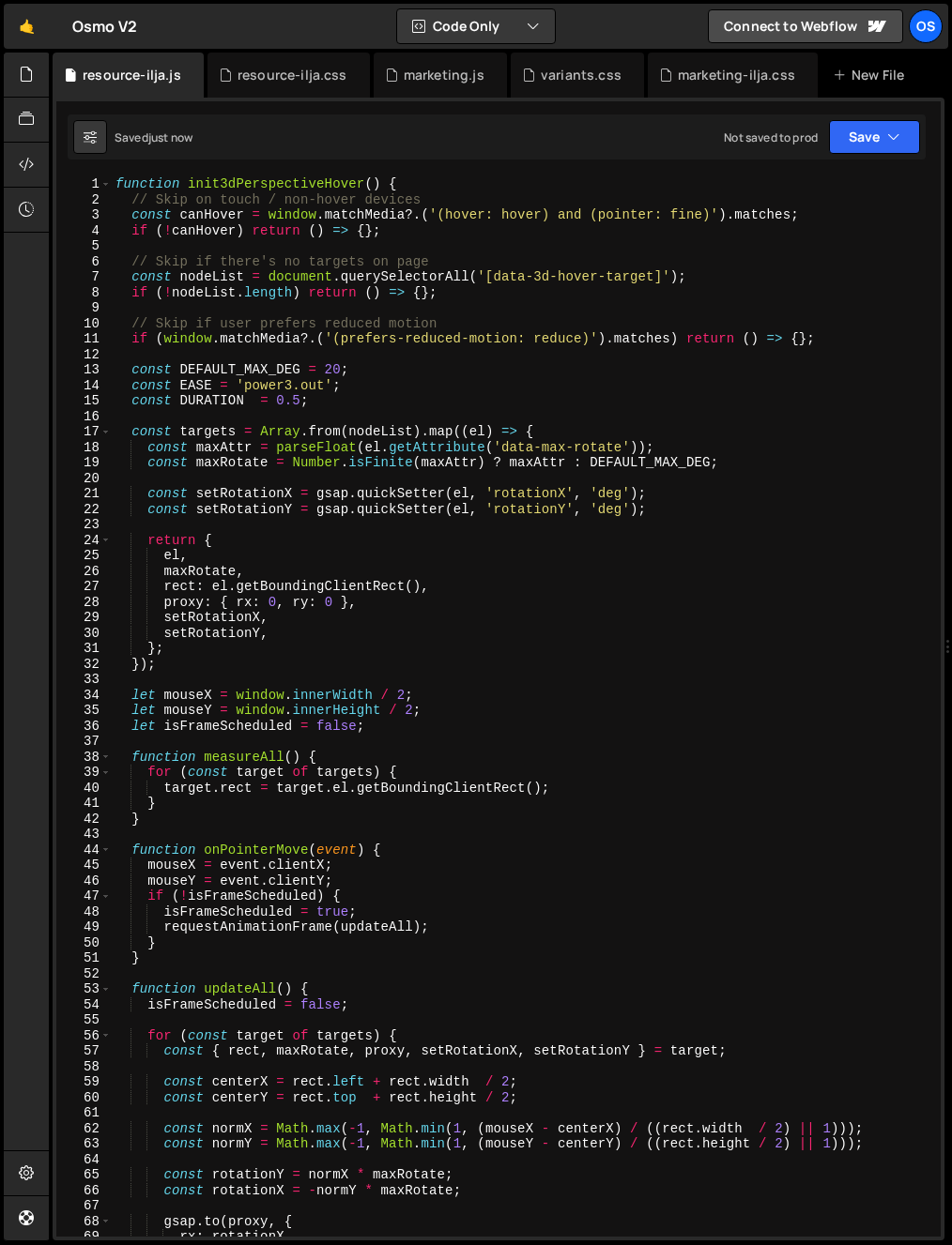
click at [219, 440] on div "function init3dPerspectiveHover ( ) { // Skip on touch / non-hover devices cons…" at bounding box center [522, 722] width 821 height 1091
click at [180, 550] on div "function init3dPerspectiveHover ( ) { // Skip on touch / non-hover devices cons…" at bounding box center [522, 722] width 821 height 1091
type textarea "el,"
click at [286, 522] on div "function init3dPerspectiveHover ( ) { // Skip on touch / non-hover devices cons…" at bounding box center [522, 722] width 821 height 1091
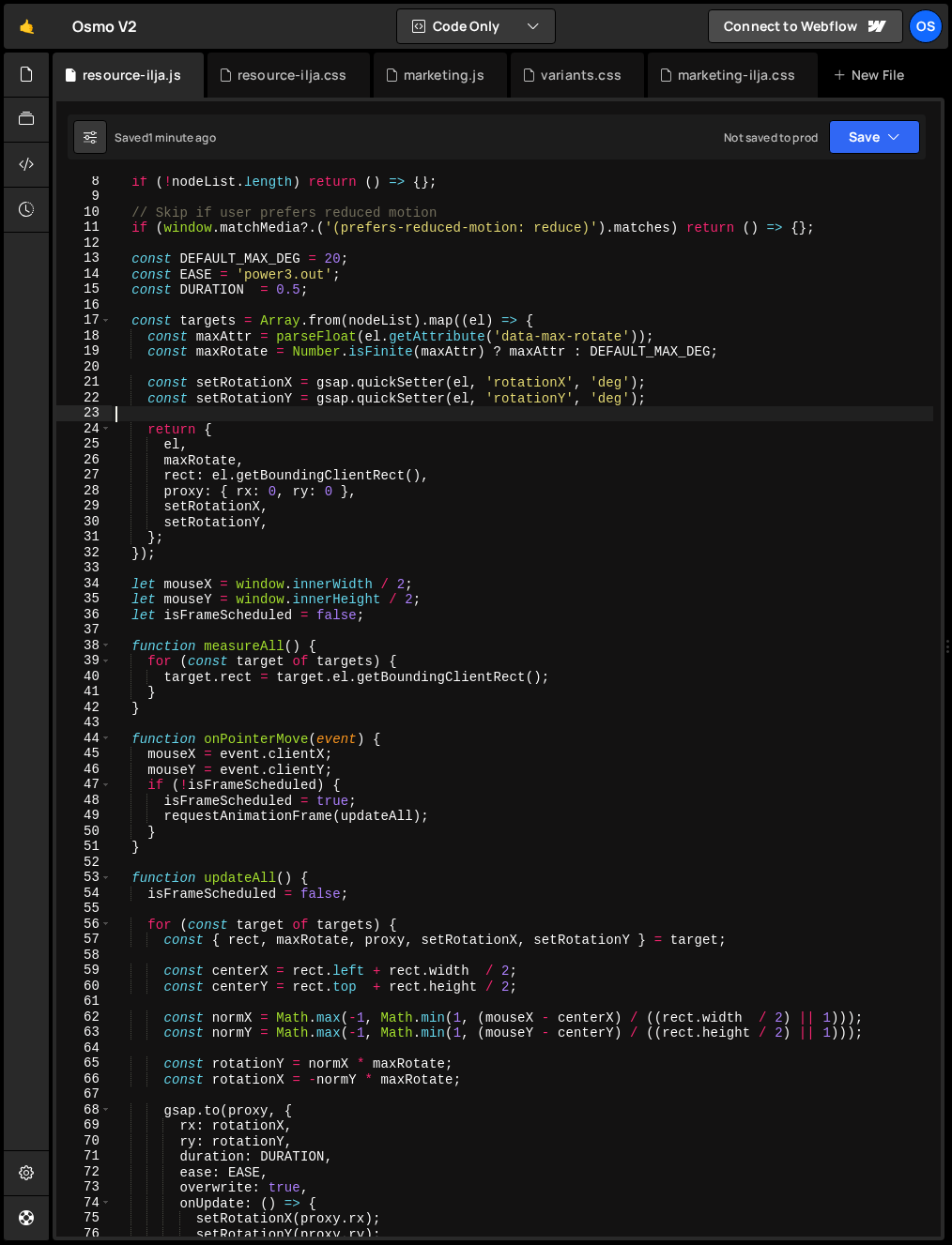
scroll to position [285, 0]
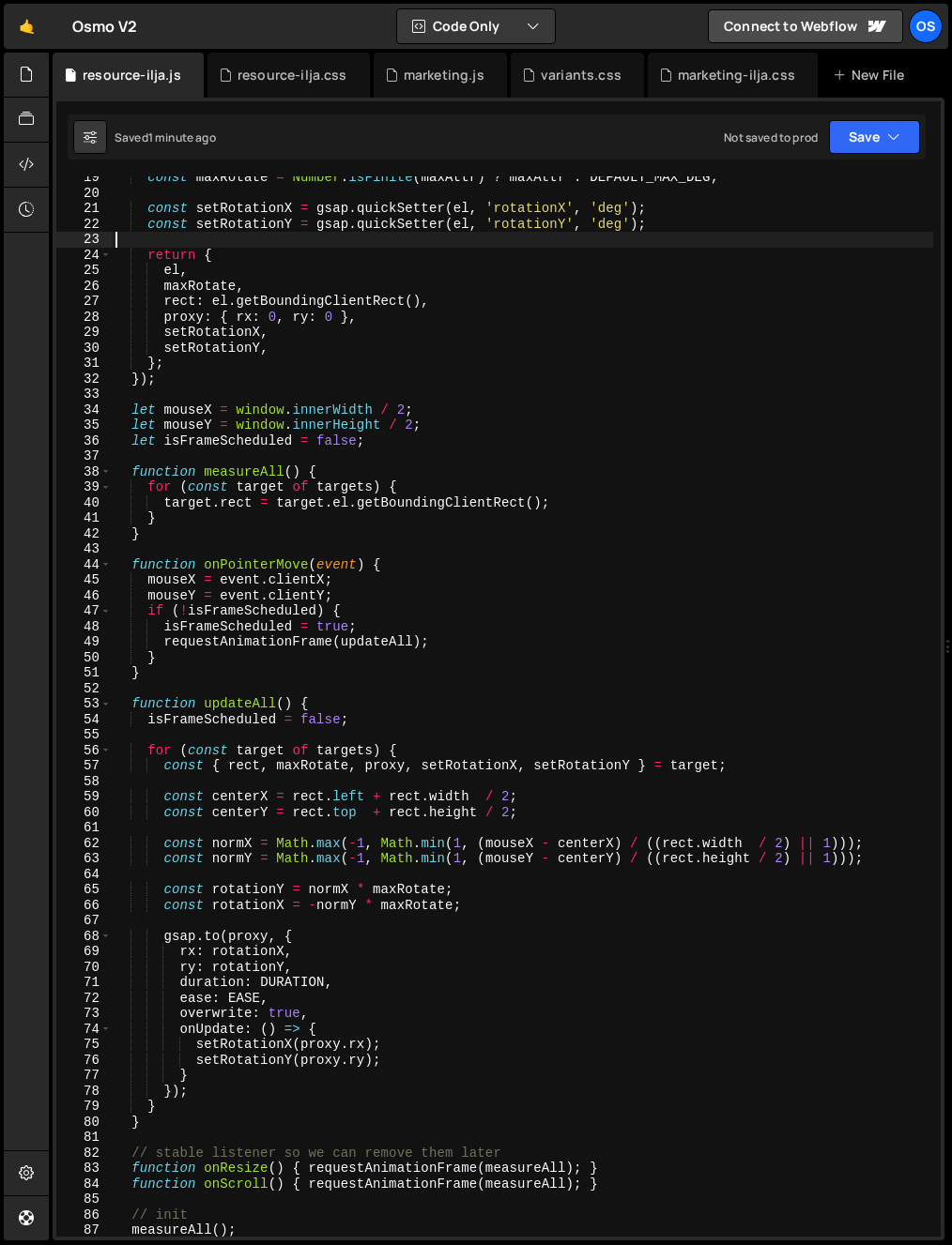
click at [215, 459] on div "const maxRotate = Number . isFinite ( maxAttr ) ? maxAttr : DEFAULT_MAX_DEG ; c…" at bounding box center [522, 715] width 821 height 1091
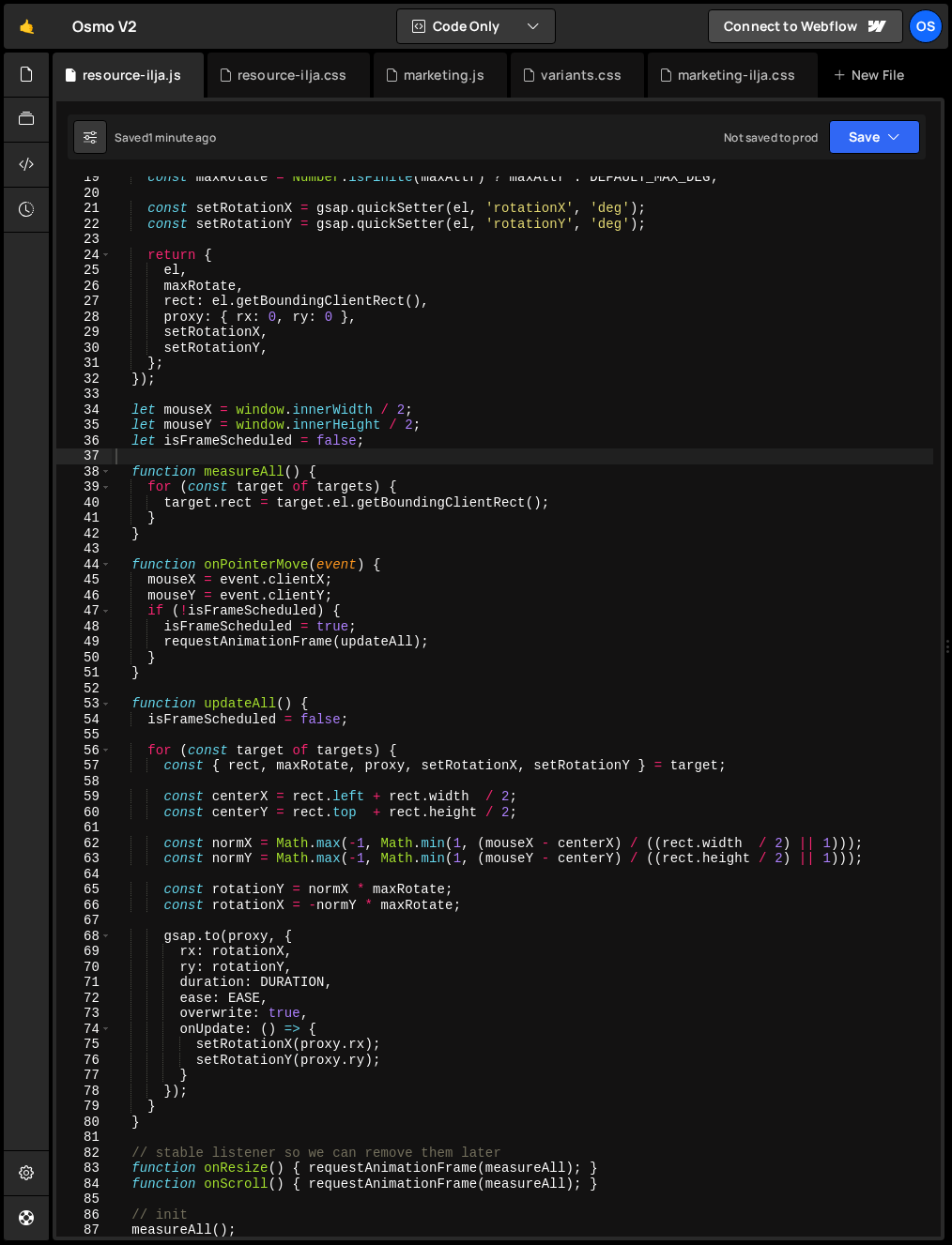
click at [921, 637] on div "const maxRotate = Number . isFinite ( maxAttr ) ? maxAttr : DEFAULT_MAX_DEG ; c…" at bounding box center [522, 715] width 821 height 1091
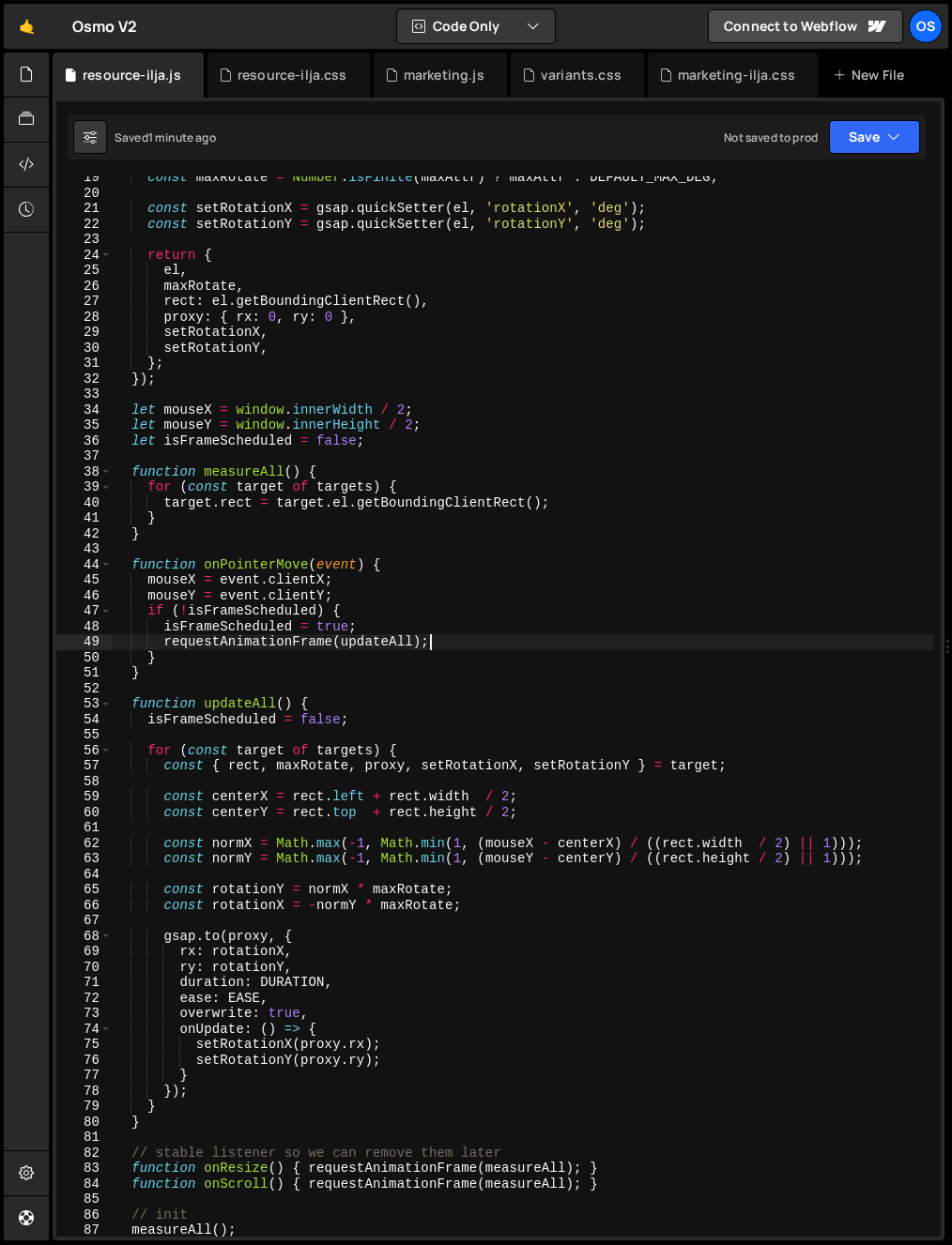
click at [264, 718] on div "const maxRotate = Number . isFinite ( maxAttr ) ? maxAttr : DEFAULT_MAX_DEG ; c…" at bounding box center [522, 715] width 821 height 1091
click at [265, 718] on div "const maxRotate = Number . isFinite ( maxAttr ) ? maxAttr : DEFAULT_MAX_DEG ; c…" at bounding box center [522, 715] width 821 height 1091
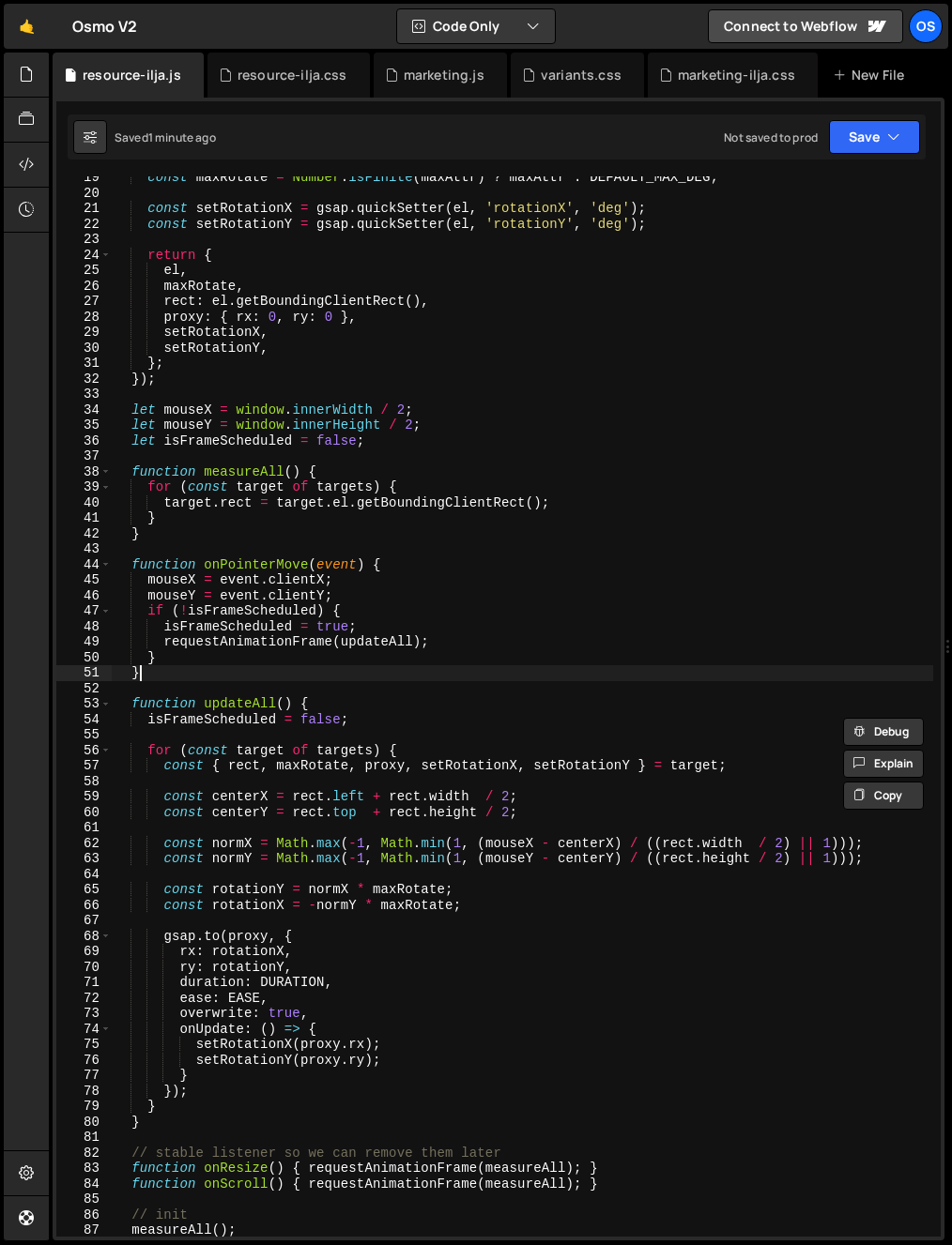
click at [435, 676] on div "const maxRotate = Number . isFinite ( maxAttr ) ? maxAttr : DEFAULT_MAX_DEG ; c…" at bounding box center [522, 715] width 821 height 1091
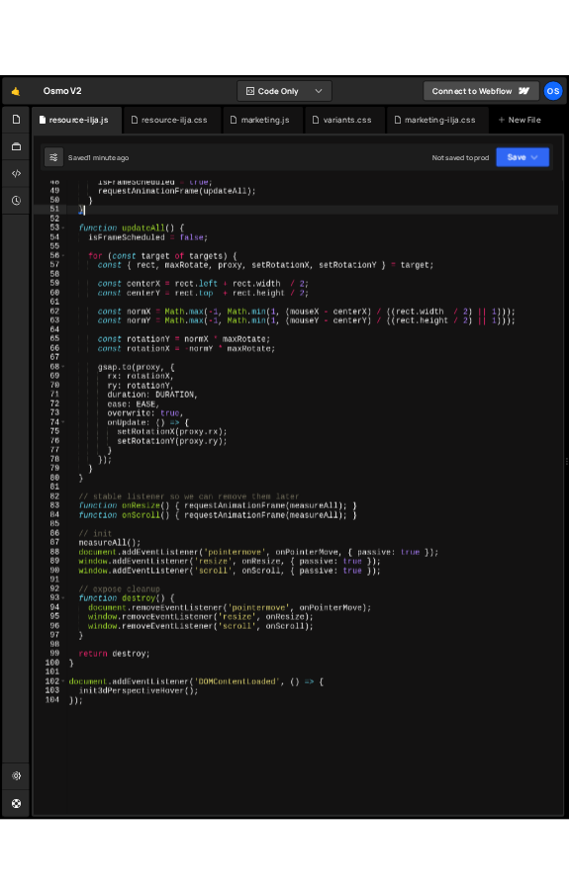
scroll to position [773, 0]
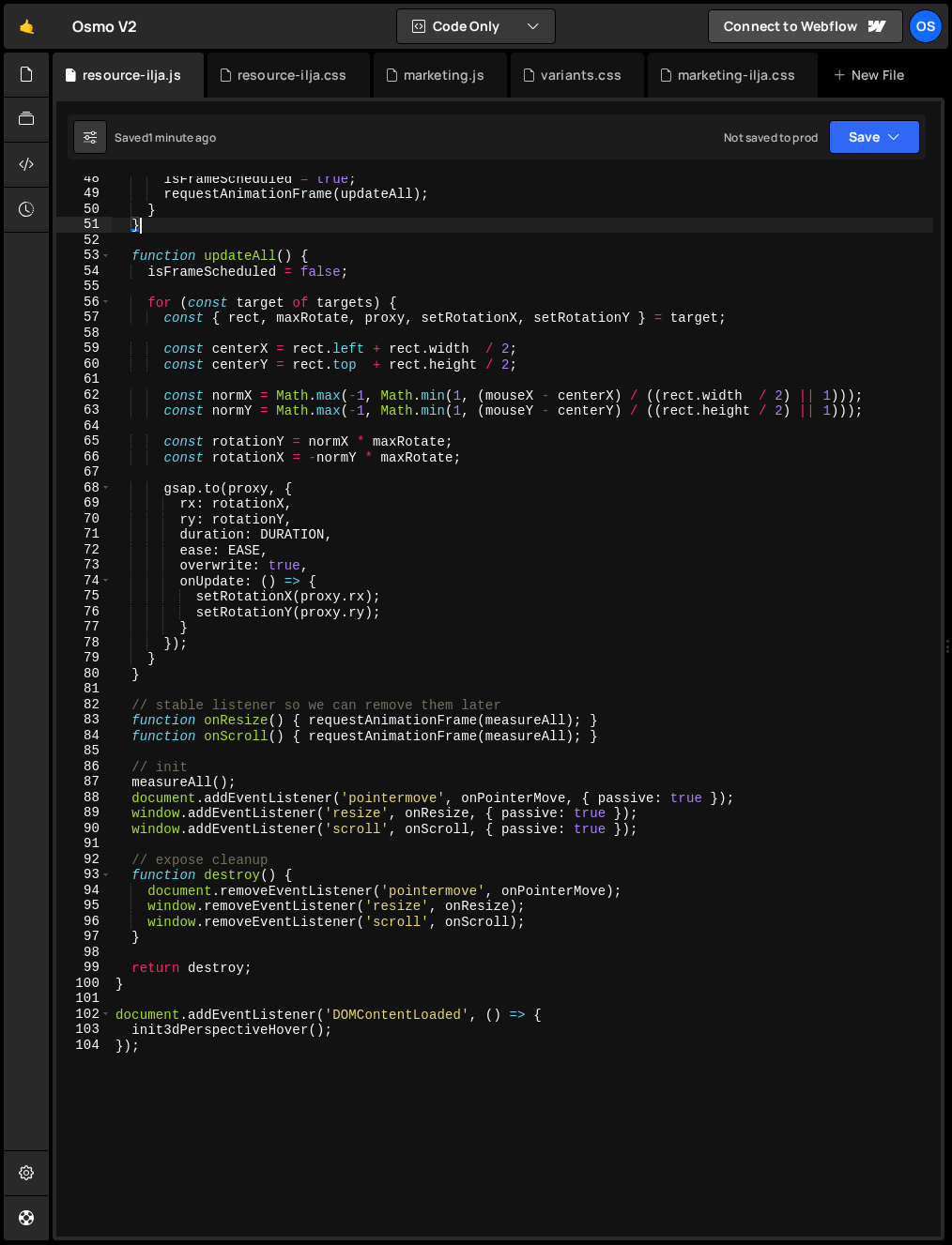
click at [276, 709] on div "isFrameScheduled = true ; requestAnimationFrame ( updateAll ) ; } } function up…" at bounding box center [522, 716] width 821 height 1091
type textarea "// stable listener so we can remove them later"
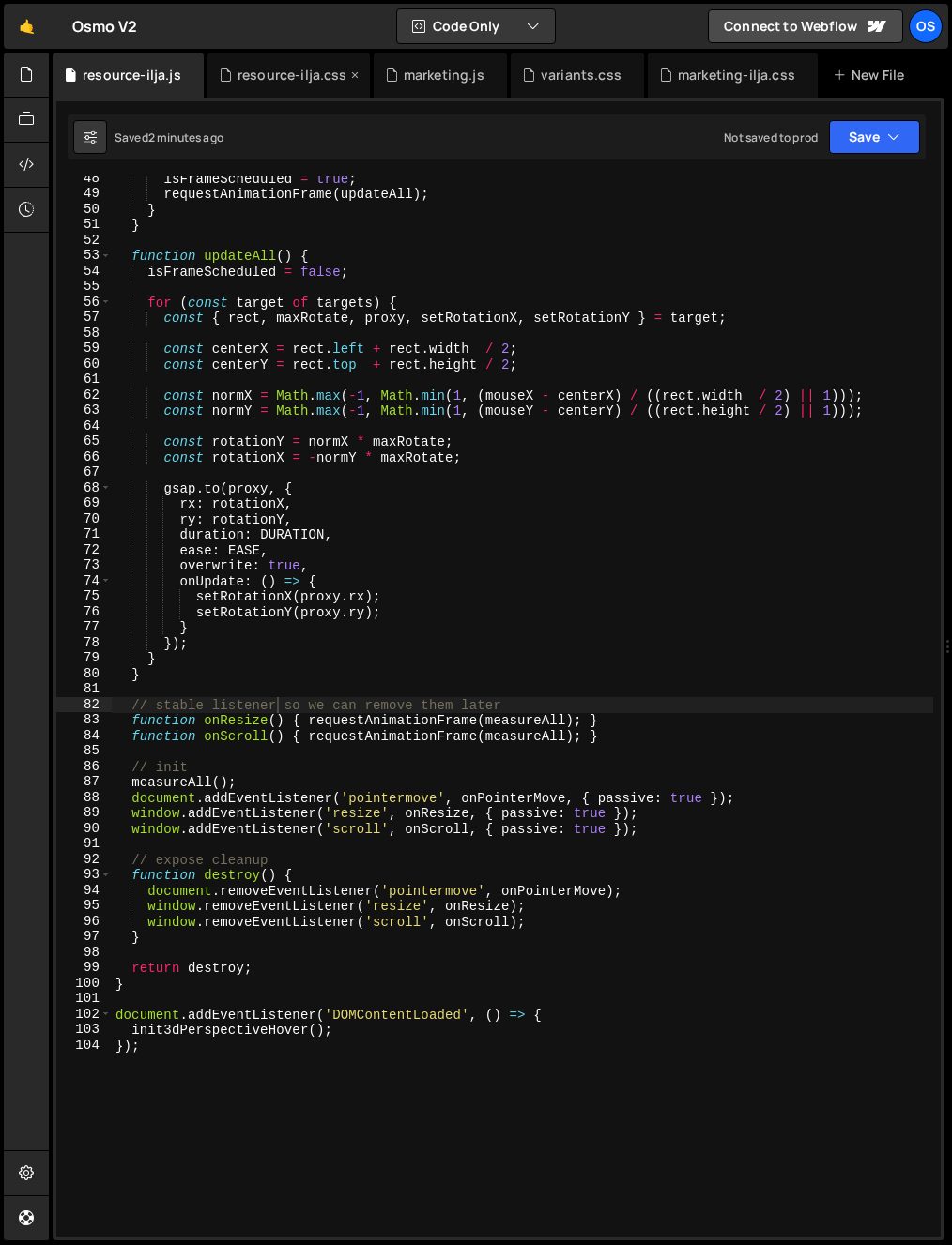
click at [275, 65] on div "resource-ilja.css" at bounding box center [289, 74] width 162 height 45
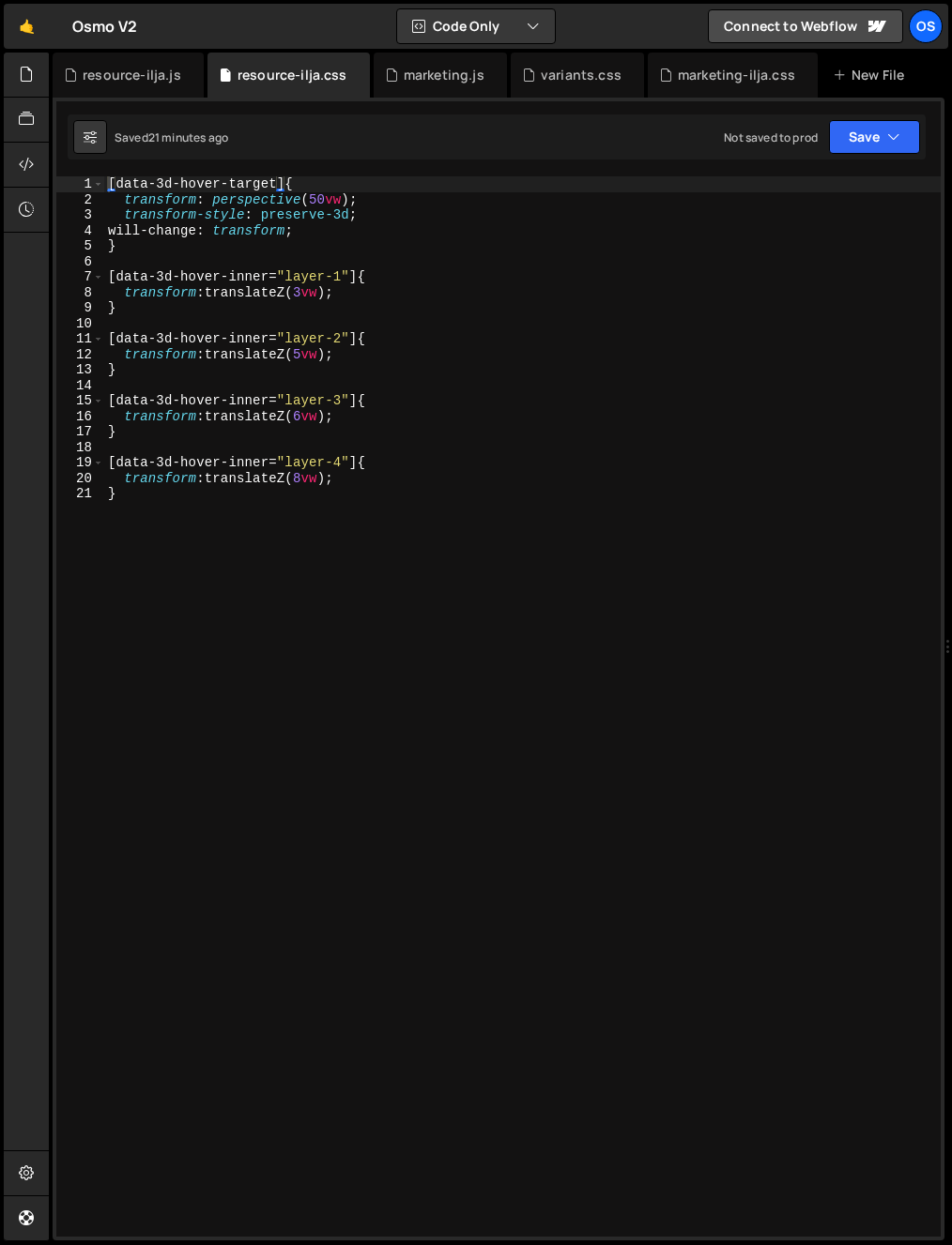
type textarea "}"
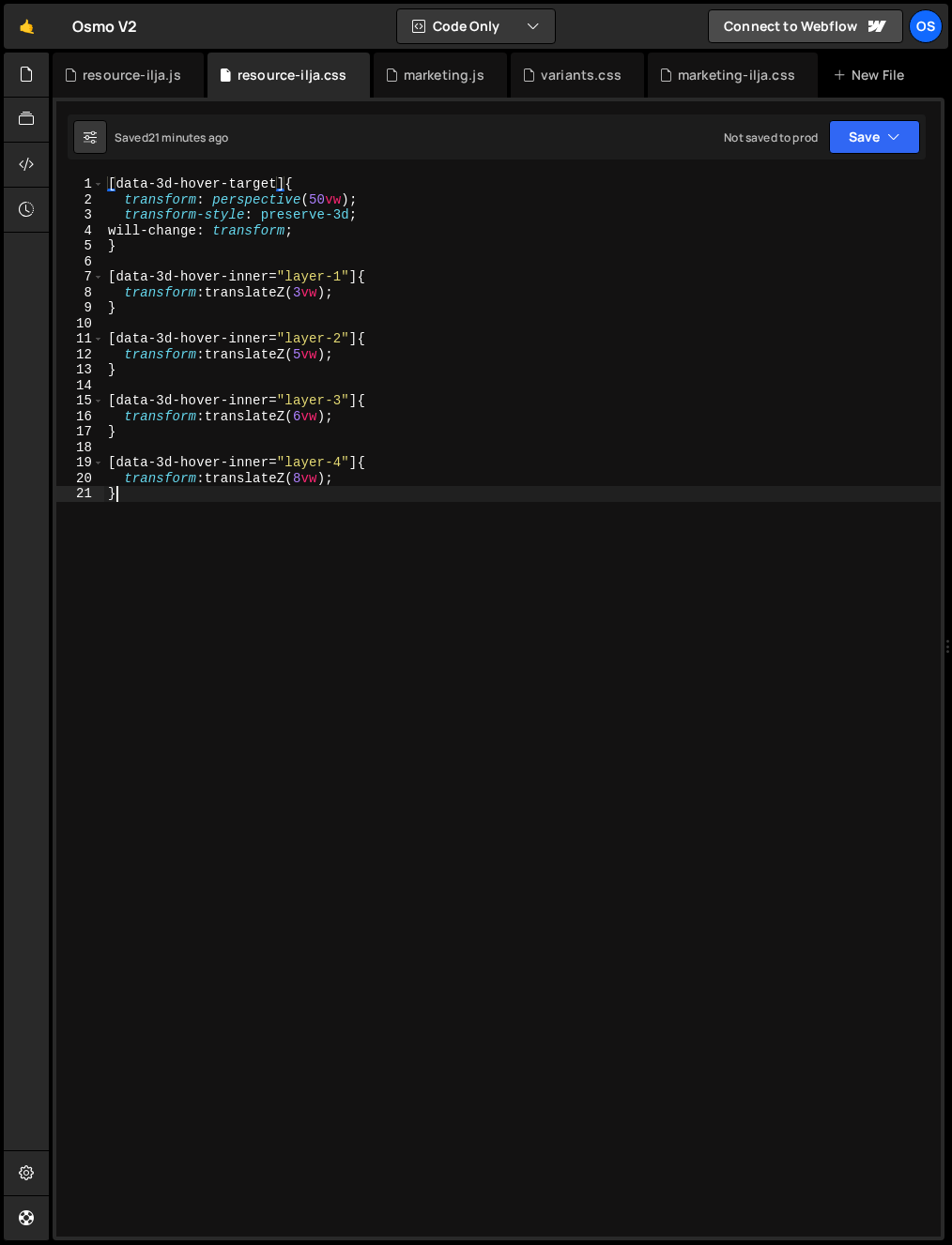
click at [311, 574] on div "[ data-3d-hover-target ] { transform : perspective ( 50 vw ) ; transform-style …" at bounding box center [522, 722] width 836 height 1091
